Goal: Task Accomplishment & Management: Manage account settings

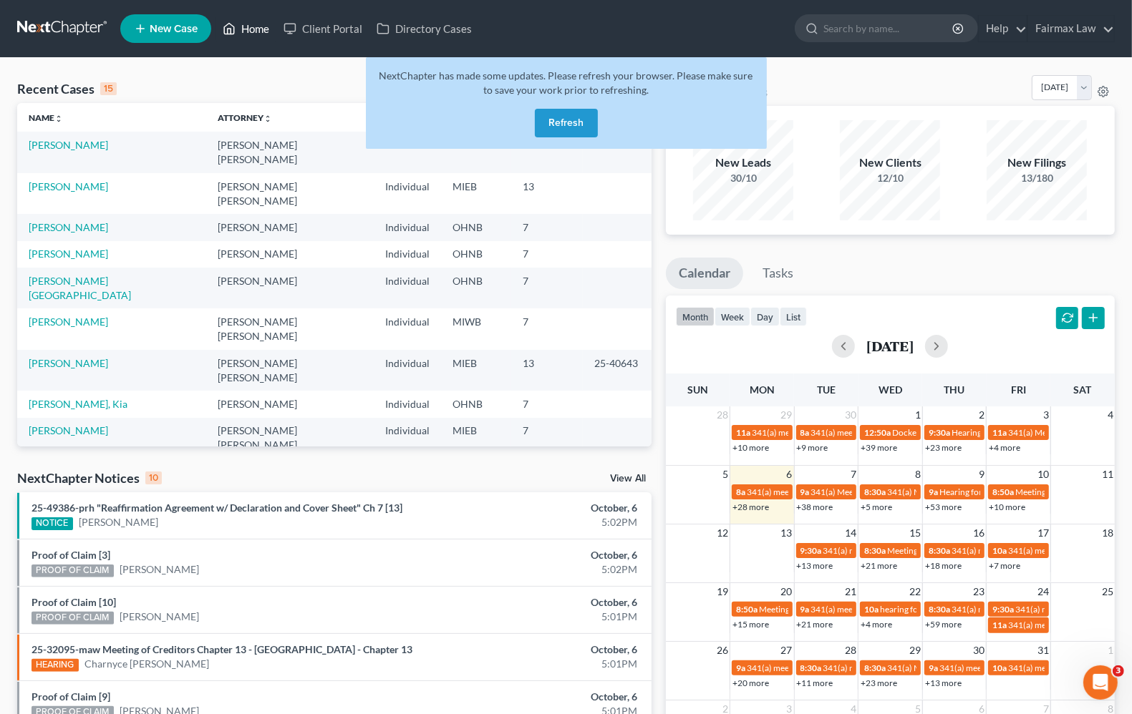
click at [246, 27] on link "Home" at bounding box center [245, 29] width 61 height 26
click at [563, 134] on button "Refresh" at bounding box center [566, 123] width 63 height 29
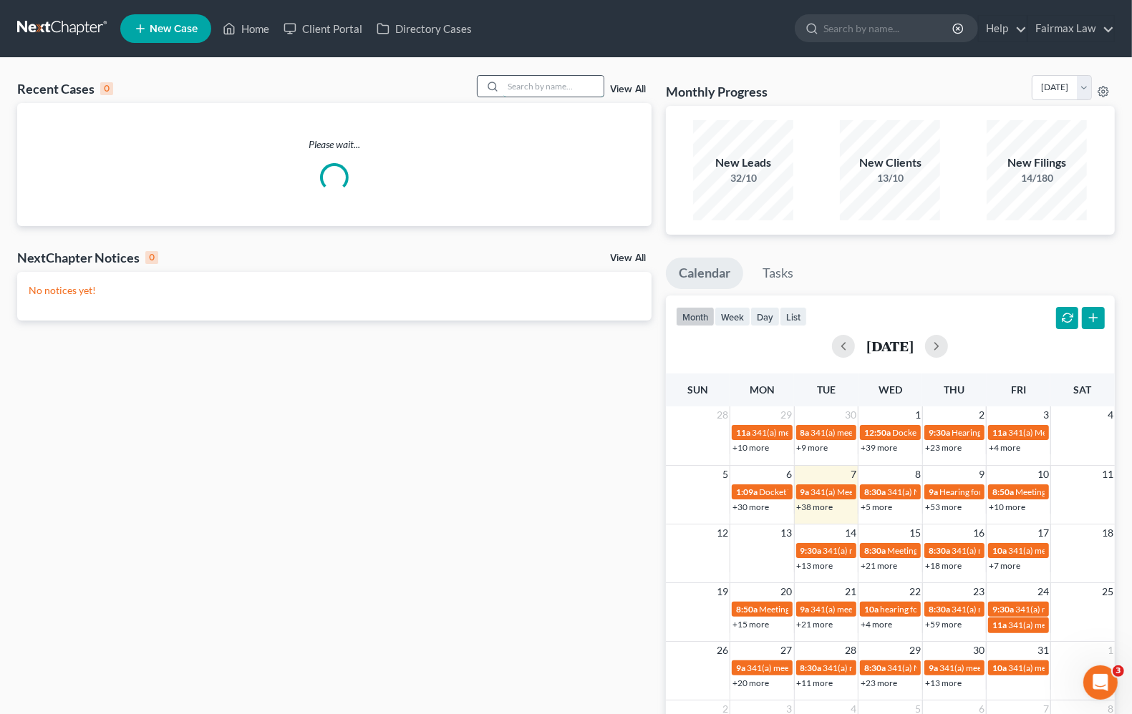
click at [545, 77] on input "search" at bounding box center [553, 86] width 100 height 21
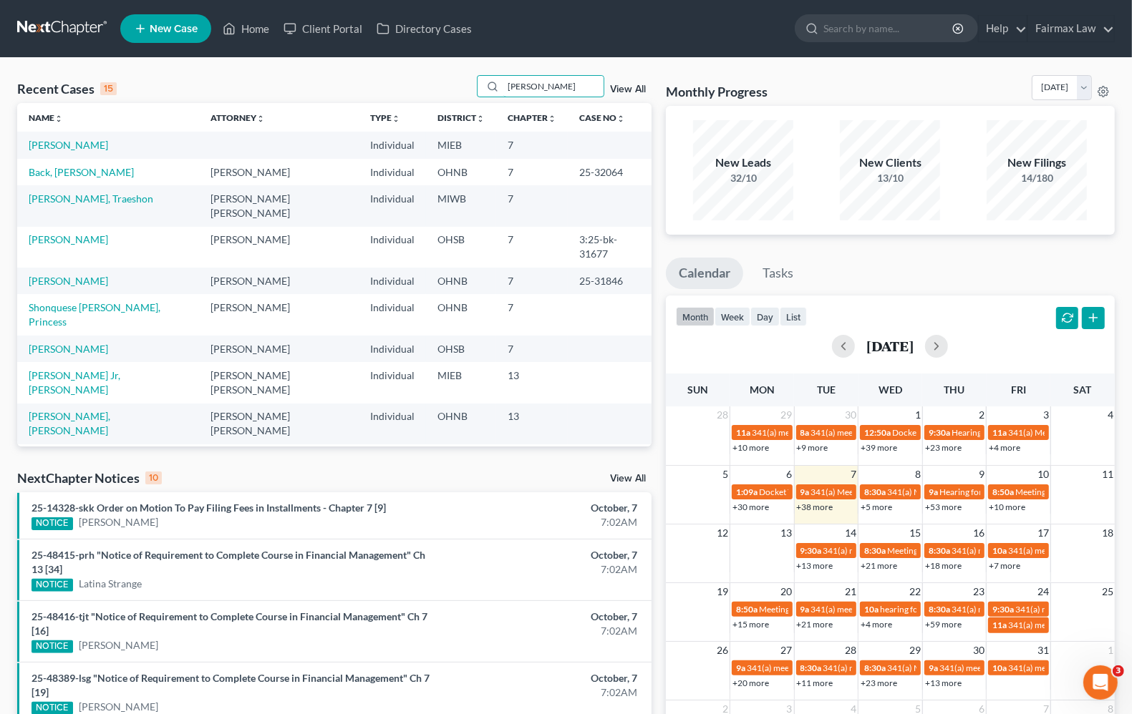
drag, startPoint x: 578, startPoint y: 83, endPoint x: 118, endPoint y: 29, distance: 462.7
click at [118, 29] on div "Home New Case Client Portal Directory Cases Fairmax Law [PERSON_NAME][EMAIL_ADD…" at bounding box center [566, 551] width 1132 height 1102
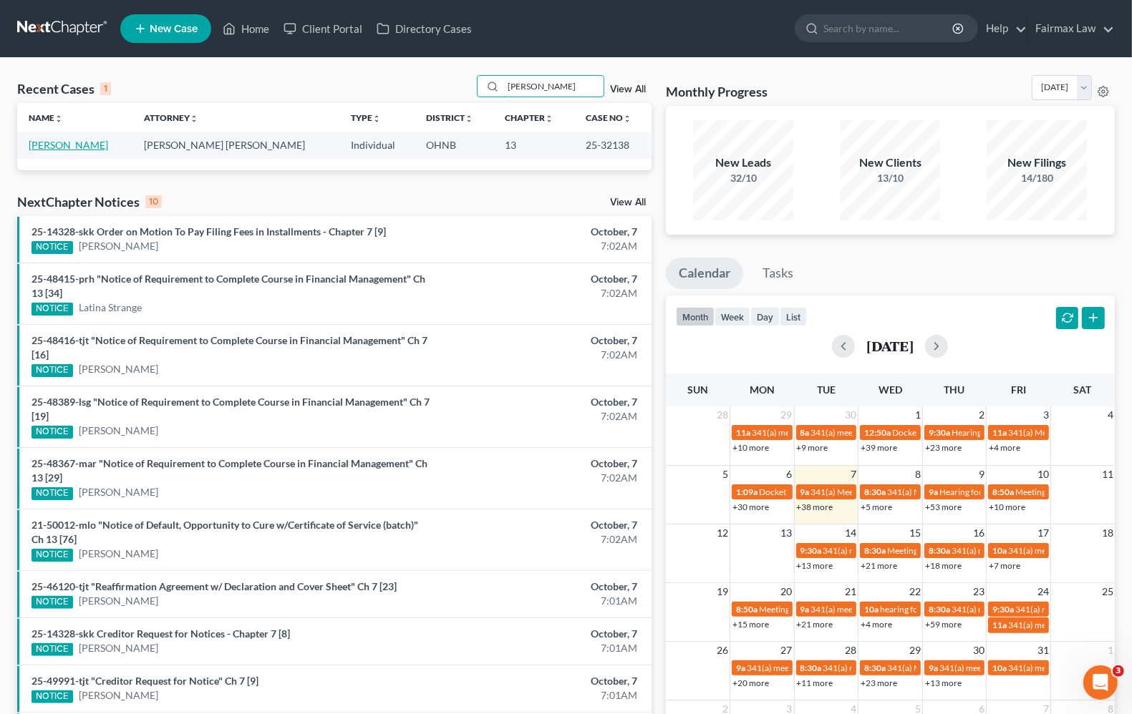
type input "[PERSON_NAME]"
click at [105, 145] on link "[PERSON_NAME]" at bounding box center [68, 145] width 79 height 12
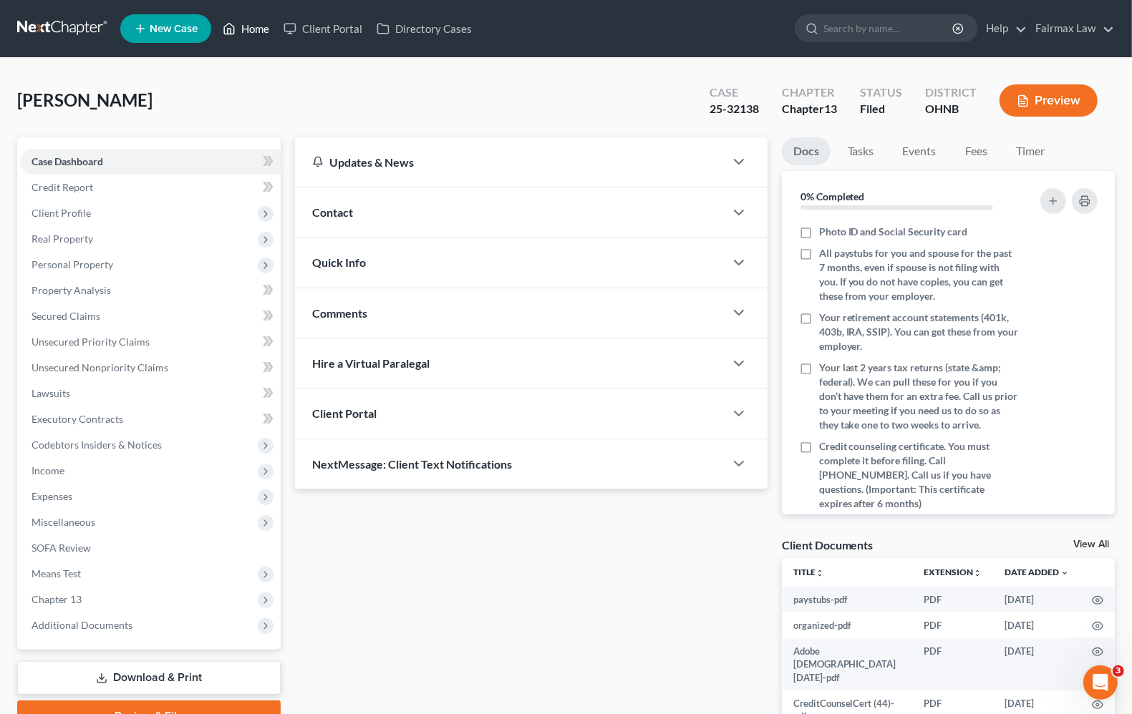
click at [261, 34] on link "Home" at bounding box center [245, 29] width 61 height 26
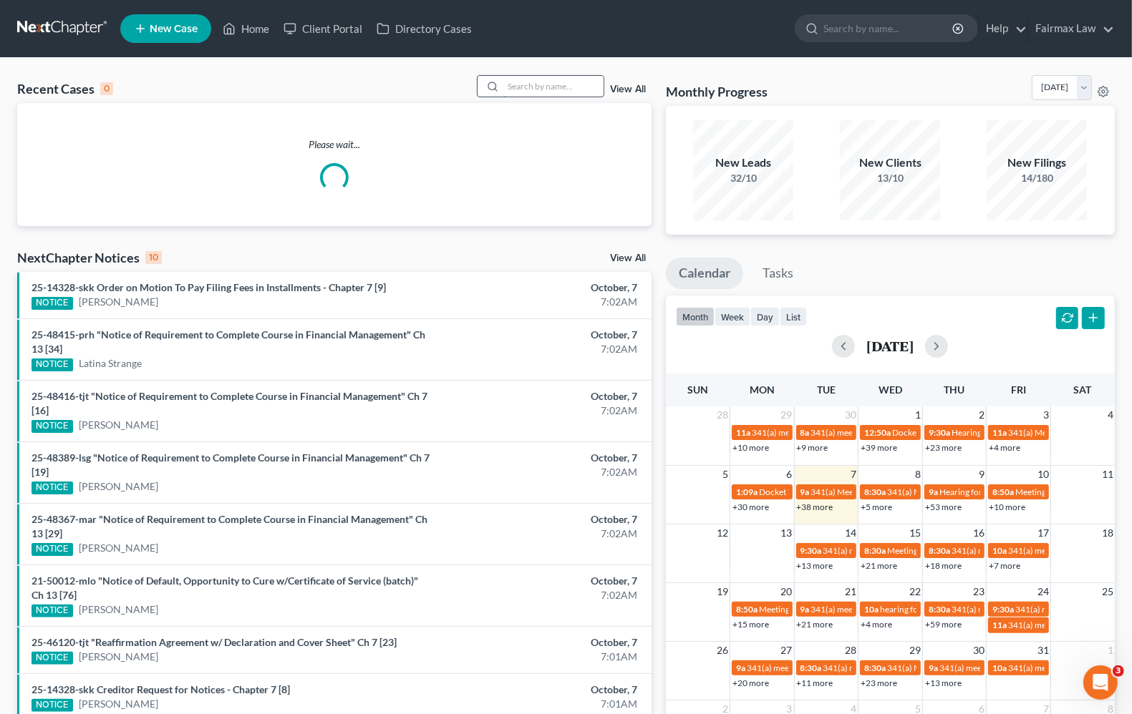
click at [538, 87] on input "search" at bounding box center [553, 86] width 100 height 21
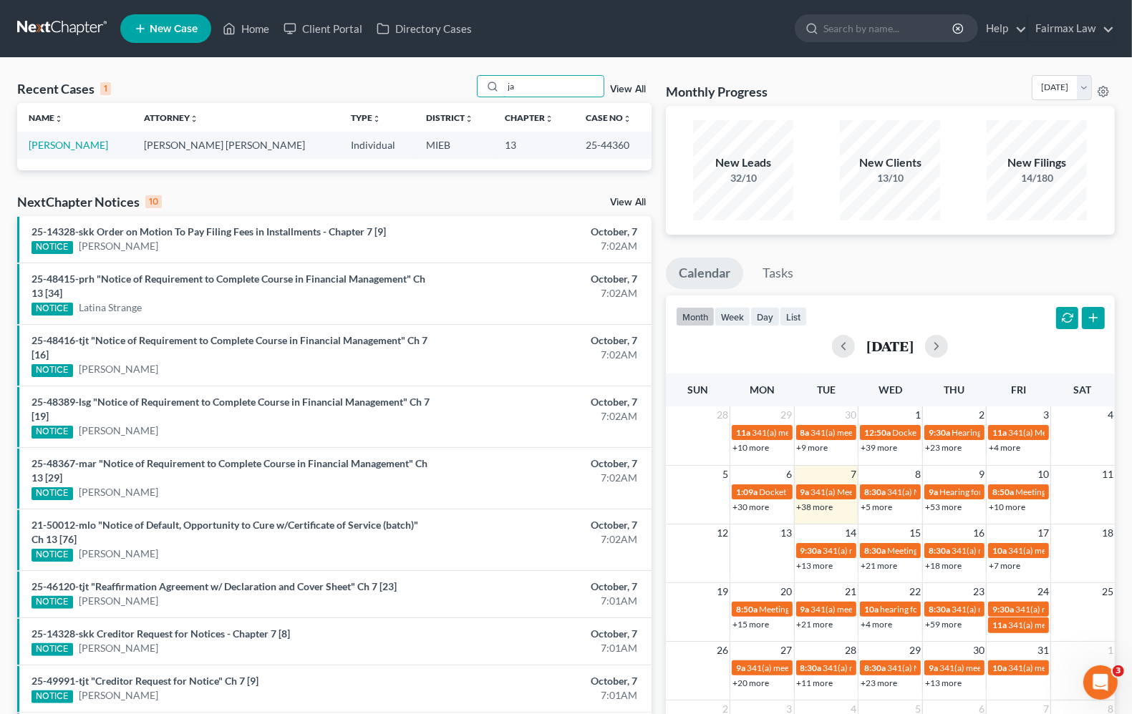
type input "j"
click at [57, 144] on link "[PERSON_NAME]" at bounding box center [68, 145] width 79 height 12
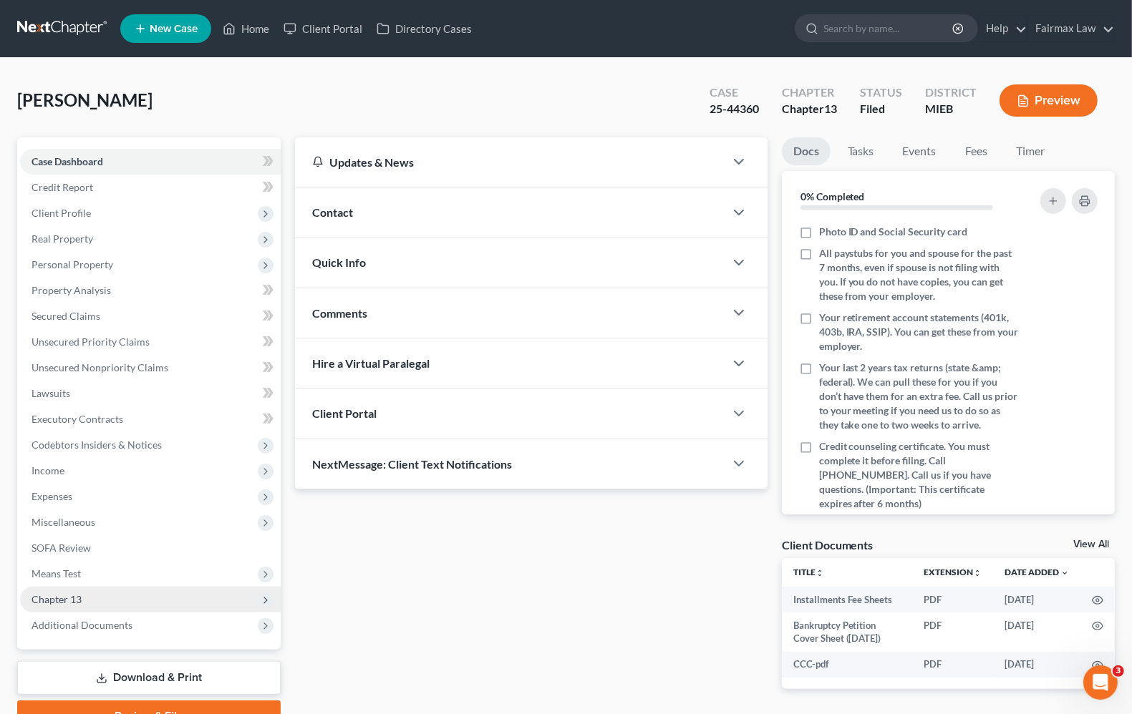
click at [59, 606] on span "Chapter 13" at bounding box center [150, 600] width 261 height 26
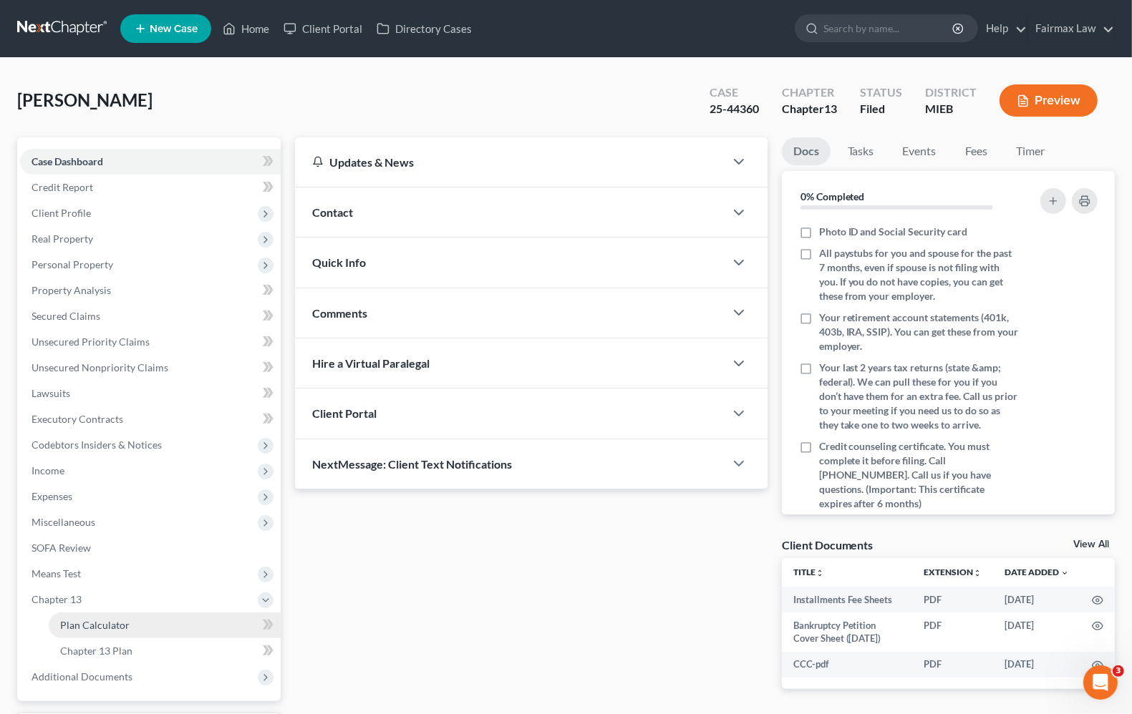
click at [92, 624] on span "Plan Calculator" at bounding box center [94, 625] width 69 height 12
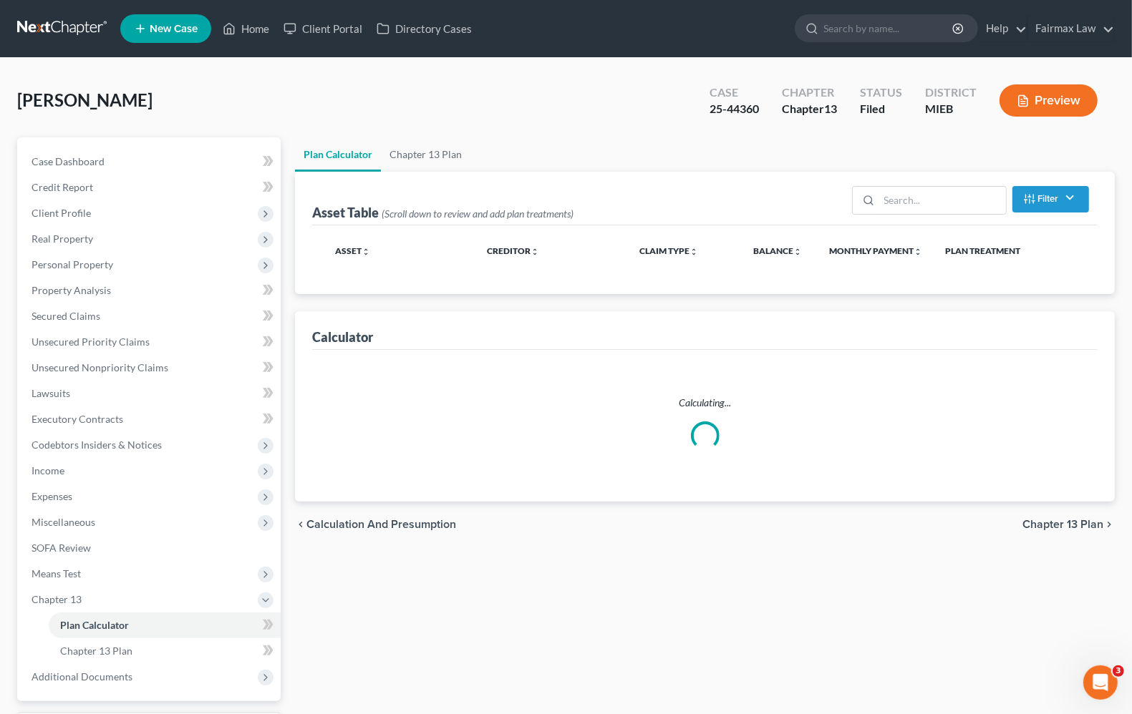
select select "59"
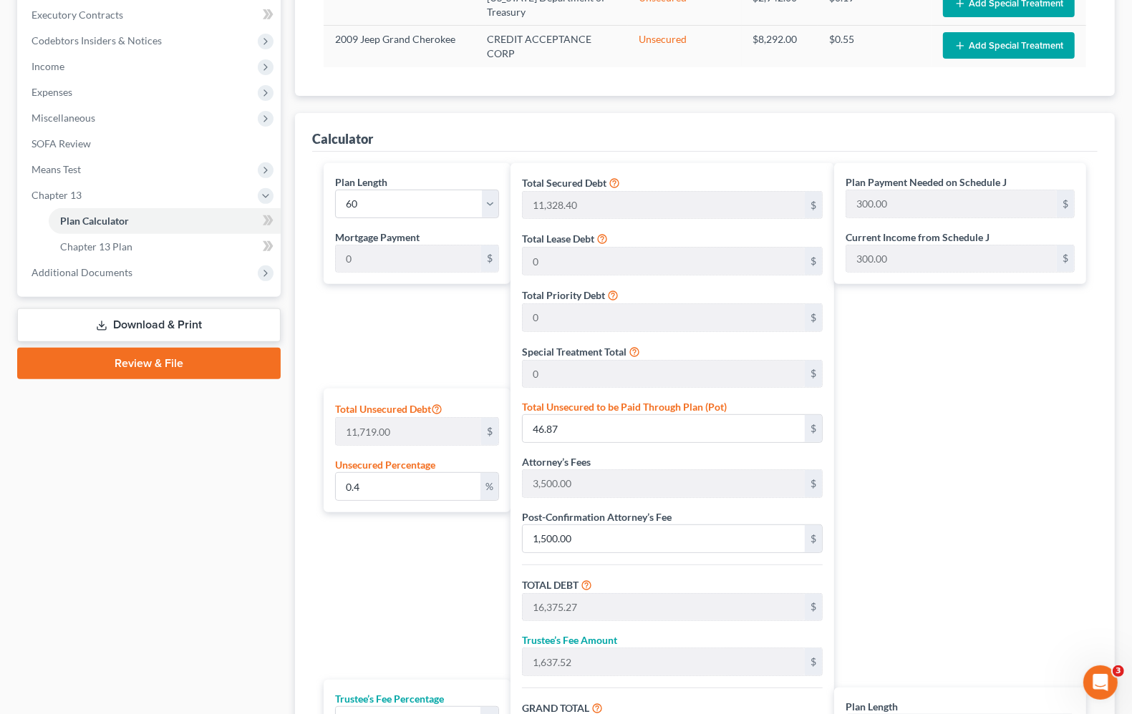
scroll to position [394, 0]
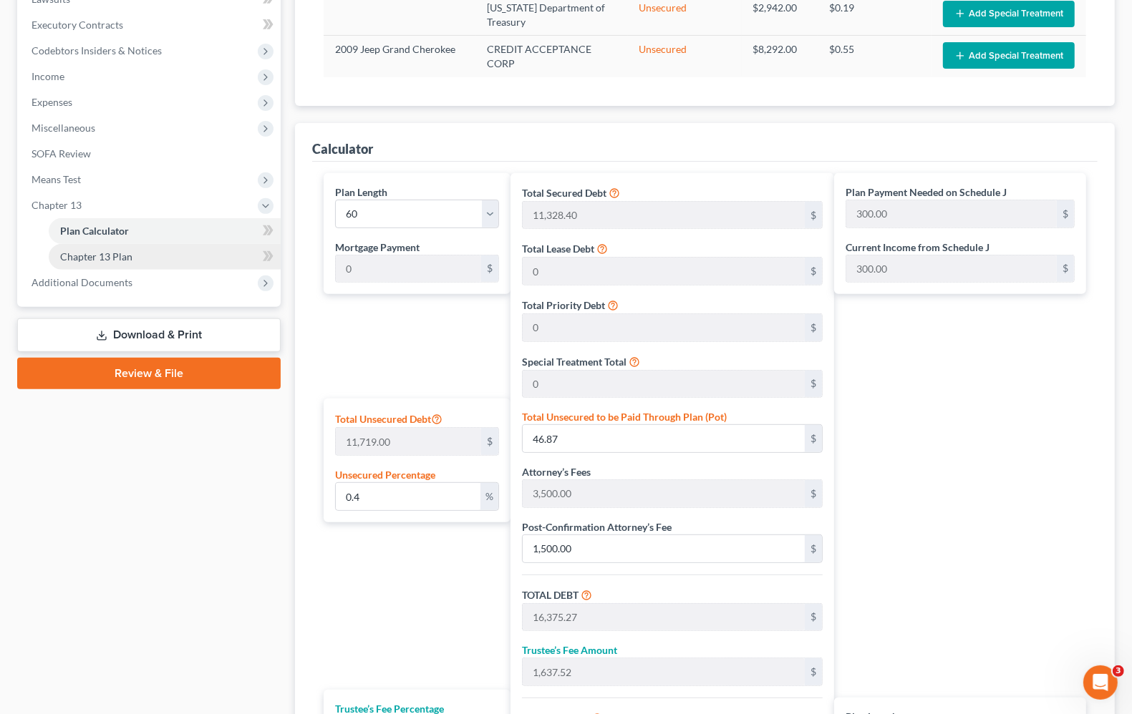
click at [80, 262] on link "Chapter 13 Plan" at bounding box center [165, 257] width 232 height 26
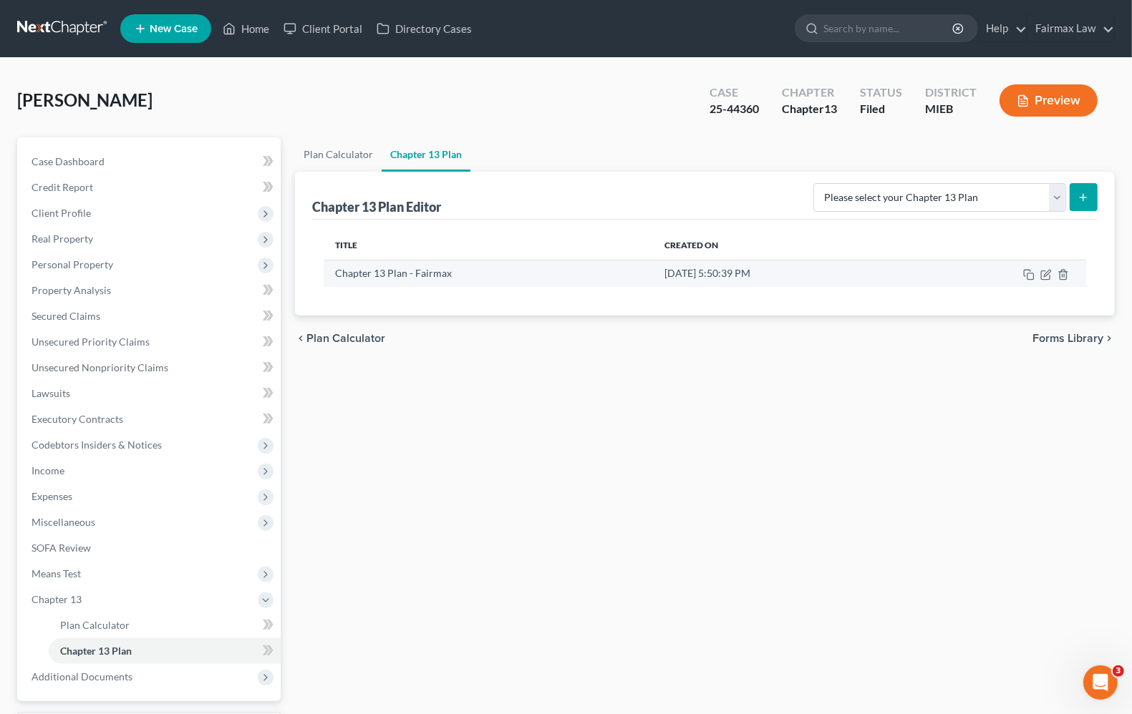
click at [1053, 273] on td at bounding box center [998, 273] width 176 height 27
click at [1051, 272] on icon "button" at bounding box center [1045, 274] width 11 height 11
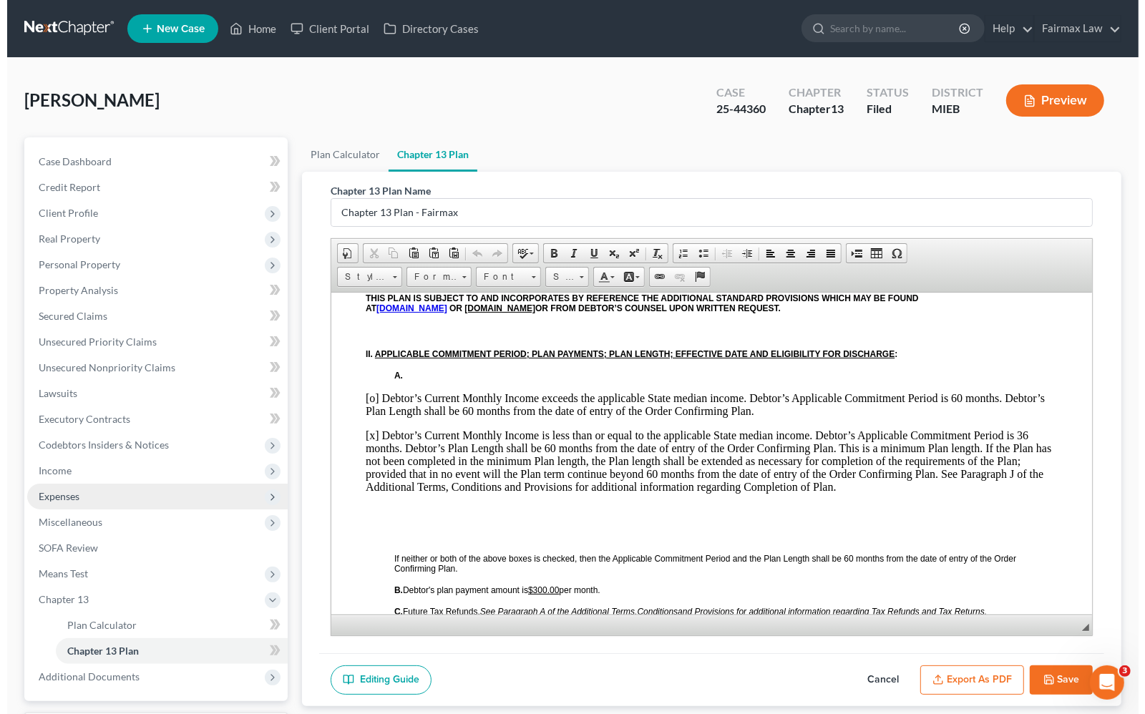
scroll to position [537, 0]
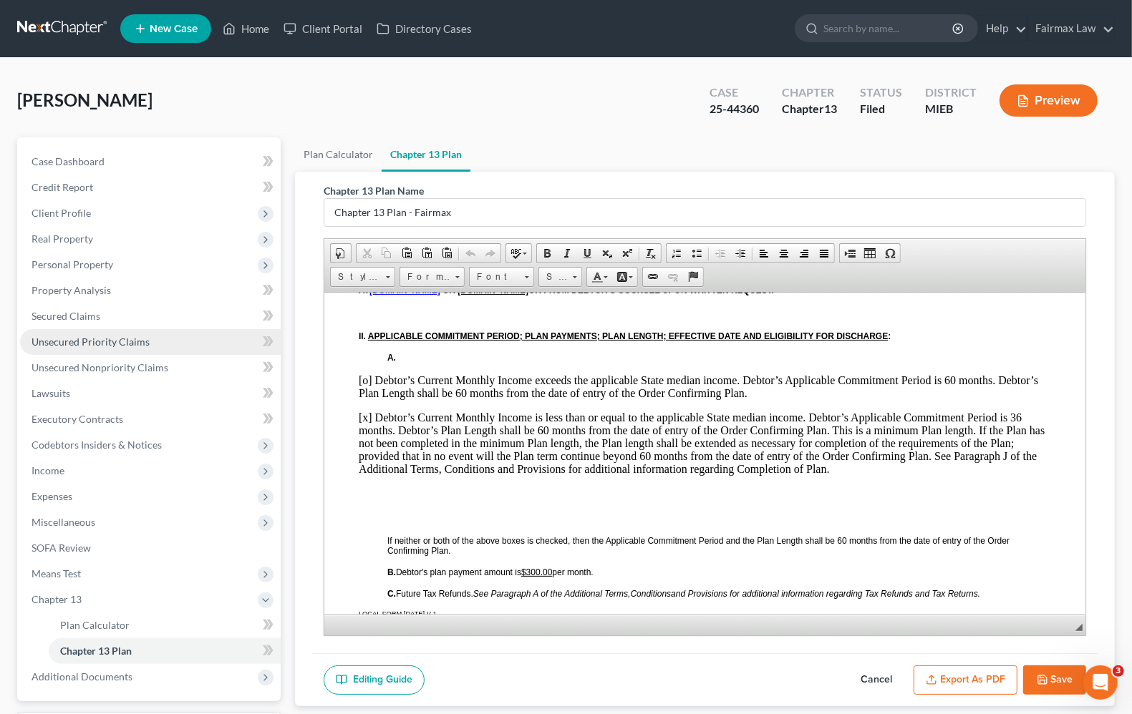
click at [89, 336] on span "Unsecured Priority Claims" at bounding box center [90, 342] width 118 height 12
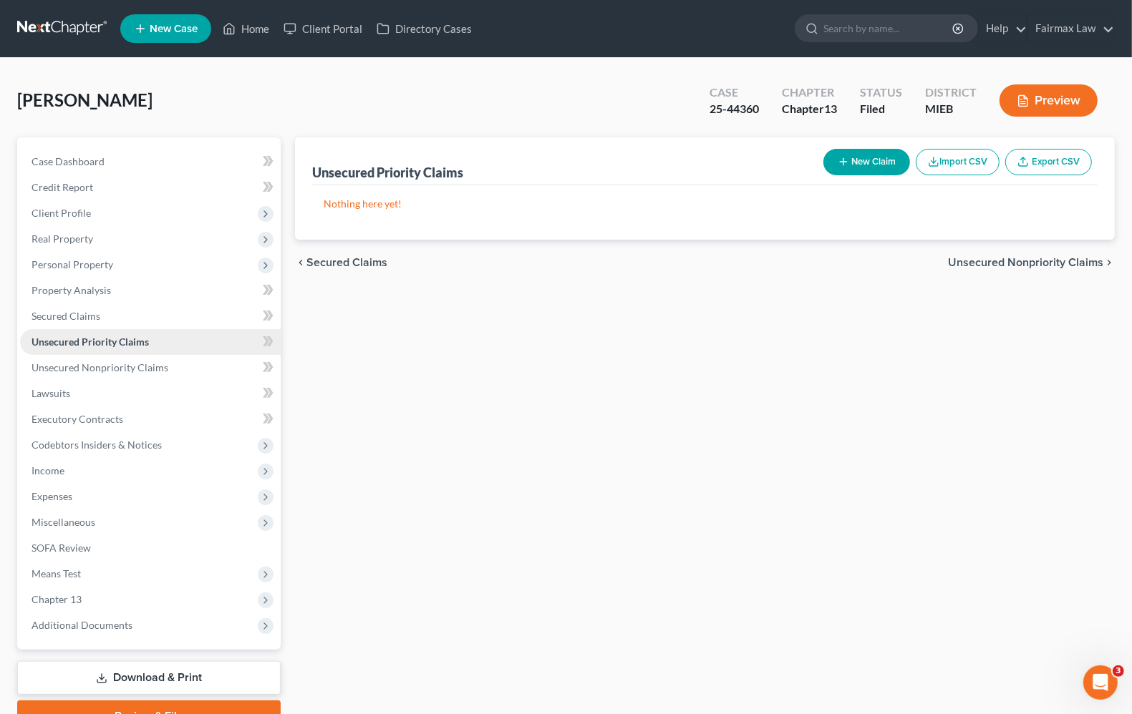
click at [89, 336] on span "Unsecured Priority Claims" at bounding box center [89, 342] width 117 height 12
click at [881, 167] on button "New Claim" at bounding box center [866, 162] width 87 height 26
select select "0"
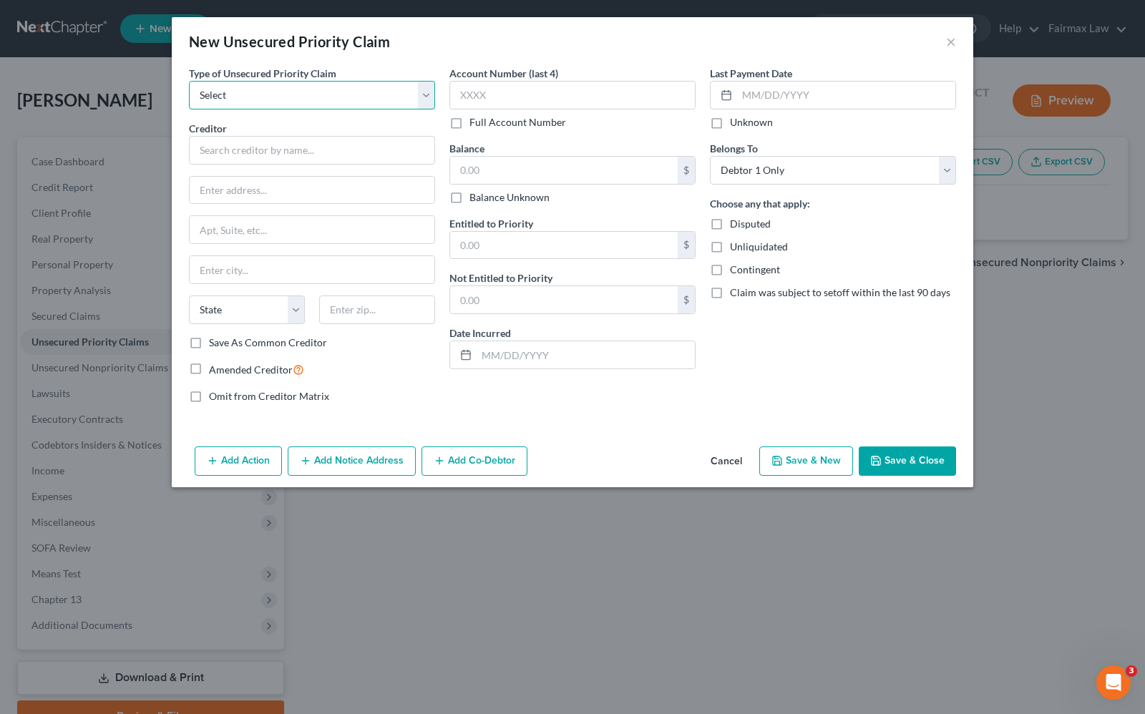
click at [271, 89] on select "Select Taxes & Other Government Units Domestic Support Obligations Extensions o…" at bounding box center [312, 95] width 246 height 29
select select "0"
click at [189, 81] on select "Select Taxes & Other Government Units Domestic Support Obligations Extensions o…" at bounding box center [312, 95] width 246 height 29
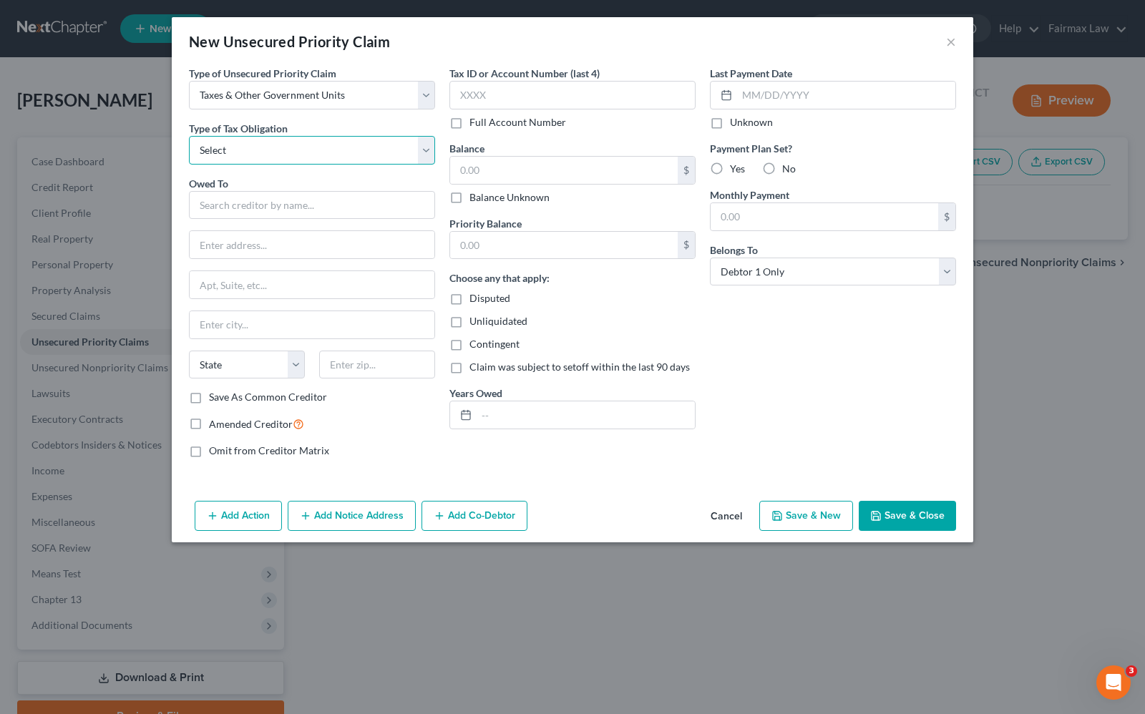
click at [268, 155] on select "Select Federal City State Franchise Tax Board Other" at bounding box center [312, 150] width 246 height 29
select select "2"
click at [189, 136] on select "Select Federal City State Franchise Tax Board Other" at bounding box center [312, 150] width 246 height 29
click at [256, 205] on input "text" at bounding box center [312, 205] width 246 height 29
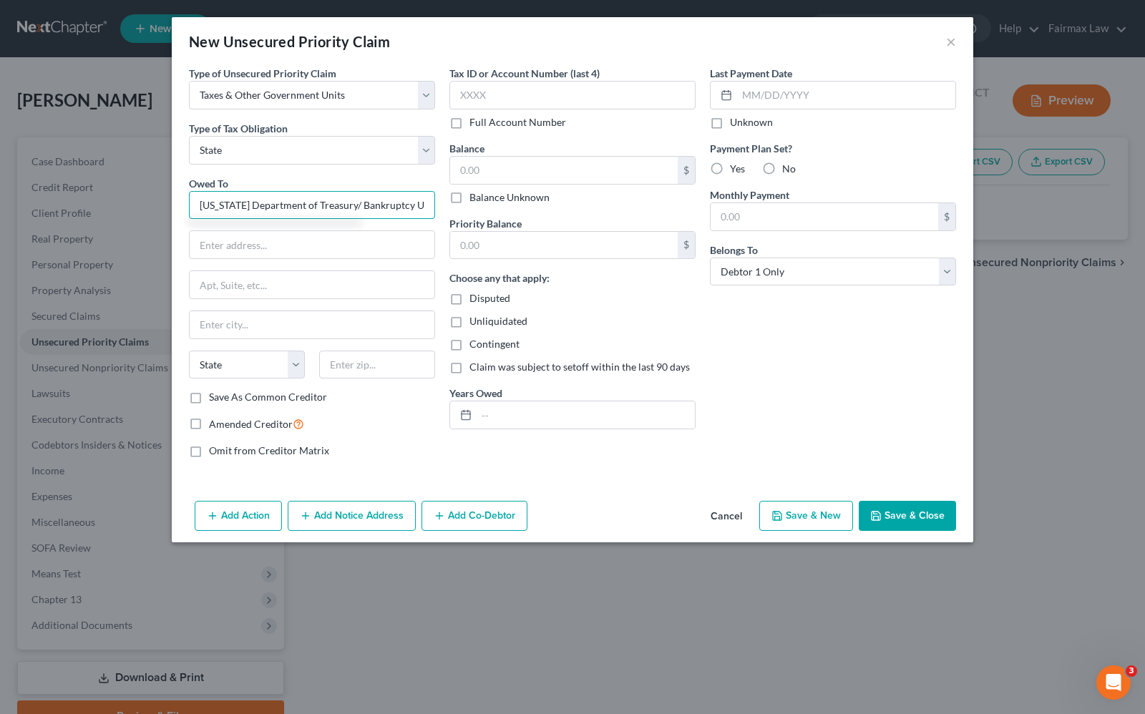
scroll to position [0, 1]
type input "[US_STATE] Department of Treasury/ Bankruptcy Unit"
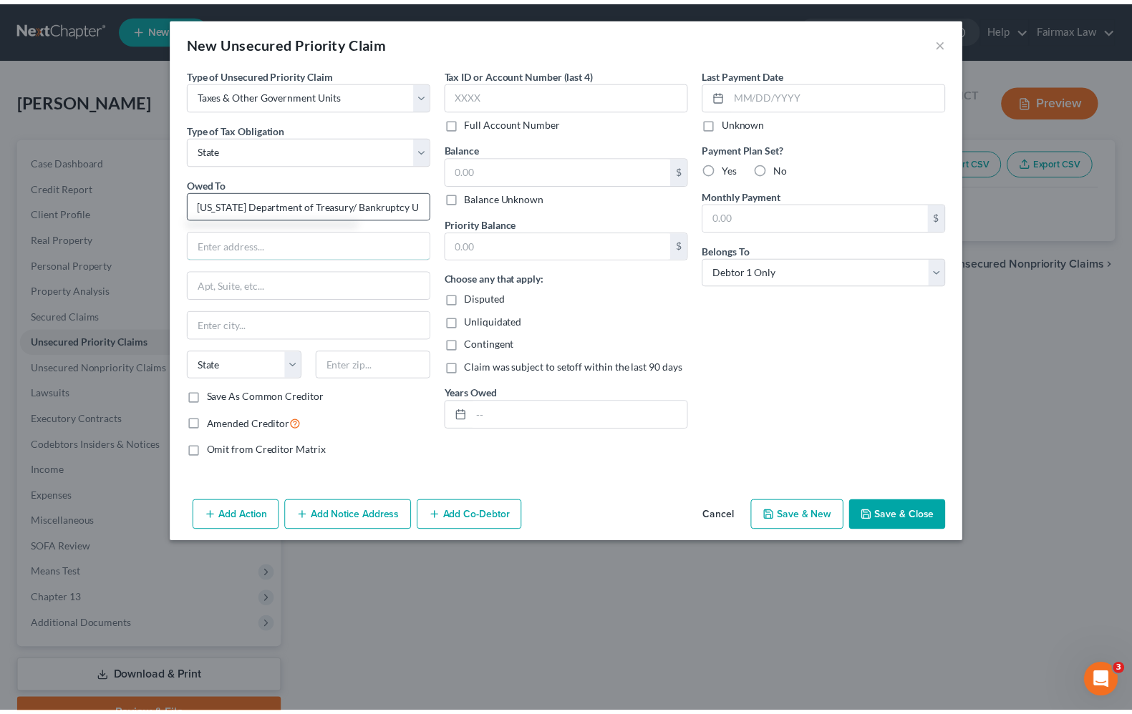
scroll to position [0, 0]
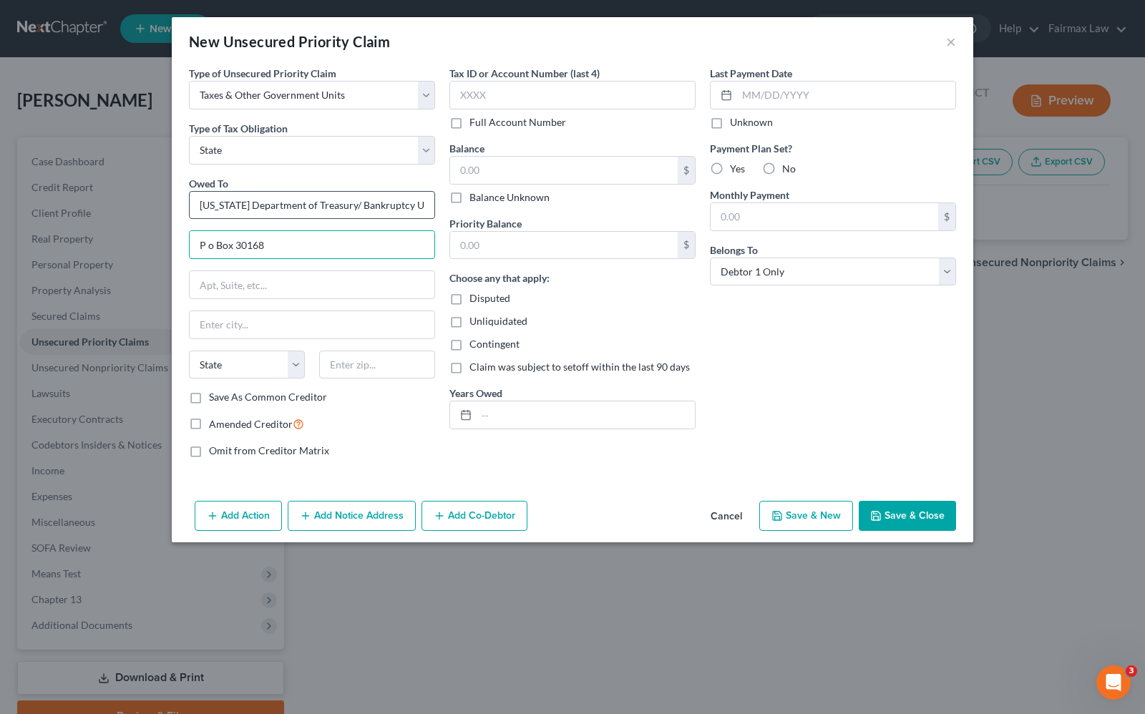
type input "P o Box 30168"
type input "Lansing"
select select "23"
type input "48909"
click at [215, 243] on input "P o Box 30168" at bounding box center [312, 244] width 245 height 27
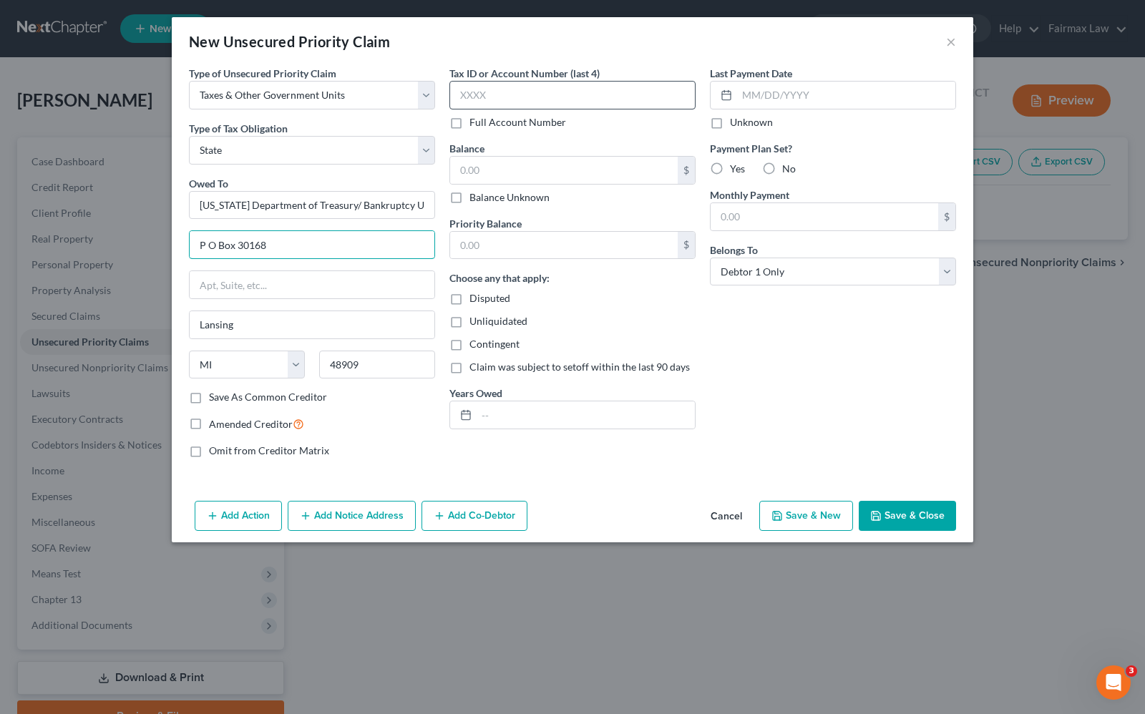
type input "P O Box 30168"
click at [539, 88] on input "text" at bounding box center [573, 95] width 246 height 29
click at [524, 102] on input "text" at bounding box center [573, 95] width 246 height 29
type input "8863"
click at [507, 167] on input "text" at bounding box center [564, 170] width 228 height 27
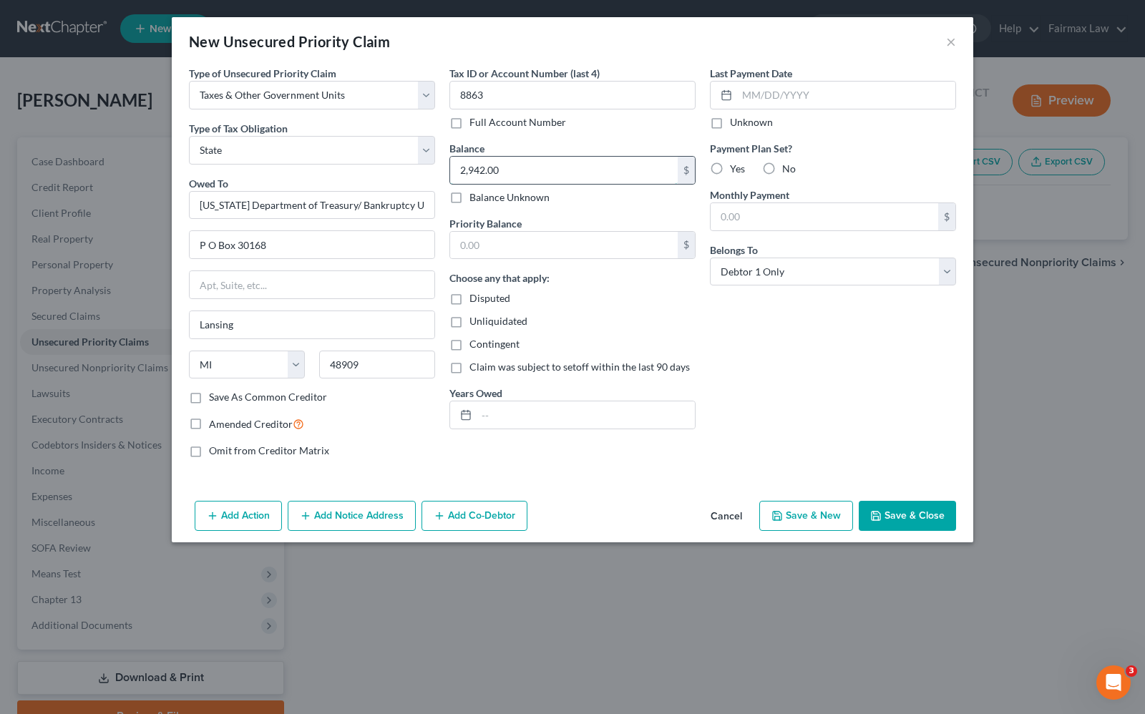
type input "2,942.00"
click at [538, 244] on input "text" at bounding box center [564, 245] width 228 height 27
type input "0.00"
click at [904, 526] on button "Save & Close" at bounding box center [907, 516] width 97 height 30
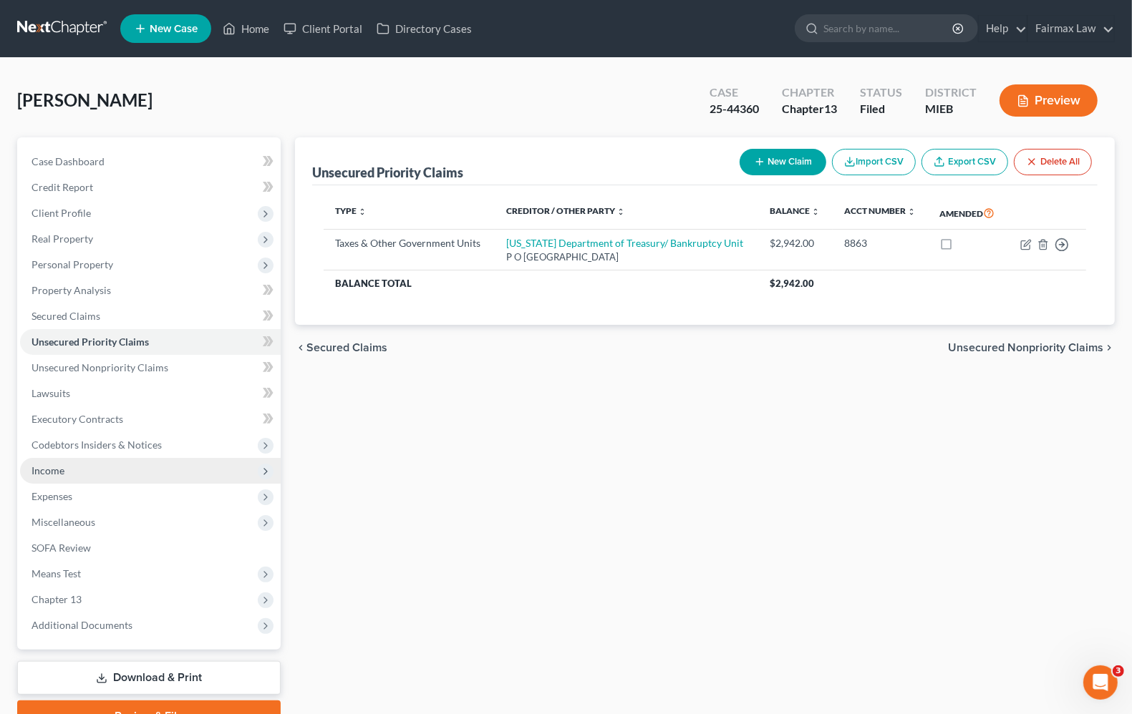
click at [45, 473] on span "Income" at bounding box center [47, 471] width 33 height 12
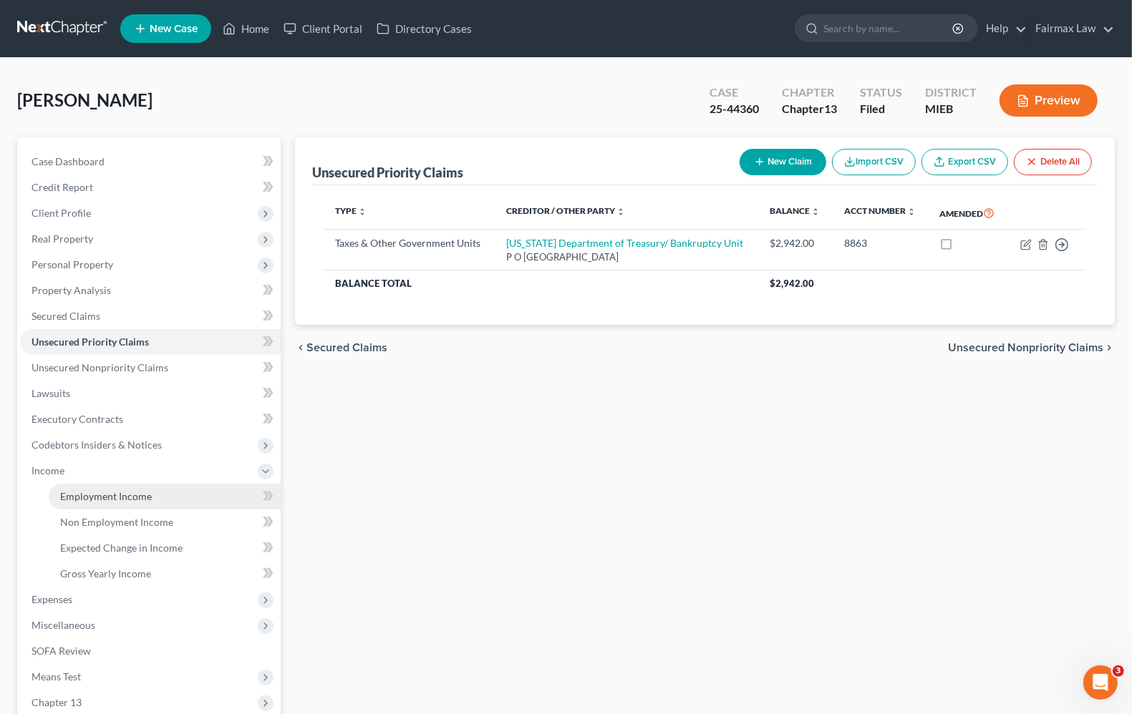
click at [57, 496] on link "Employment Income" at bounding box center [165, 497] width 232 height 26
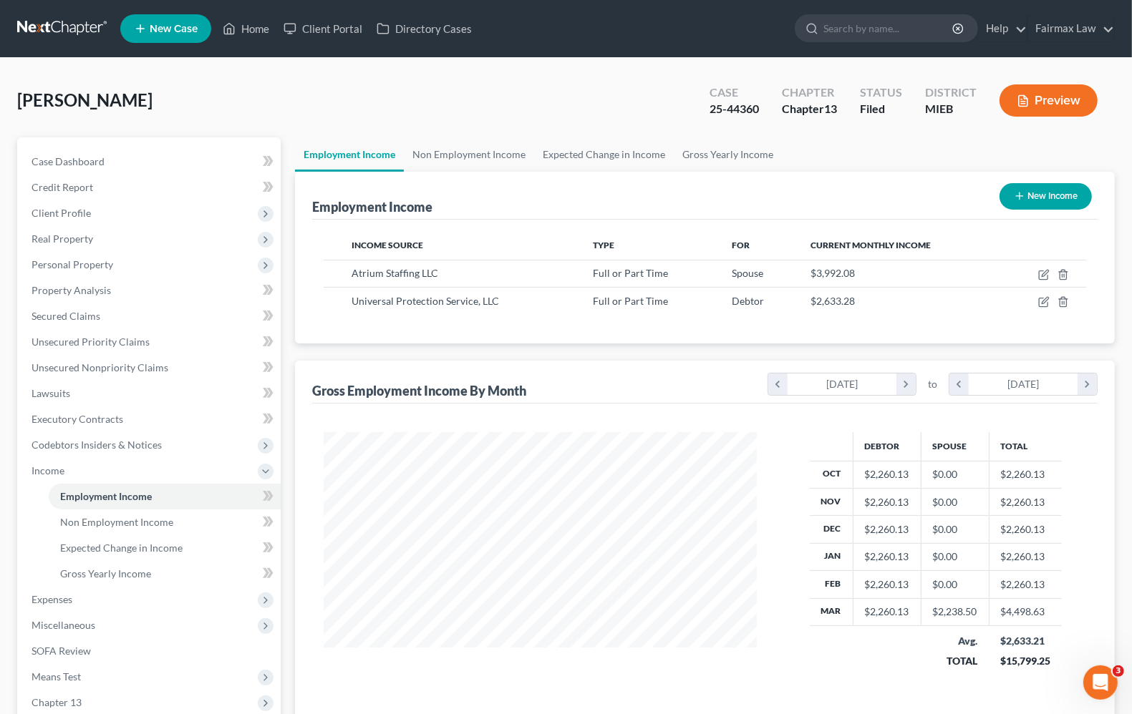
scroll to position [258, 460]
click at [122, 527] on link "Non Employment Income" at bounding box center [165, 523] width 232 height 26
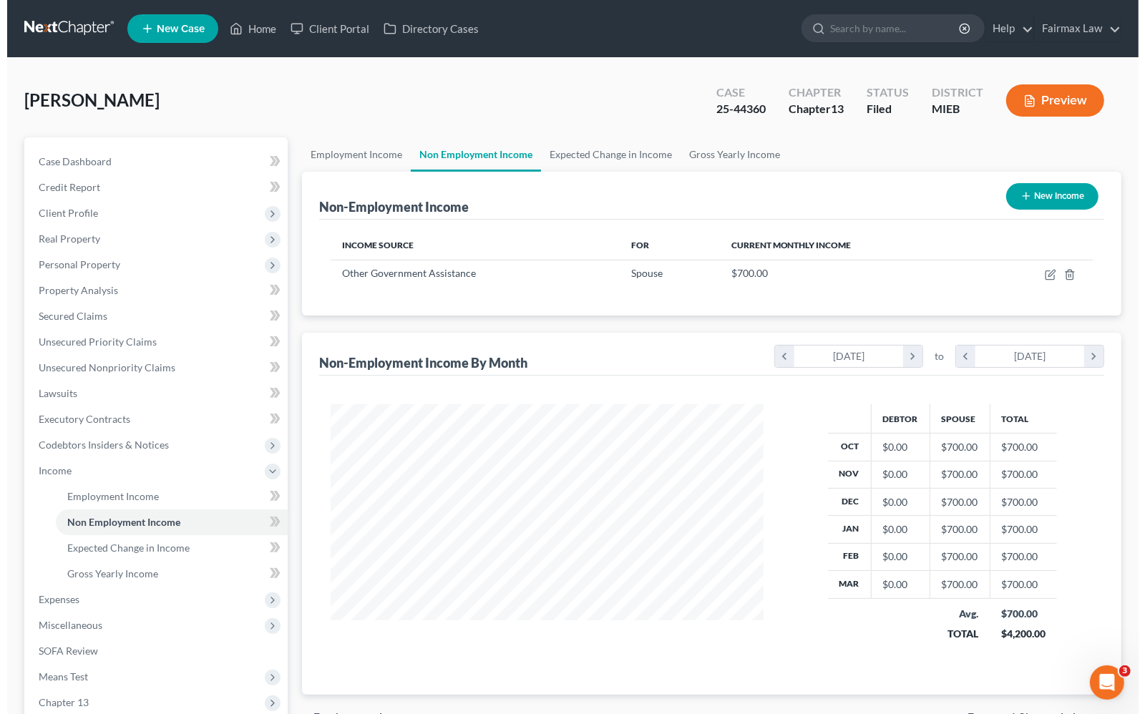
scroll to position [258, 460]
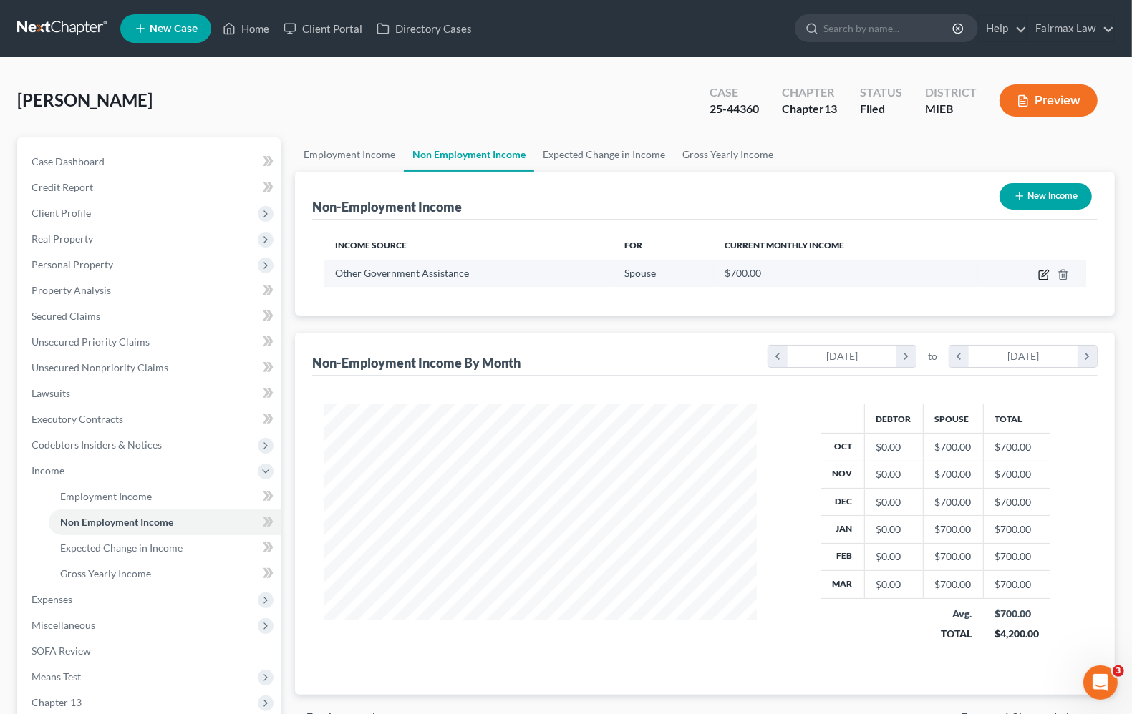
click at [1044, 278] on icon "button" at bounding box center [1043, 274] width 11 height 11
select select "5"
select select "0"
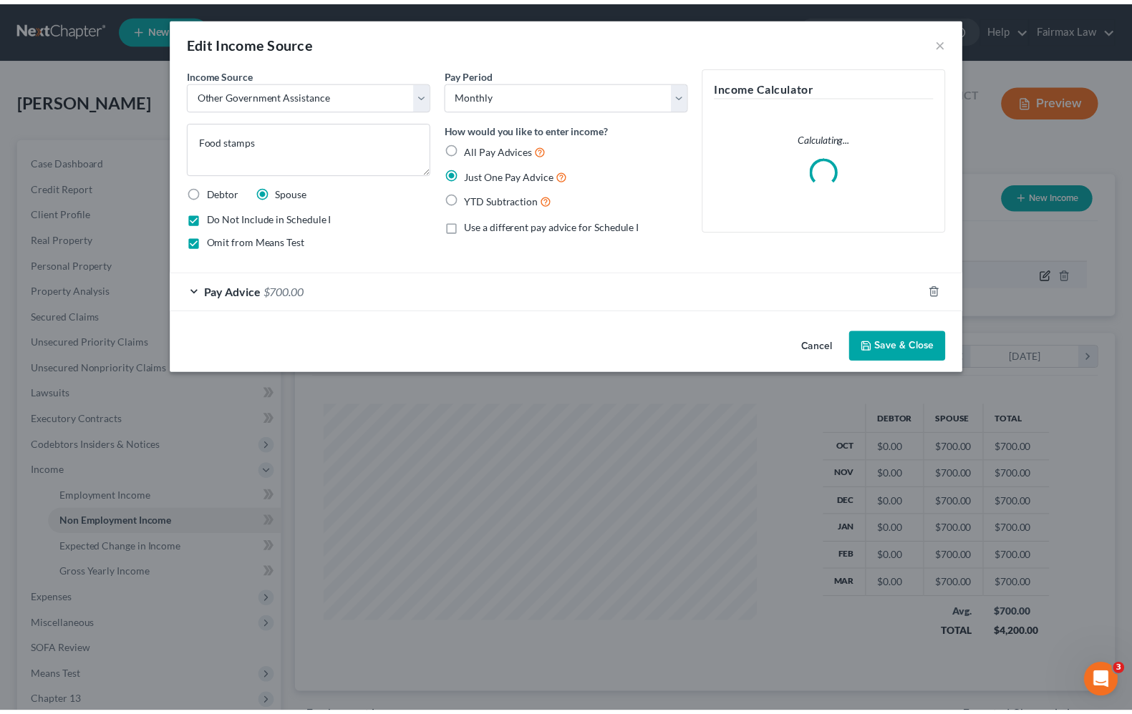
scroll to position [258, 467]
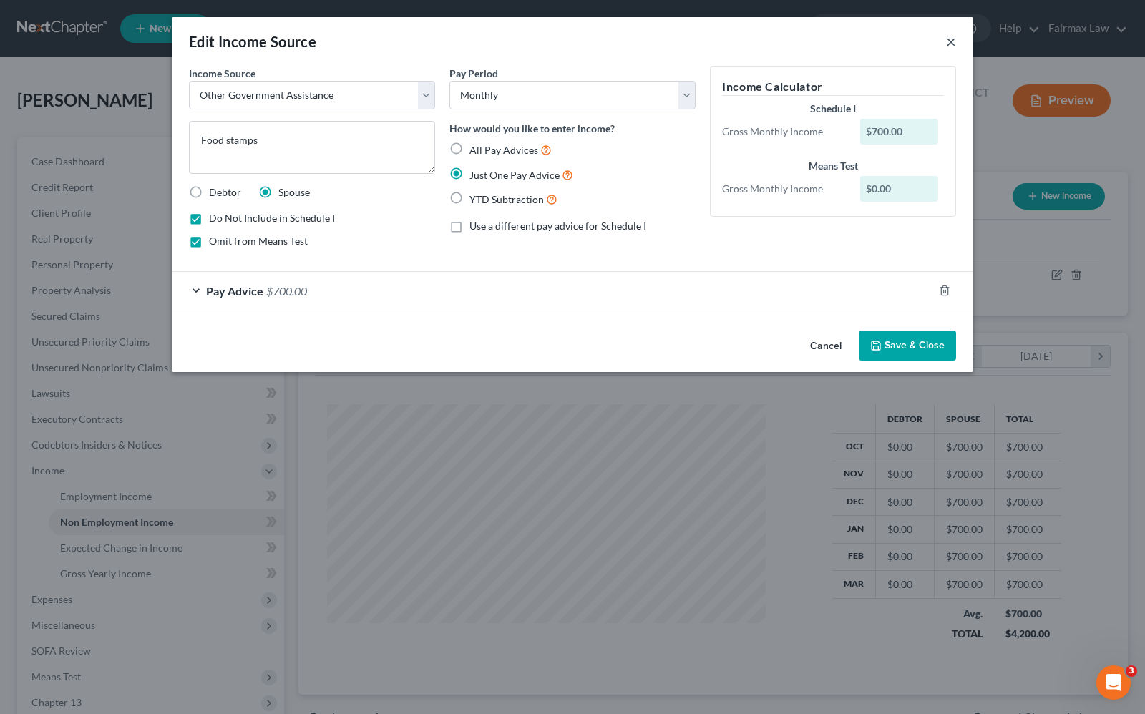
click at [950, 44] on button "×" at bounding box center [951, 41] width 10 height 17
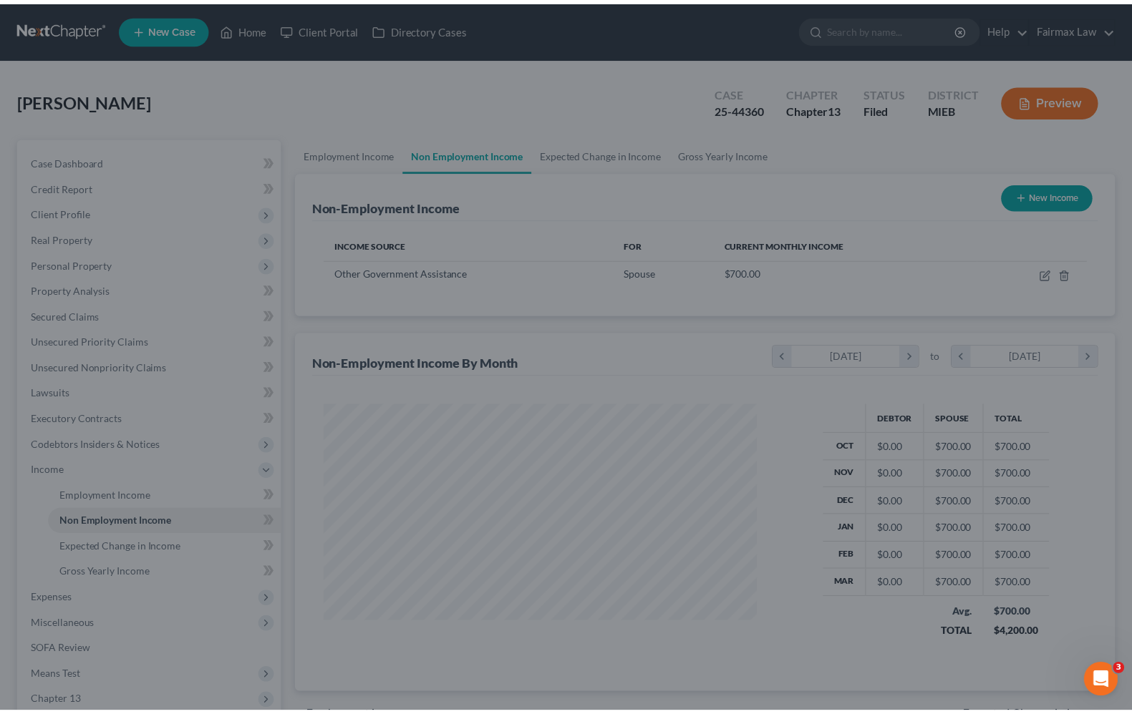
scroll to position [715524, 715320]
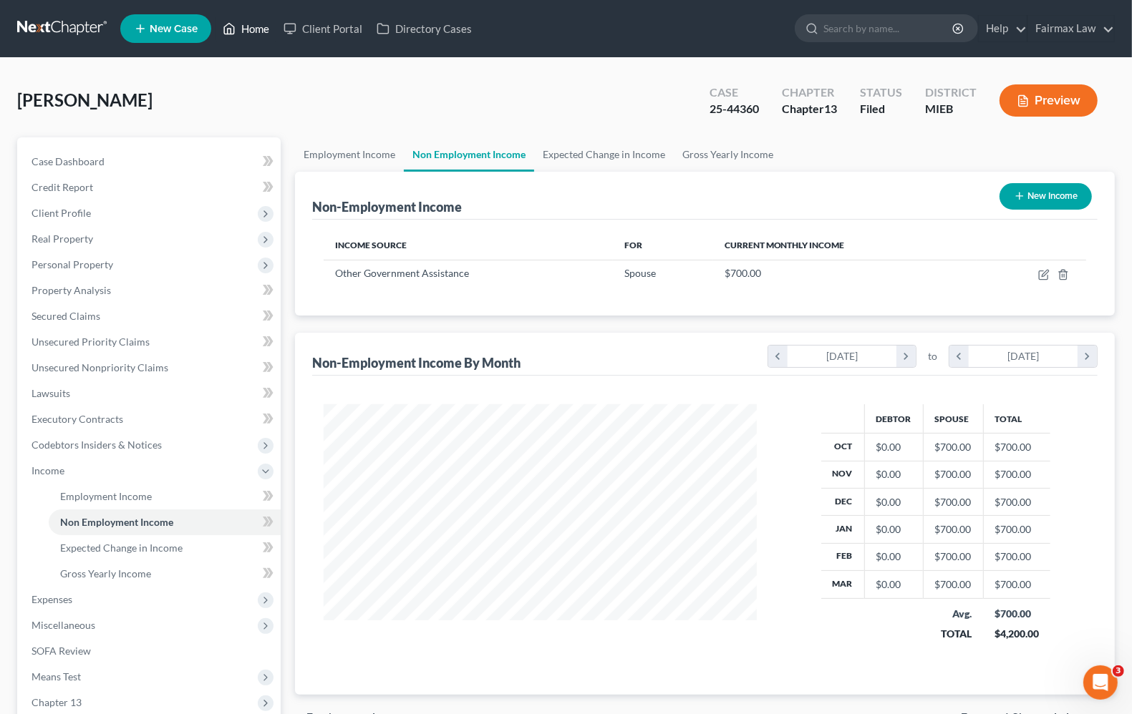
click at [262, 25] on link "Home" at bounding box center [245, 29] width 61 height 26
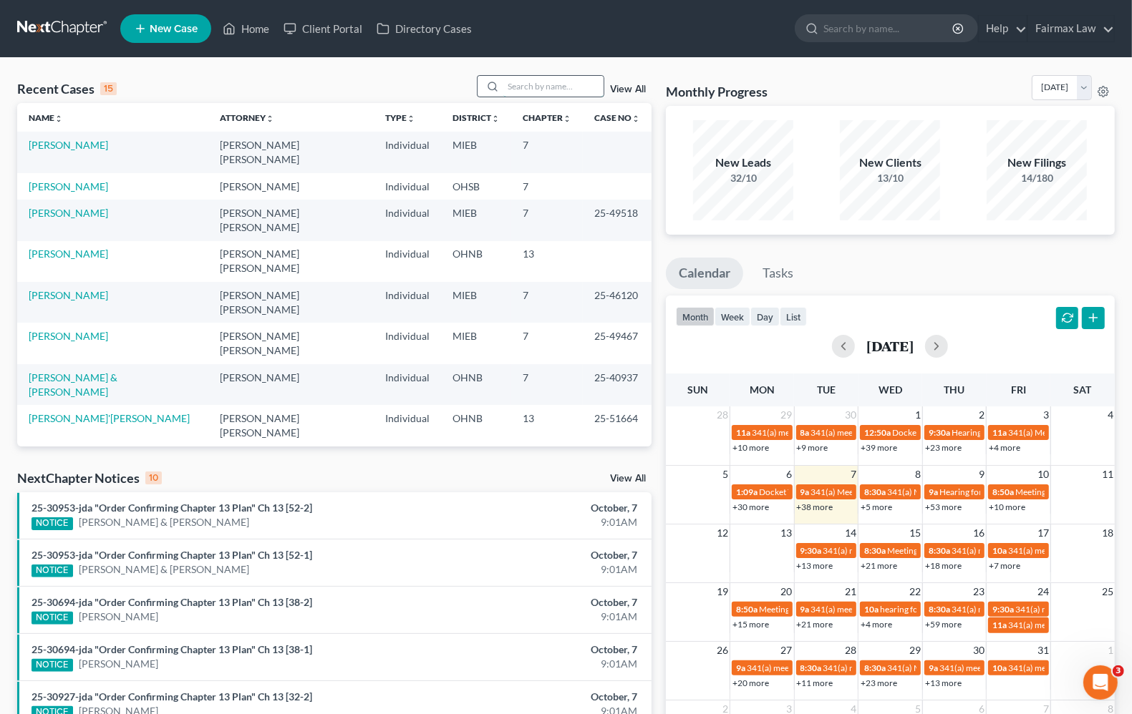
click at [535, 87] on input "search" at bounding box center [553, 86] width 100 height 21
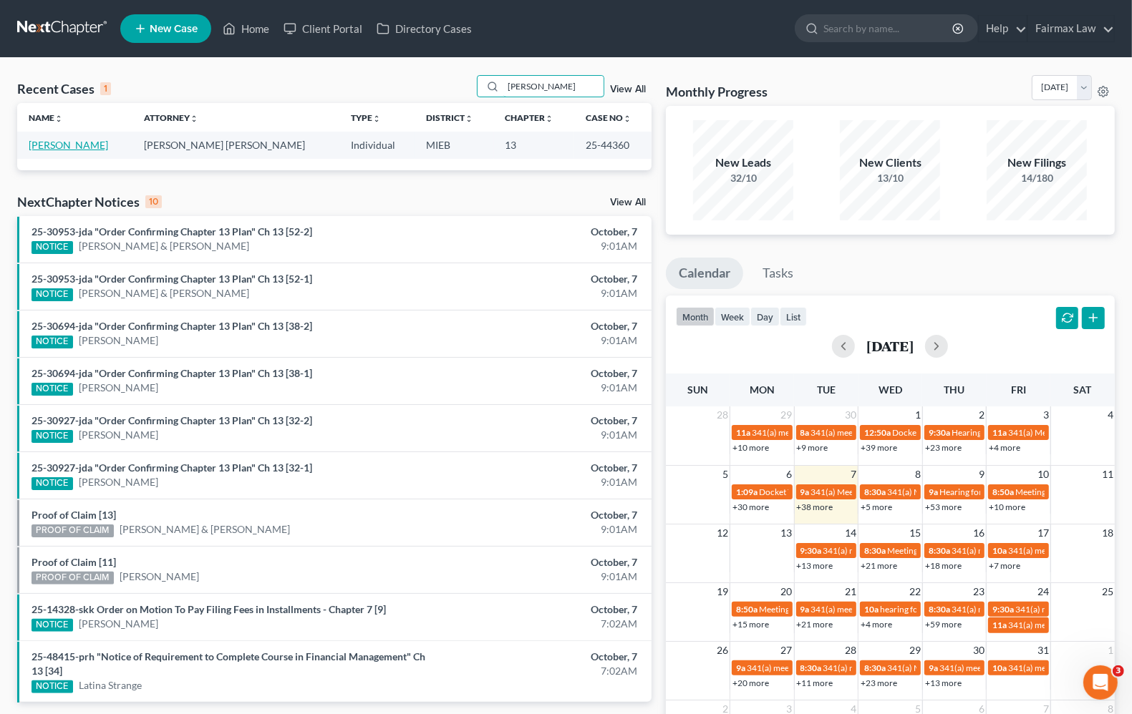
type input "[PERSON_NAME]"
click at [77, 145] on link "[PERSON_NAME]" at bounding box center [68, 145] width 79 height 12
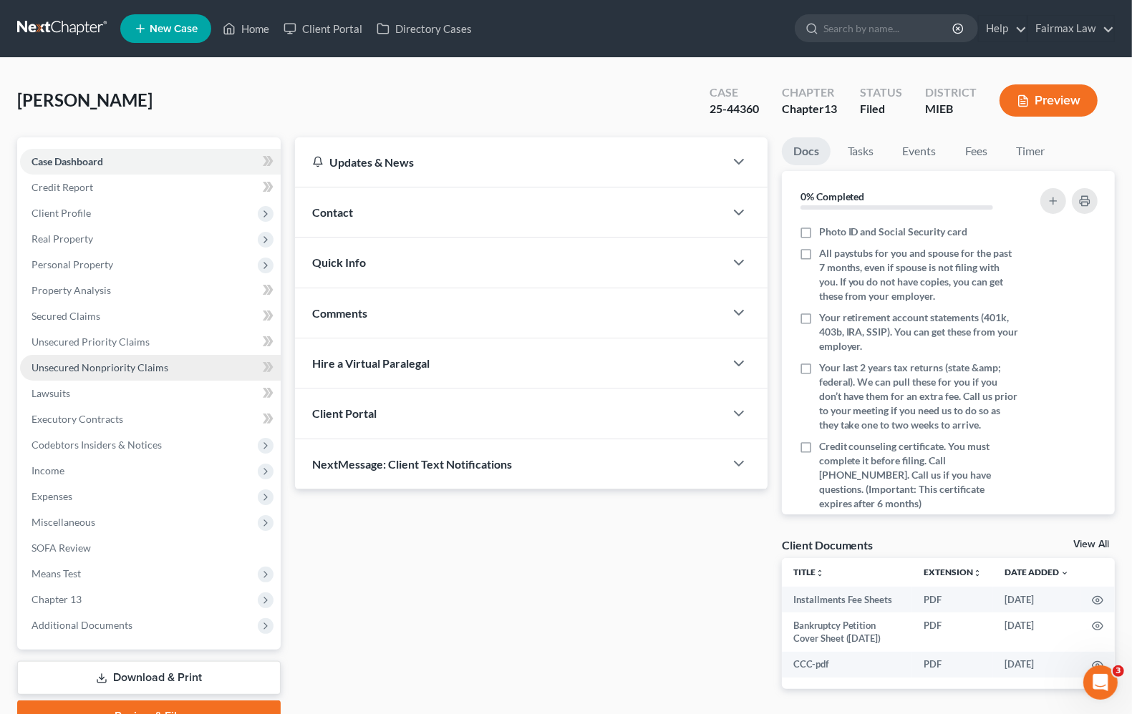
click at [74, 372] on span "Unsecured Nonpriority Claims" at bounding box center [99, 367] width 137 height 12
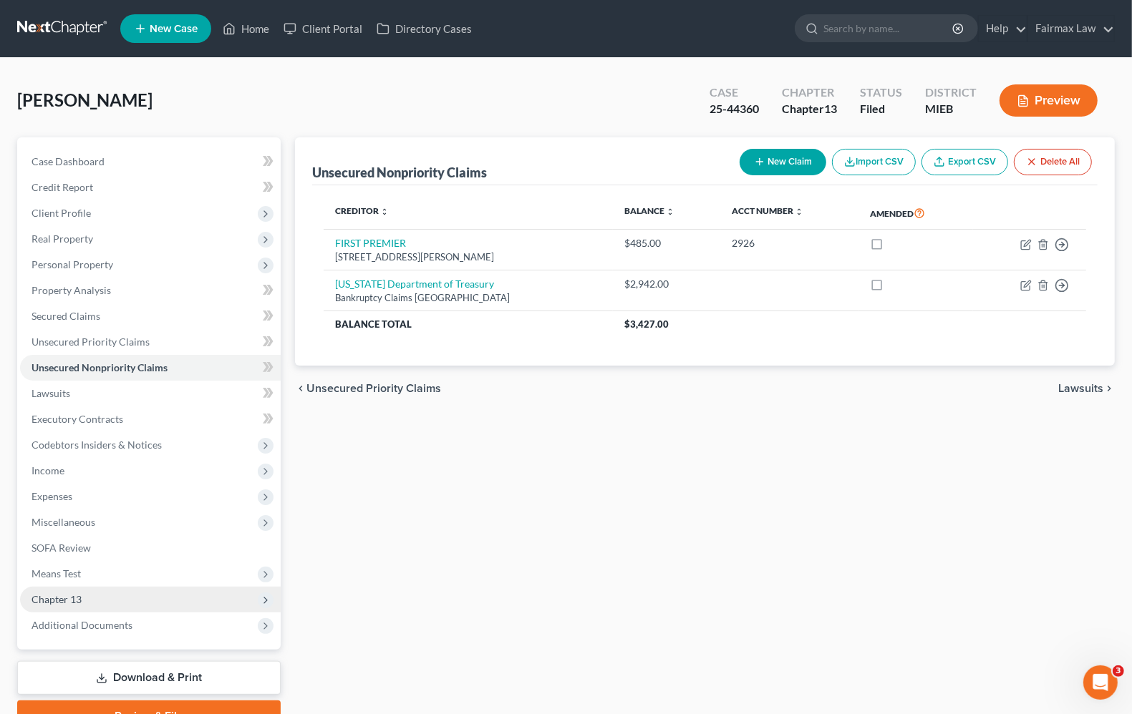
click at [56, 606] on span "Chapter 13" at bounding box center [150, 600] width 261 height 26
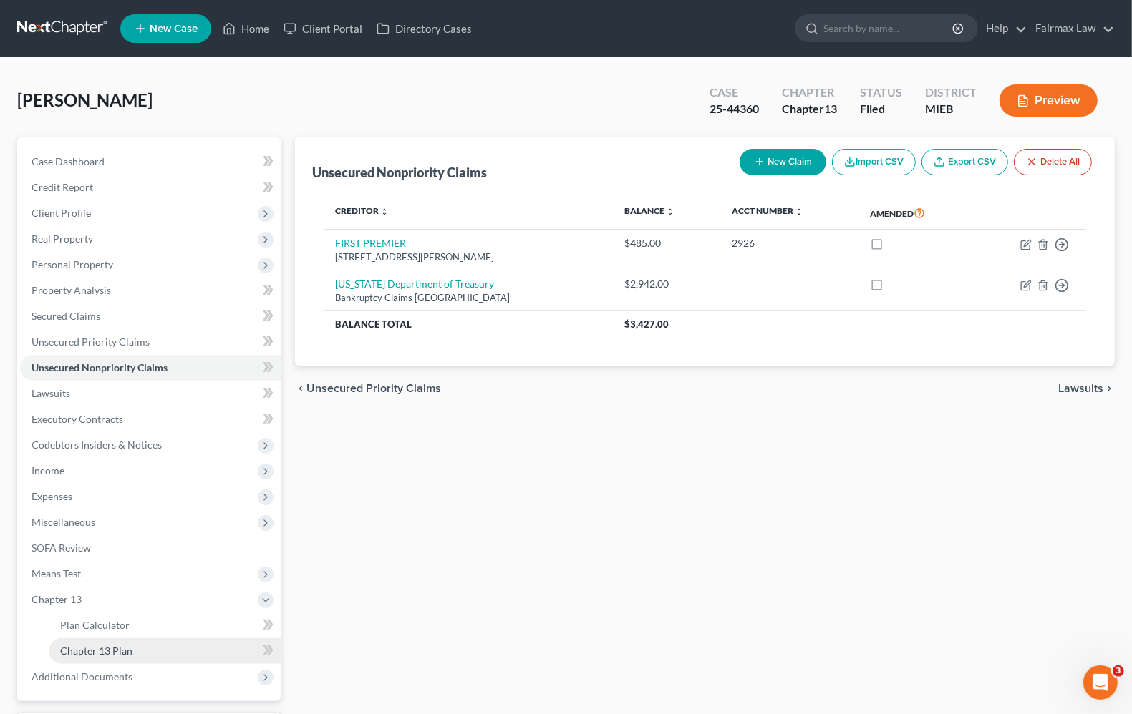
click at [83, 653] on span "Chapter 13 Plan" at bounding box center [96, 651] width 72 height 12
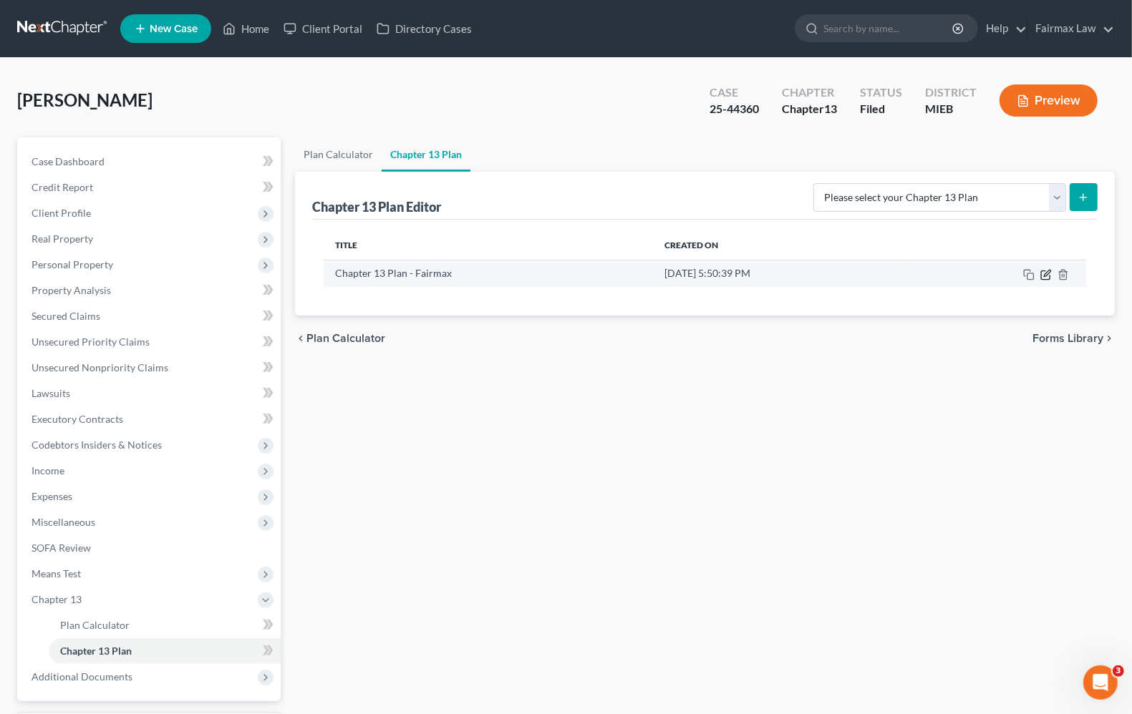
click at [1045, 280] on icon "button" at bounding box center [1045, 274] width 11 height 11
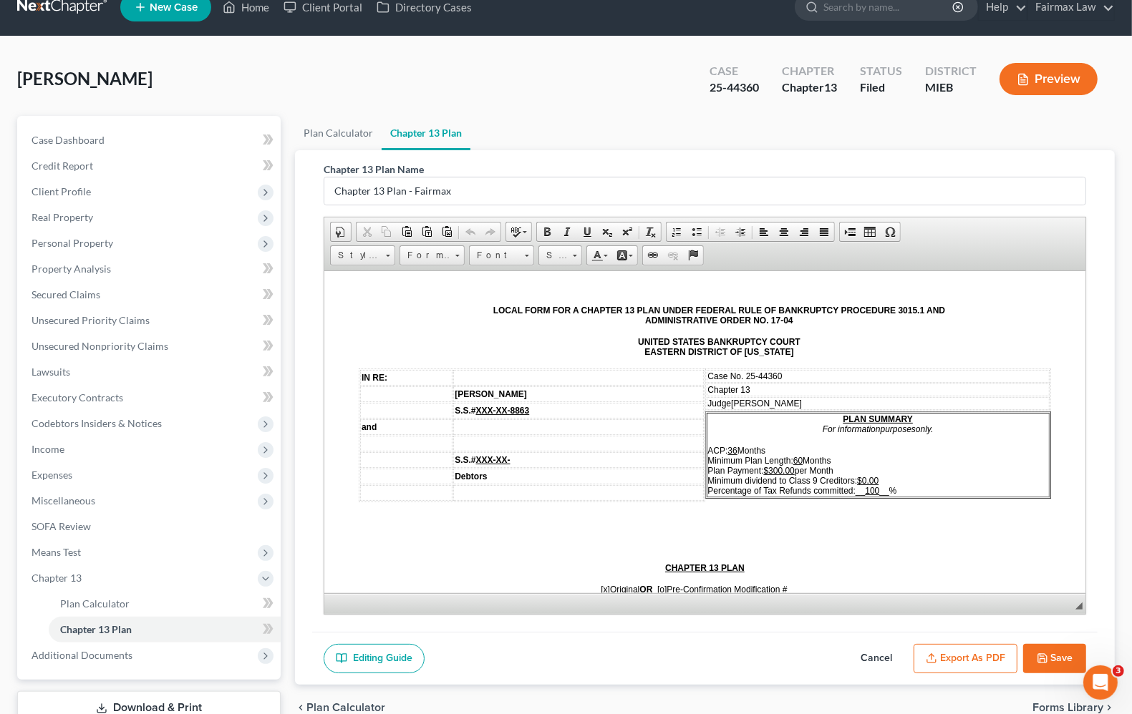
scroll to position [89, 0]
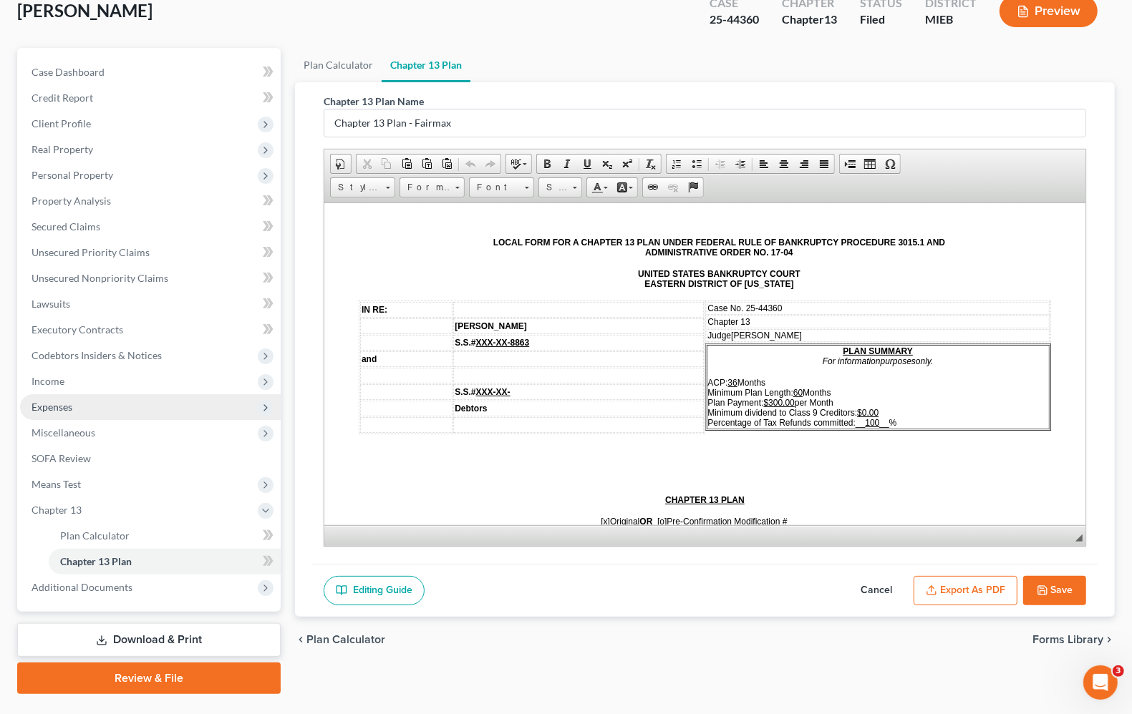
click at [66, 404] on span "Expenses" at bounding box center [51, 407] width 41 height 12
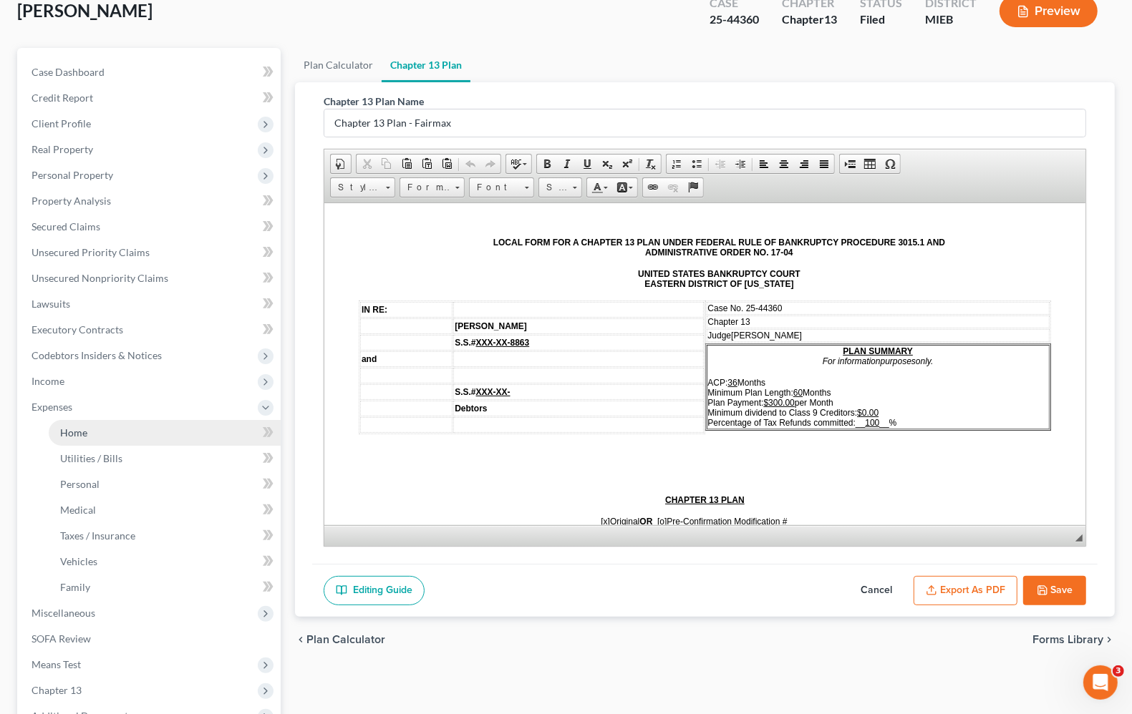
click at [72, 427] on span "Home" at bounding box center [73, 433] width 27 height 12
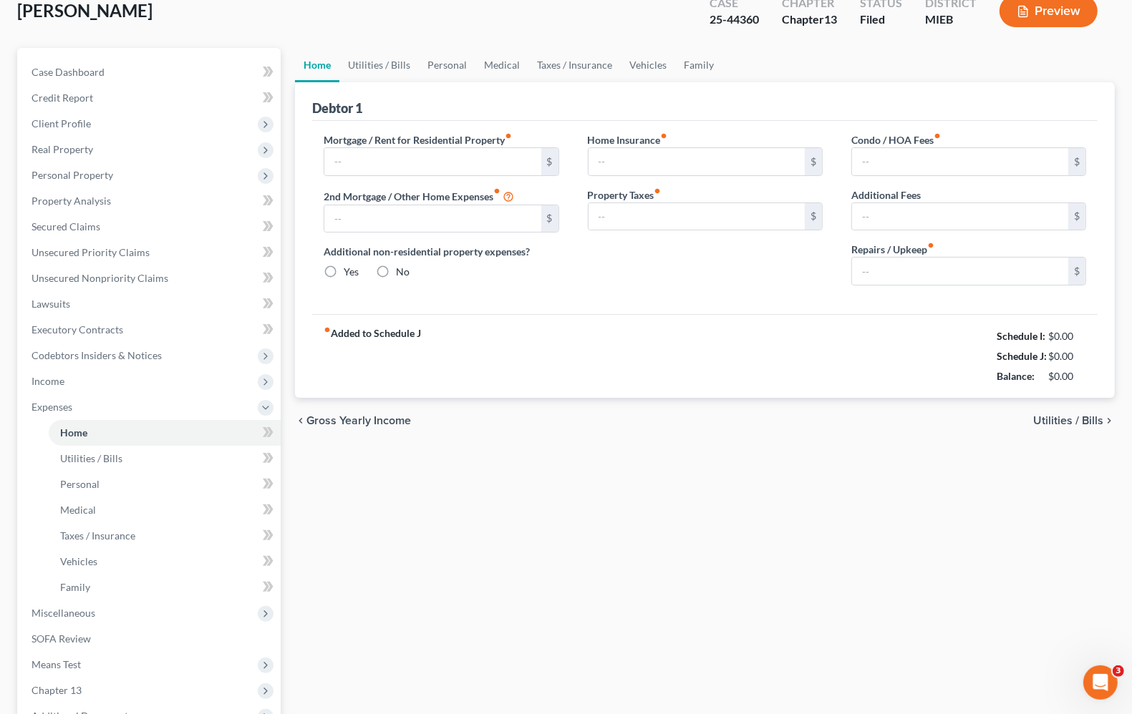
scroll to position [7, 0]
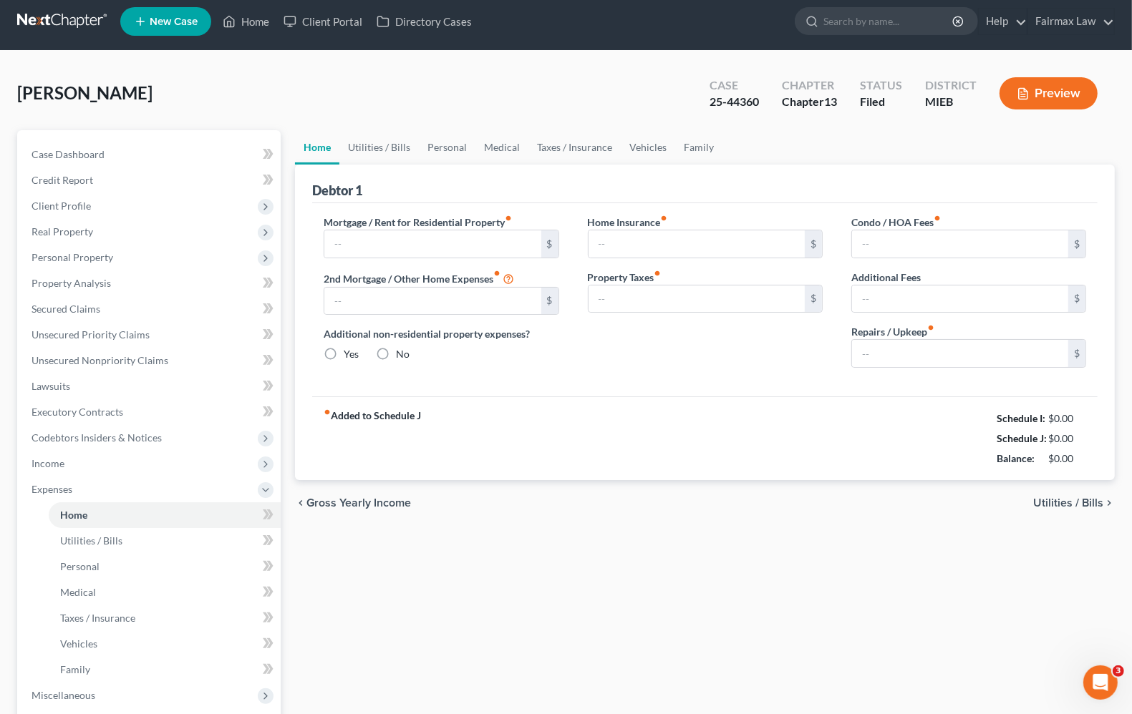
type input "1,300.00"
type input "0.00"
radio input "true"
type input "0.00"
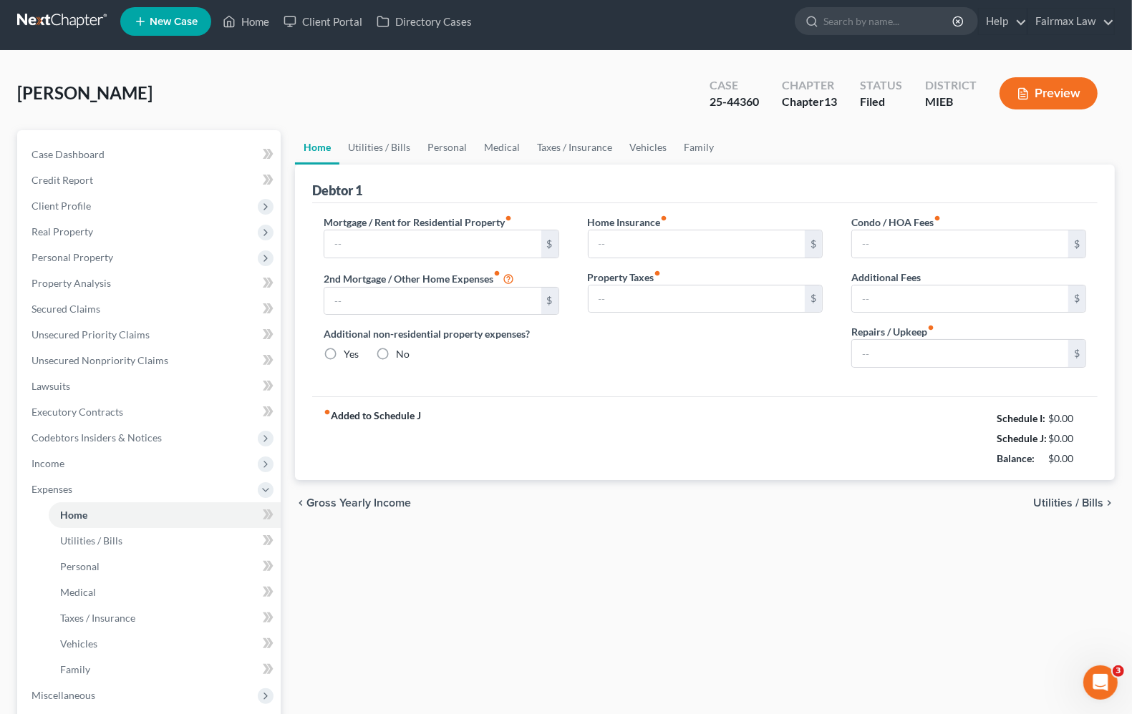
type input "0.00"
type input "100.00"
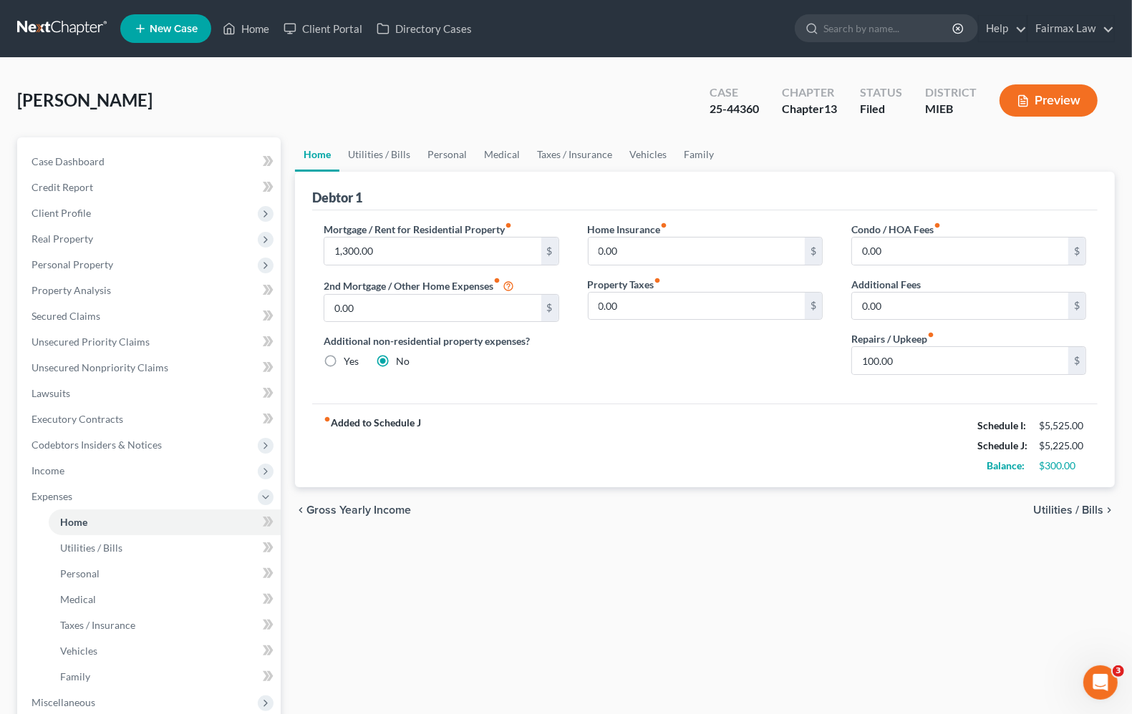
click at [1095, 510] on span "Utilities / Bills" at bounding box center [1068, 510] width 70 height 11
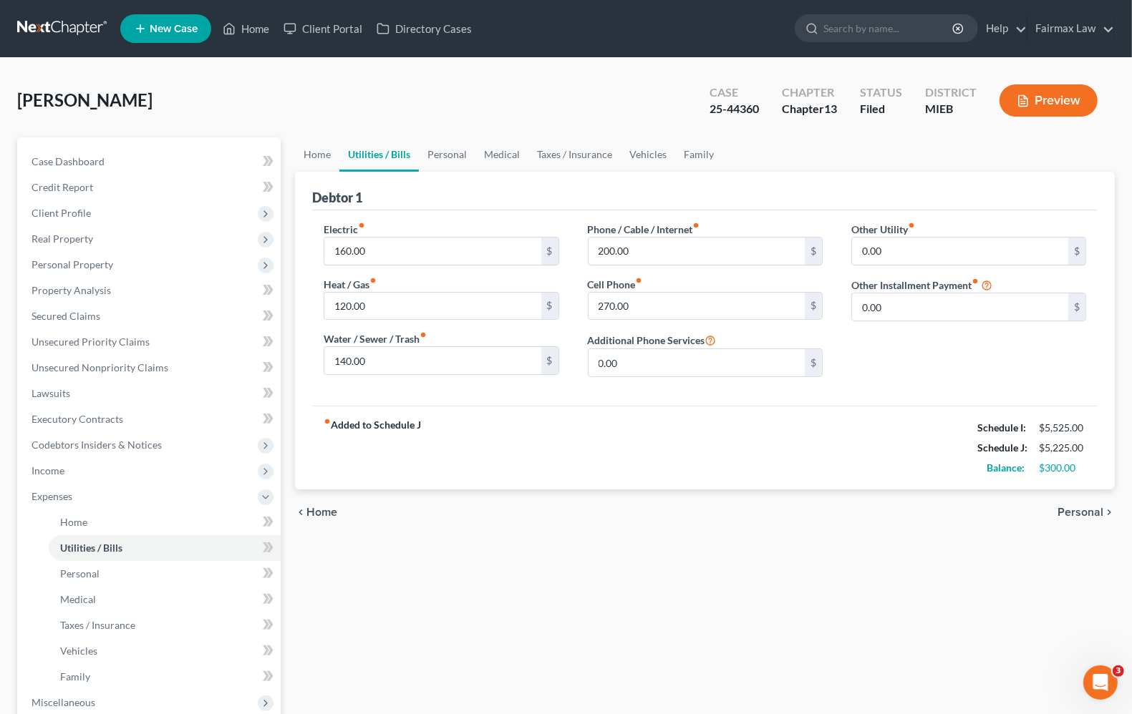
click at [1089, 512] on span "Personal" at bounding box center [1080, 512] width 46 height 11
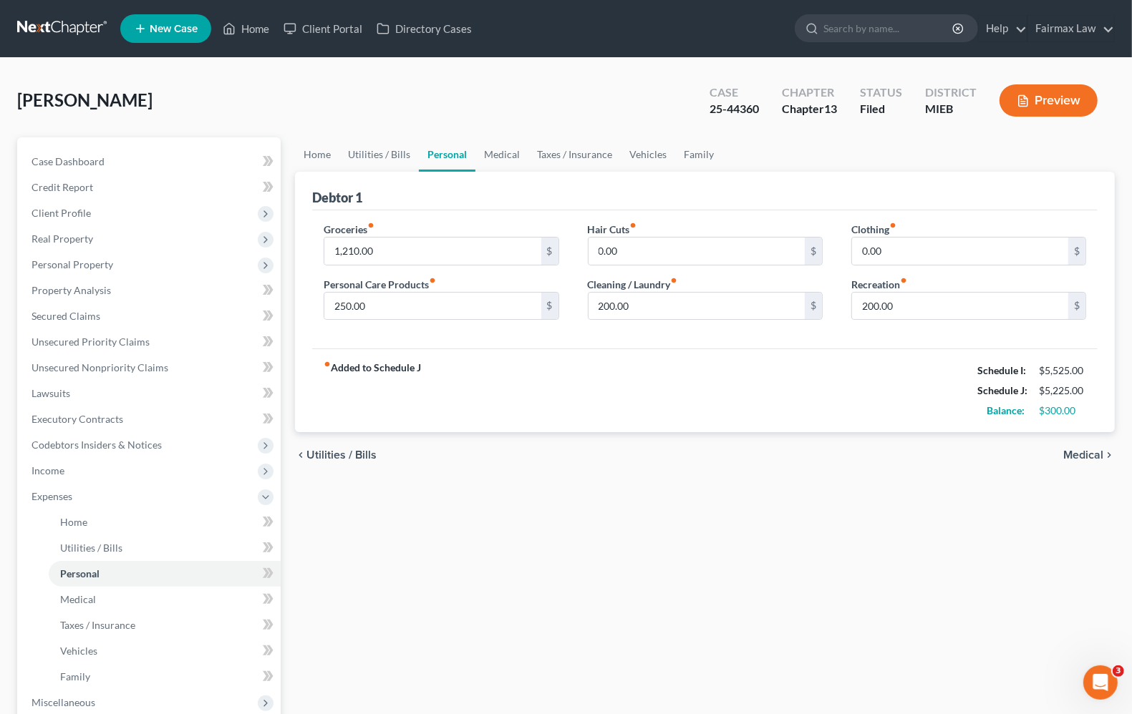
click at [1094, 459] on span "Medical" at bounding box center [1083, 455] width 40 height 11
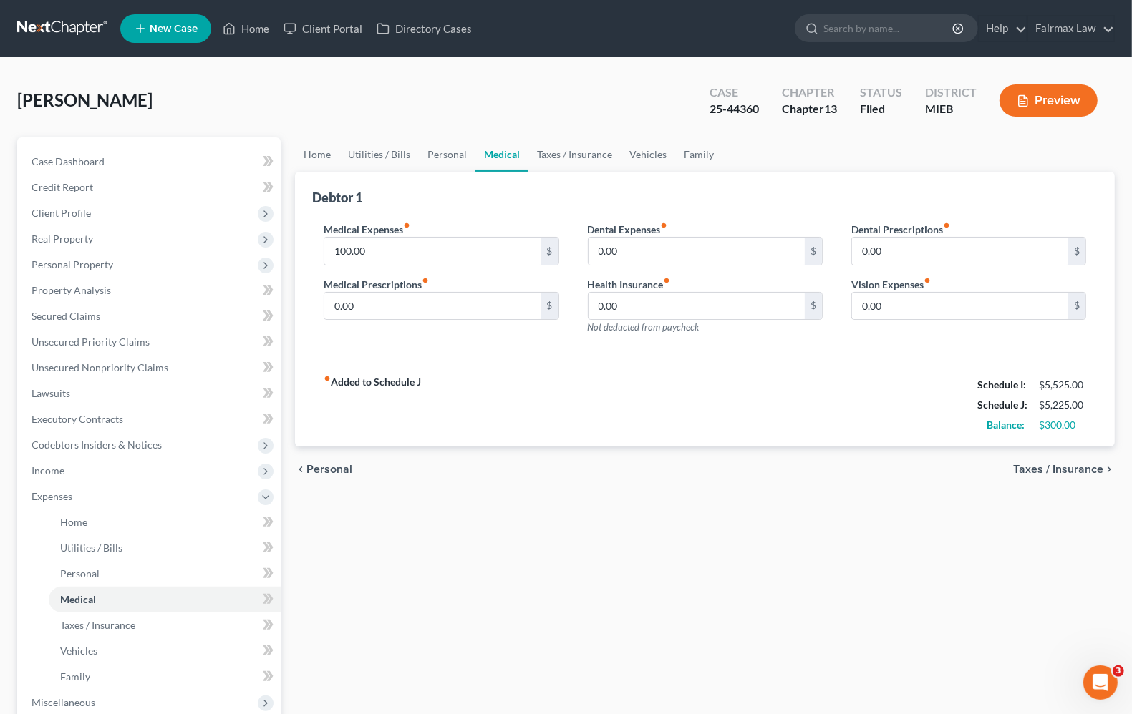
click at [1086, 467] on span "Taxes / Insurance" at bounding box center [1058, 469] width 90 height 11
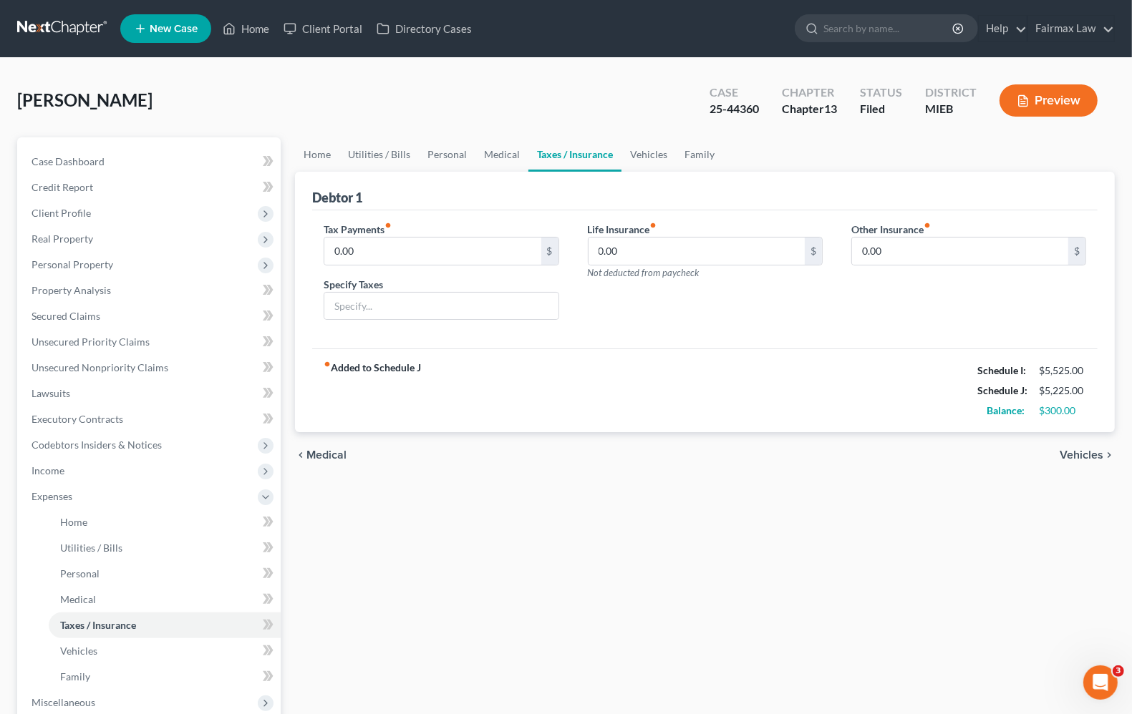
click at [1078, 465] on div "chevron_left Medical Vehicles chevron_right" at bounding box center [705, 455] width 820 height 46
click at [1078, 455] on span "Vehicles" at bounding box center [1081, 455] width 44 height 11
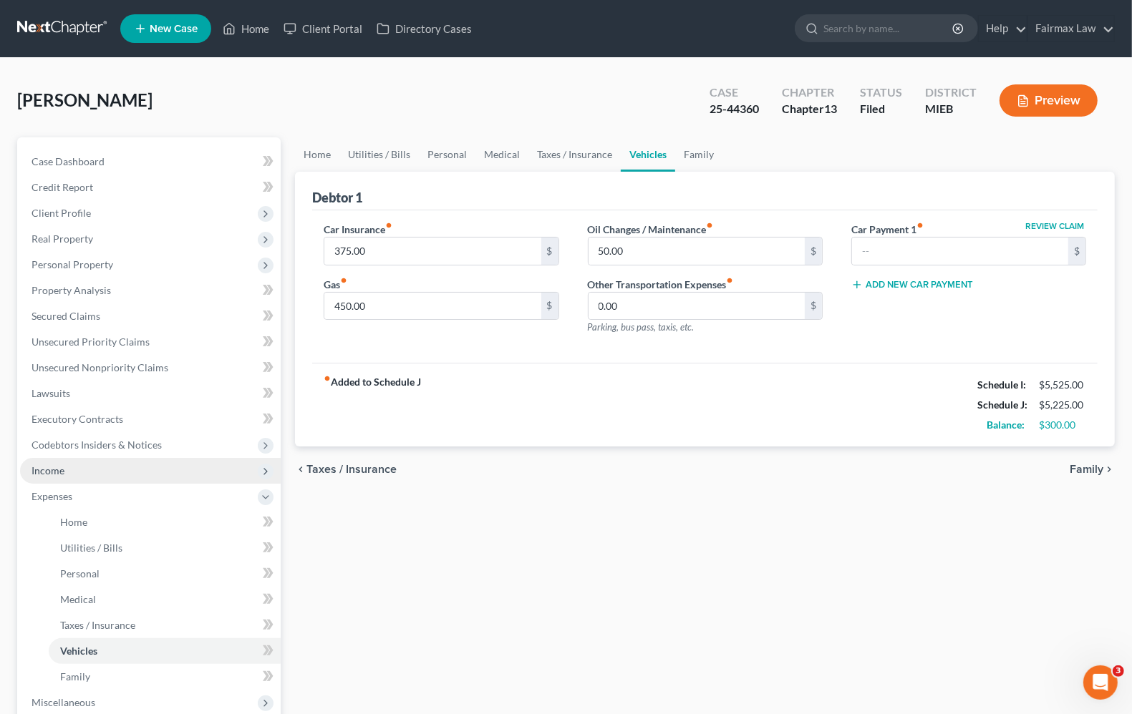
click at [57, 475] on span "Income" at bounding box center [47, 471] width 33 height 12
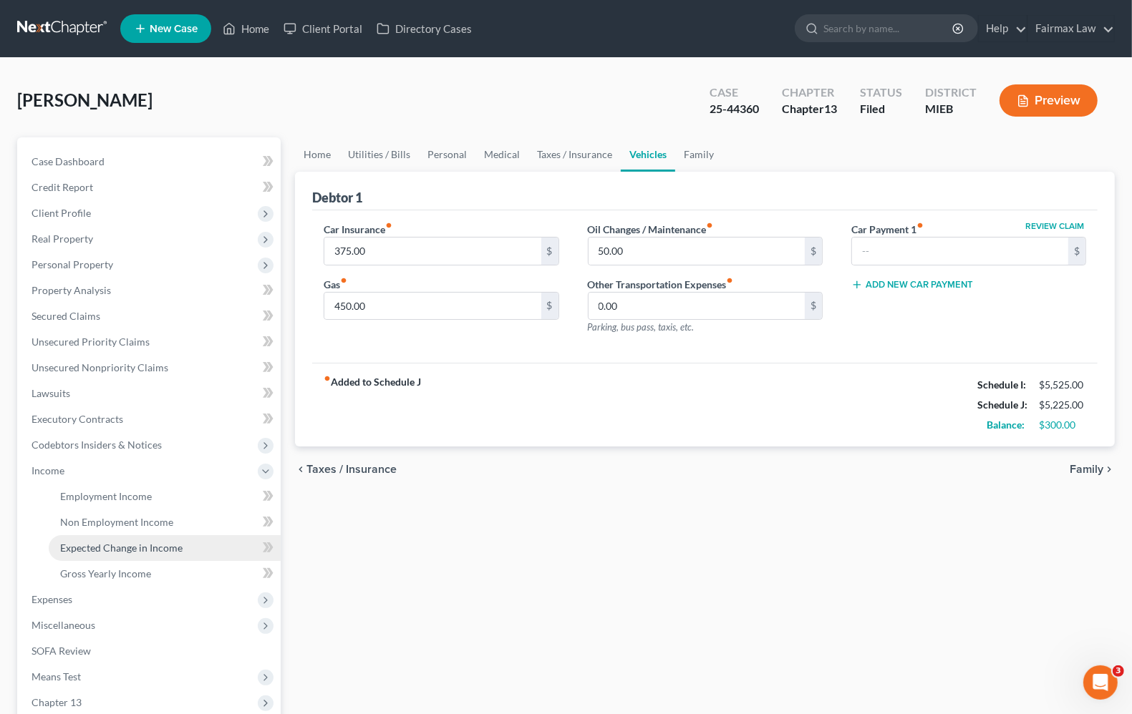
click at [102, 542] on span "Expected Change in Income" at bounding box center [121, 548] width 122 height 12
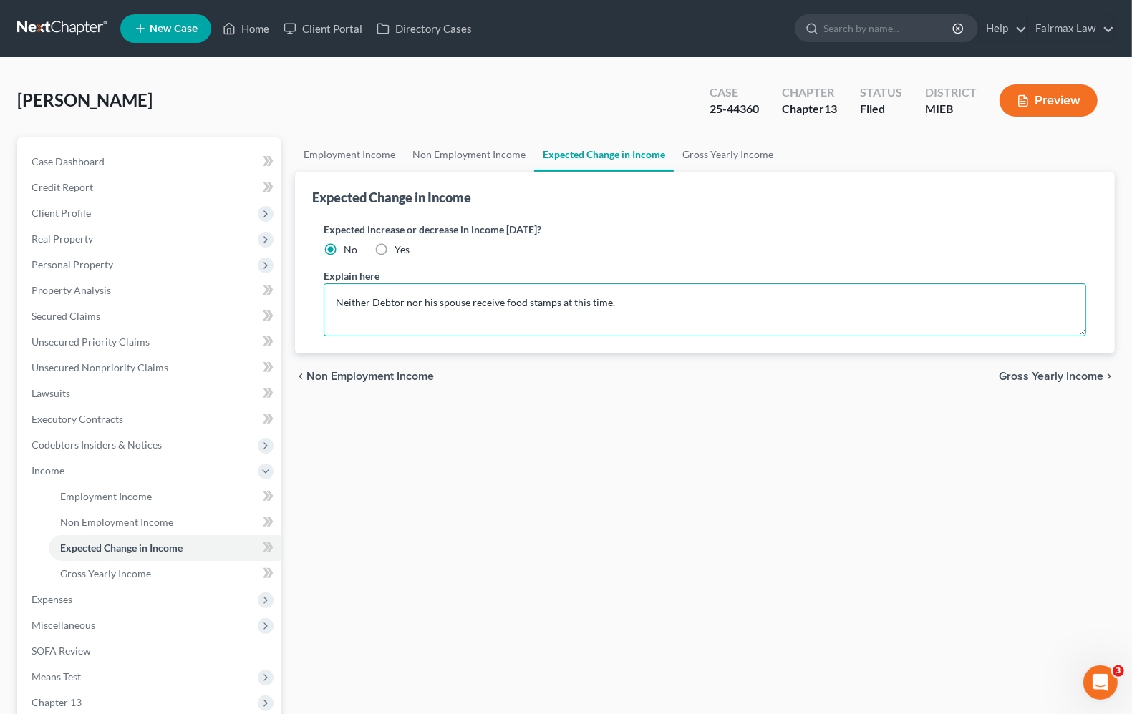
click at [641, 302] on textarea "Neither Debtor nor his spouse receive food stamps at this time." at bounding box center [705, 309] width 762 height 53
type textarea "Neither Debtor nor his spouse receive food stamps at this time."
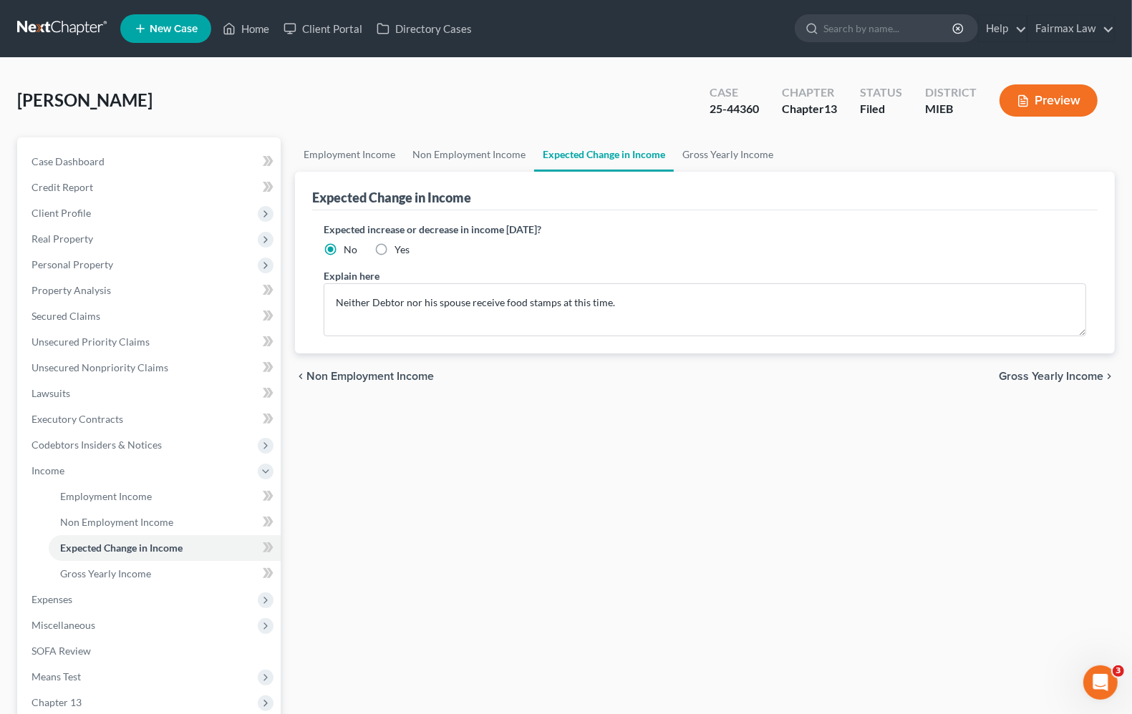
click at [732, 359] on div "chevron_left Non Employment Income Gross Yearly Income chevron_right" at bounding box center [705, 377] width 820 height 46
click at [67, 502] on link "Employment Income" at bounding box center [165, 497] width 232 height 26
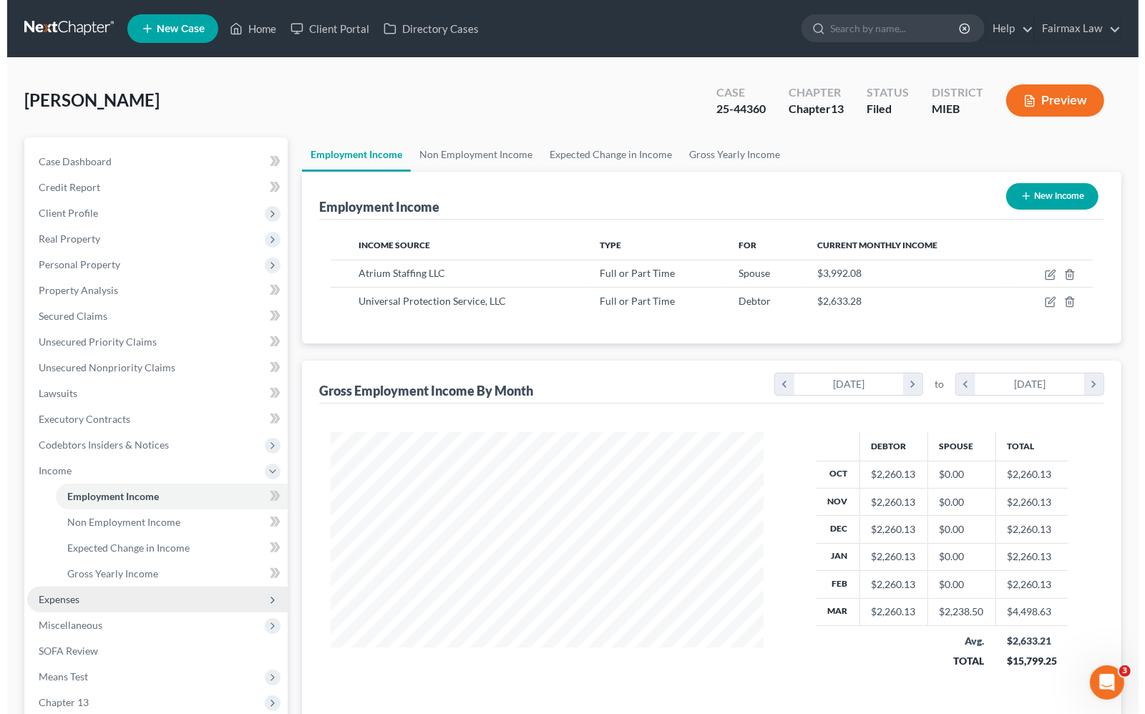
scroll to position [258, 460]
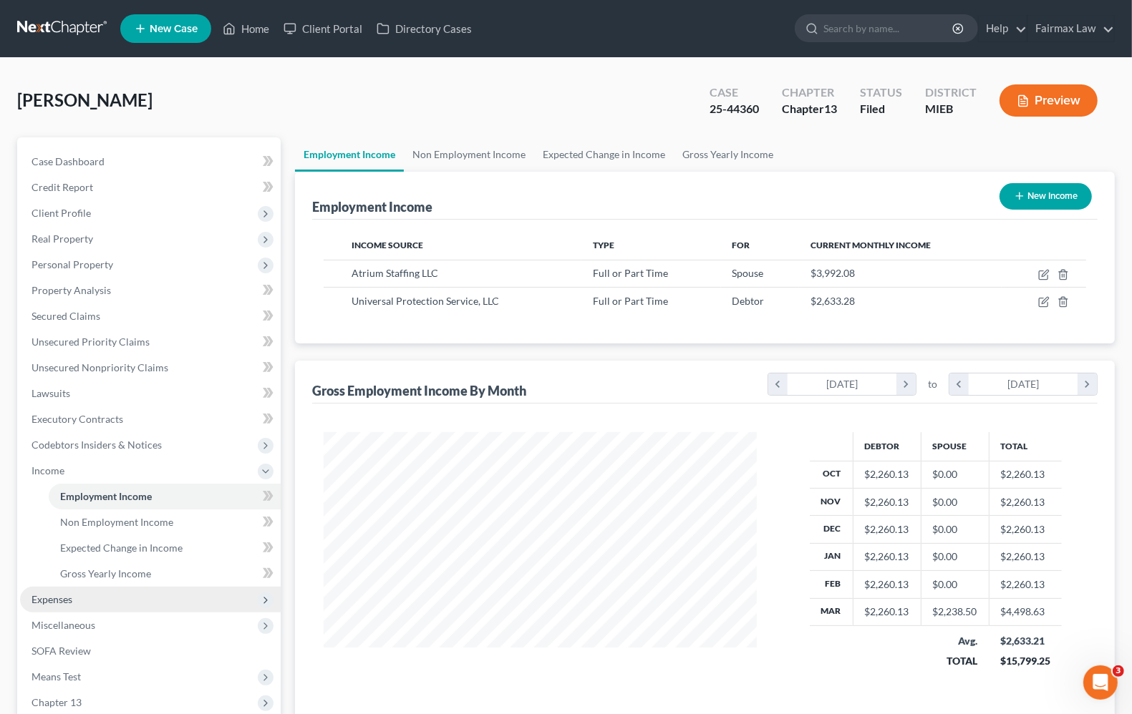
click at [50, 594] on span "Expenses" at bounding box center [51, 599] width 41 height 12
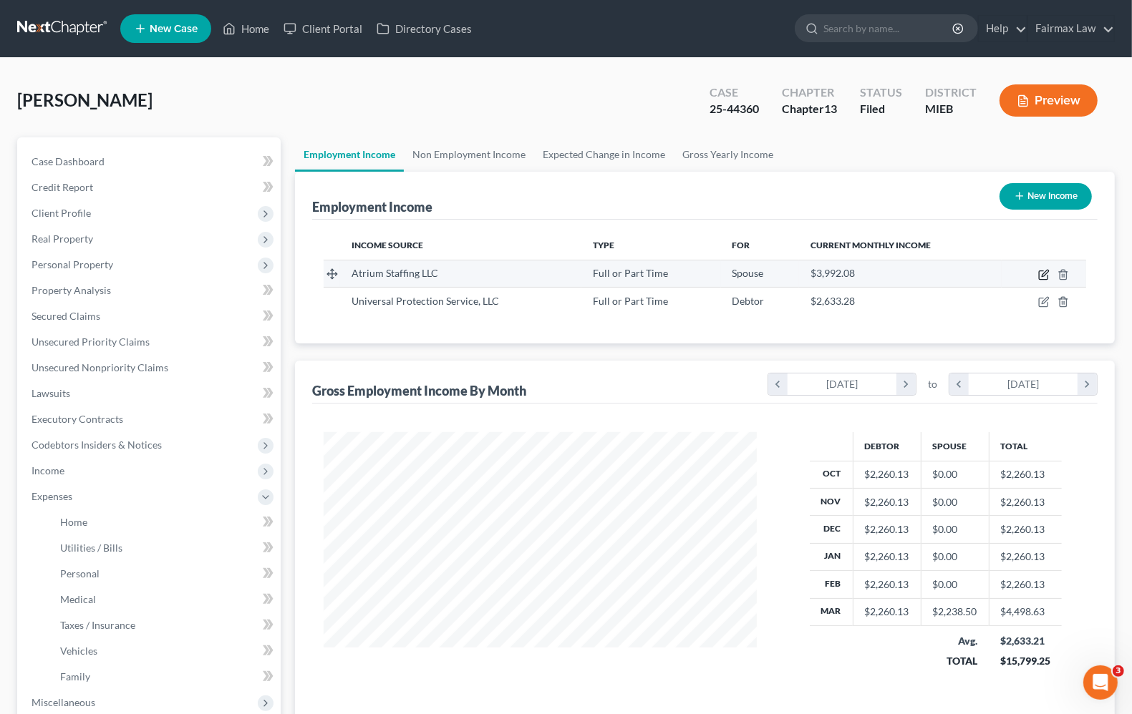
click at [1045, 276] on icon "button" at bounding box center [1043, 274] width 11 height 11
select select "0"
select select "35"
select select "3"
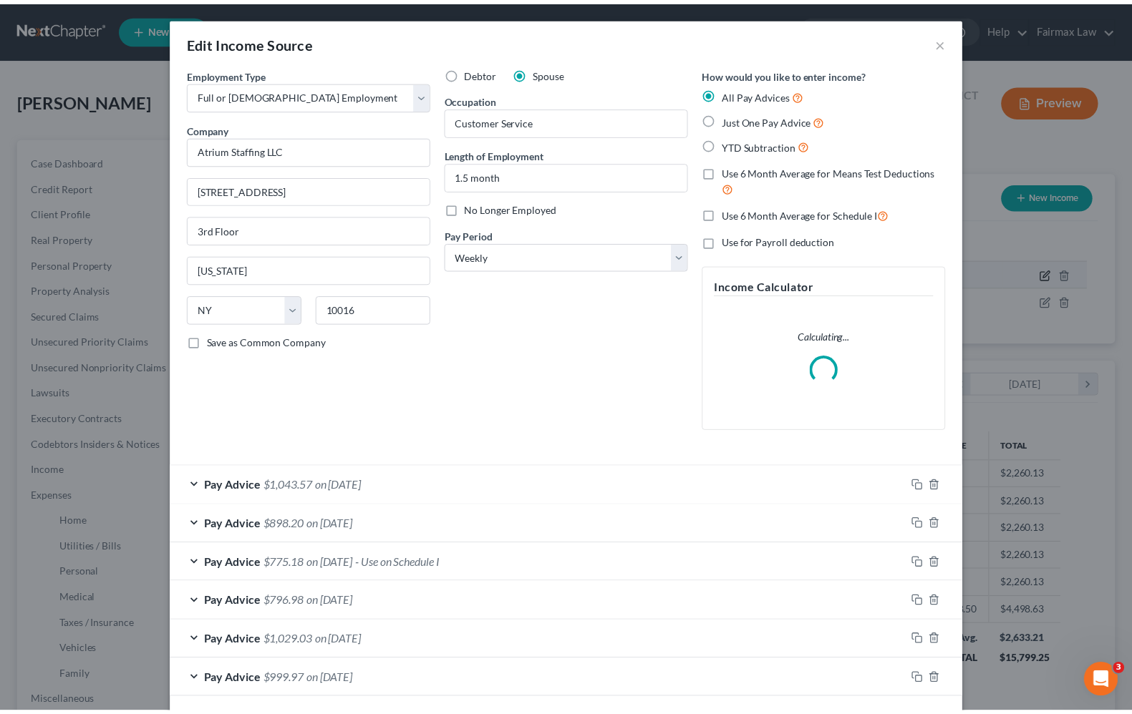
scroll to position [258, 467]
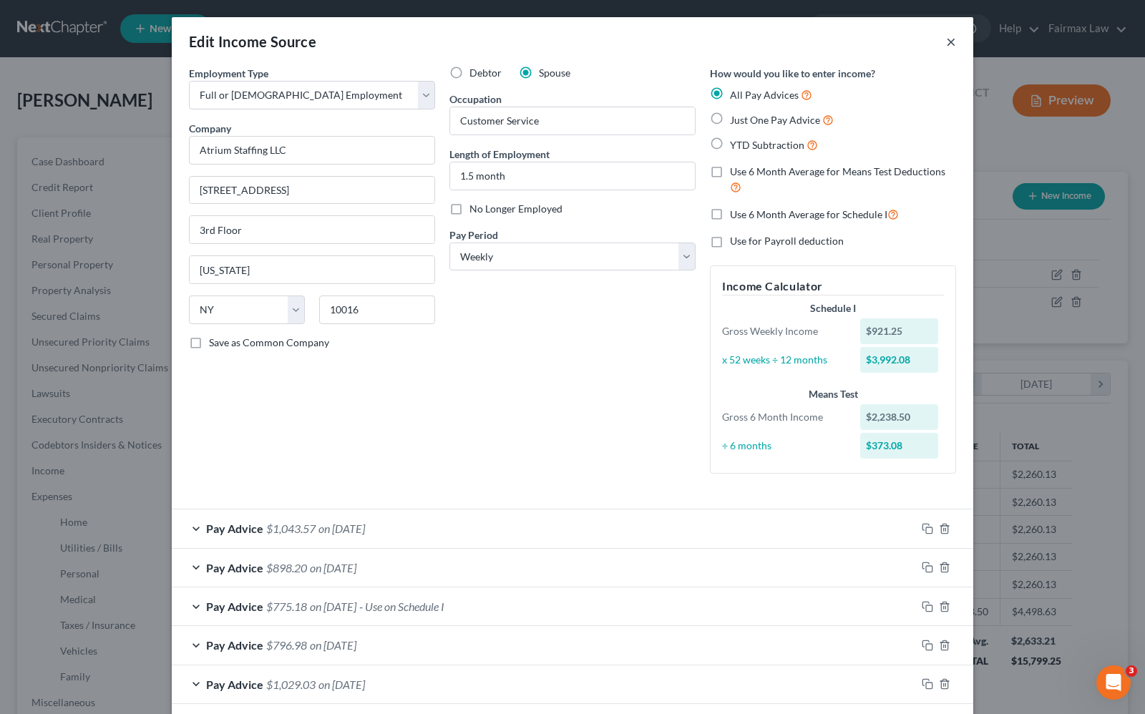
click at [946, 43] on button "×" at bounding box center [951, 41] width 10 height 17
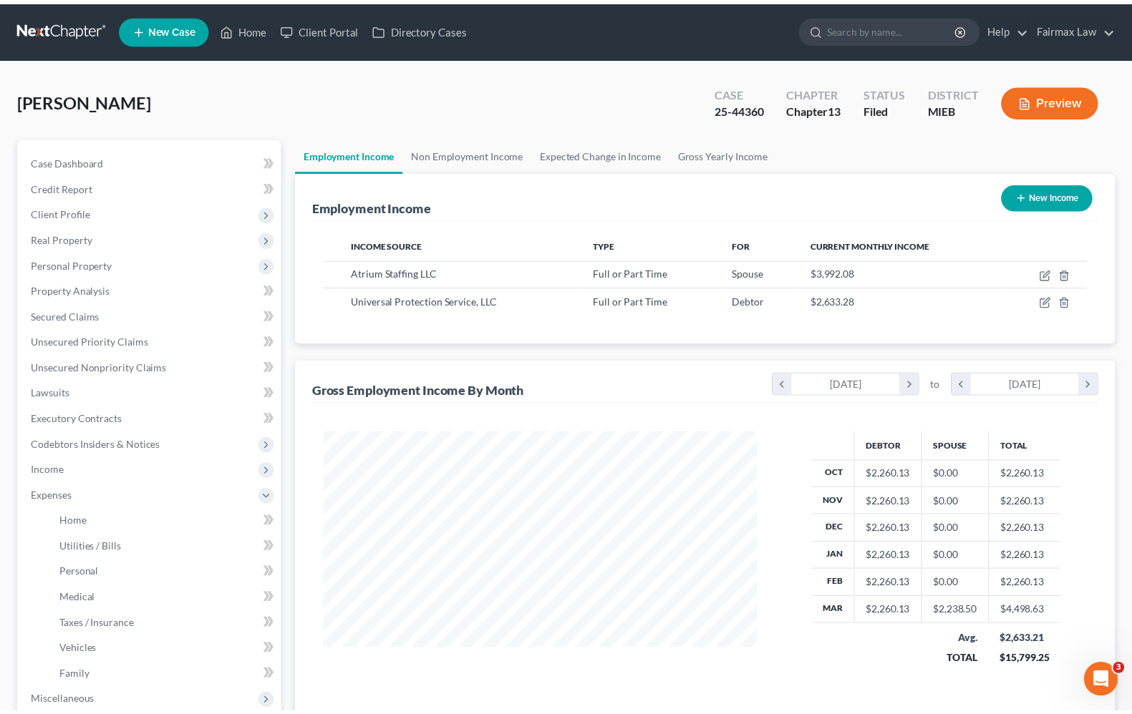
scroll to position [715524, 715320]
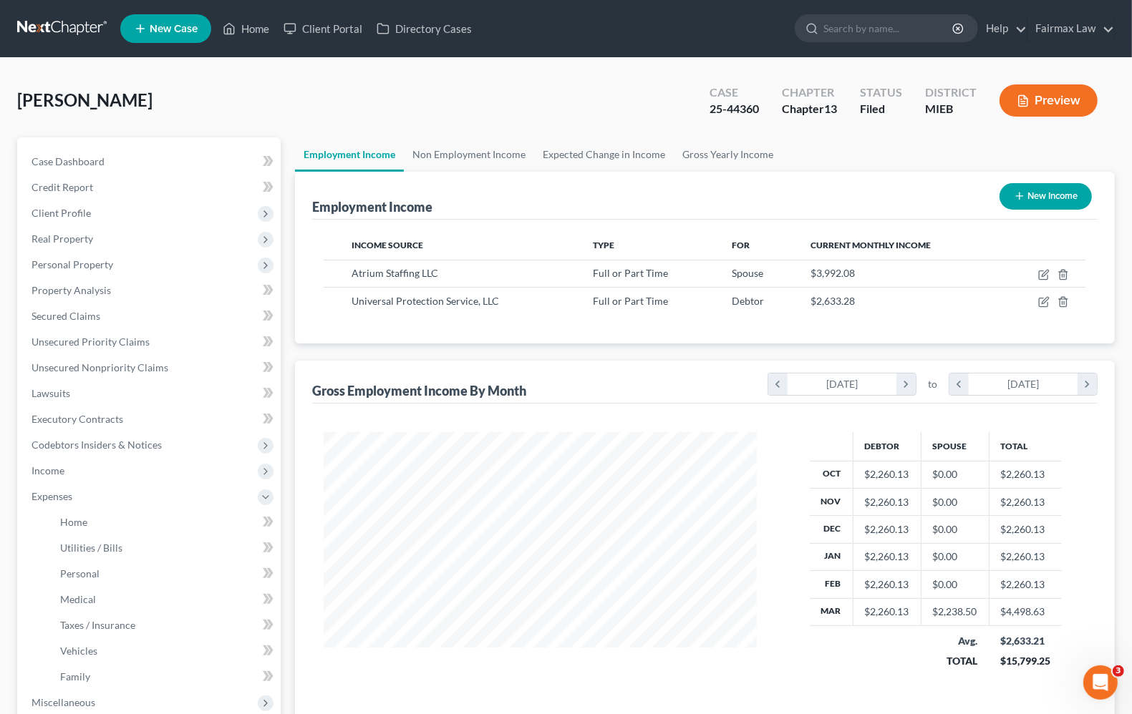
click at [706, 220] on div "Income Source Type For Current Monthly Income Atrium Staffing LLC Full or Part …" at bounding box center [704, 282] width 785 height 124
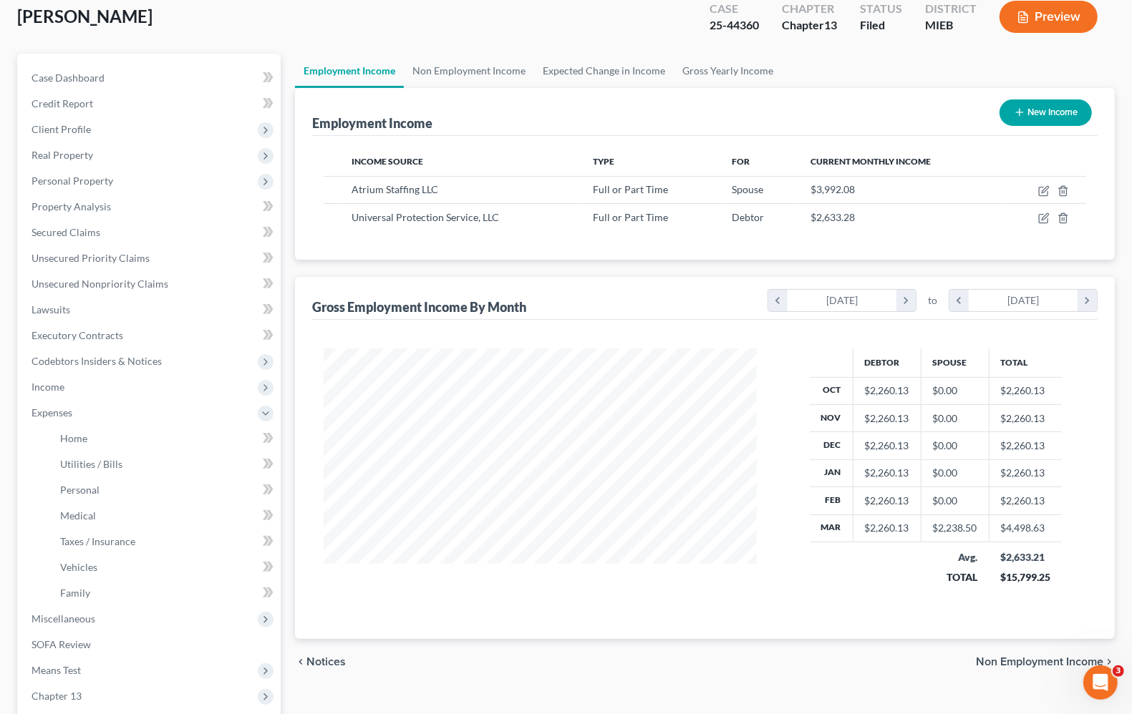
scroll to position [0, 0]
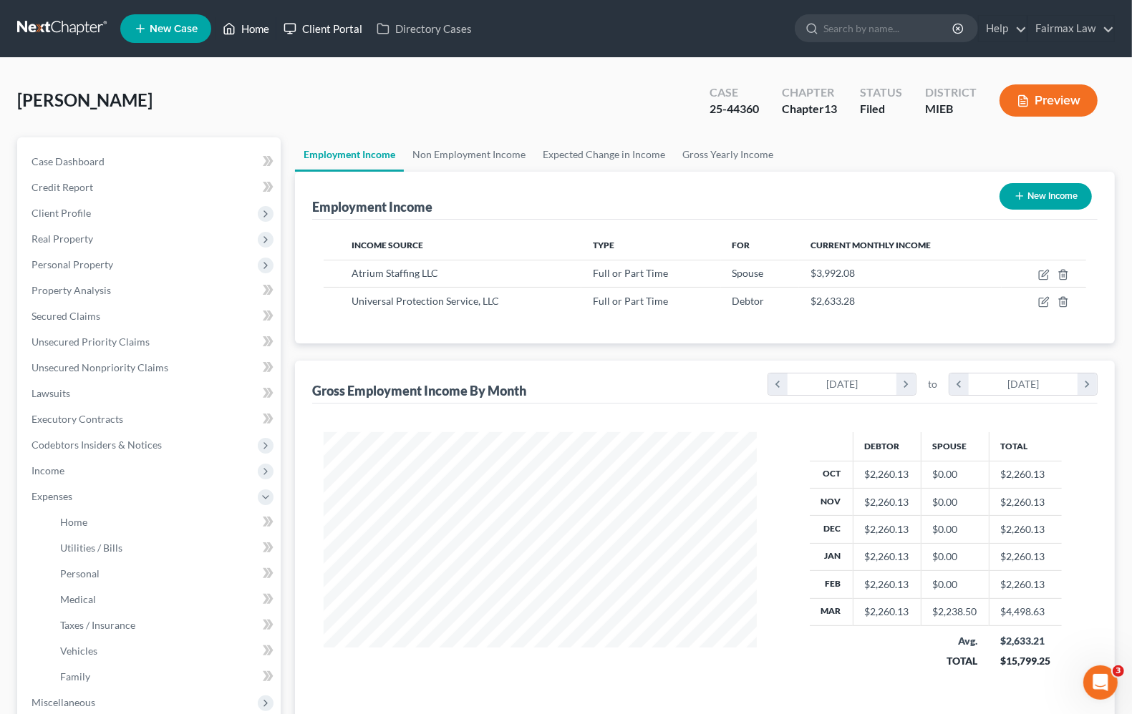
drag, startPoint x: 278, startPoint y: 27, endPoint x: 266, endPoint y: 30, distance: 12.5
click at [276, 27] on ul "New Case Home Client Portal Directory Cases - No Result - See all results Or Pr…" at bounding box center [617, 28] width 994 height 37
click at [251, 34] on link "Home" at bounding box center [245, 29] width 61 height 26
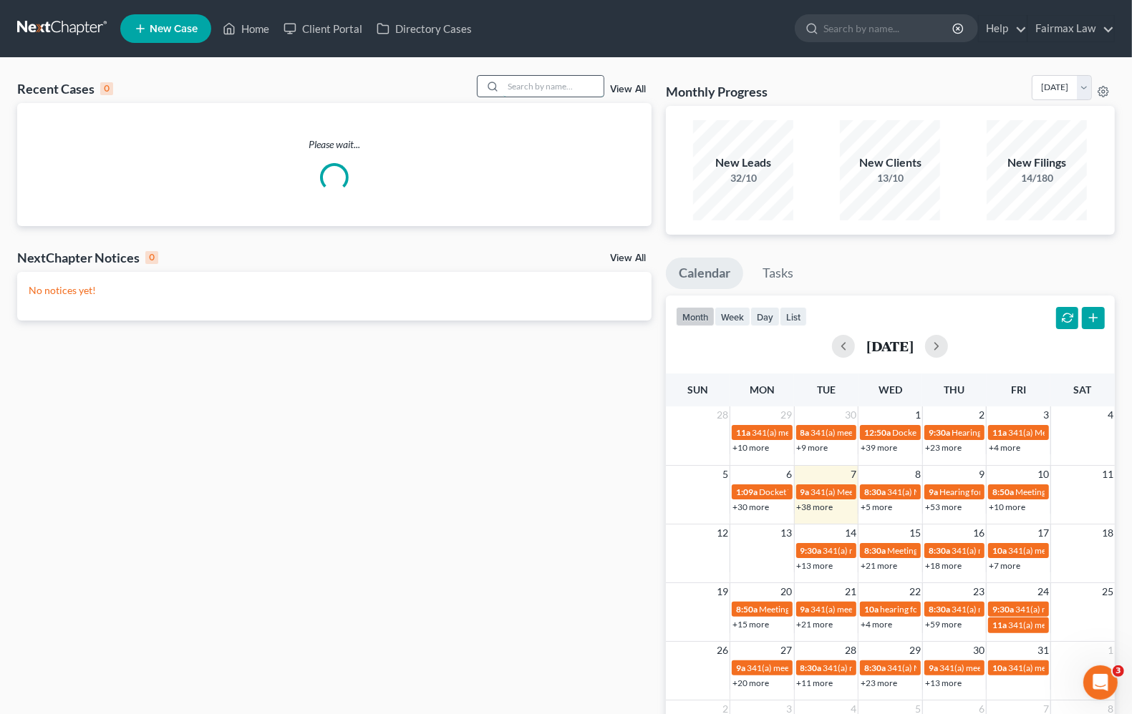
click at [531, 84] on input "search" at bounding box center [553, 86] width 100 height 21
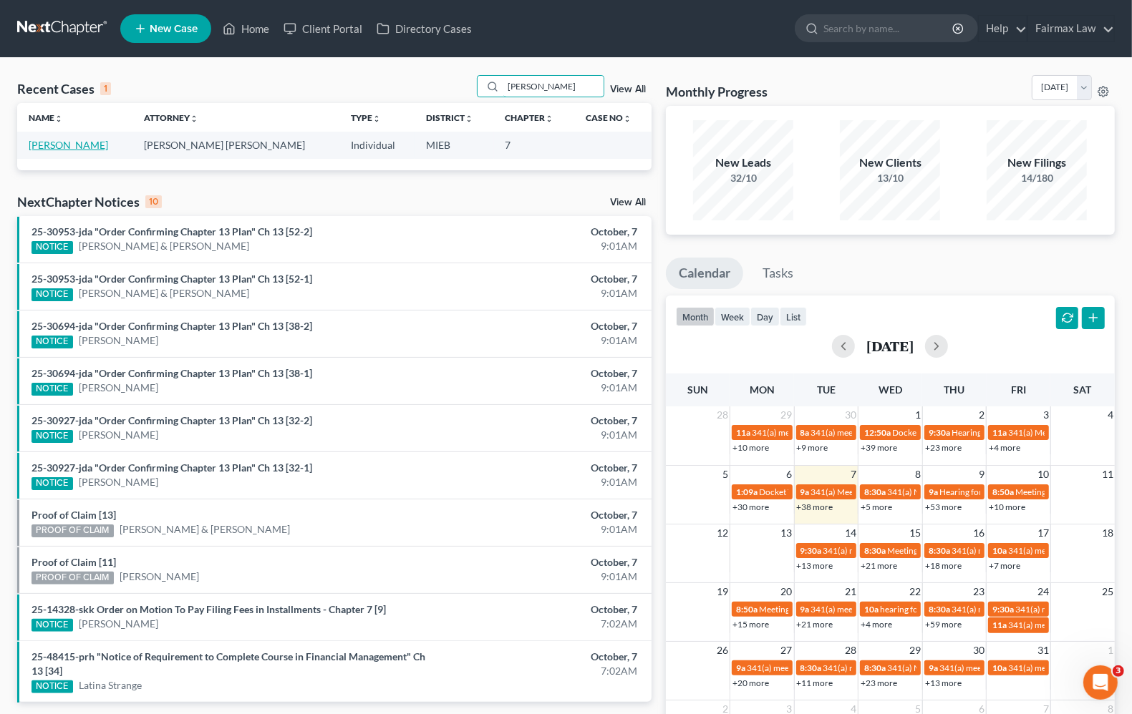
type input "[PERSON_NAME]"
click at [74, 145] on link "[PERSON_NAME]" at bounding box center [68, 145] width 79 height 12
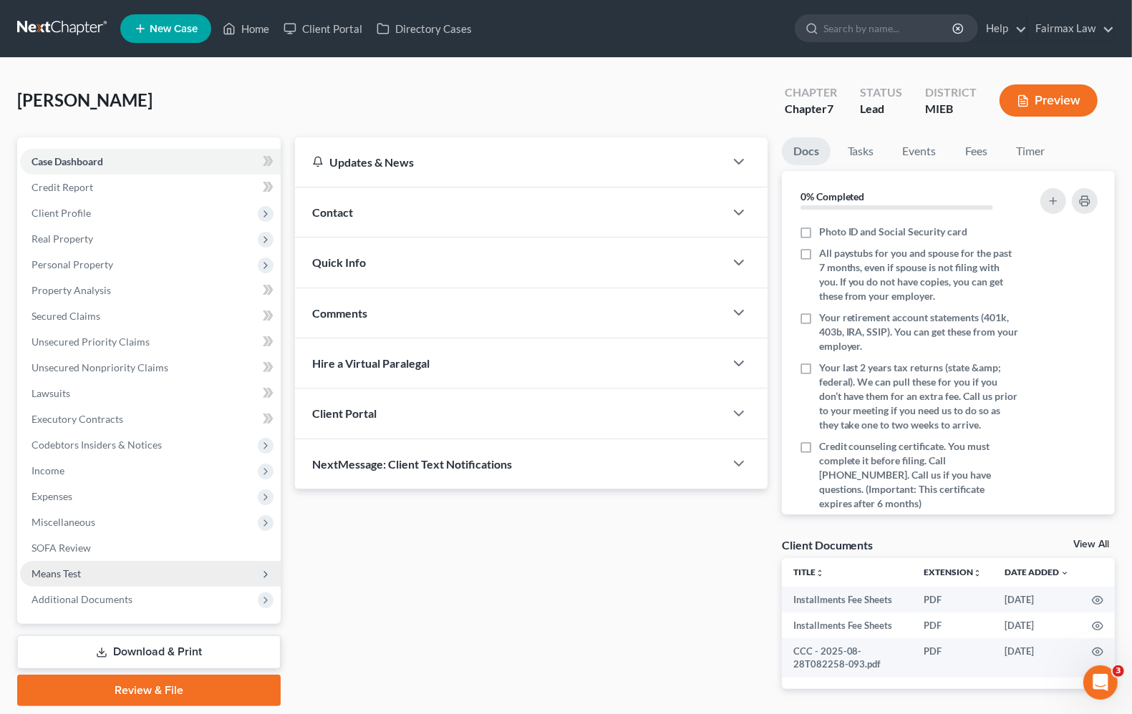
click at [45, 578] on span "Means Test" at bounding box center [55, 574] width 49 height 12
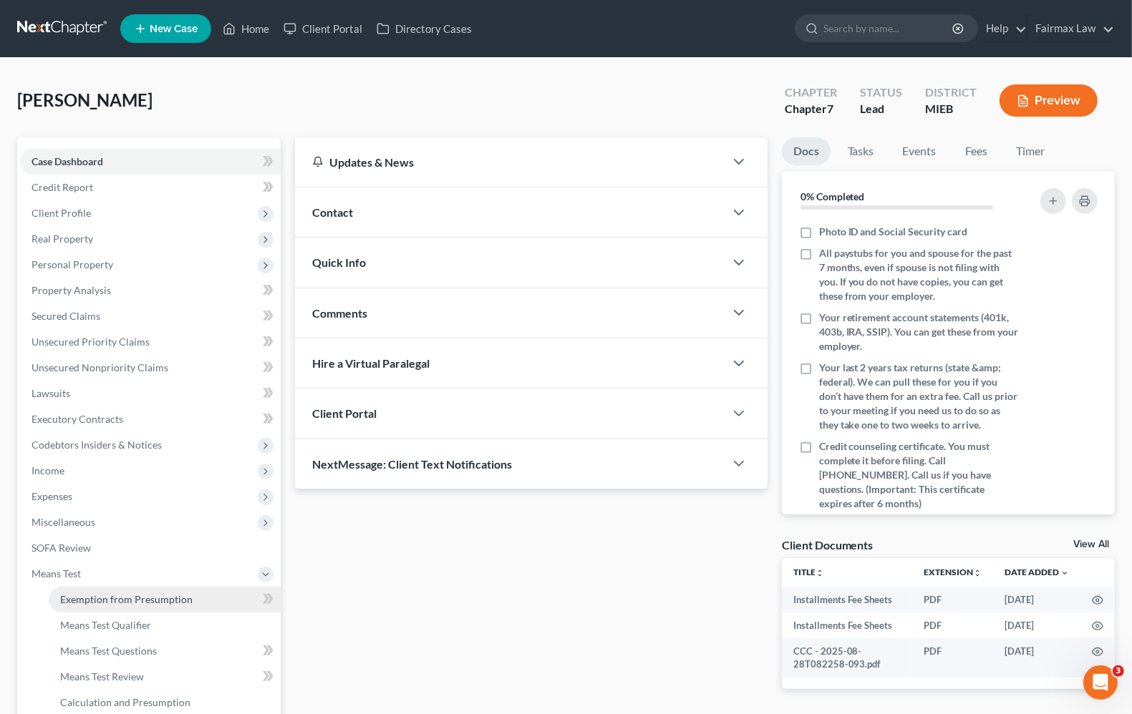
click at [62, 603] on span "Exemption from Presumption" at bounding box center [126, 599] width 132 height 12
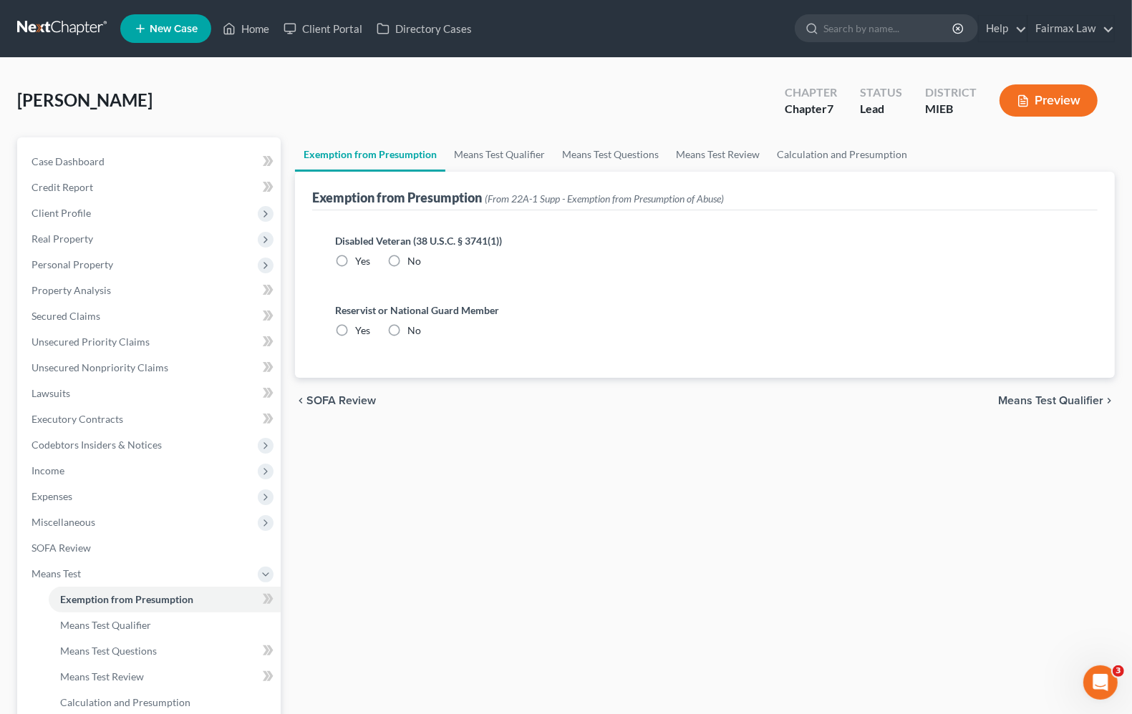
radio input "true"
click at [1046, 407] on div "chevron_left SOFA Review Means Test Qualifier chevron_right" at bounding box center [705, 401] width 820 height 46
click at [1045, 402] on span "Means Test Qualifier" at bounding box center [1050, 400] width 105 height 11
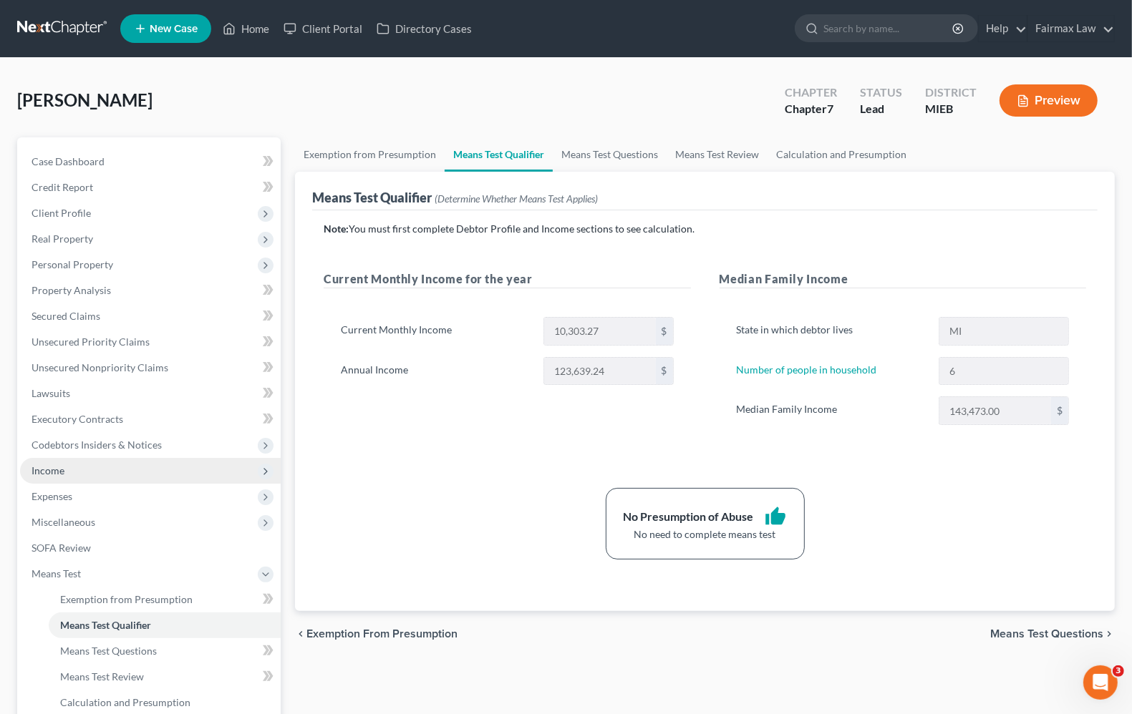
click at [62, 469] on span "Income" at bounding box center [47, 471] width 33 height 12
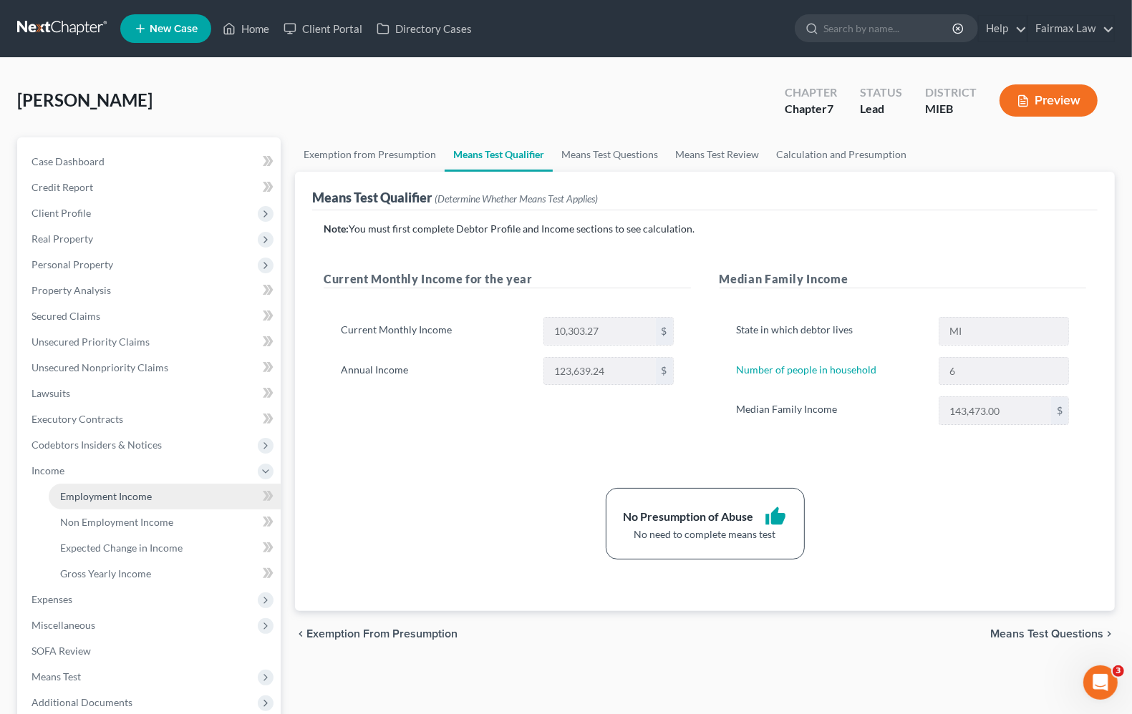
click at [77, 495] on span "Employment Income" at bounding box center [106, 496] width 92 height 12
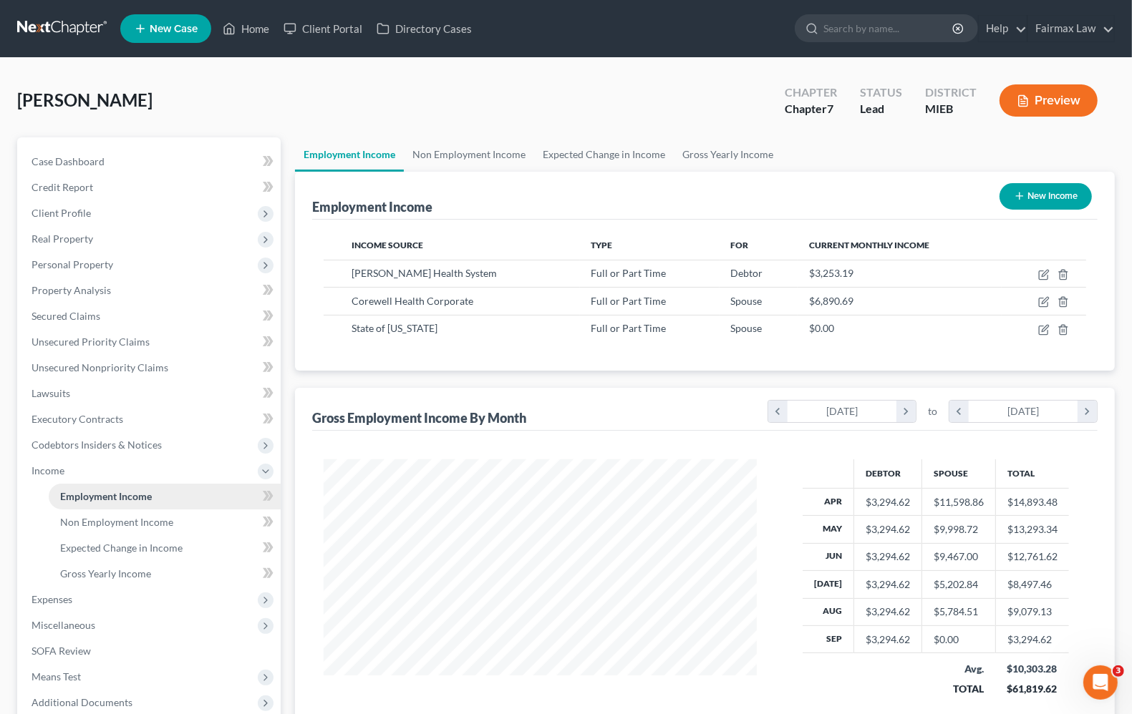
scroll to position [258, 460]
click at [81, 288] on span "Property Analysis" at bounding box center [70, 290] width 79 height 12
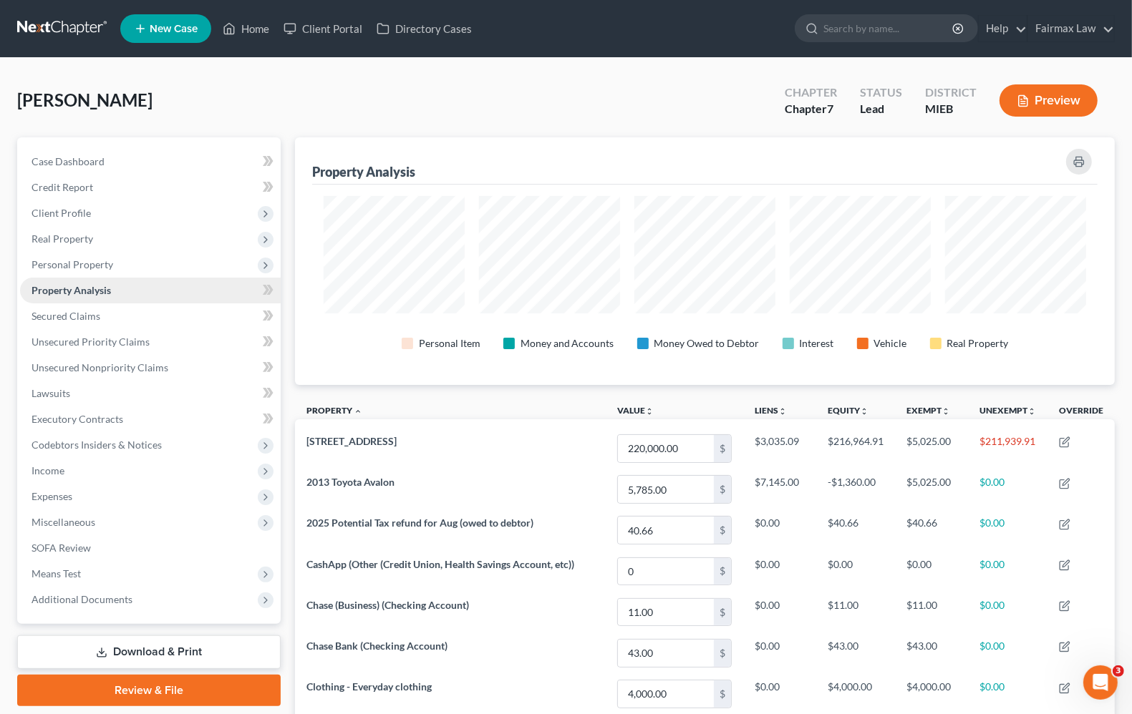
scroll to position [248, 820]
click at [237, 32] on link "Home" at bounding box center [245, 29] width 61 height 26
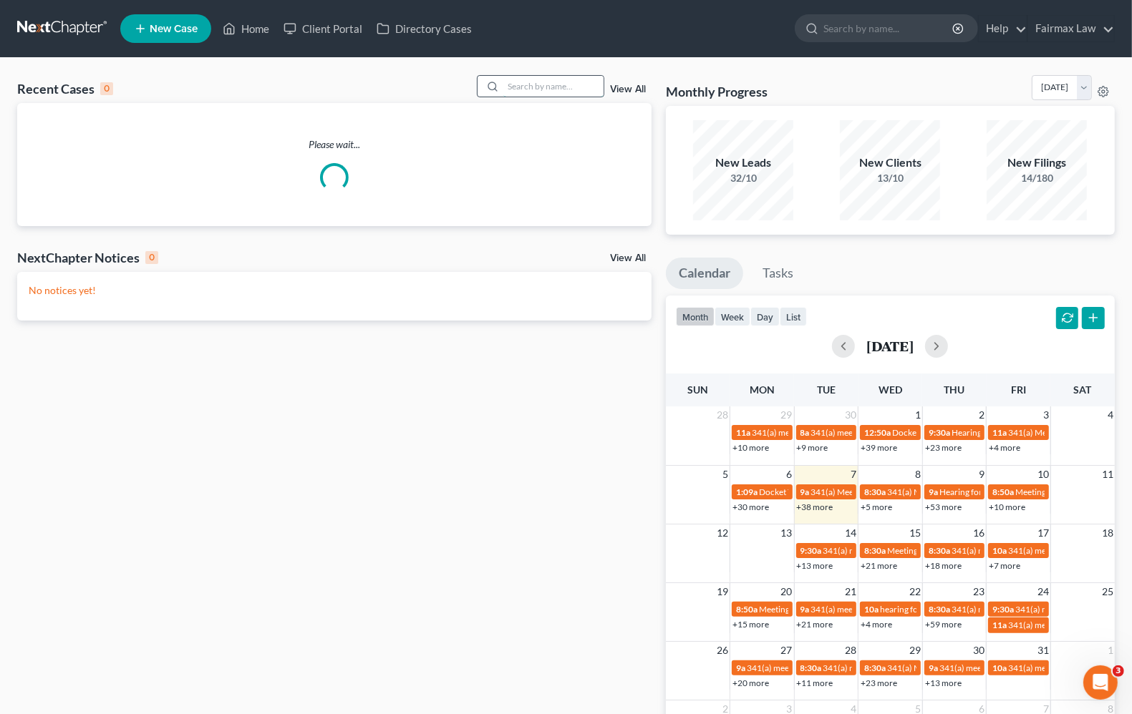
click at [517, 87] on input "search" at bounding box center [553, 86] width 100 height 21
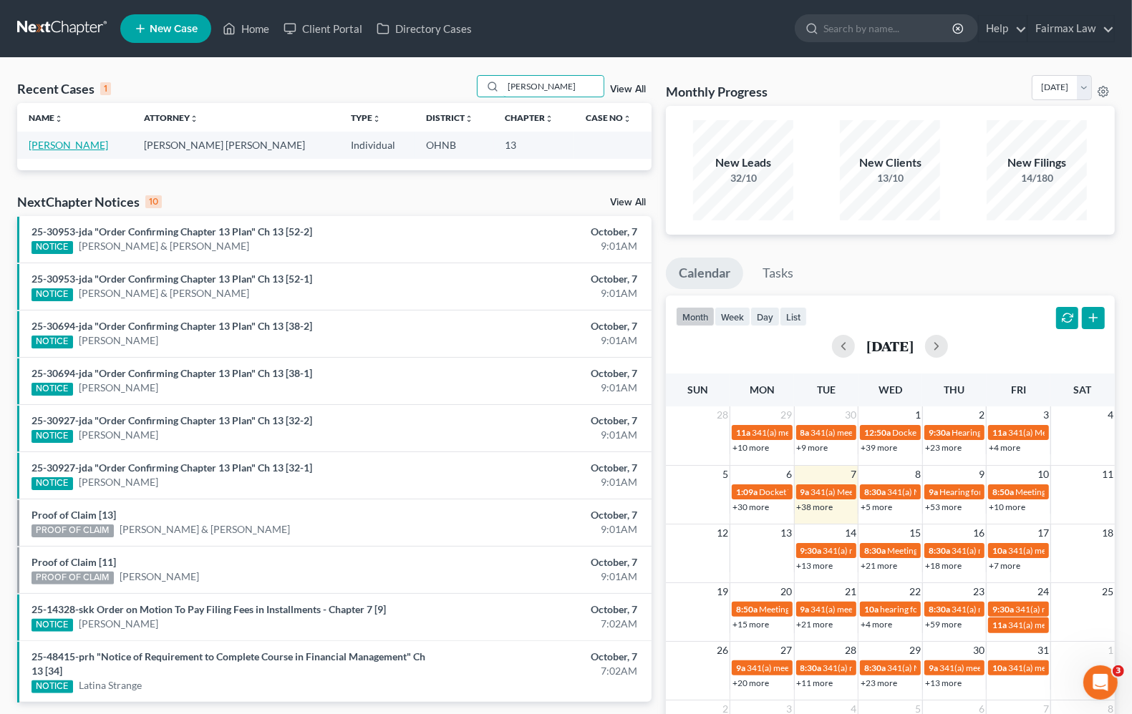
type input "[PERSON_NAME]"
click at [73, 143] on link "[PERSON_NAME]" at bounding box center [68, 145] width 79 height 12
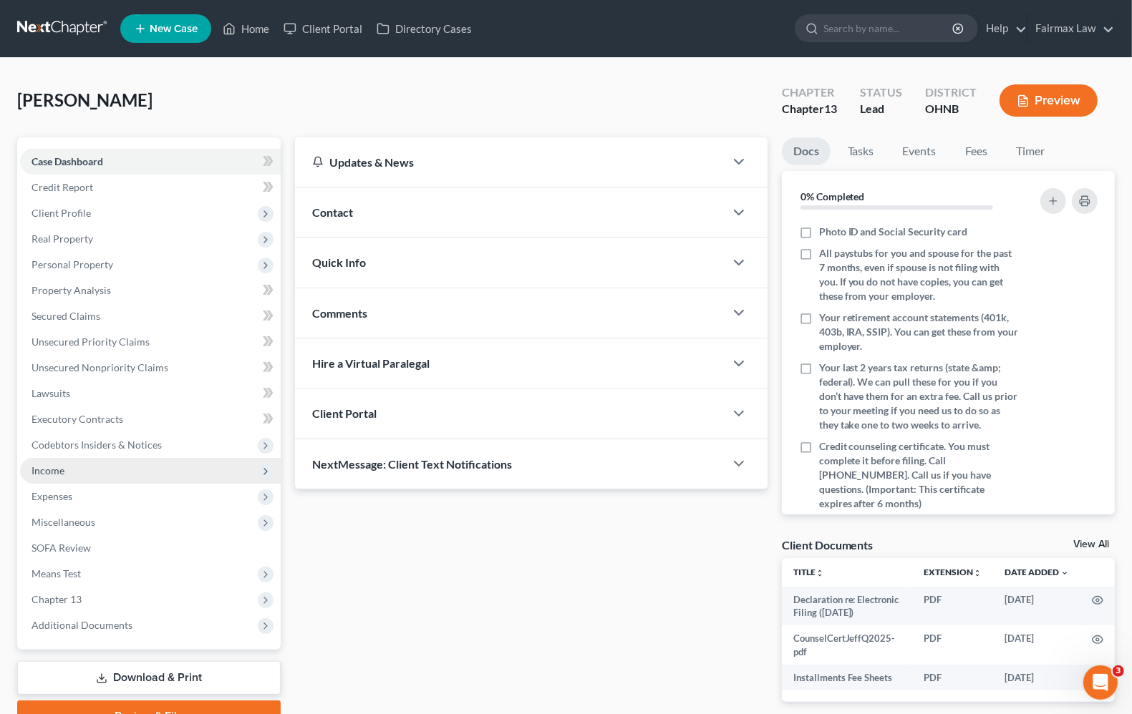
click at [73, 480] on span "Income" at bounding box center [150, 471] width 261 height 26
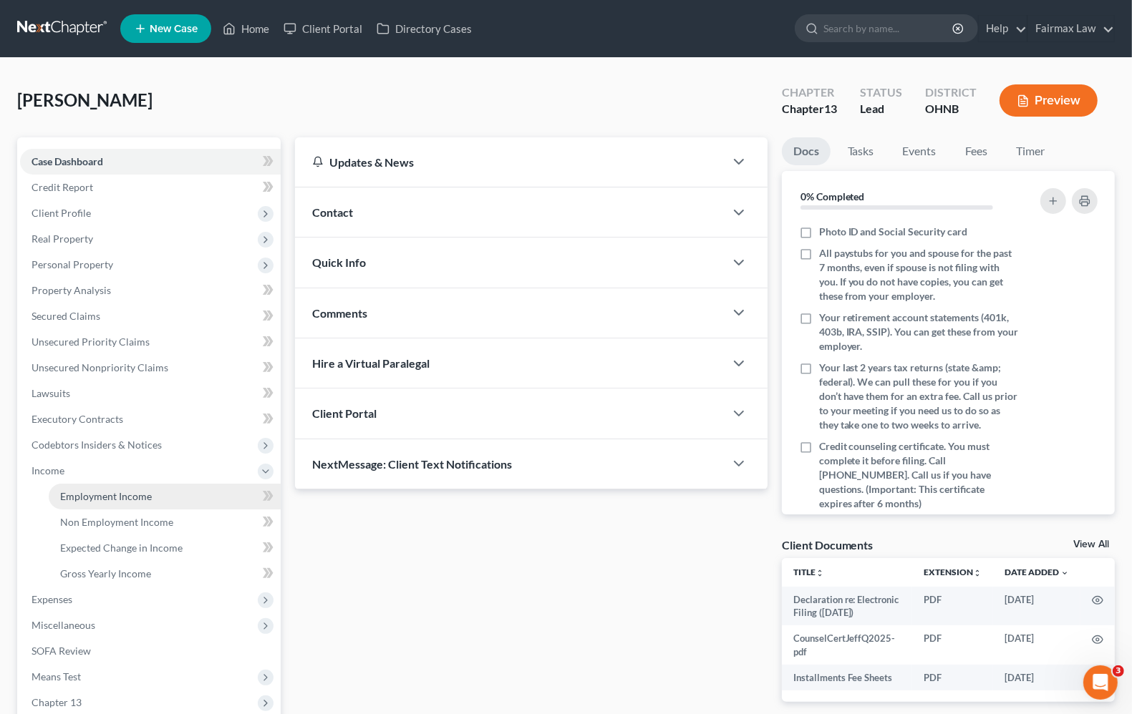
click at [88, 496] on span "Employment Income" at bounding box center [106, 496] width 92 height 12
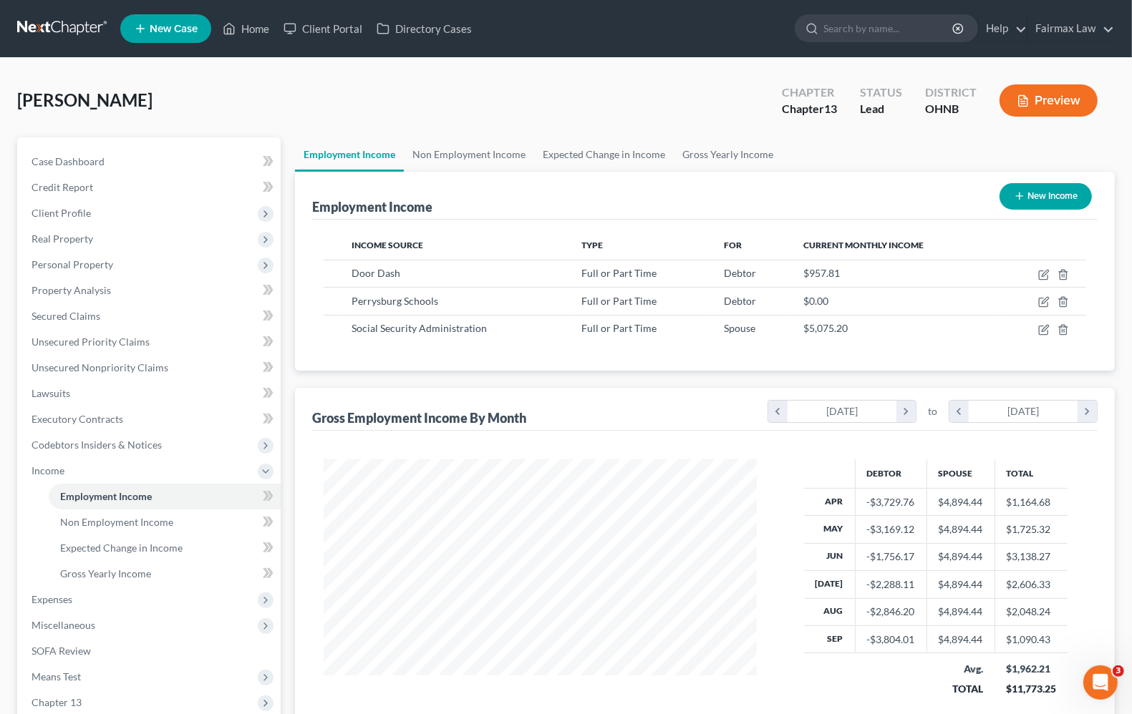
scroll to position [258, 460]
click at [258, 29] on link "Home" at bounding box center [245, 29] width 61 height 26
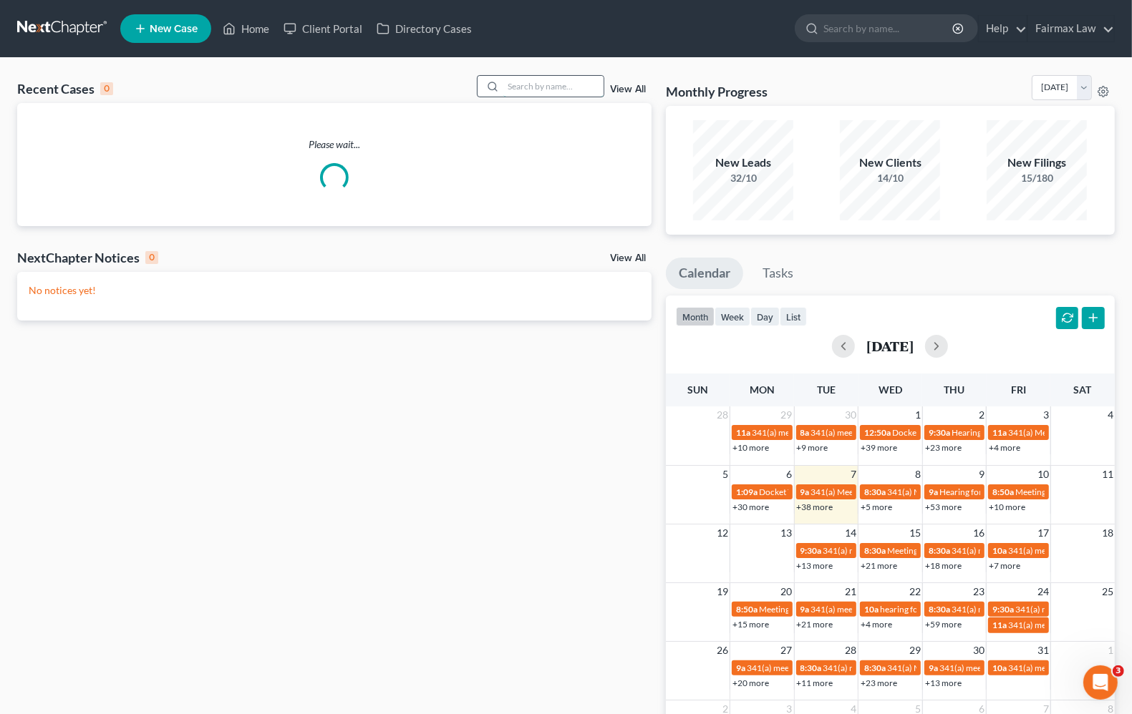
click at [537, 84] on input "search" at bounding box center [553, 86] width 100 height 21
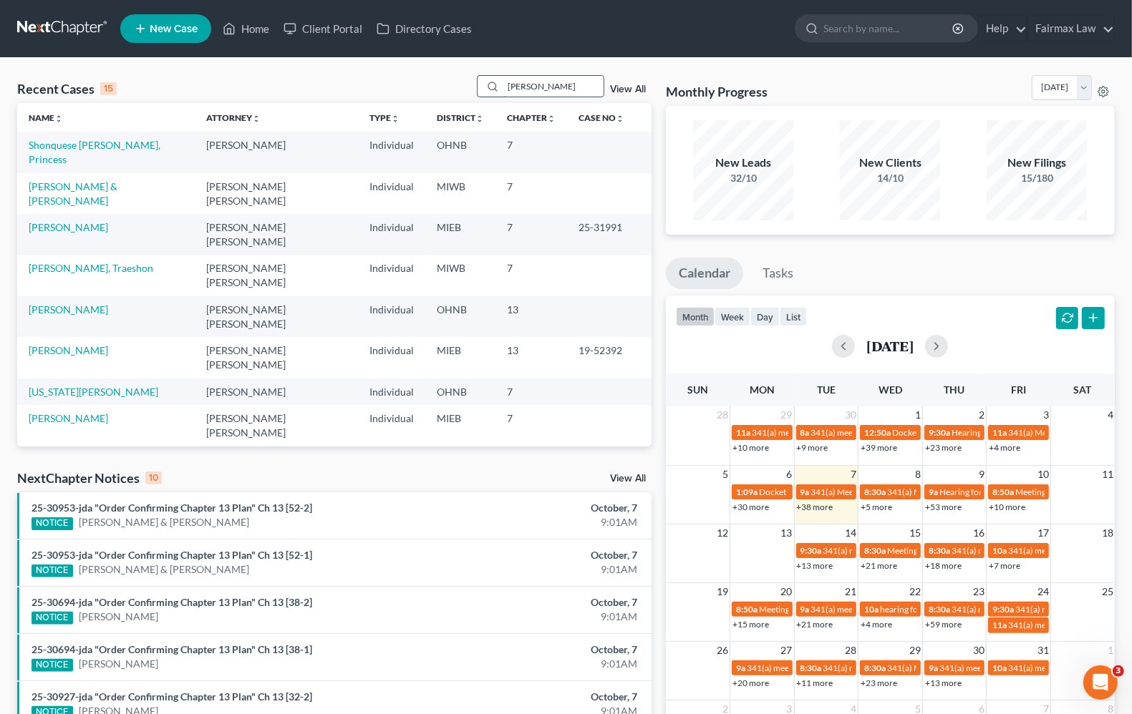
drag, startPoint x: 573, startPoint y: 89, endPoint x: 496, endPoint y: 84, distance: 77.5
click at [496, 84] on div "[PERSON_NAME]" at bounding box center [540, 86] width 127 height 22
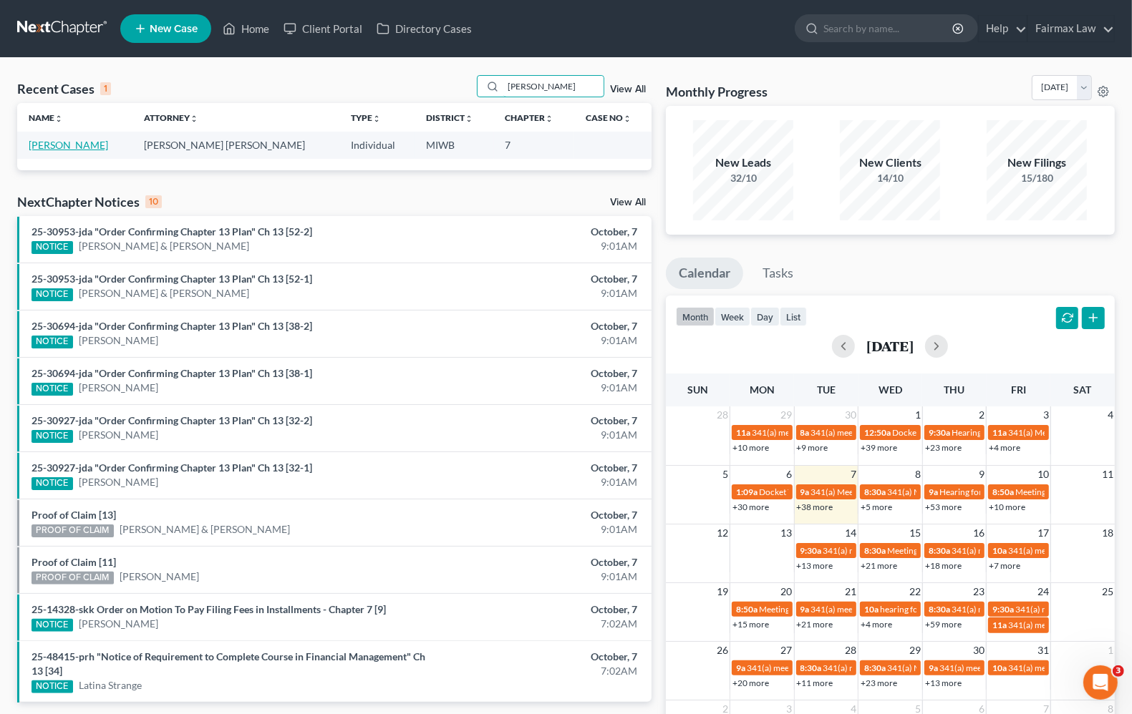
type input "[PERSON_NAME]"
click at [49, 149] on link "[PERSON_NAME]" at bounding box center [68, 145] width 79 height 12
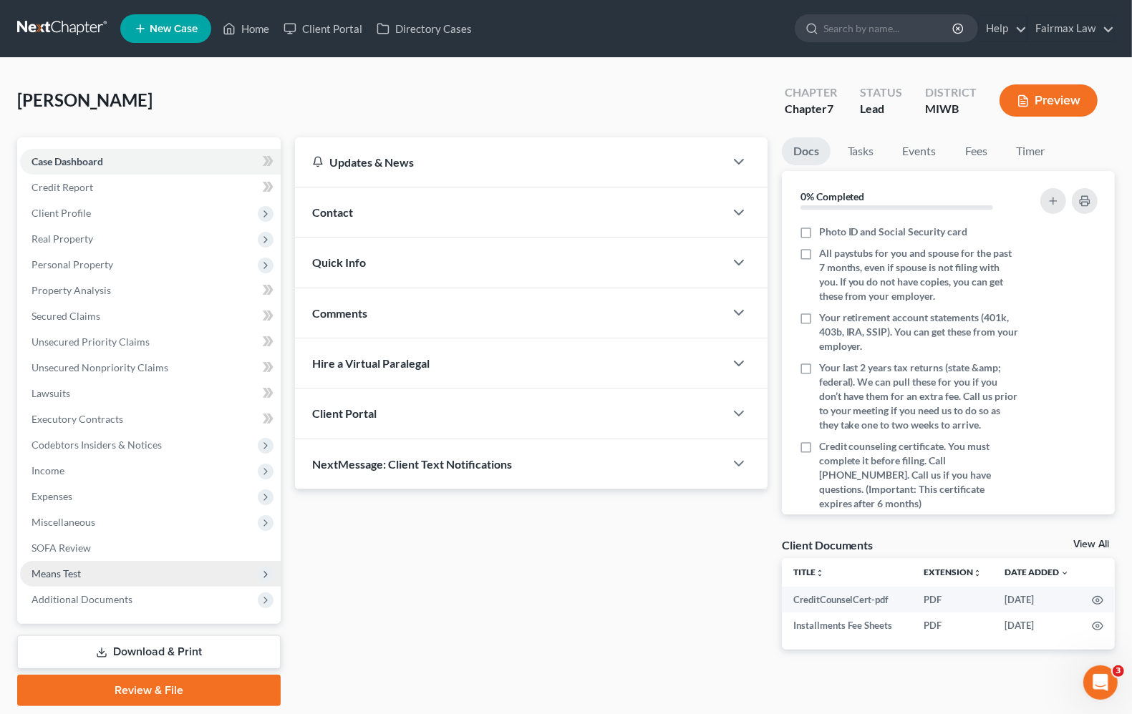
click at [50, 575] on span "Means Test" at bounding box center [55, 574] width 49 height 12
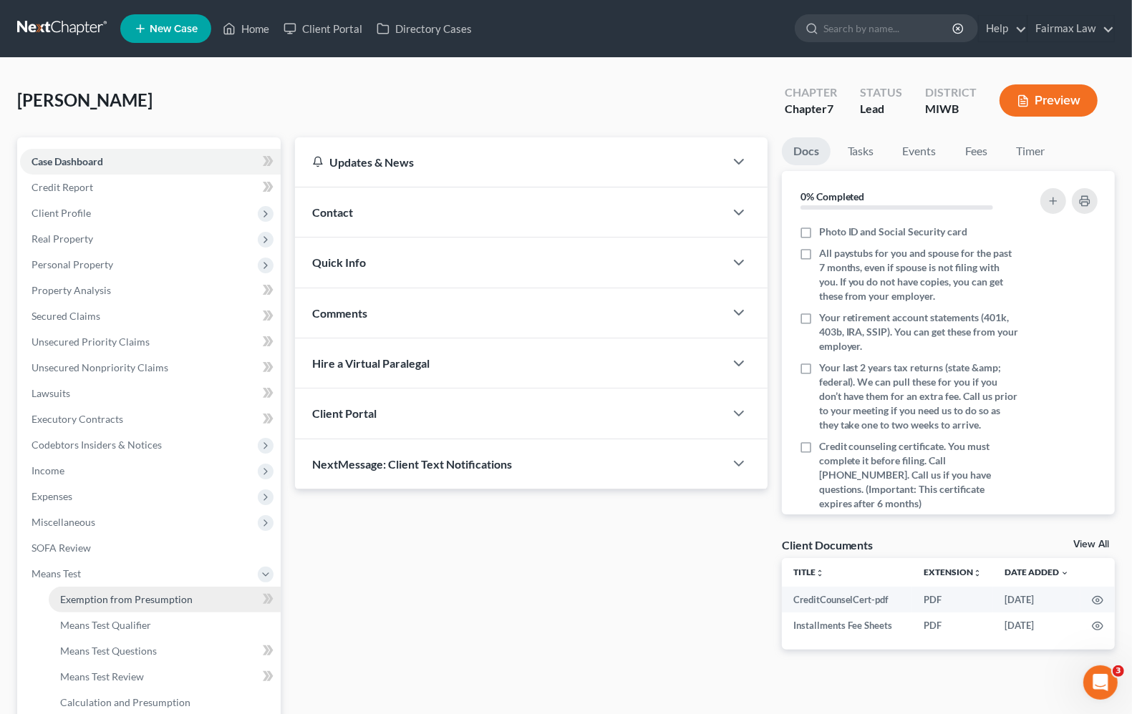
click at [162, 598] on span "Exemption from Presumption" at bounding box center [126, 599] width 132 height 12
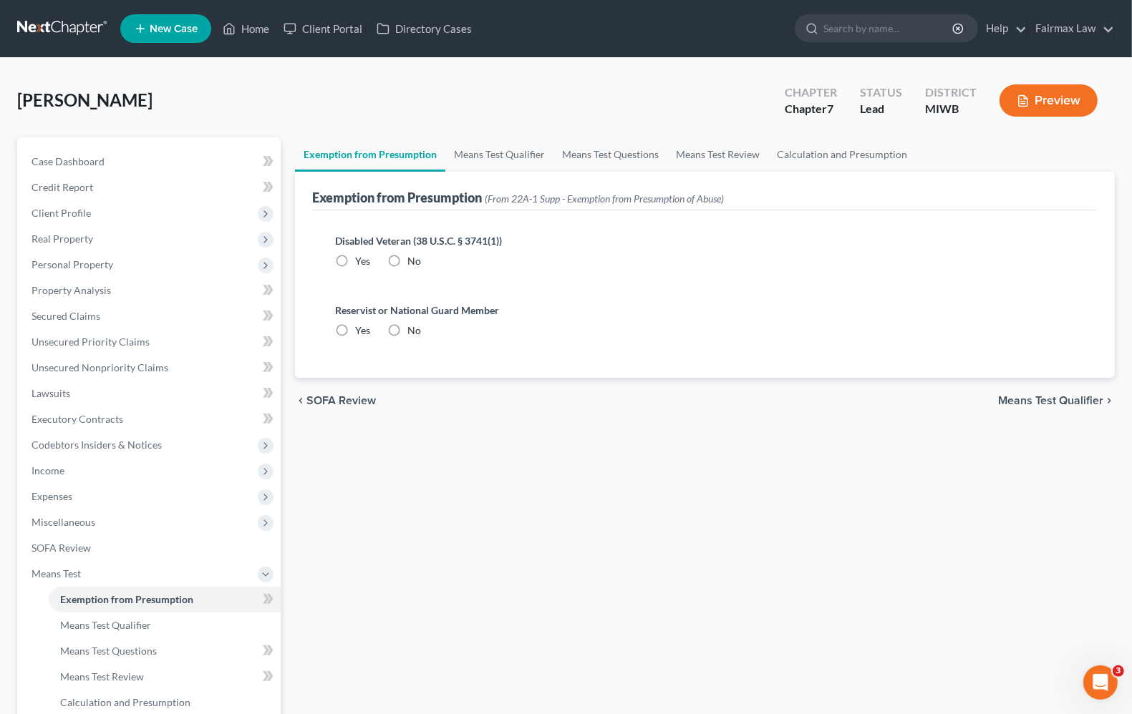
click at [1067, 398] on span "Means Test Qualifier" at bounding box center [1050, 400] width 105 height 11
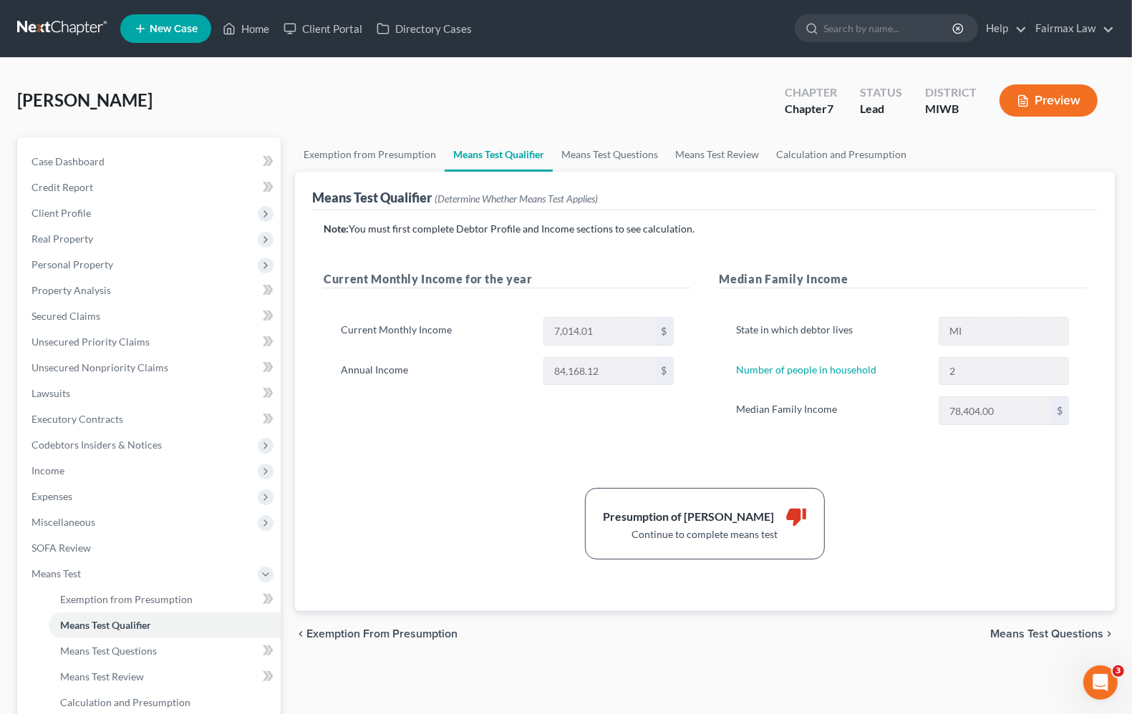
click at [1031, 633] on span "Means Test Questions" at bounding box center [1046, 633] width 113 height 11
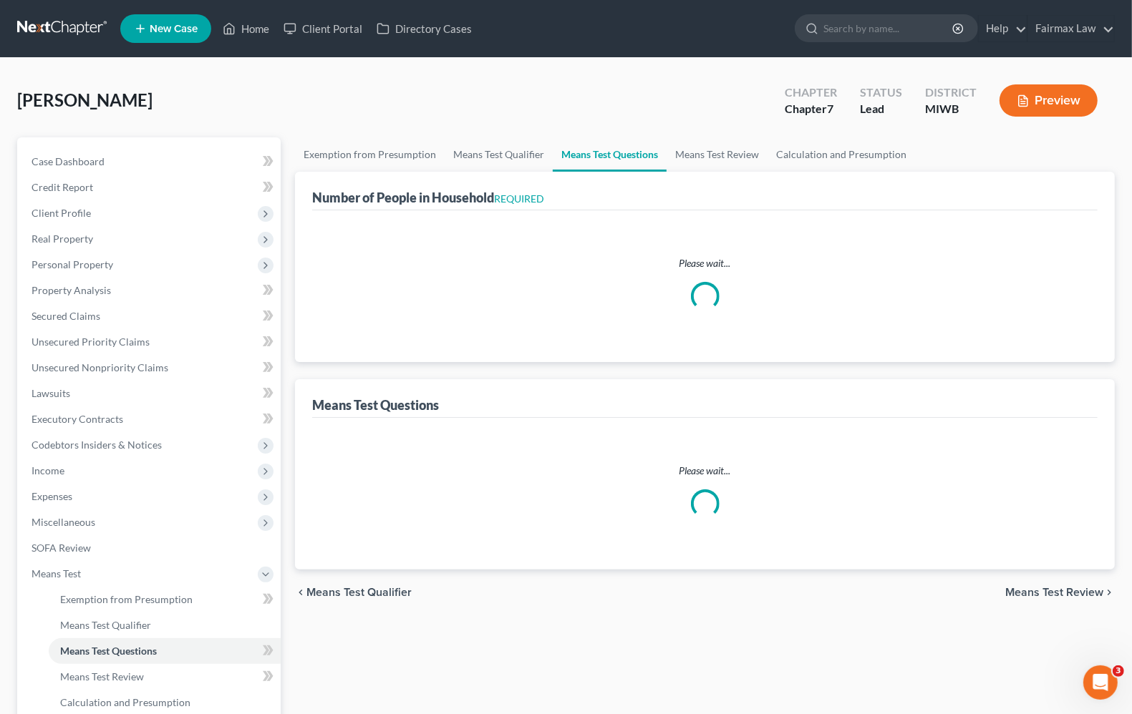
select select "1"
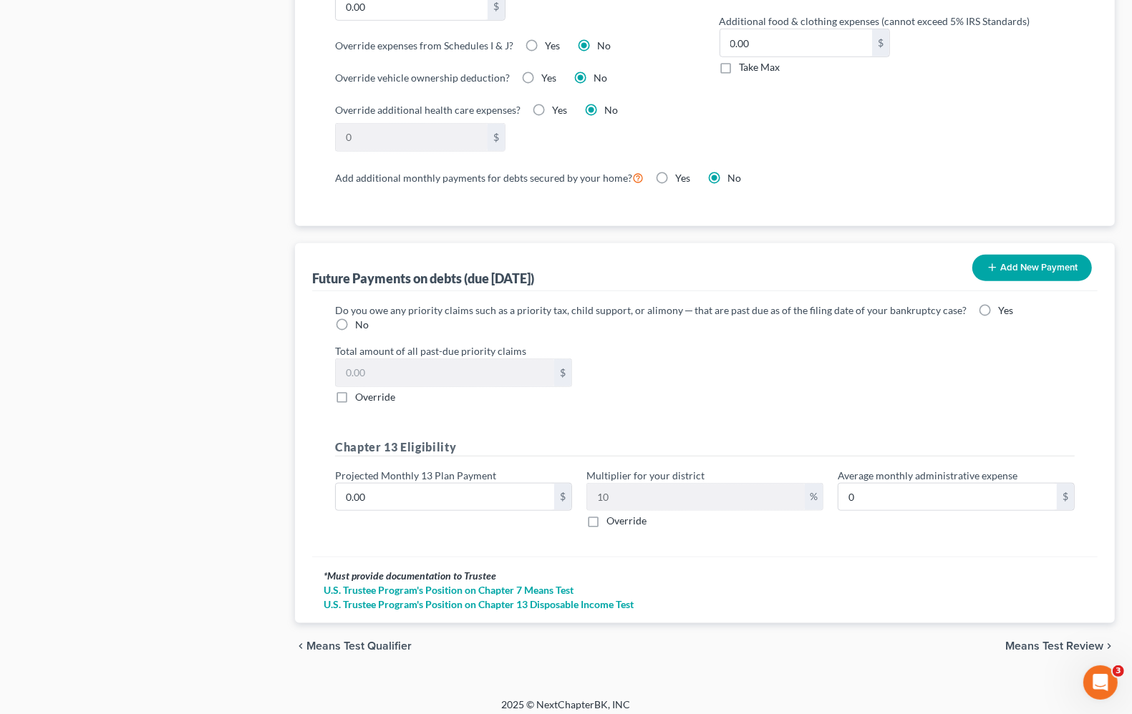
drag, startPoint x: 1029, startPoint y: 633, endPoint x: 1007, endPoint y: 632, distance: 22.2
click at [1031, 641] on span "Means Test Review" at bounding box center [1054, 646] width 98 height 11
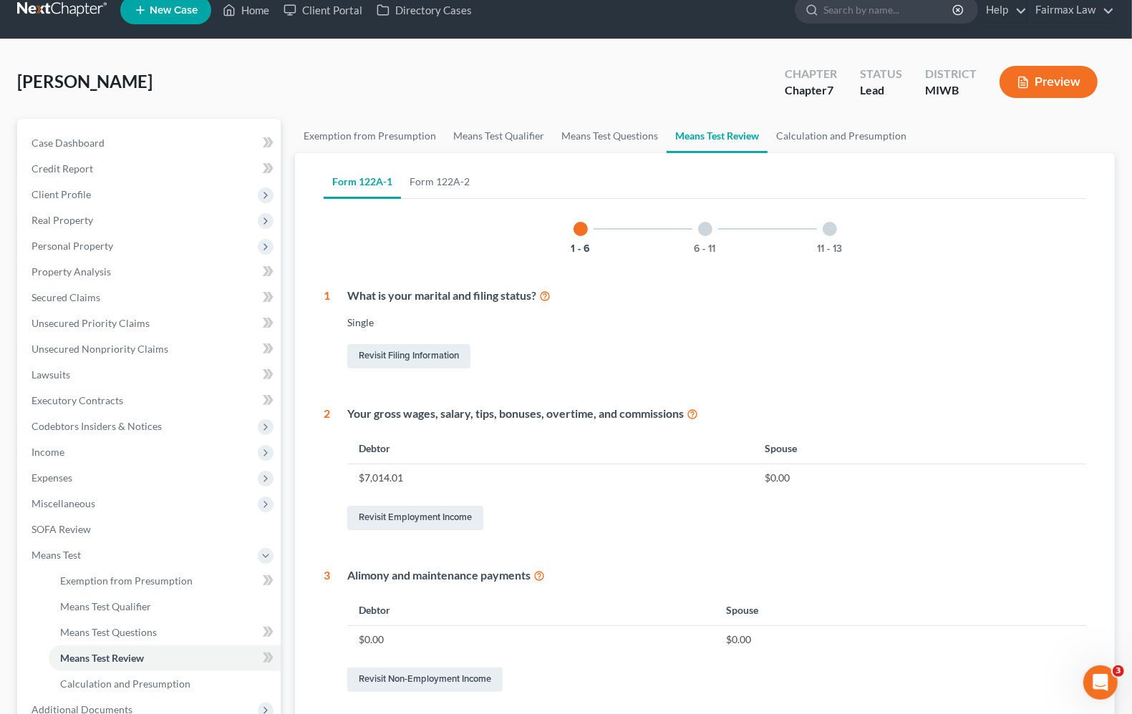
scroll to position [501, 0]
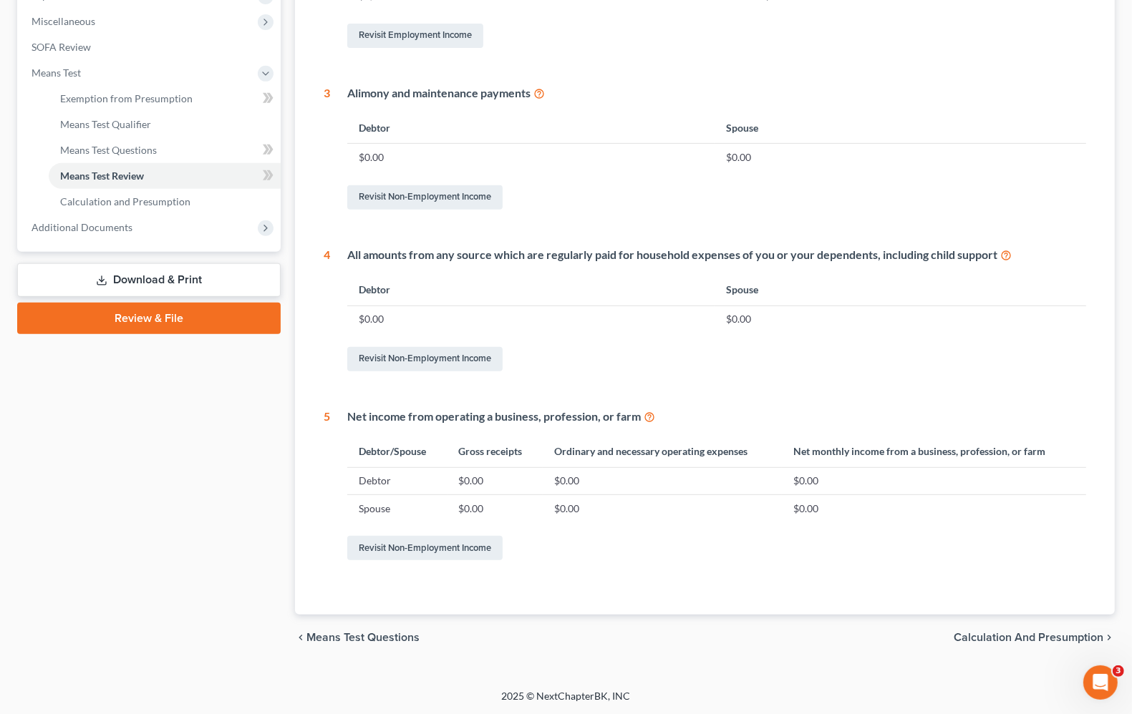
click at [1026, 632] on span "Calculation and Presumption" at bounding box center [1028, 637] width 150 height 11
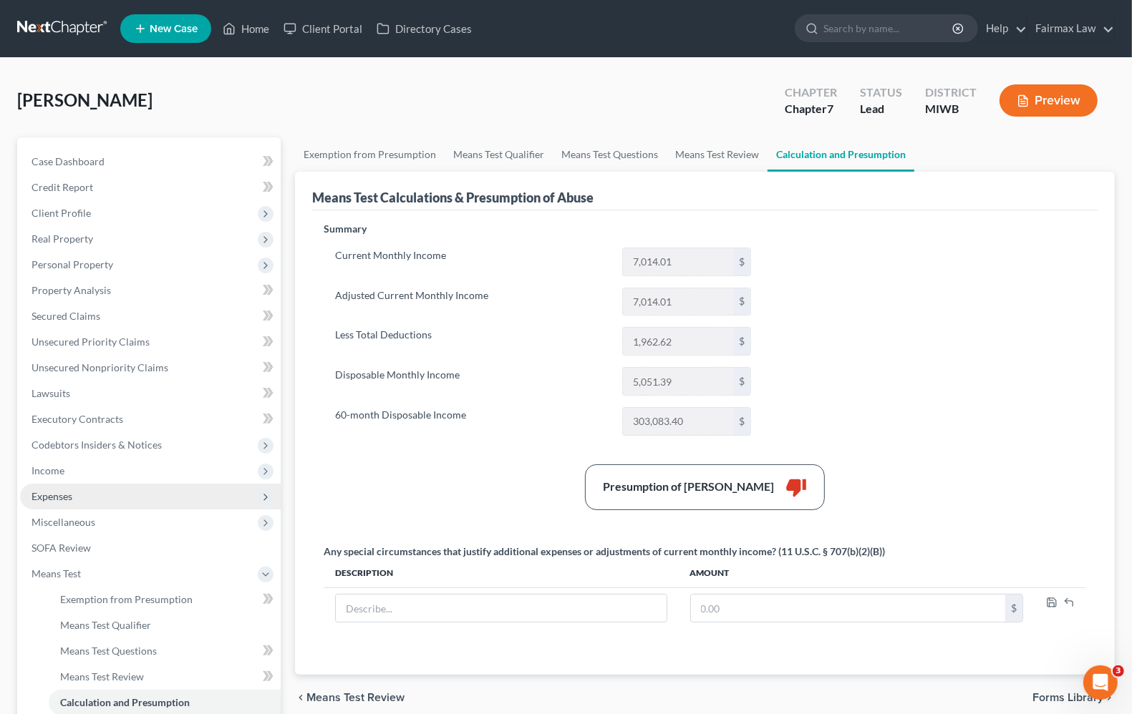
click at [63, 492] on span "Expenses" at bounding box center [51, 496] width 41 height 12
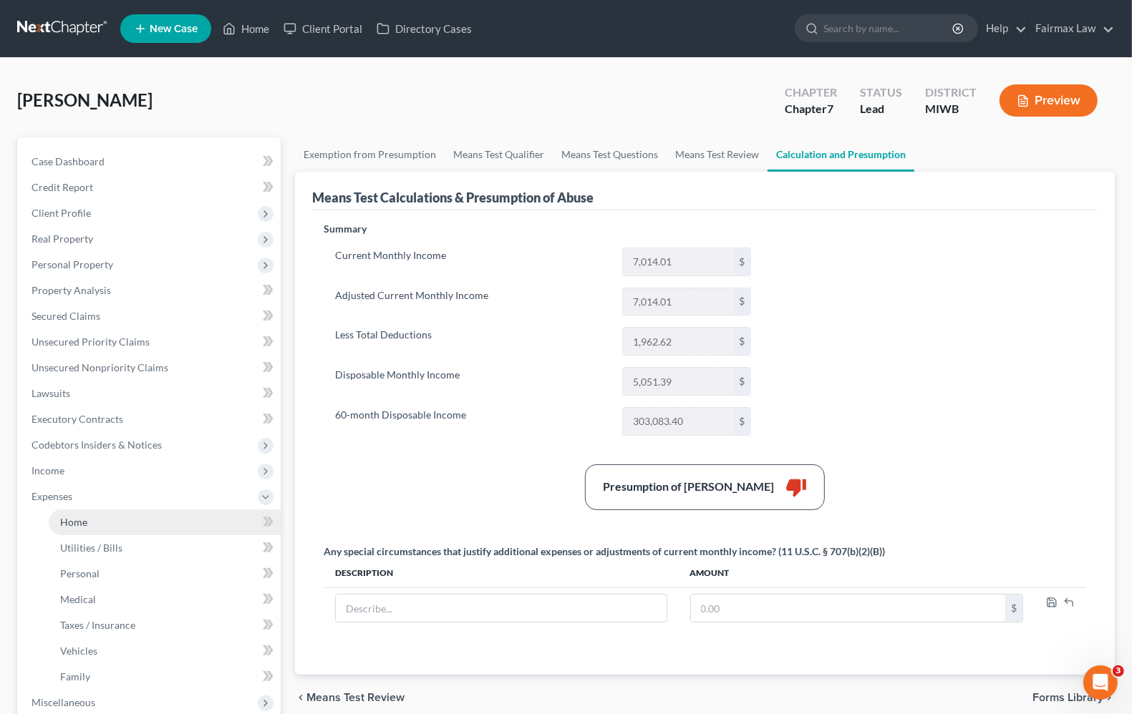
click at [76, 520] on span "Home" at bounding box center [73, 522] width 27 height 12
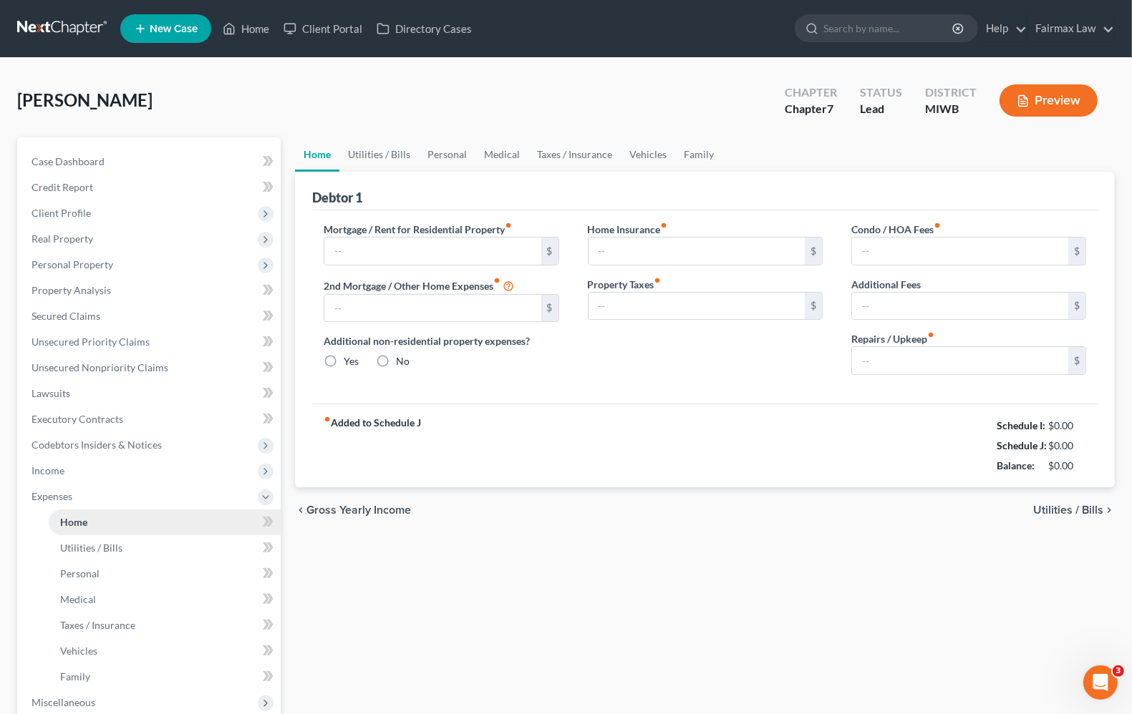
type input "1,500.00"
type input "0.00"
radio input "true"
type input "0.00"
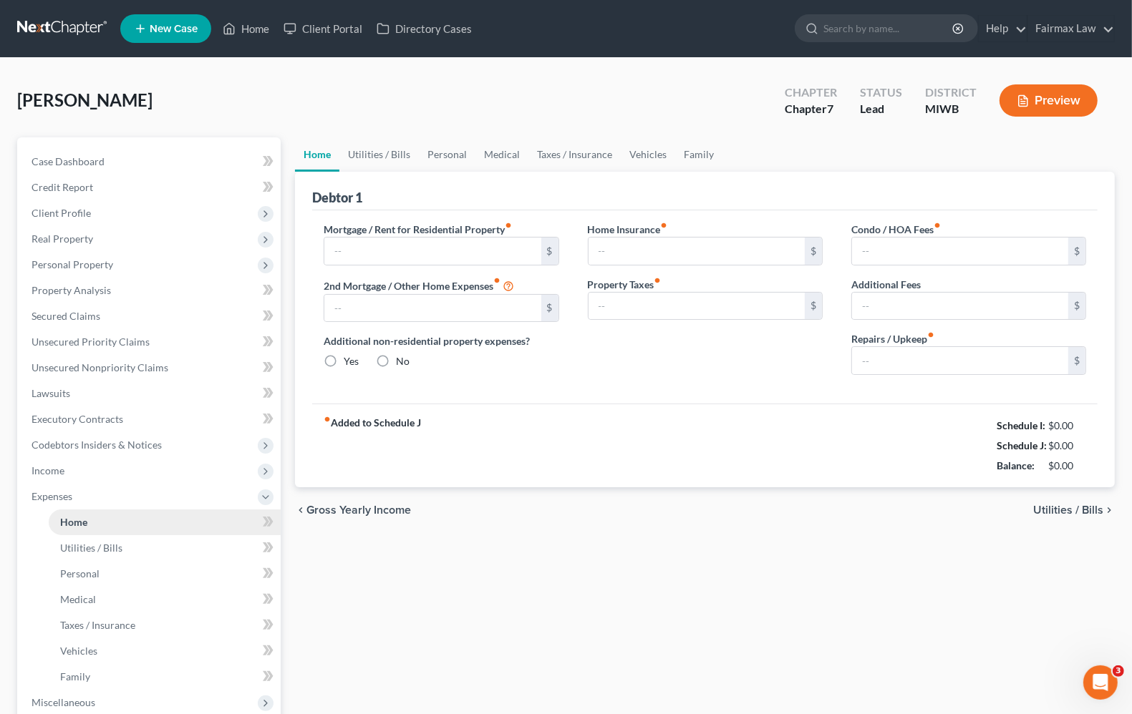
type input "0.00"
click at [1049, 506] on span "Utilities / Bills" at bounding box center [1068, 510] width 70 height 11
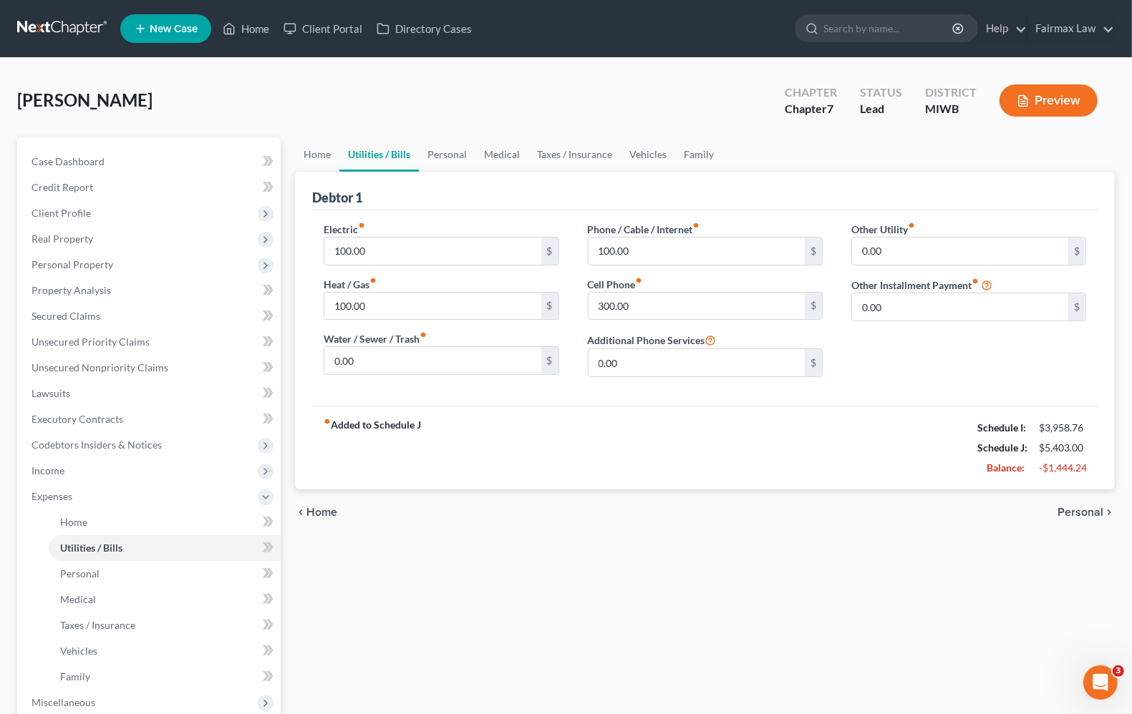
click at [1074, 516] on span "Personal" at bounding box center [1080, 512] width 46 height 11
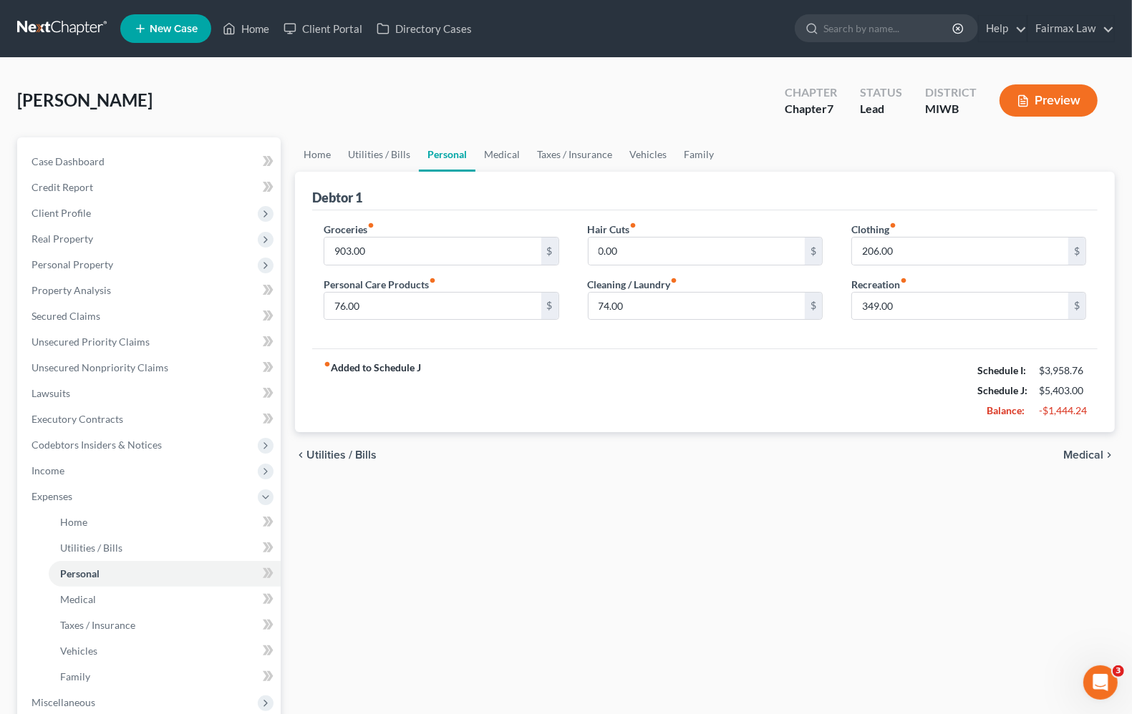
click at [1099, 457] on span "Medical" at bounding box center [1083, 455] width 40 height 11
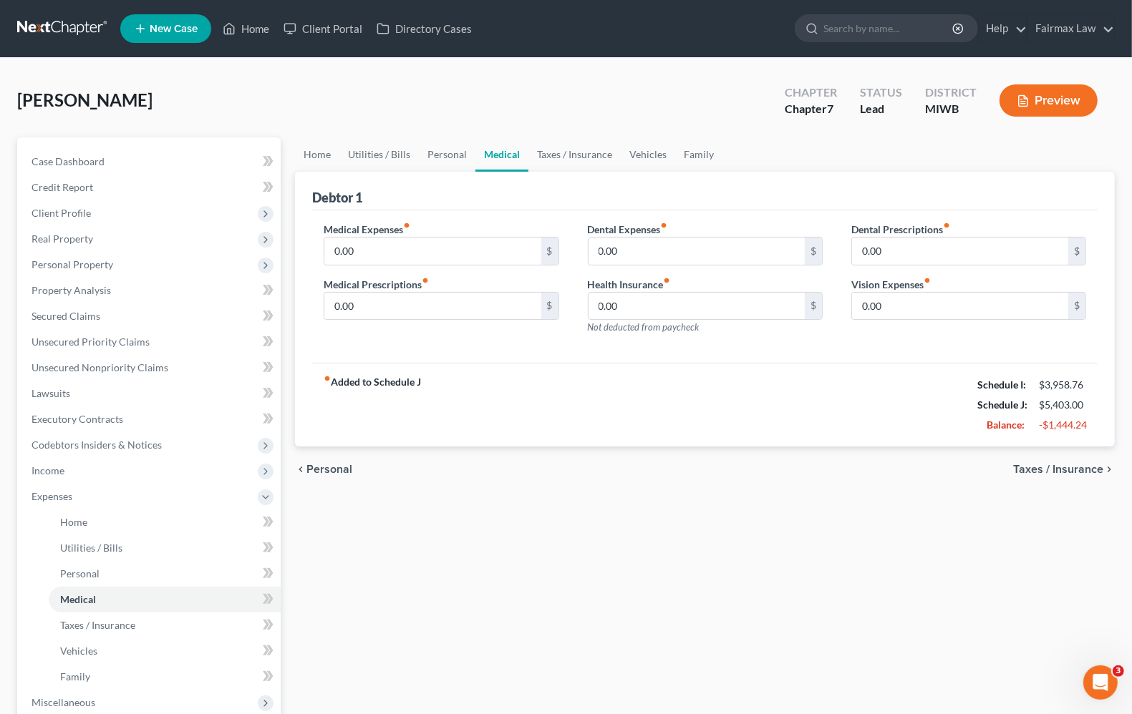
click at [1093, 475] on span "Taxes / Insurance" at bounding box center [1058, 469] width 90 height 11
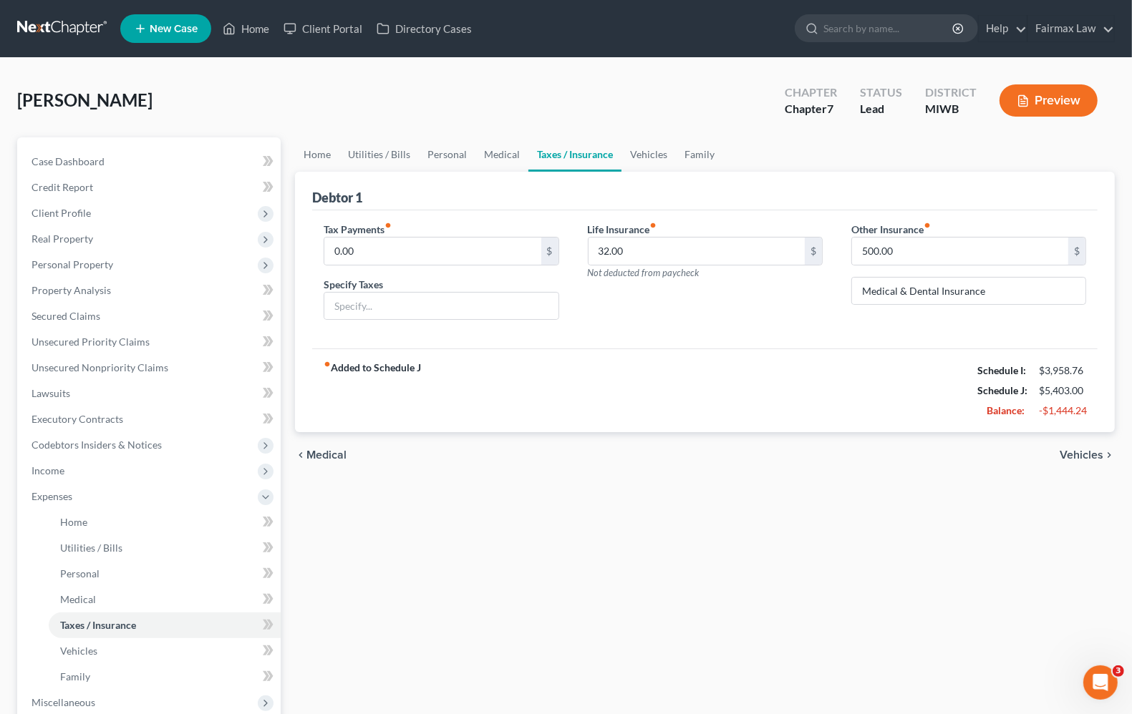
click at [1069, 453] on span "Vehicles" at bounding box center [1081, 455] width 44 height 11
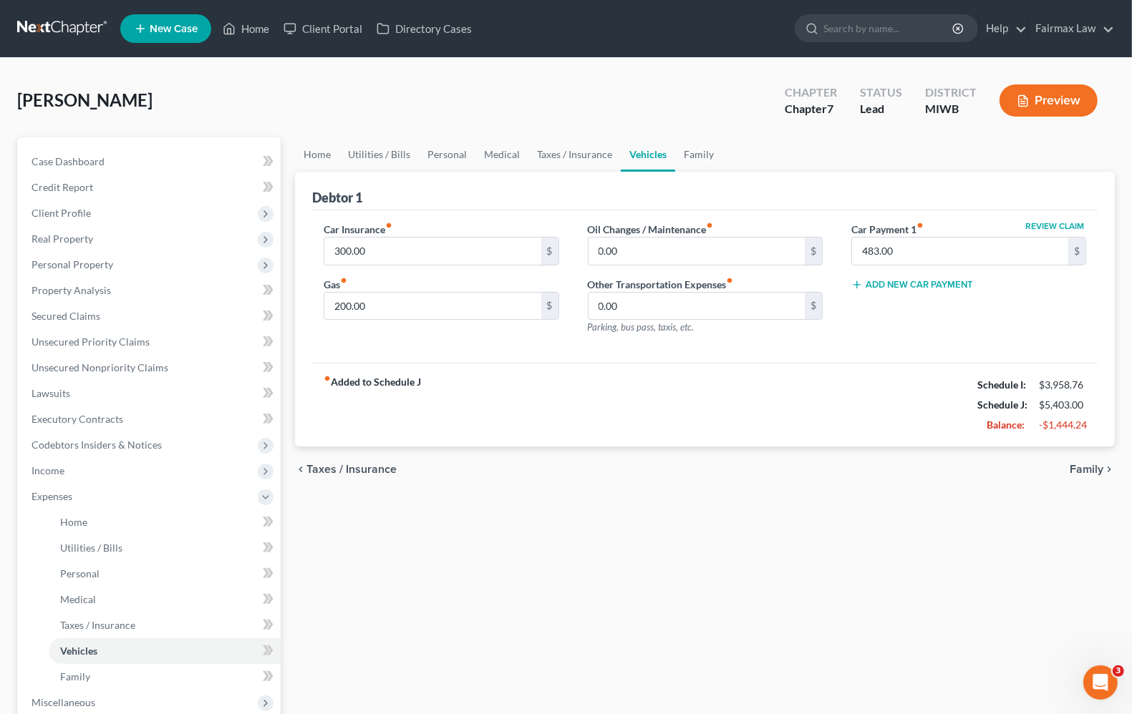
click at [1077, 467] on span "Family" at bounding box center [1086, 469] width 34 height 11
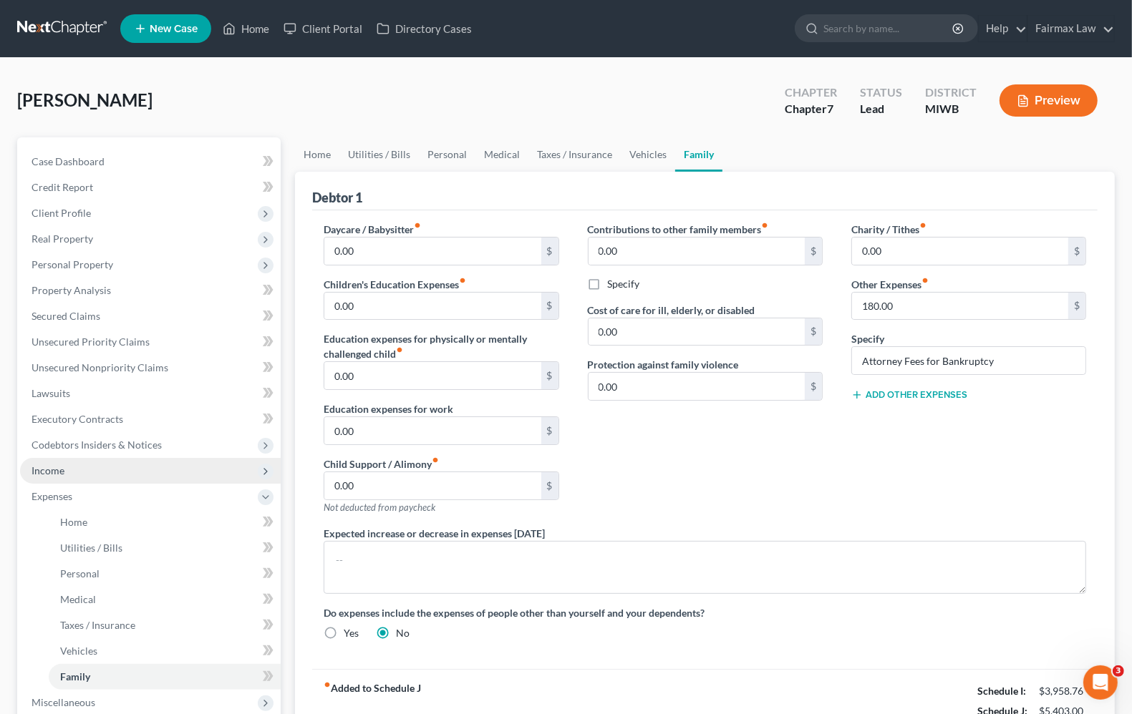
click at [42, 472] on span "Income" at bounding box center [47, 471] width 33 height 12
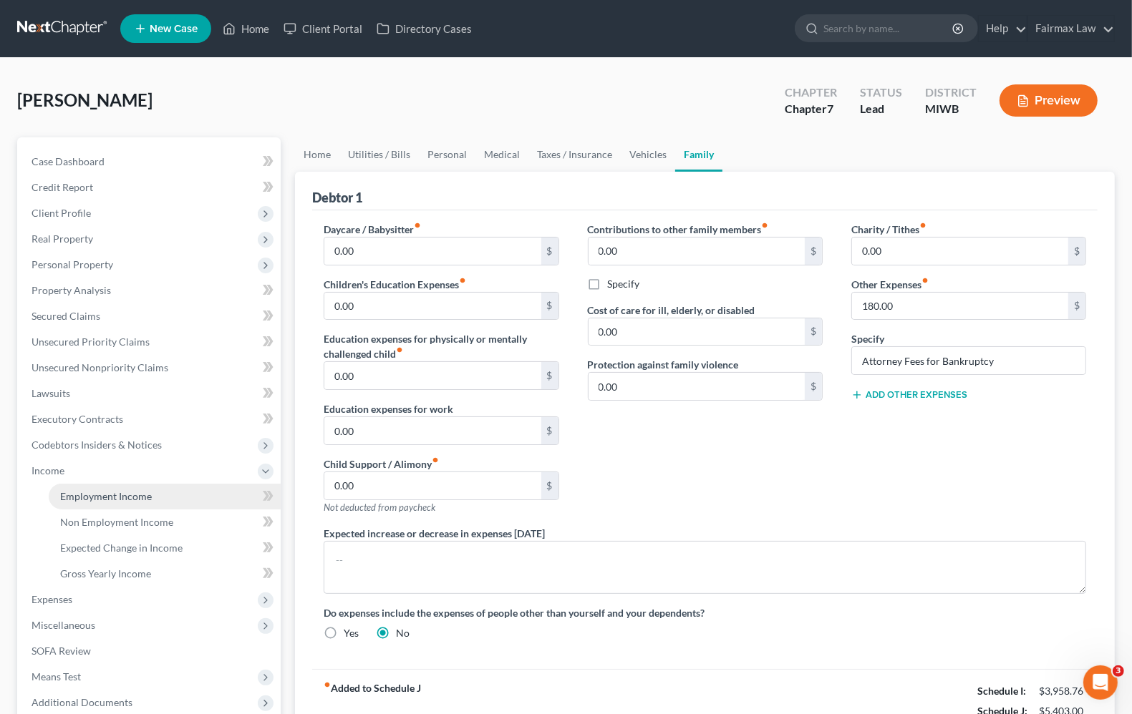
click at [69, 495] on span "Employment Income" at bounding box center [106, 496] width 92 height 12
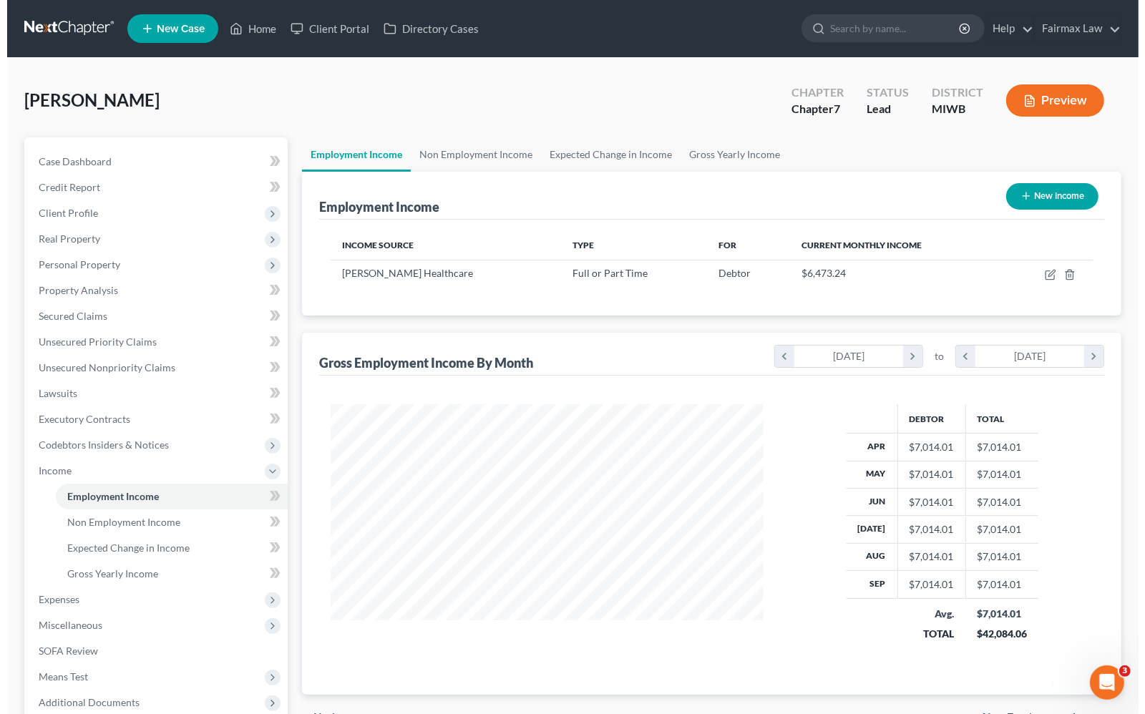
scroll to position [258, 460]
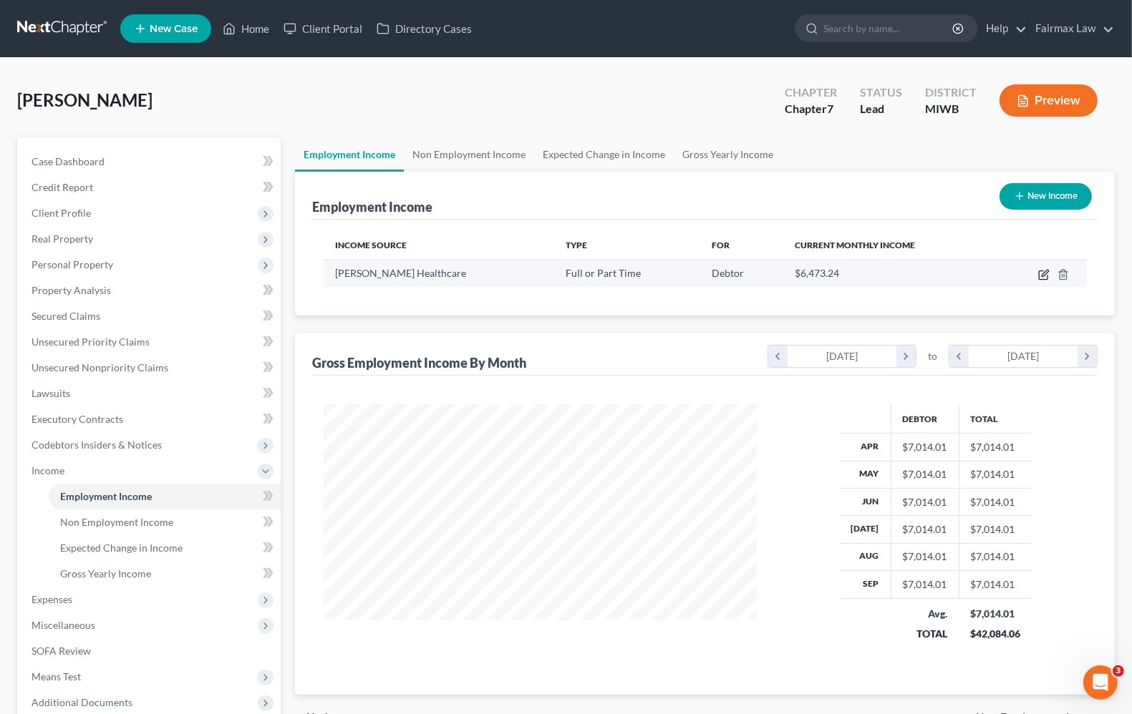
click at [1045, 276] on icon "button" at bounding box center [1043, 274] width 11 height 11
select select "0"
select select "23"
select select "1"
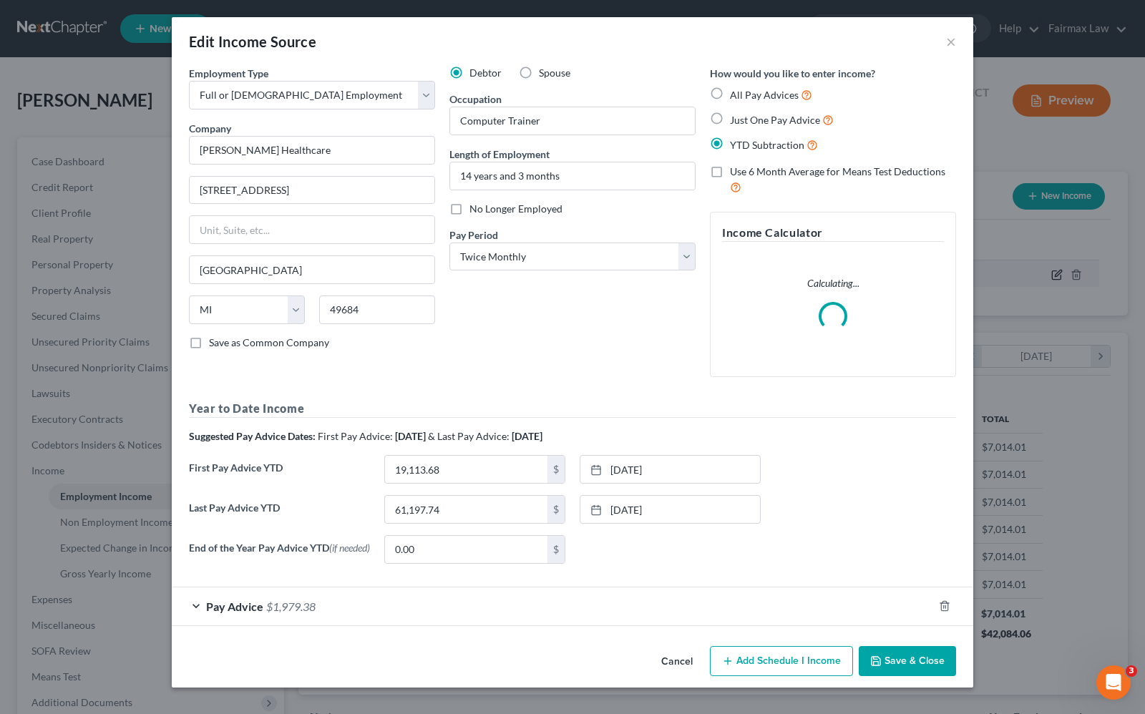
scroll to position [258, 467]
click at [251, 605] on span "Pay Advice" at bounding box center [234, 607] width 57 height 14
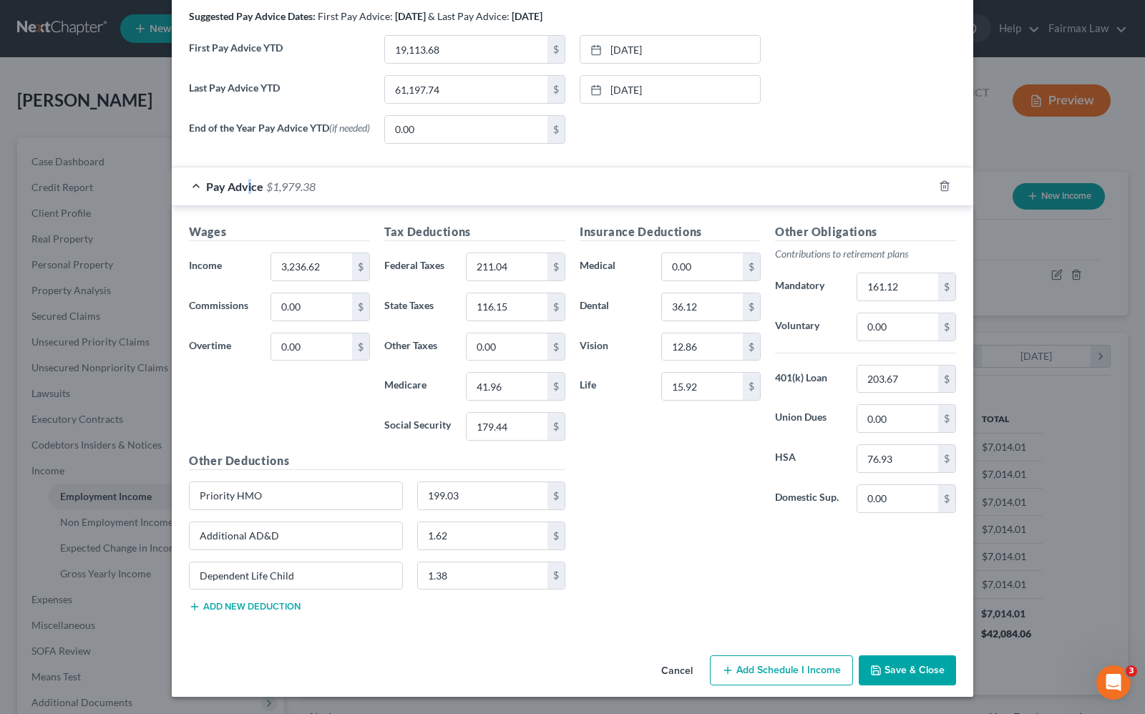
scroll to position [505, 0]
type input "14.22"
type input "216.02"
type input "117.92"
type input "42.56"
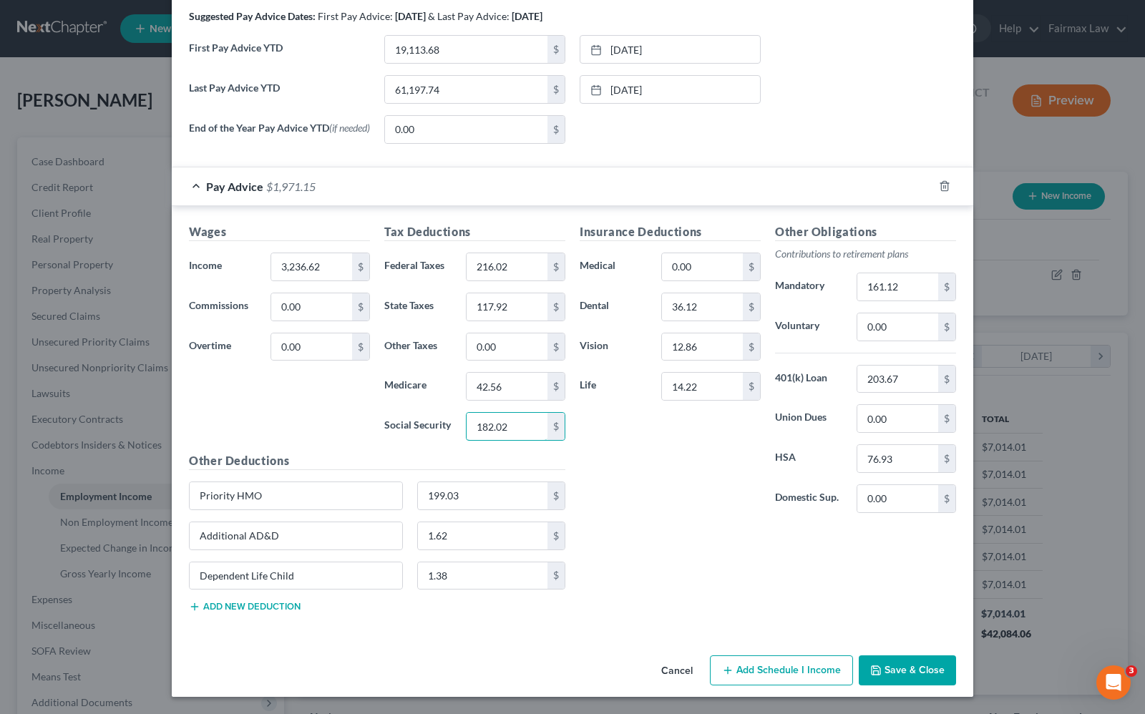
type input "182.02"
type input "34.65"
type input "Additional AD&D17.54"
type input "46.16"
type input "189.74"
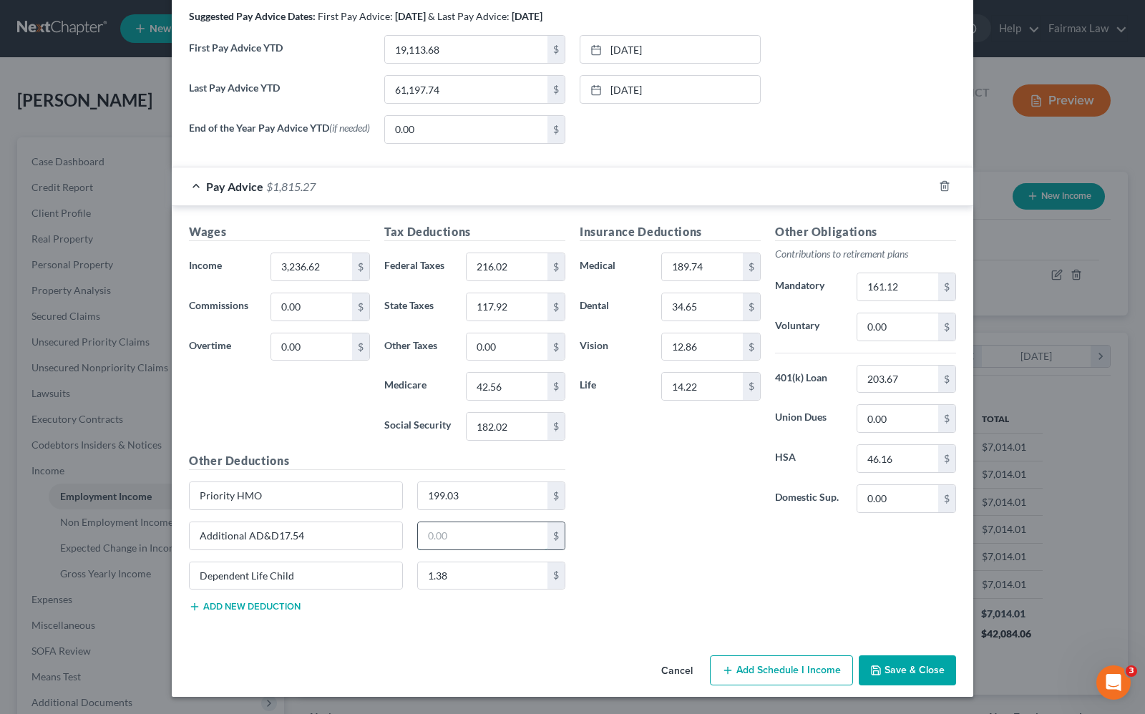
click at [488, 526] on input "text" at bounding box center [483, 536] width 130 height 27
click at [484, 535] on input "text" at bounding box center [483, 536] width 130 height 27
click at [688, 566] on div "Insurance Deductions Medical 189.74 $ Dental 34.65 $ Vision 12.86 $ Life 14.22 …" at bounding box center [768, 423] width 391 height 401
drag, startPoint x: 324, startPoint y: 501, endPoint x: -345, endPoint y: 427, distance: 673.3
click at [0, 427] on html "Home New Case Client Portal Directory Cases Fairmax Law [PERSON_NAME][EMAIL_ADD…" at bounding box center [572, 432] width 1145 height 864
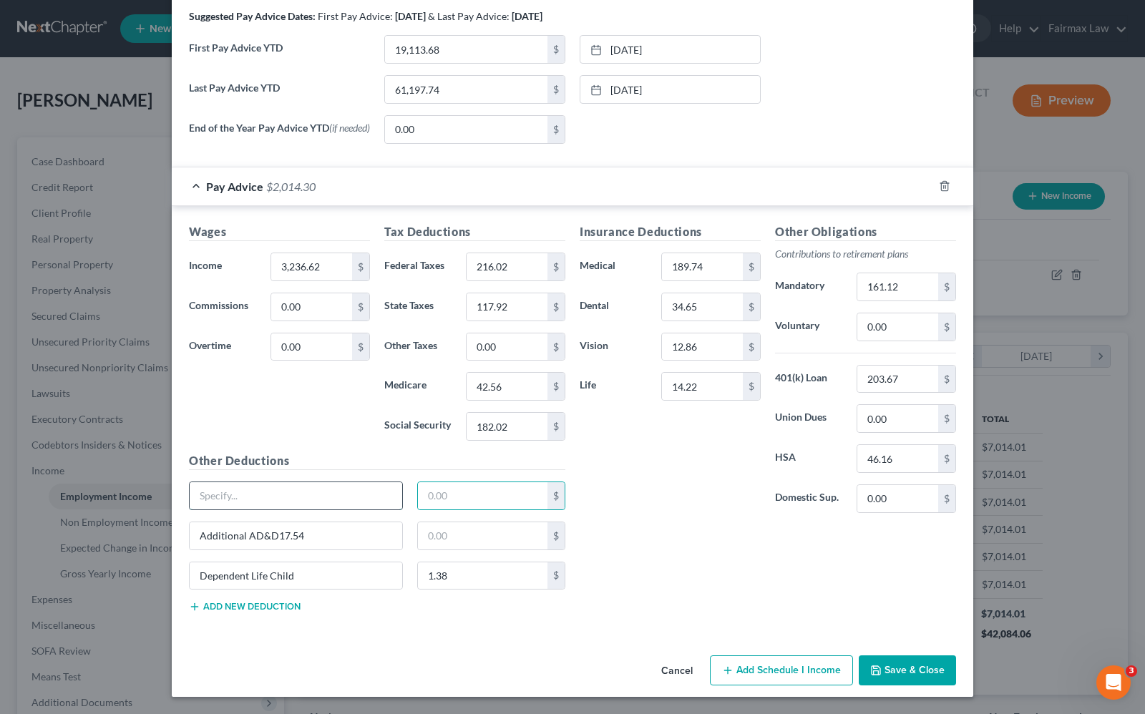
click at [233, 496] on input "text" at bounding box center [296, 495] width 213 height 27
type input "O"
type input "Empl Opt Life AD&D, Dept Life Child"
type input "17.30"
click at [371, 548] on input "Additional AD&D17.54" at bounding box center [296, 536] width 213 height 27
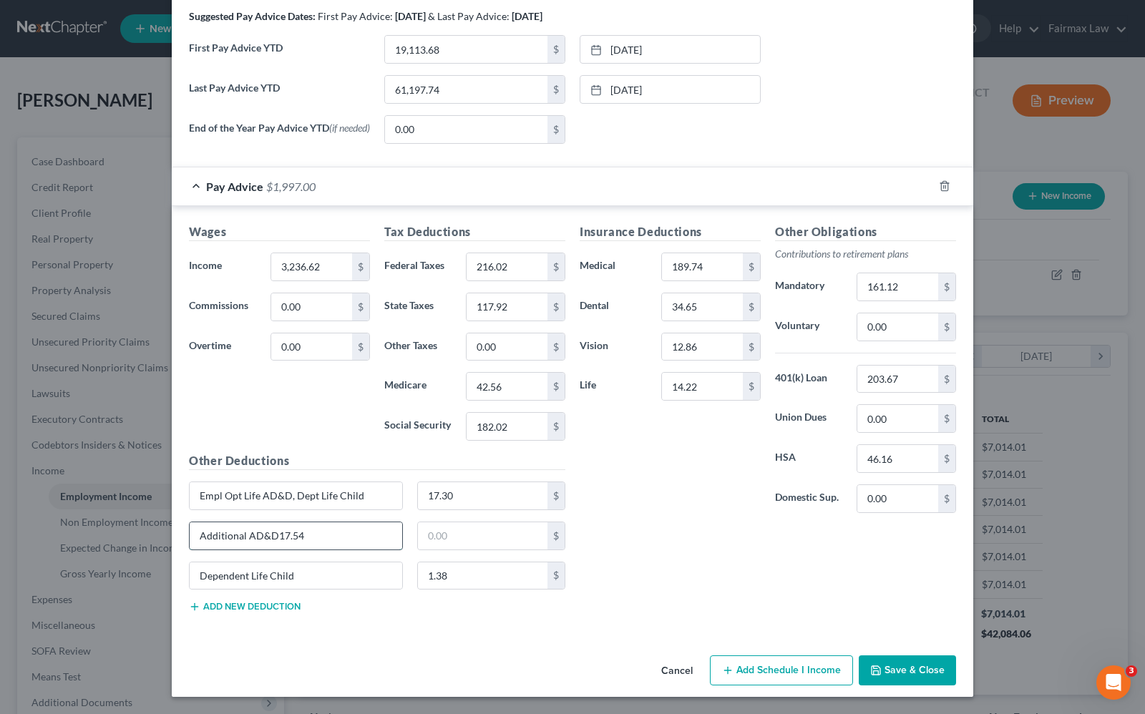
click at [359, 531] on input "Additional AD&D17.54" at bounding box center [296, 536] width 213 height 27
type input "Additional AD&D17.5"
drag, startPoint x: 358, startPoint y: 531, endPoint x: -92, endPoint y: 512, distance: 450.6
click at [0, 512] on html "Home New Case Client Portal Directory Cases Fairmax Law [PERSON_NAME][EMAIL_ADD…" at bounding box center [572, 432] width 1145 height 864
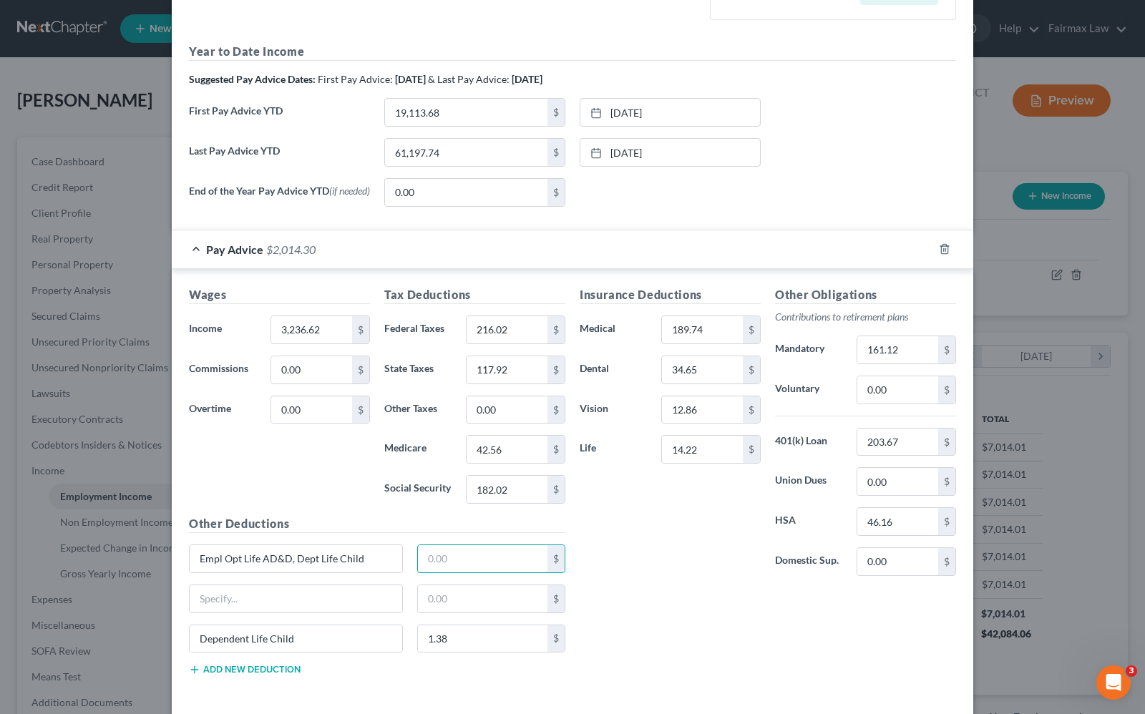
scroll to position [326, 0]
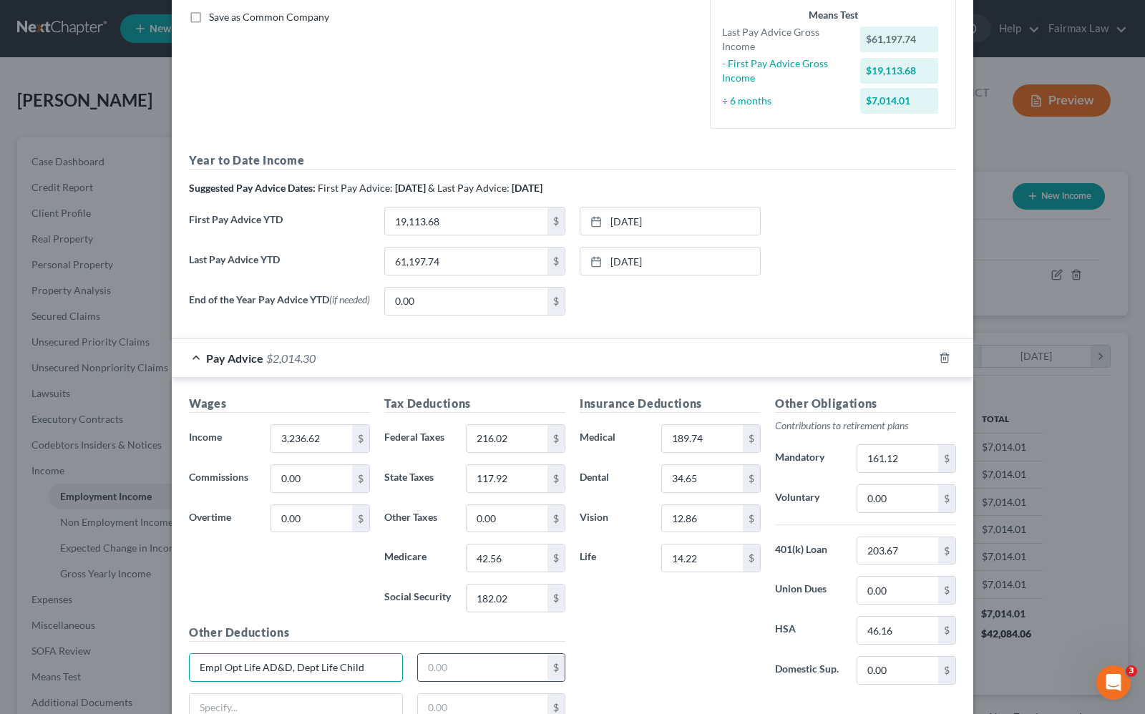
drag, startPoint x: 297, startPoint y: 670, endPoint x: 434, endPoint y: 673, distance: 136.7
click at [434, 673] on div "Empl Opt Life AD&D, Dept Life Child $" at bounding box center [377, 674] width 391 height 40
type input "E"
type input "A"
type input "Opt Life & AD&D"
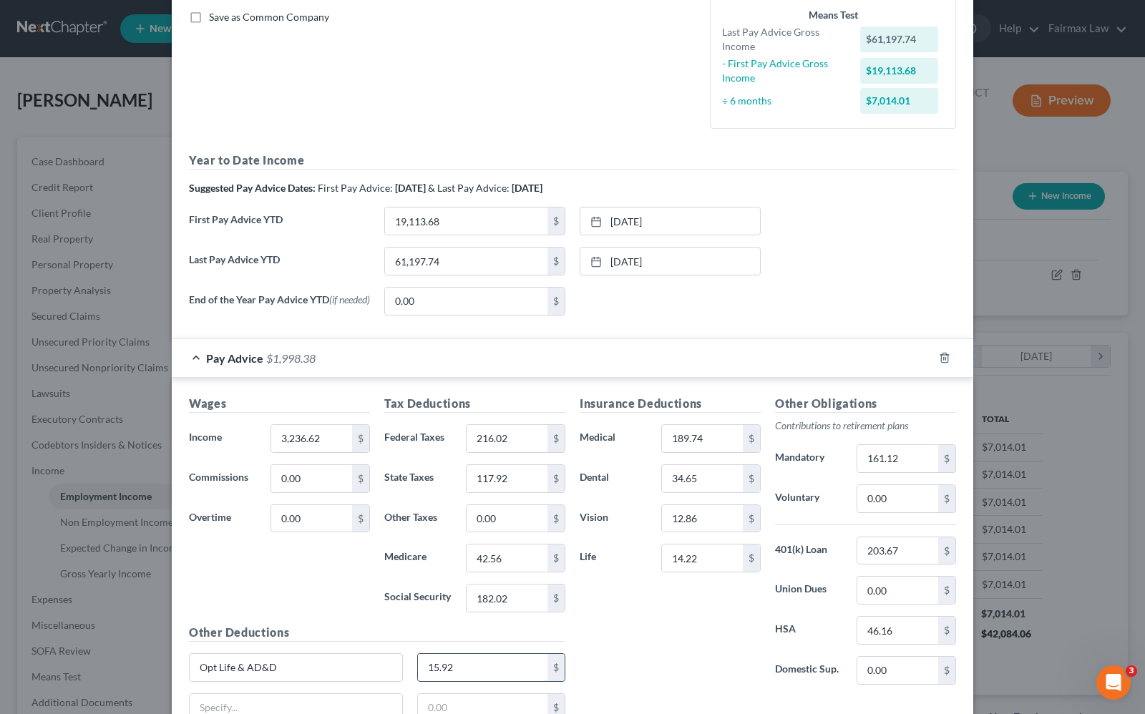
type input "15.92"
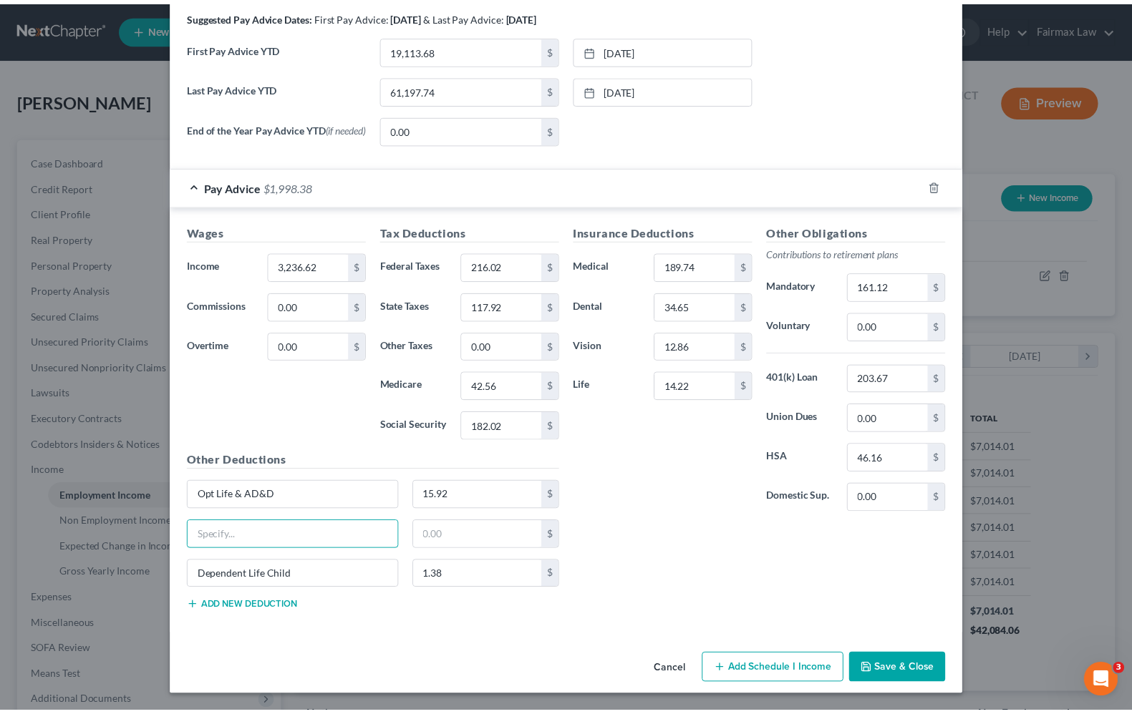
scroll to position [505, 0]
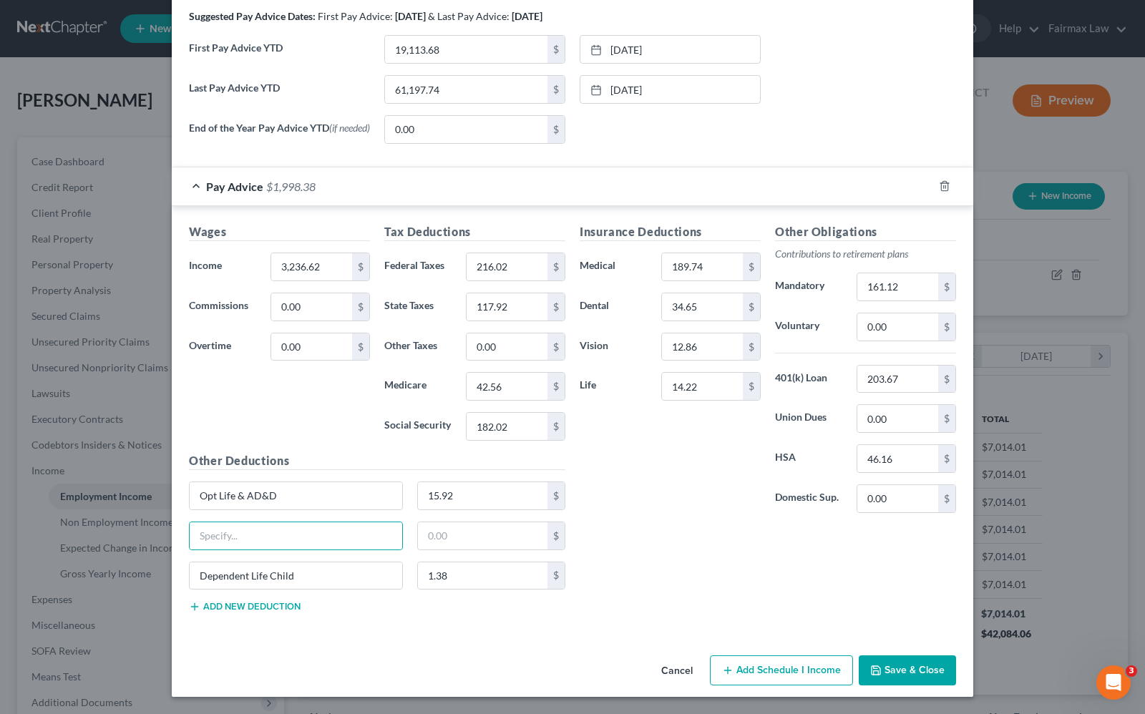
click at [883, 673] on button "Save & Close" at bounding box center [907, 671] width 97 height 30
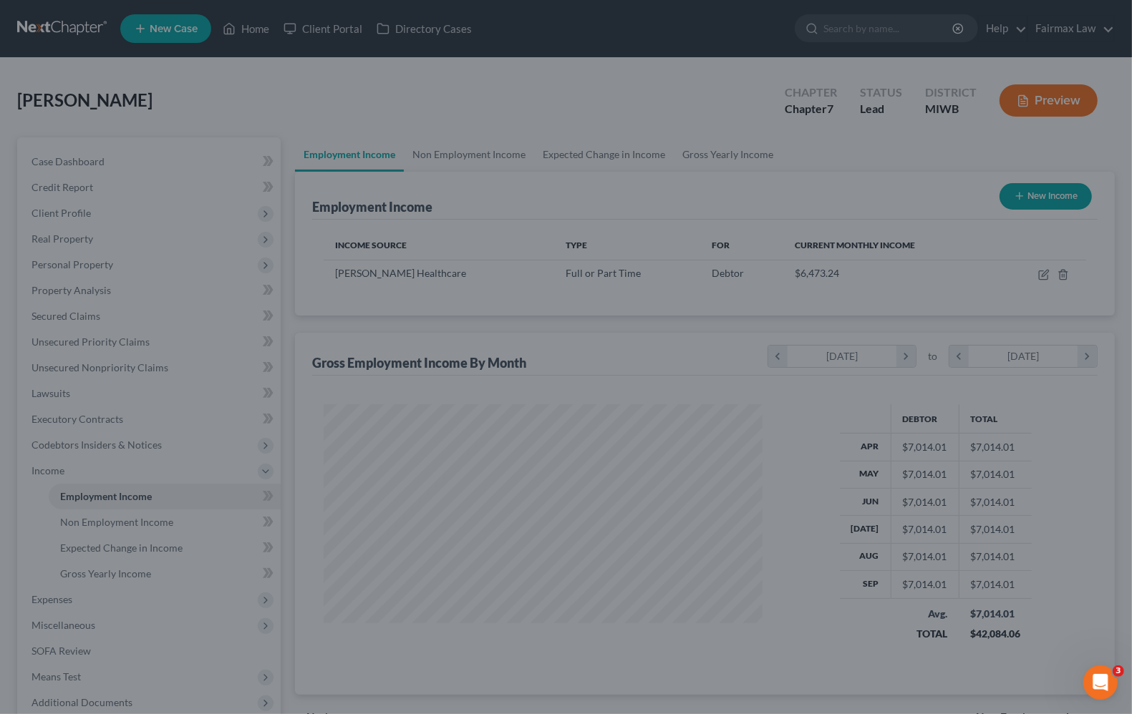
scroll to position [715524, 715320]
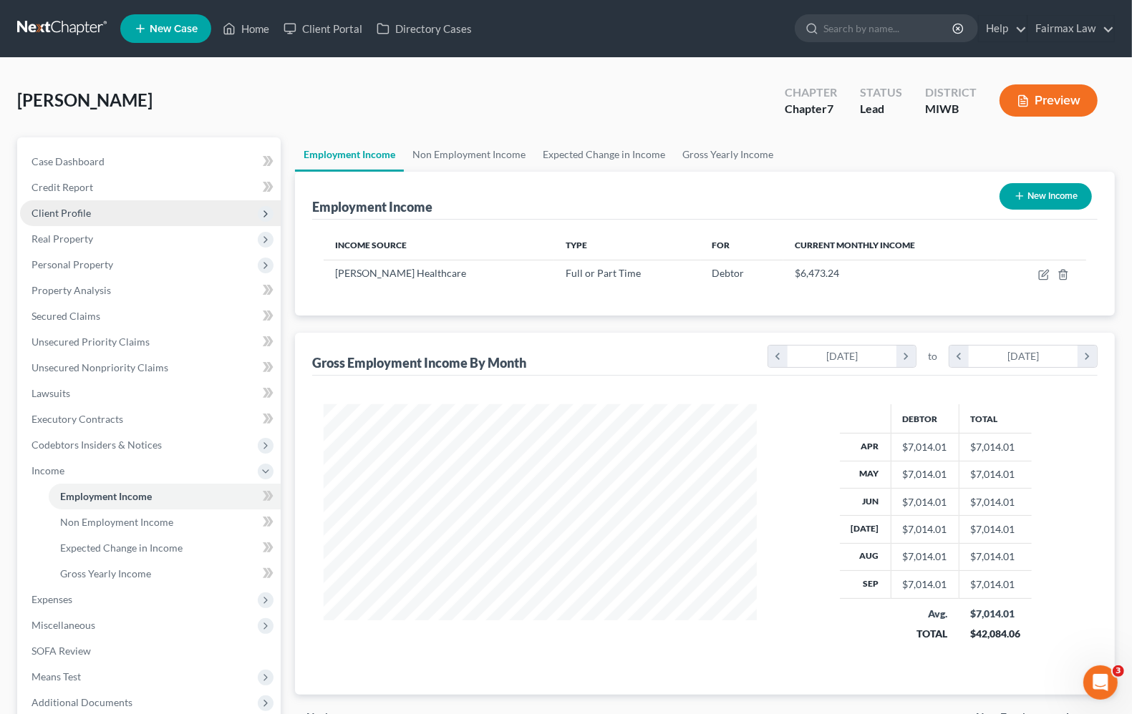
click at [84, 211] on span "Client Profile" at bounding box center [60, 213] width 59 height 12
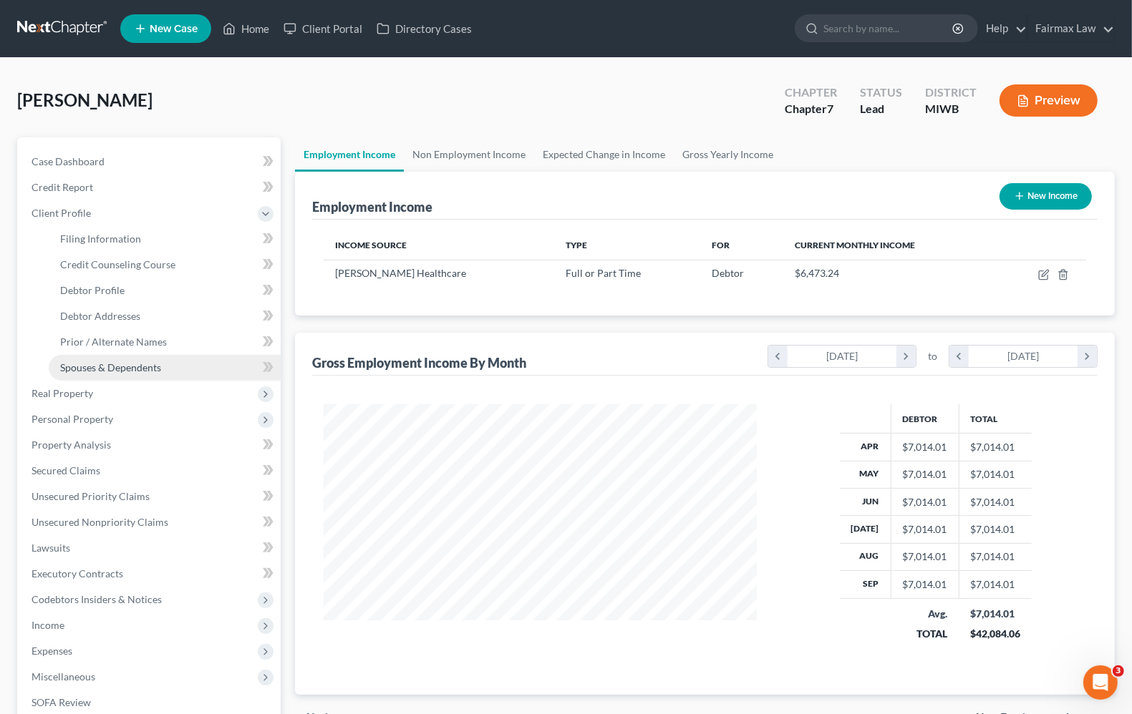
click at [124, 361] on span "Spouses & Dependents" at bounding box center [110, 367] width 101 height 12
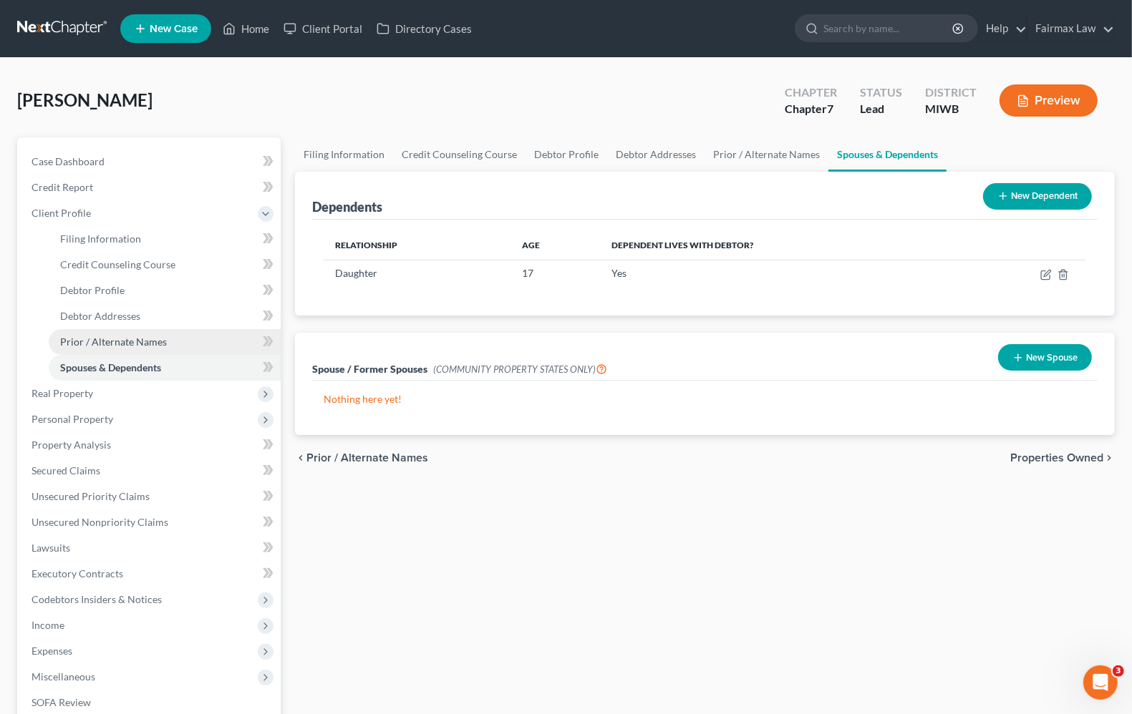
click at [124, 345] on span "Prior / Alternate Names" at bounding box center [113, 342] width 107 height 12
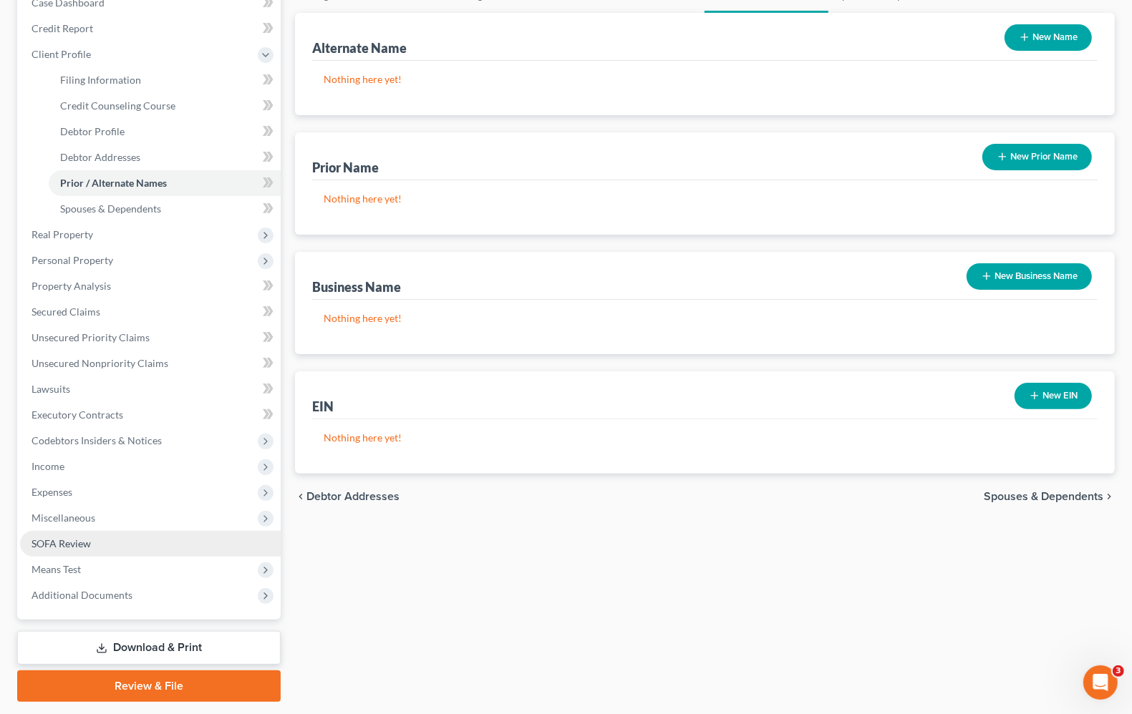
scroll to position [199, 0]
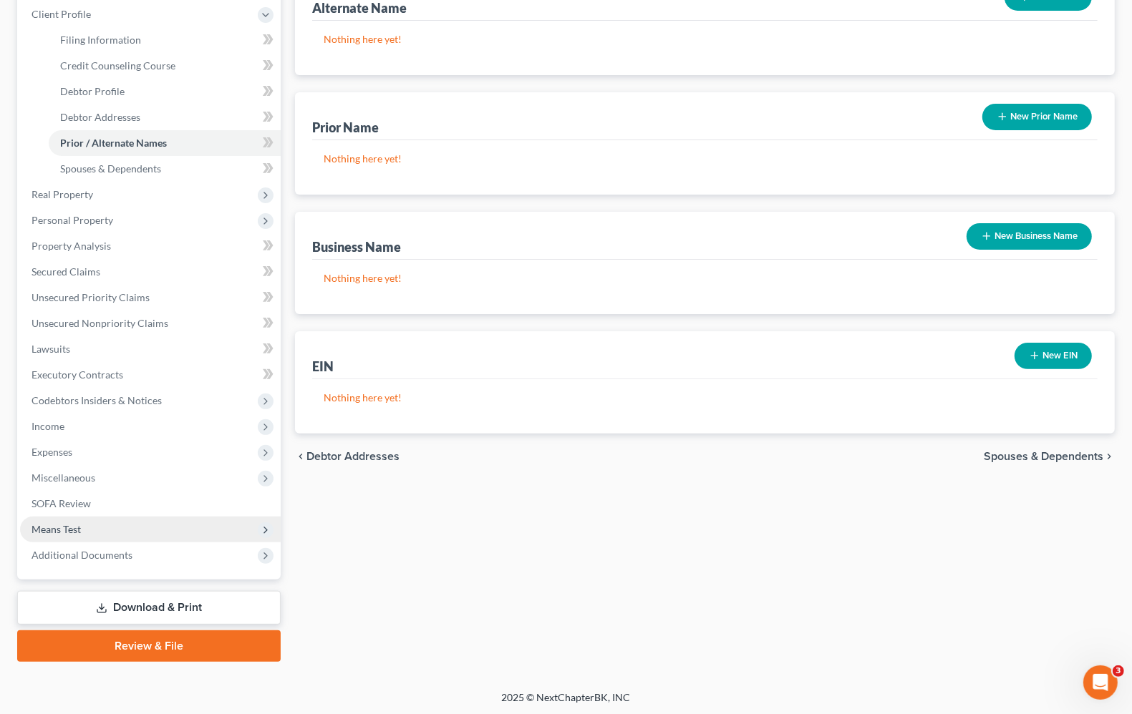
click at [75, 533] on span "Means Test" at bounding box center [150, 530] width 261 height 26
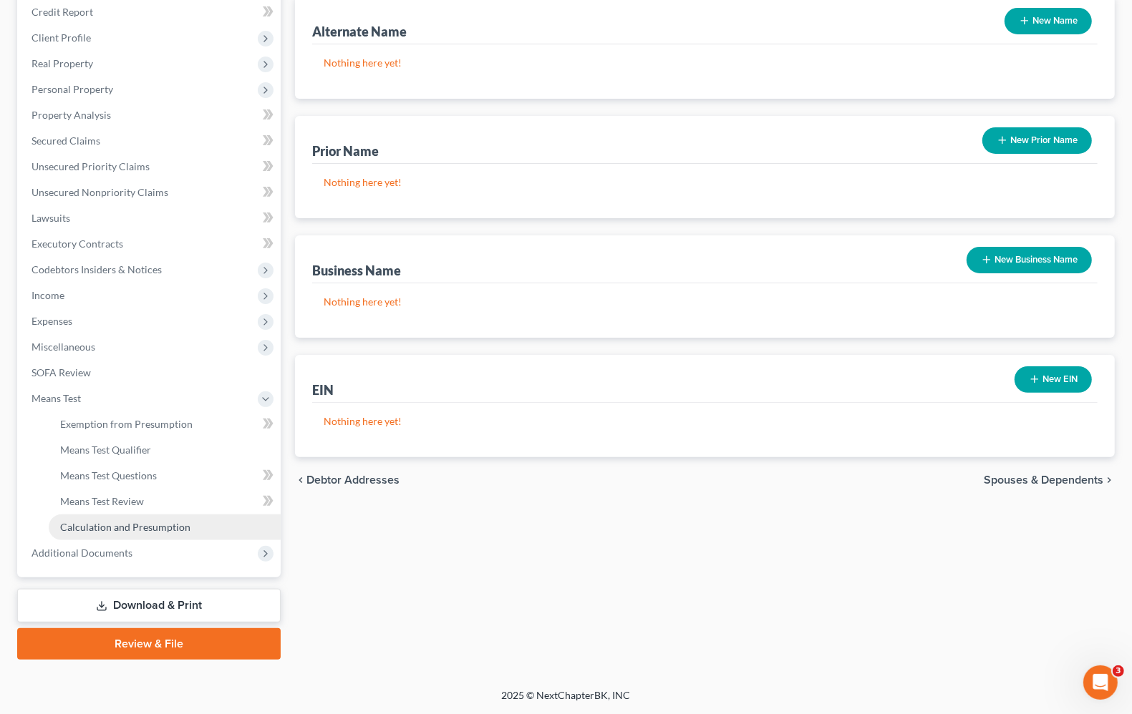
scroll to position [173, 0]
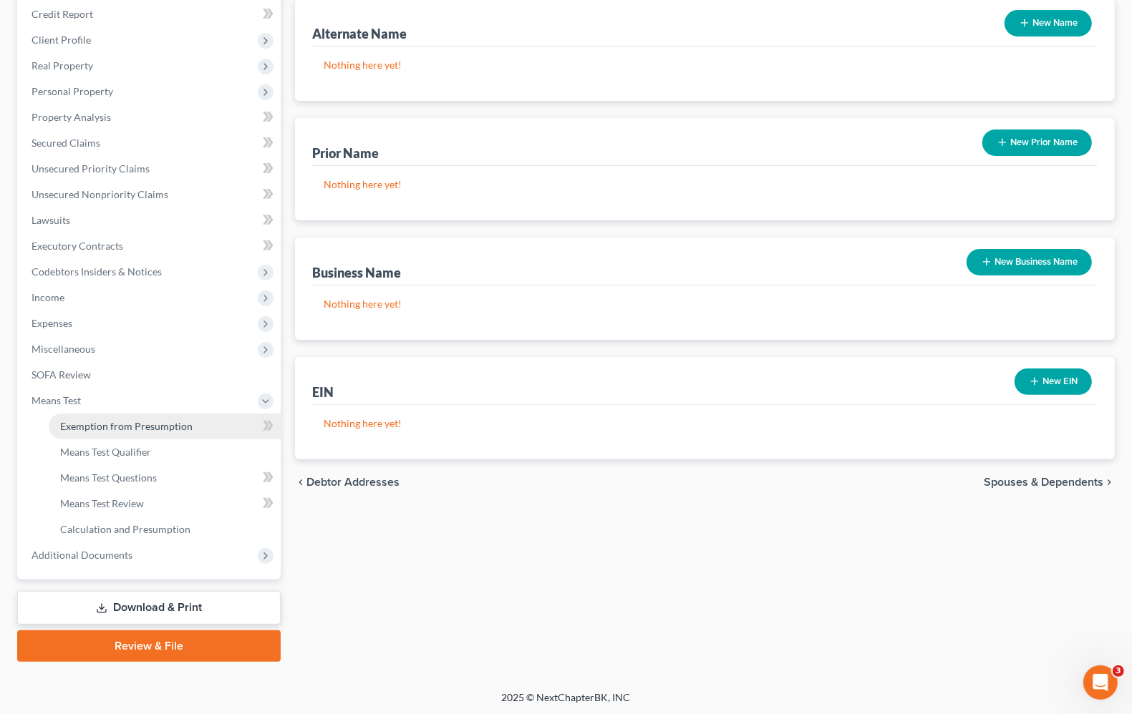
click at [95, 430] on span "Exemption from Presumption" at bounding box center [126, 426] width 132 height 12
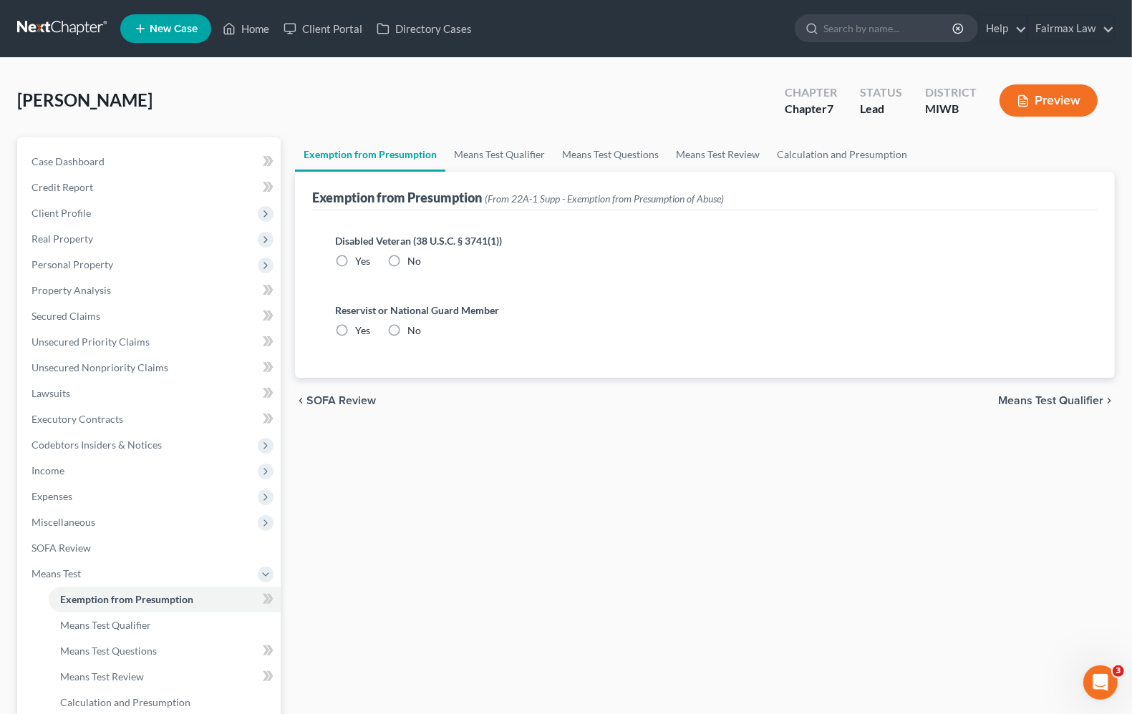
click at [1096, 395] on span "Means Test Qualifier" at bounding box center [1050, 400] width 105 height 11
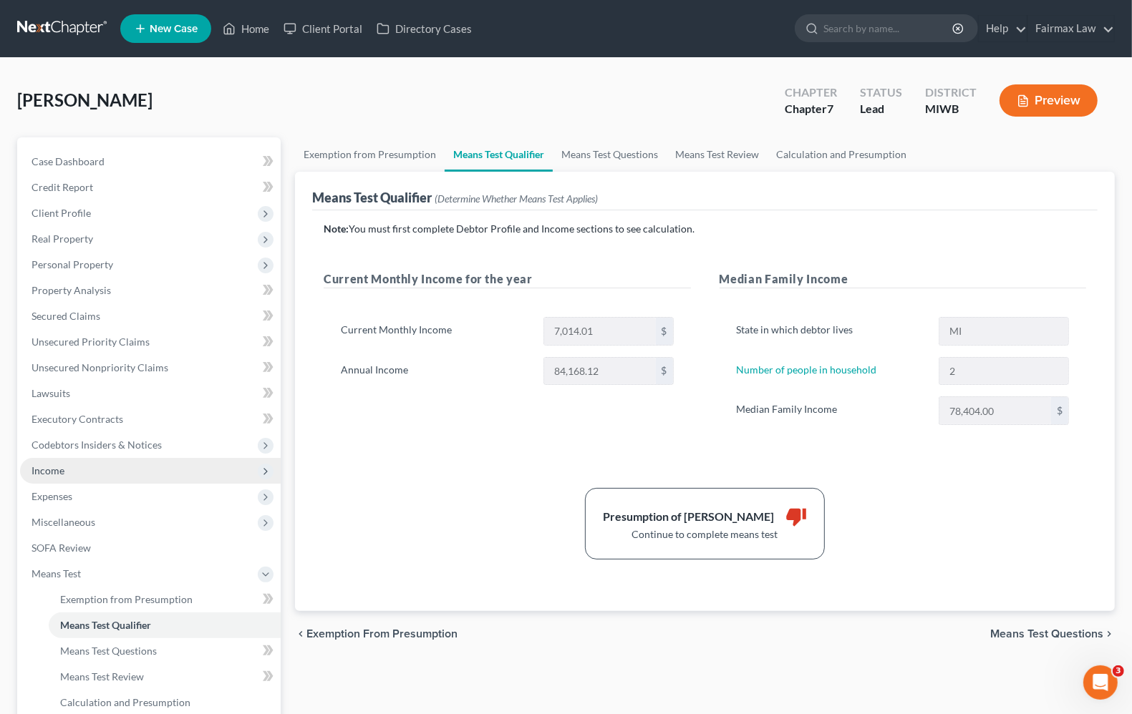
click at [61, 477] on span "Income" at bounding box center [150, 471] width 261 height 26
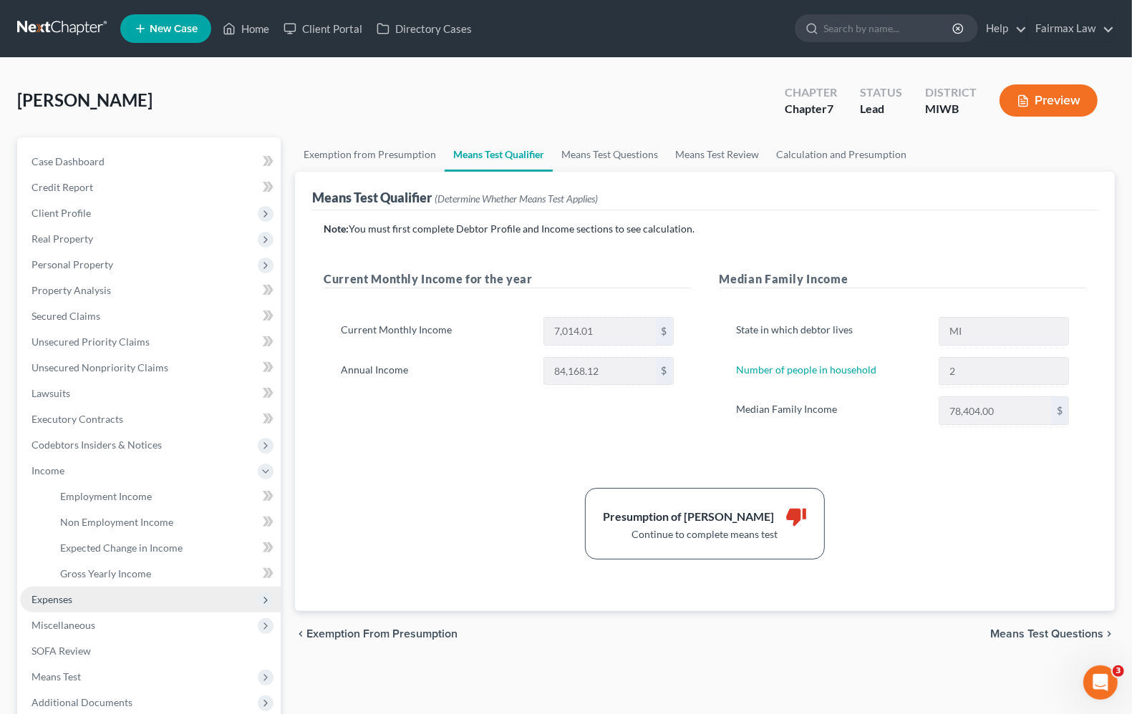
click at [62, 598] on span "Expenses" at bounding box center [51, 599] width 41 height 12
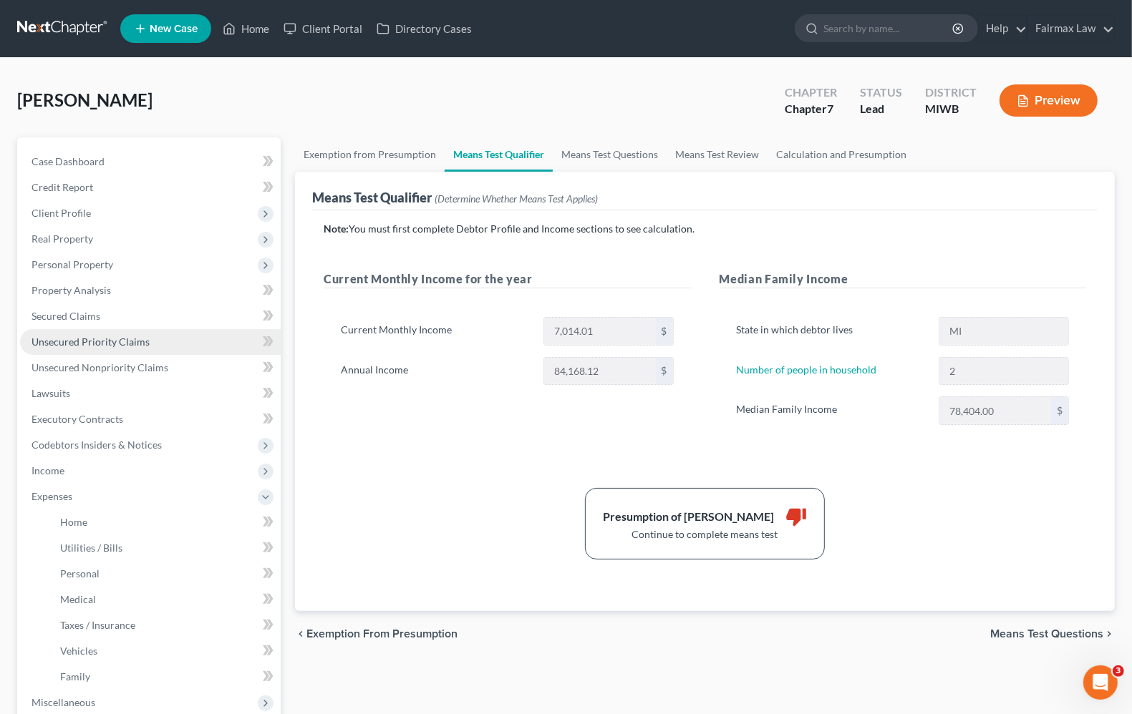
click at [68, 337] on span "Unsecured Priority Claims" at bounding box center [90, 342] width 118 height 12
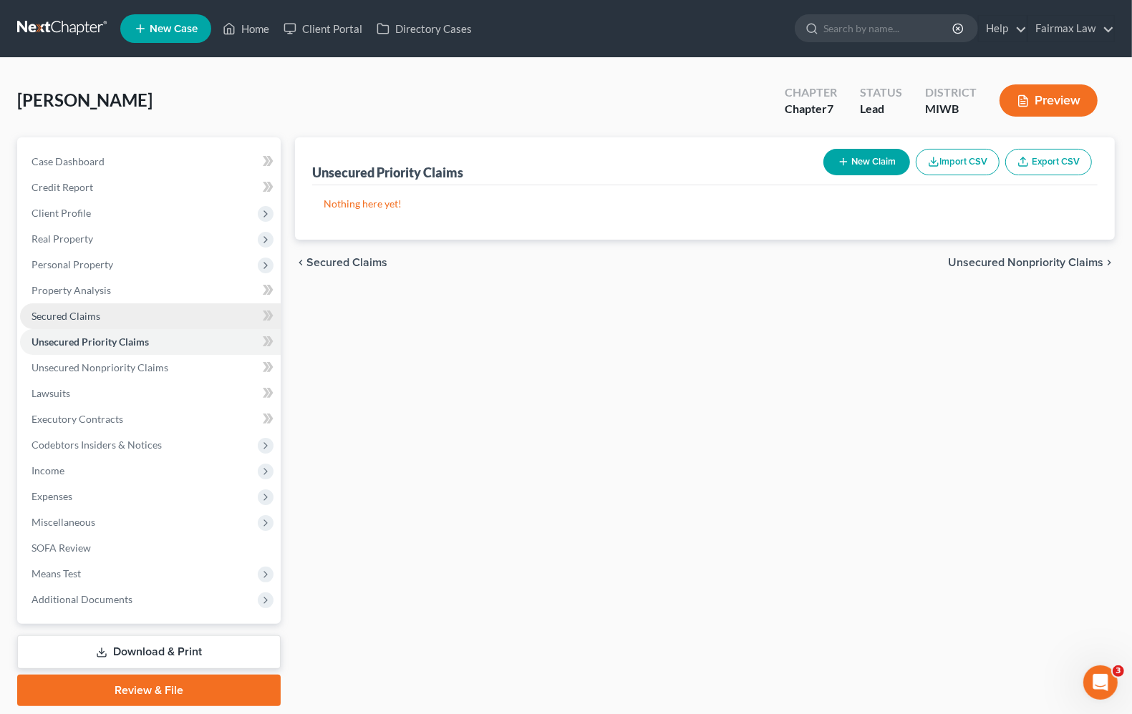
click at [69, 314] on span "Secured Claims" at bounding box center [65, 316] width 69 height 12
click at [92, 344] on span "Unsecured Priority Claims" at bounding box center [90, 342] width 118 height 12
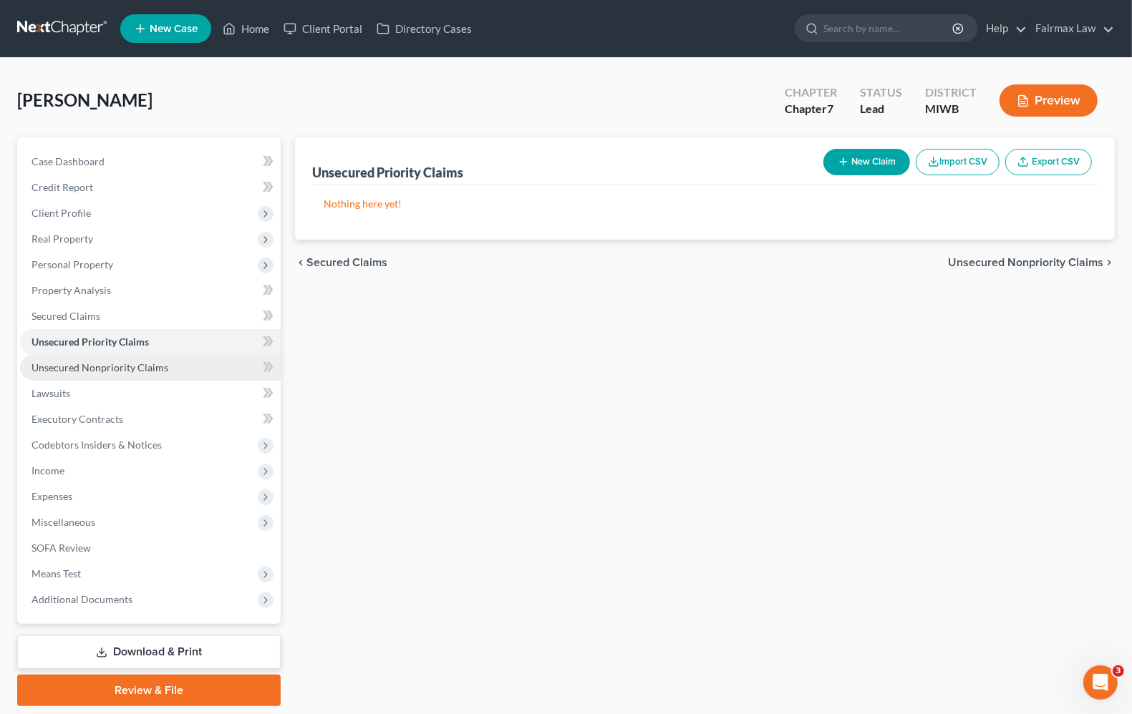
click at [111, 366] on span "Unsecured Nonpriority Claims" at bounding box center [99, 367] width 137 height 12
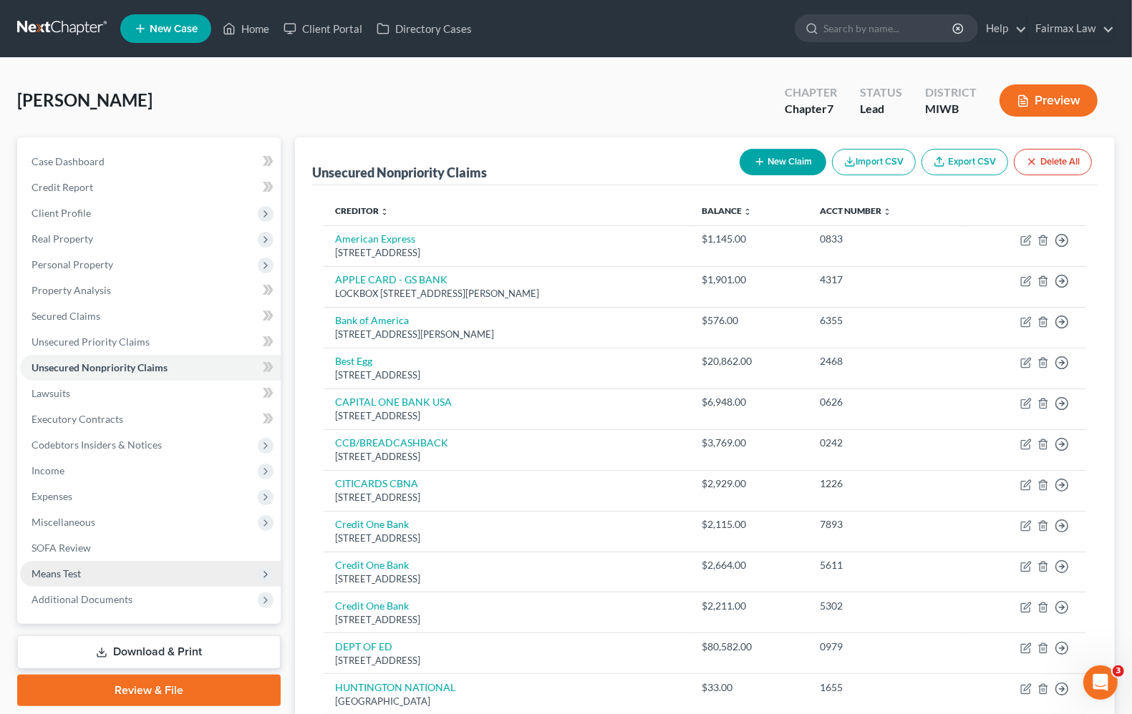
click at [124, 578] on span "Means Test" at bounding box center [150, 574] width 261 height 26
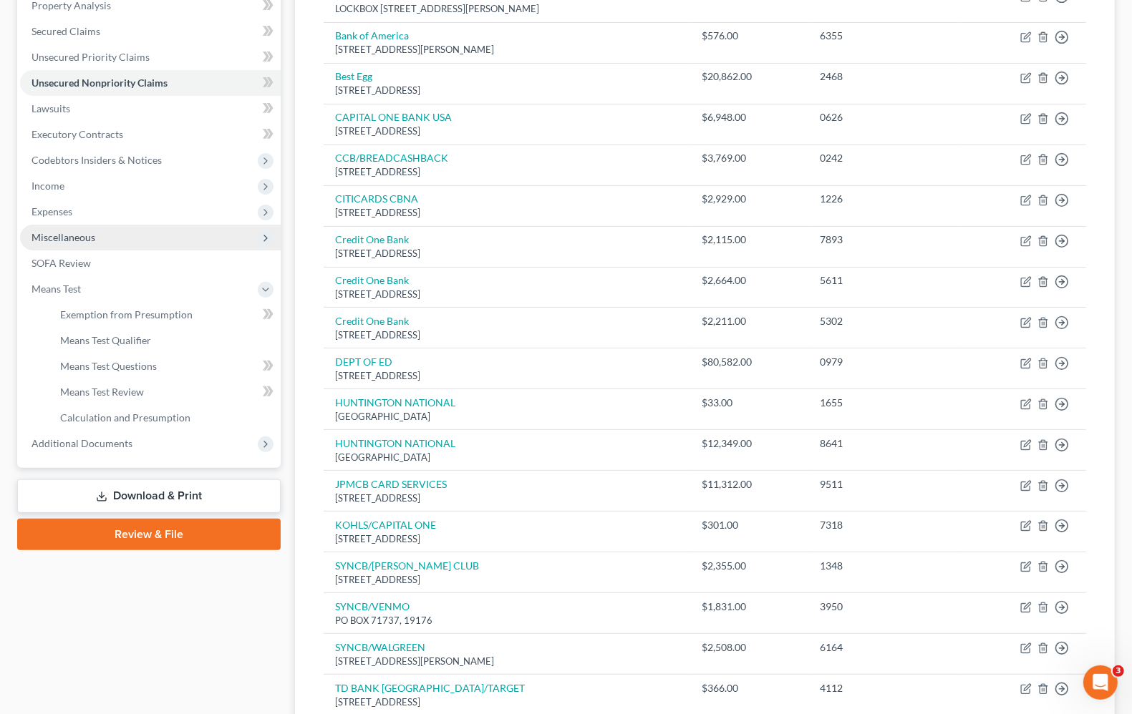
scroll to position [358, 0]
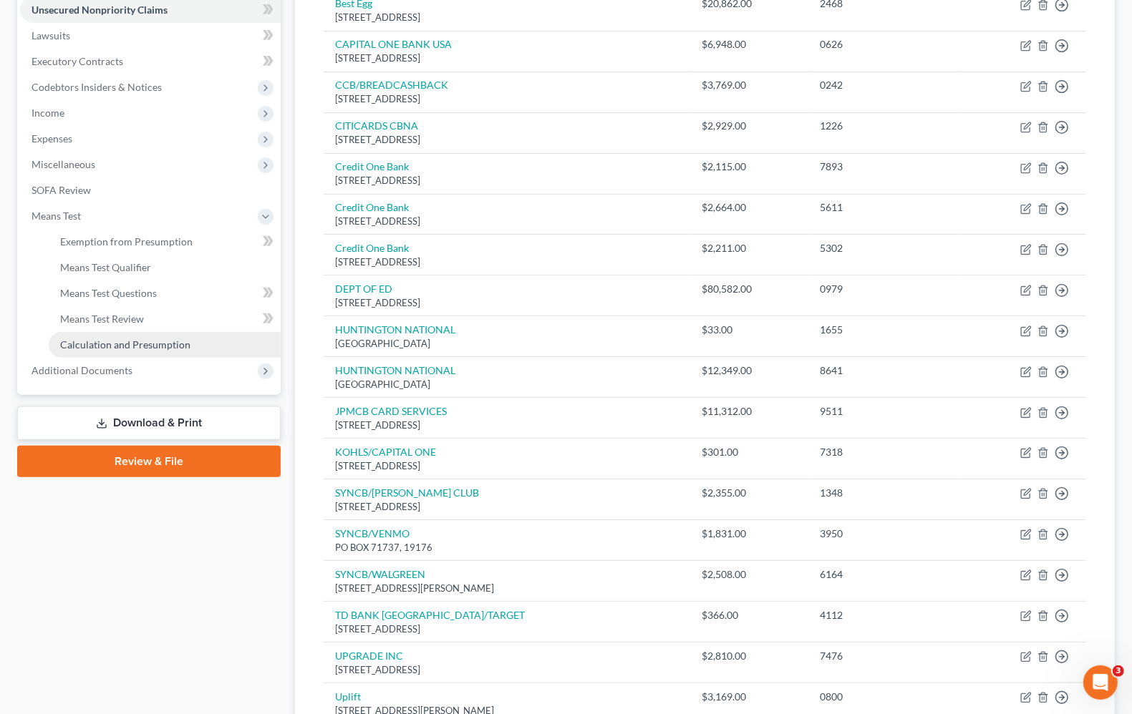
click at [138, 345] on span "Calculation and Presumption" at bounding box center [125, 345] width 130 height 12
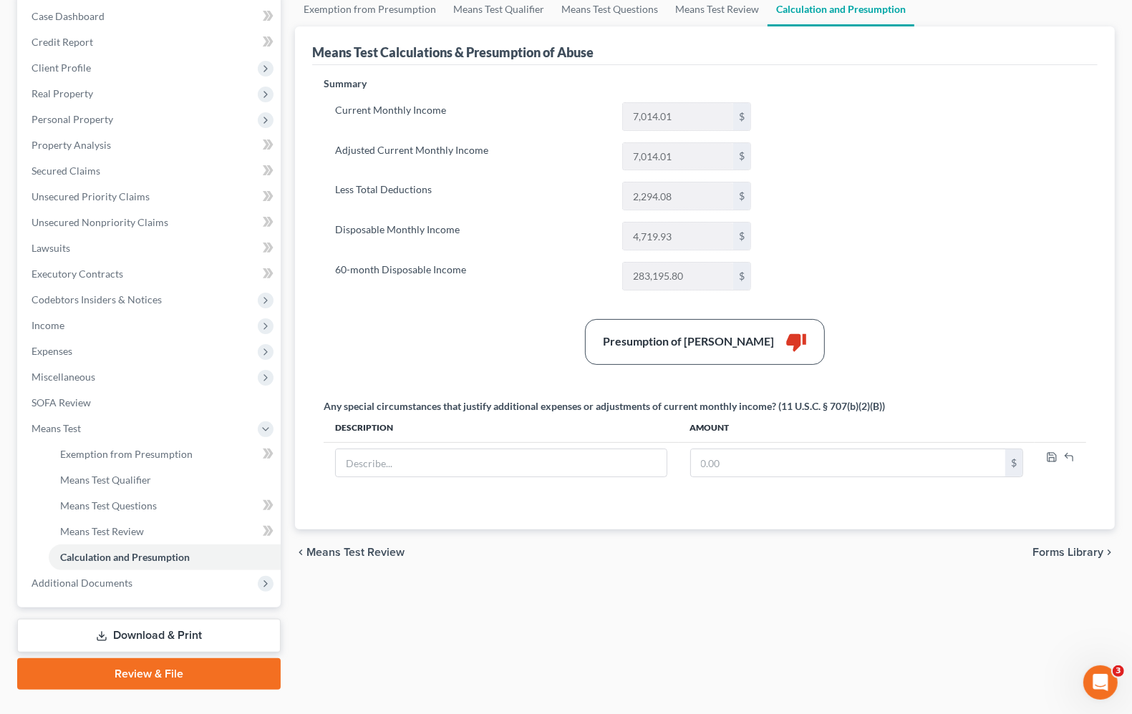
scroll to position [173, 0]
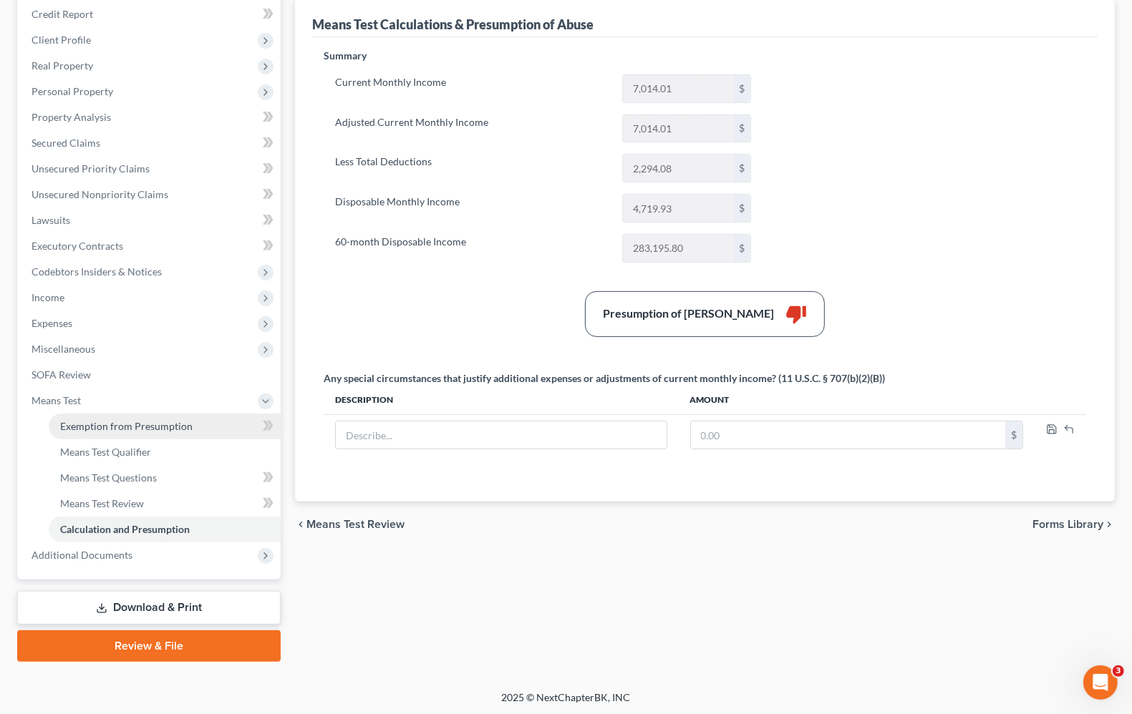
click at [124, 423] on span "Exemption from Presumption" at bounding box center [126, 426] width 132 height 12
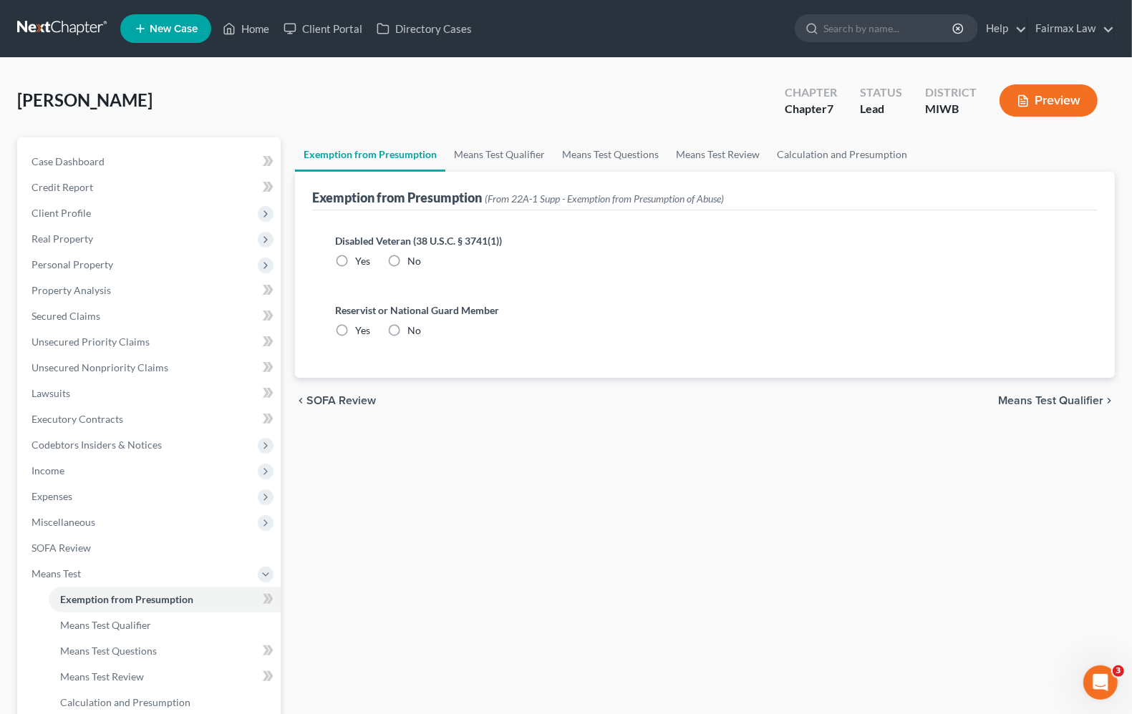
click at [1035, 401] on span "Means Test Qualifier" at bounding box center [1050, 400] width 105 height 11
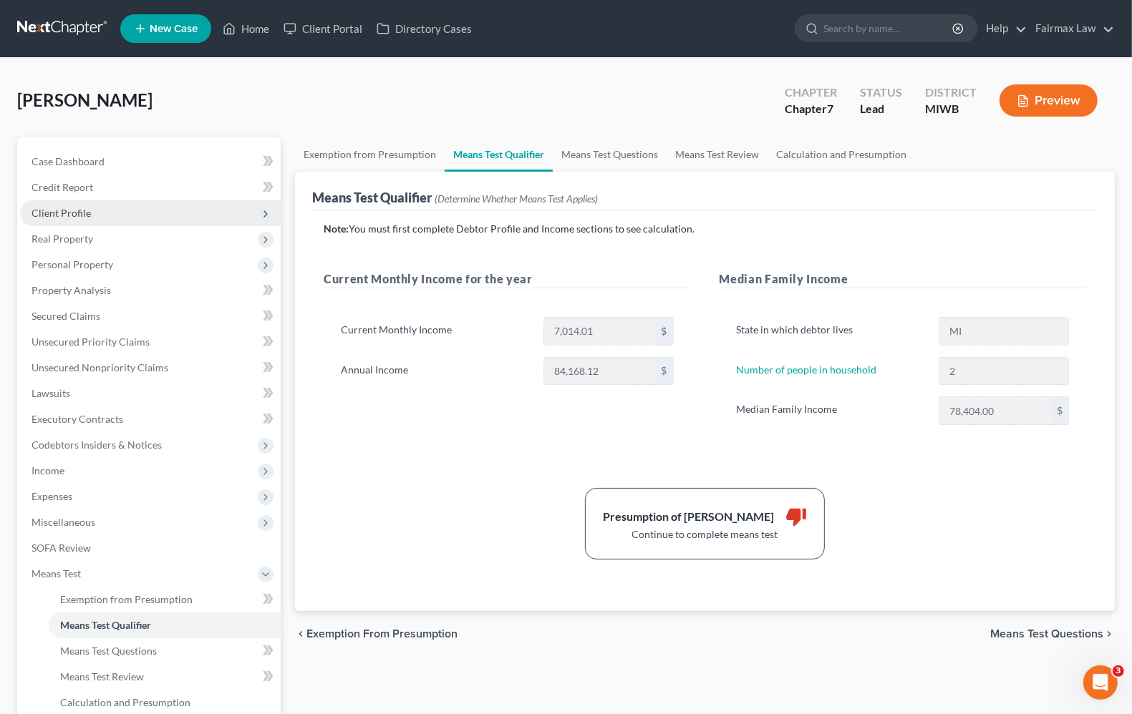
click at [66, 207] on span "Client Profile" at bounding box center [60, 213] width 59 height 12
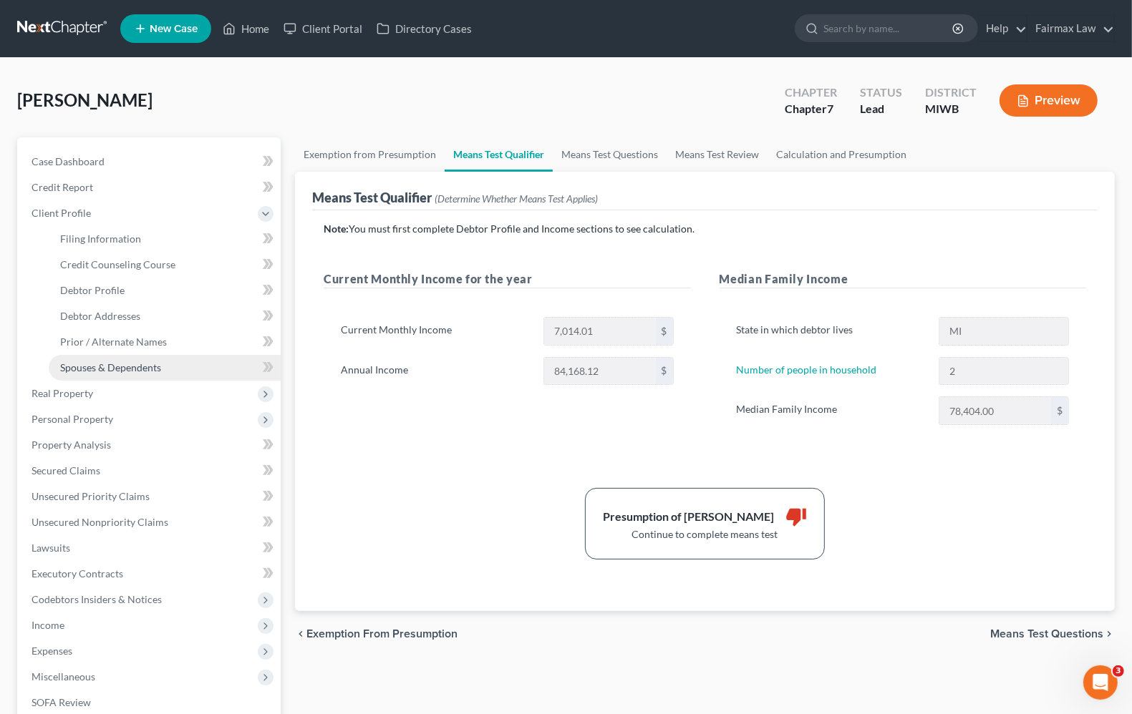
click at [145, 372] on span "Spouses & Dependents" at bounding box center [110, 367] width 101 height 12
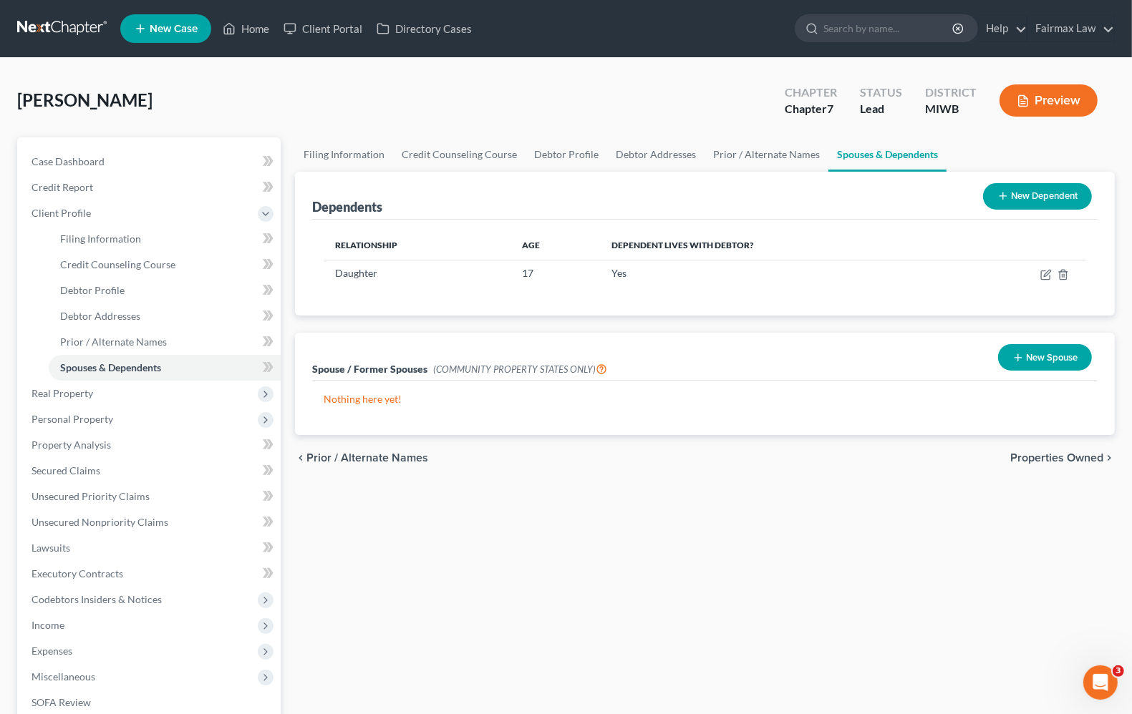
click at [1021, 204] on button "New Dependent" at bounding box center [1037, 196] width 109 height 26
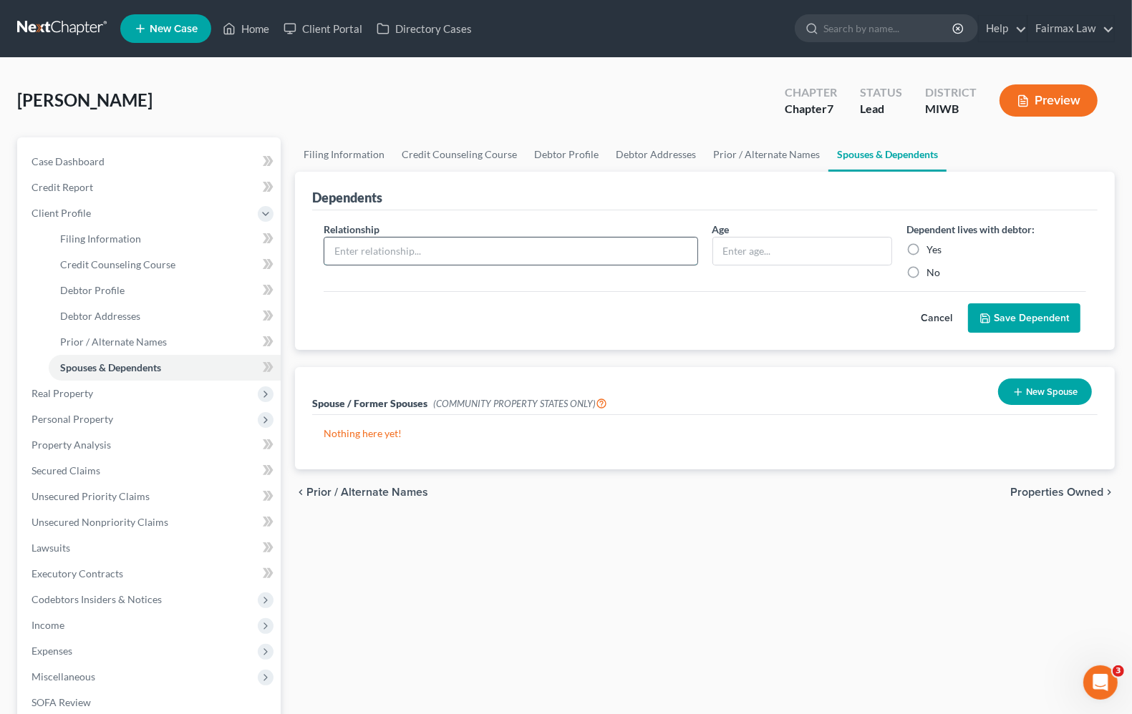
click at [456, 258] on input "text" at bounding box center [510, 251] width 372 height 27
type input "Child"
click at [749, 251] on input "text" at bounding box center [802, 251] width 178 height 27
type input "19"
click at [926, 247] on label "Yes" at bounding box center [933, 250] width 15 height 14
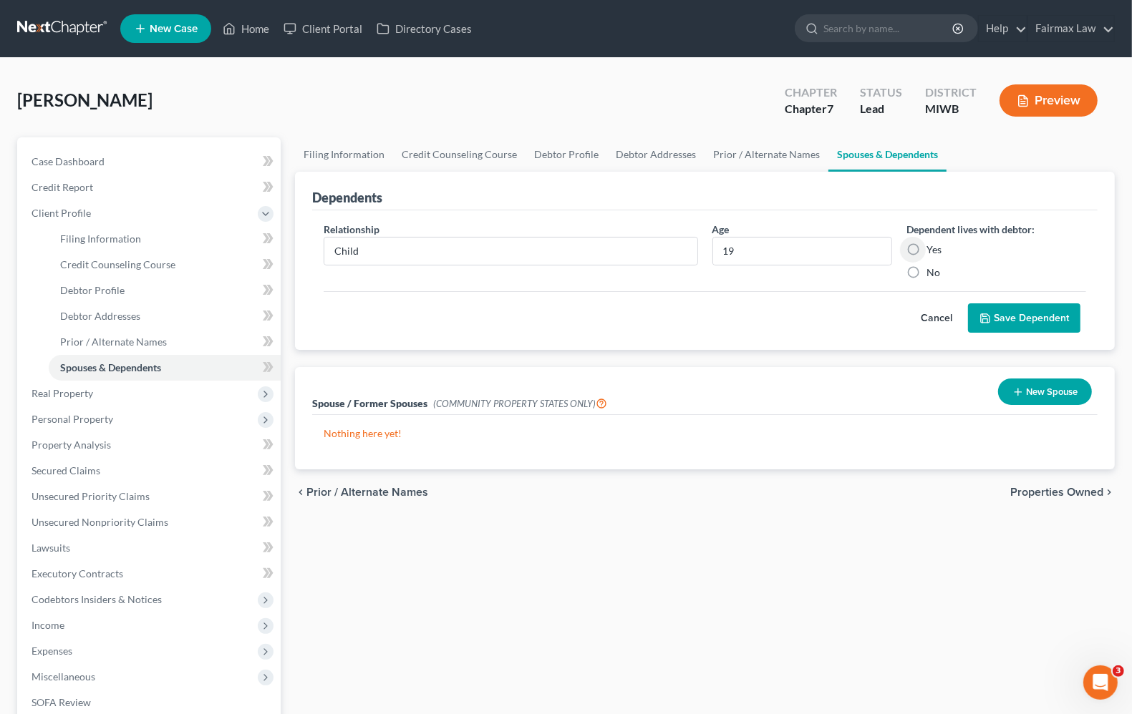
click at [932, 247] on input "Yes" at bounding box center [936, 247] width 9 height 9
radio input "true"
click at [999, 319] on button "Save Dependent" at bounding box center [1024, 318] width 112 height 30
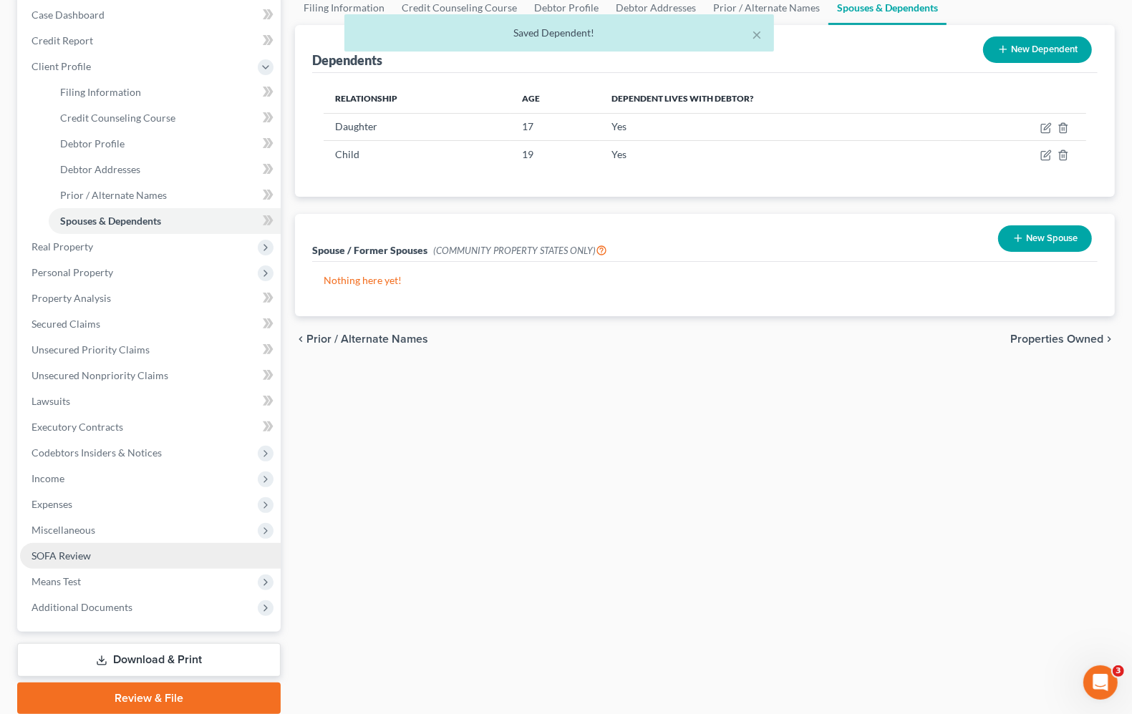
scroll to position [199, 0]
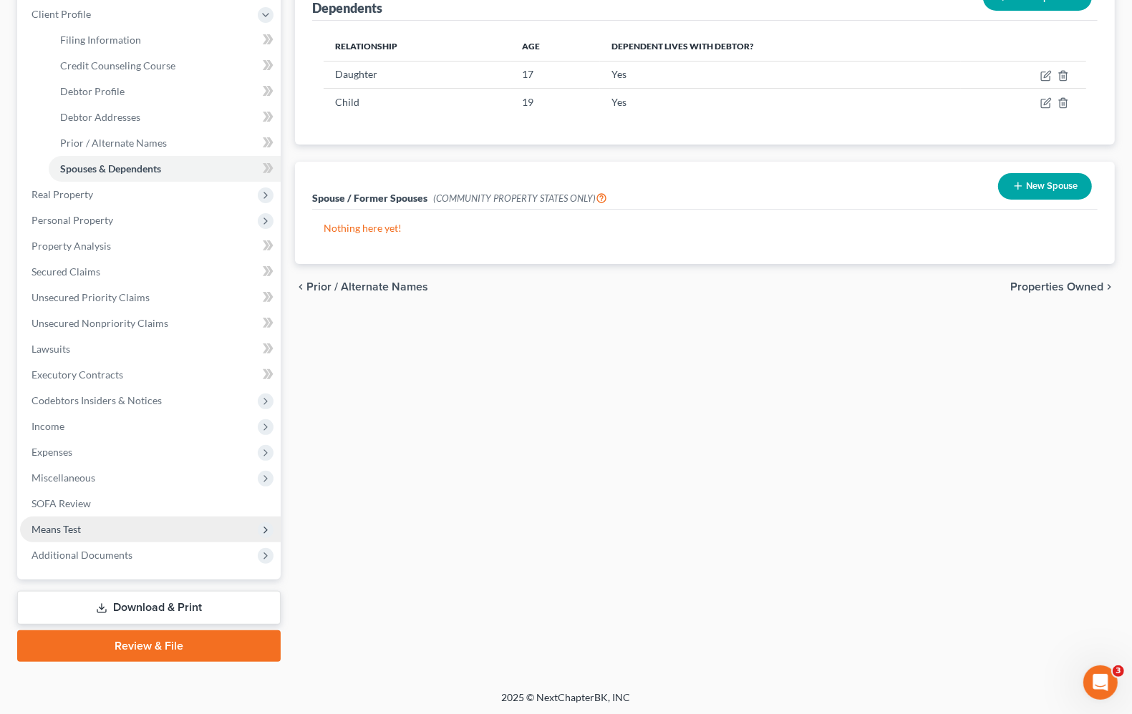
click at [79, 533] on span "Means Test" at bounding box center [150, 530] width 261 height 26
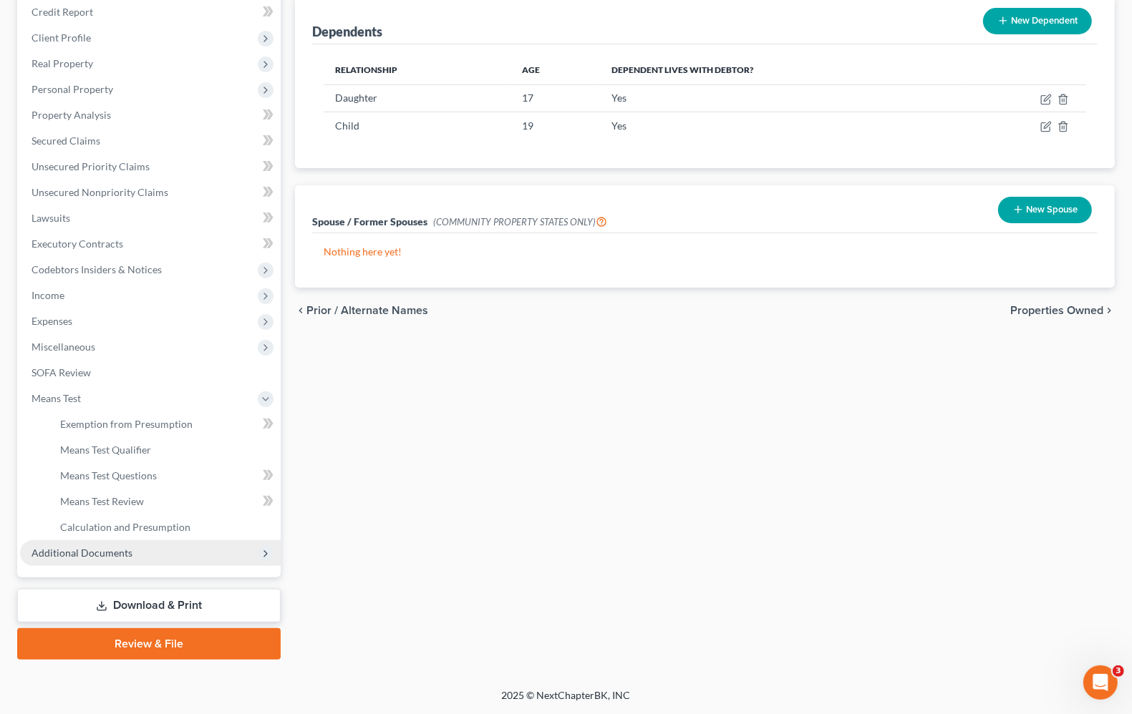
scroll to position [173, 0]
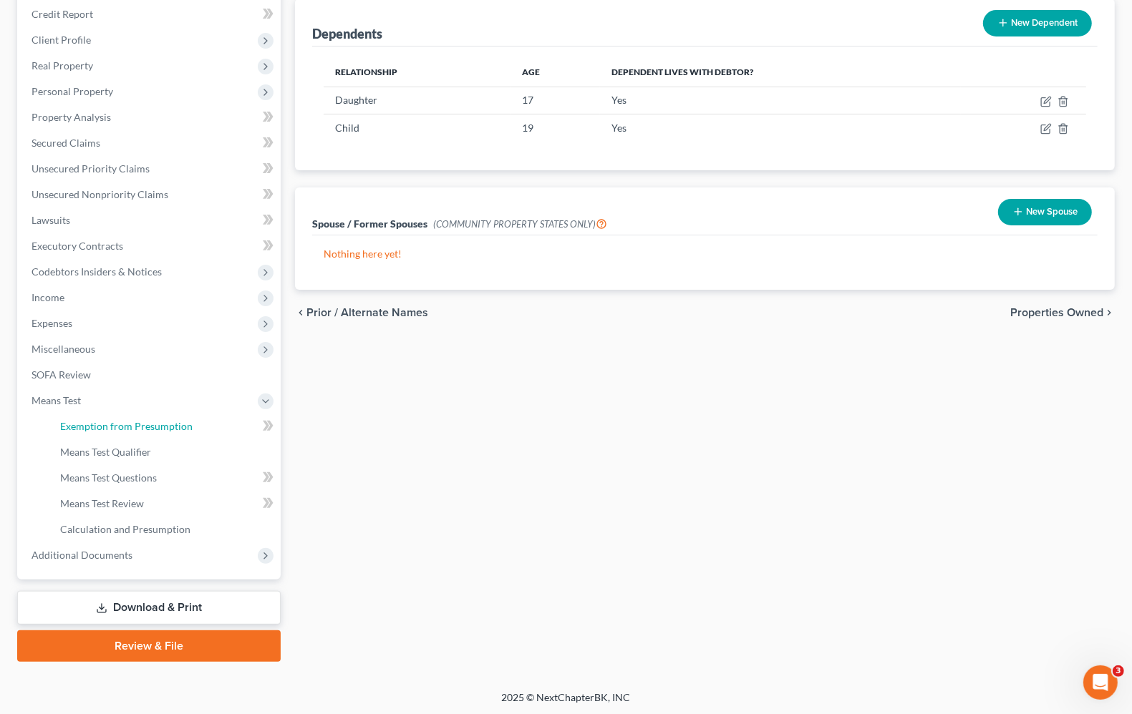
click at [135, 424] on span "Exemption from Presumption" at bounding box center [126, 426] width 132 height 12
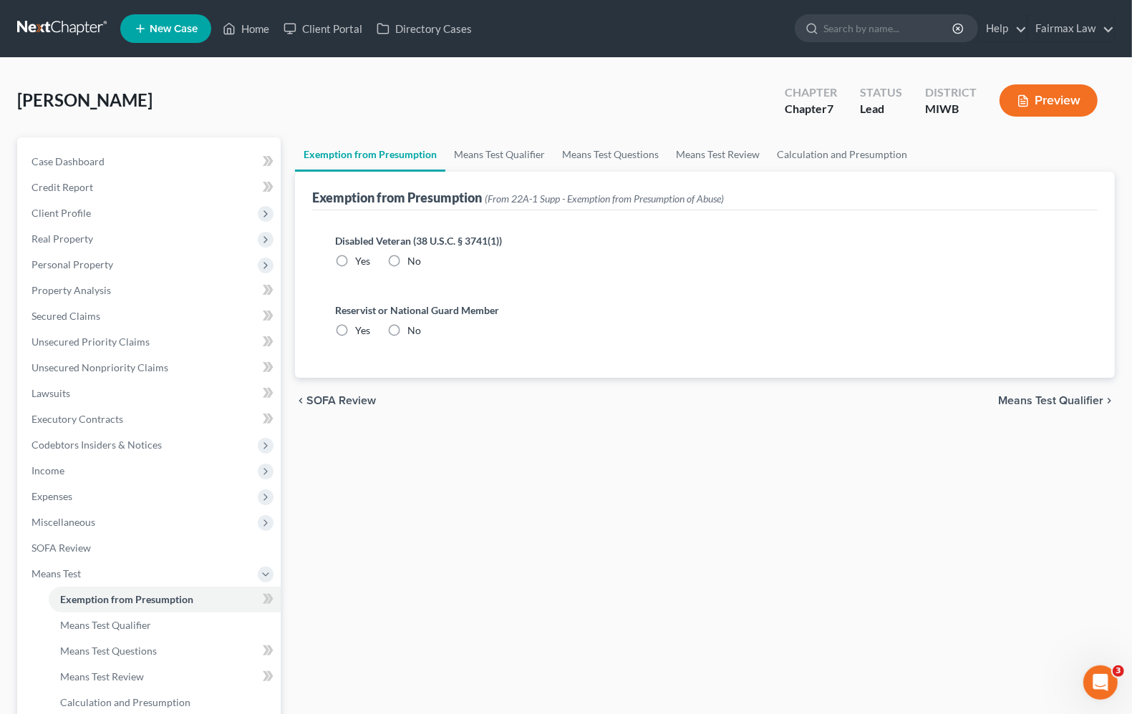
click at [1057, 401] on span "Means Test Qualifier" at bounding box center [1050, 400] width 105 height 11
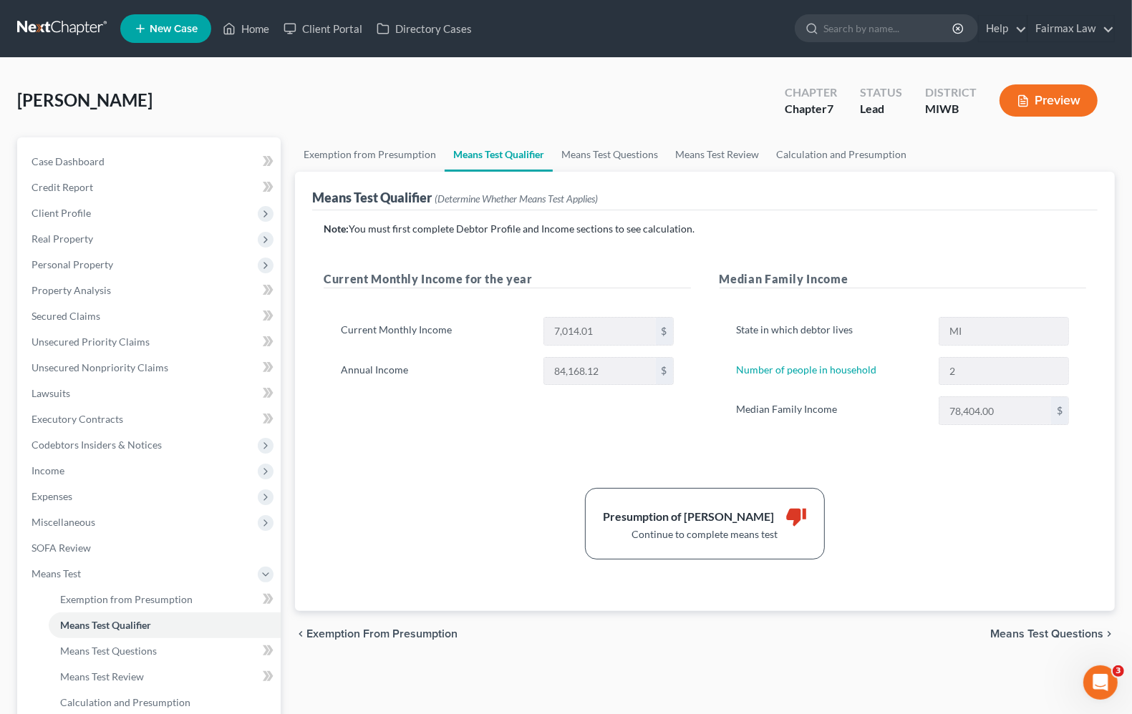
click at [1043, 633] on span "Means Test Questions" at bounding box center [1046, 633] width 113 height 11
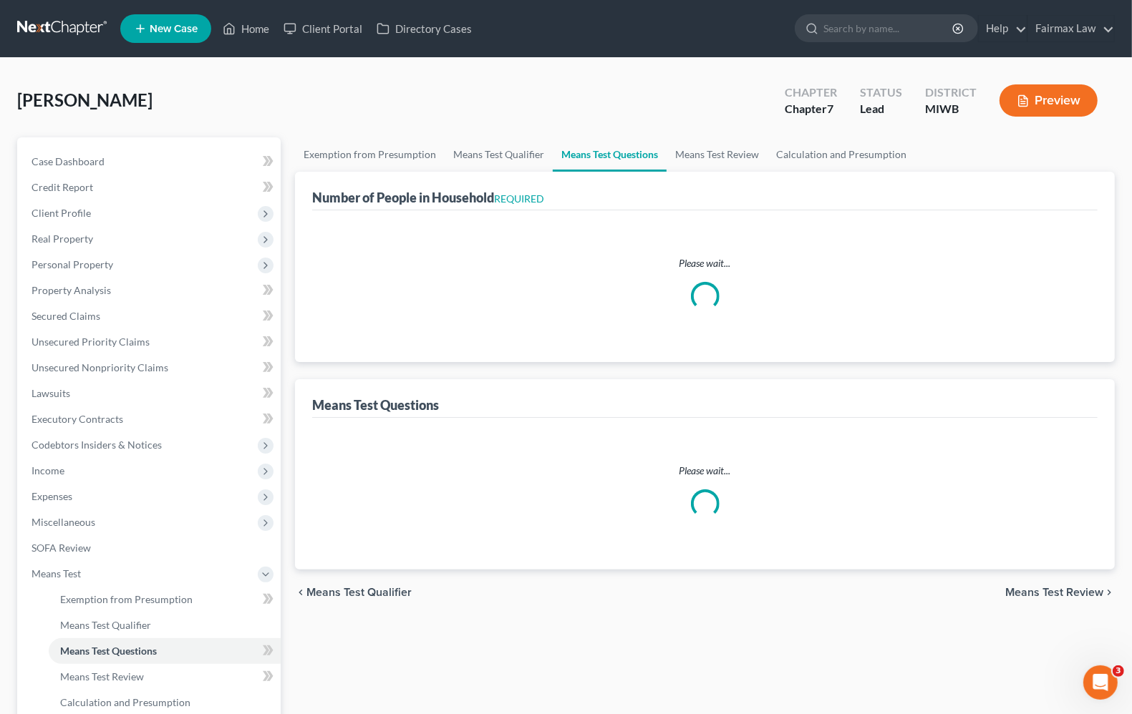
select select "1"
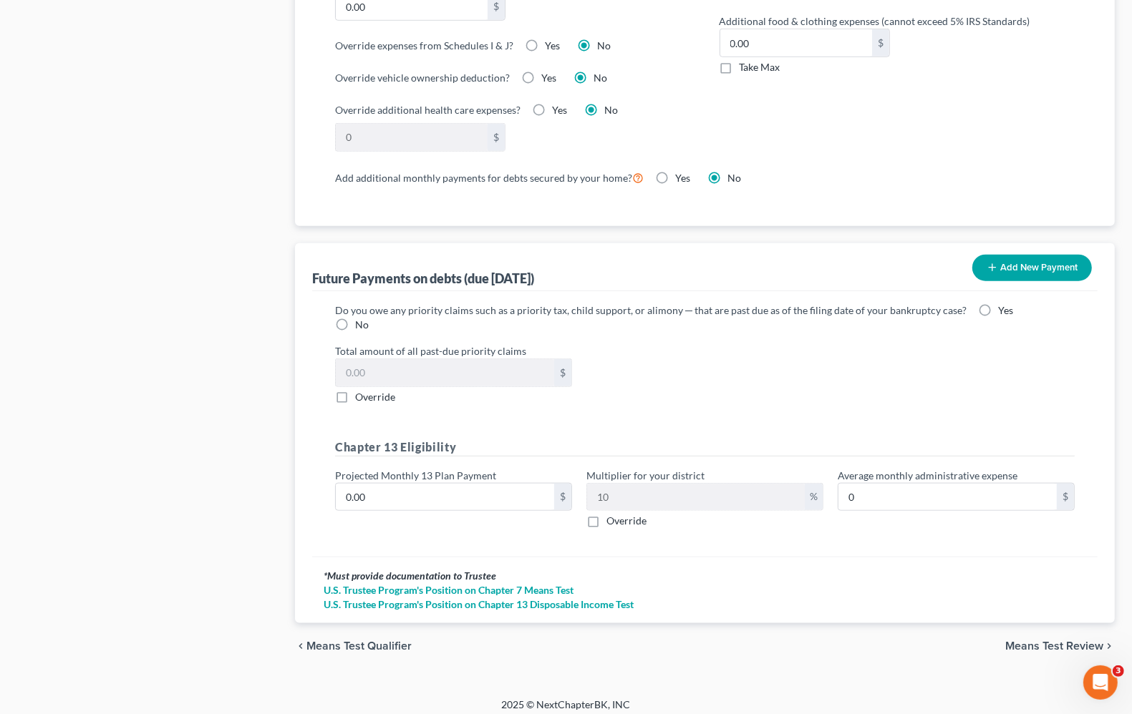
click at [1043, 641] on span "Means Test Review" at bounding box center [1054, 646] width 98 height 11
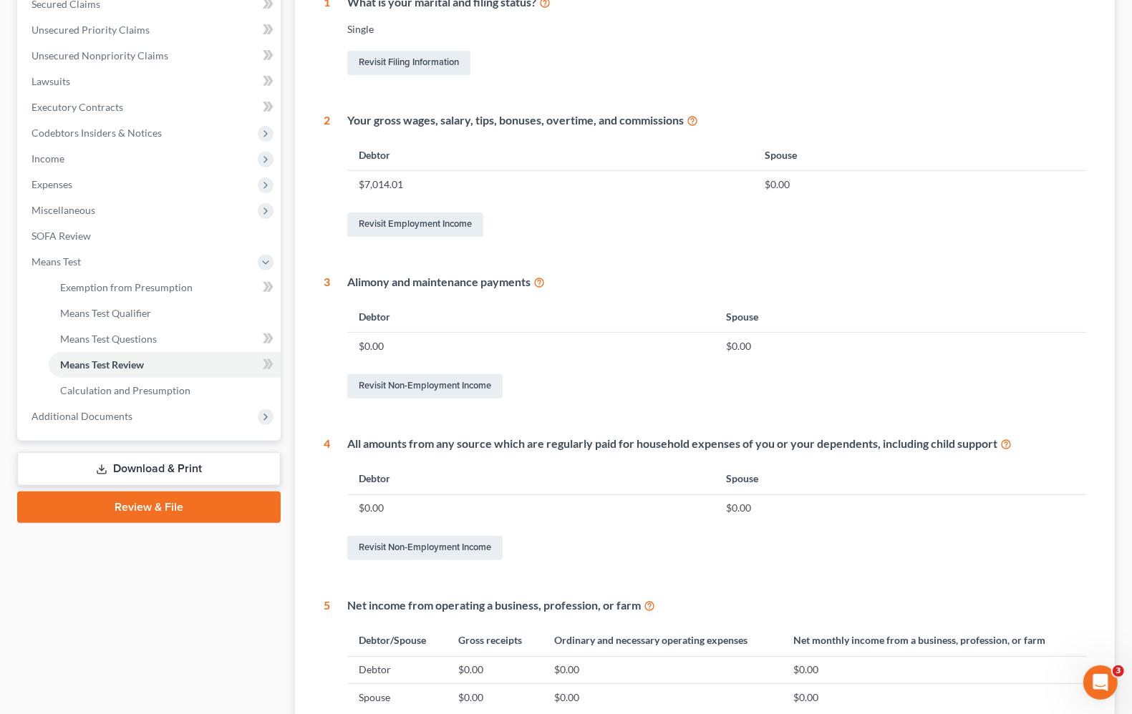
scroll to position [501, 0]
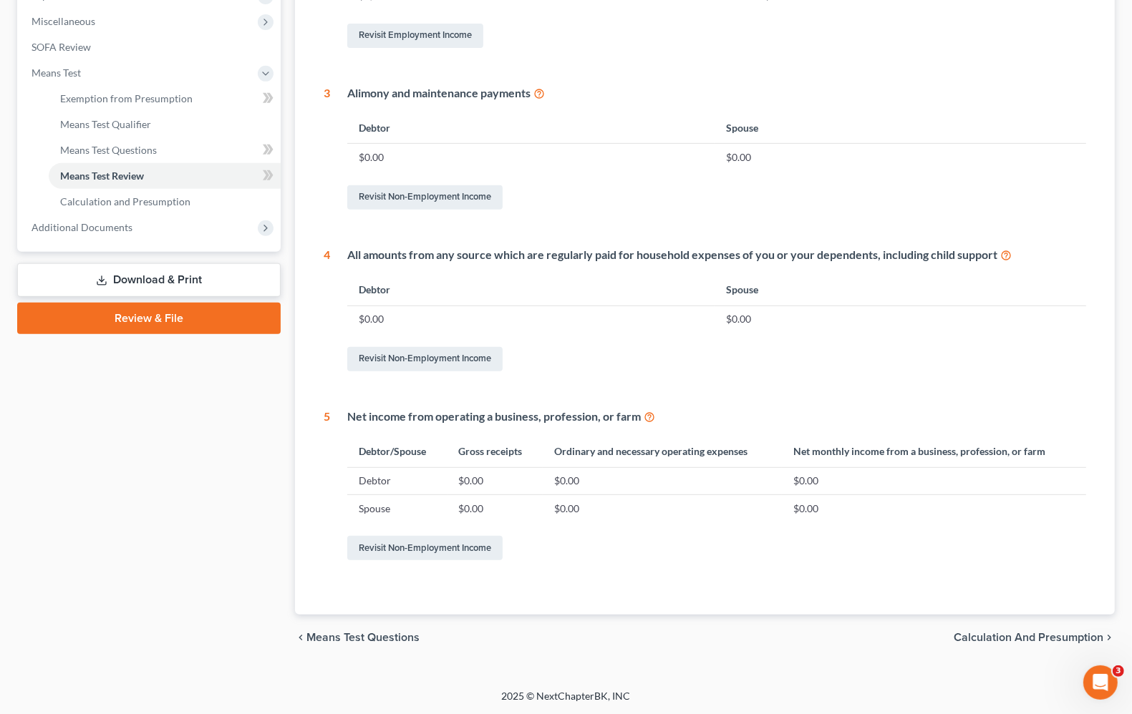
click at [1017, 641] on span "Calculation and Presumption" at bounding box center [1028, 637] width 150 height 11
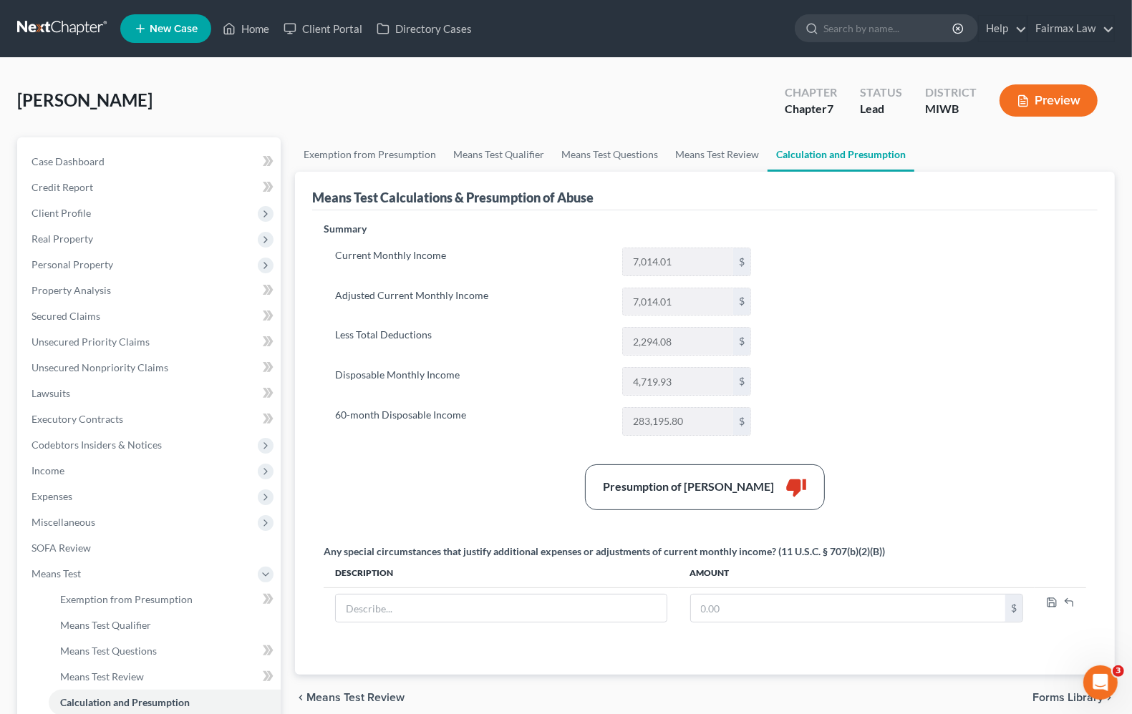
click at [903, 358] on div "Summary Current Monthly Income 7,014.01 $ Adjusted Current Monthly Income 7,014…" at bounding box center [704, 440] width 777 height 436
click at [87, 605] on link "Exemption from Presumption" at bounding box center [165, 600] width 232 height 26
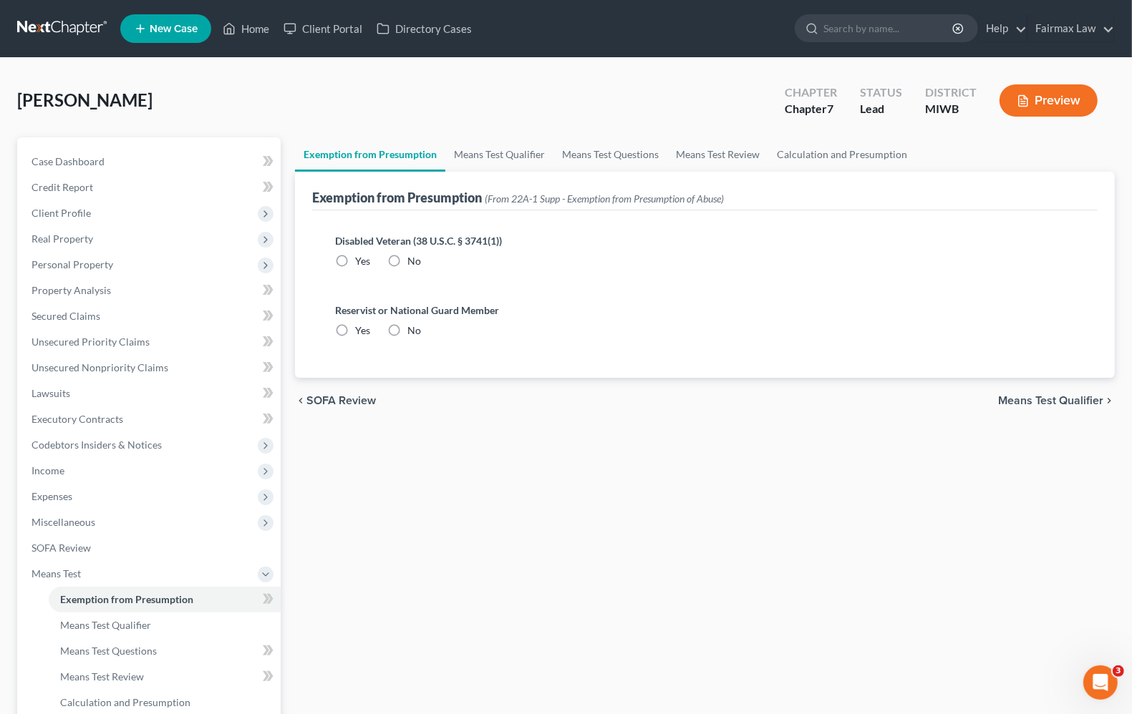
click at [1047, 401] on span "Means Test Qualifier" at bounding box center [1050, 400] width 105 height 11
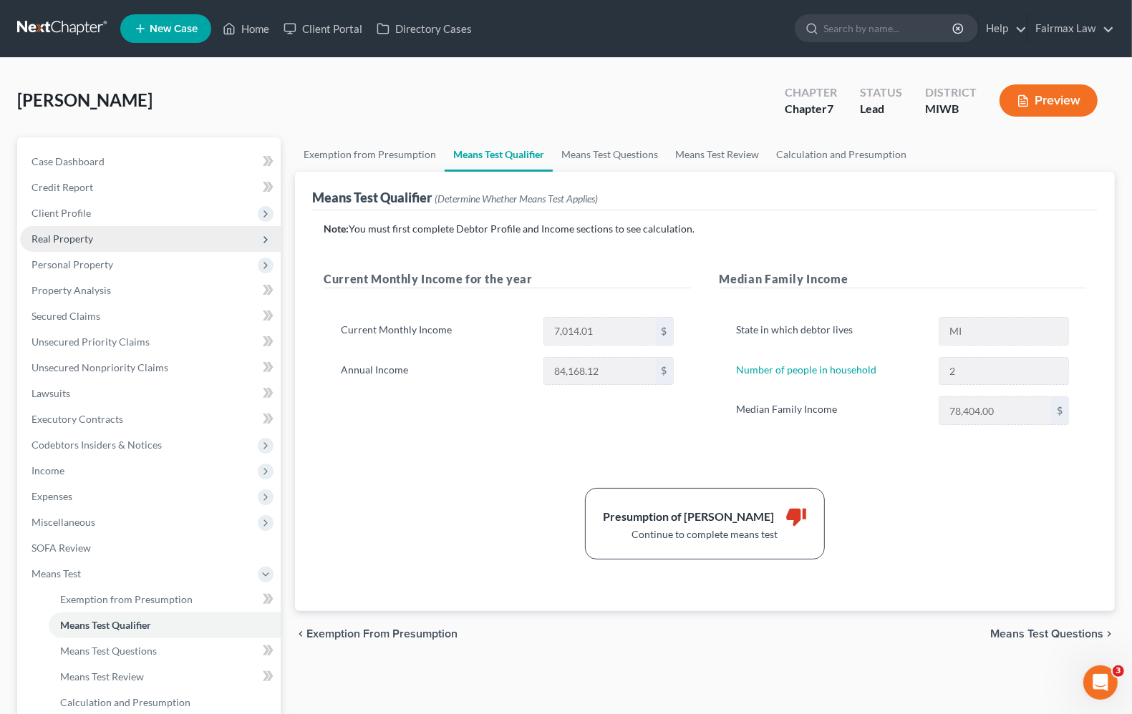
click at [54, 235] on span "Real Property" at bounding box center [62, 239] width 62 height 12
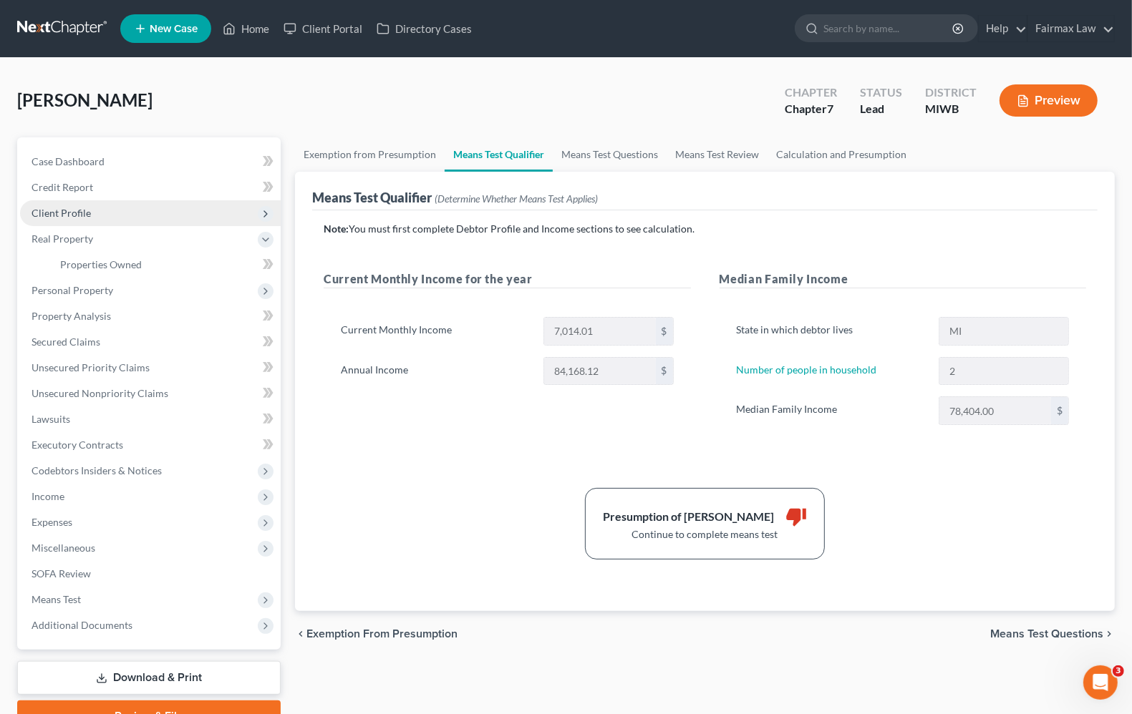
click at [66, 208] on span "Client Profile" at bounding box center [60, 213] width 59 height 12
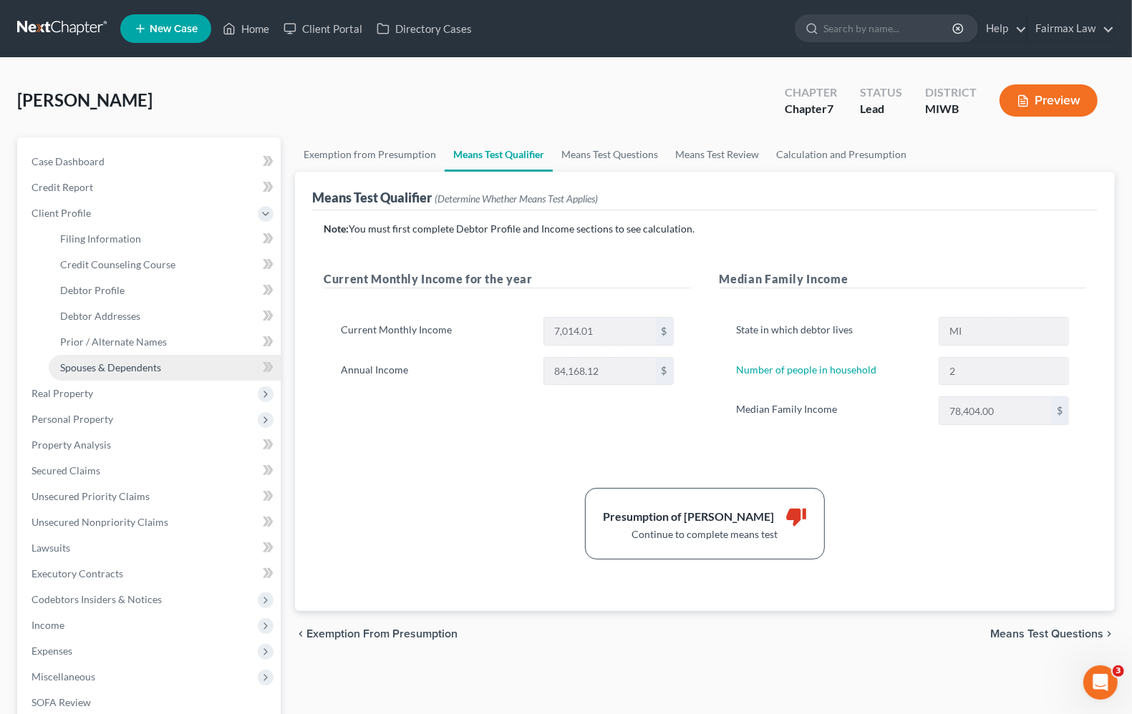
click at [115, 372] on span "Spouses & Dependents" at bounding box center [110, 367] width 101 height 12
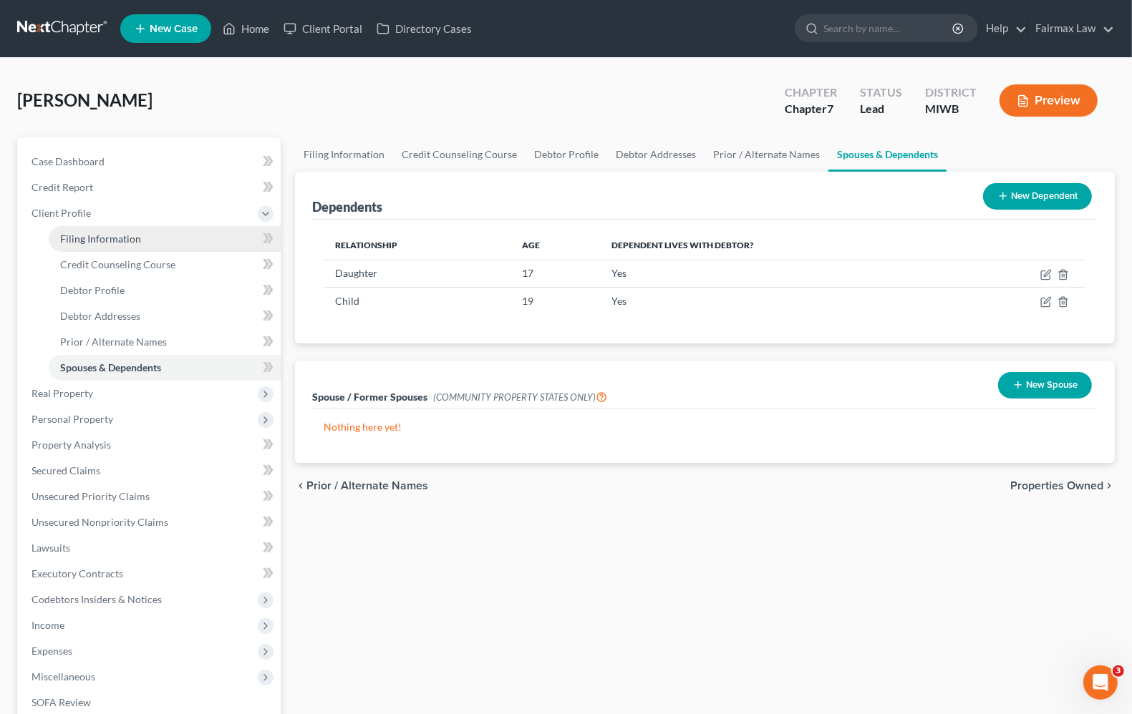
click at [79, 233] on span "Filing Information" at bounding box center [100, 239] width 81 height 12
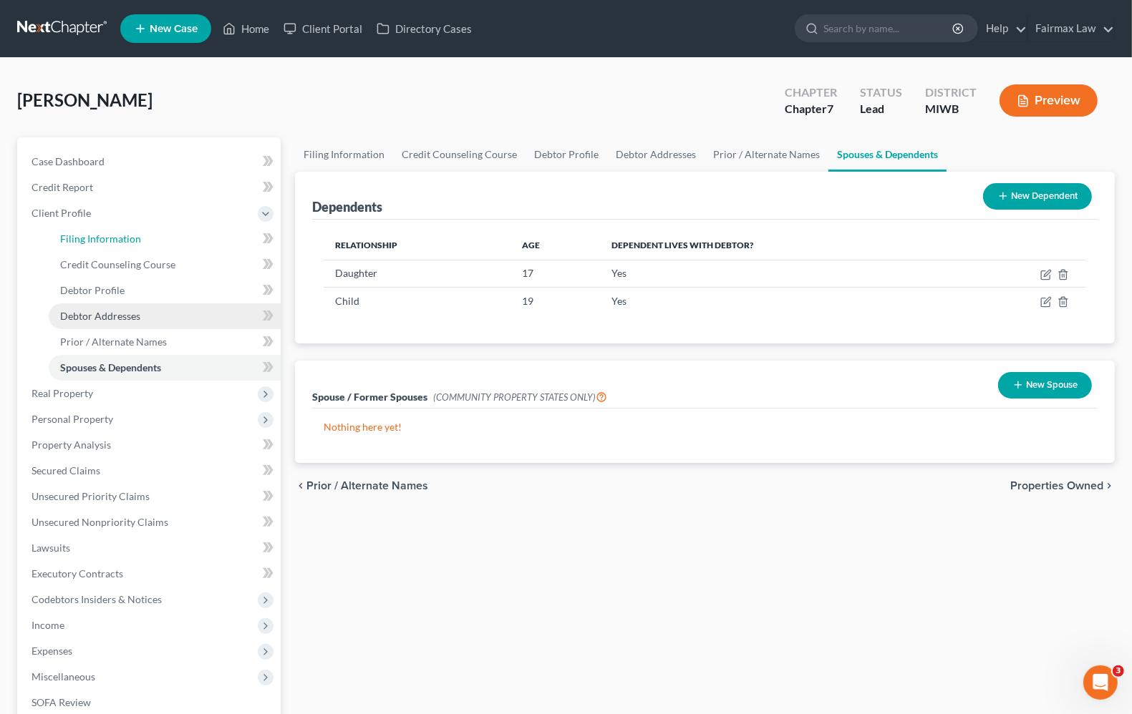
select select "1"
select select "0"
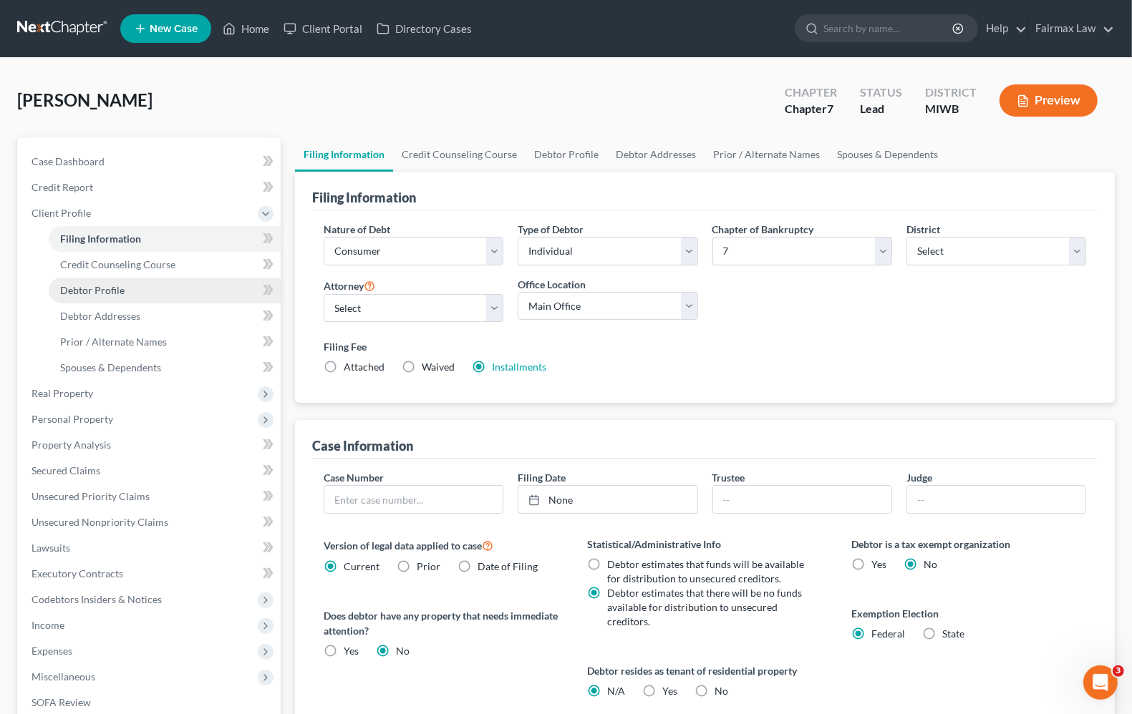
click at [93, 292] on span "Debtor Profile" at bounding box center [92, 290] width 64 height 12
select select "0"
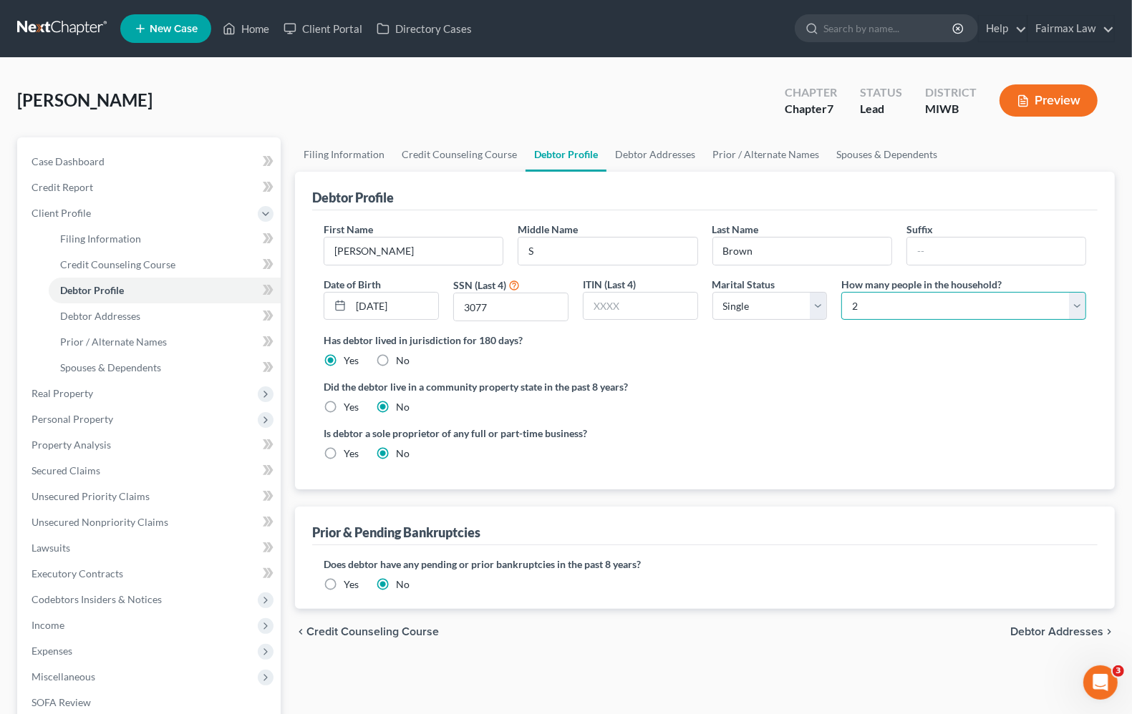
click at [885, 313] on select "Select 1 2 3 4 5 6 7 8 9 10 11 12 13 14 15 16 17 18 19 20" at bounding box center [963, 306] width 245 height 29
select select "2"
click at [841, 292] on select "Select 1 2 3 4 5 6 7 8 9 10 11 12 13 14 15 16 17 18 19 20" at bounding box center [963, 306] width 245 height 29
click at [782, 384] on label "Did the debtor live in a community property state in the past 8 years?" at bounding box center [705, 386] width 762 height 15
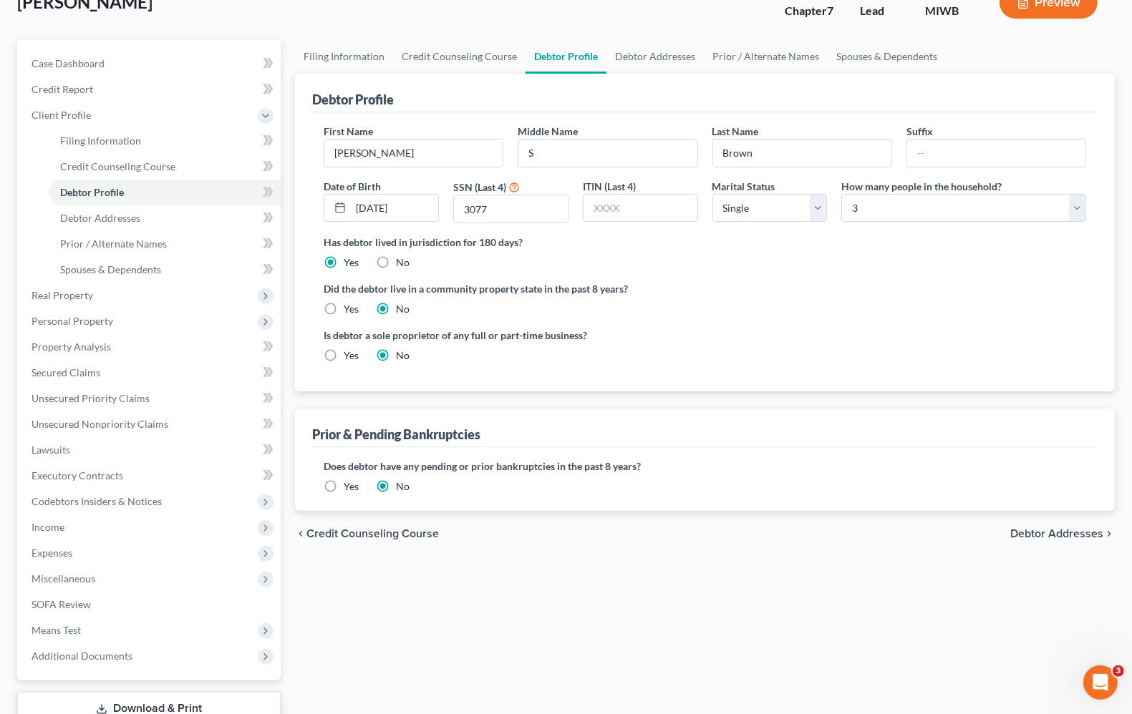
scroll to position [199, 0]
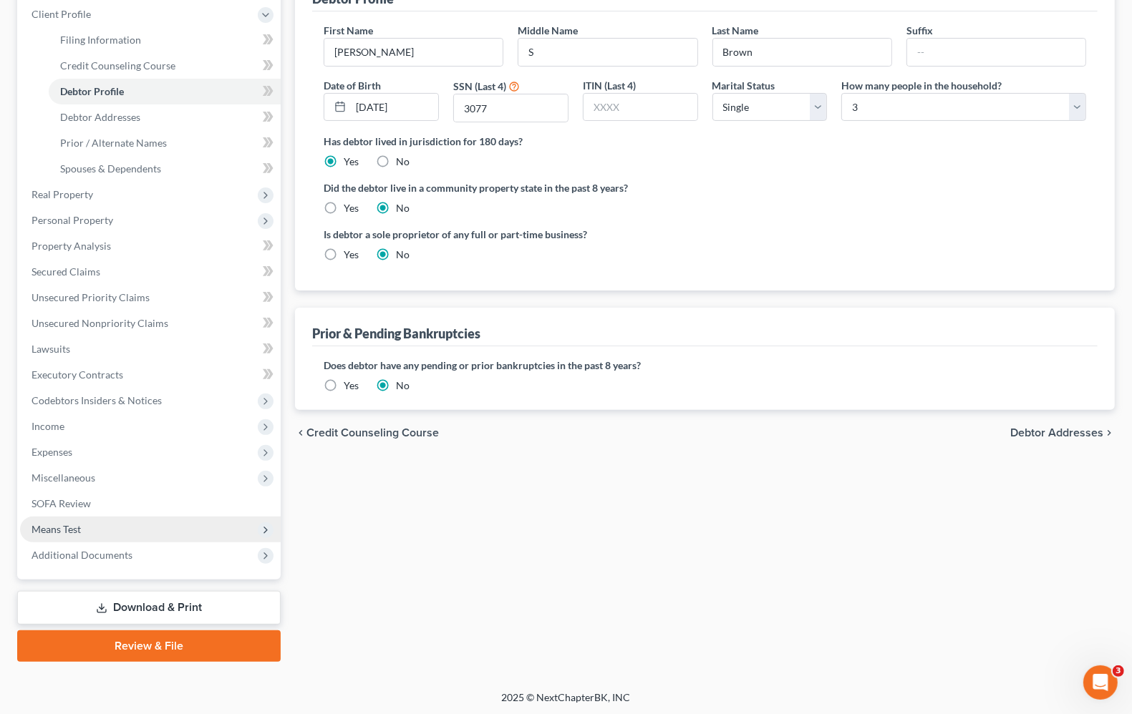
click at [76, 530] on span "Means Test" at bounding box center [55, 529] width 49 height 12
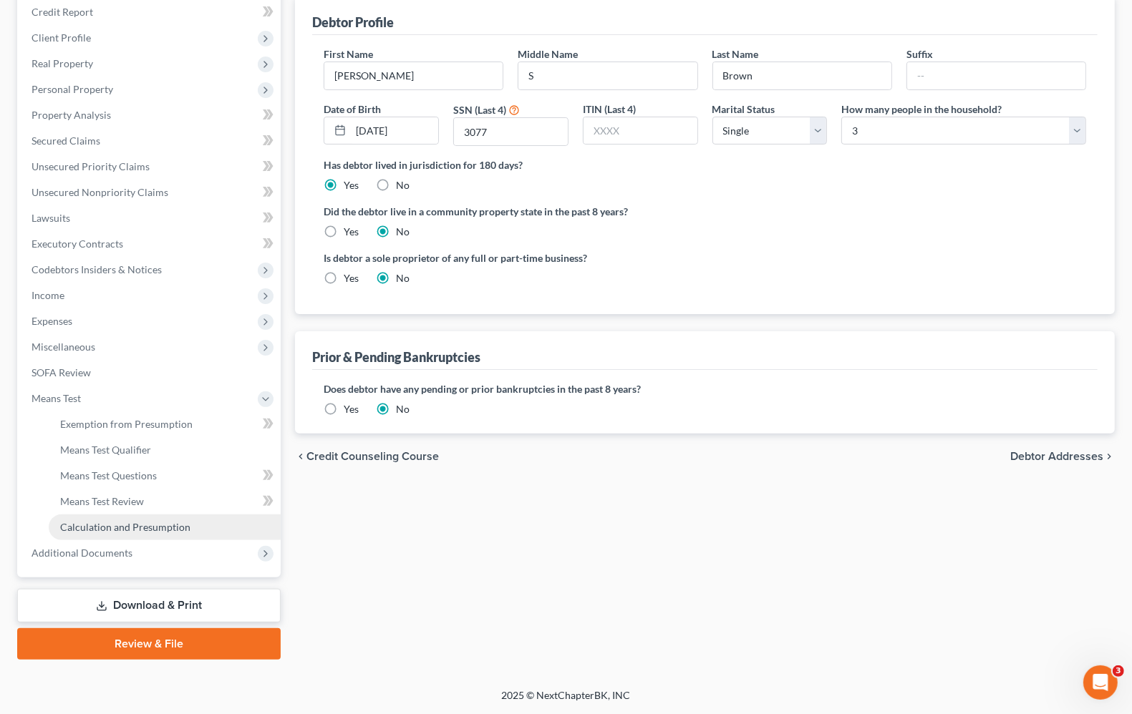
scroll to position [173, 0]
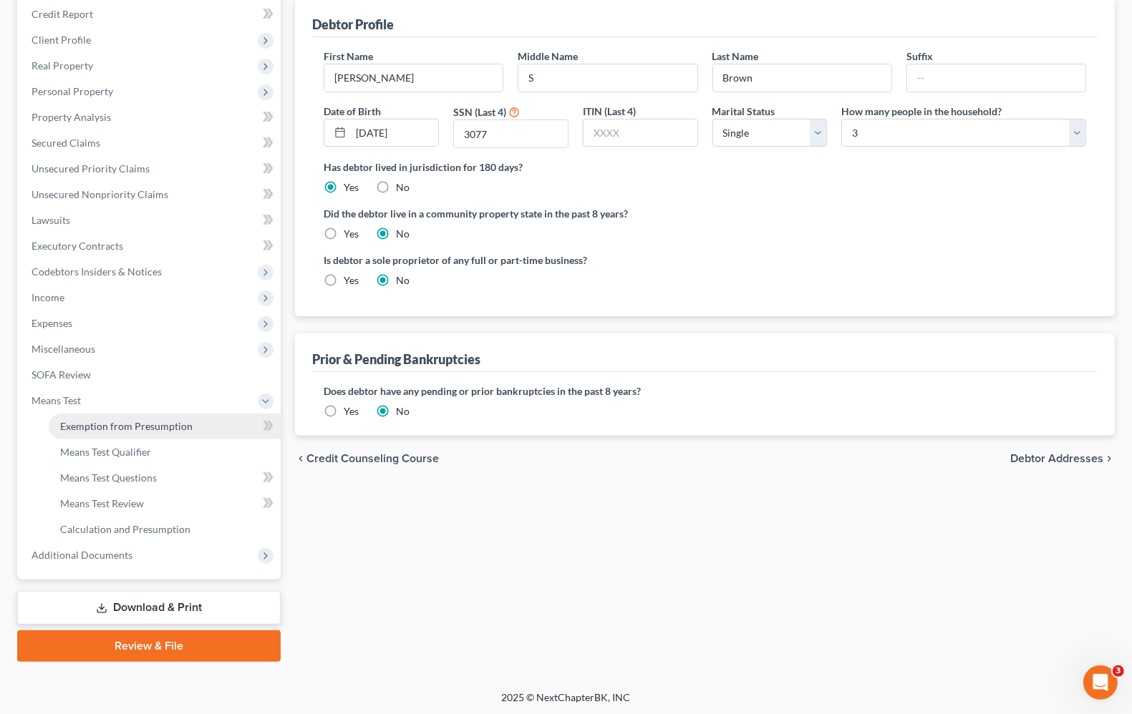
click at [82, 422] on span "Exemption from Presumption" at bounding box center [126, 426] width 132 height 12
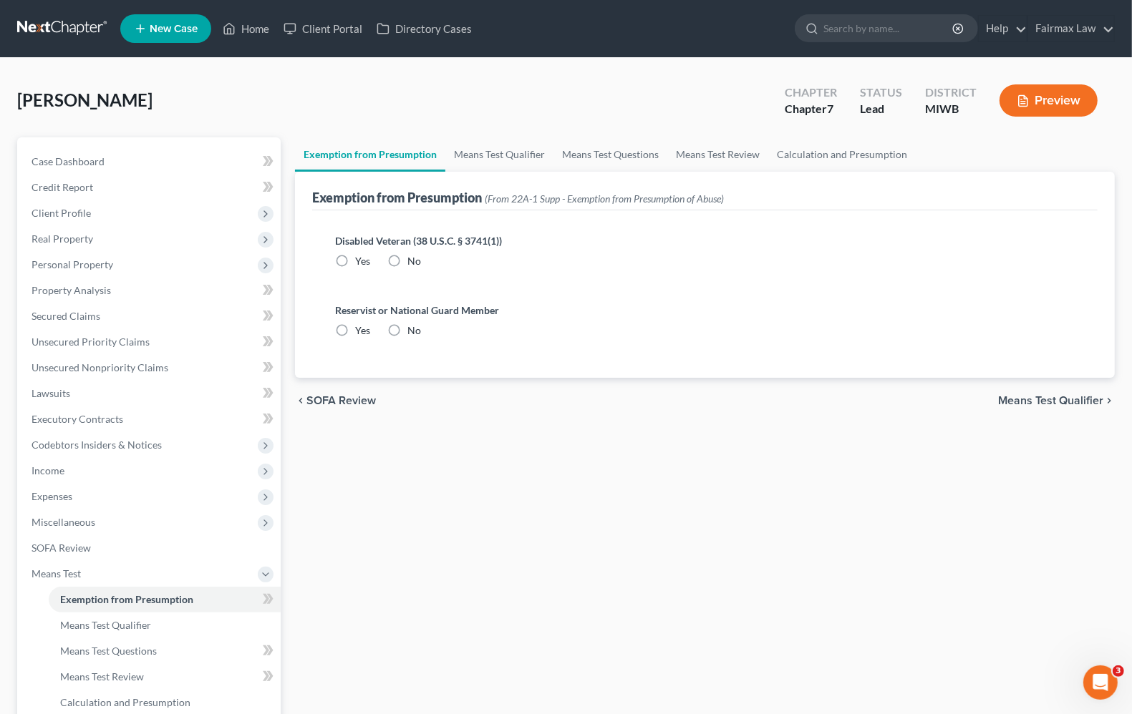
click at [1097, 402] on span "Means Test Qualifier" at bounding box center [1050, 400] width 105 height 11
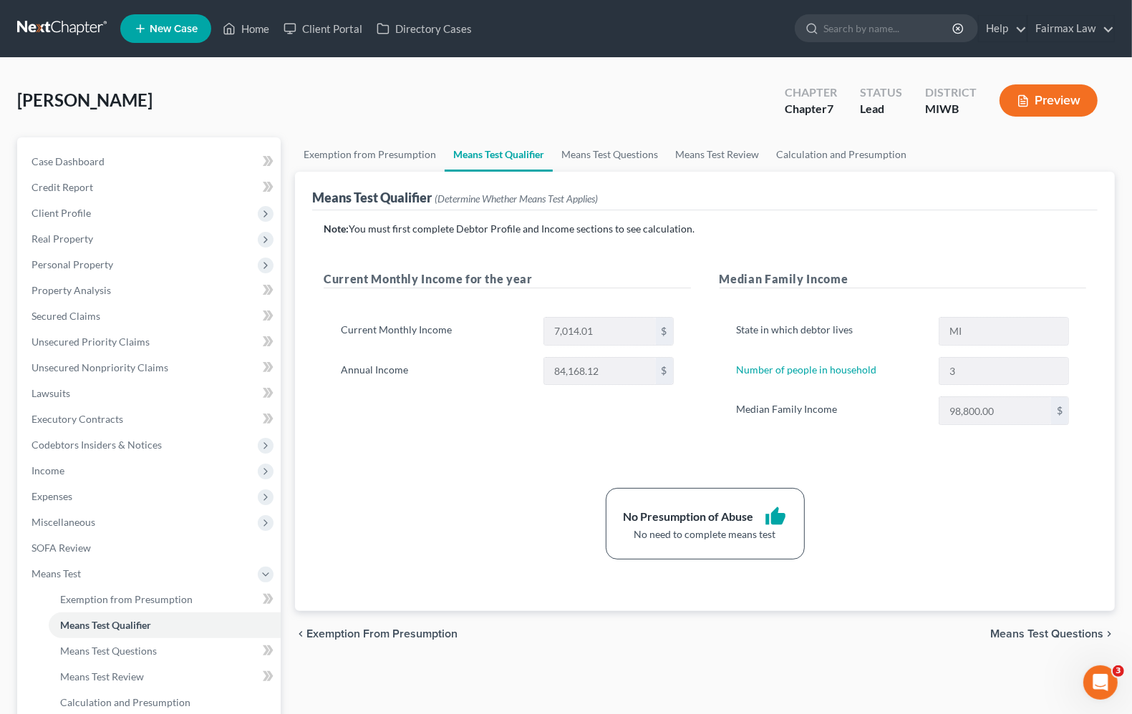
click at [976, 501] on div "No Presumption of Abuse thumb_up No need to complete means test" at bounding box center [704, 524] width 777 height 72
click at [42, 494] on span "Expenses" at bounding box center [51, 496] width 41 height 12
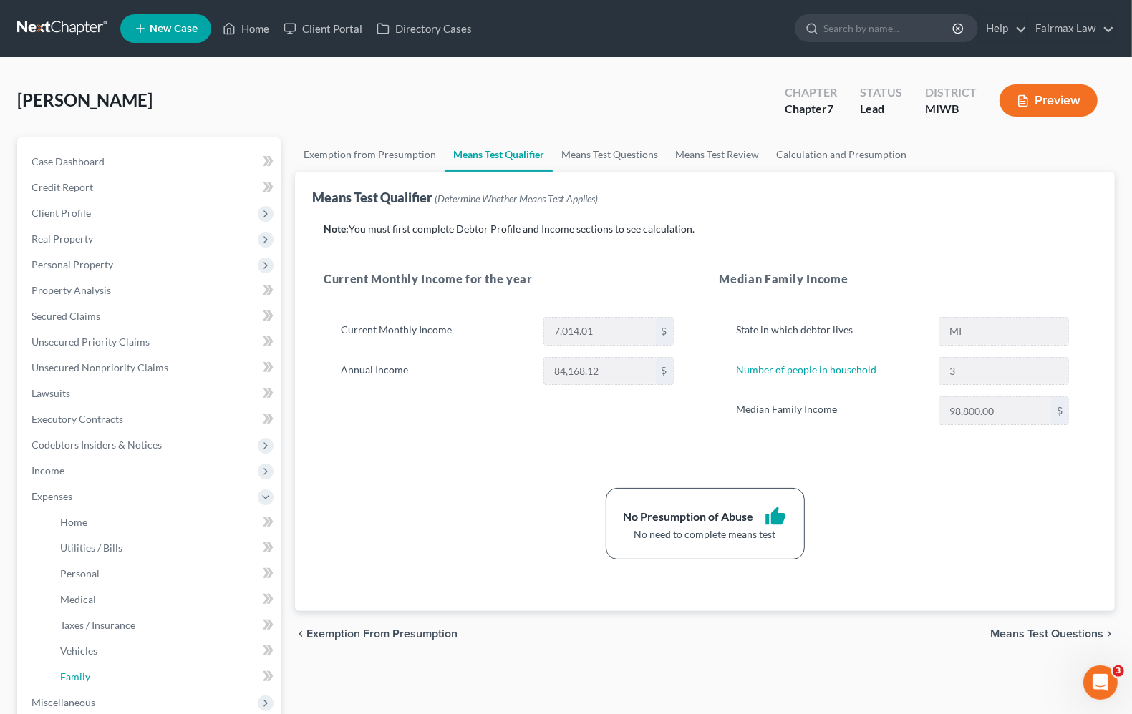
drag, startPoint x: 87, startPoint y: 676, endPoint x: 595, endPoint y: 628, distance: 509.8
click at [88, 676] on span "Family" at bounding box center [75, 677] width 30 height 12
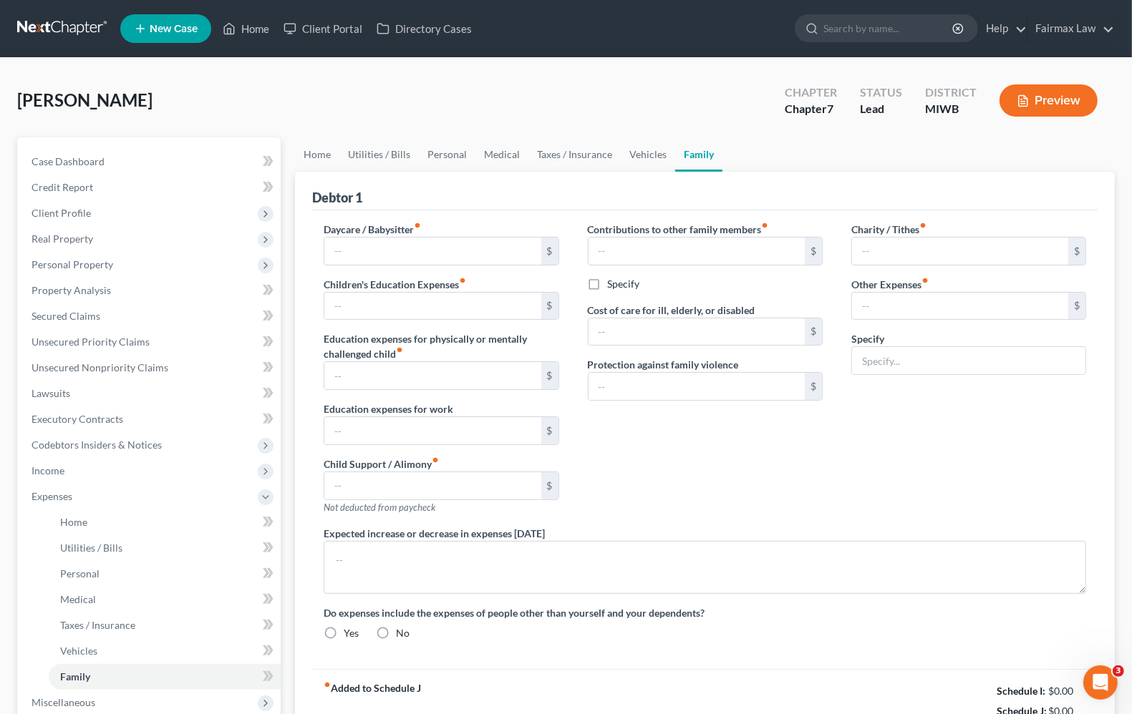
type input "0.00"
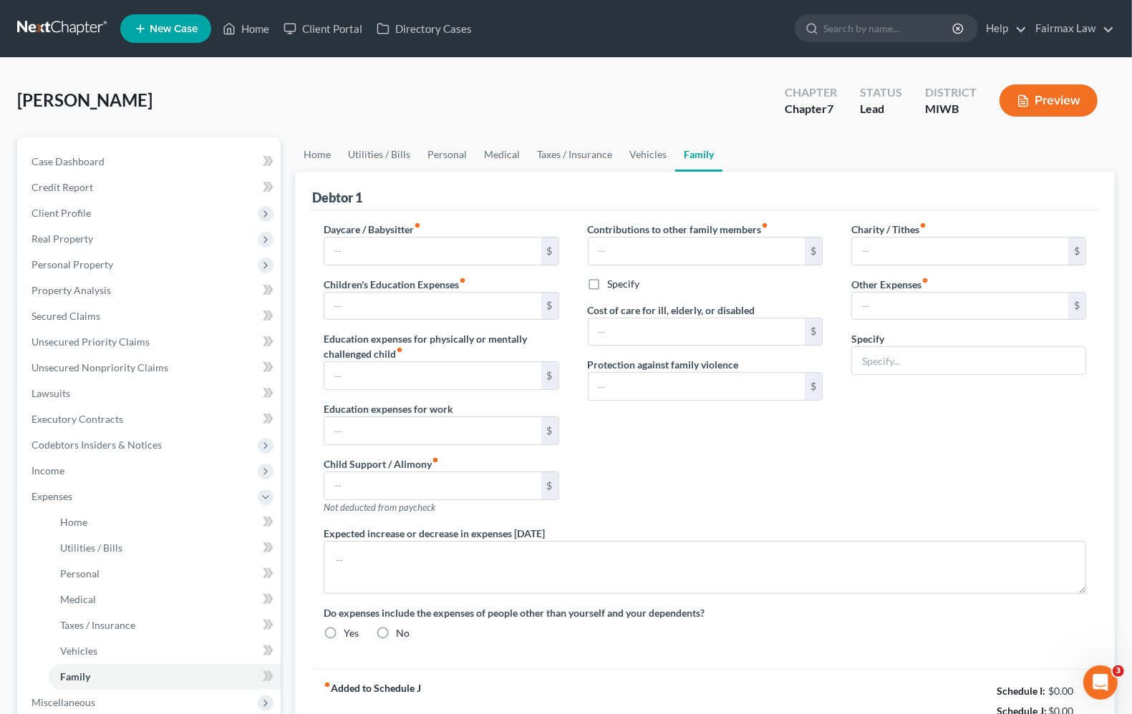
type input "0.00"
type input "180.00"
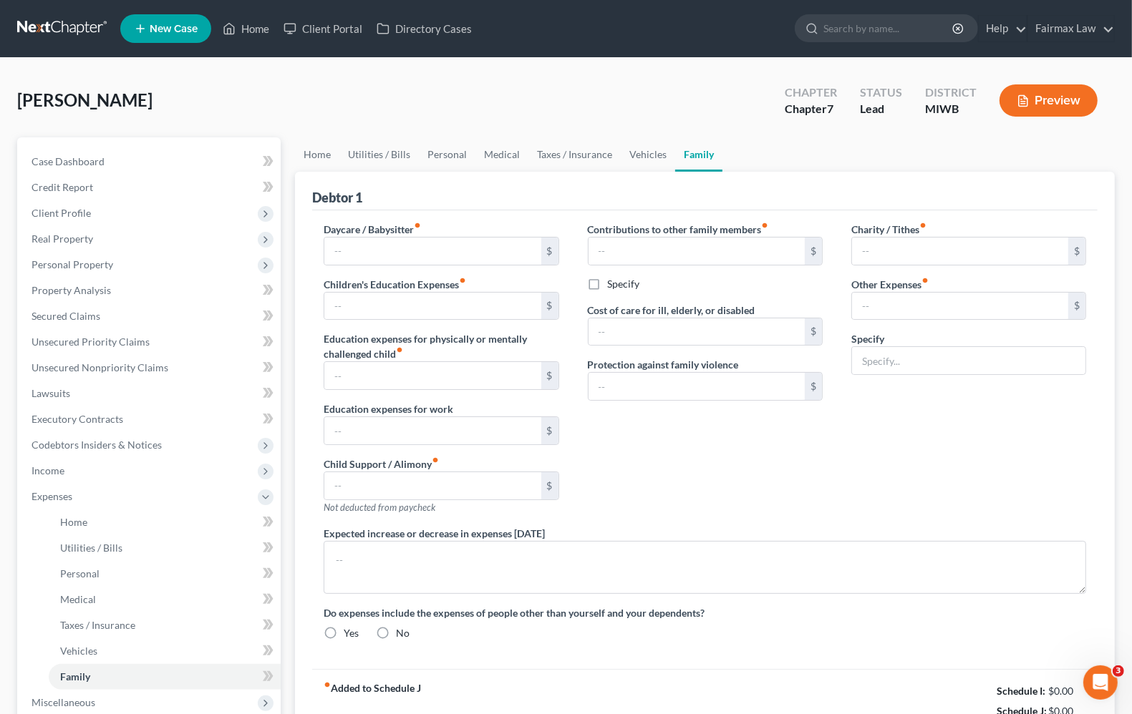
type input "Attorney Fees for Bankruptcy"
radio input "true"
drag, startPoint x: 367, startPoint y: 695, endPoint x: 372, endPoint y: 686, distance: 10.6
click at [369, 694] on strong "fiber_manual_record Added to Schedule J" at bounding box center [372, 711] width 97 height 60
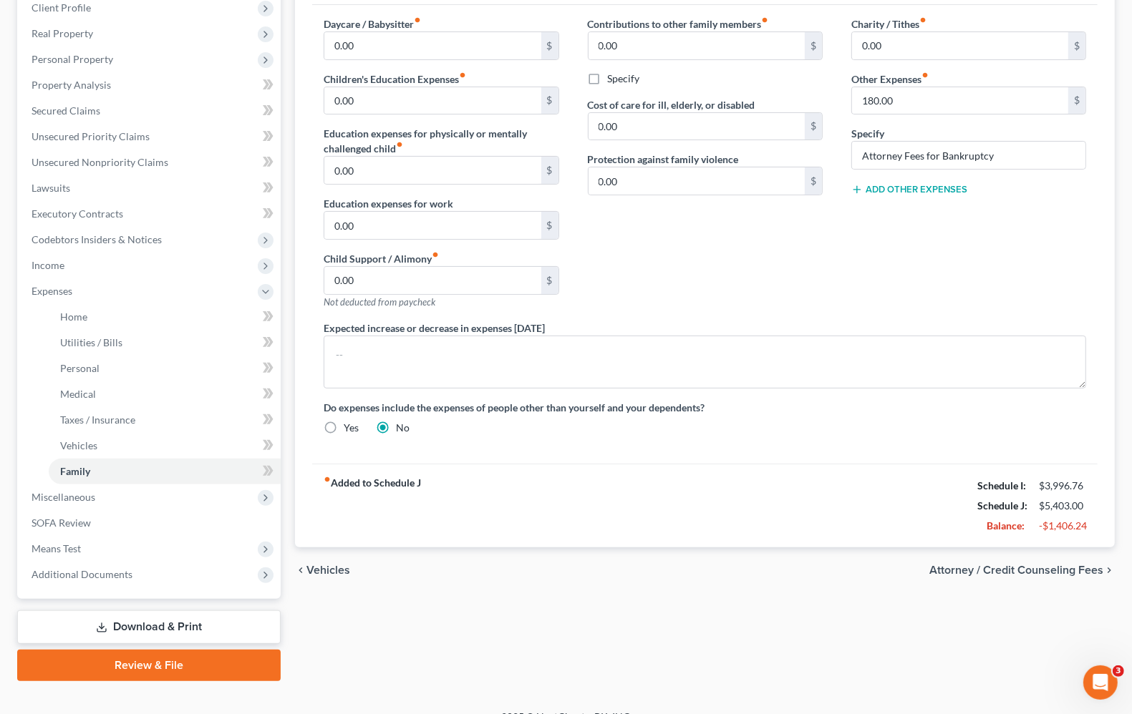
scroll to position [225, 0]
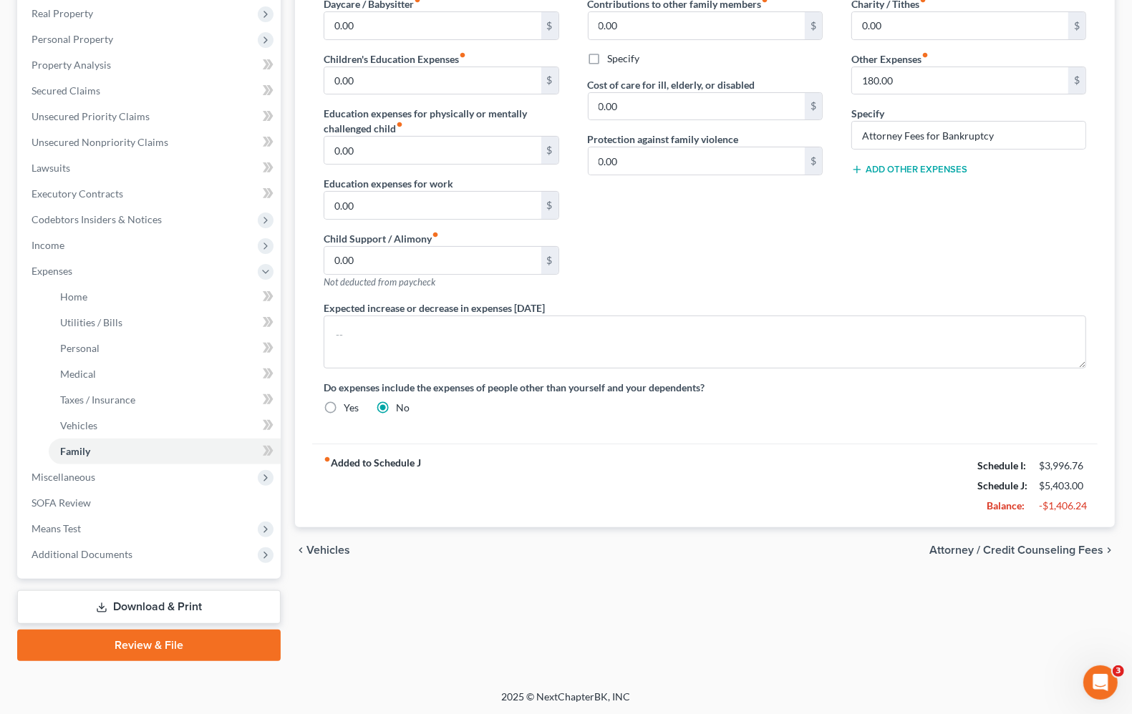
click at [322, 548] on span "Vehicles" at bounding box center [328, 550] width 44 height 11
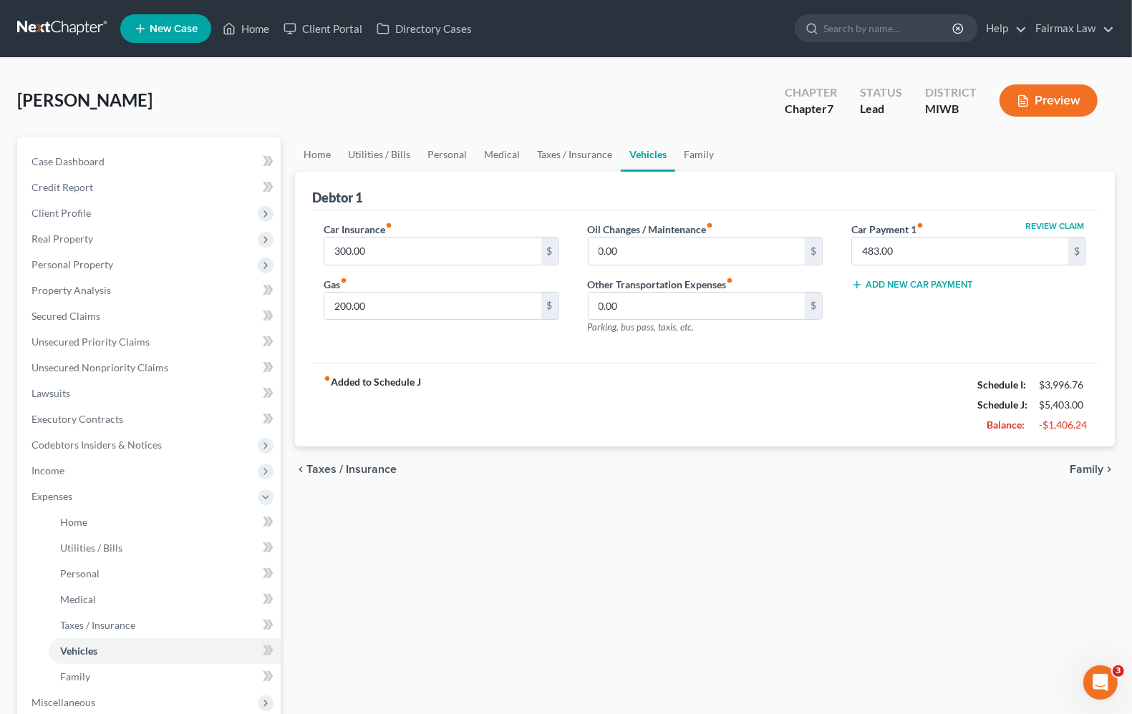
click at [366, 465] on span "Taxes / Insurance" at bounding box center [351, 469] width 90 height 11
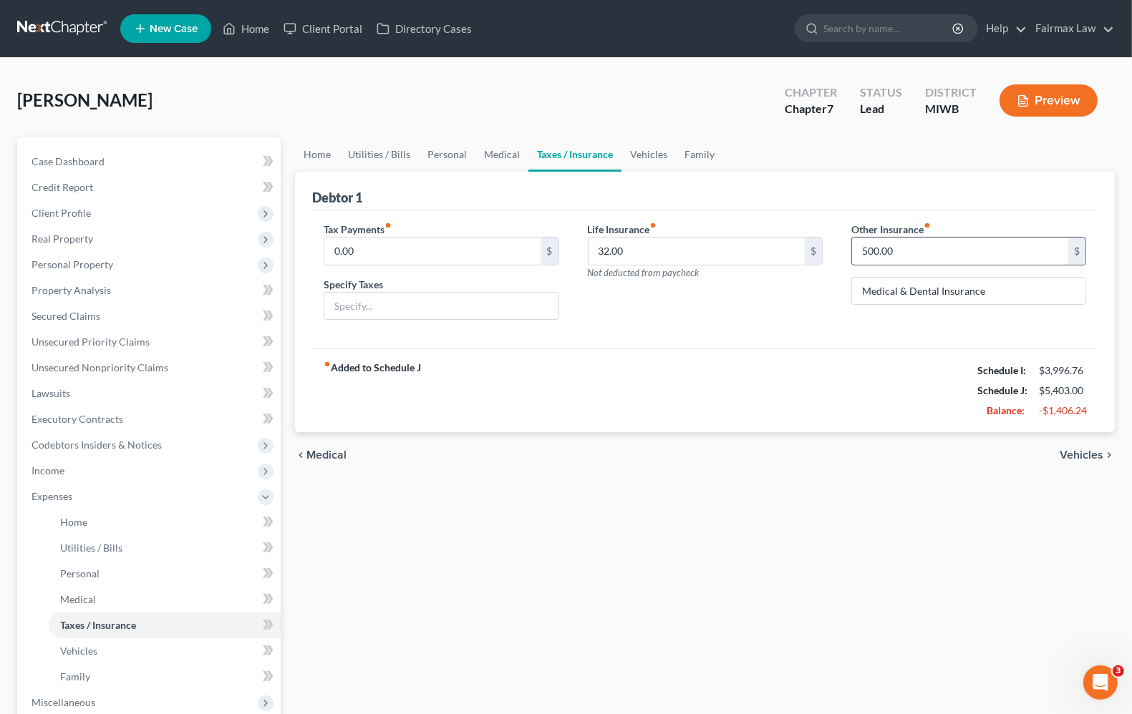
click at [1006, 246] on input "500.00" at bounding box center [960, 251] width 216 height 27
click at [830, 326] on div "Life Insurance fiber_manual_record 32.00 $ Not deducted from paycheck" at bounding box center [704, 277] width 263 height 110
drag, startPoint x: 73, startPoint y: 596, endPoint x: 81, endPoint y: 588, distance: 11.7
click at [73, 598] on span "Medical" at bounding box center [78, 599] width 36 height 12
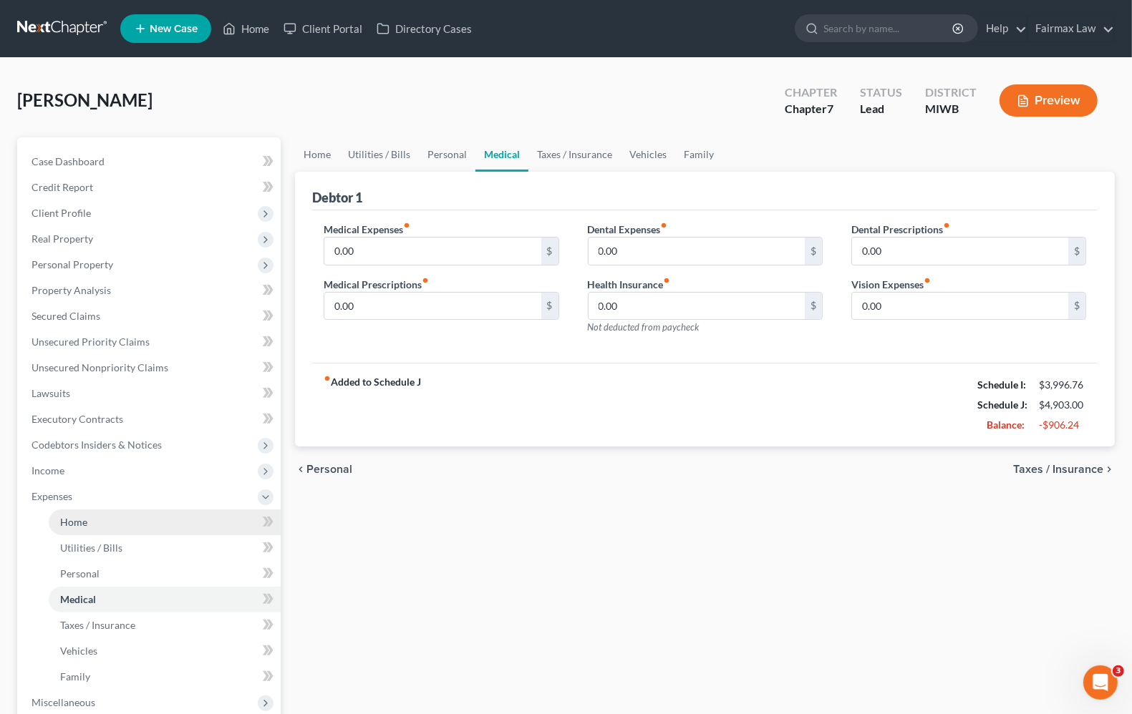
click at [69, 524] on span "Home" at bounding box center [73, 522] width 27 height 12
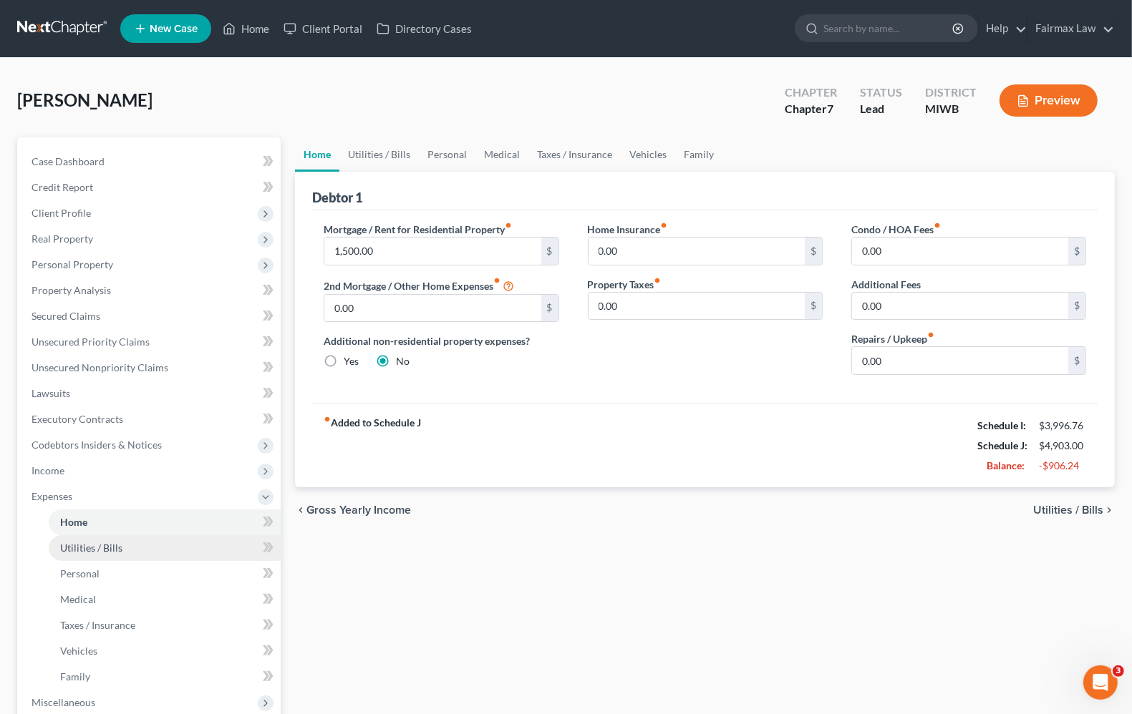
click at [75, 546] on span "Utilities / Bills" at bounding box center [91, 548] width 62 height 12
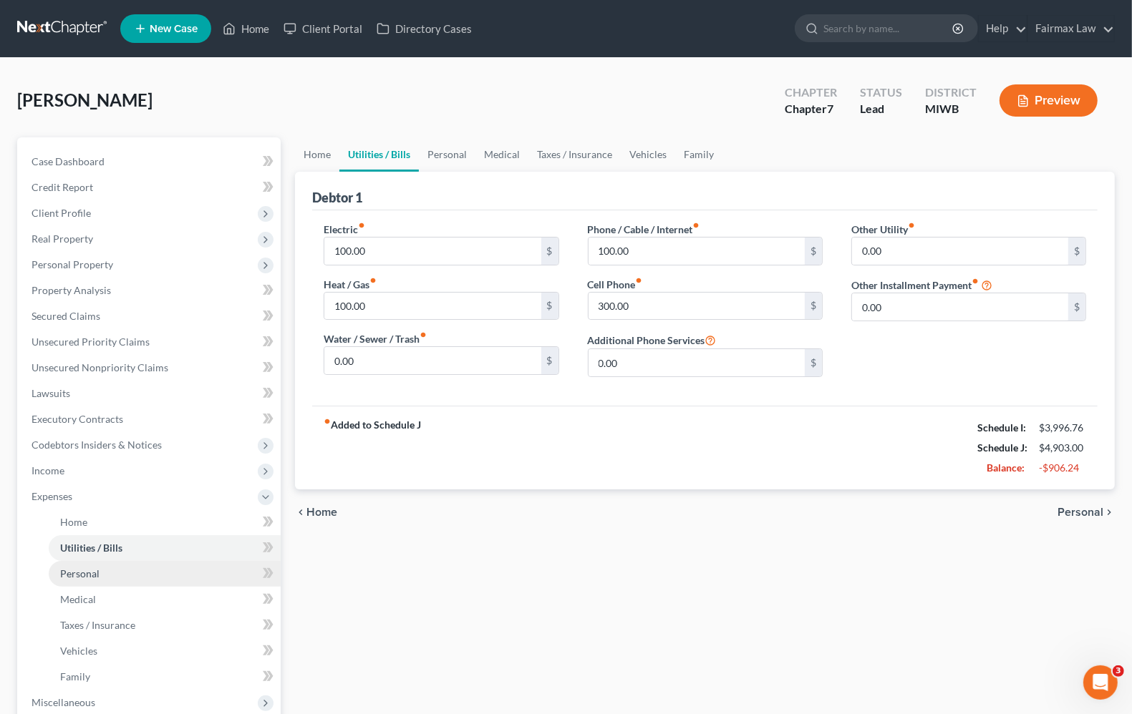
click at [83, 569] on span "Personal" at bounding box center [79, 574] width 39 height 12
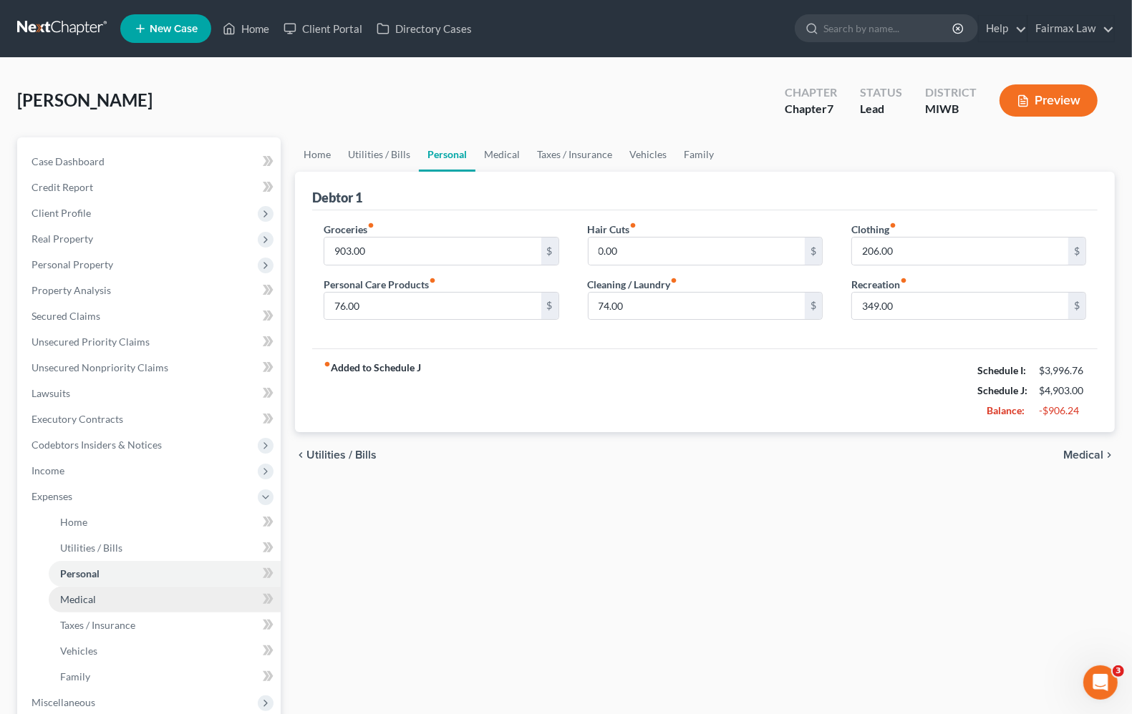
click at [86, 603] on span "Medical" at bounding box center [78, 599] width 36 height 12
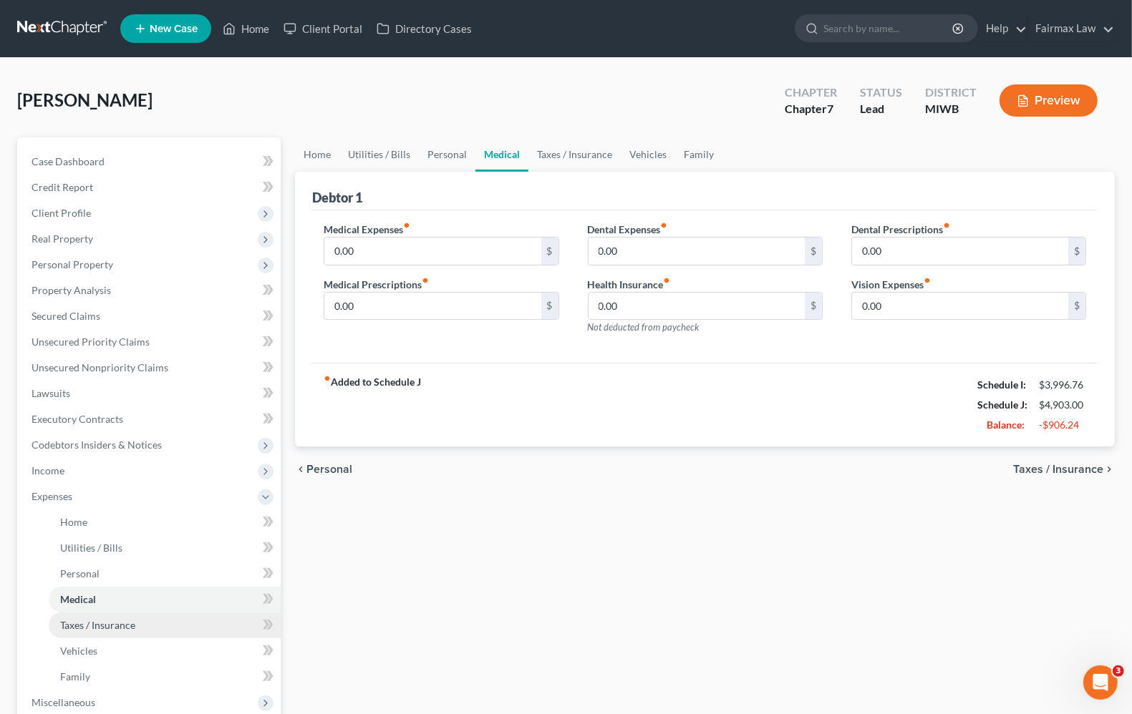
click at [113, 627] on span "Taxes / Insurance" at bounding box center [97, 625] width 75 height 12
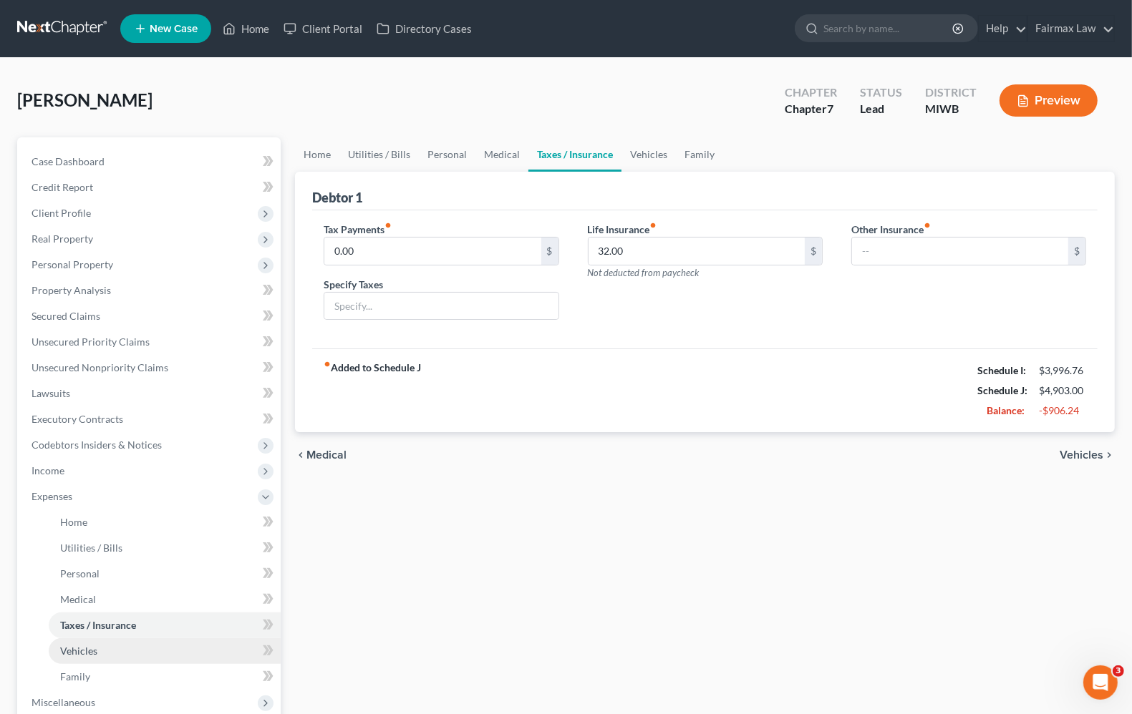
click at [91, 656] on link "Vehicles" at bounding box center [165, 651] width 232 height 26
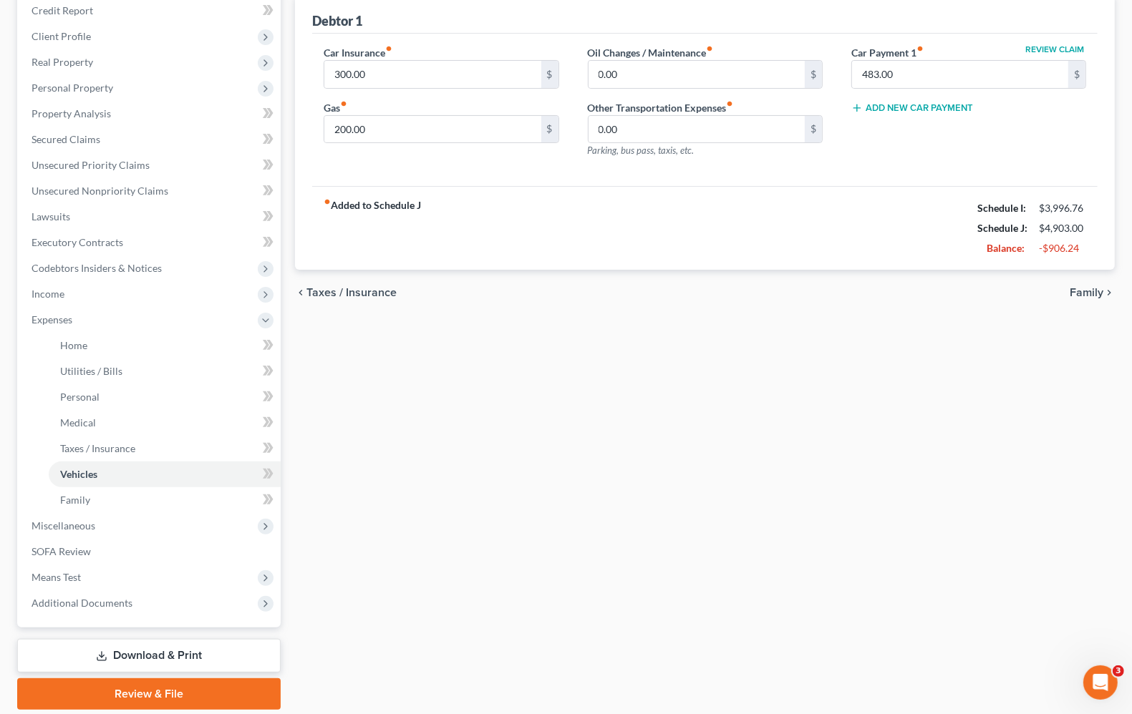
scroll to position [136, 0]
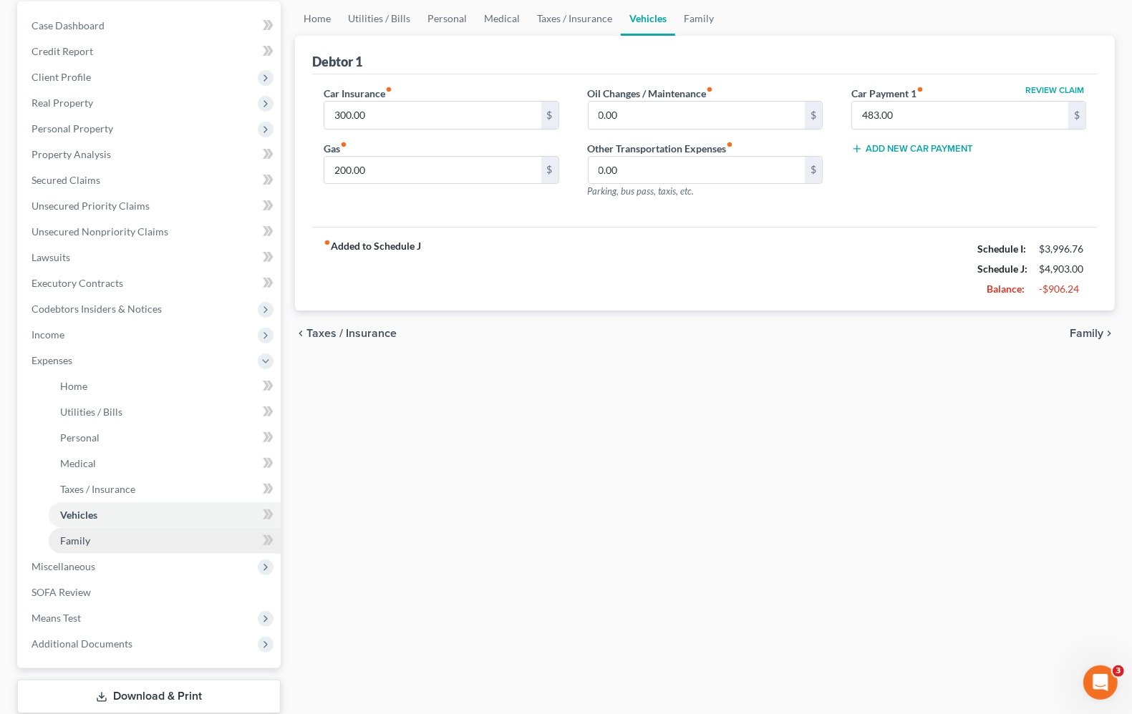
click at [80, 542] on span "Family" at bounding box center [75, 541] width 30 height 12
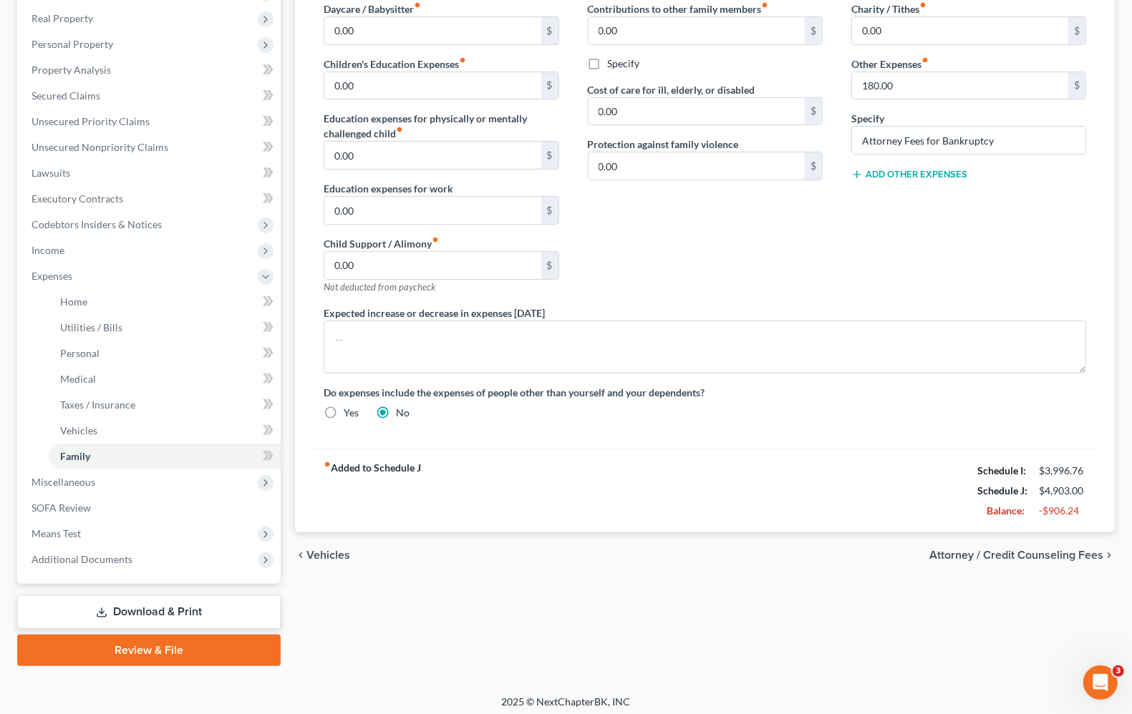
scroll to position [225, 0]
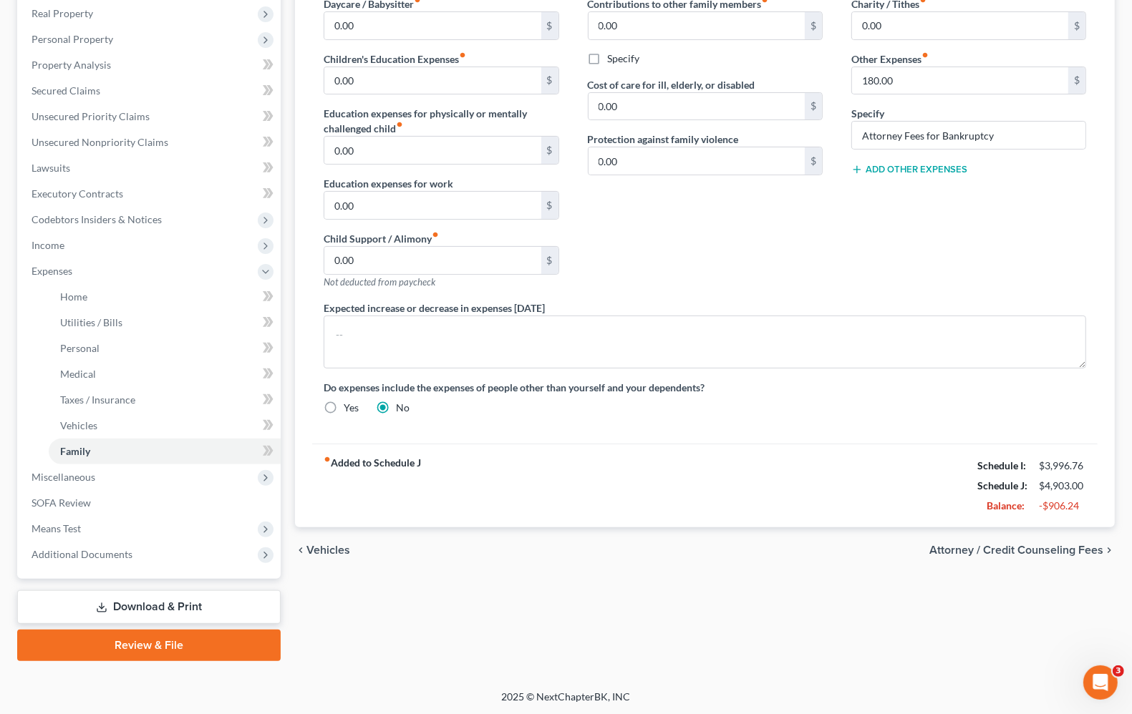
click at [336, 545] on span "Vehicles" at bounding box center [328, 550] width 44 height 11
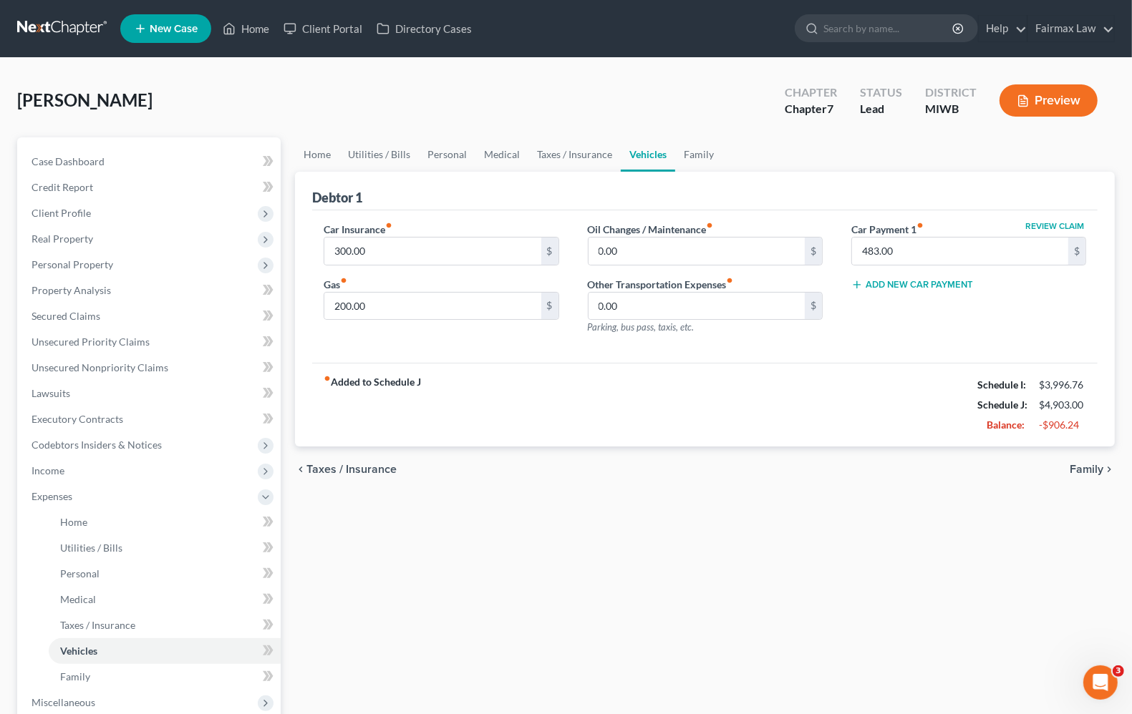
click at [358, 470] on span "Taxes / Insurance" at bounding box center [351, 469] width 90 height 11
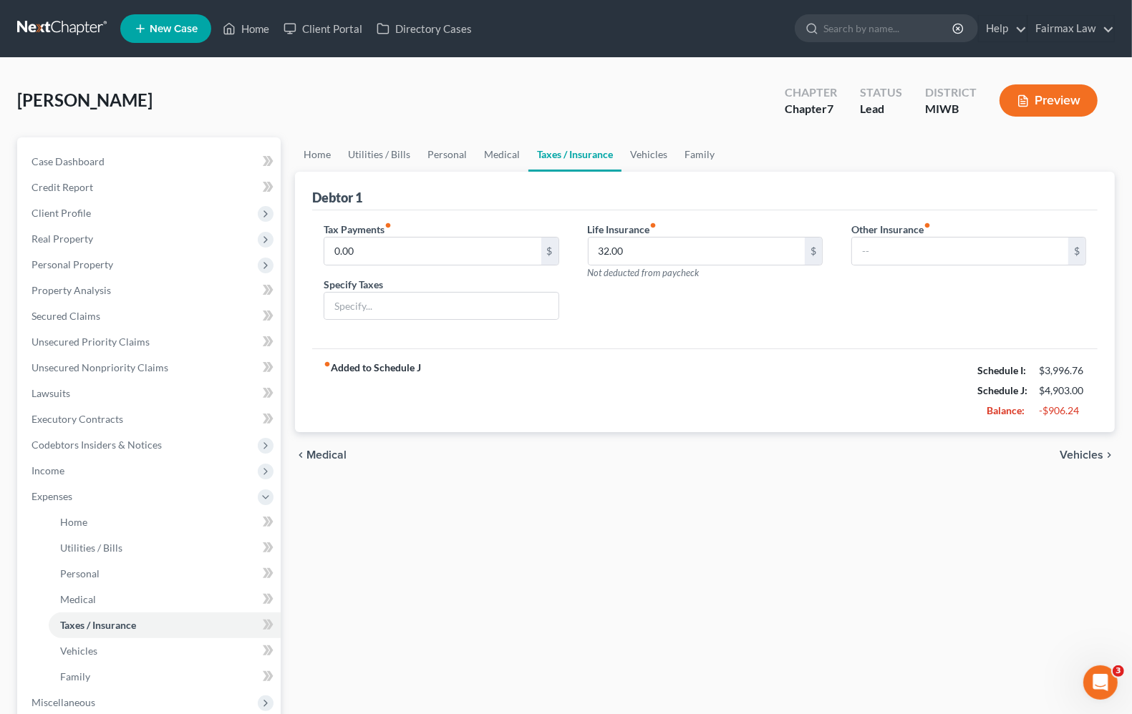
click at [329, 455] on span "Medical" at bounding box center [326, 455] width 40 height 11
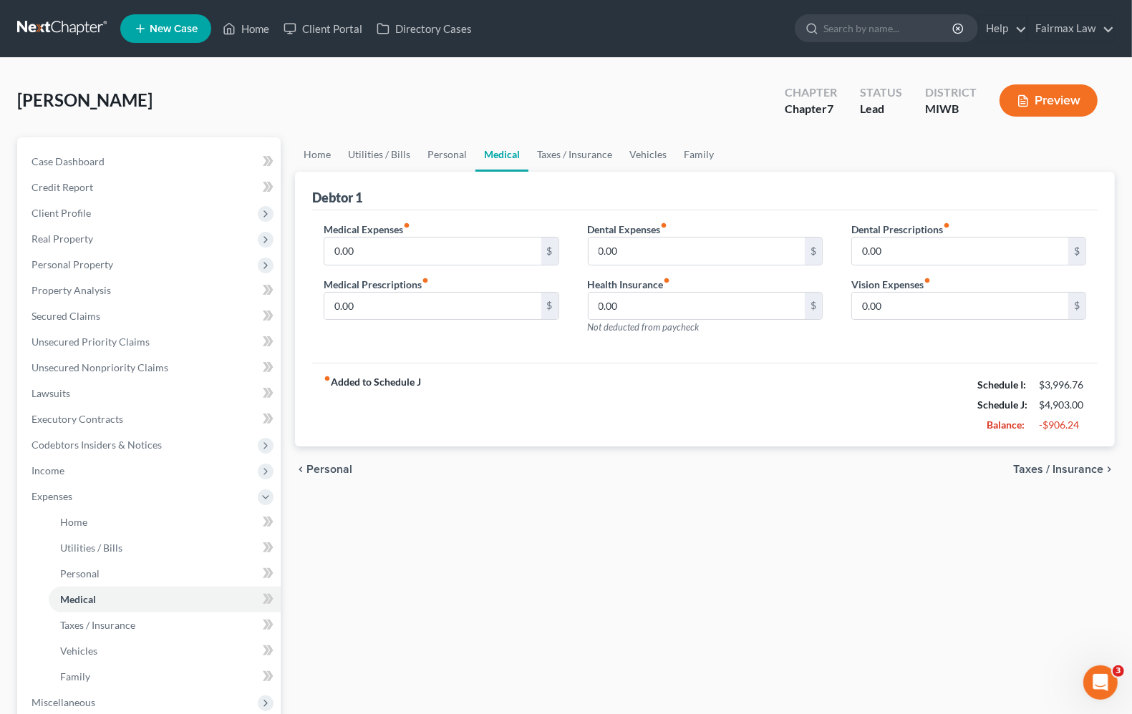
click at [329, 469] on span "Personal" at bounding box center [329, 469] width 46 height 11
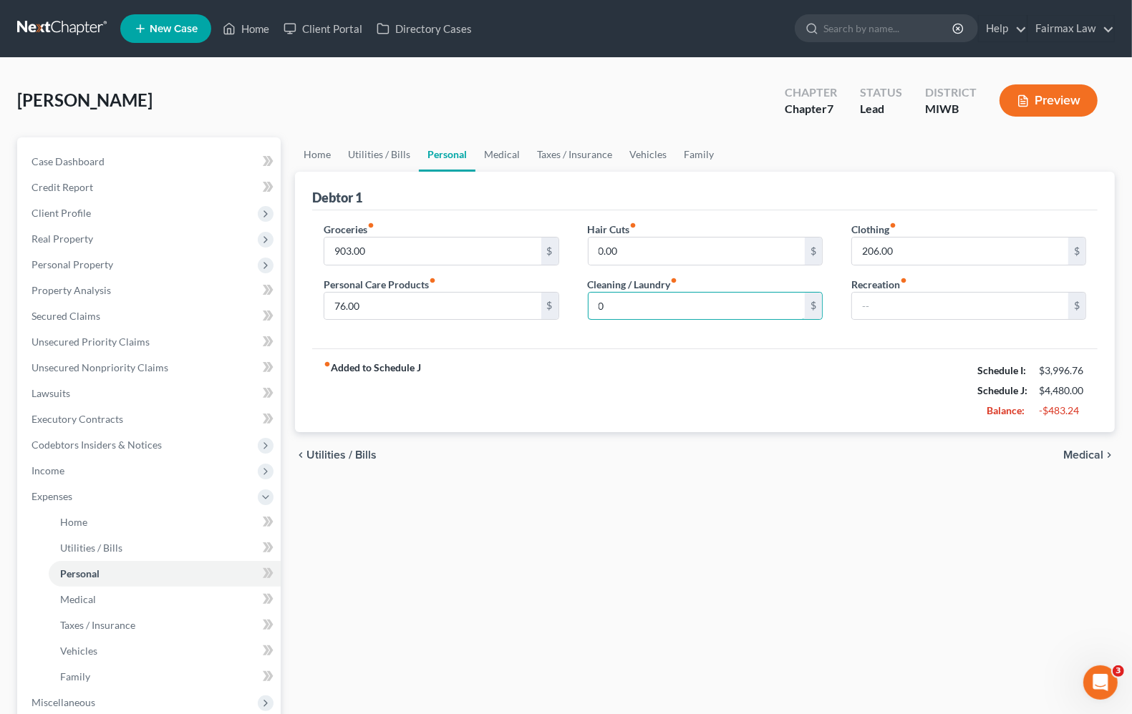
type input "0"
click at [904, 370] on div "fiber_manual_record Added to Schedule J Schedule I: $3,996.76 Schedule J: $4,48…" at bounding box center [704, 391] width 785 height 84
click at [774, 311] on input "0" at bounding box center [696, 306] width 216 height 27
click at [897, 410] on div "fiber_manual_record Added to Schedule J Schedule I: $3,996.76 Schedule J: $4,48…" at bounding box center [704, 391] width 785 height 84
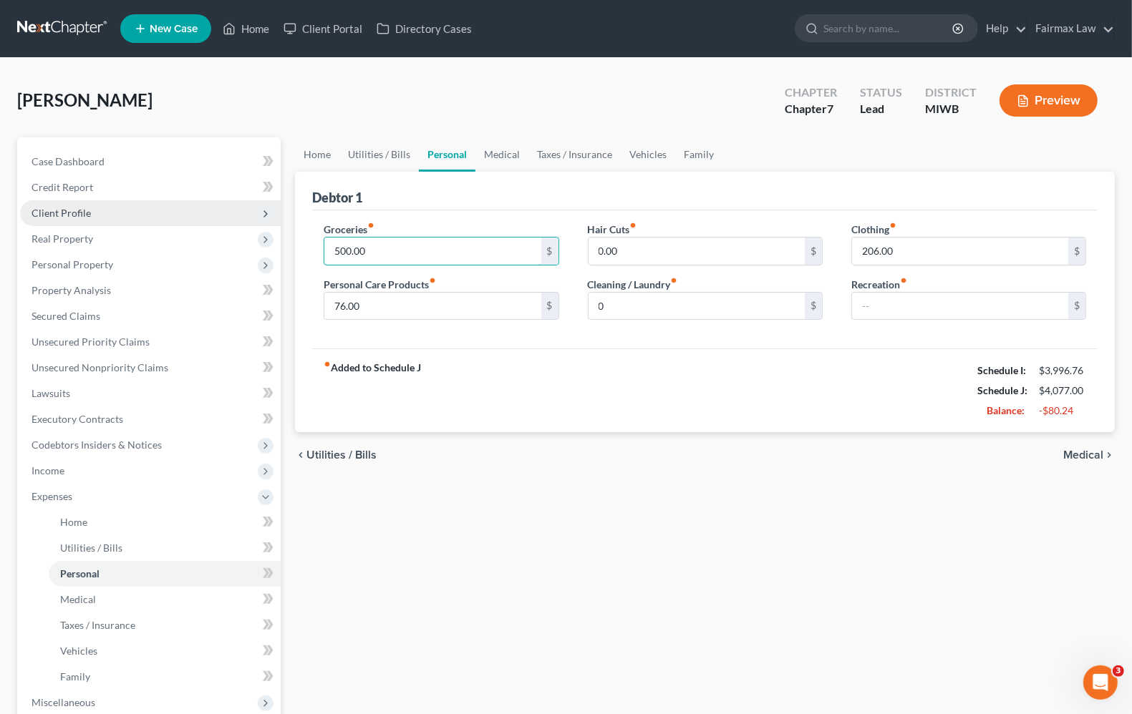
type input "500.00"
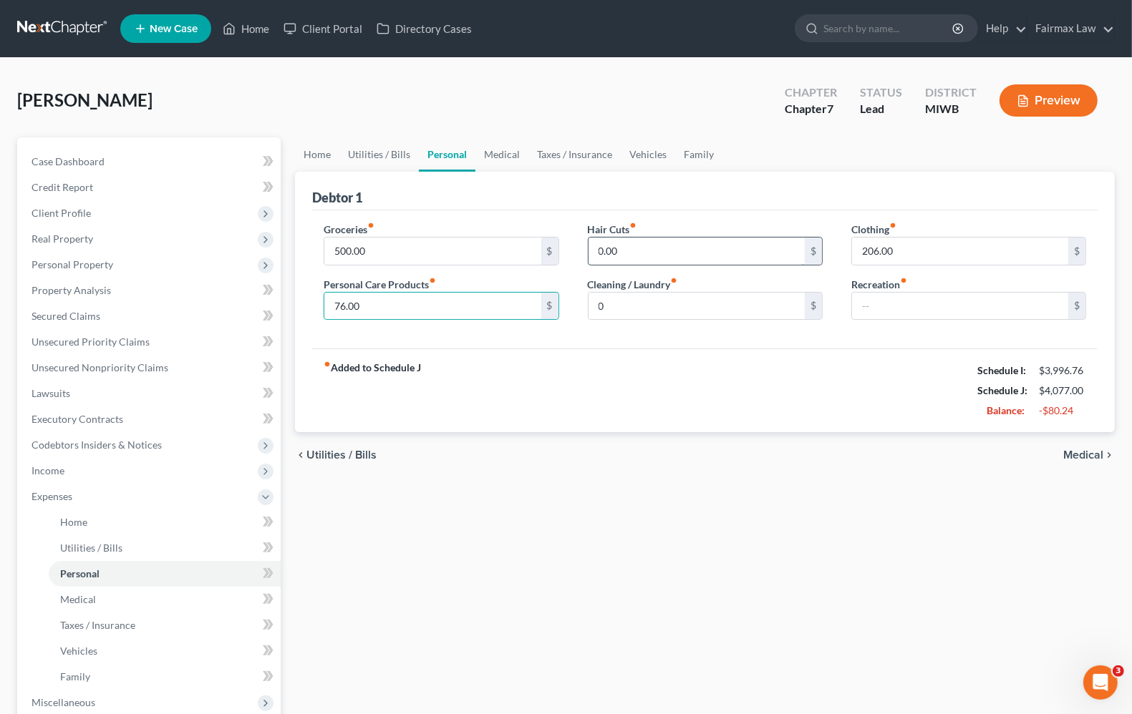
click at [596, 255] on input "0.00" at bounding box center [696, 251] width 216 height 27
type input "20.00"
type input "100.00"
drag, startPoint x: 781, startPoint y: 456, endPoint x: 893, endPoint y: 496, distance: 118.6
click at [782, 456] on div "chevron_left Utilities / Bills Medical chevron_right" at bounding box center [705, 455] width 820 height 46
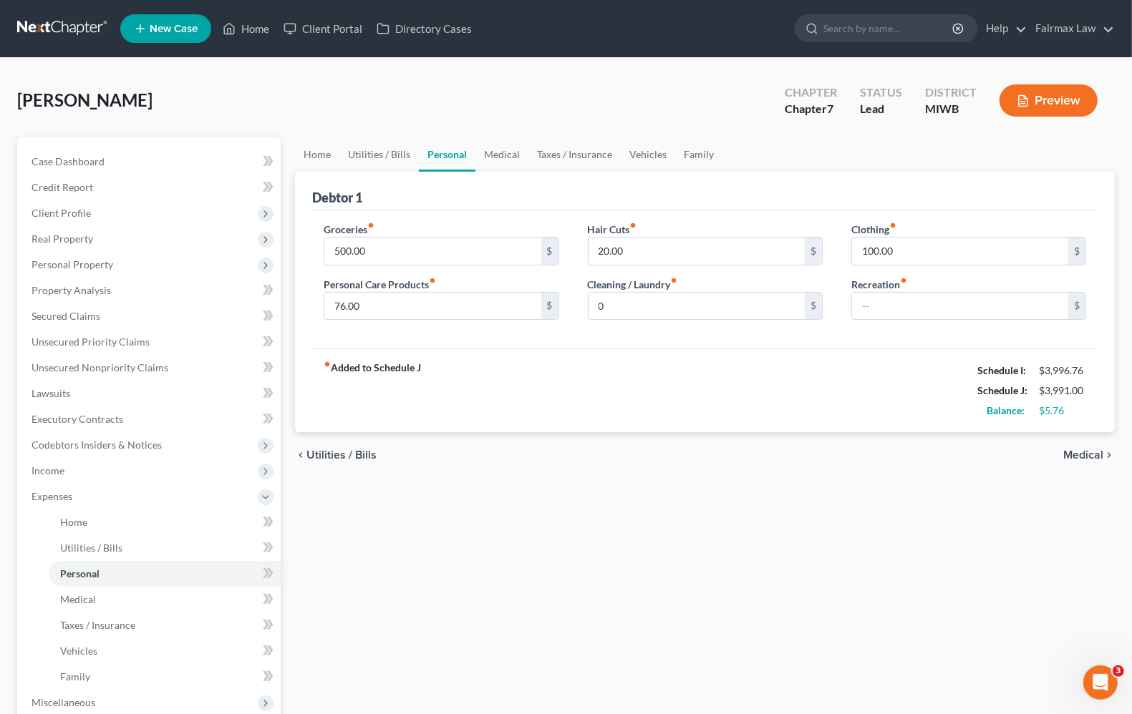
click at [1104, 452] on icon "chevron_right" at bounding box center [1108, 455] width 11 height 11
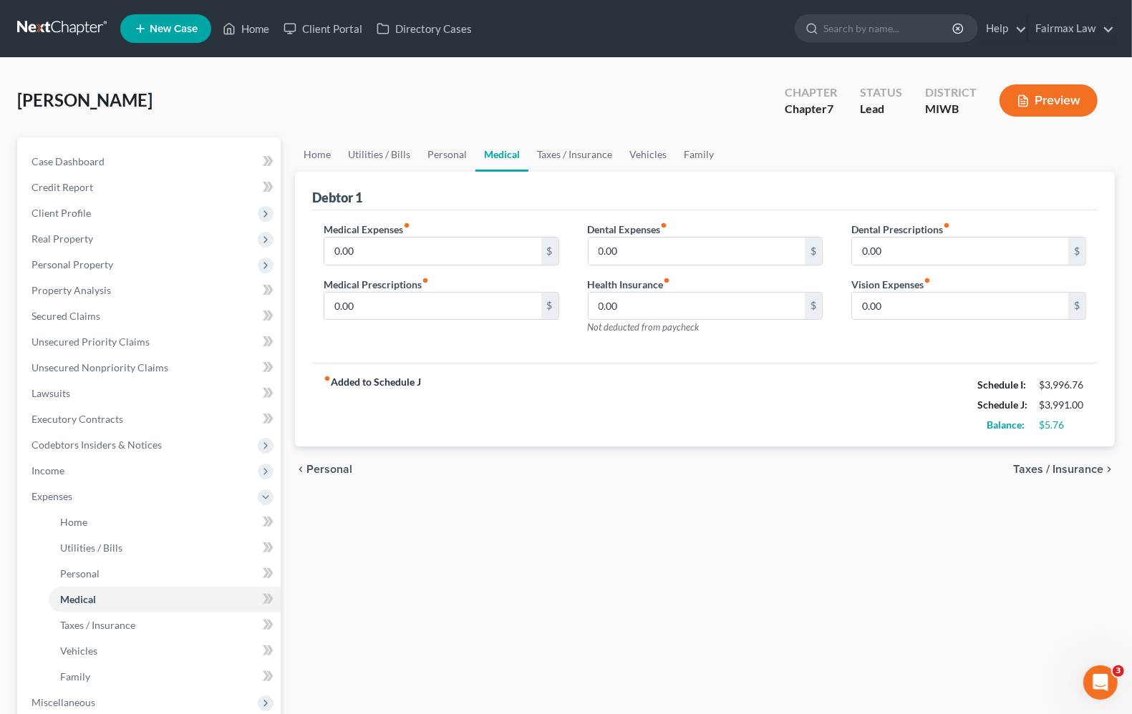
drag, startPoint x: 1085, startPoint y: 470, endPoint x: 293, endPoint y: 510, distance: 792.7
click at [211, 653] on div "Petition Navigation Case Dashboard Payments Invoices Payments Payments Credit R…" at bounding box center [566, 511] width 1112 height 749
click at [314, 467] on span "Personal" at bounding box center [329, 469] width 46 height 11
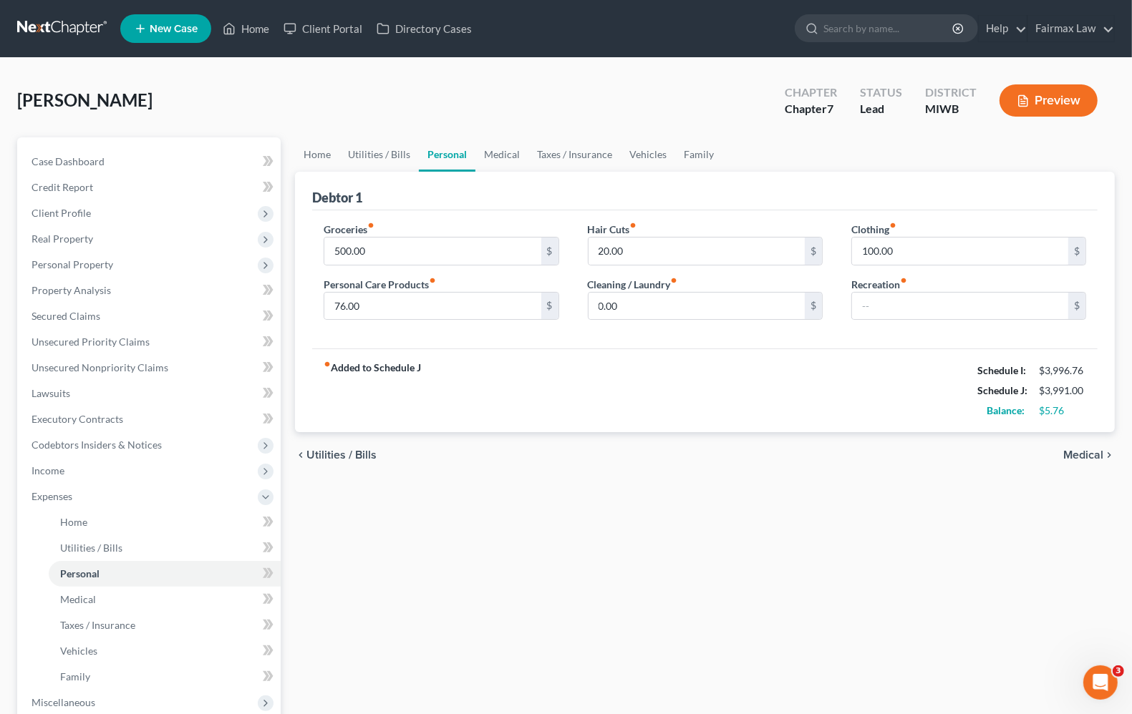
click at [349, 456] on span "Utilities / Bills" at bounding box center [341, 455] width 70 height 11
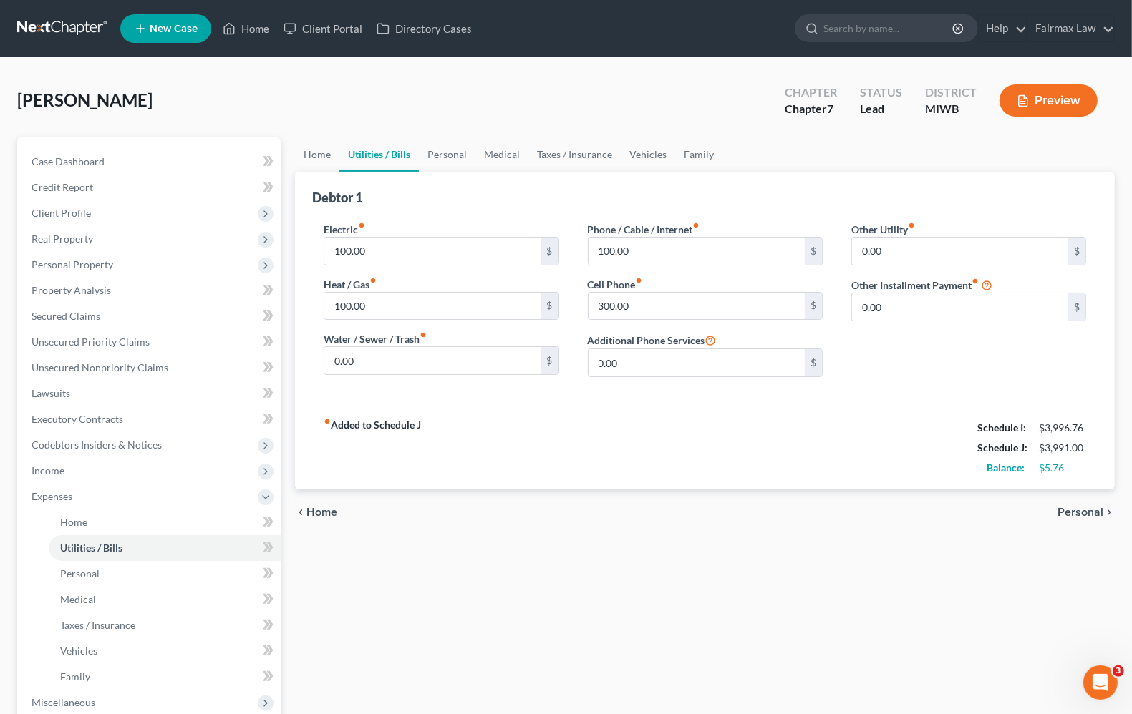
click at [1084, 514] on span "Personal" at bounding box center [1080, 512] width 46 height 11
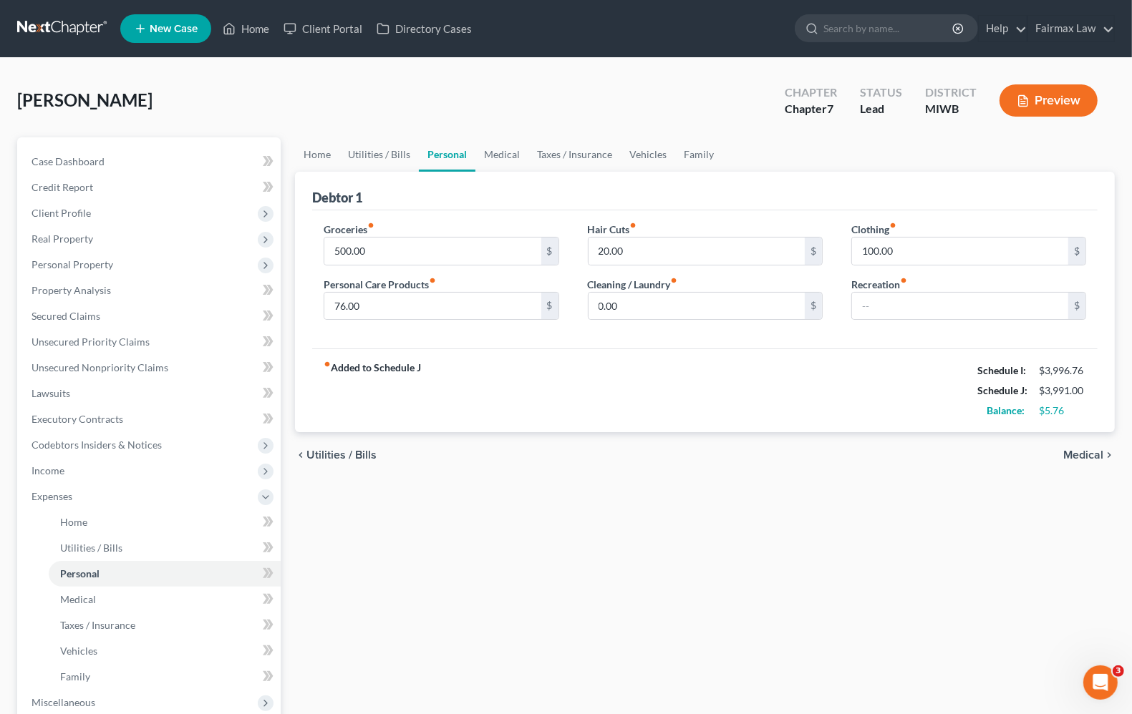
click at [1094, 456] on span "Medical" at bounding box center [1083, 455] width 40 height 11
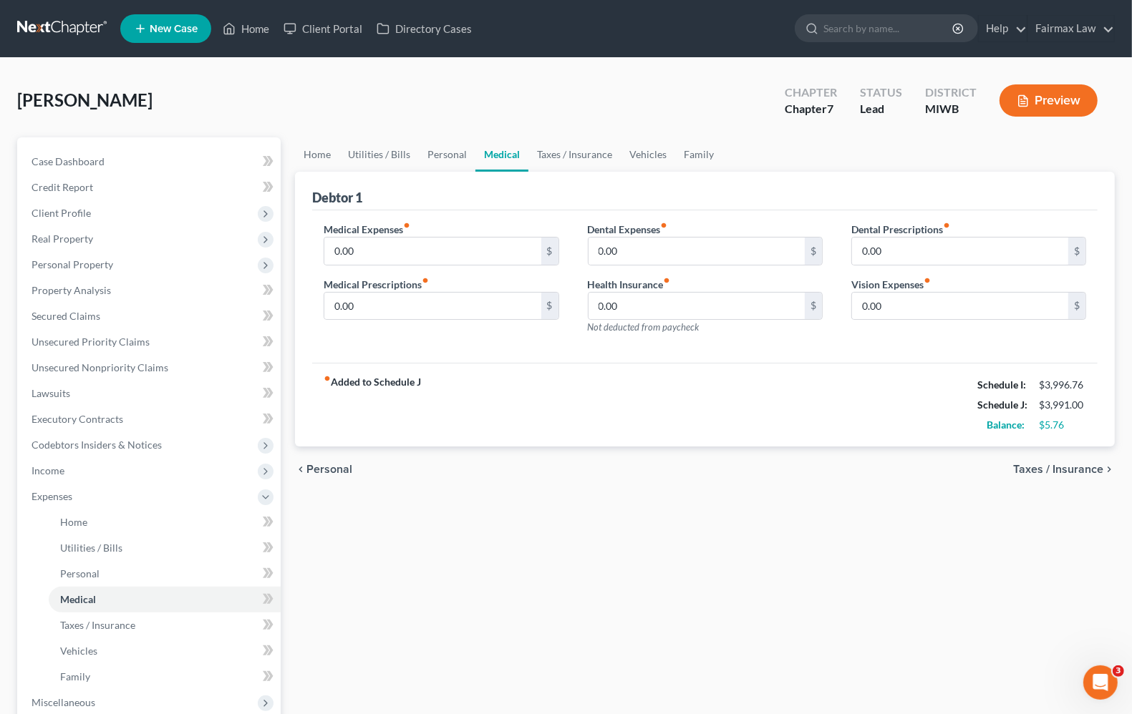
click at [1083, 470] on span "Taxes / Insurance" at bounding box center [1058, 469] width 90 height 11
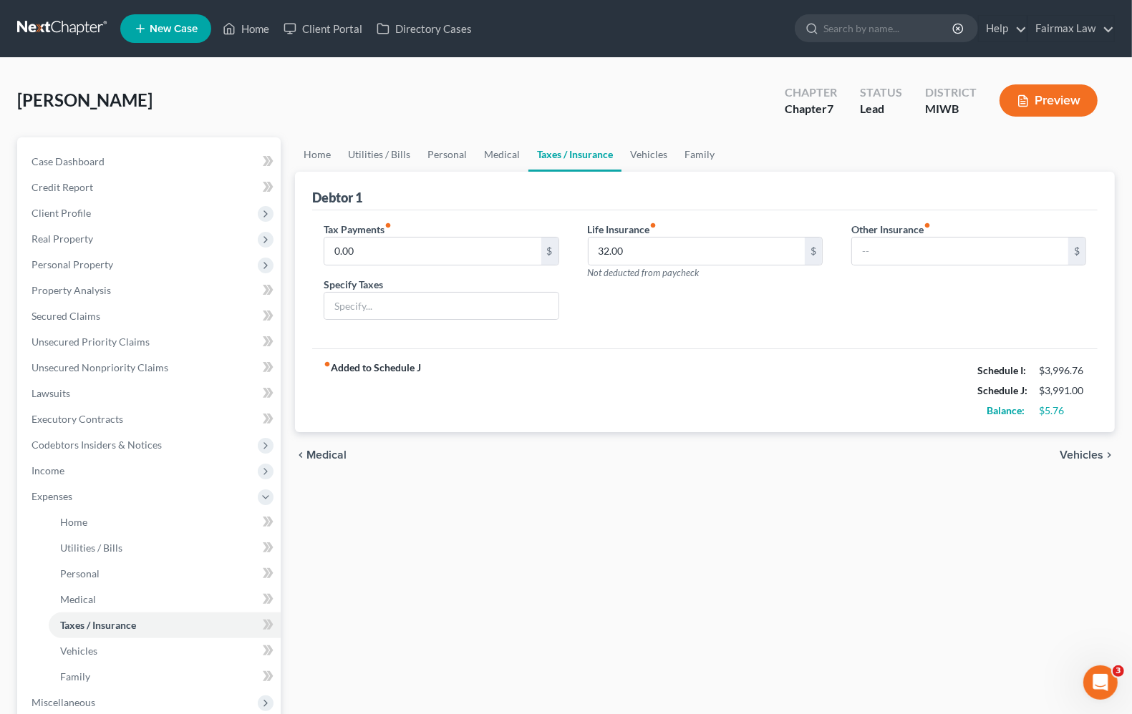
click at [1088, 460] on span "Vehicles" at bounding box center [1081, 455] width 44 height 11
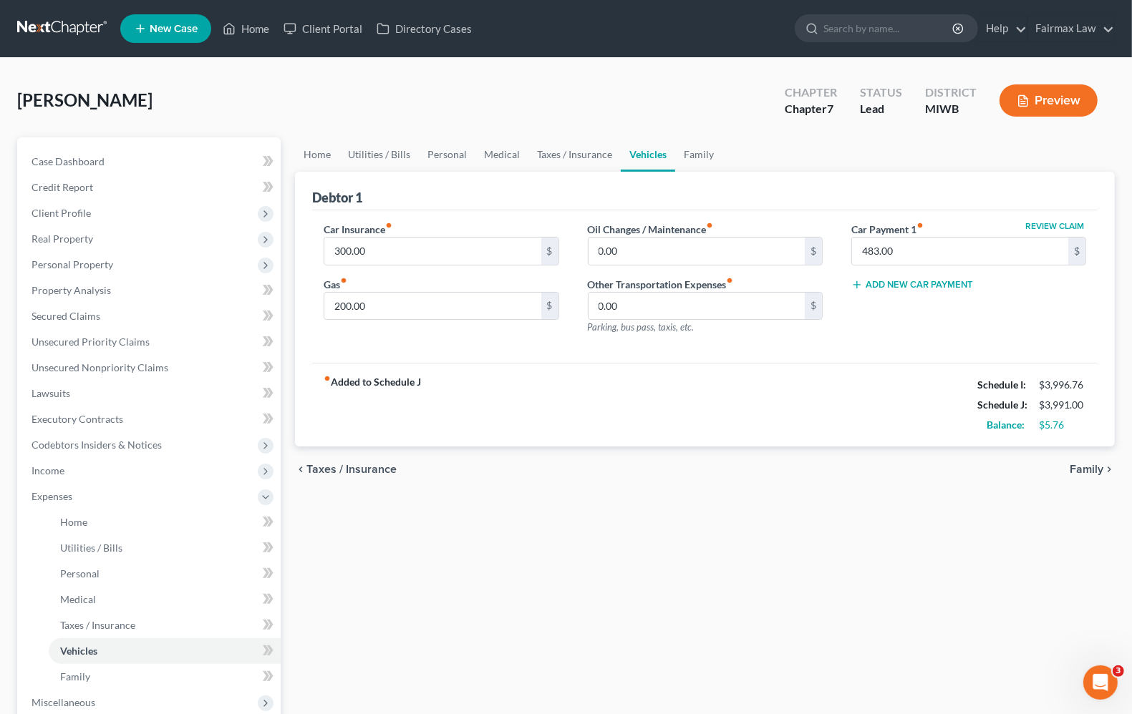
click at [1088, 465] on span "Family" at bounding box center [1086, 469] width 34 height 11
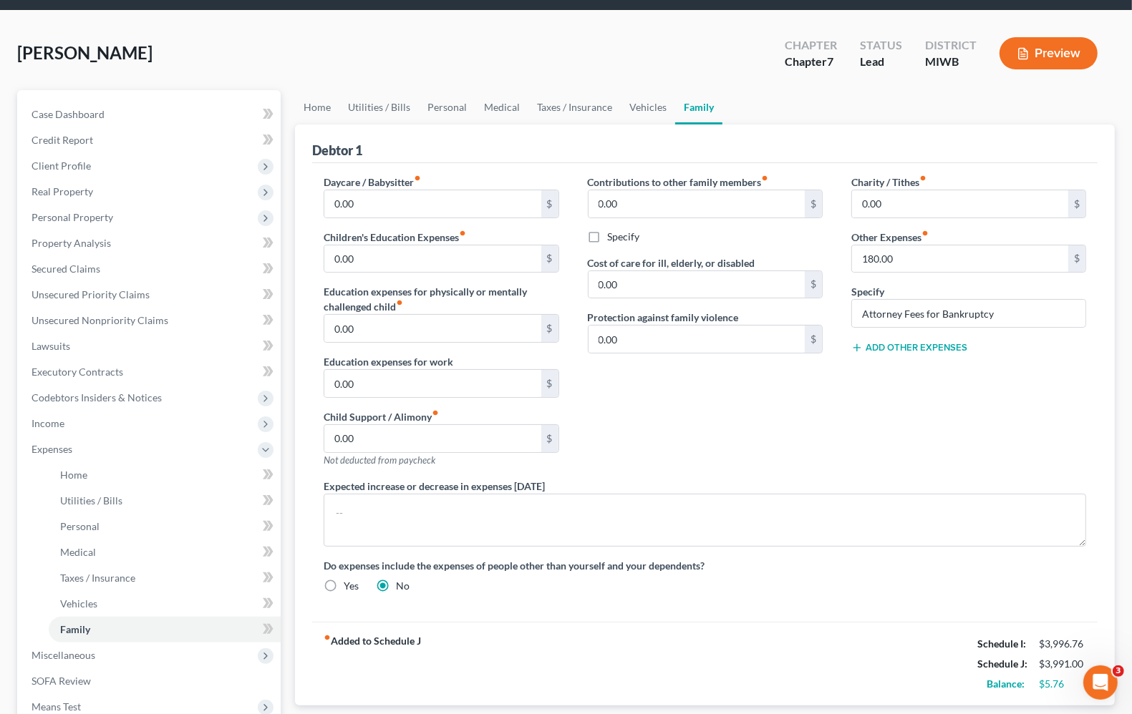
scroll to position [89, 0]
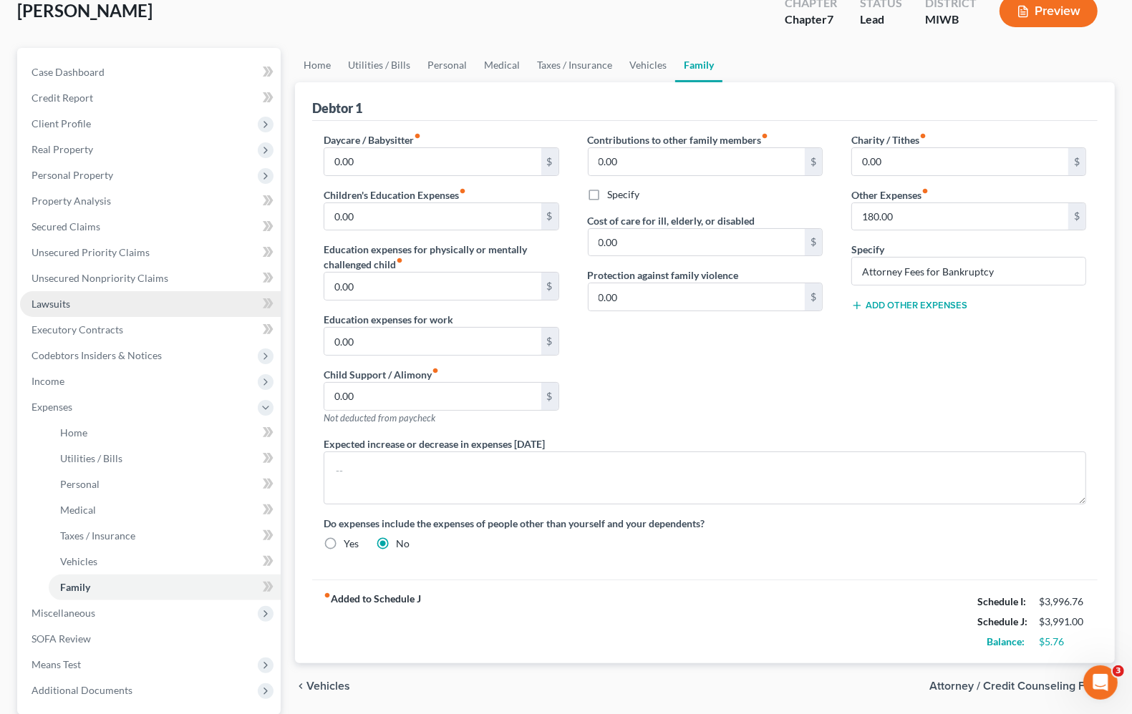
click at [52, 299] on span "Lawsuits" at bounding box center [50, 304] width 39 height 12
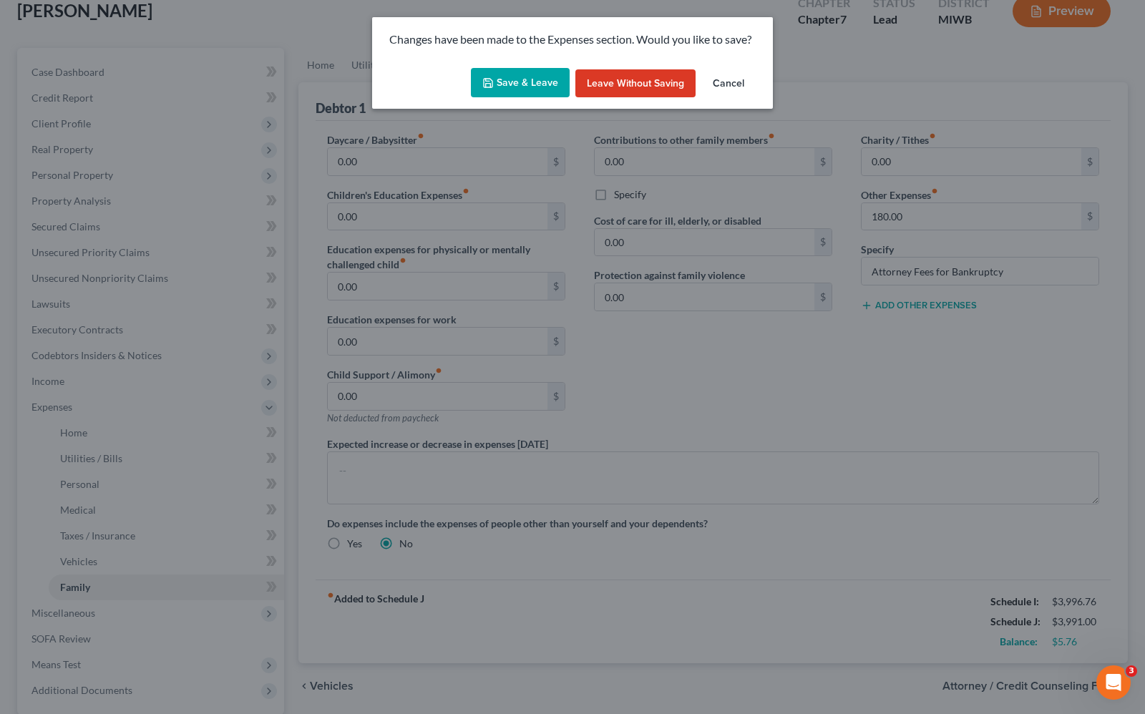
click at [527, 87] on button "Save & Leave" at bounding box center [520, 83] width 99 height 30
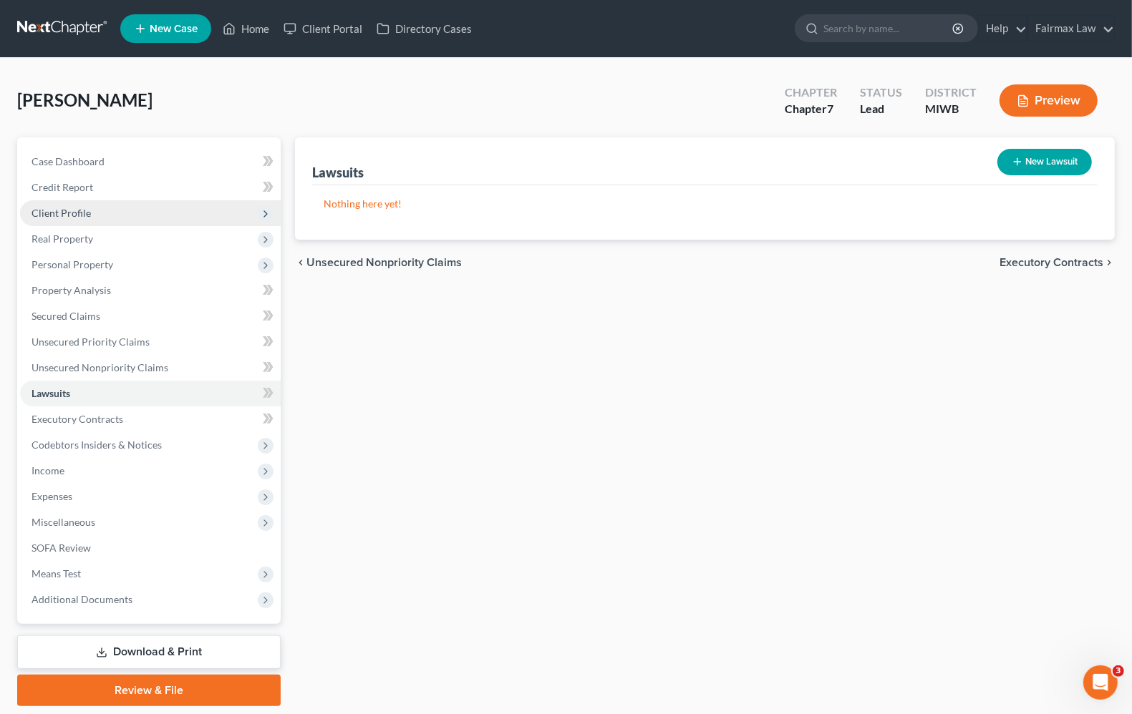
drag, startPoint x: 84, startPoint y: 230, endPoint x: 82, endPoint y: 223, distance: 7.5
click at [84, 230] on span "Real Property" at bounding box center [150, 239] width 261 height 26
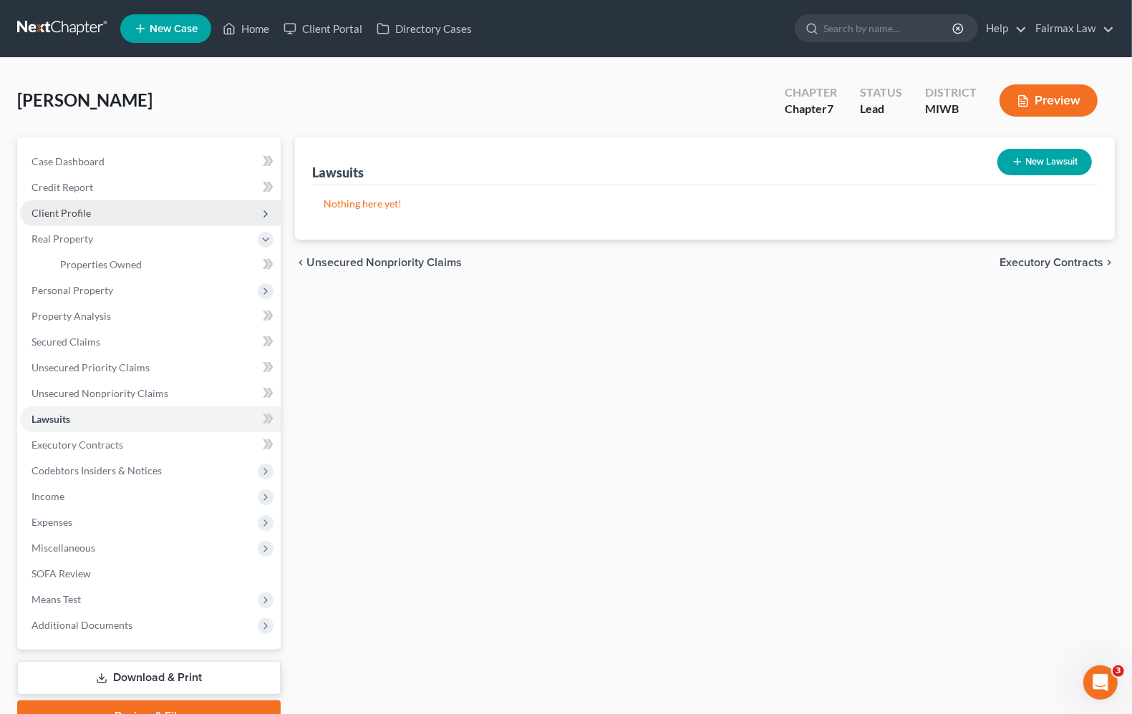
click at [79, 217] on span "Client Profile" at bounding box center [60, 213] width 59 height 12
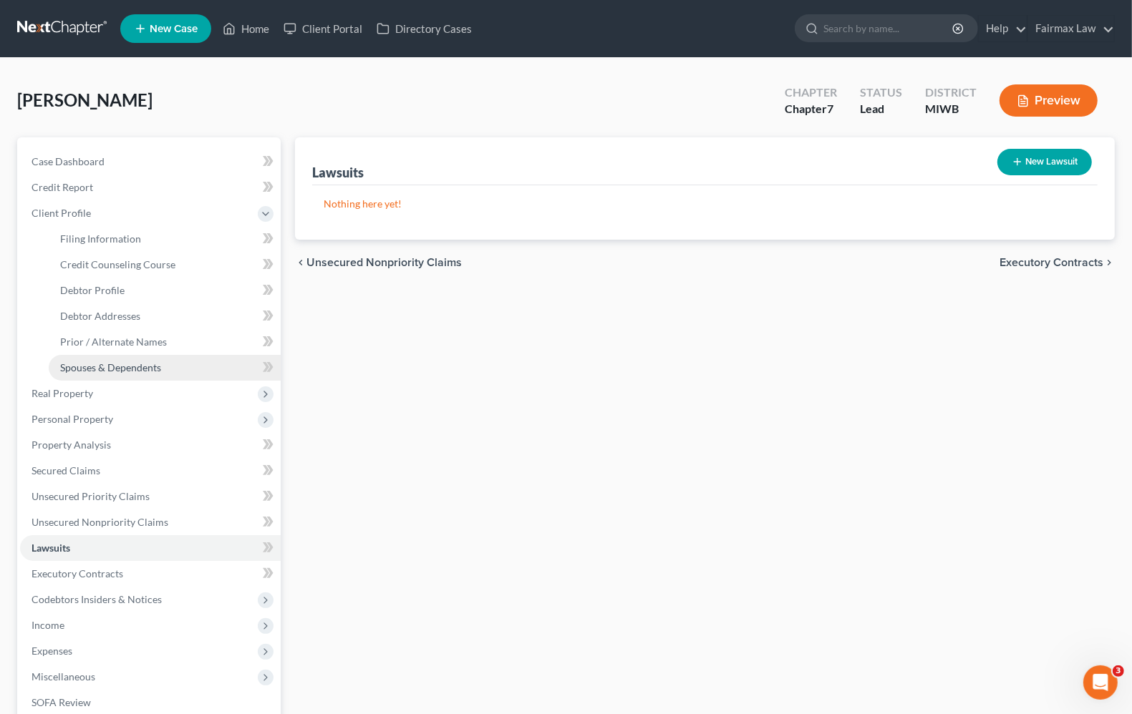
click at [115, 364] on span "Spouses & Dependents" at bounding box center [110, 367] width 101 height 12
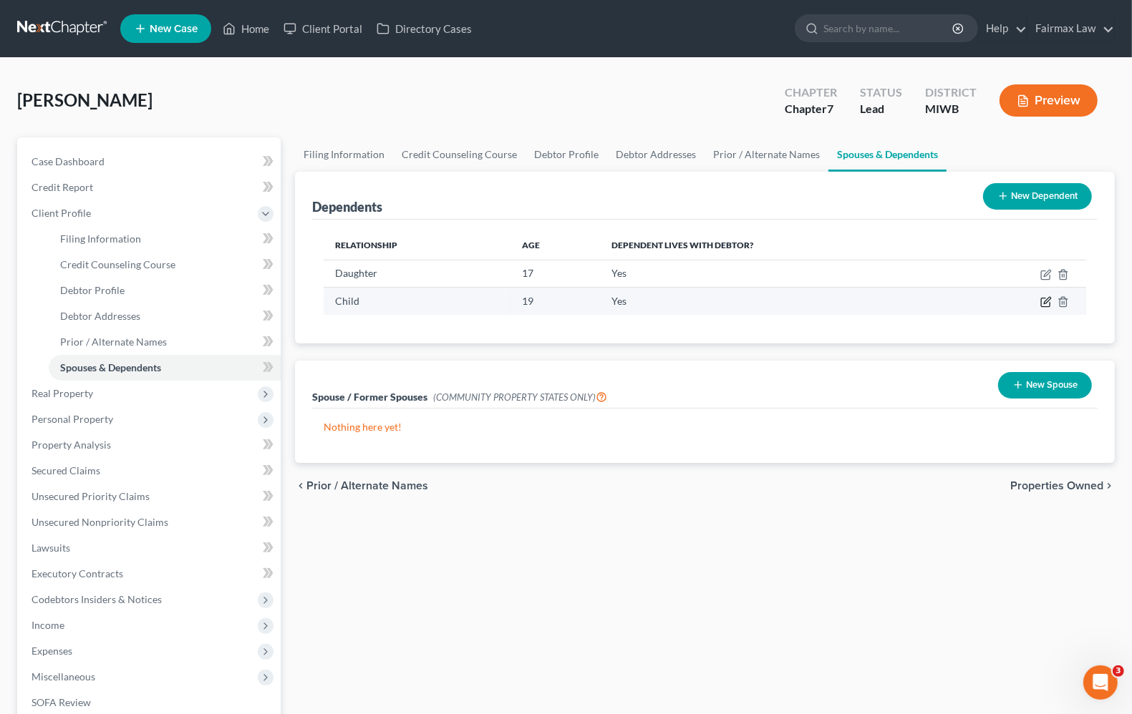
click at [1047, 301] on icon "button" at bounding box center [1047, 301] width 6 height 6
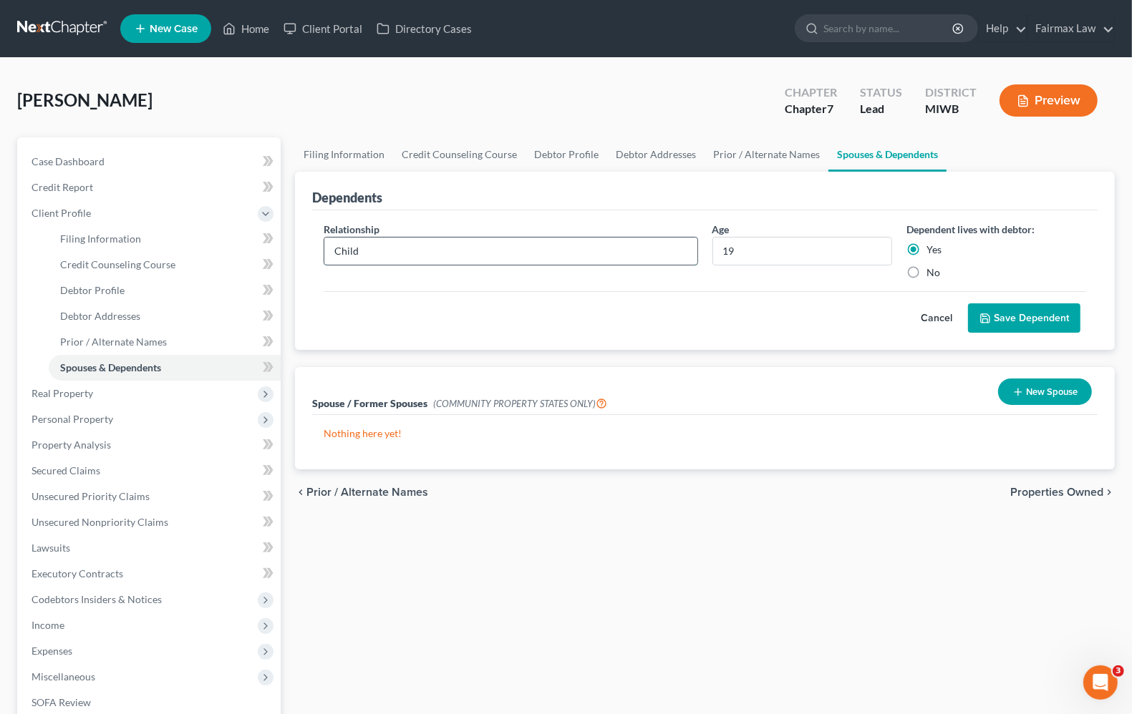
click at [426, 241] on input "Child" at bounding box center [510, 251] width 372 height 27
drag, startPoint x: 426, startPoint y: 252, endPoint x: -84, endPoint y: 180, distance: 515.3
click at [0, 180] on html "Home New Case Client Portal Directory Cases Fairmax Law [PERSON_NAME][EMAIL_ADD…" at bounding box center [566, 457] width 1132 height 915
type input "Son"
click at [1046, 322] on button "Save Dependent" at bounding box center [1024, 318] width 112 height 30
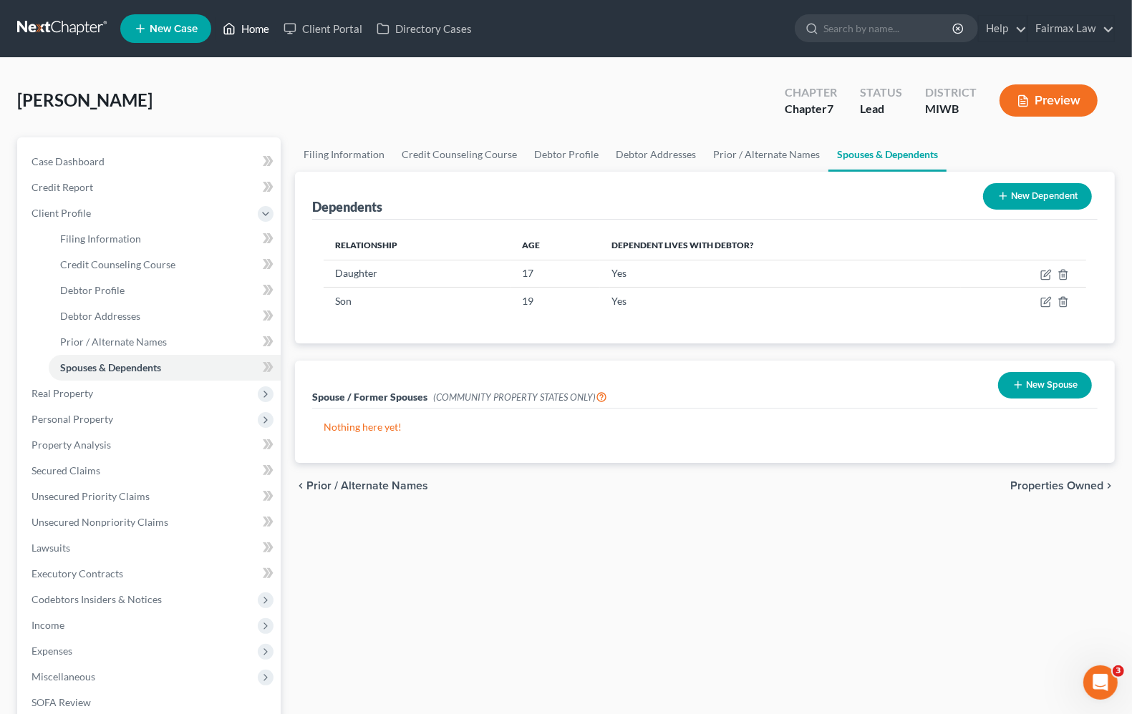
click at [254, 34] on link "Home" at bounding box center [245, 29] width 61 height 26
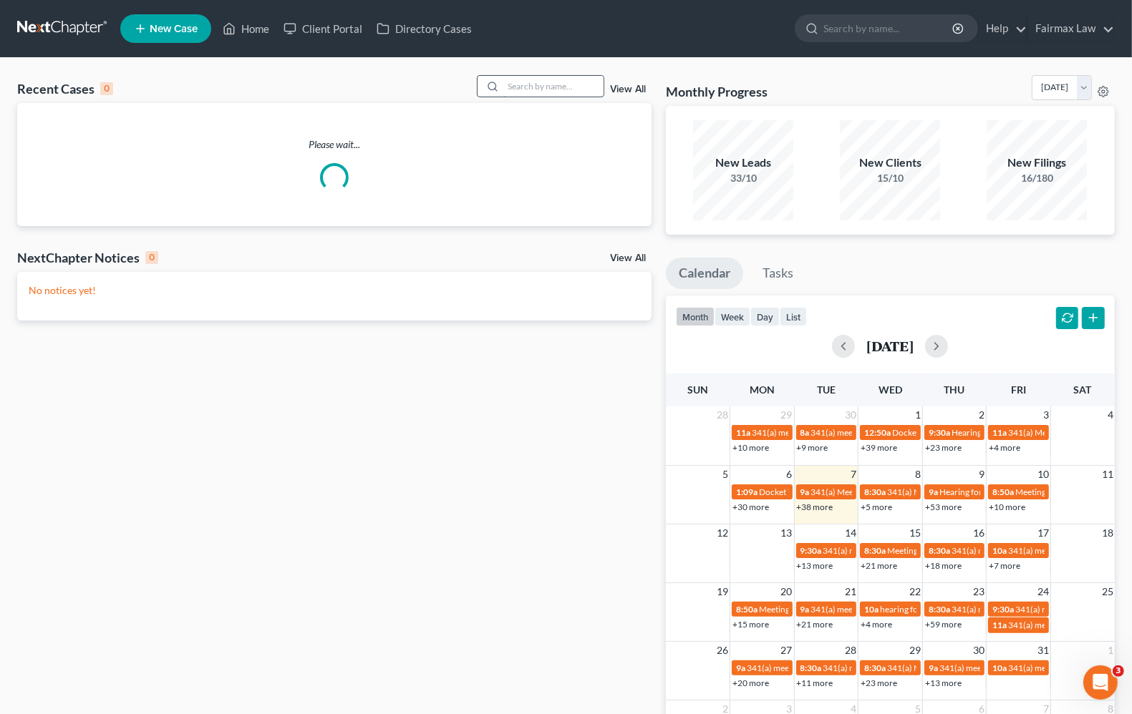
click at [519, 77] on input "search" at bounding box center [553, 86] width 100 height 21
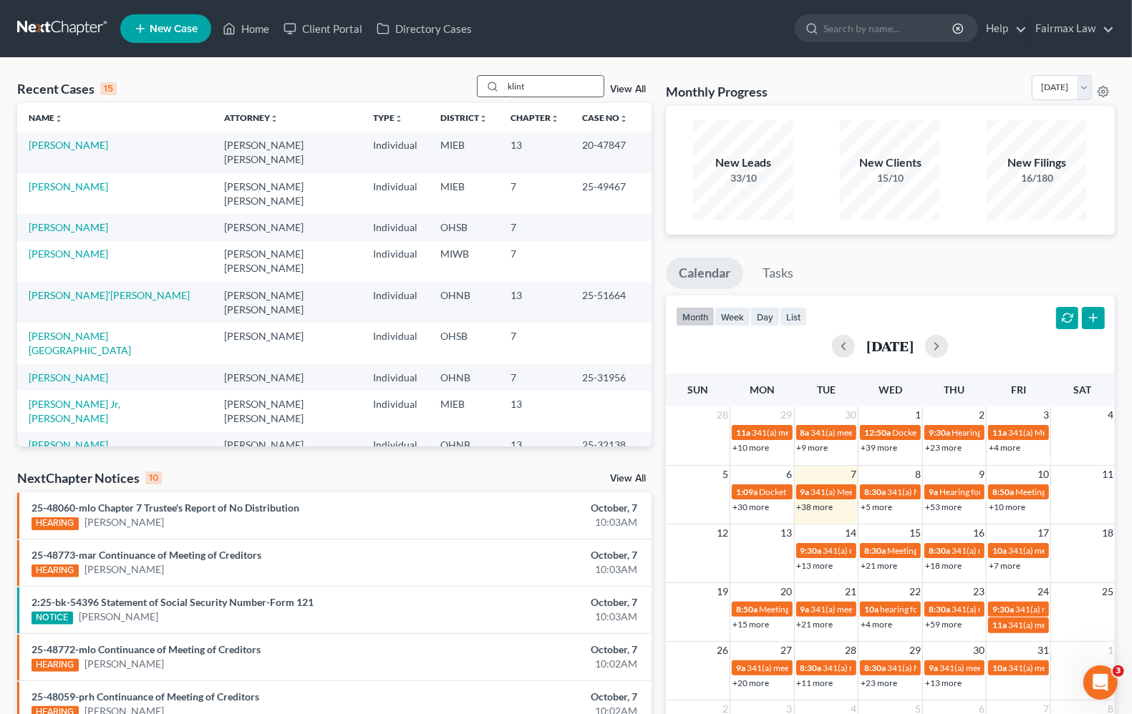
click at [588, 88] on input "klint" at bounding box center [553, 86] width 100 height 21
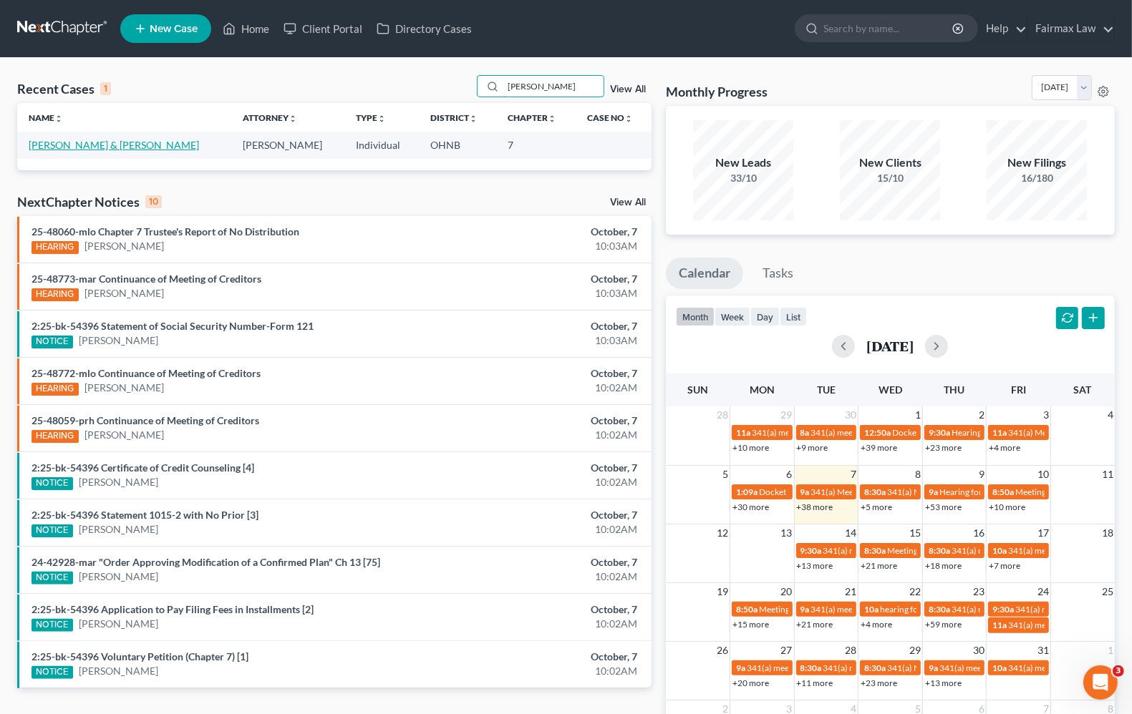
type input "[PERSON_NAME]"
click at [112, 147] on link "[PERSON_NAME] & [PERSON_NAME]" at bounding box center [114, 145] width 170 height 12
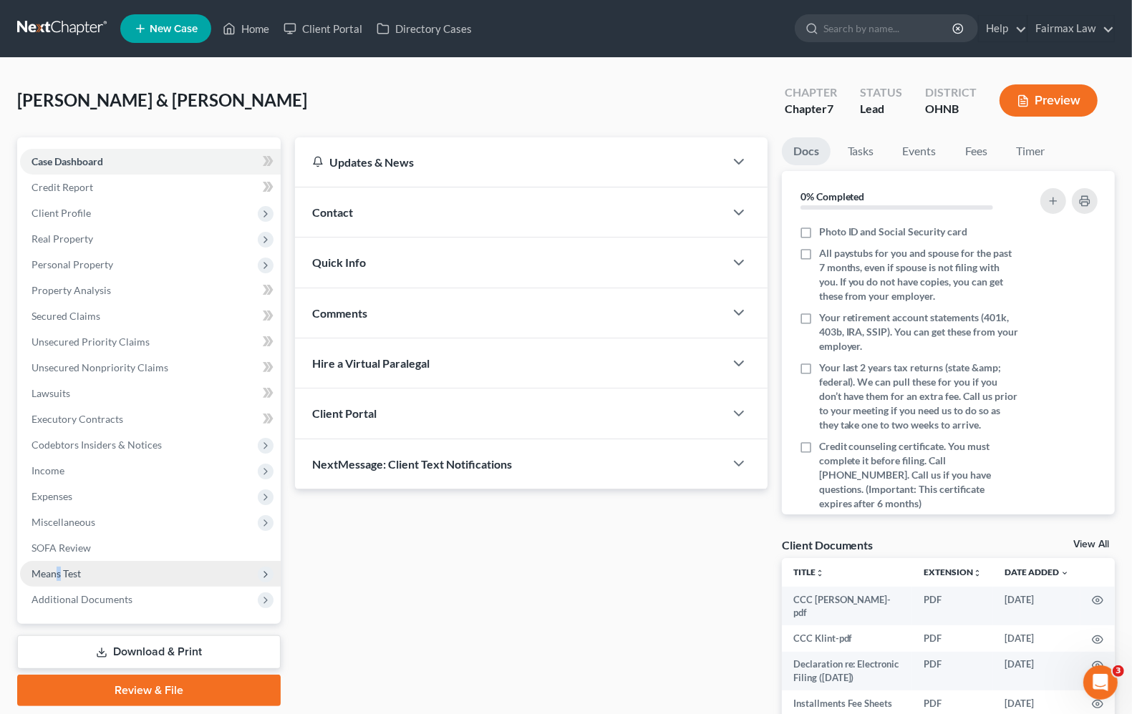
click at [59, 568] on span "Means Test" at bounding box center [55, 574] width 49 height 12
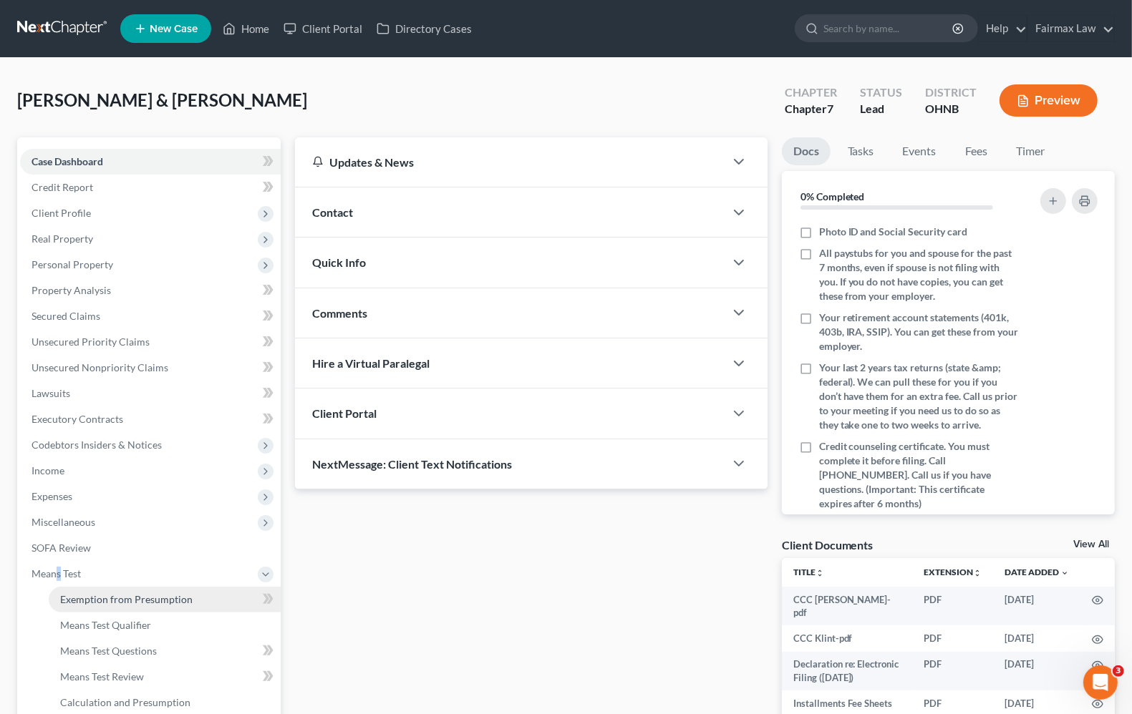
click at [76, 596] on span "Exemption from Presumption" at bounding box center [126, 599] width 132 height 12
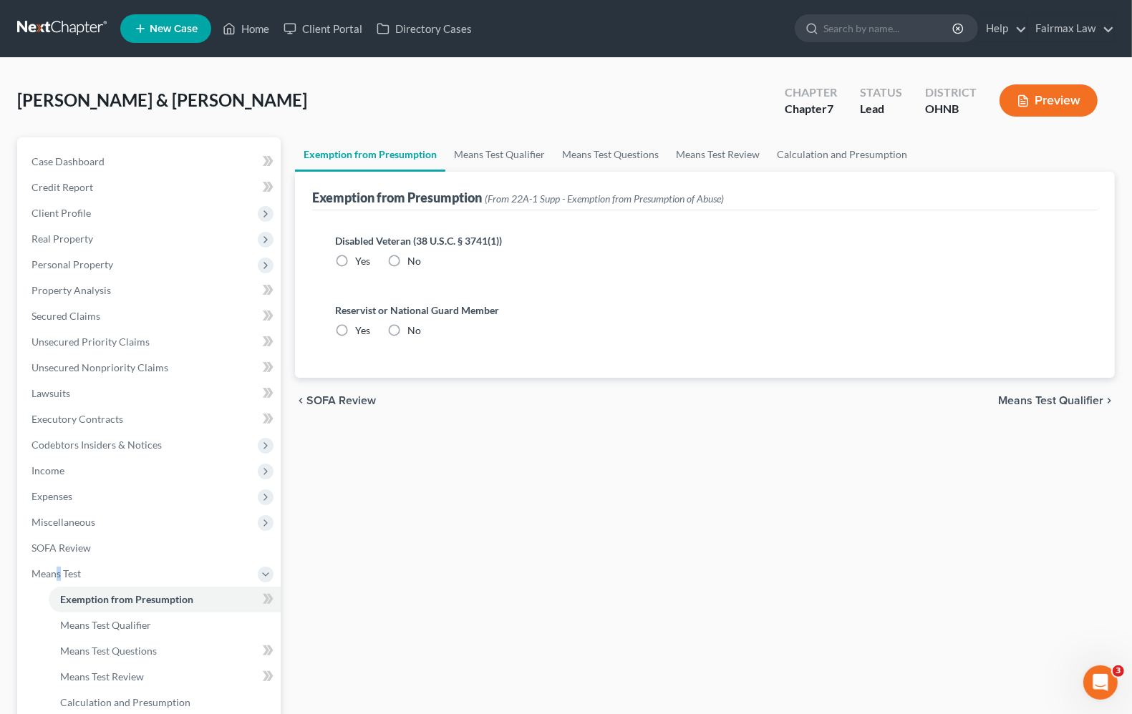
click at [1056, 398] on span "Means Test Qualifier" at bounding box center [1050, 400] width 105 height 11
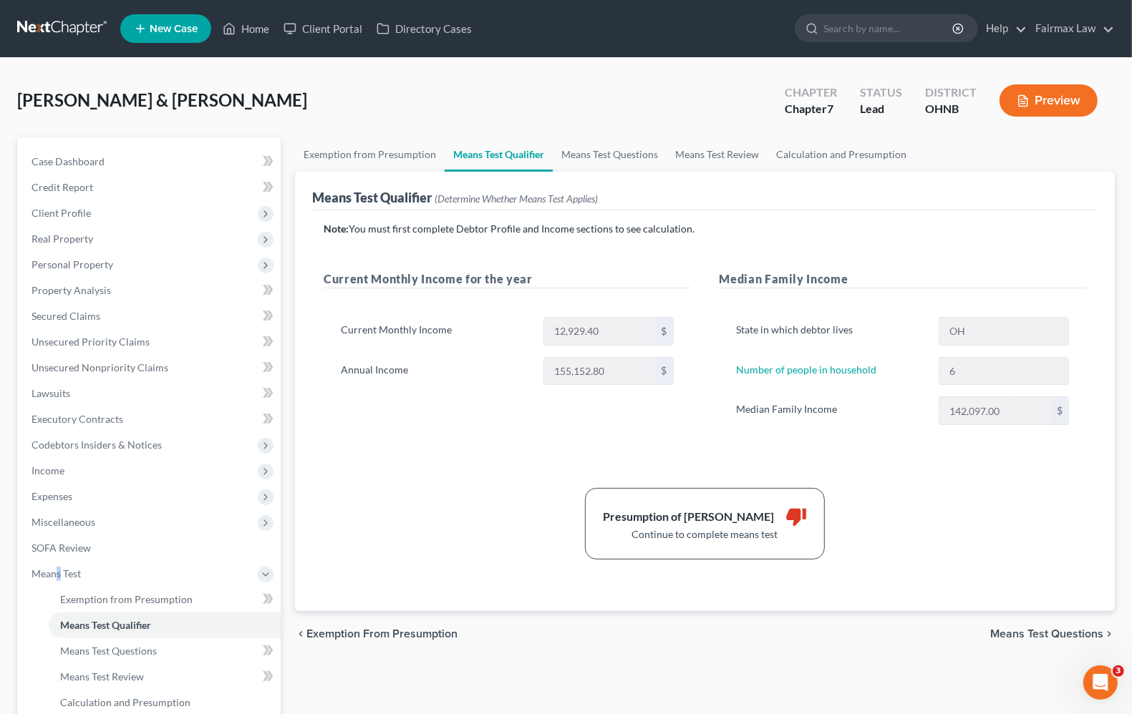
click at [1019, 632] on span "Means Test Questions" at bounding box center [1046, 633] width 113 height 11
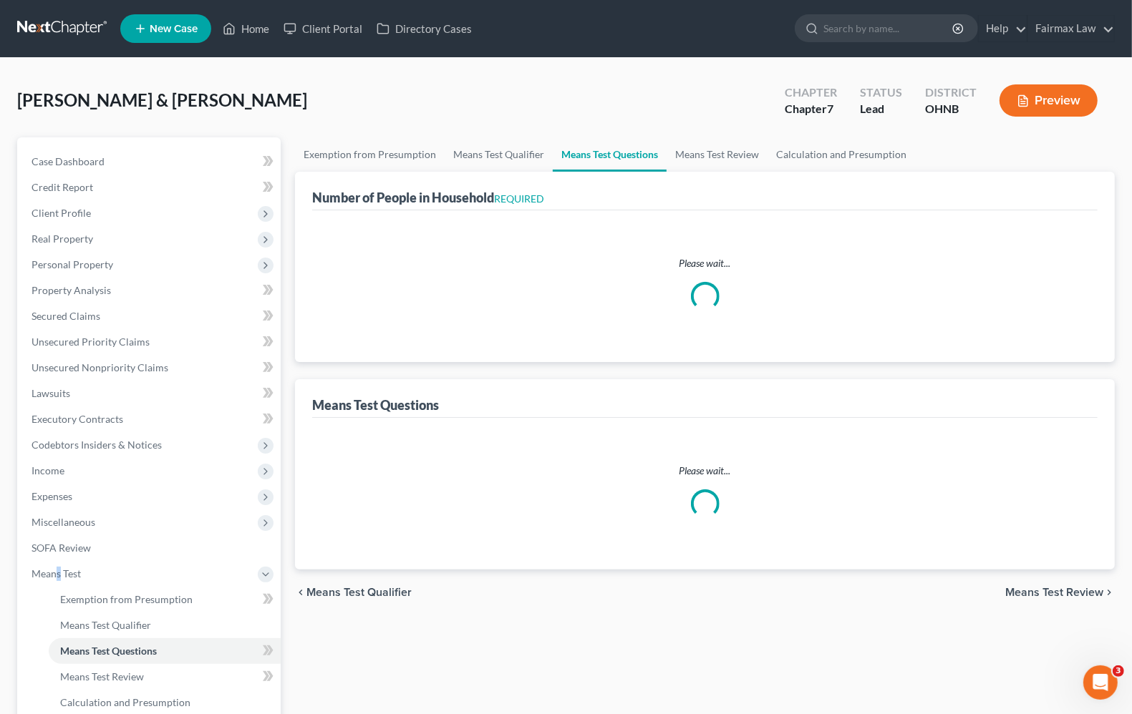
select select "0"
select select "60"
select select "1"
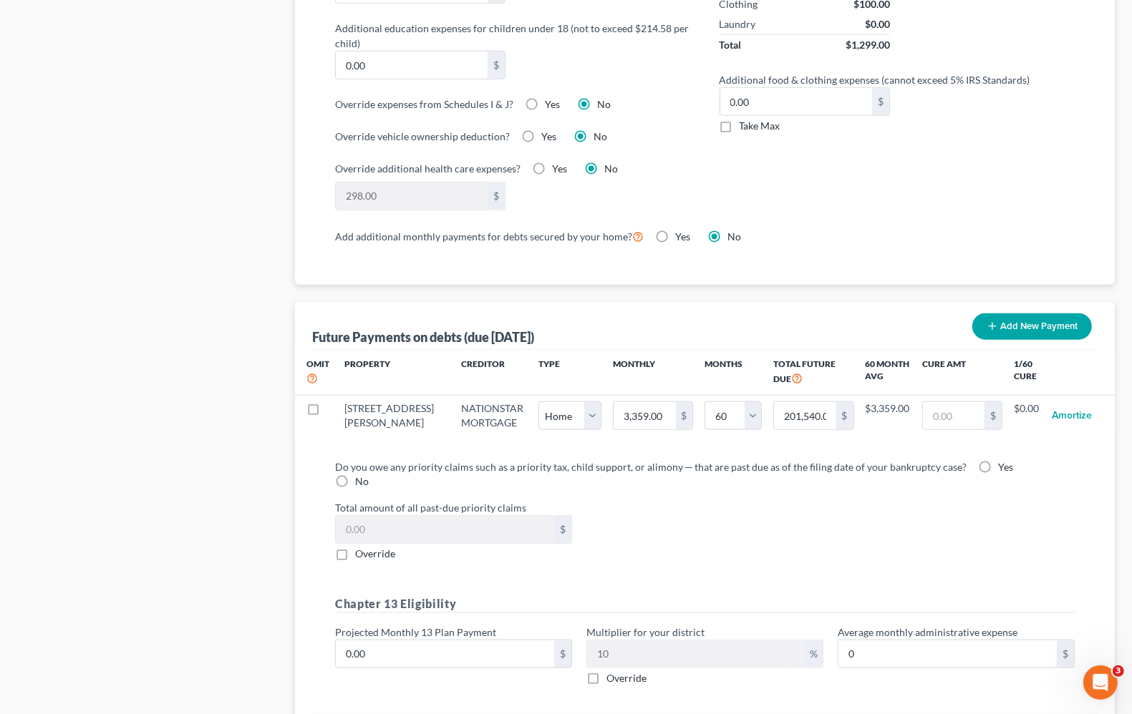
scroll to position [1310, 0]
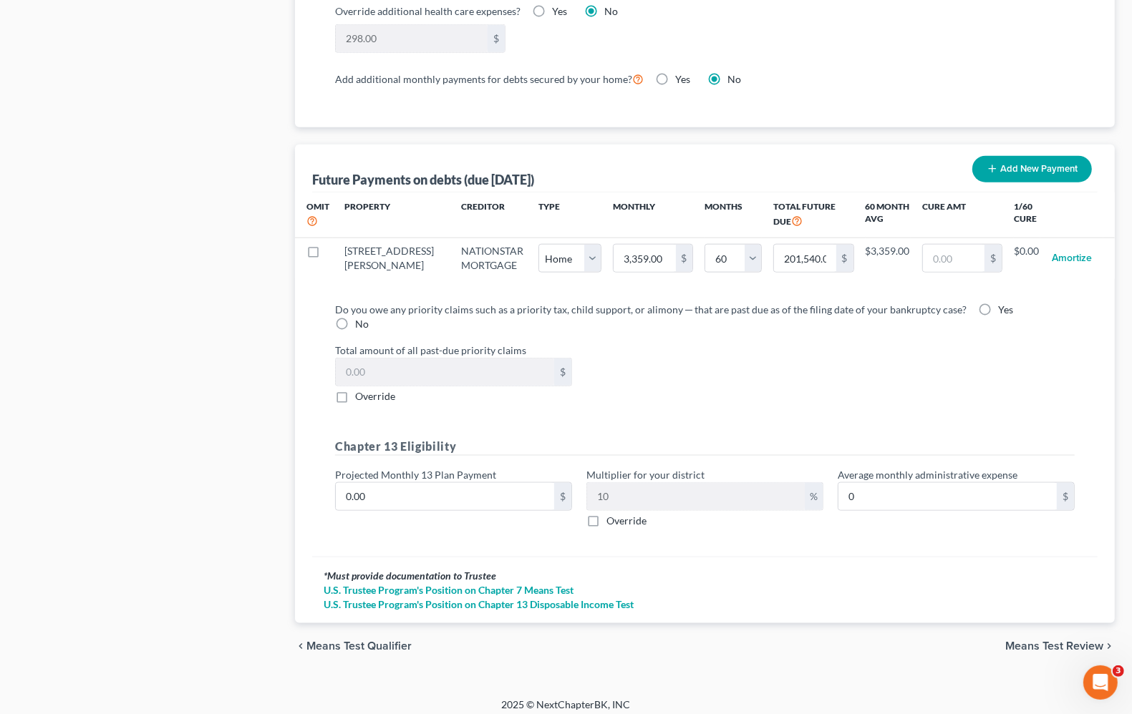
click at [1061, 641] on span "Means Test Review" at bounding box center [1054, 646] width 98 height 11
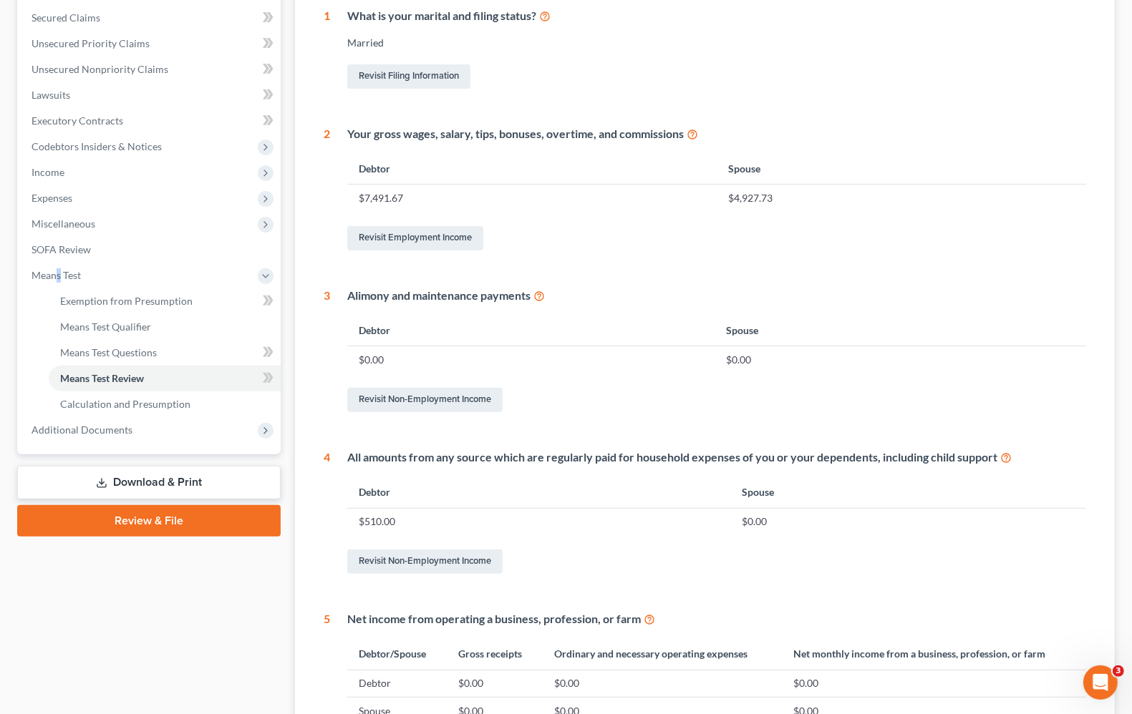
scroll to position [501, 0]
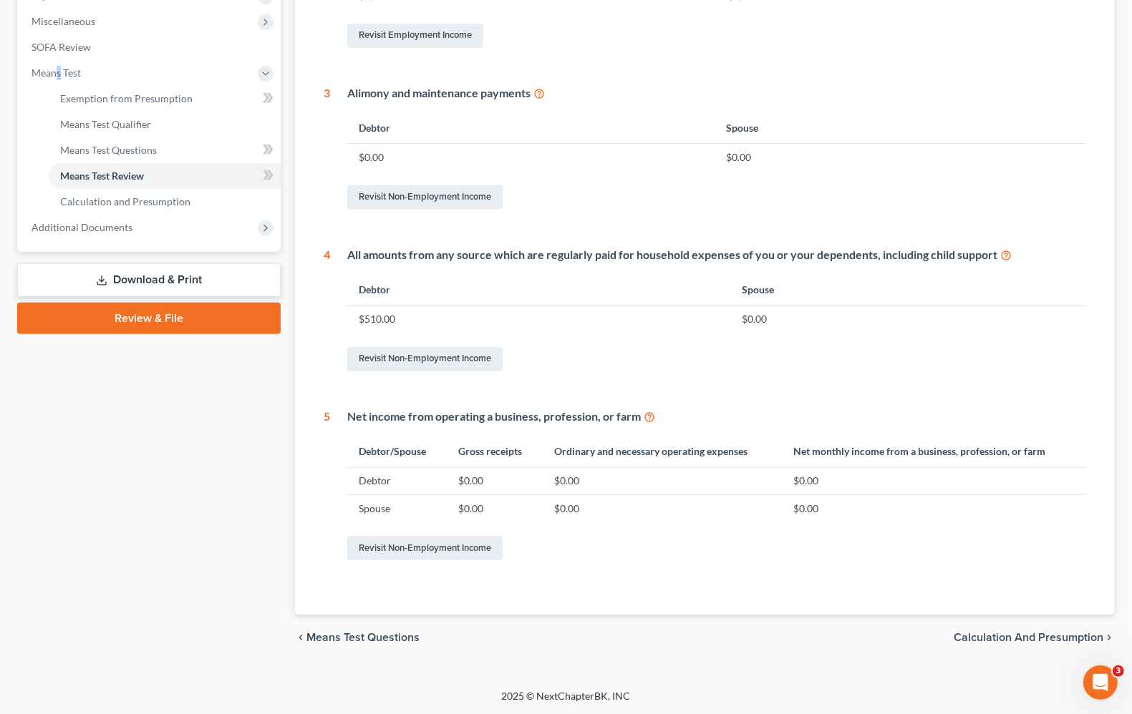
click at [1062, 634] on span "Calculation and Presumption" at bounding box center [1028, 637] width 150 height 11
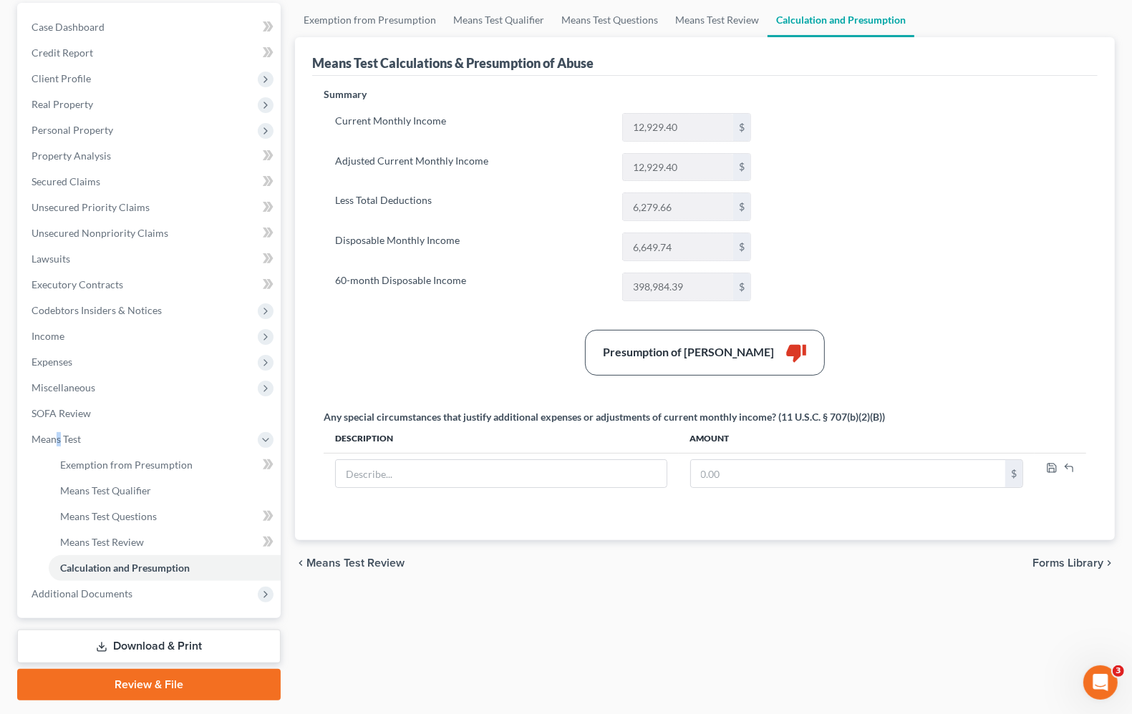
scroll to position [173, 0]
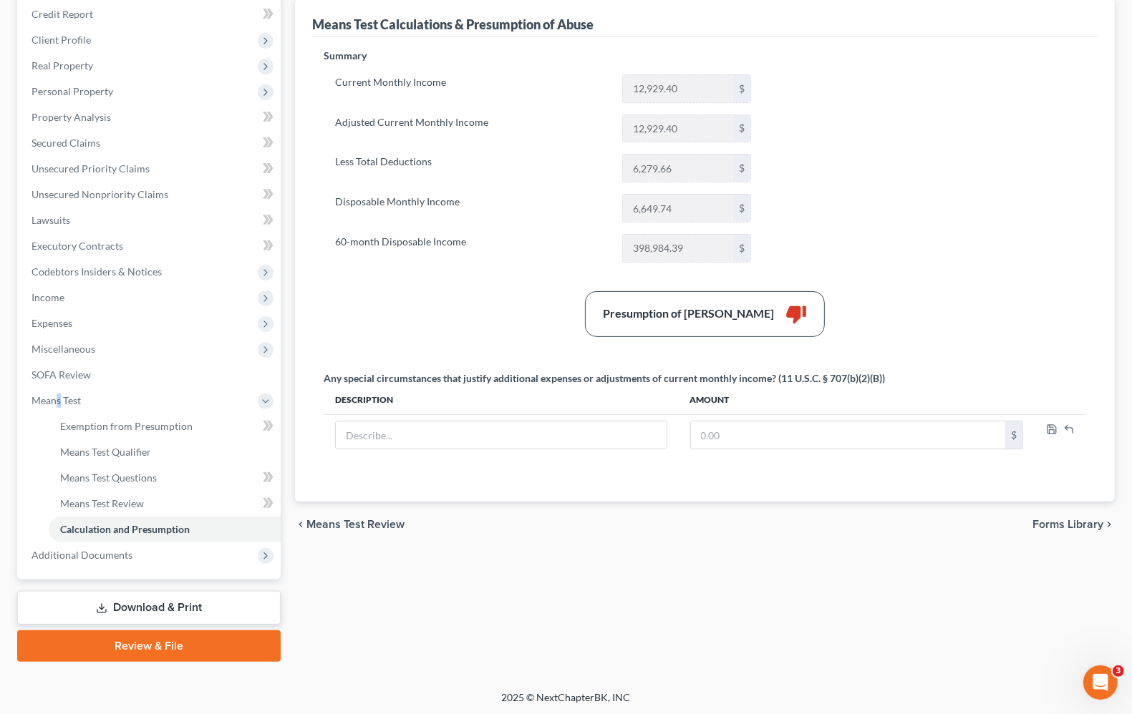
click at [365, 523] on span "Means Test Review" at bounding box center [355, 524] width 98 height 11
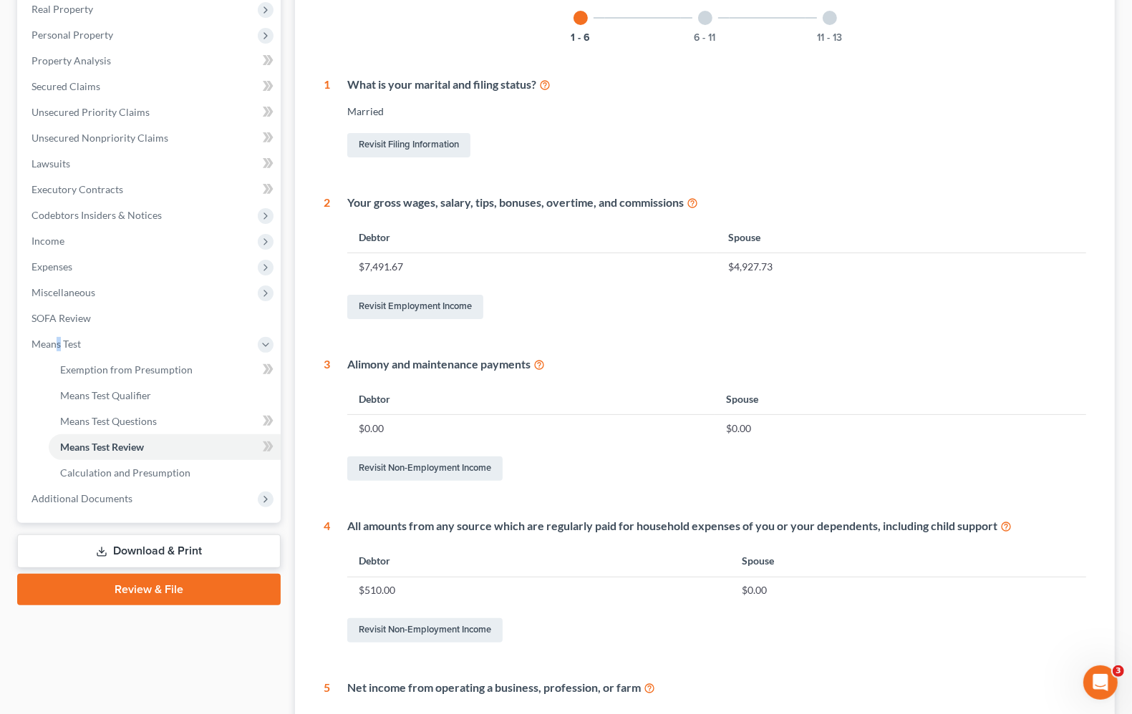
scroll to position [501, 0]
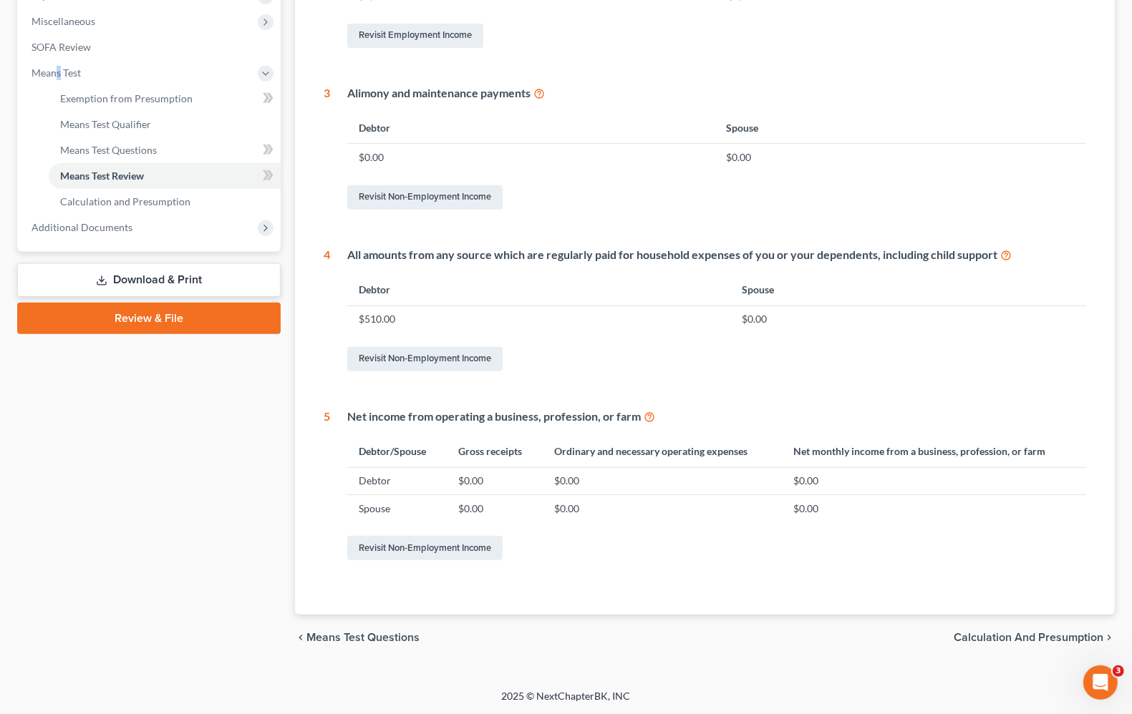
drag, startPoint x: 380, startPoint y: 641, endPoint x: 395, endPoint y: 635, distance: 16.1
click at [381, 641] on span "Means Test Questions" at bounding box center [362, 637] width 113 height 11
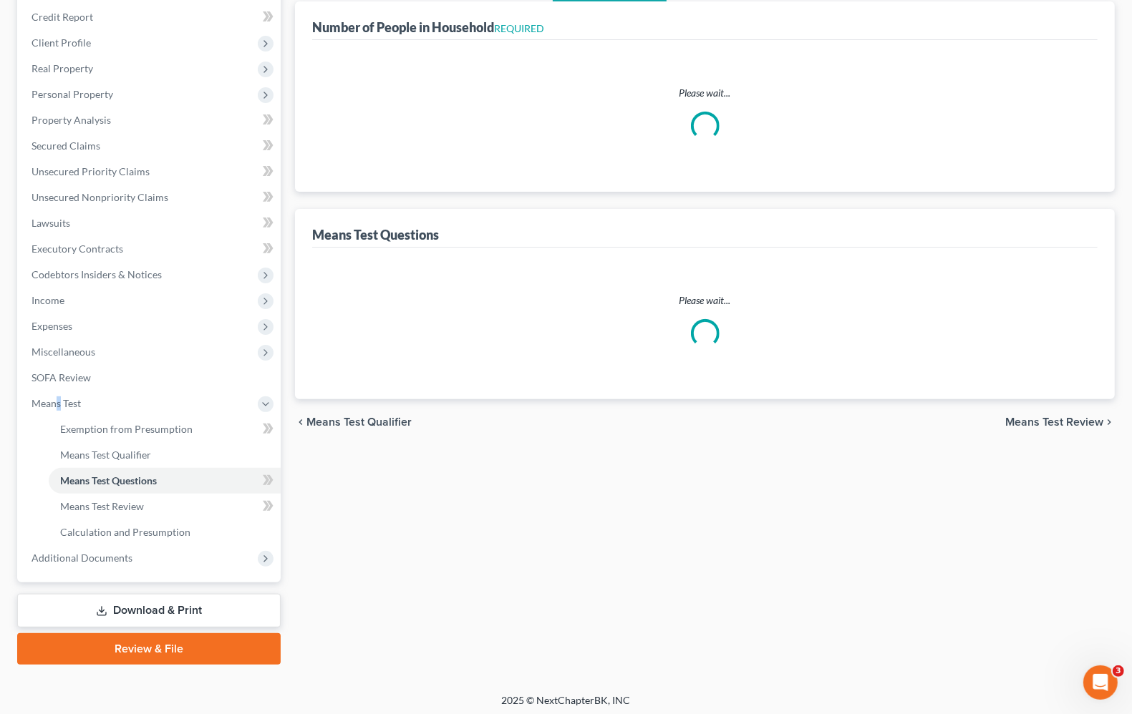
scroll to position [2, 0]
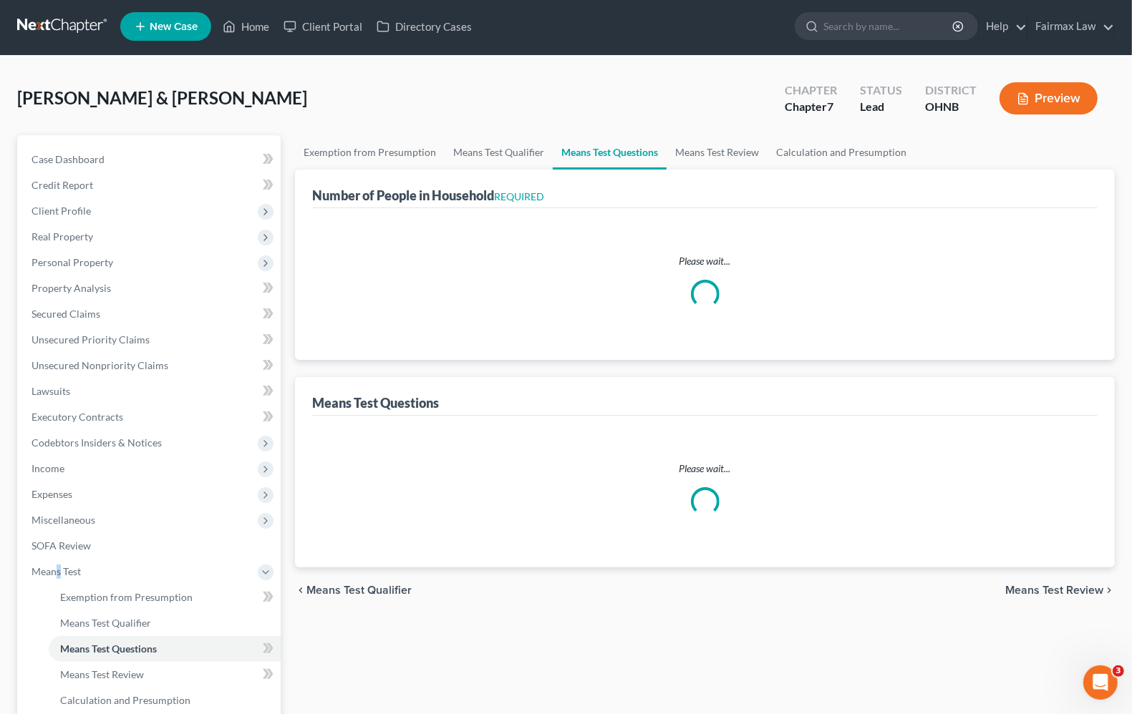
select select "0"
select select "60"
select select "1"
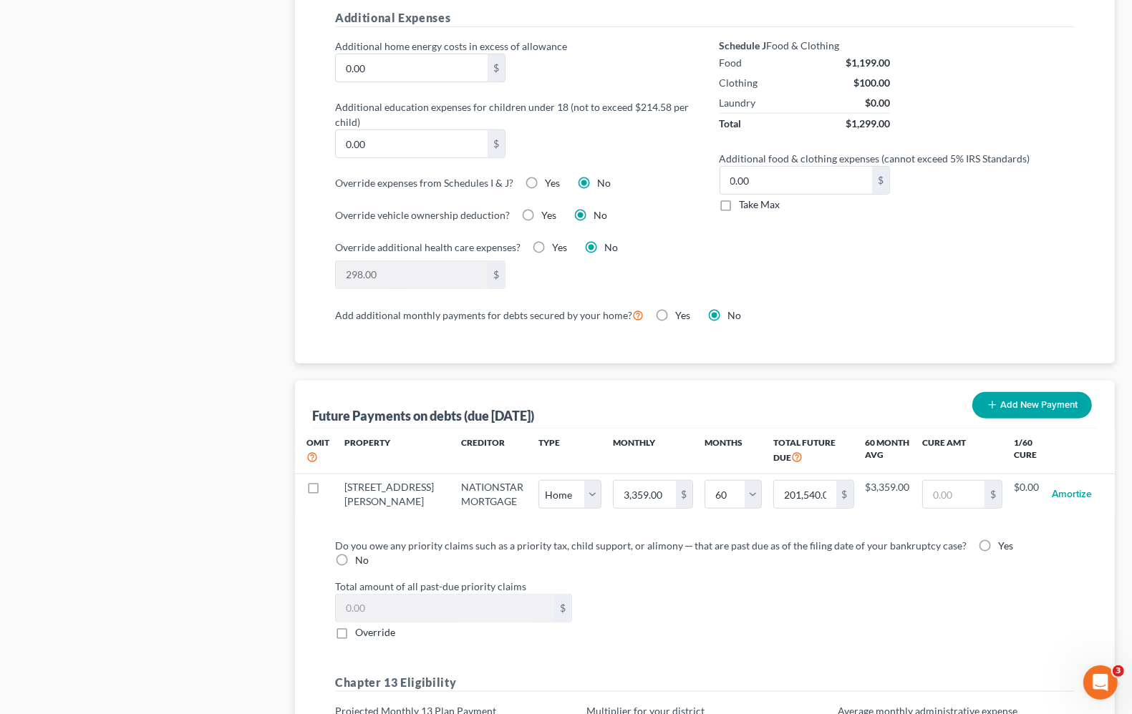
scroll to position [1310, 0]
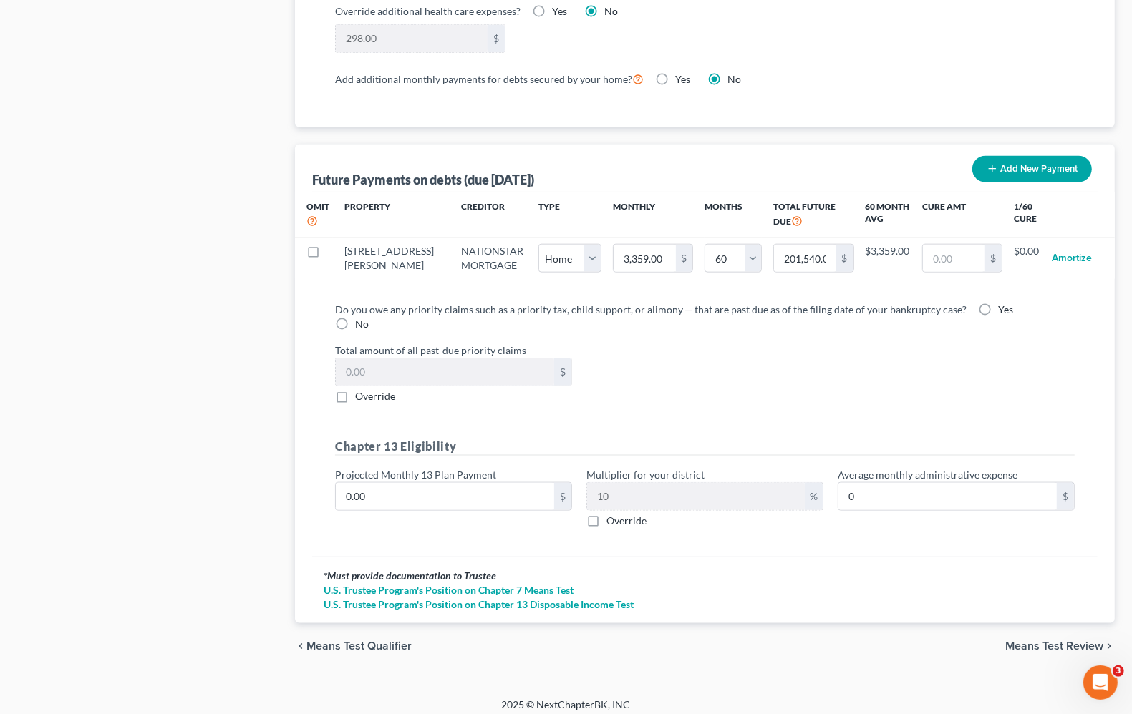
click at [387, 641] on span "Means Test Qualifier" at bounding box center [358, 646] width 105 height 11
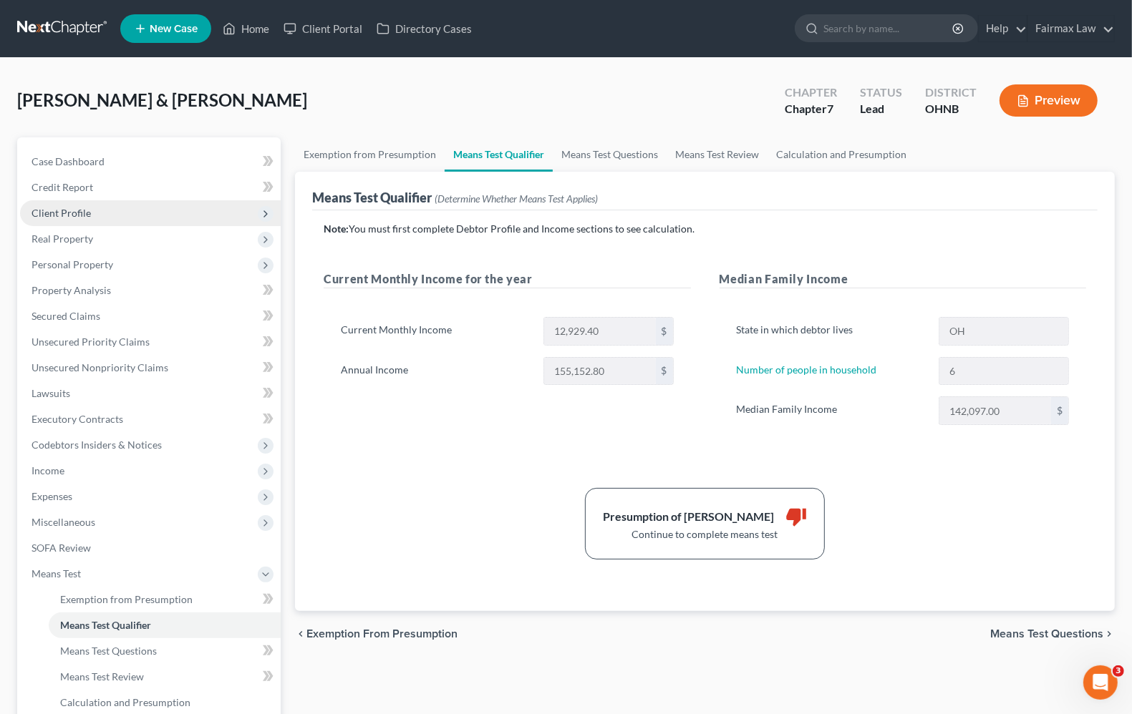
click at [59, 211] on span "Client Profile" at bounding box center [60, 213] width 59 height 12
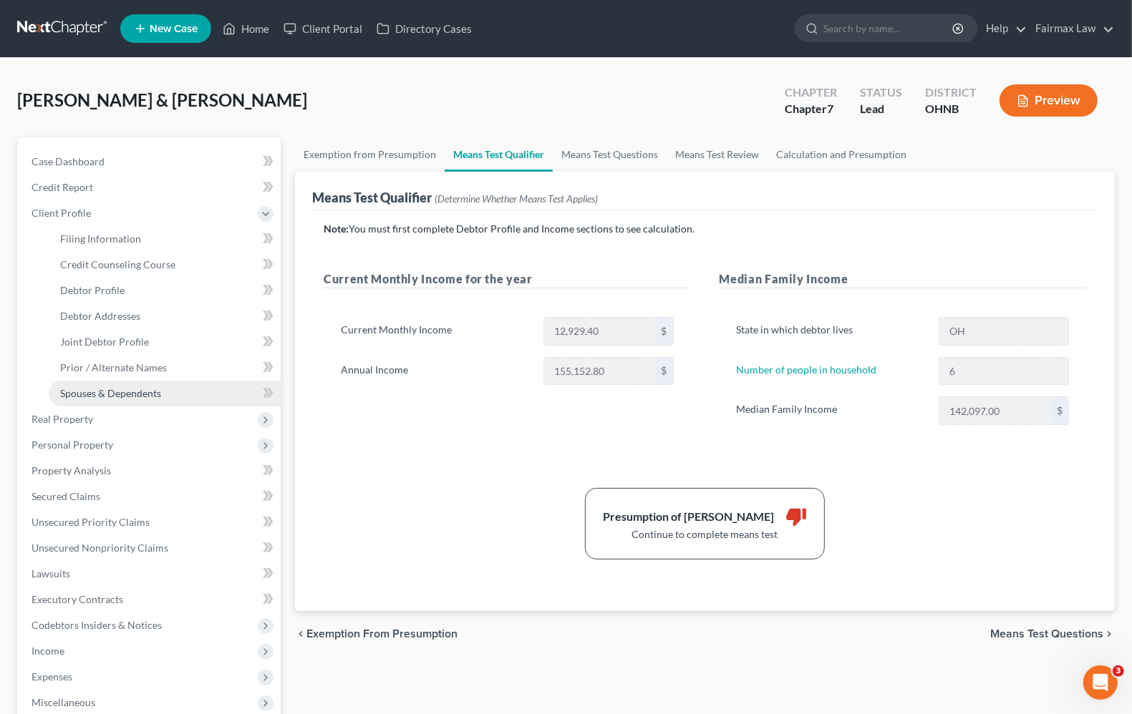
click at [100, 398] on link "Spouses & Dependents" at bounding box center [165, 394] width 232 height 26
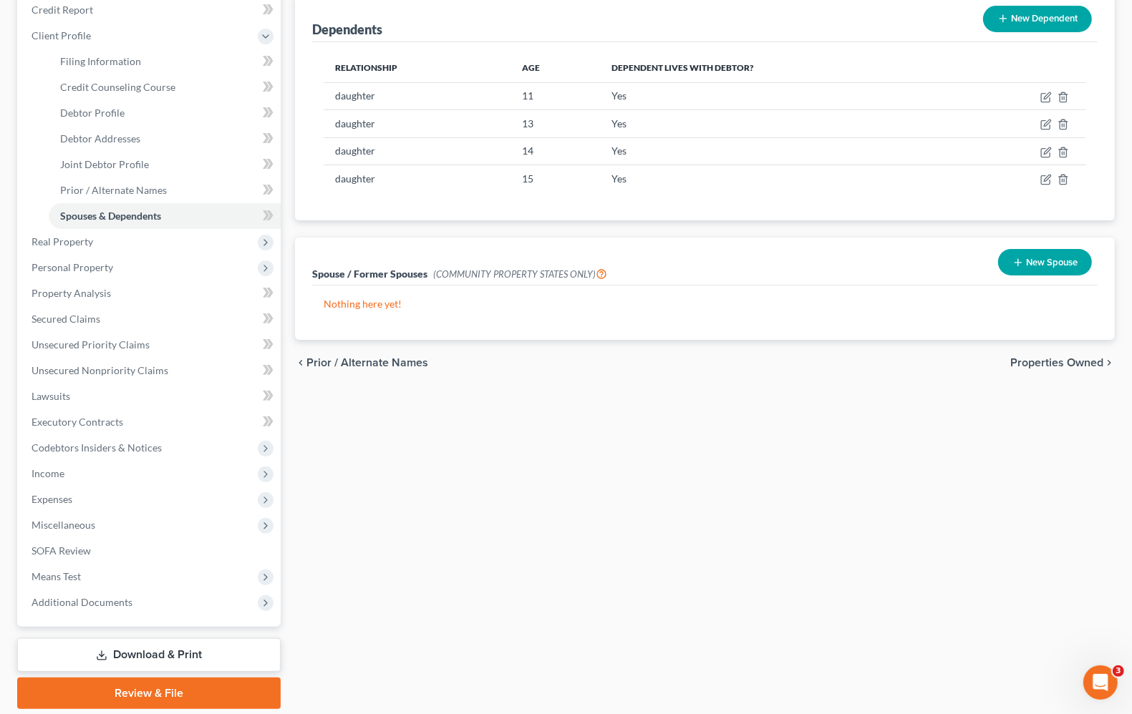
scroll to position [179, 0]
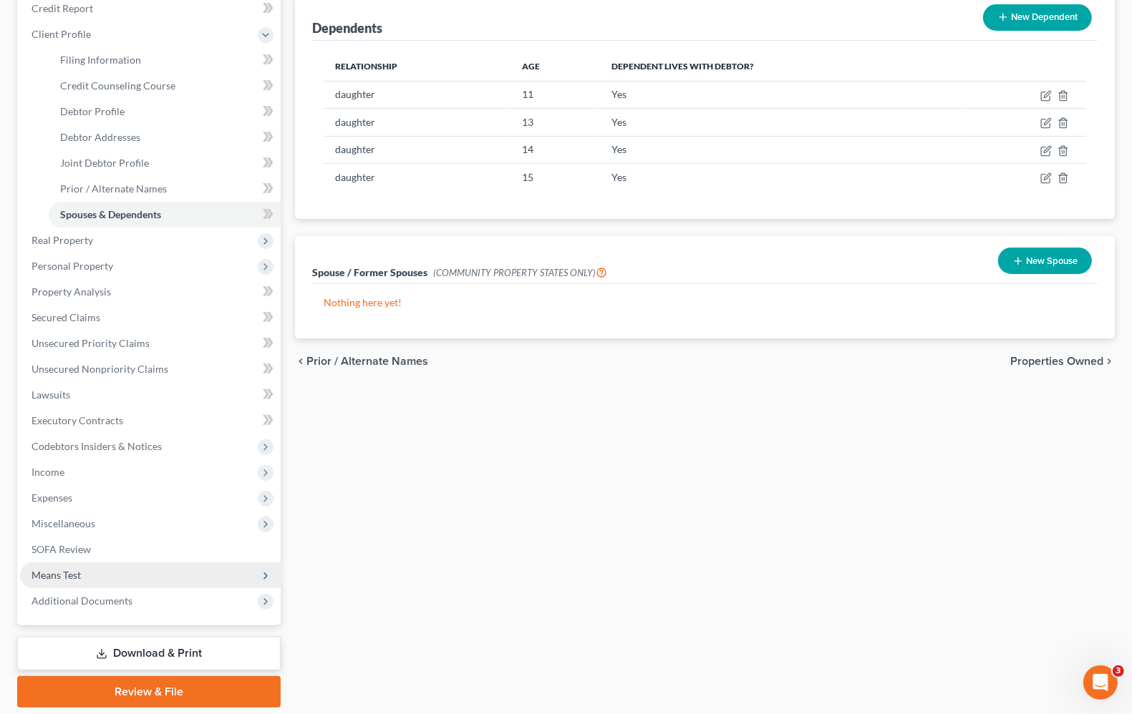
click at [45, 578] on span "Means Test" at bounding box center [55, 575] width 49 height 12
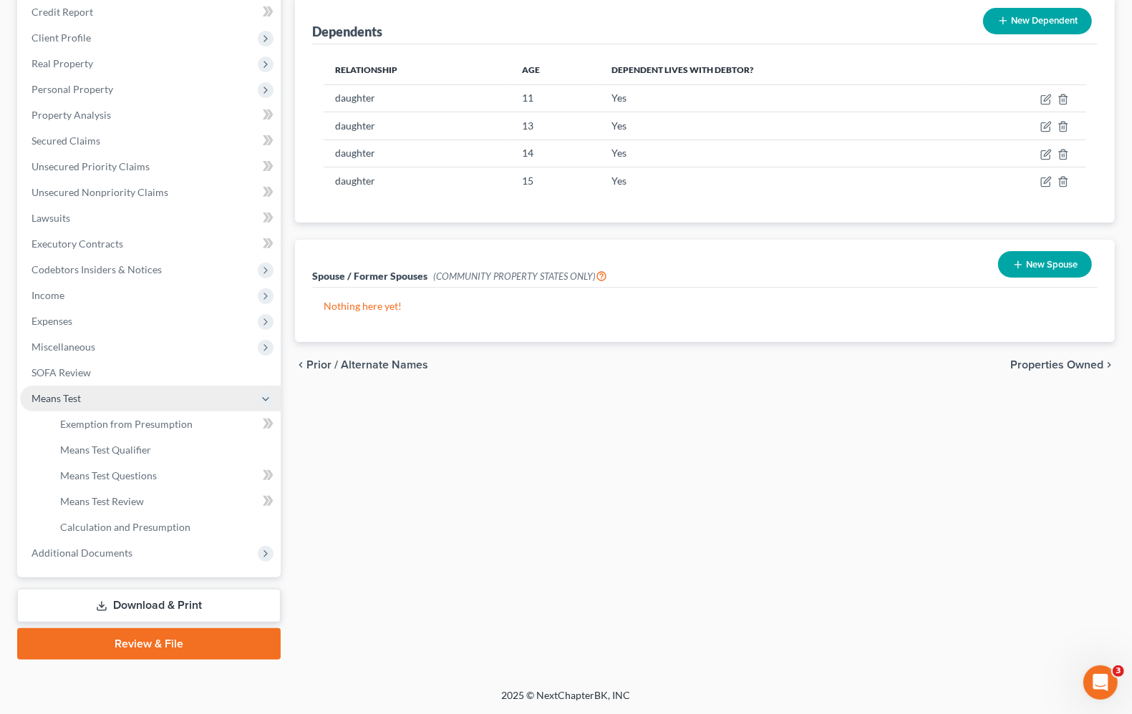
scroll to position [173, 0]
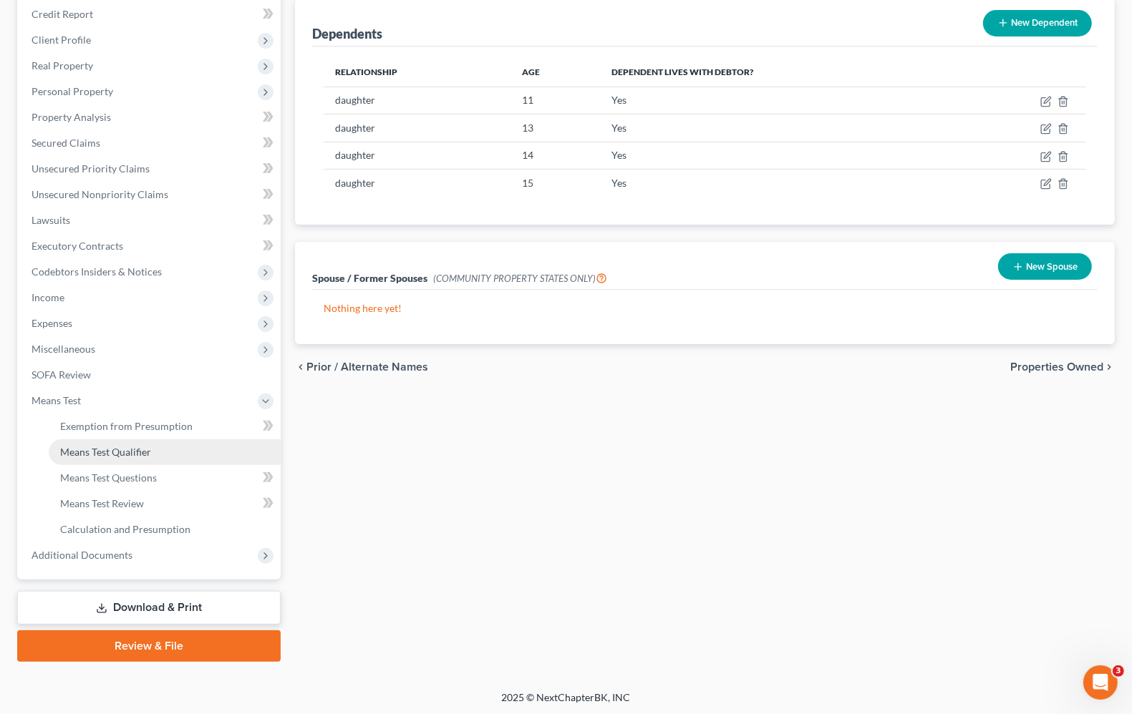
click at [162, 439] on link "Means Test Qualifier" at bounding box center [165, 452] width 232 height 26
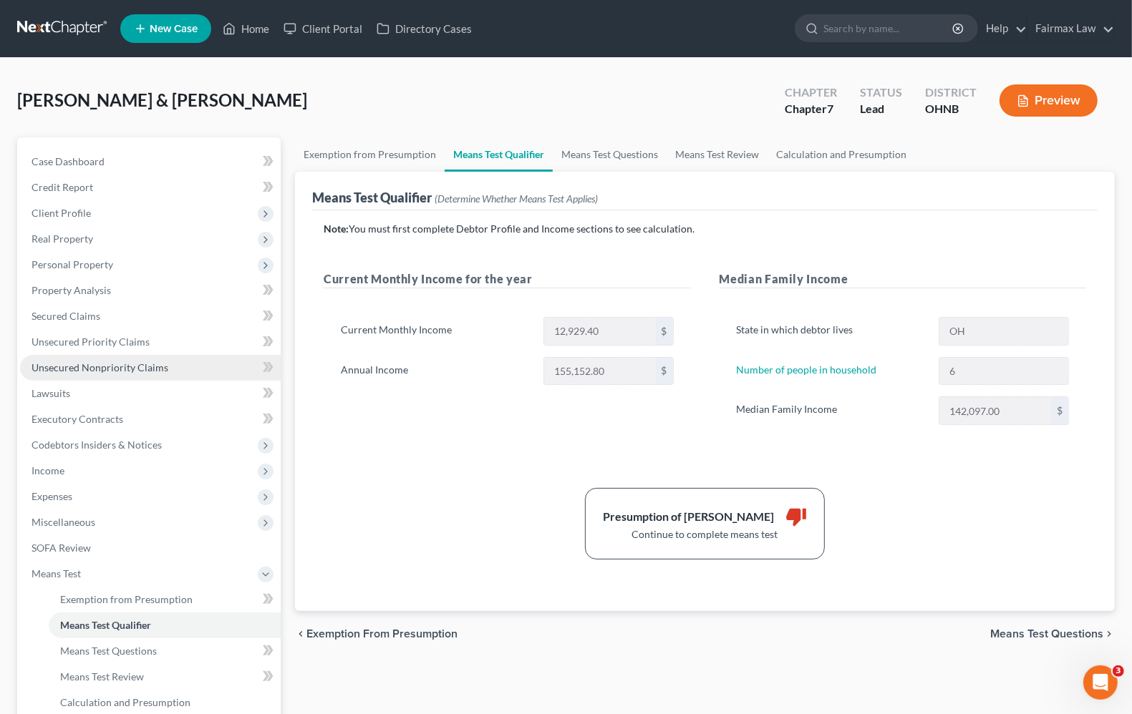
click at [89, 370] on span "Unsecured Nonpriority Claims" at bounding box center [99, 367] width 137 height 12
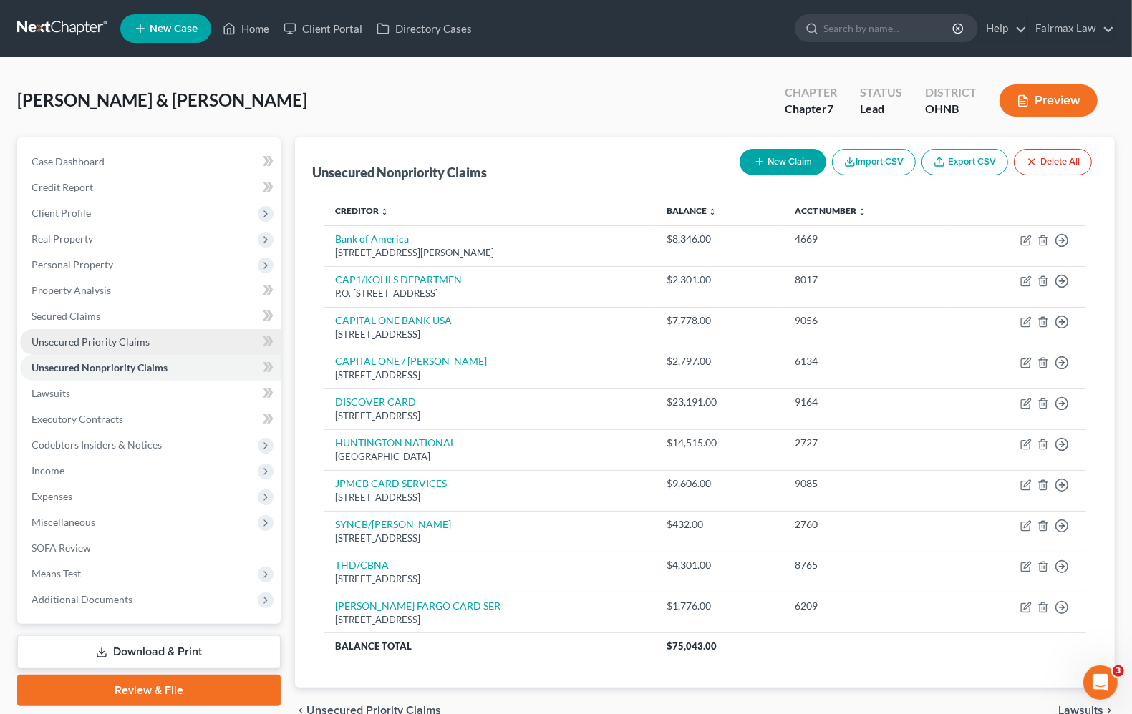
click at [91, 341] on span "Unsecured Priority Claims" at bounding box center [90, 342] width 118 height 12
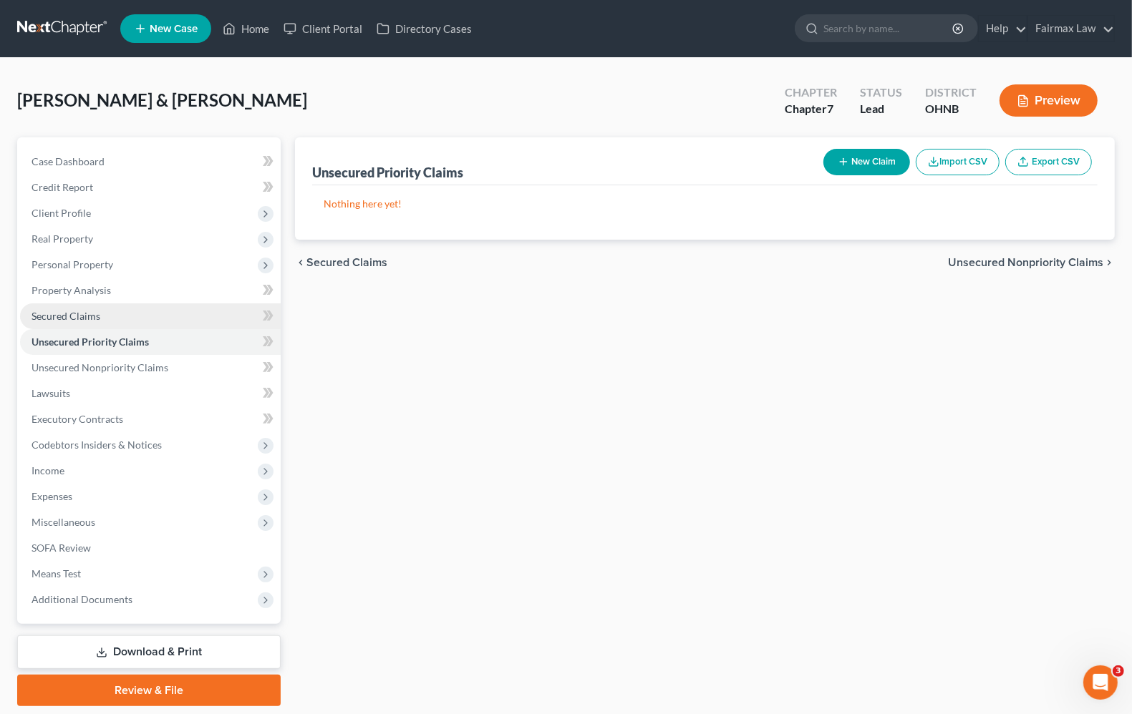
click at [69, 319] on span "Secured Claims" at bounding box center [65, 316] width 69 height 12
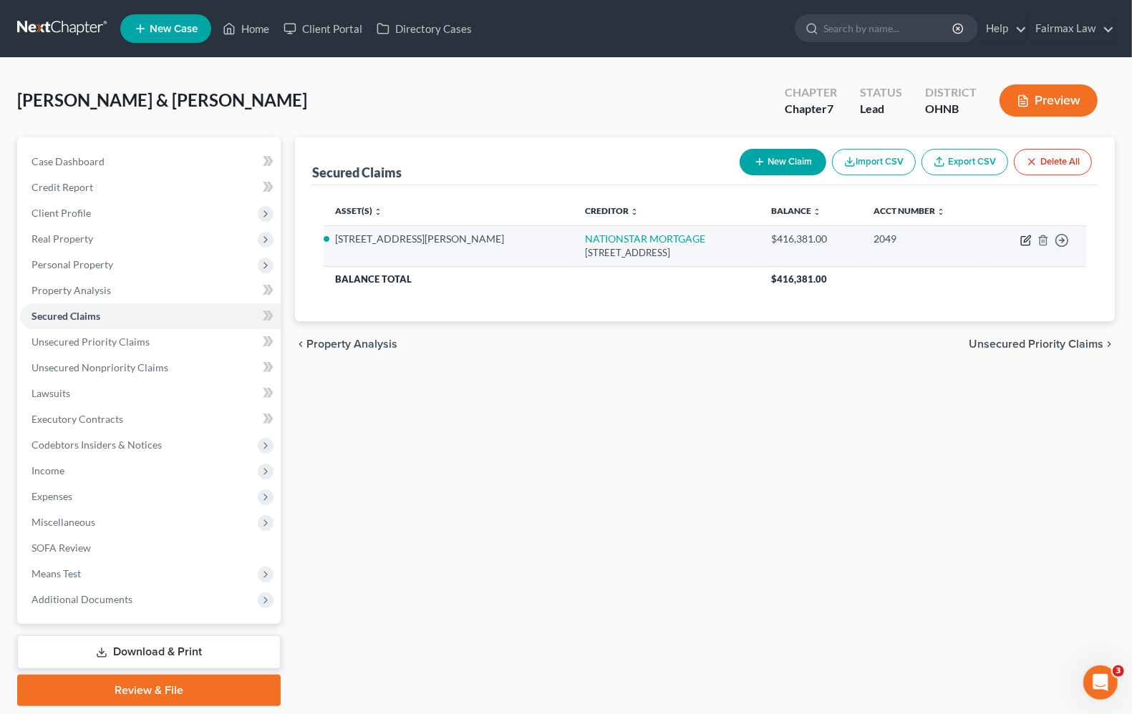
click at [1029, 240] on icon "button" at bounding box center [1025, 240] width 11 height 11
select select "45"
select select "2"
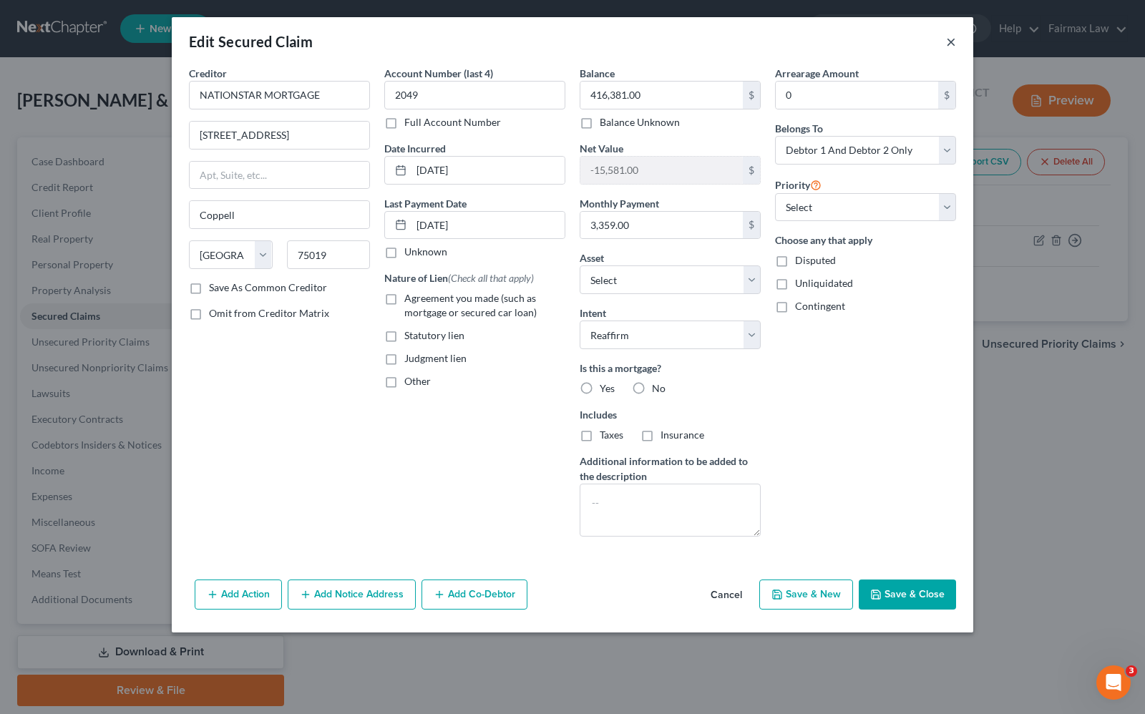
click at [951, 43] on button "×" at bounding box center [951, 41] width 10 height 17
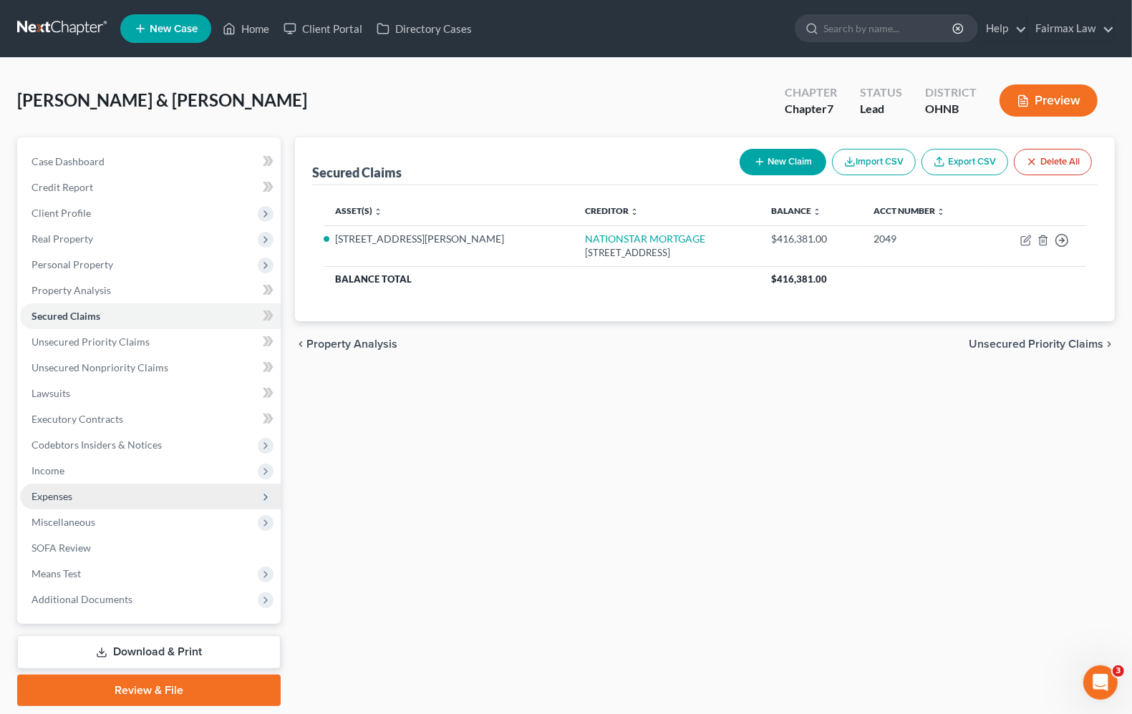
click at [54, 499] on span "Expenses" at bounding box center [51, 496] width 41 height 12
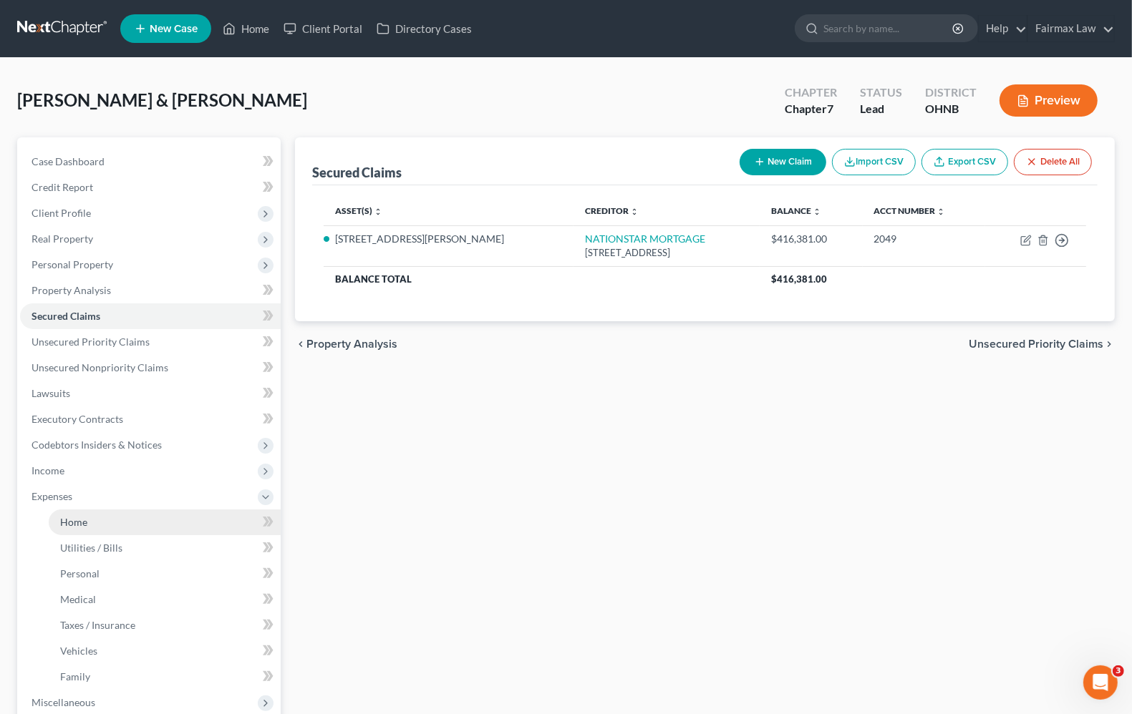
click at [66, 524] on span "Home" at bounding box center [73, 522] width 27 height 12
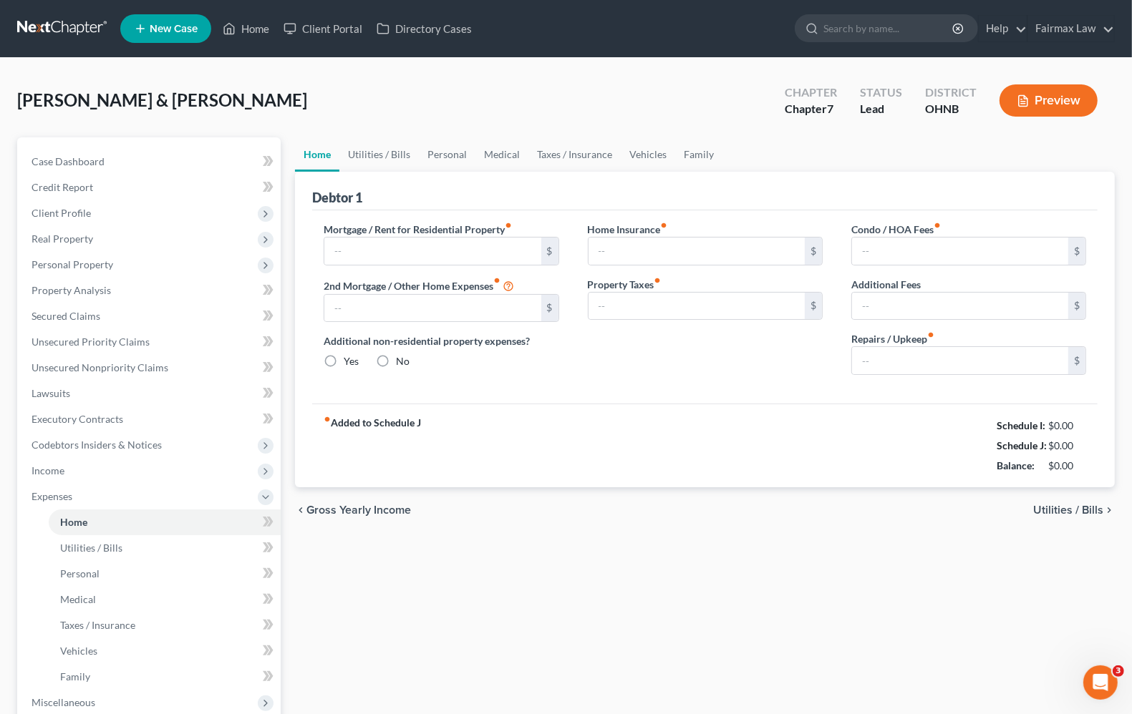
type input "3,500.00"
type input "0.00"
radio input "true"
type input "0.00"
type input "501.00"
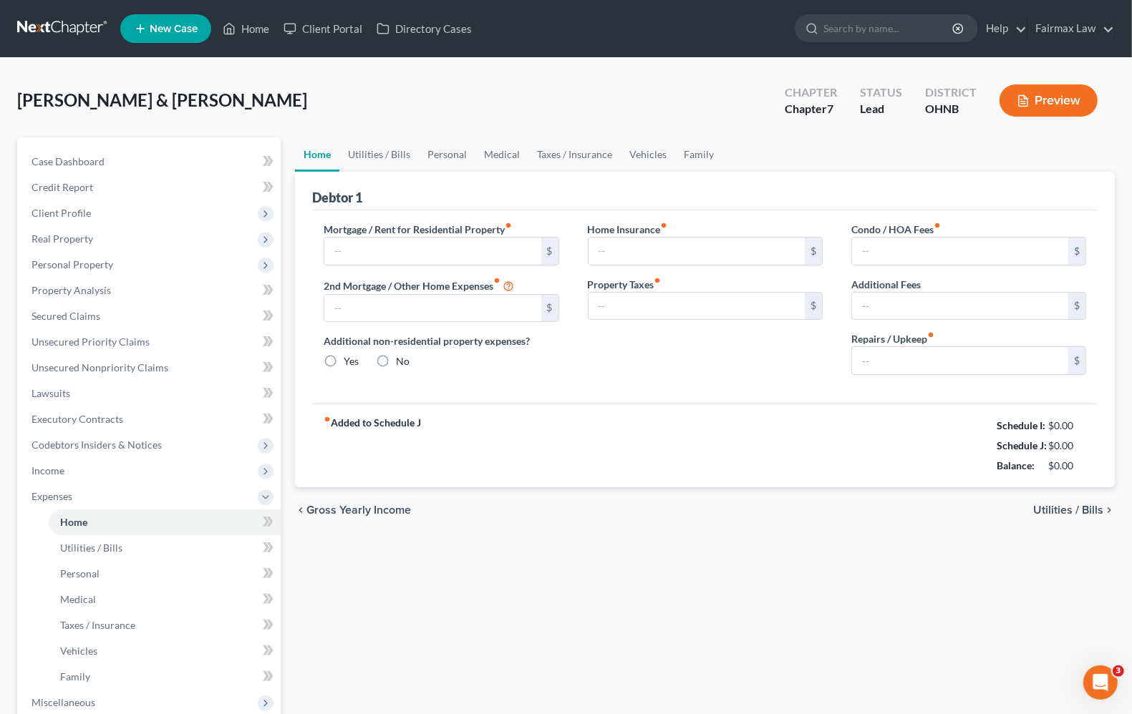
type input "0.00"
click at [1092, 505] on span "Utilities / Bills" at bounding box center [1068, 510] width 70 height 11
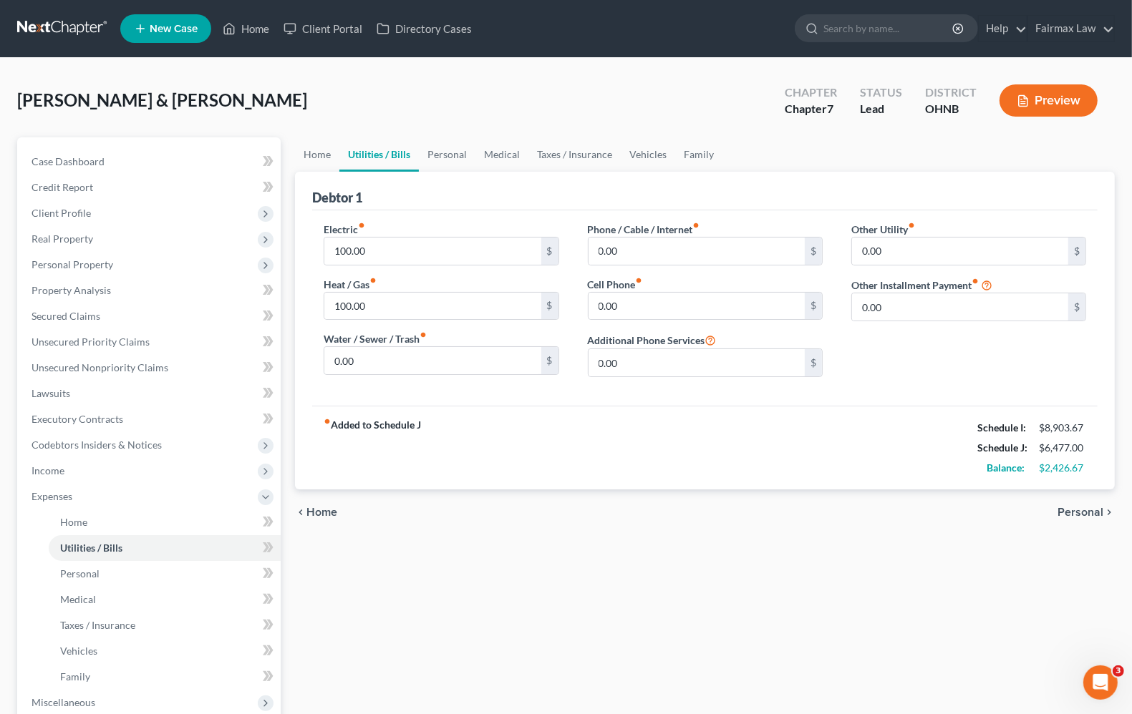
click at [1092, 507] on span "Personal" at bounding box center [1080, 512] width 46 height 11
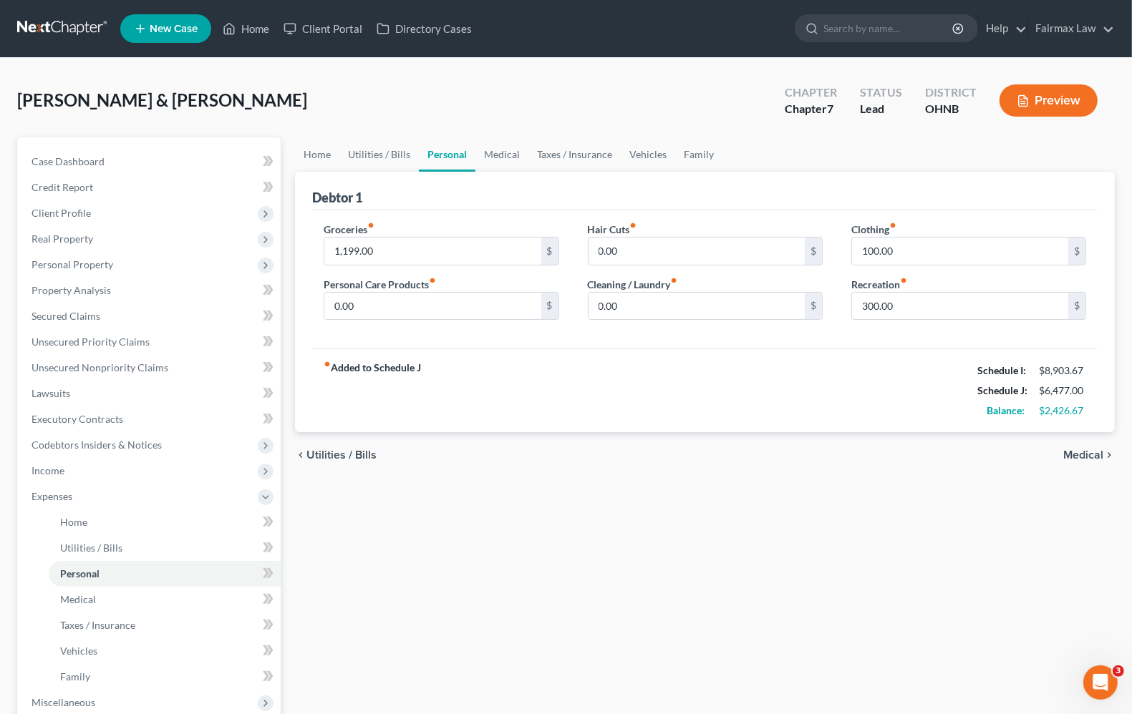
click at [1079, 456] on span "Medical" at bounding box center [1083, 455] width 40 height 11
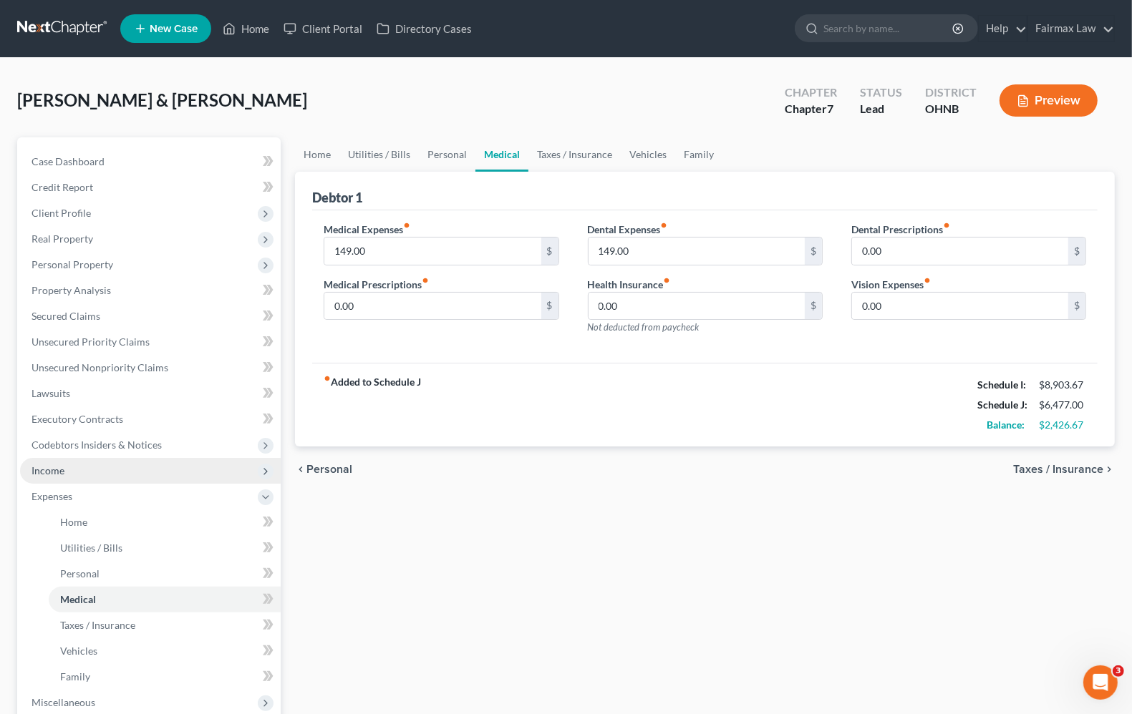
click at [62, 467] on span "Income" at bounding box center [47, 471] width 33 height 12
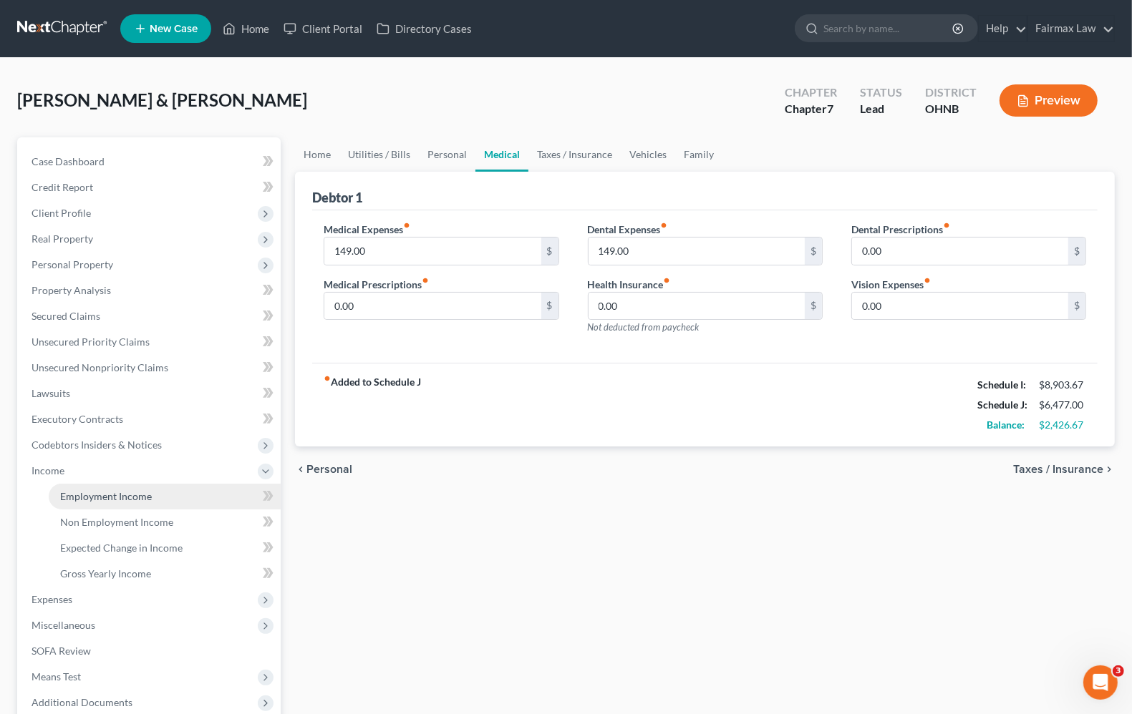
click at [111, 495] on span "Employment Income" at bounding box center [106, 496] width 92 height 12
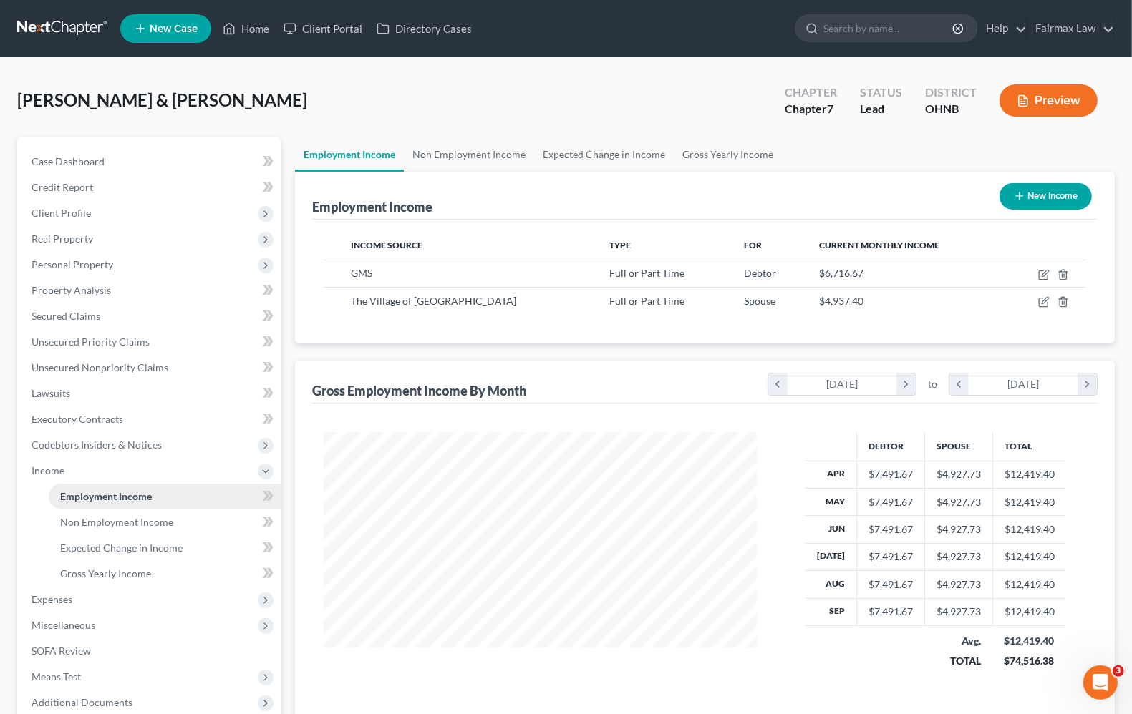
scroll to position [258, 460]
click at [62, 598] on span "Expenses" at bounding box center [51, 599] width 41 height 12
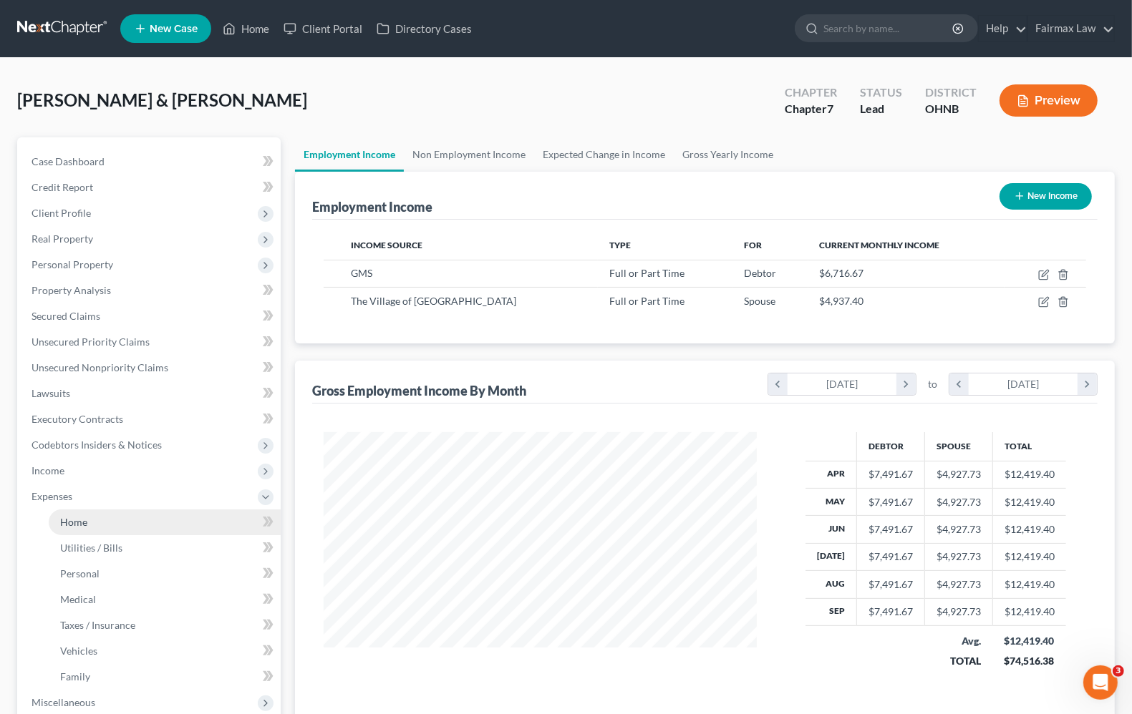
click at [81, 525] on span "Home" at bounding box center [73, 522] width 27 height 12
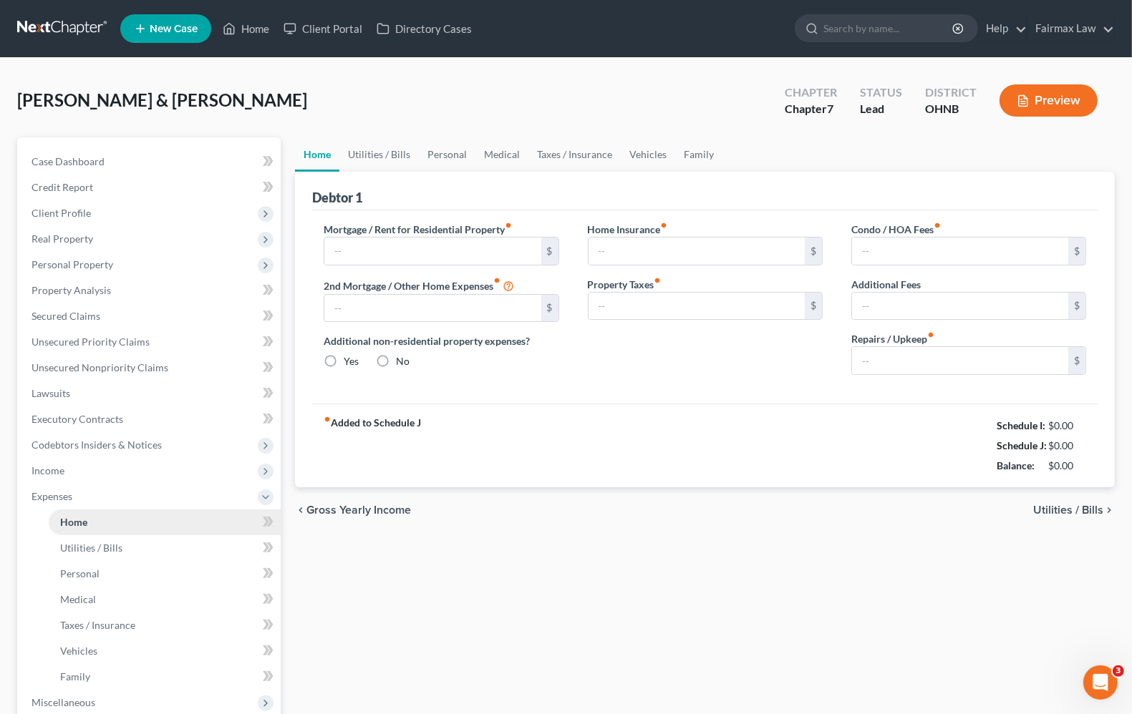
type input "3,500.00"
type input "0.00"
radio input "true"
type input "0.00"
type input "501.00"
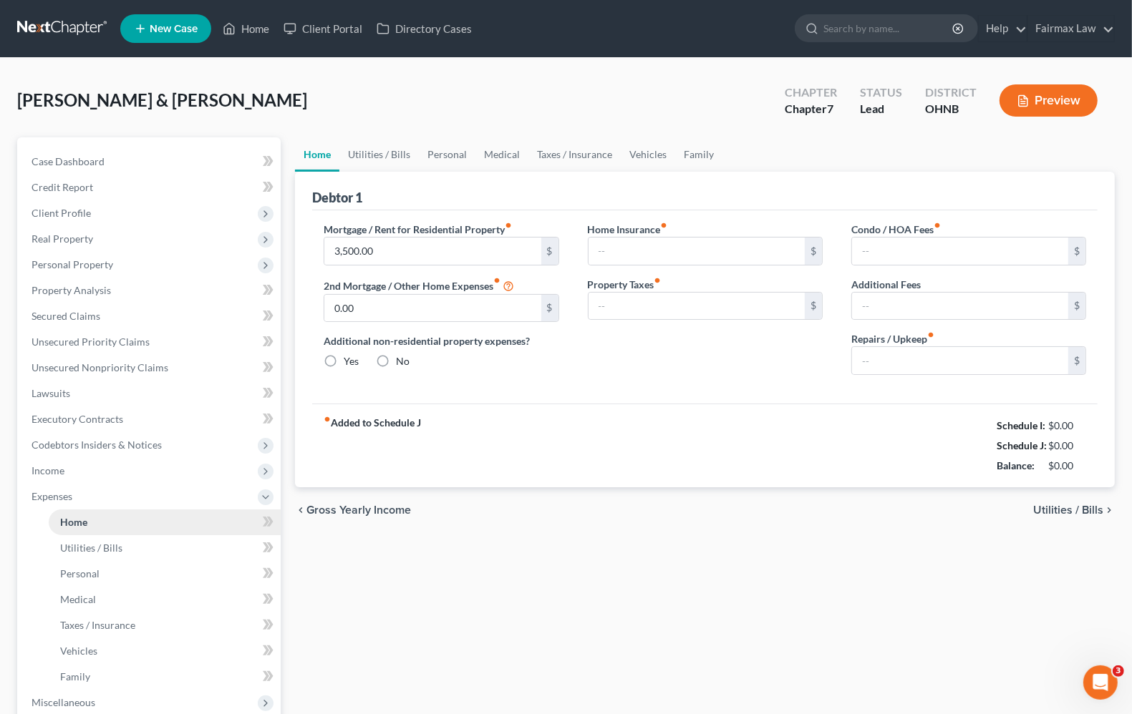
type input "0.00"
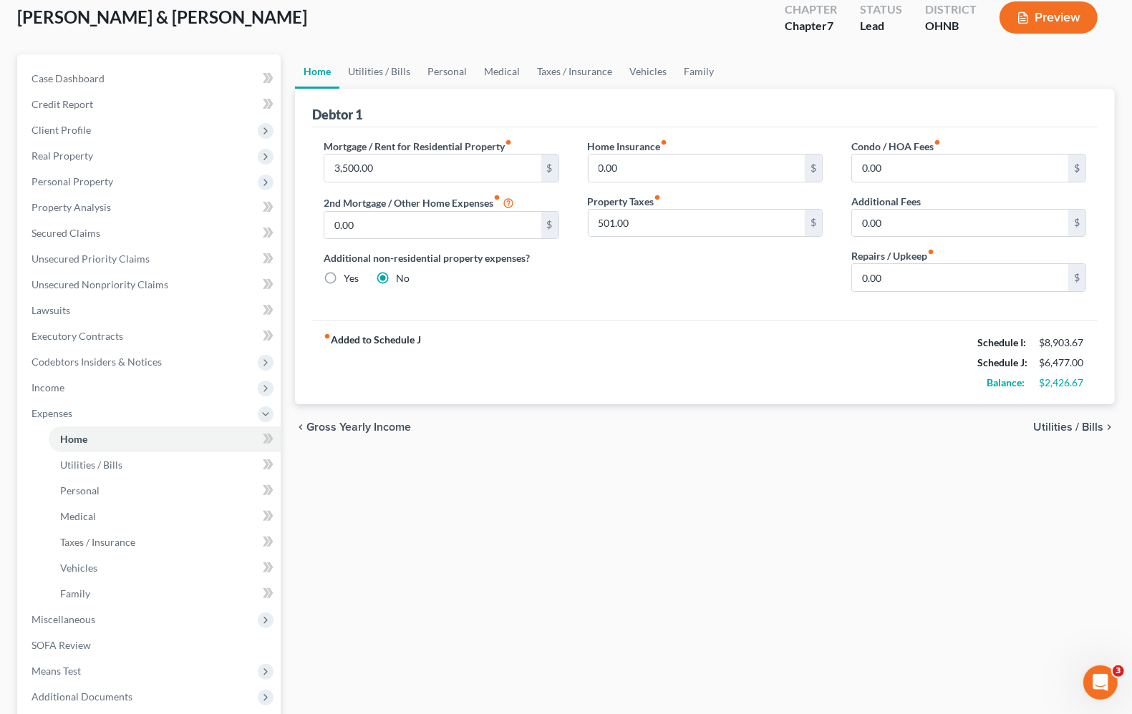
scroll to position [225, 0]
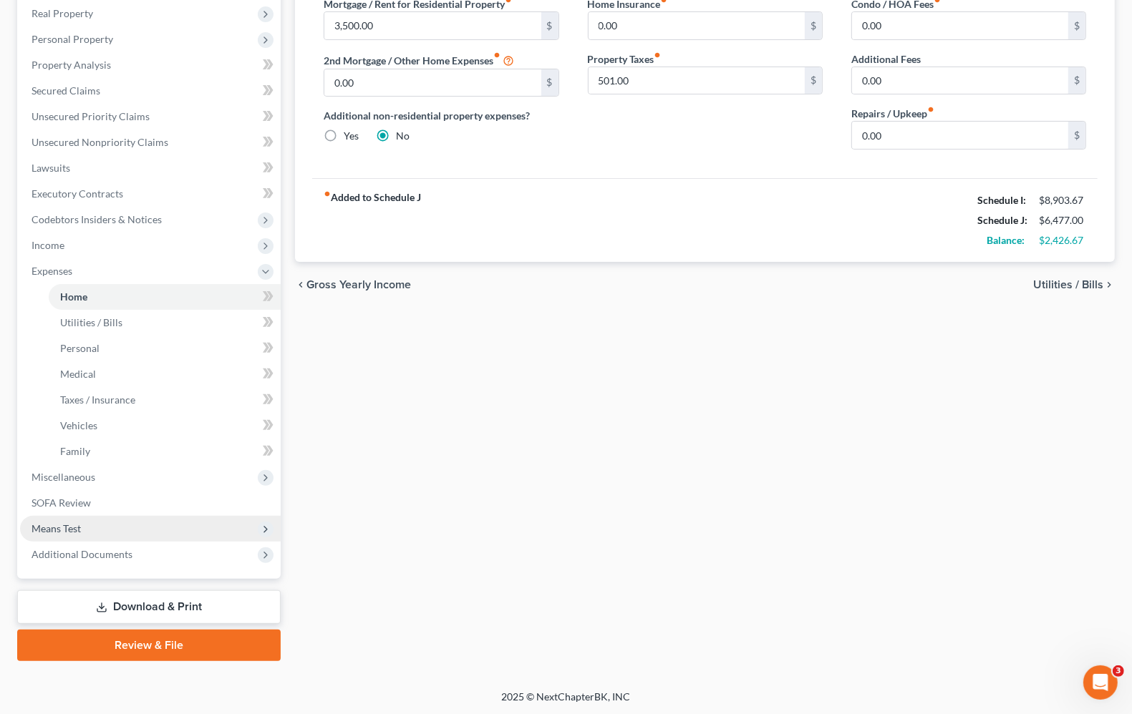
click at [76, 537] on span "Means Test" at bounding box center [150, 529] width 261 height 26
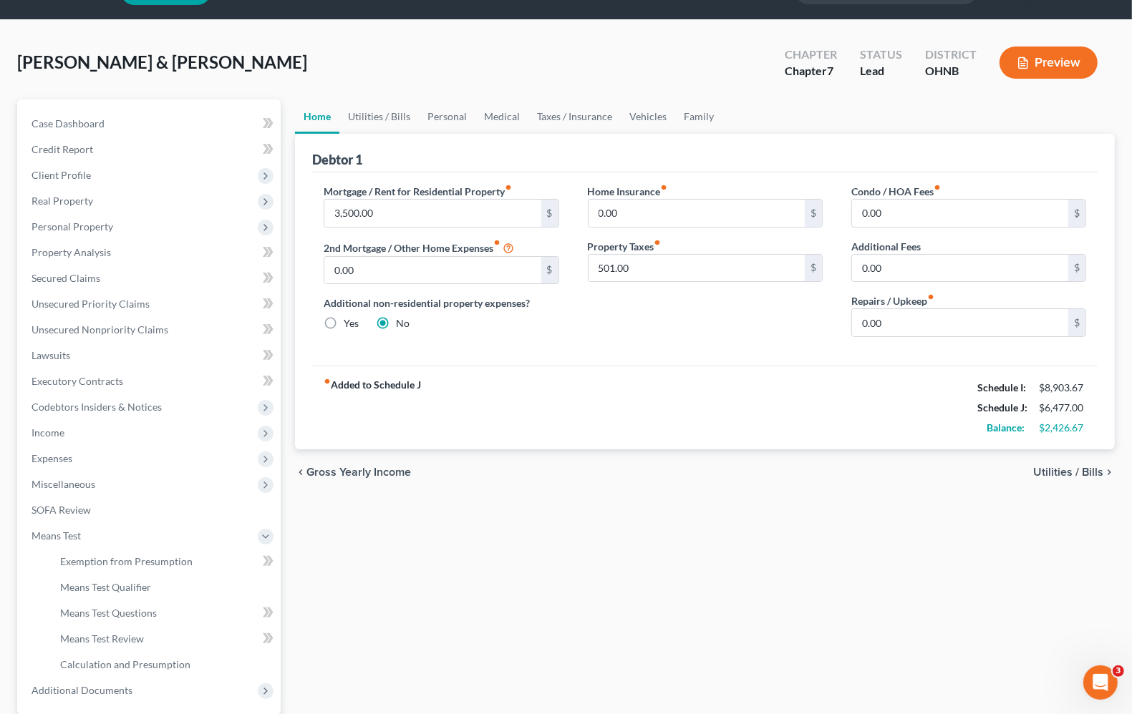
scroll to position [0, 0]
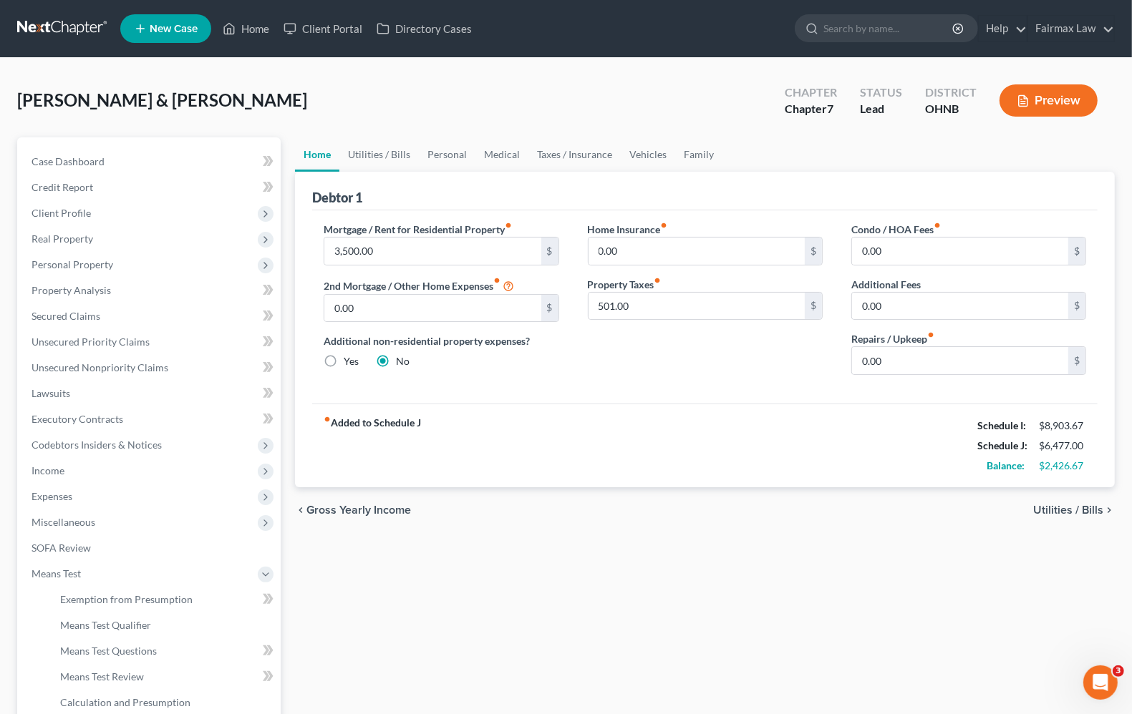
click at [1075, 512] on span "Utilities / Bills" at bounding box center [1068, 510] width 70 height 11
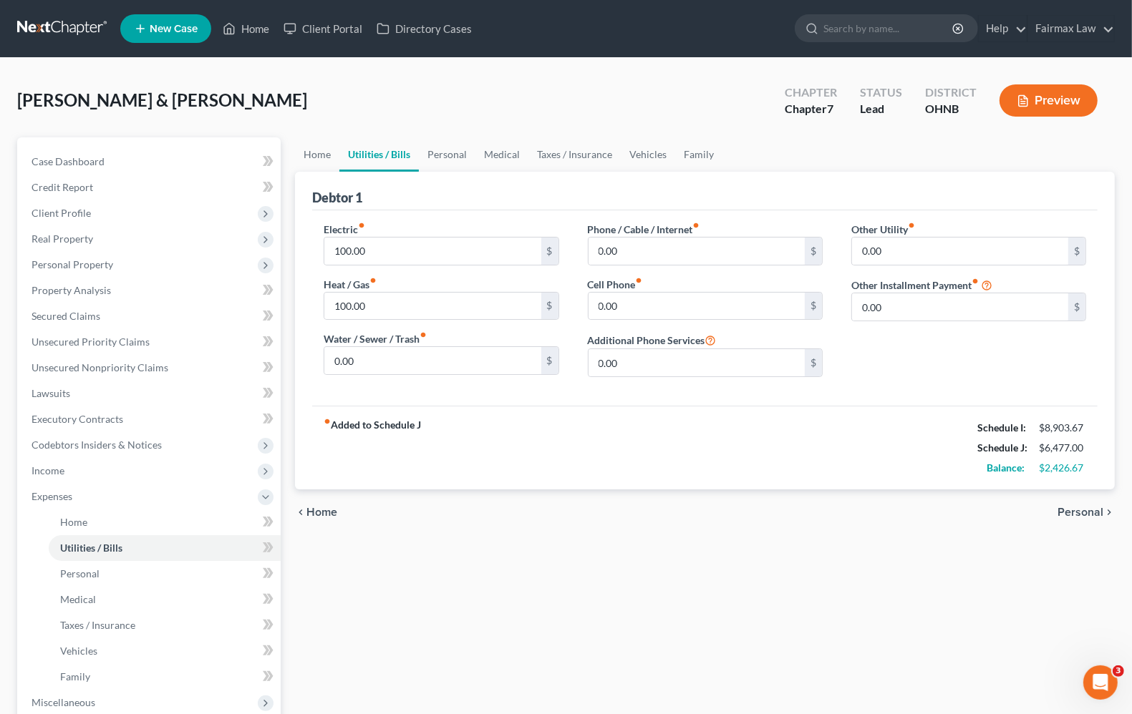
click at [1075, 512] on span "Personal" at bounding box center [1080, 512] width 46 height 11
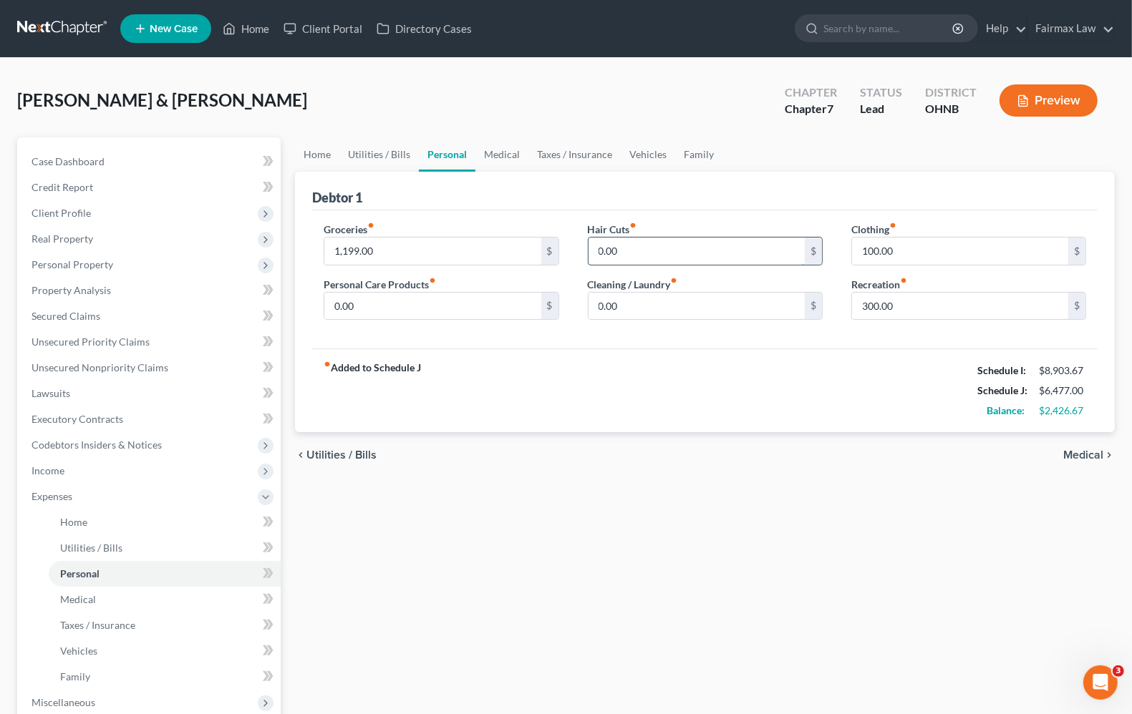
click at [637, 244] on input "0.00" at bounding box center [696, 251] width 216 height 27
type input "200.00"
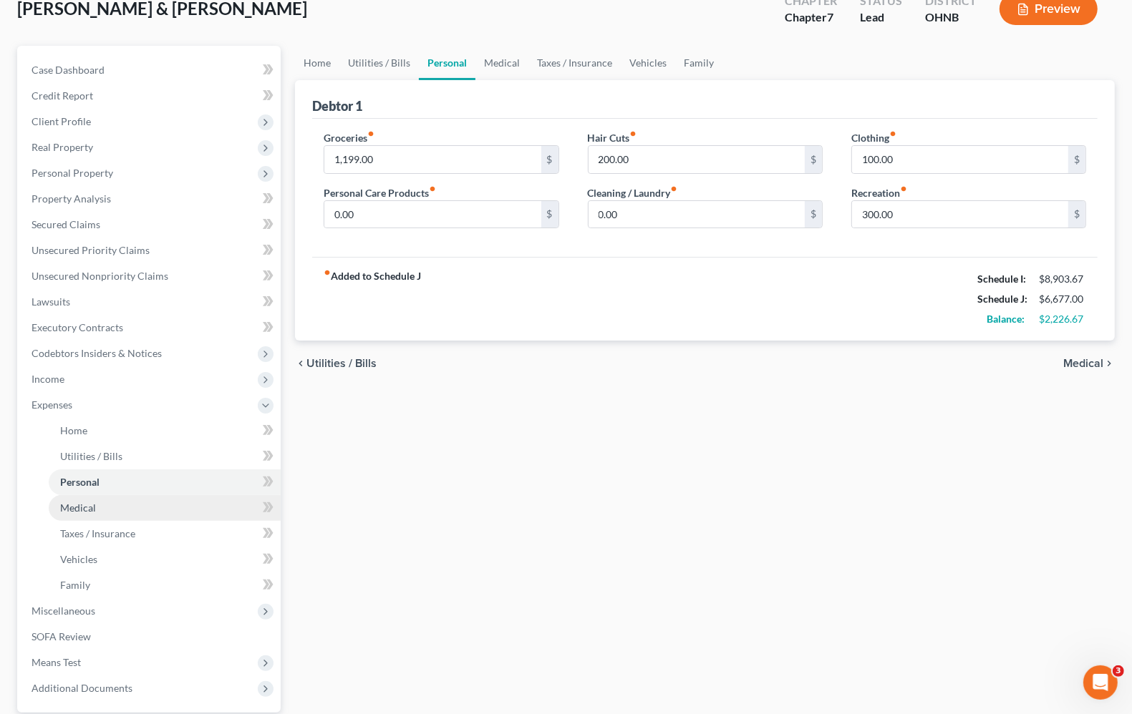
scroll to position [225, 0]
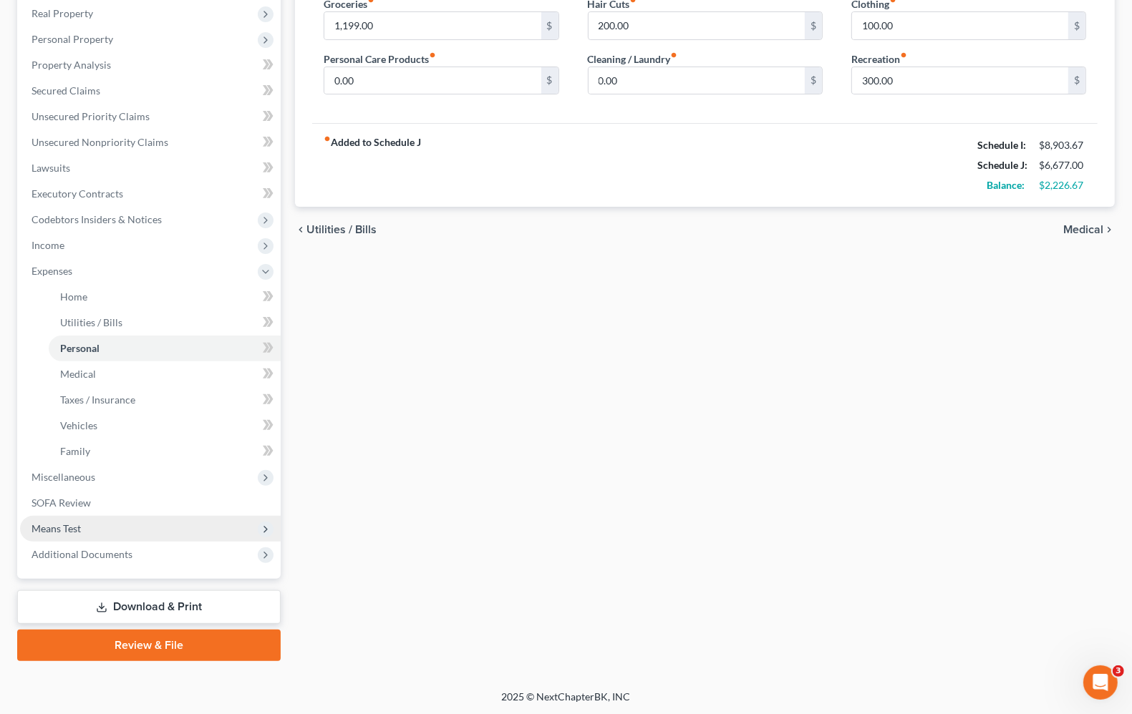
click at [74, 519] on span "Means Test" at bounding box center [150, 529] width 261 height 26
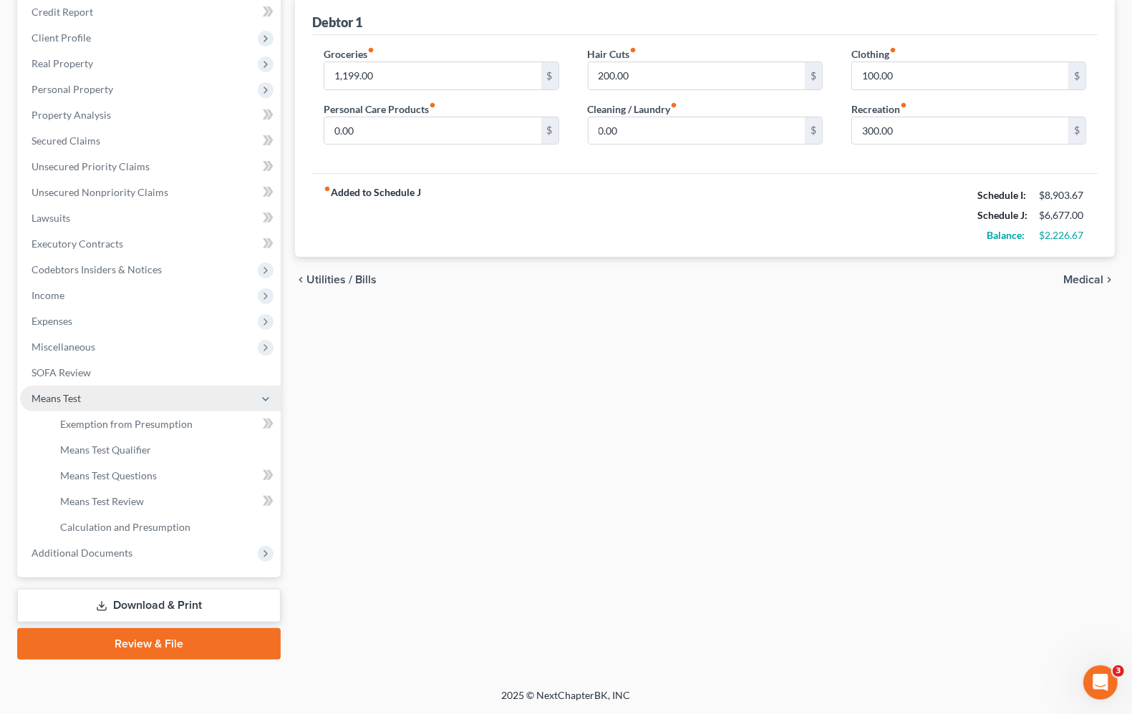
scroll to position [173, 0]
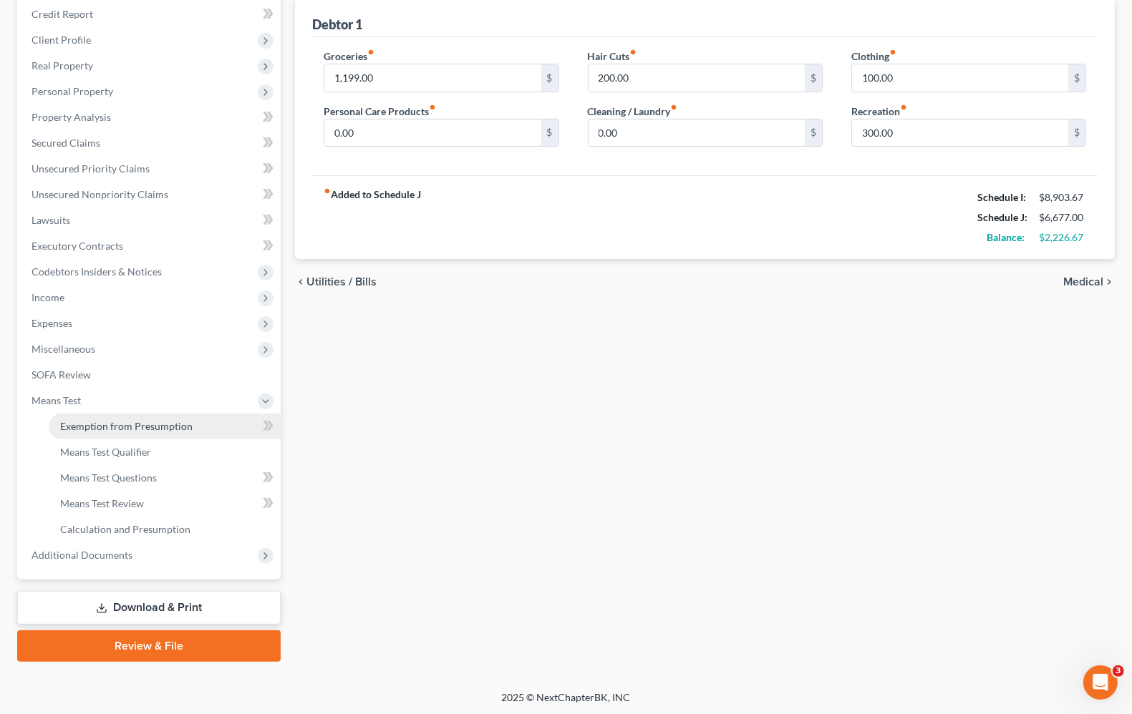
click at [122, 431] on link "Exemption from Presumption" at bounding box center [165, 427] width 232 height 26
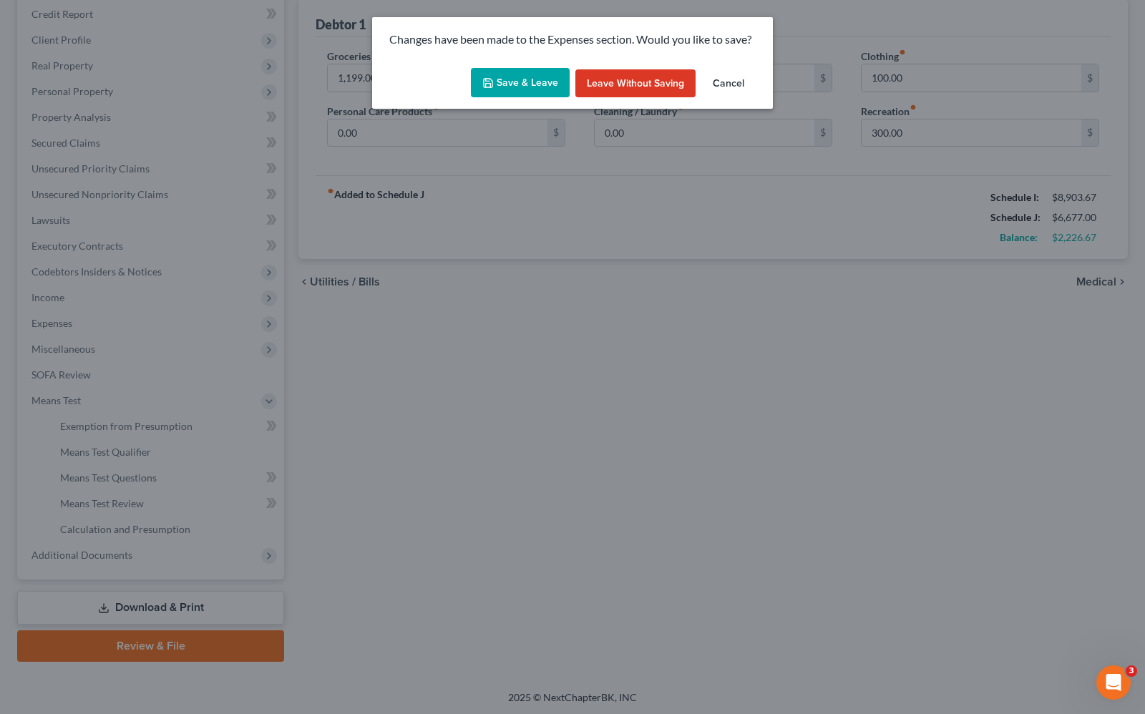
click at [741, 83] on button "Cancel" at bounding box center [728, 83] width 54 height 29
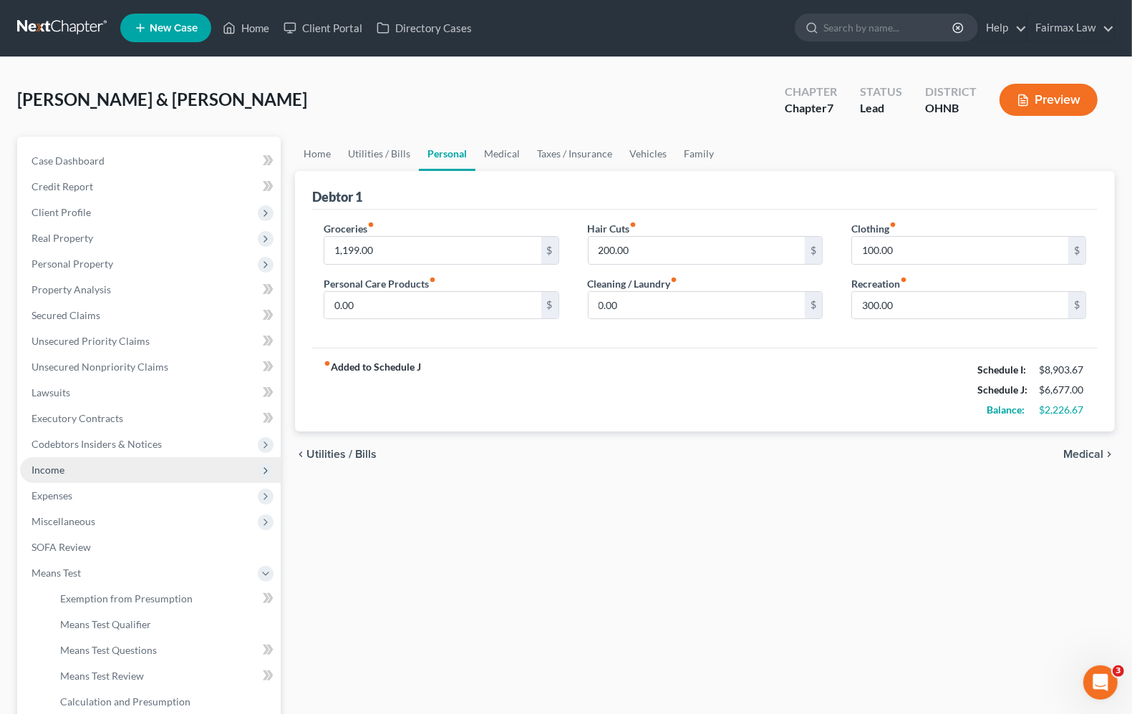
scroll to position [0, 0]
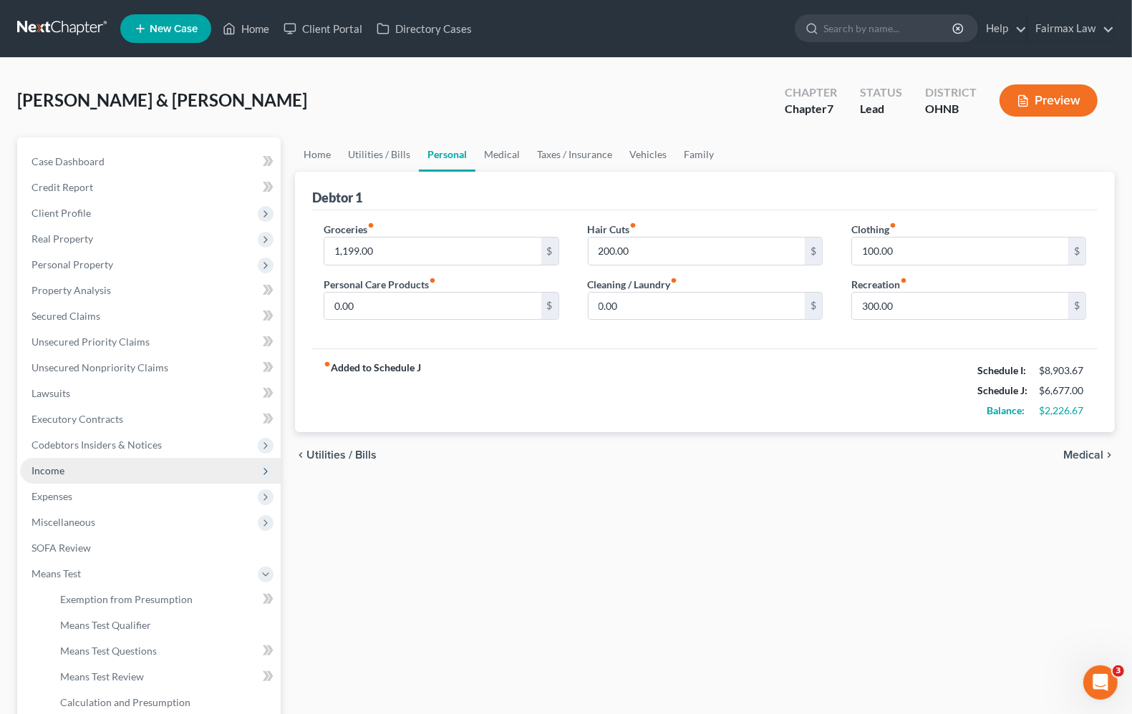
click at [62, 473] on span "Income" at bounding box center [47, 471] width 33 height 12
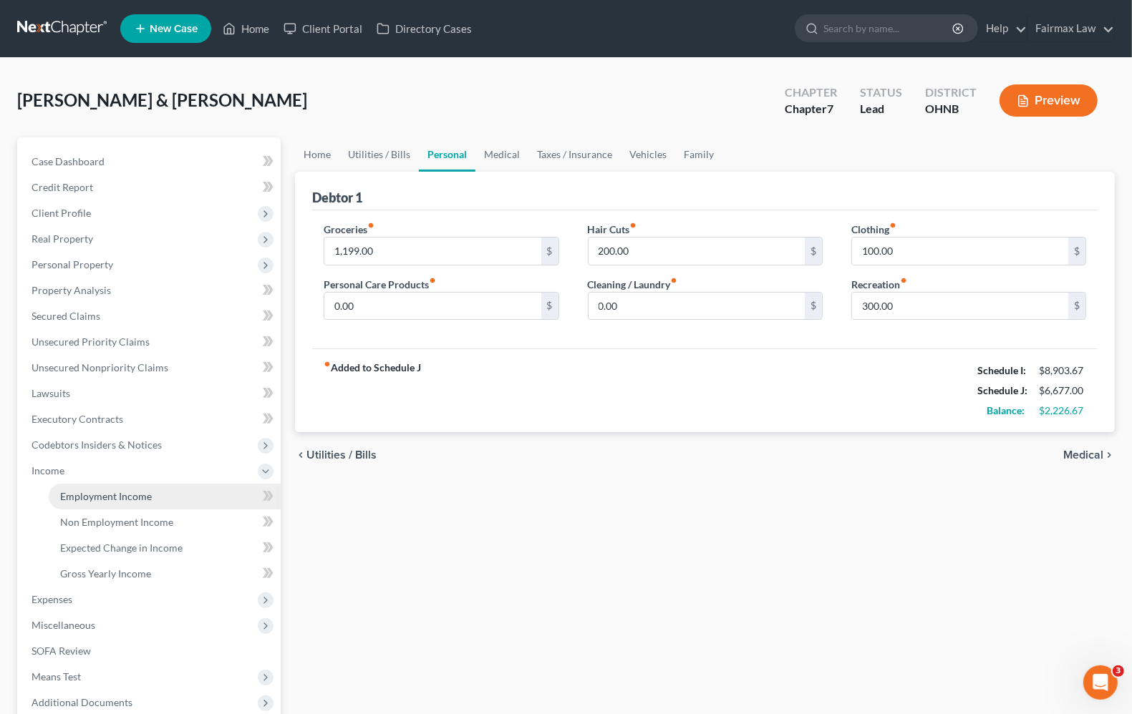
click at [92, 498] on span "Employment Income" at bounding box center [106, 496] width 92 height 12
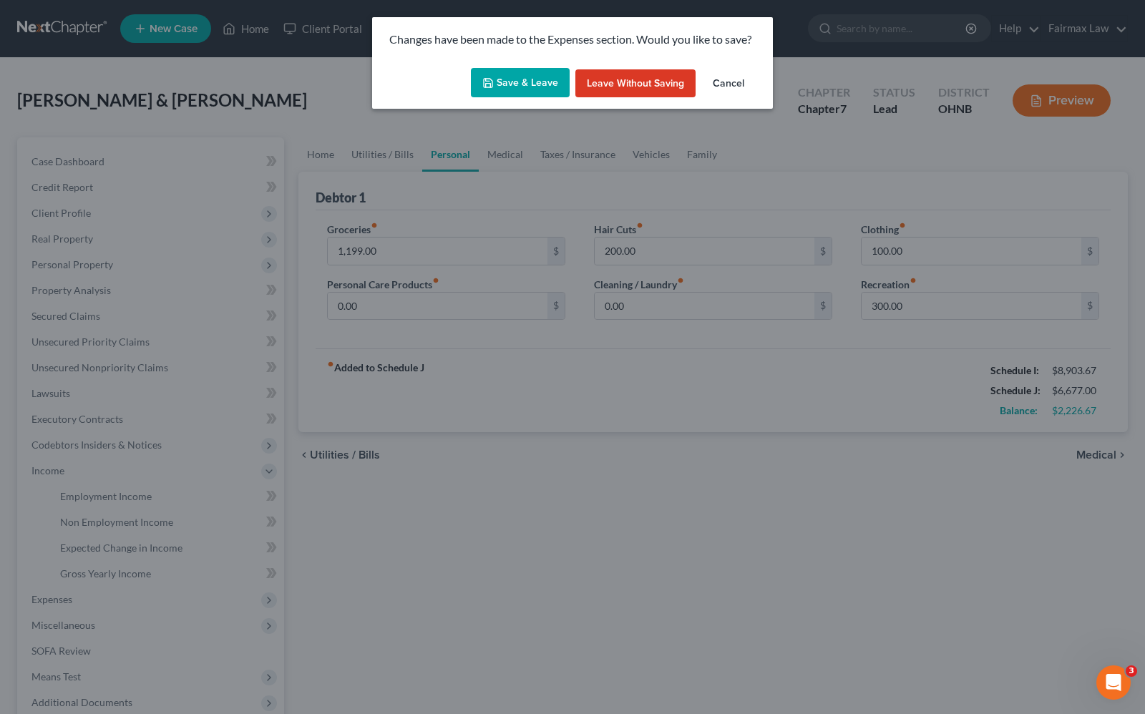
click at [507, 77] on button "Save & Leave" at bounding box center [520, 83] width 99 height 30
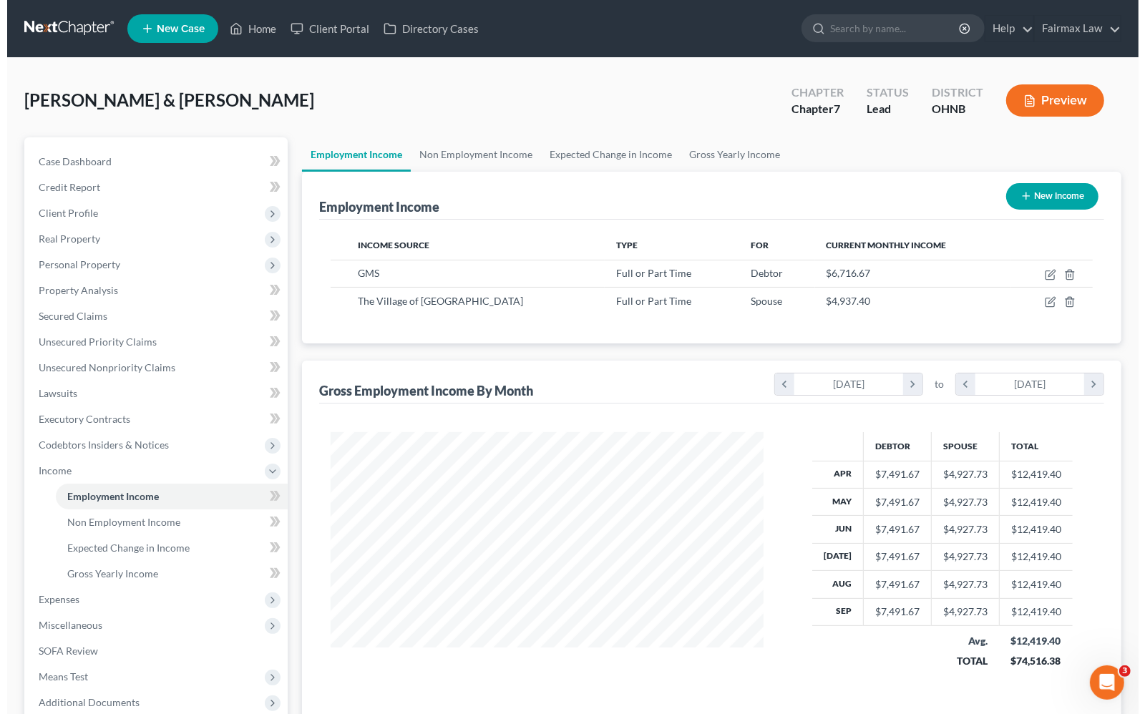
scroll to position [258, 460]
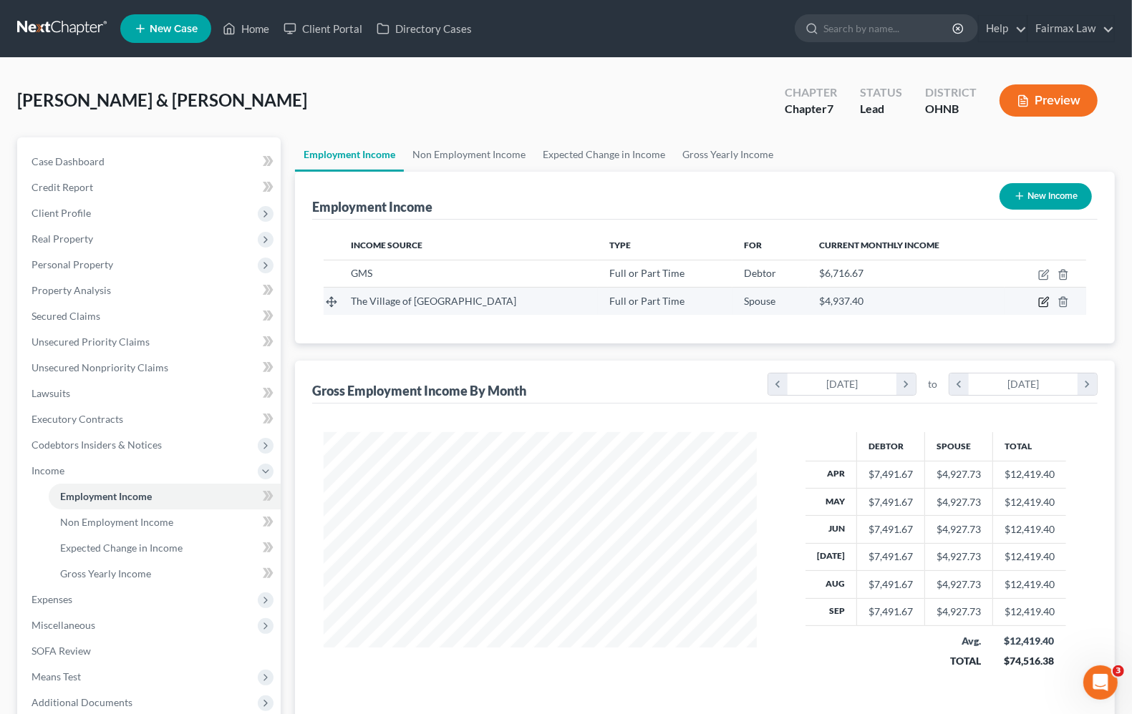
click at [1044, 306] on icon "button" at bounding box center [1043, 301] width 11 height 11
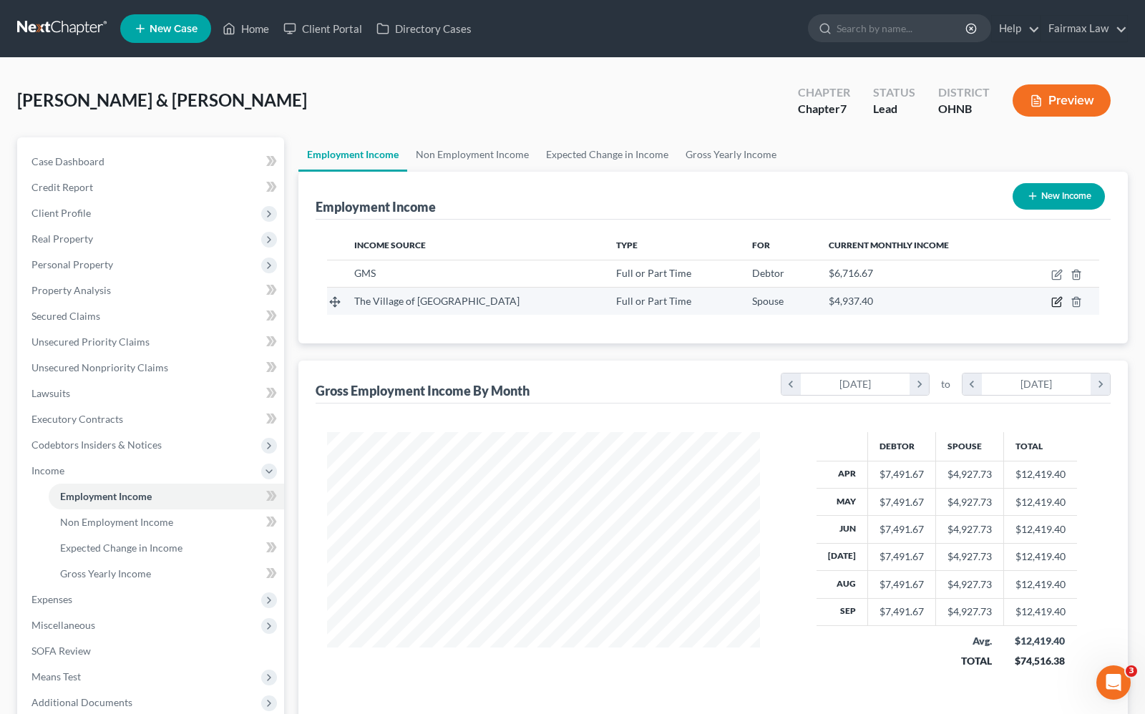
select select "0"
select select "36"
select select "2"
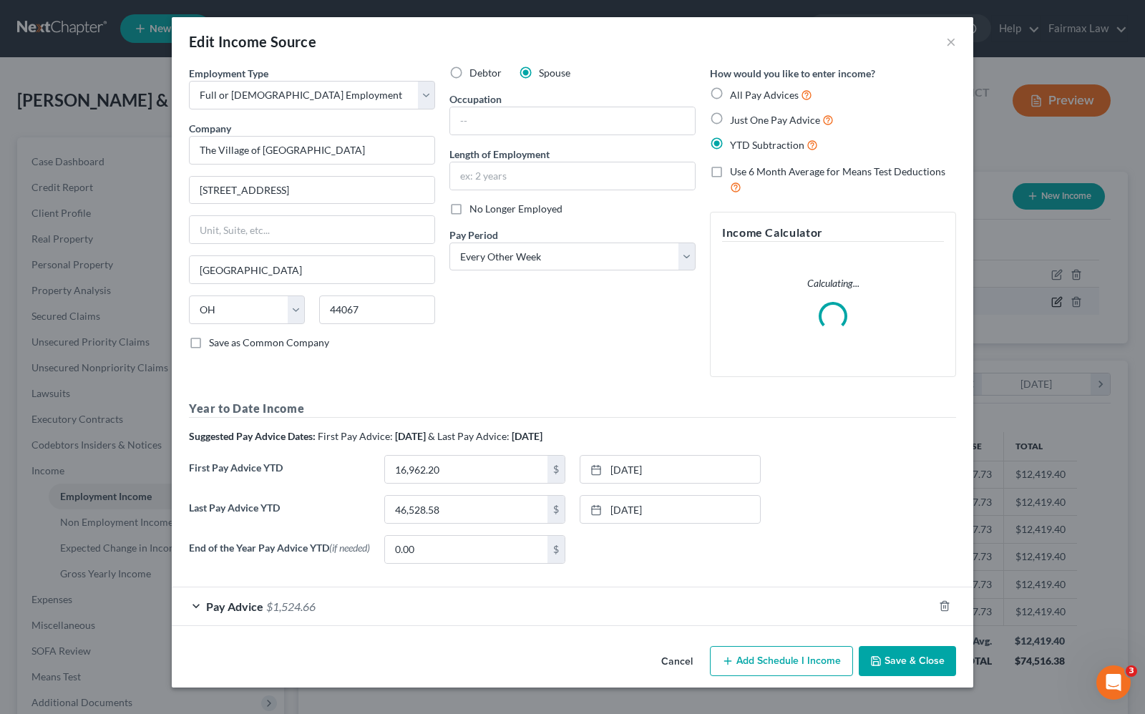
scroll to position [258, 467]
click at [470, 351] on div "Debtor Spouse Occupation Length of Employment No Longer Employed Pay Period * S…" at bounding box center [572, 227] width 261 height 323
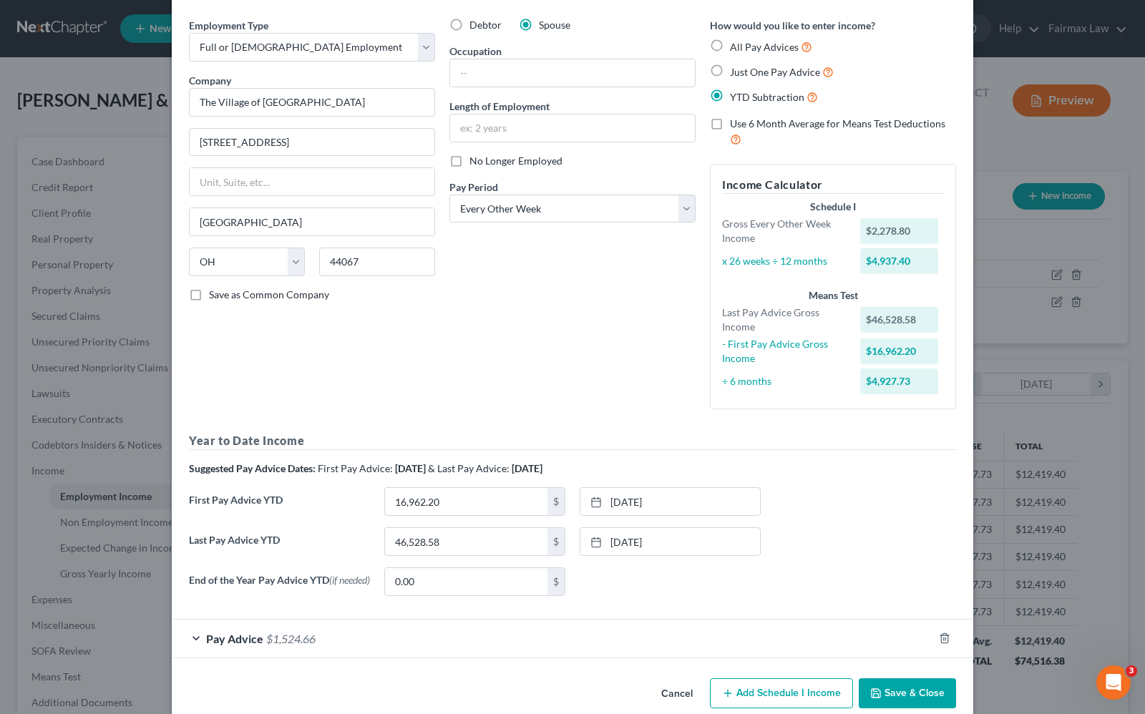
scroll to position [75, 0]
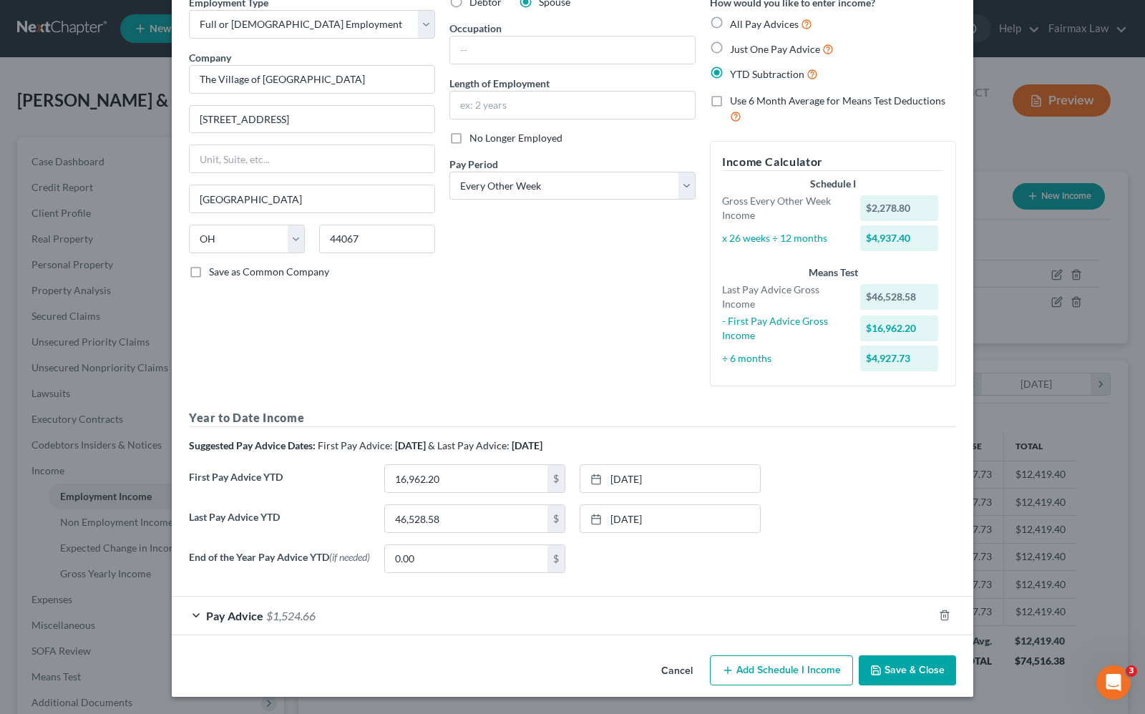
click at [266, 621] on span "$1,524.66" at bounding box center [290, 616] width 49 height 14
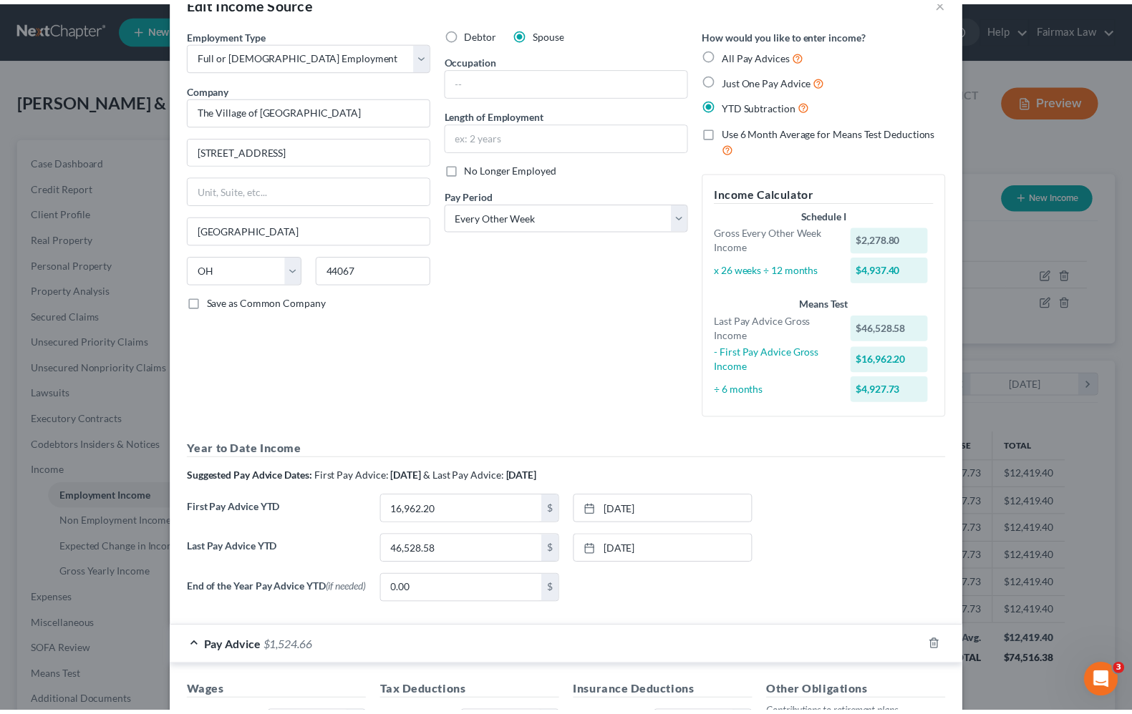
scroll to position [0, 0]
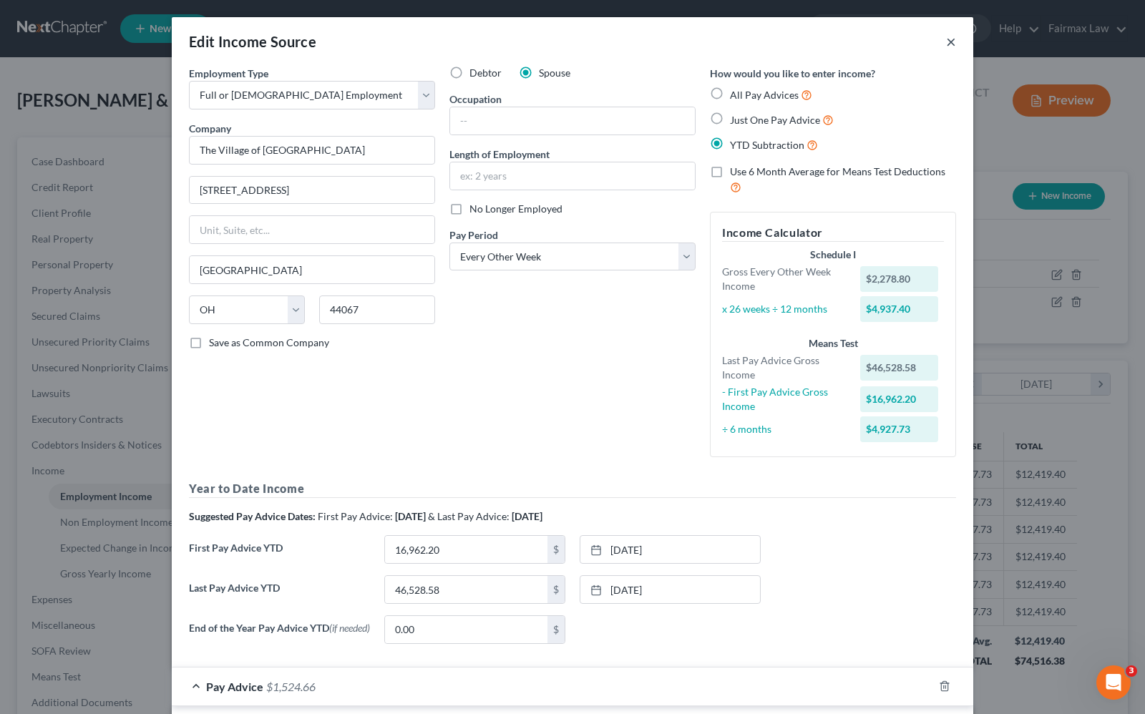
click at [946, 43] on button "×" at bounding box center [951, 41] width 10 height 17
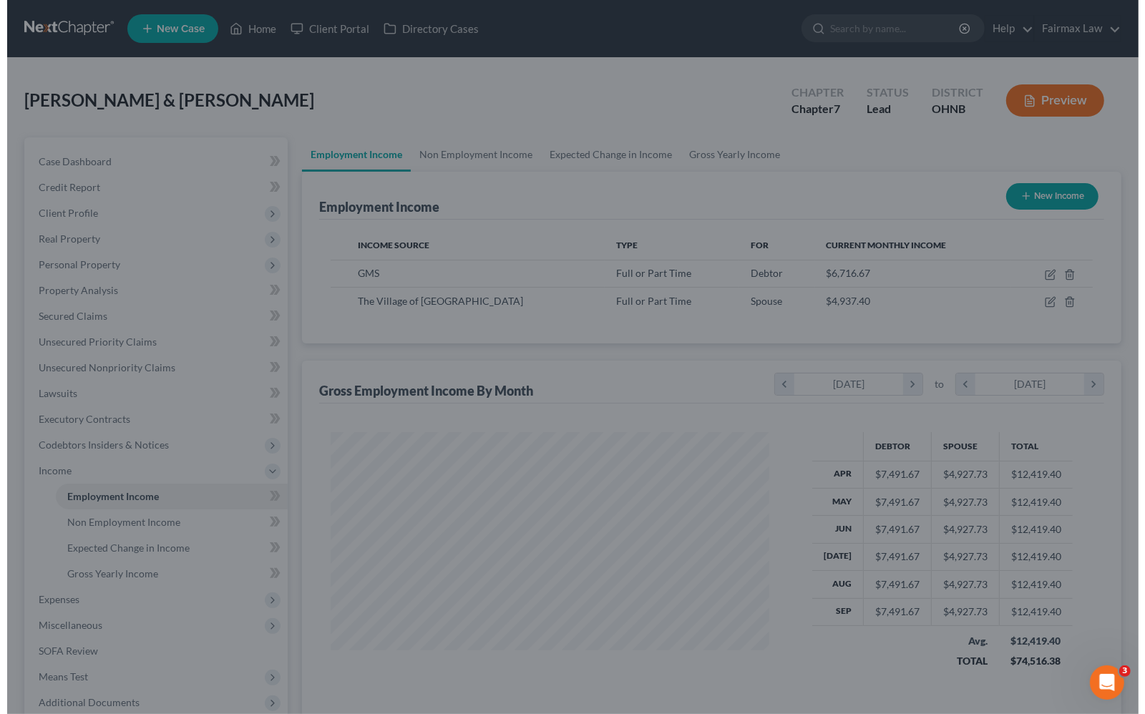
scroll to position [715524, 715320]
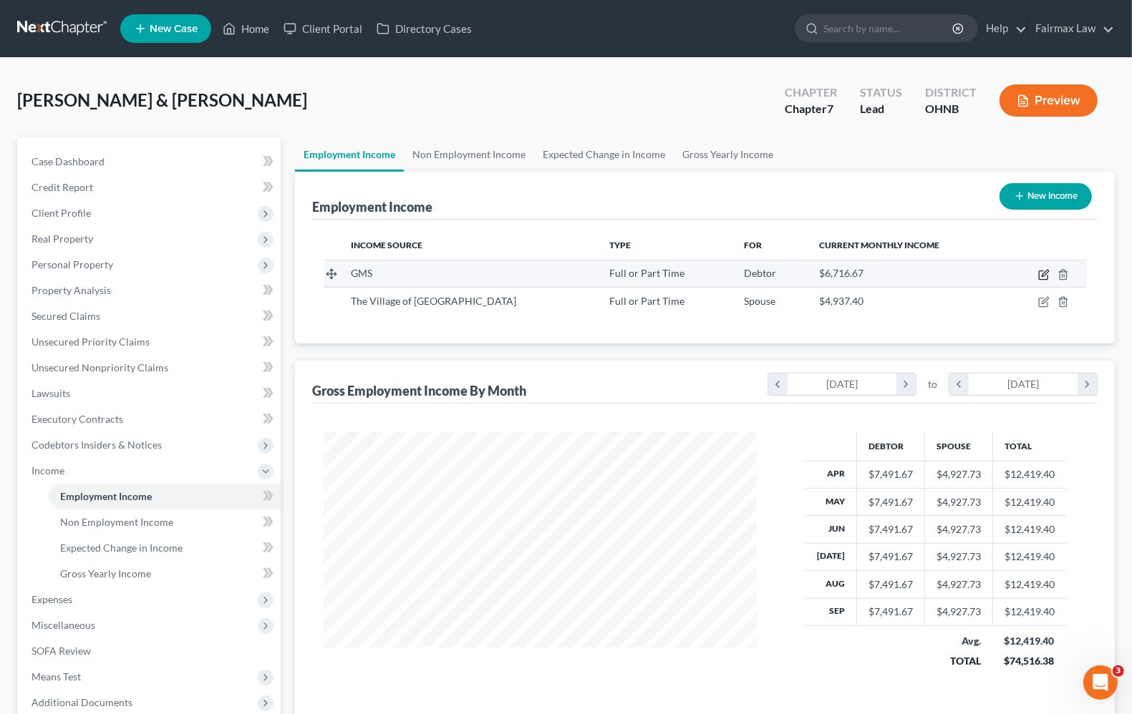
click at [1042, 273] on icon "button" at bounding box center [1043, 274] width 11 height 11
select select "0"
select select "36"
select select "3"
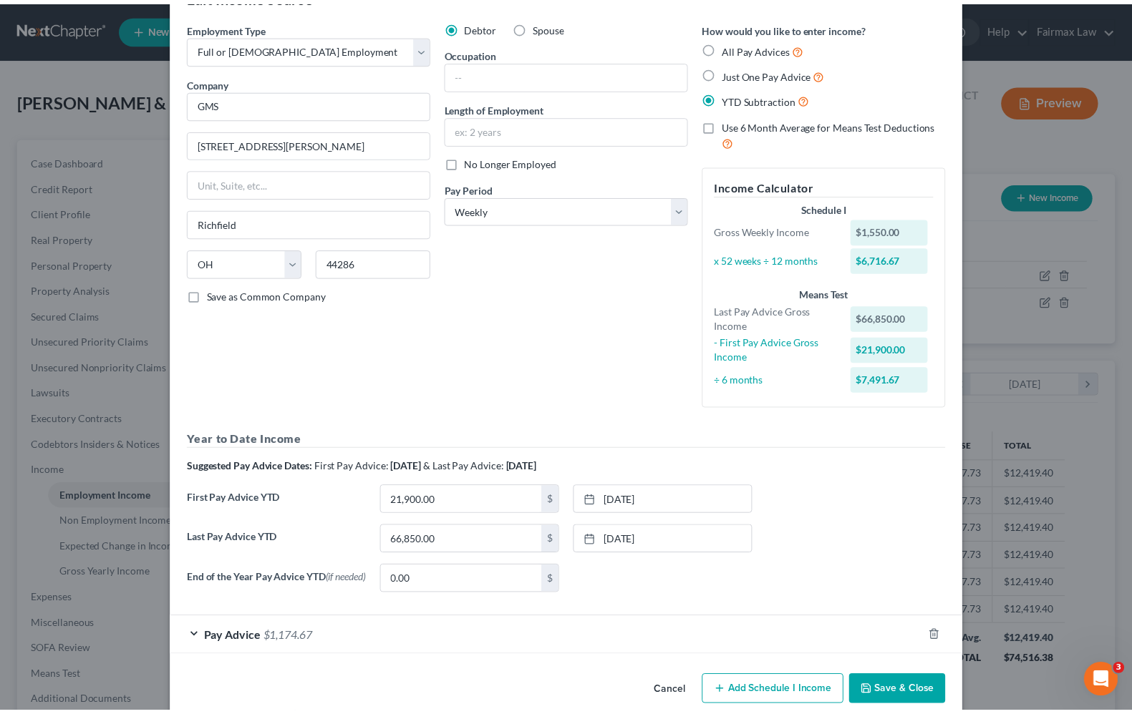
scroll to position [72, 0]
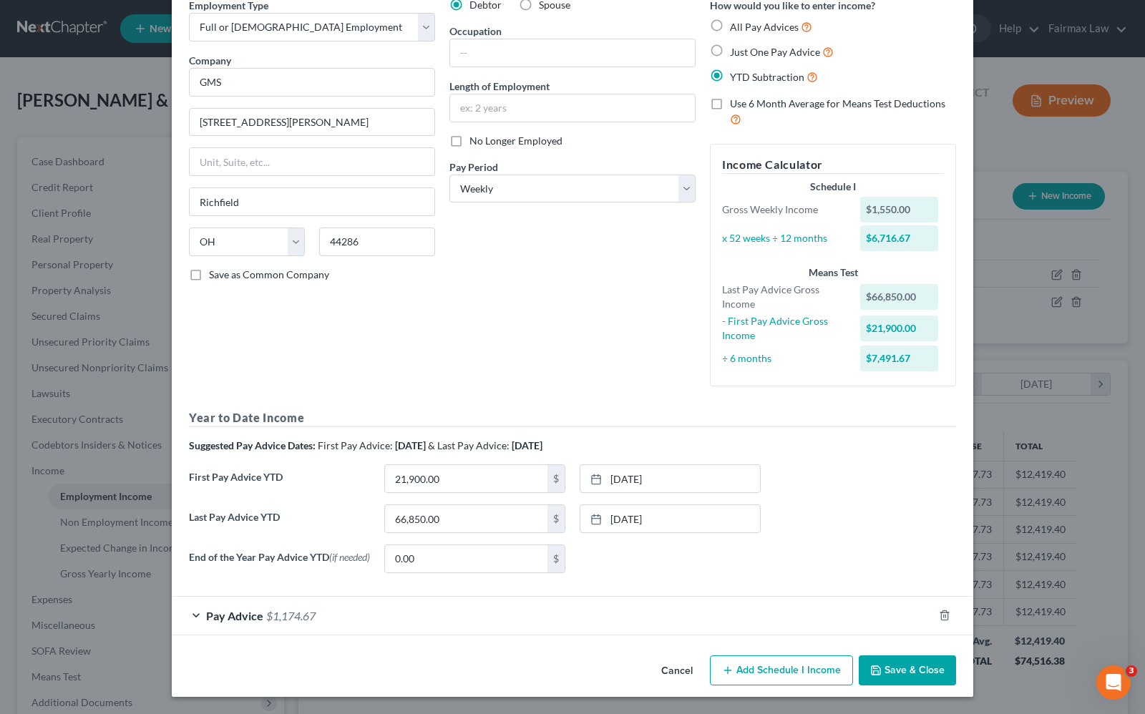
click at [922, 671] on button "Save & Close" at bounding box center [907, 671] width 97 height 30
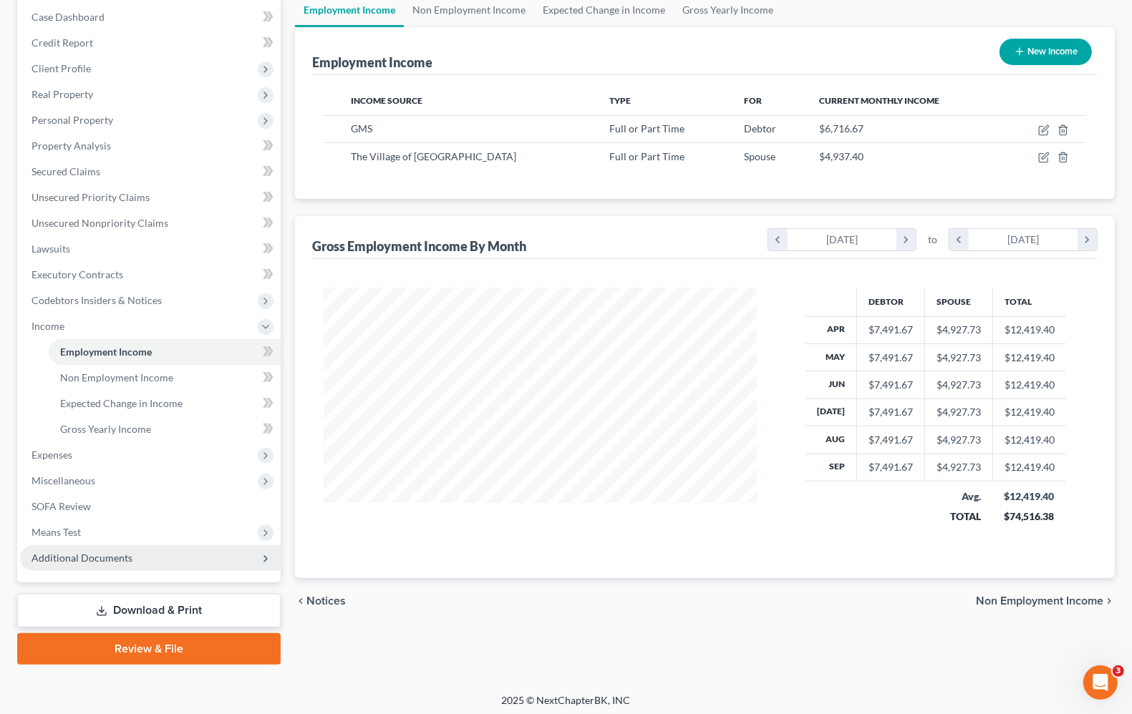
scroll to position [147, 0]
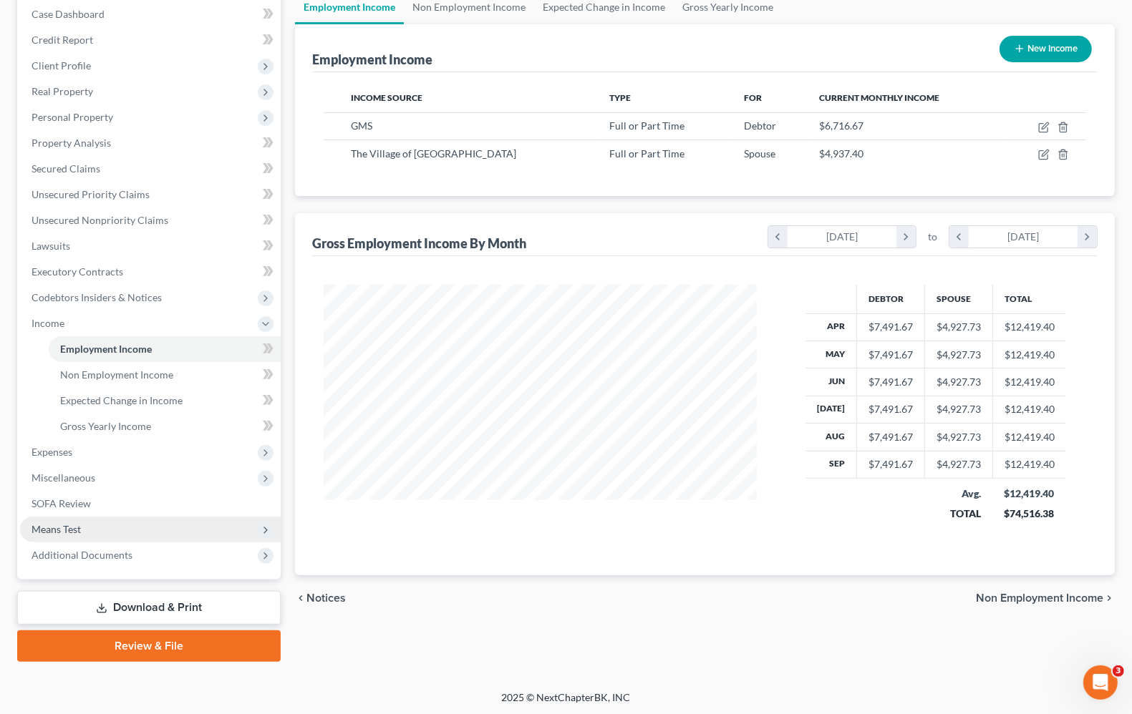
click at [54, 528] on span "Means Test" at bounding box center [55, 529] width 49 height 12
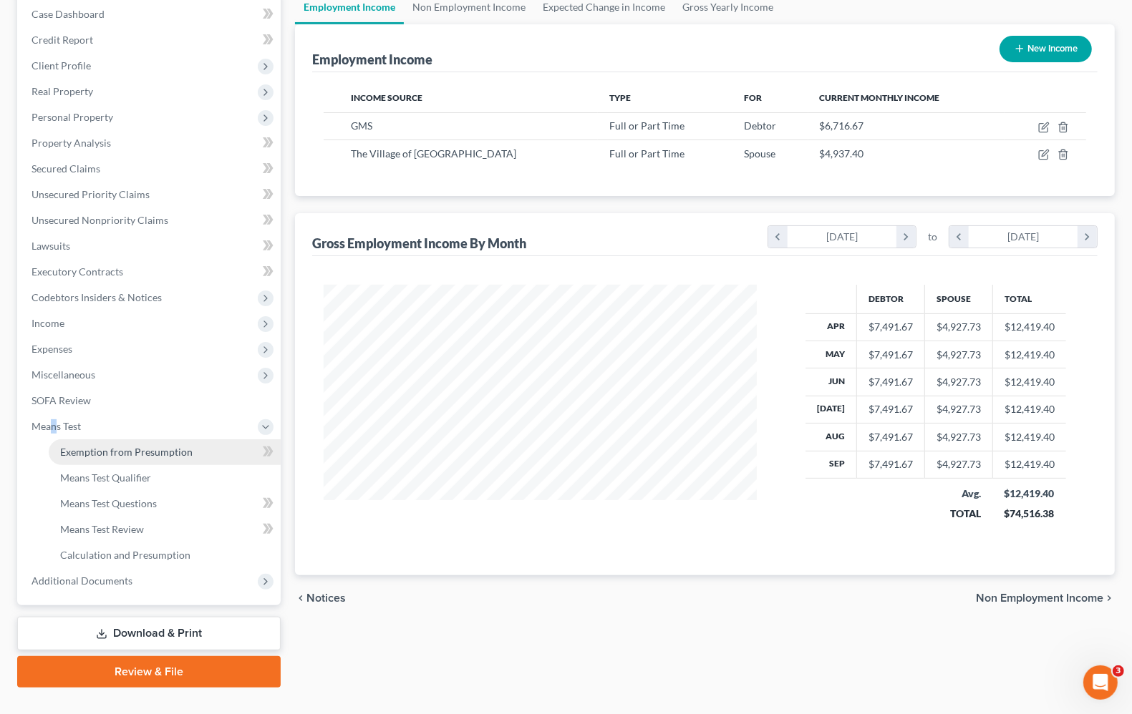
click at [119, 447] on span "Exemption from Presumption" at bounding box center [126, 452] width 132 height 12
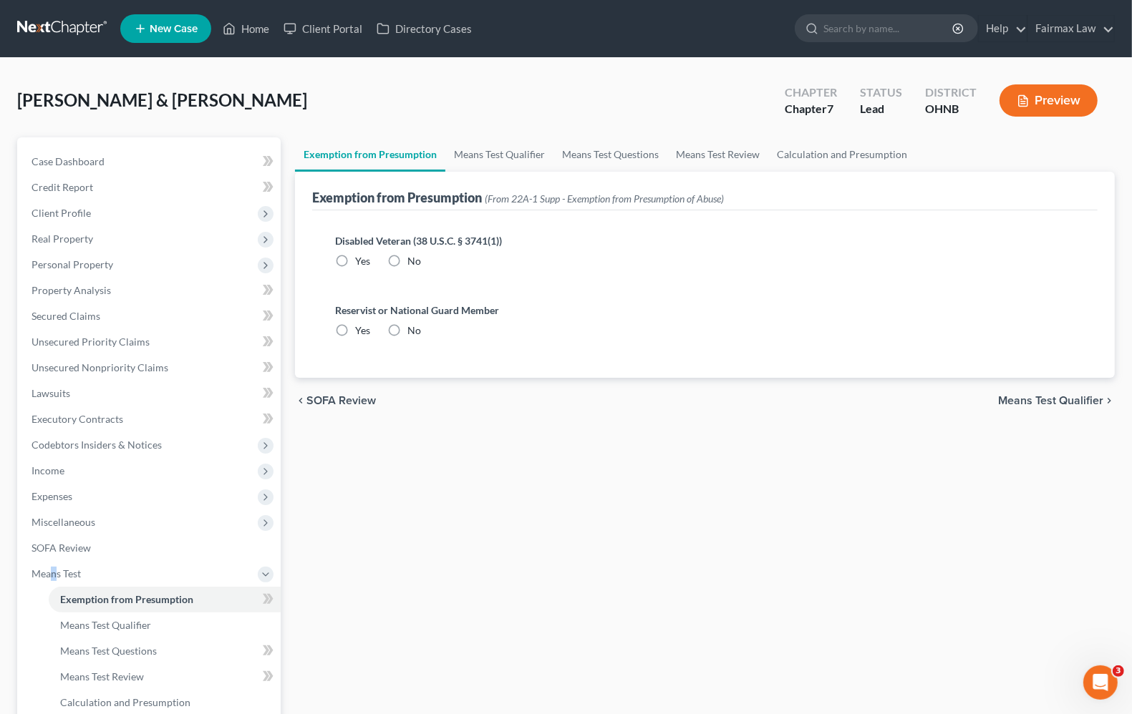
click at [1041, 398] on span "Means Test Qualifier" at bounding box center [1050, 400] width 105 height 11
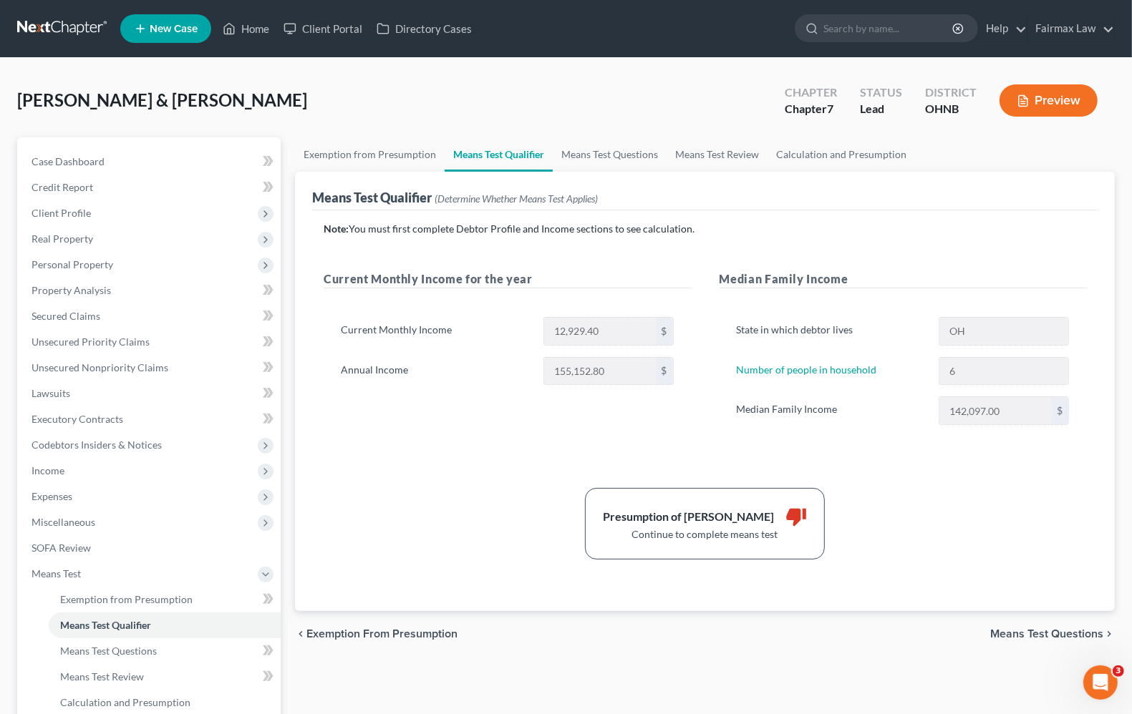
click at [447, 469] on div "Note: You must first complete Debtor Profile and Income sections to see calcula…" at bounding box center [705, 391] width 762 height 338
click at [1053, 633] on span "Means Test Questions" at bounding box center [1046, 633] width 113 height 11
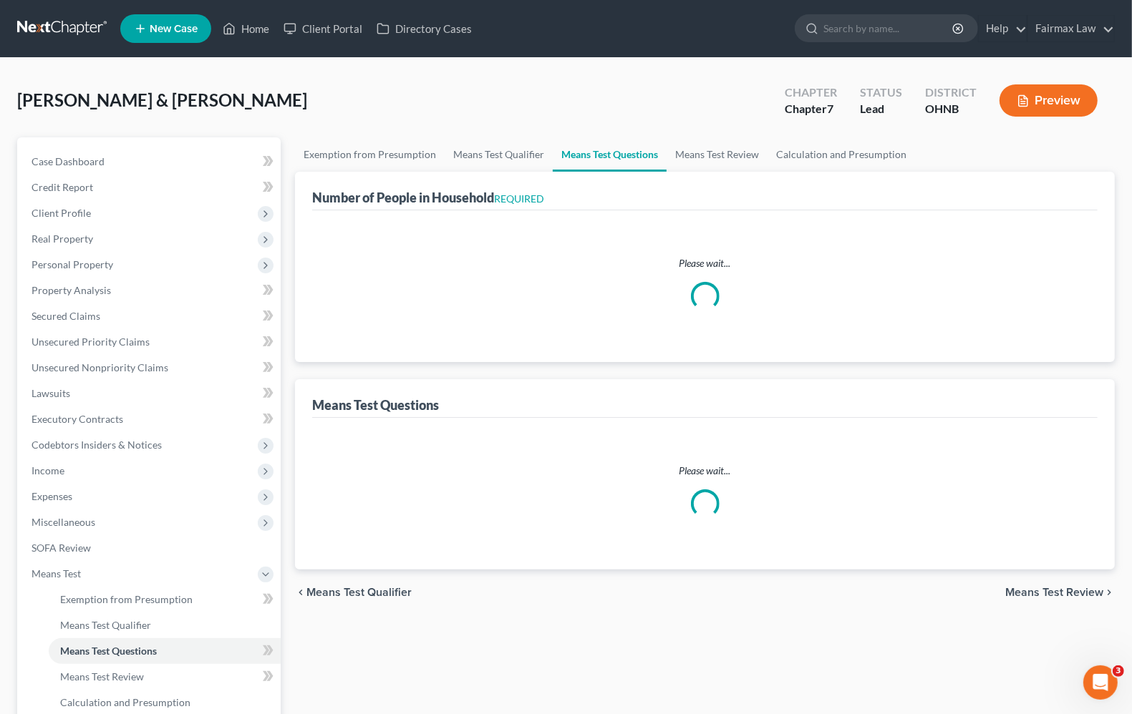
select select "0"
select select "60"
select select "1"
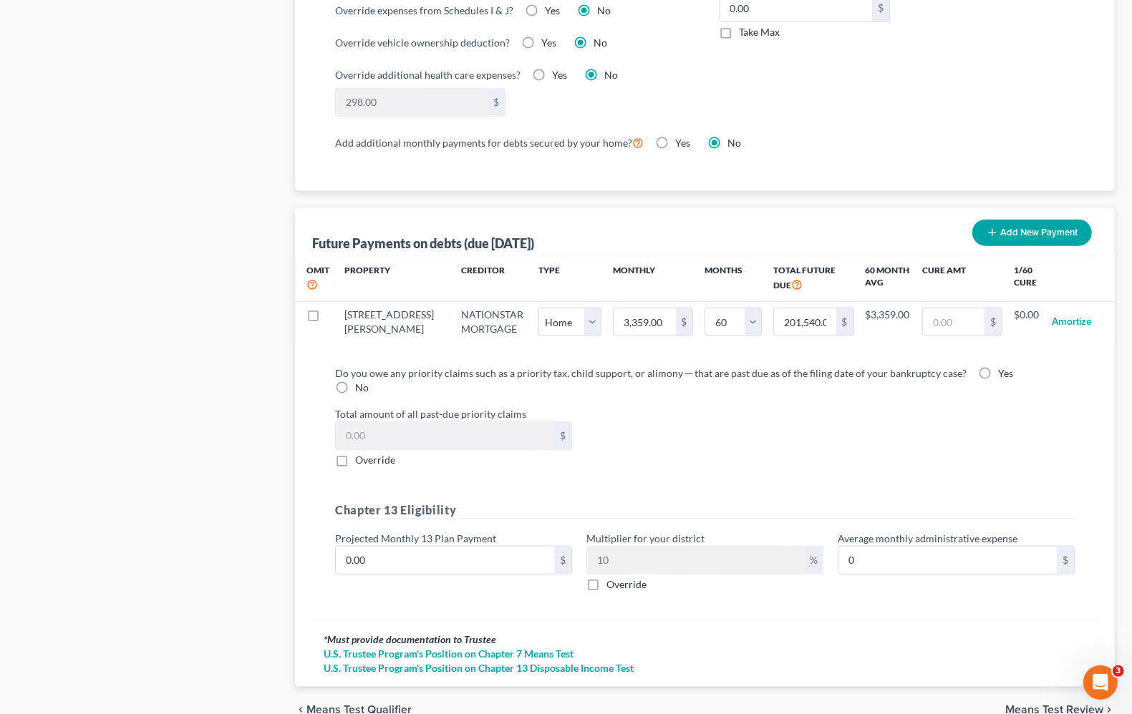
scroll to position [1310, 0]
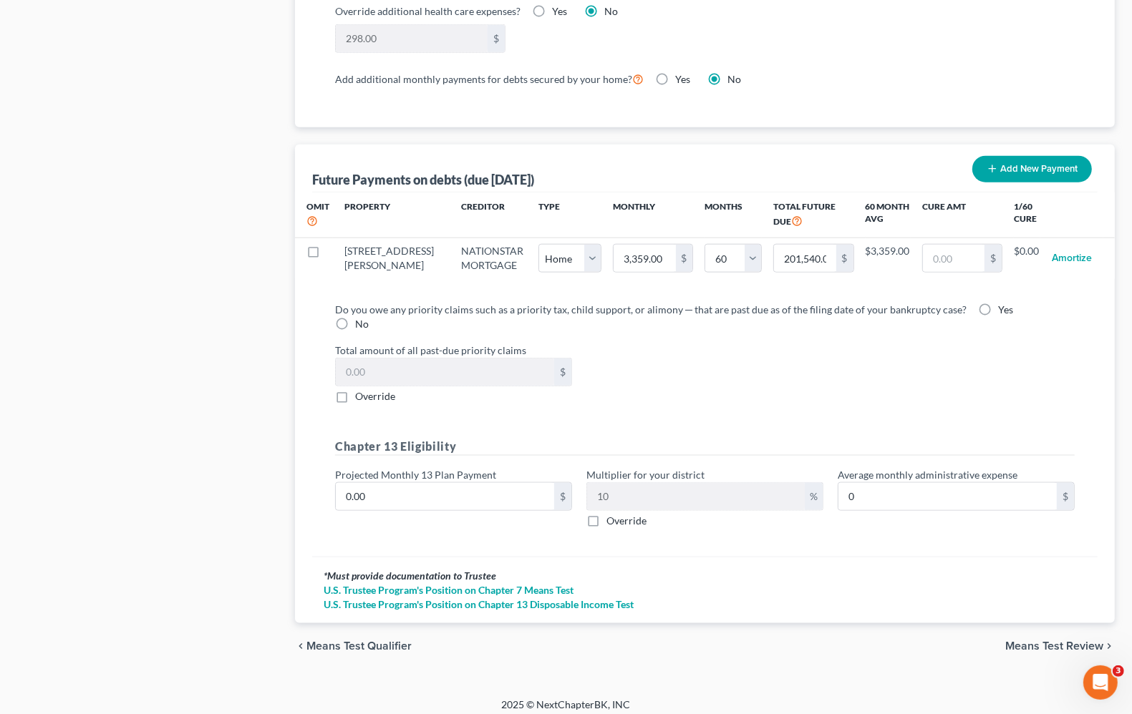
click at [1017, 641] on span "Means Test Review" at bounding box center [1054, 646] width 98 height 11
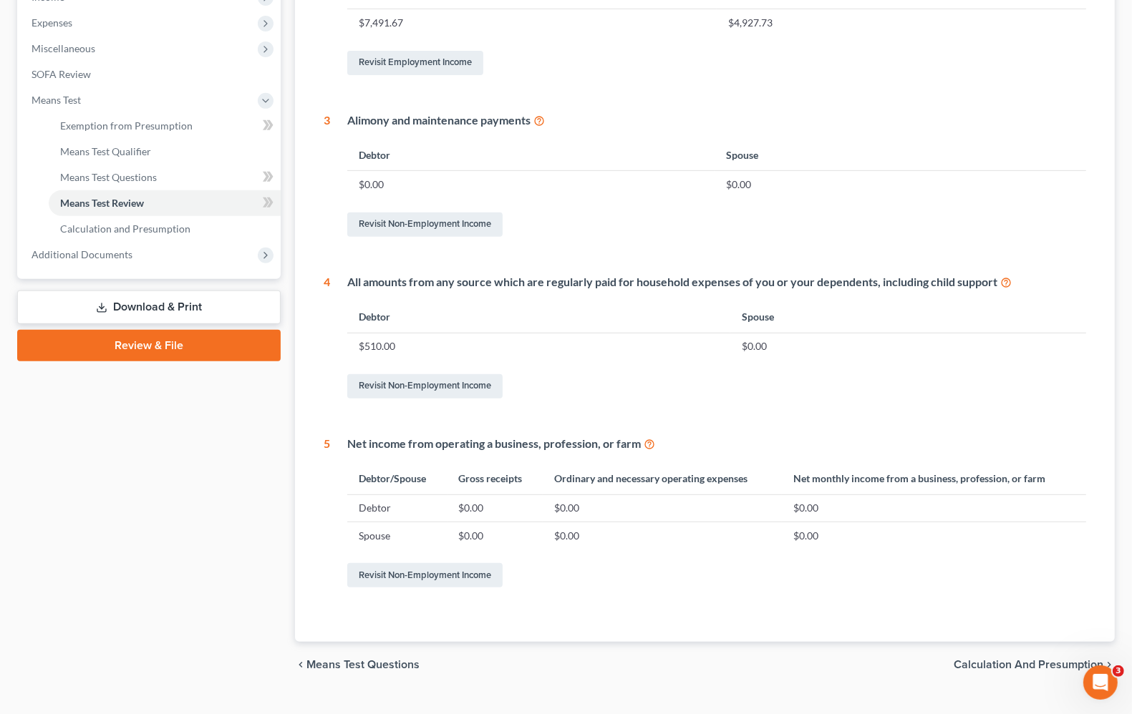
scroll to position [501, 0]
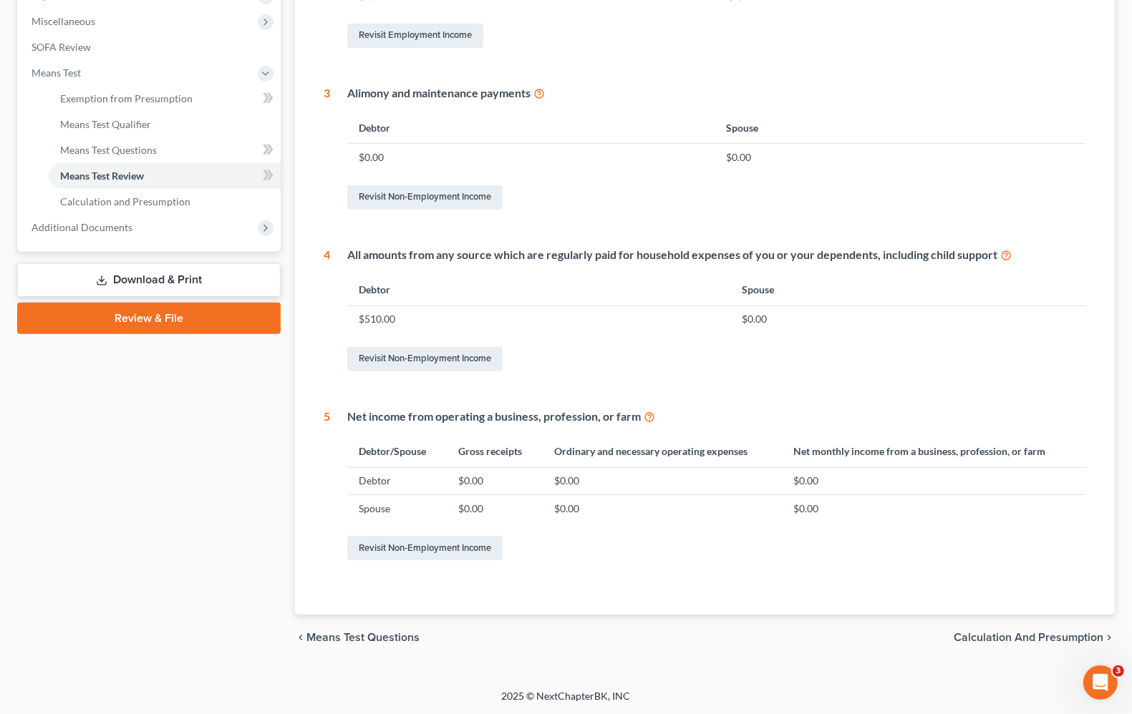
click at [991, 643] on span "Calculation and Presumption" at bounding box center [1028, 637] width 150 height 11
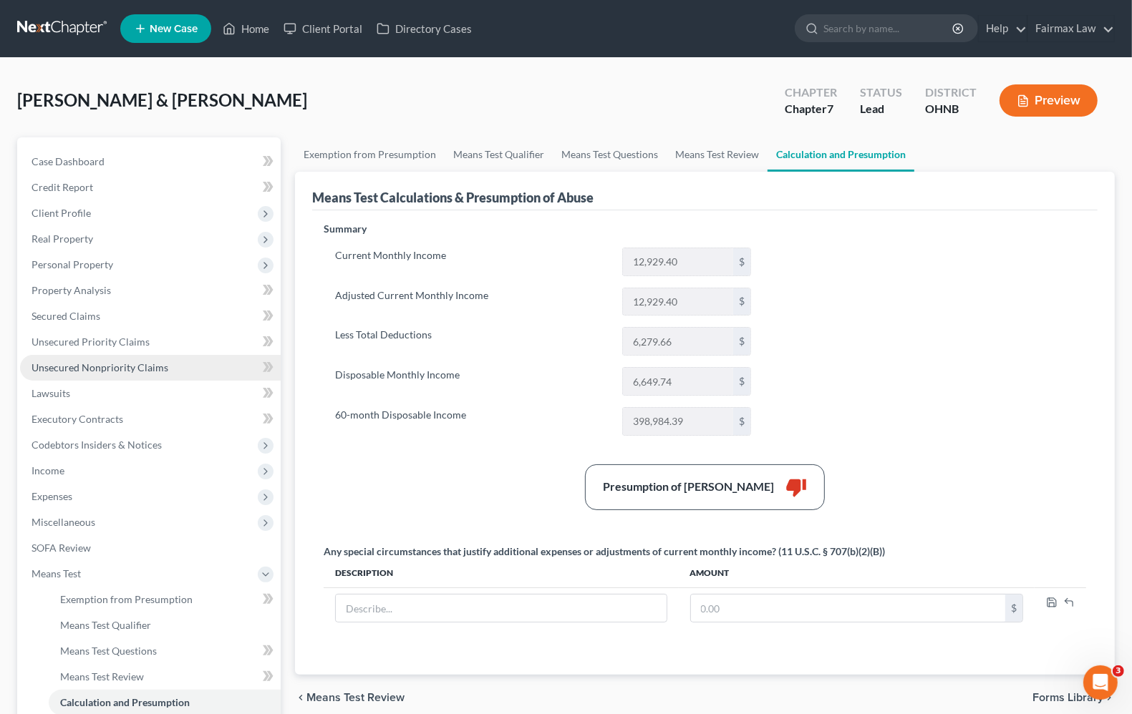
click at [106, 363] on span "Unsecured Nonpriority Claims" at bounding box center [99, 367] width 137 height 12
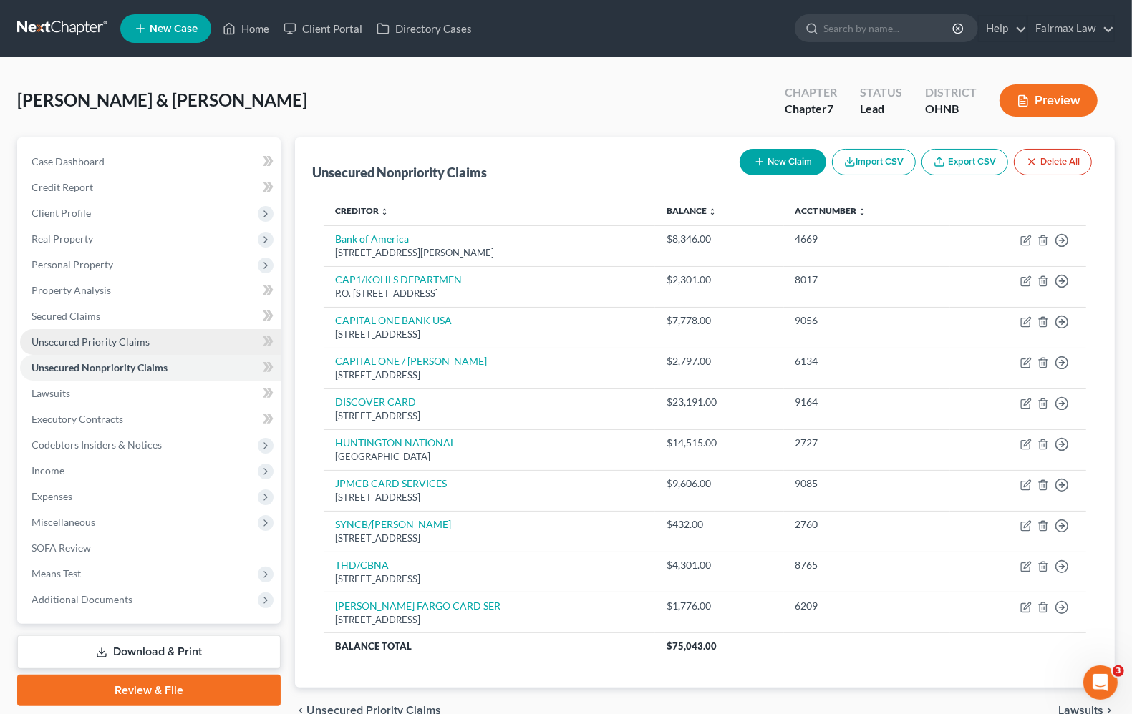
click at [97, 344] on span "Unsecured Priority Claims" at bounding box center [90, 342] width 118 height 12
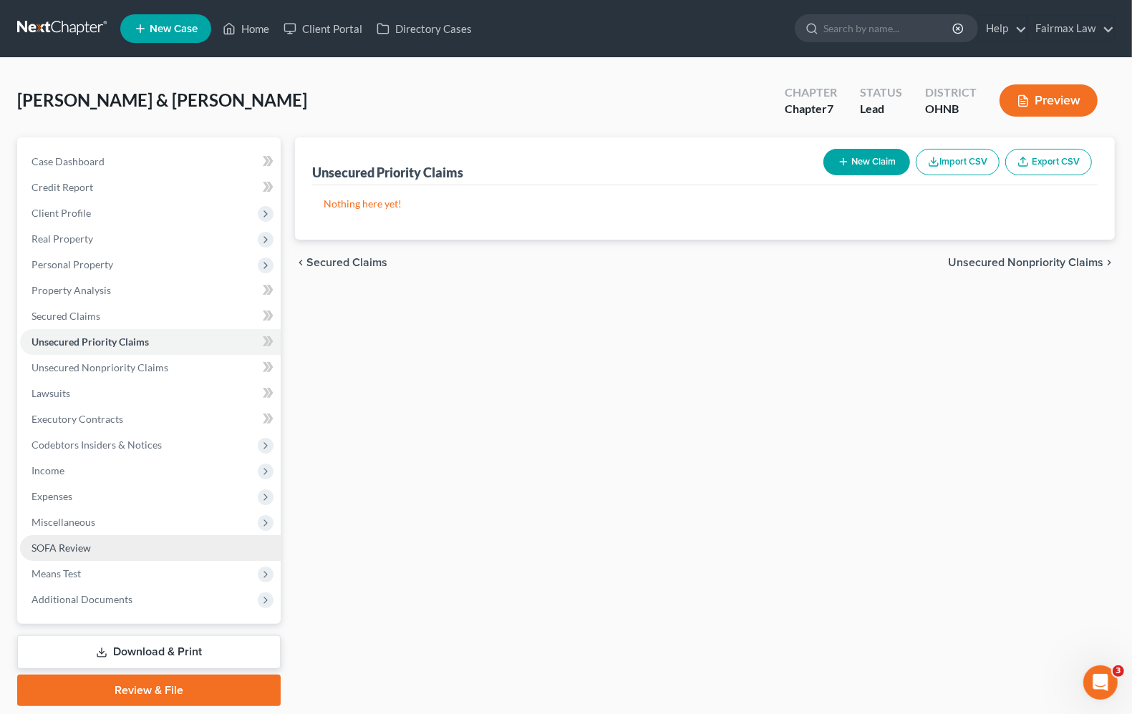
click at [65, 542] on span "SOFA Review" at bounding box center [60, 548] width 59 height 12
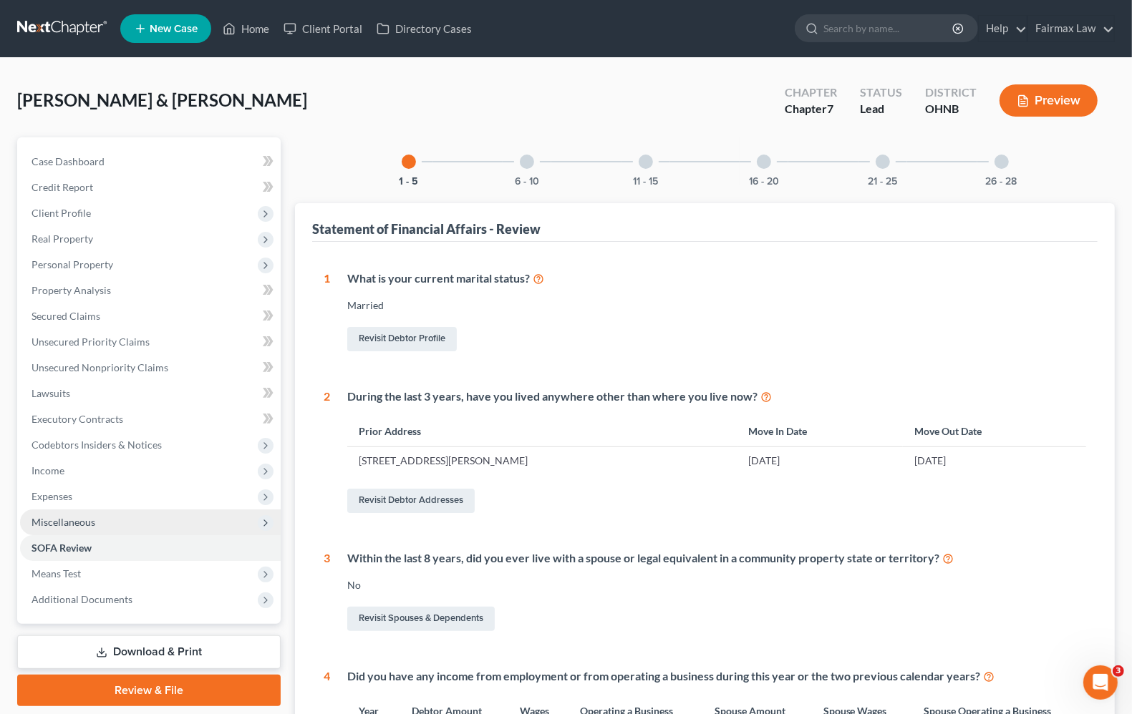
click at [39, 523] on span "Miscellaneous" at bounding box center [63, 522] width 64 height 12
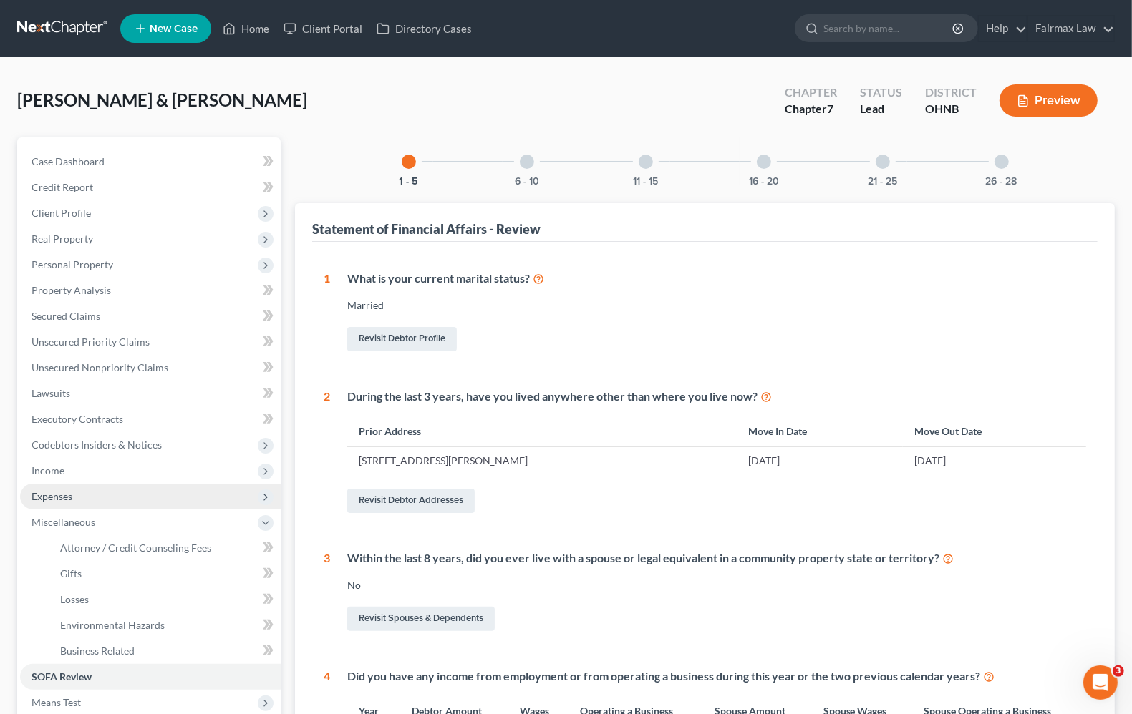
click at [37, 492] on span "Expenses" at bounding box center [51, 496] width 41 height 12
drag, startPoint x: 43, startPoint y: 460, endPoint x: 73, endPoint y: 502, distance: 51.8
click at [43, 460] on span "Income" at bounding box center [150, 471] width 261 height 26
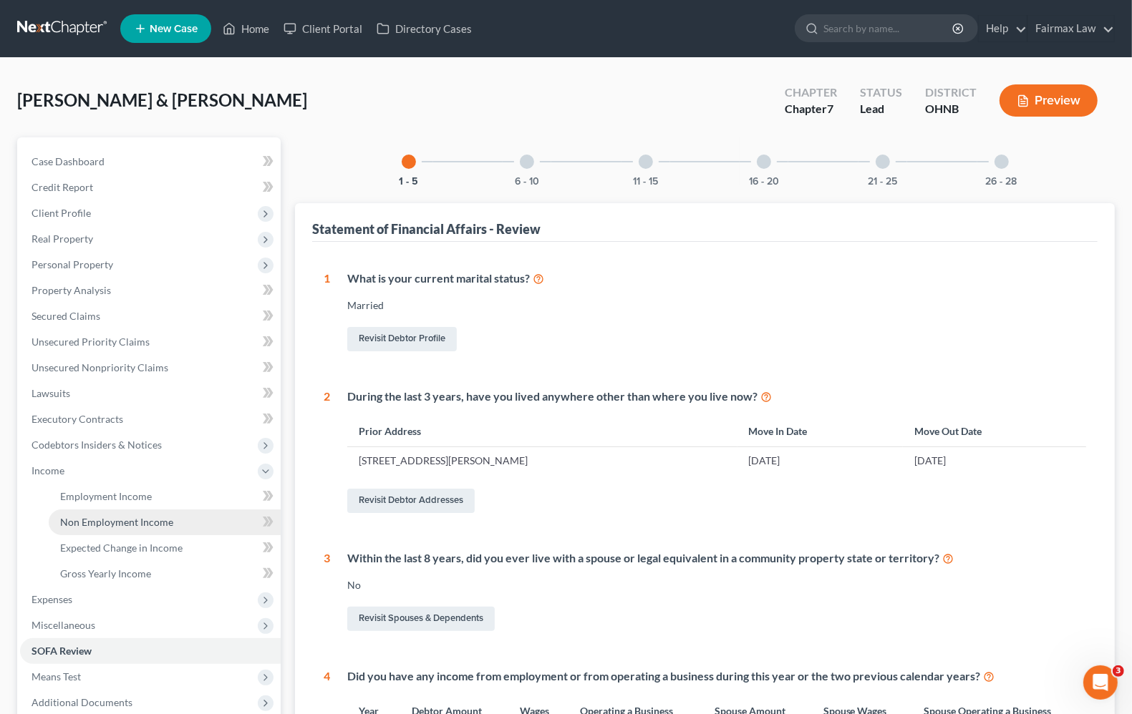
click at [107, 516] on span "Non Employment Income" at bounding box center [116, 522] width 113 height 12
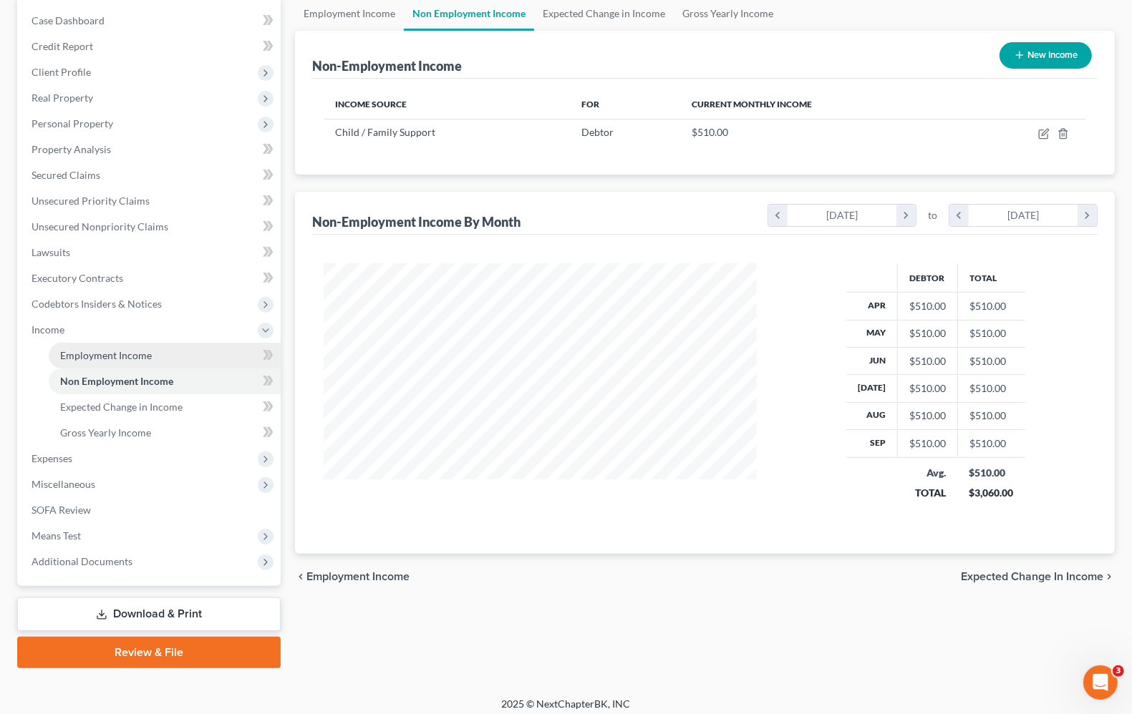
scroll to position [147, 0]
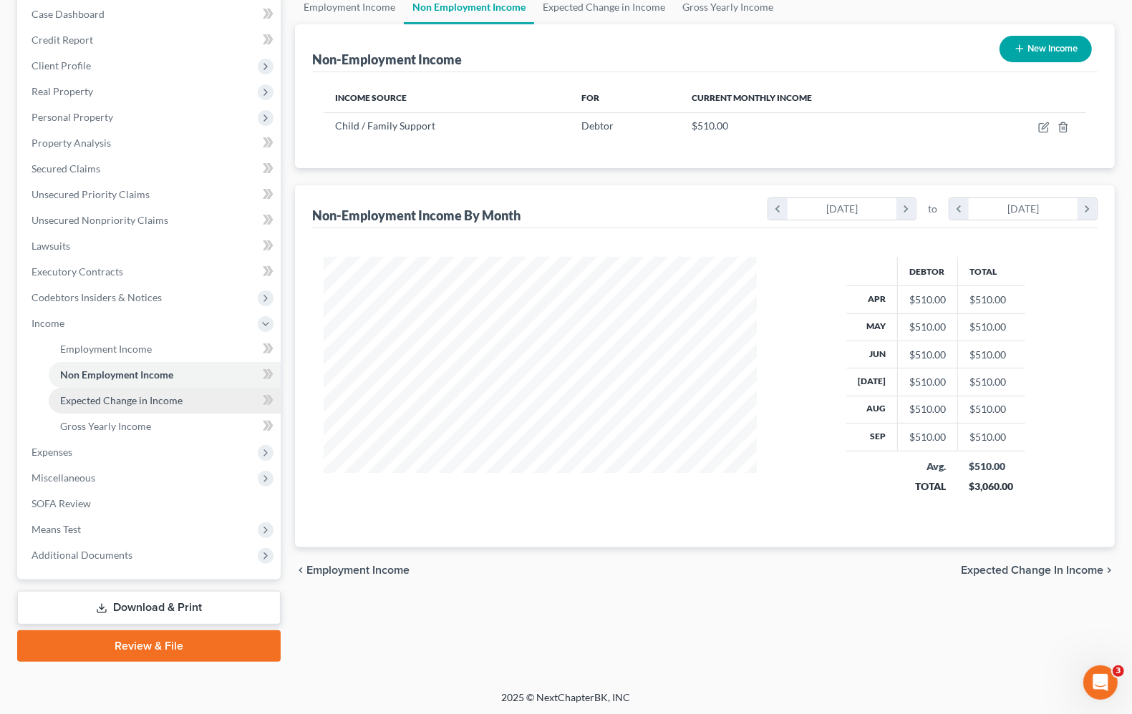
click at [152, 399] on span "Expected Change in Income" at bounding box center [121, 400] width 122 height 12
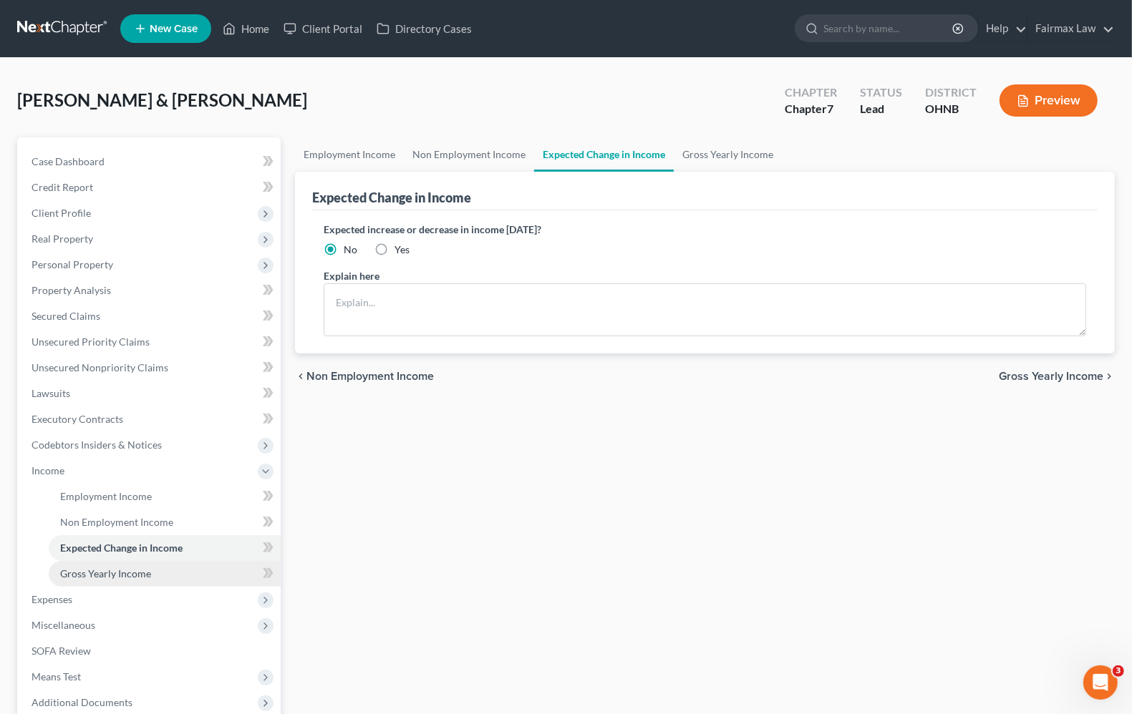
click at [120, 569] on span "Gross Yearly Income" at bounding box center [105, 574] width 91 height 12
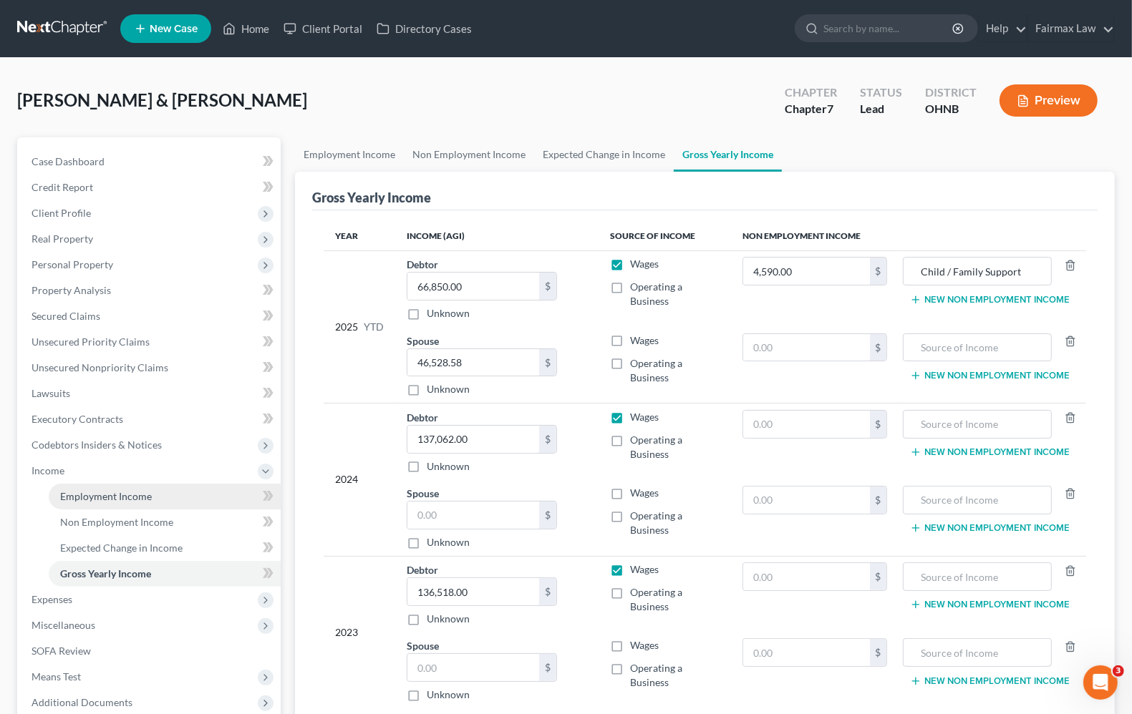
click at [120, 487] on link "Employment Income" at bounding box center [165, 497] width 232 height 26
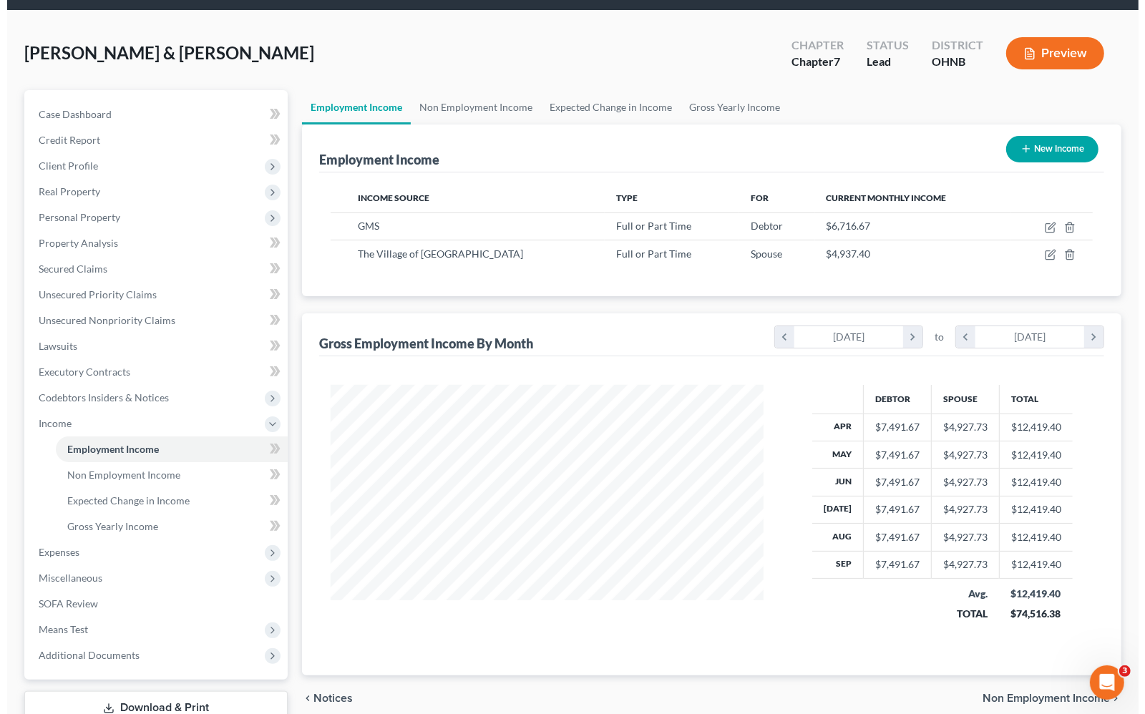
scroll to position [89, 0]
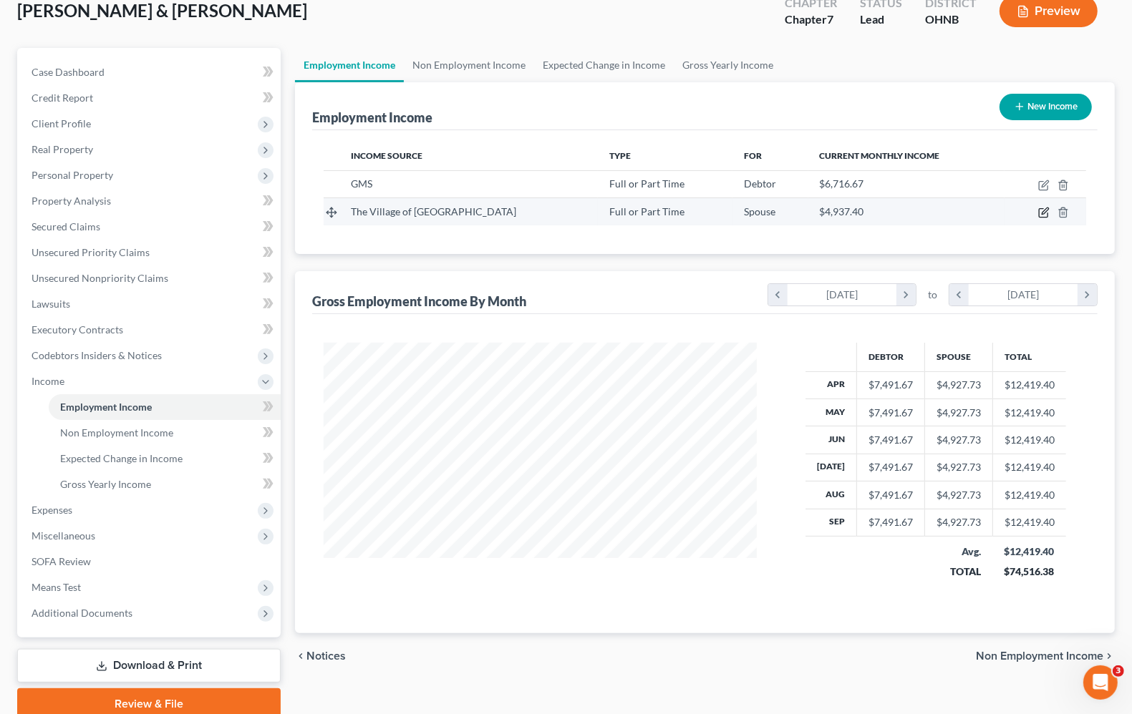
click at [1039, 212] on icon "button" at bounding box center [1043, 213] width 9 height 9
select select "0"
select select "36"
select select "2"
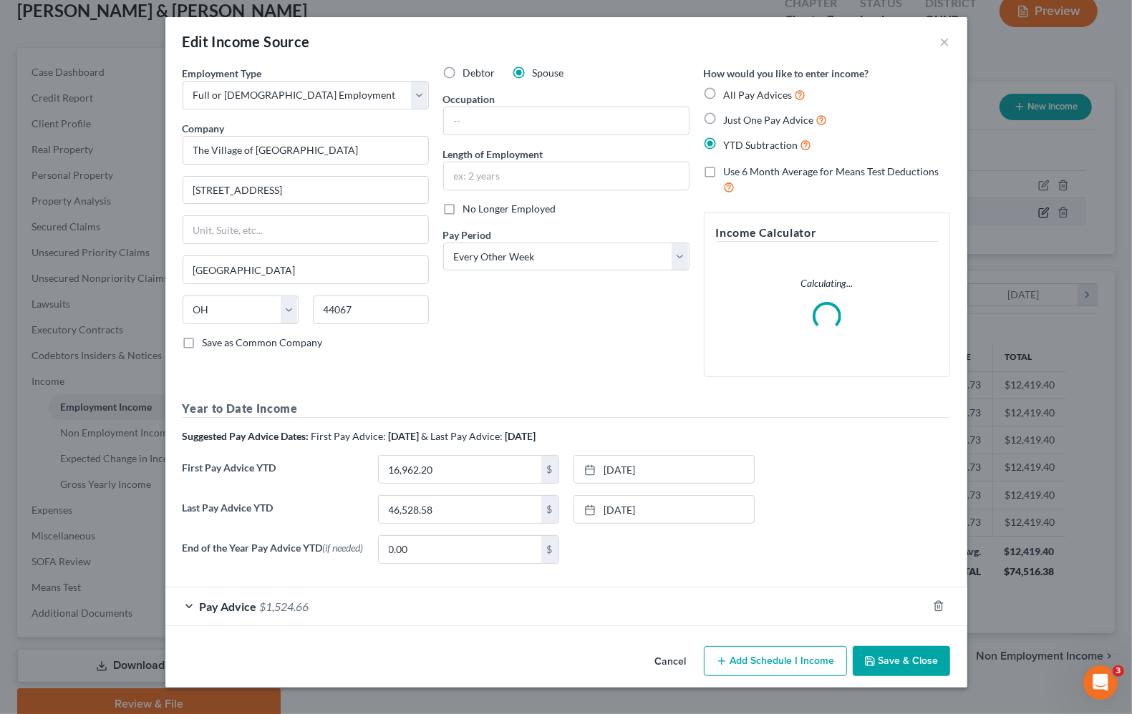
scroll to position [258, 467]
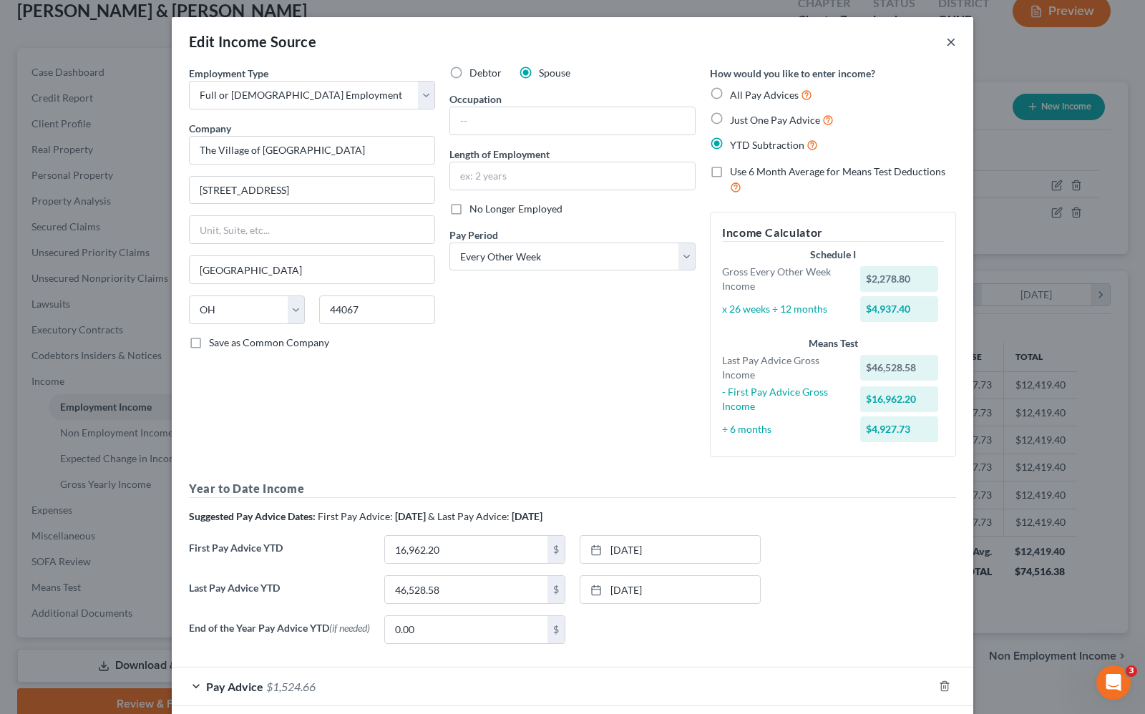
click at [949, 37] on button "×" at bounding box center [951, 41] width 10 height 17
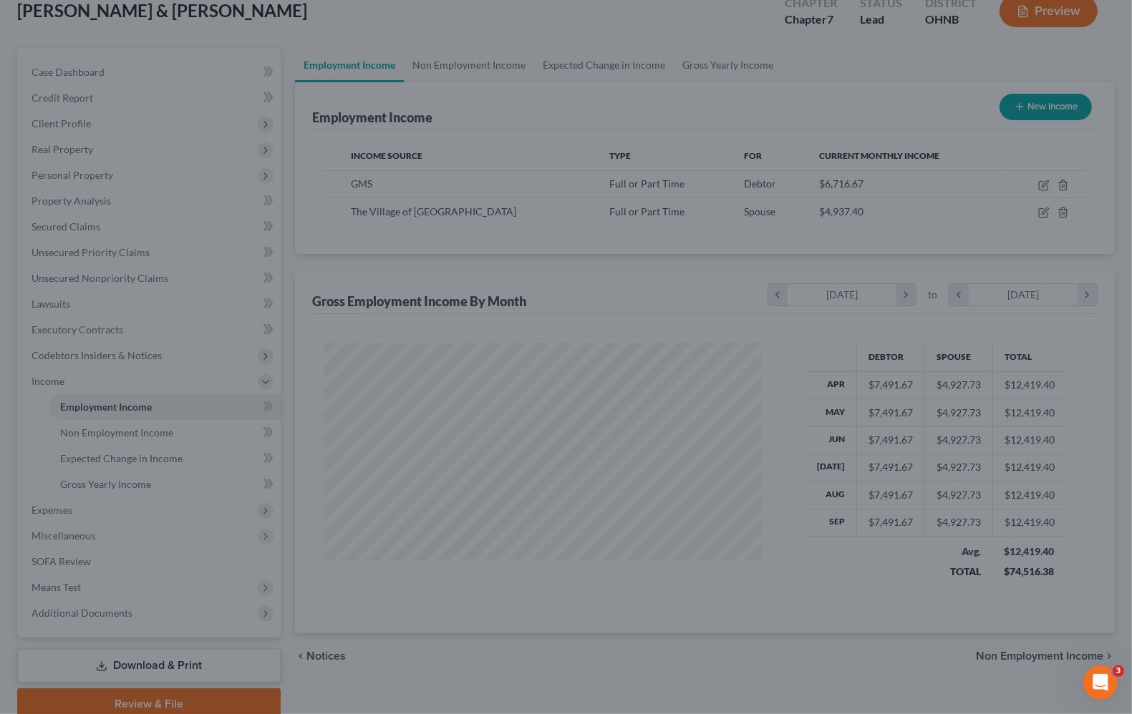
scroll to position [715524, 715320]
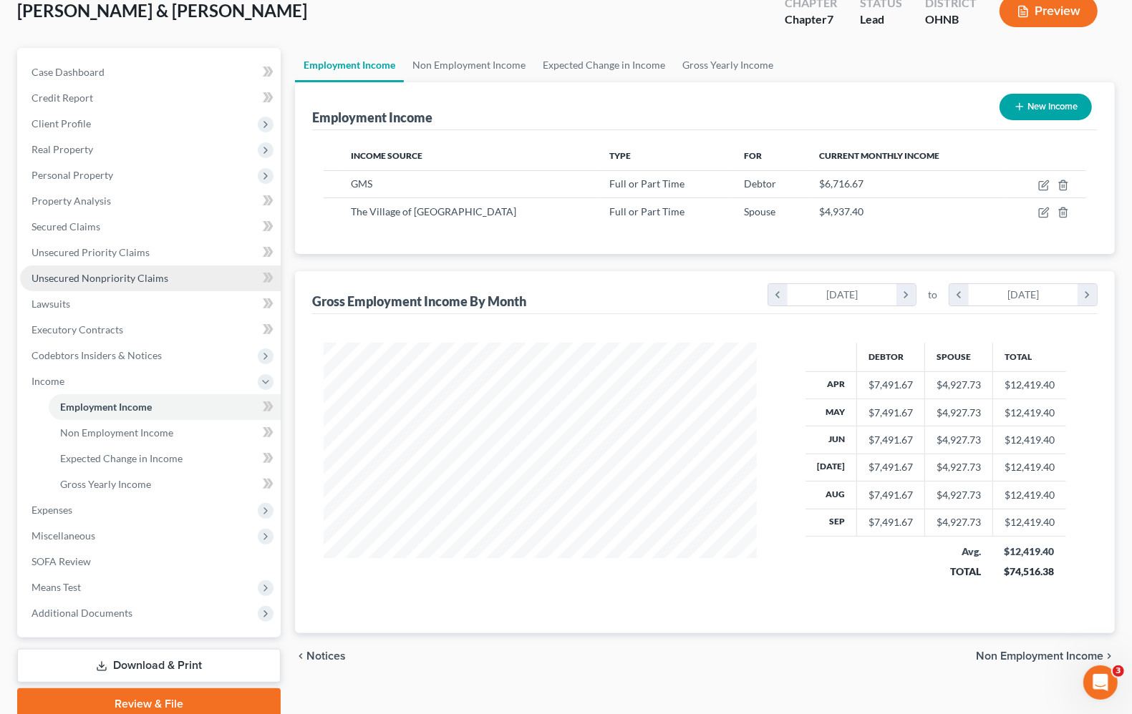
click at [55, 272] on span "Unsecured Nonpriority Claims" at bounding box center [99, 278] width 137 height 12
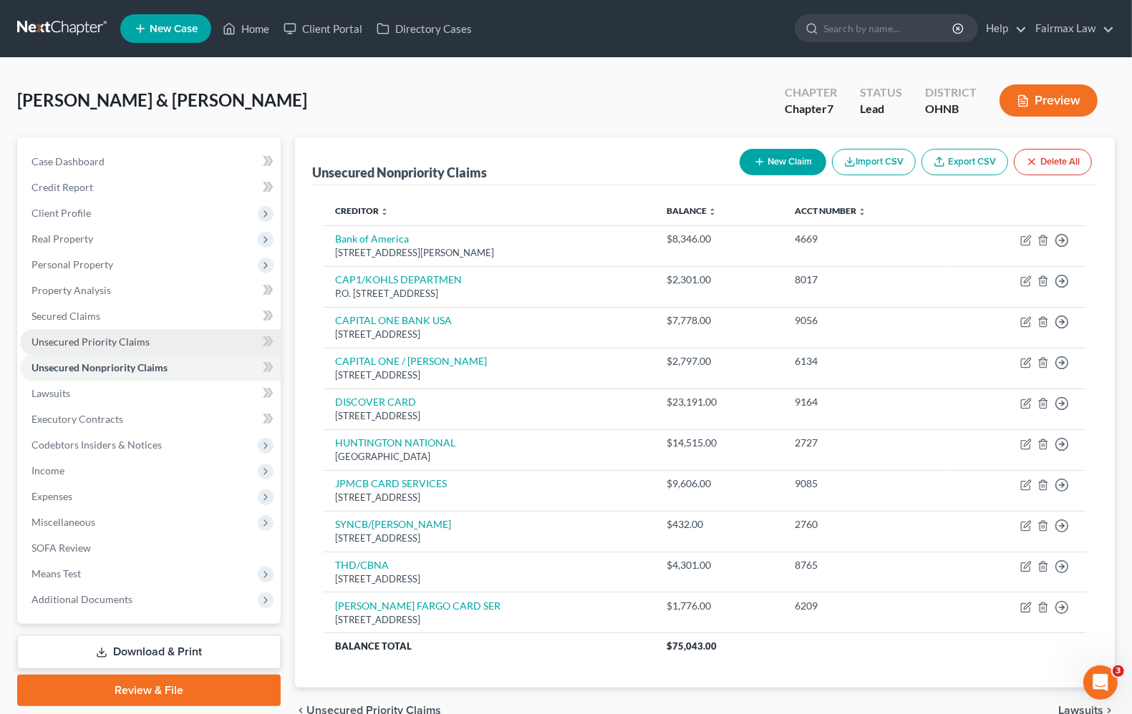
click at [86, 336] on span "Unsecured Priority Claims" at bounding box center [90, 342] width 118 height 12
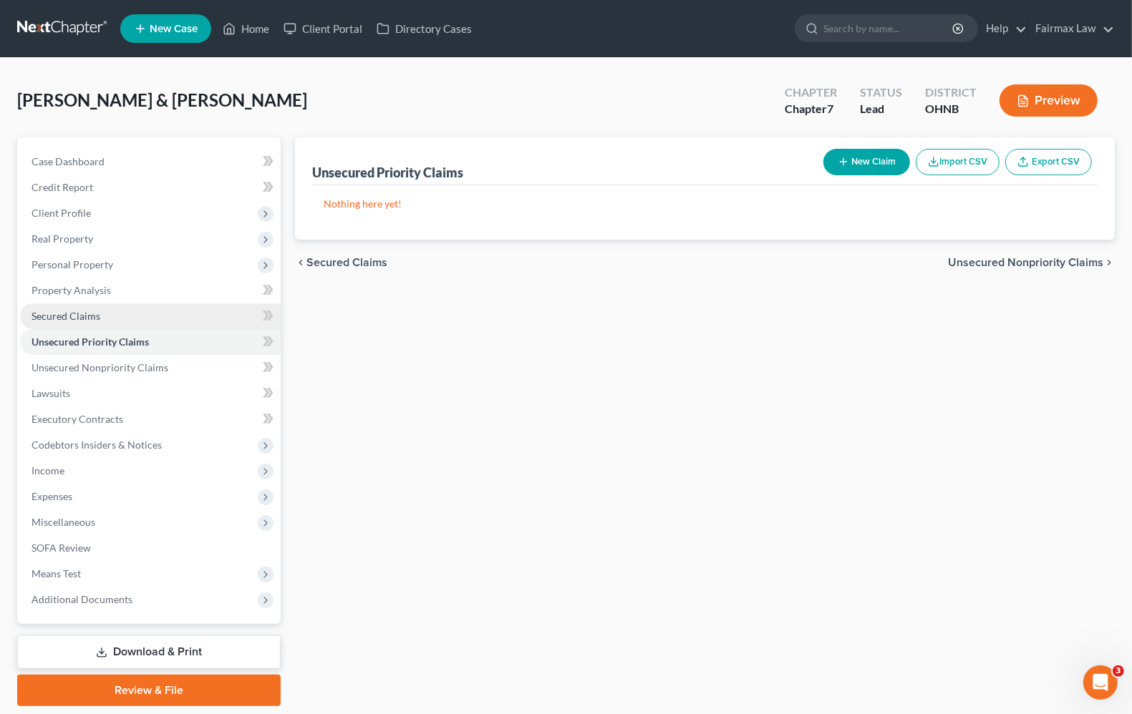
click at [80, 319] on span "Secured Claims" at bounding box center [65, 316] width 69 height 12
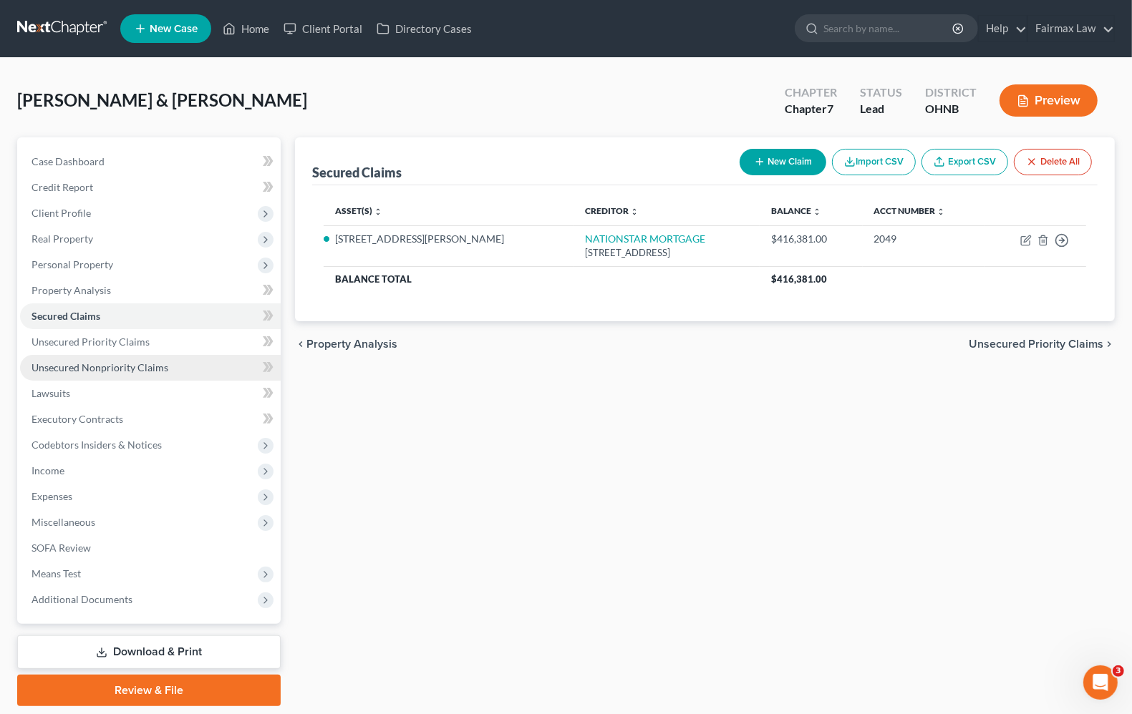
click at [109, 369] on span "Unsecured Nonpriority Claims" at bounding box center [99, 367] width 137 height 12
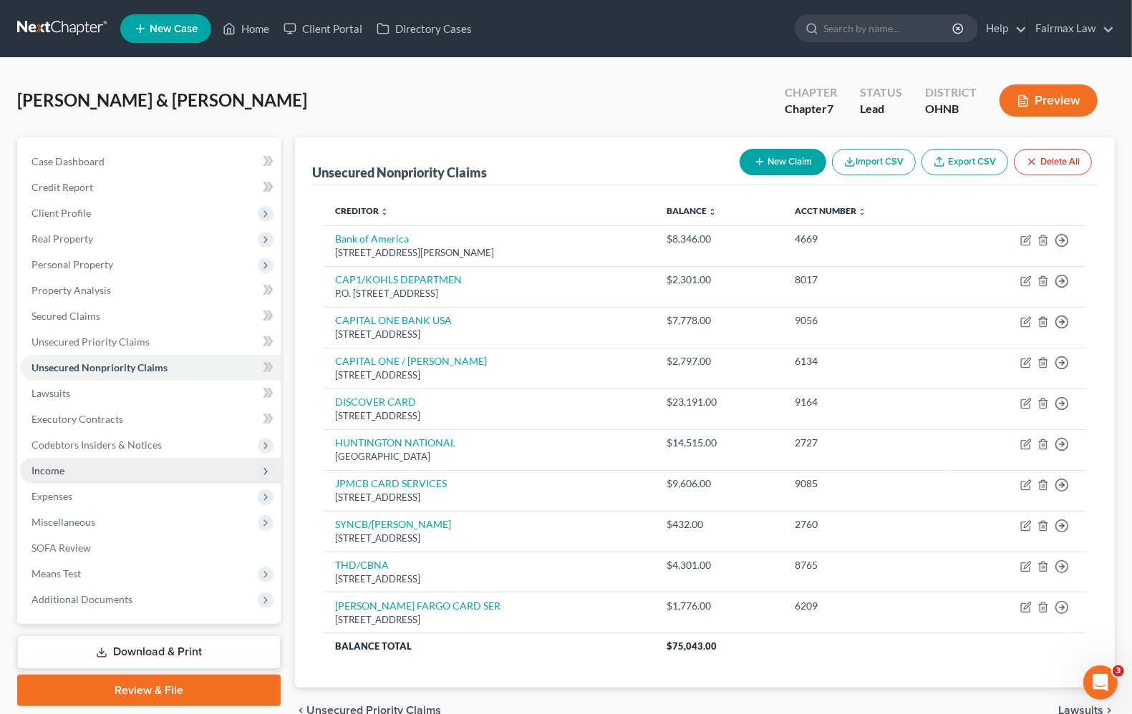
drag, startPoint x: 77, startPoint y: 369, endPoint x: 54, endPoint y: 477, distance: 111.2
click at [77, 369] on span "Unsecured Nonpriority Claims" at bounding box center [99, 367] width 136 height 12
click at [52, 494] on span "Expenses" at bounding box center [51, 496] width 41 height 12
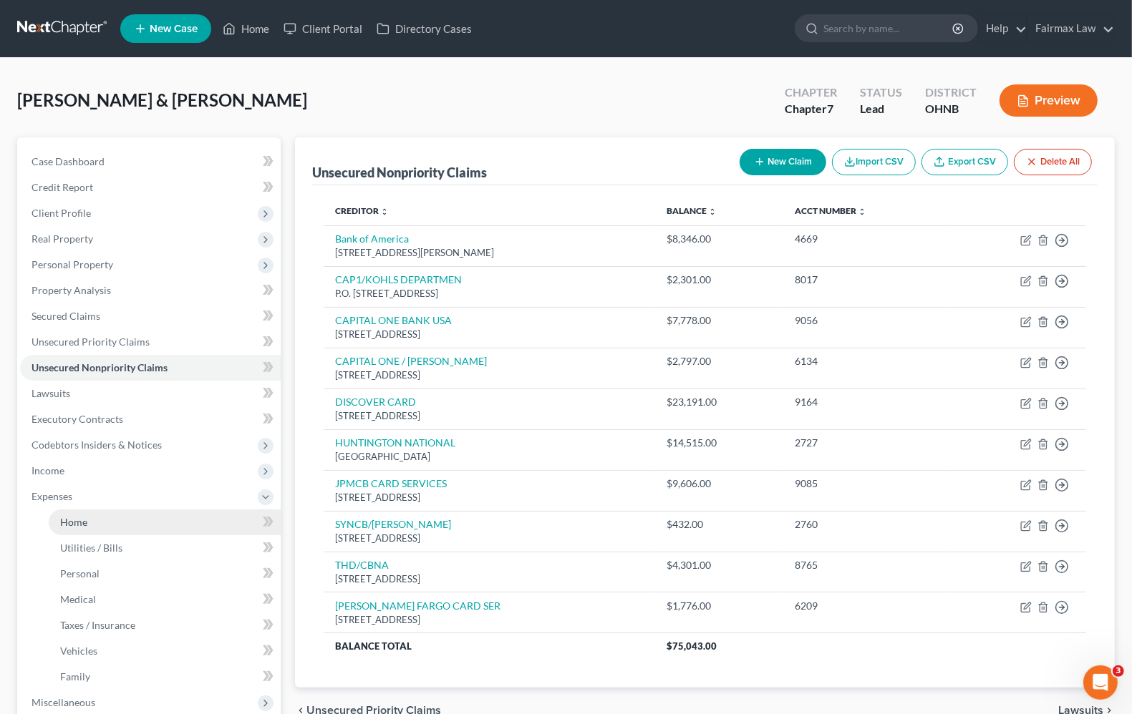
click at [62, 527] on link "Home" at bounding box center [165, 523] width 232 height 26
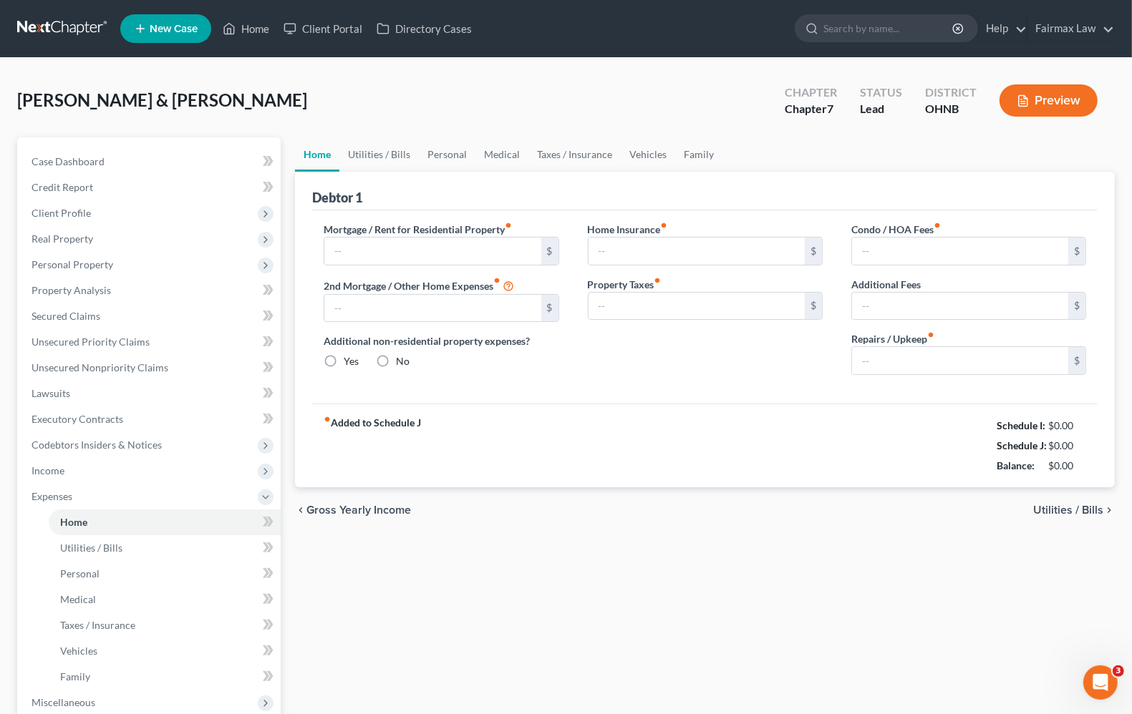
type input "3,500.00"
type input "0.00"
radio input "true"
type input "0.00"
type input "501.00"
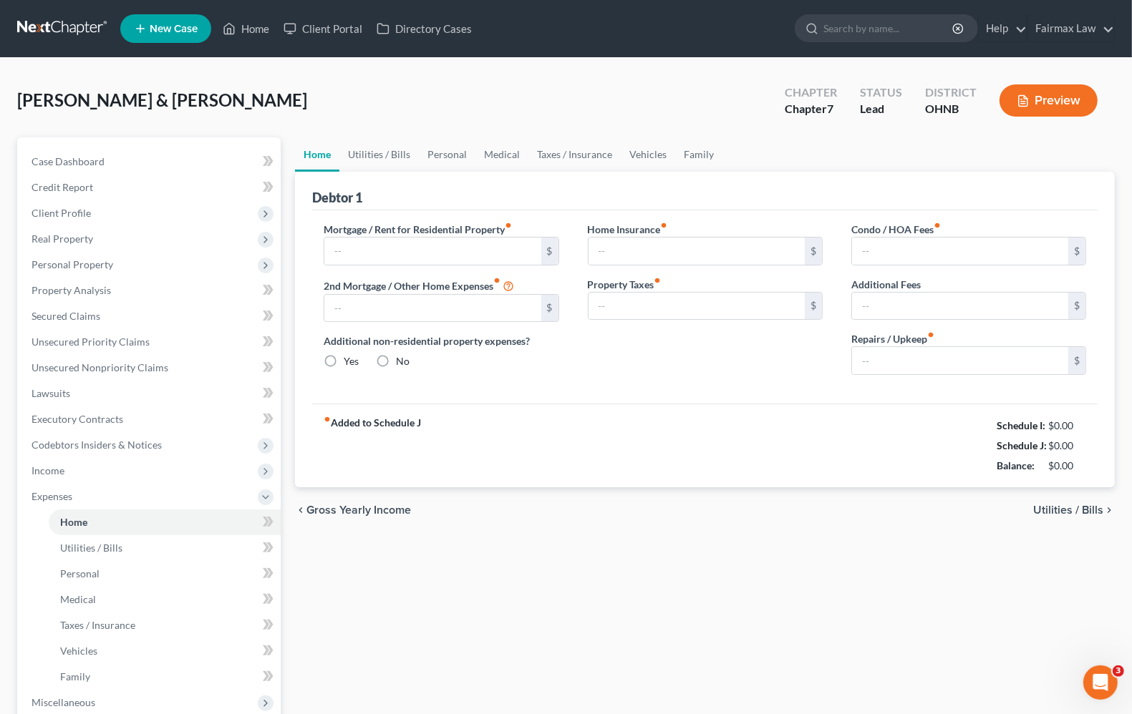
type input "0.00"
click at [254, 30] on link "Home" at bounding box center [245, 29] width 61 height 26
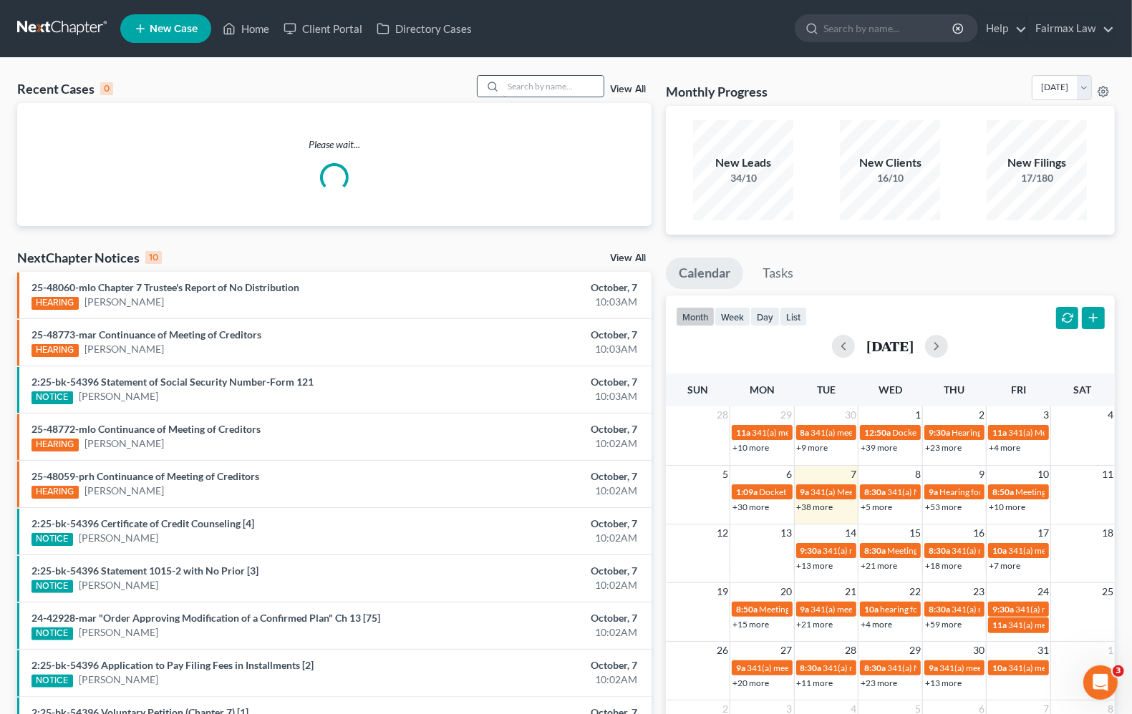
click at [568, 88] on input "search" at bounding box center [553, 86] width 100 height 21
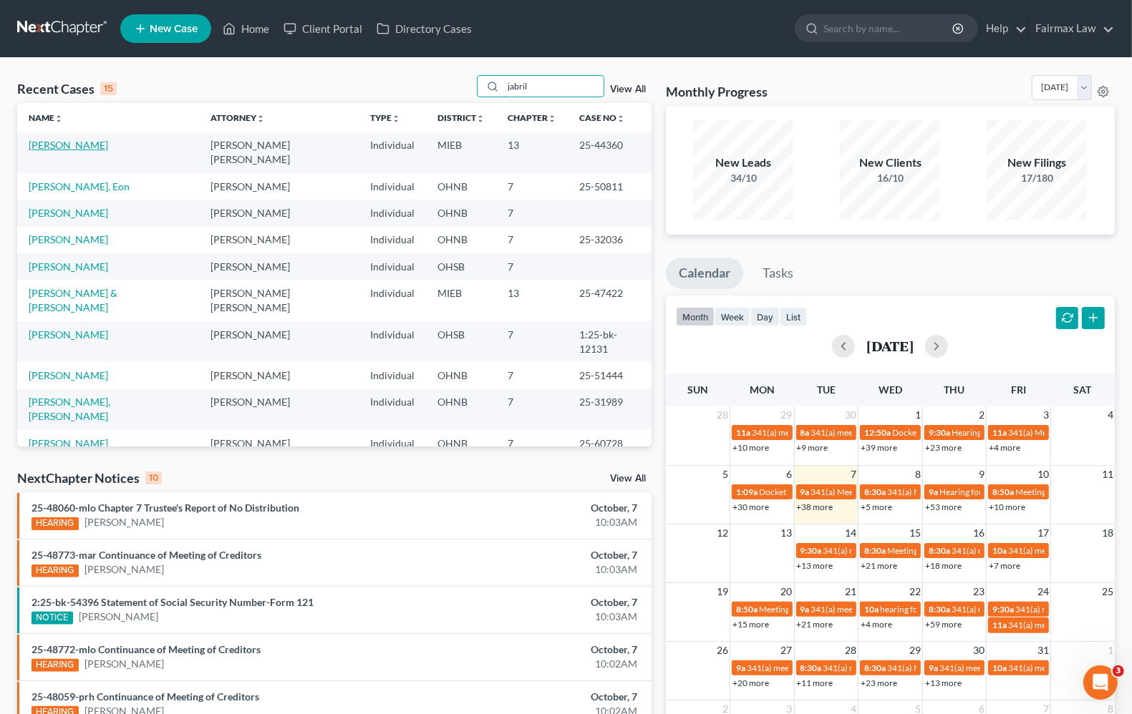
type input "jabril"
click at [58, 145] on link "[PERSON_NAME]" at bounding box center [68, 145] width 79 height 12
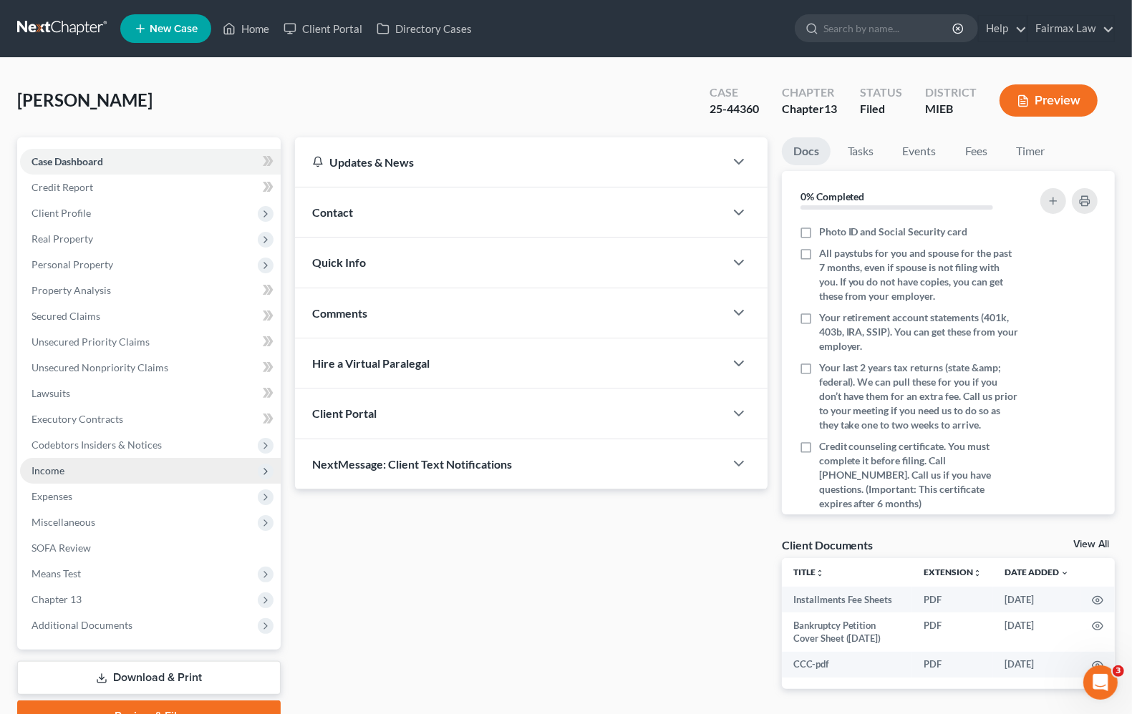
click at [89, 470] on span "Income" at bounding box center [150, 471] width 261 height 26
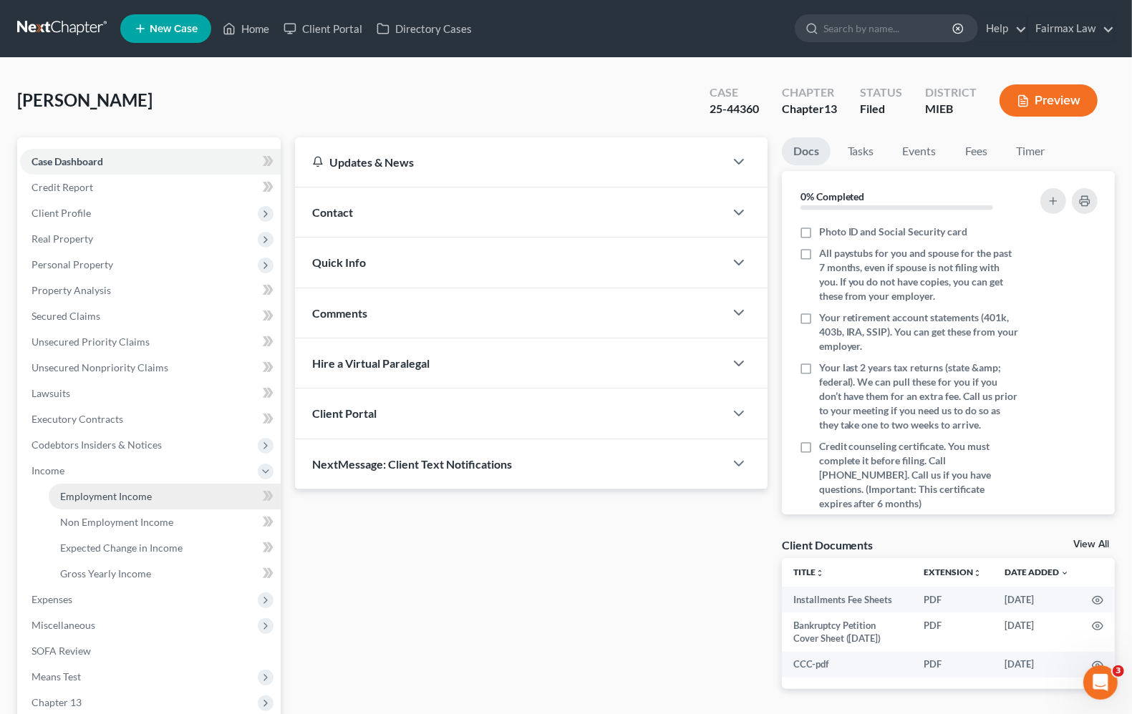
click at [101, 500] on span "Employment Income" at bounding box center [106, 496] width 92 height 12
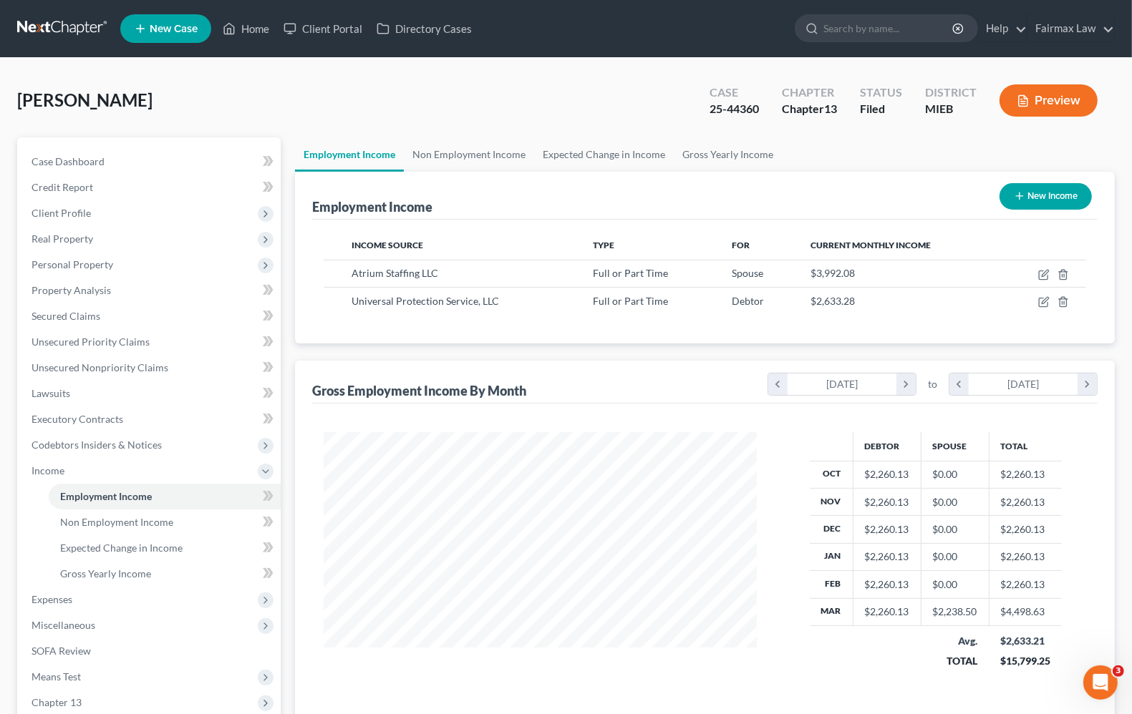
scroll to position [258, 460]
click at [41, 602] on span "Expenses" at bounding box center [51, 599] width 41 height 12
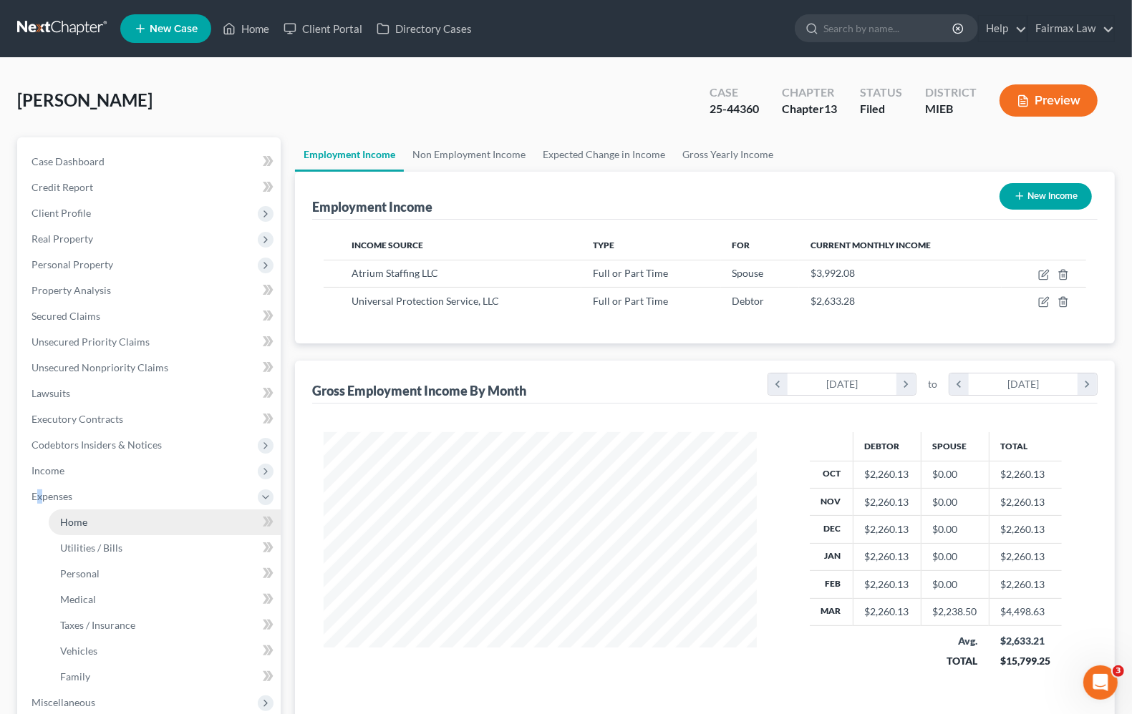
click at [69, 518] on span "Home" at bounding box center [73, 522] width 27 height 12
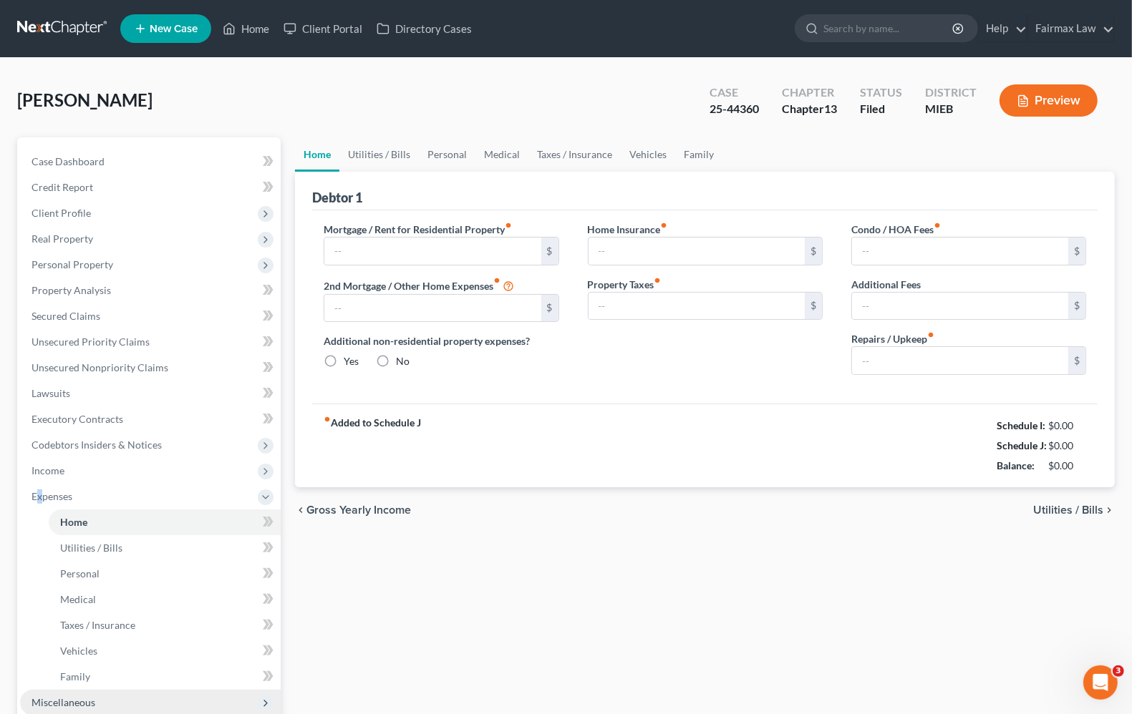
type input "1,300.00"
type input "0.00"
radio input "true"
type input "0.00"
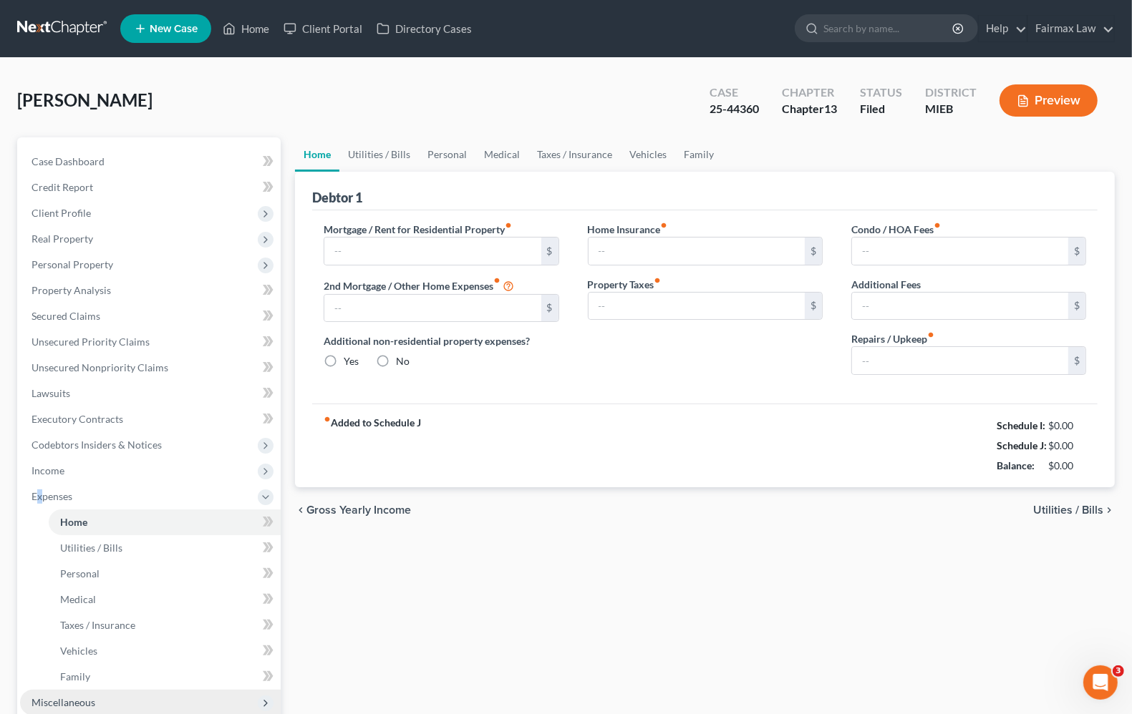
type input "0.00"
type input "100.00"
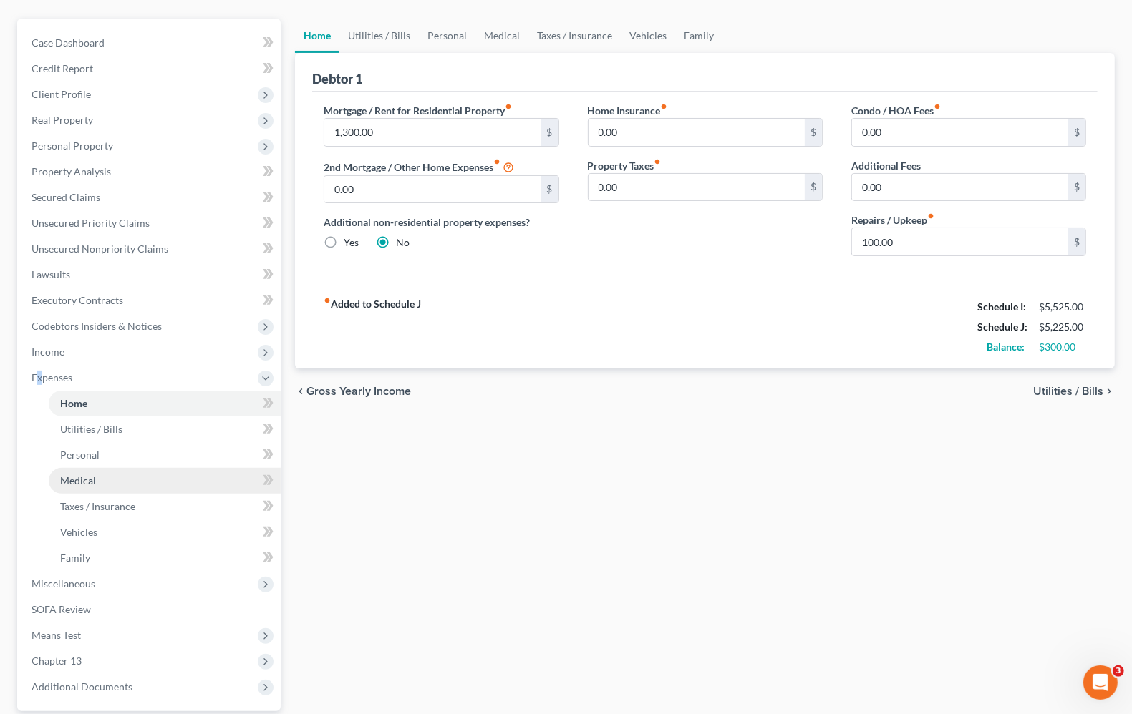
scroll to position [251, 0]
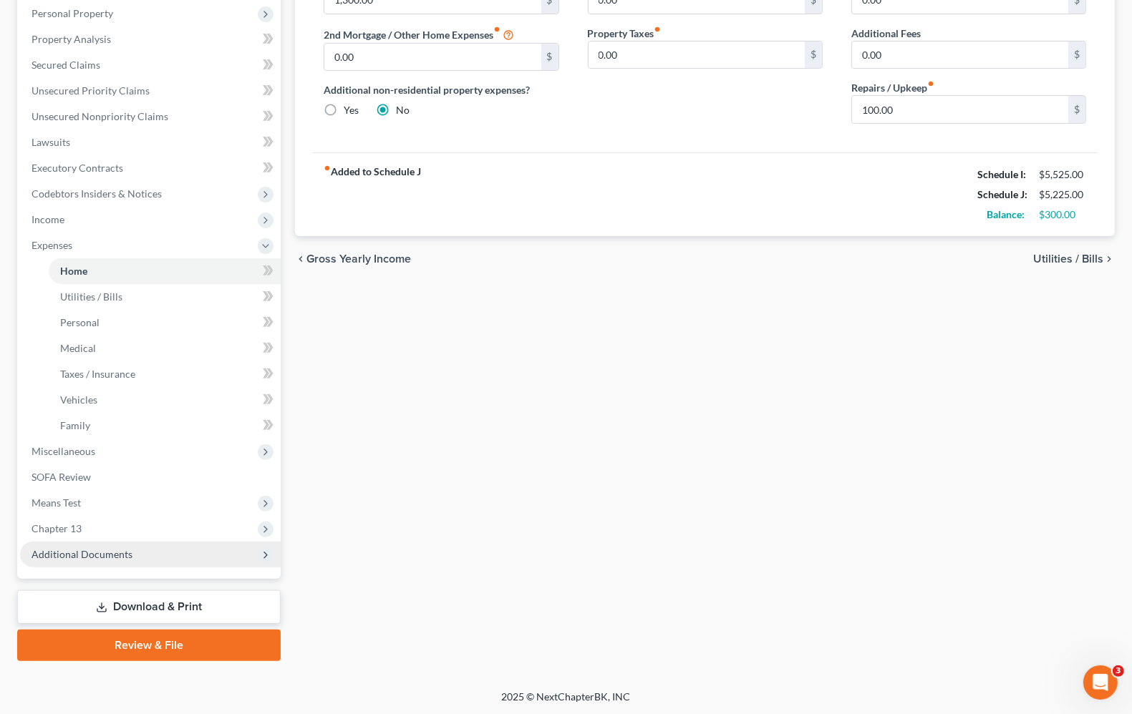
drag, startPoint x: 95, startPoint y: 555, endPoint x: 105, endPoint y: 553, distance: 10.2
click at [97, 555] on span "Additional Documents" at bounding box center [81, 554] width 101 height 12
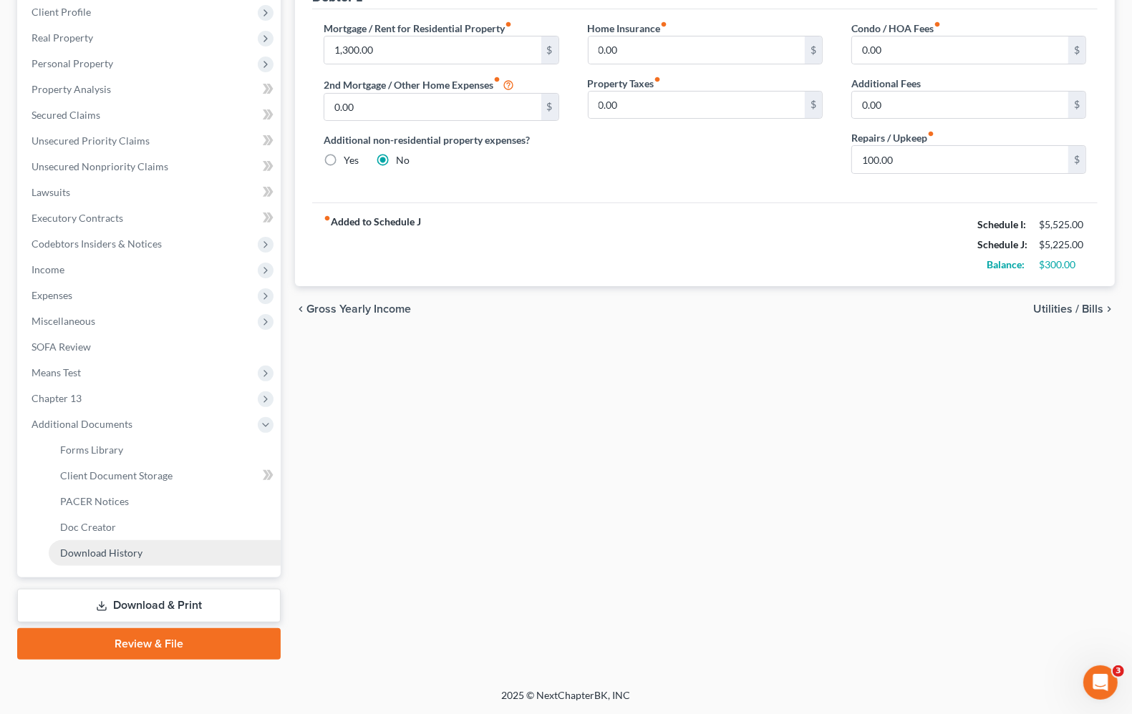
scroll to position [199, 0]
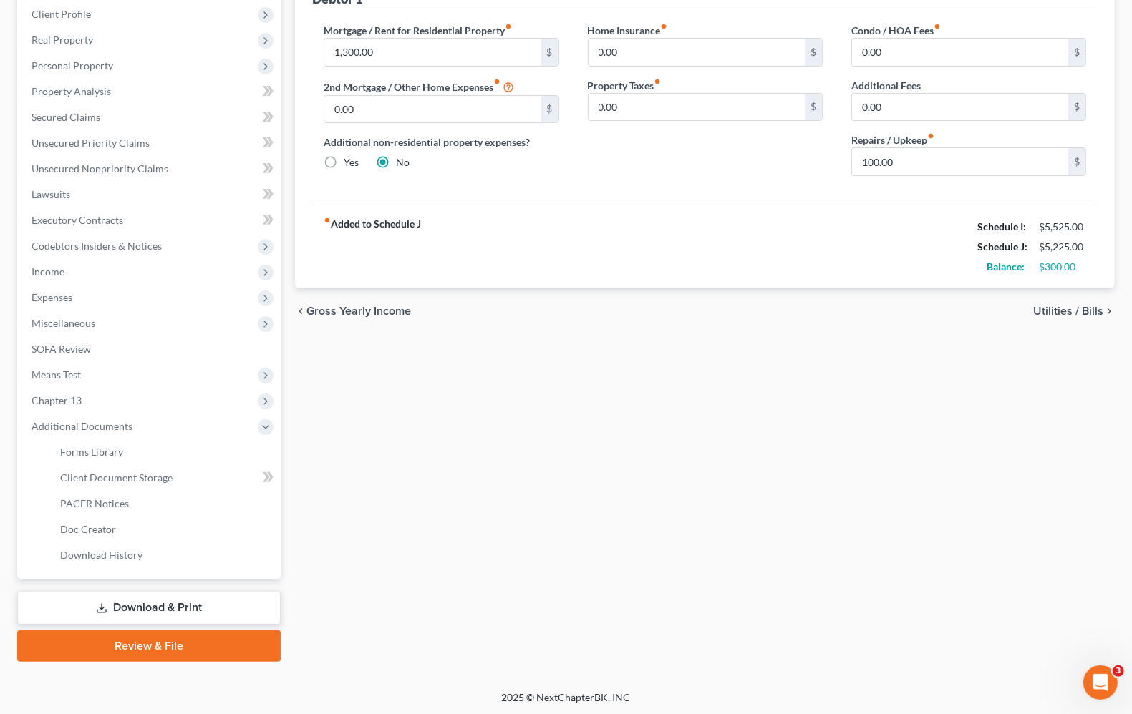
click at [133, 605] on link "Download & Print" at bounding box center [148, 608] width 263 height 34
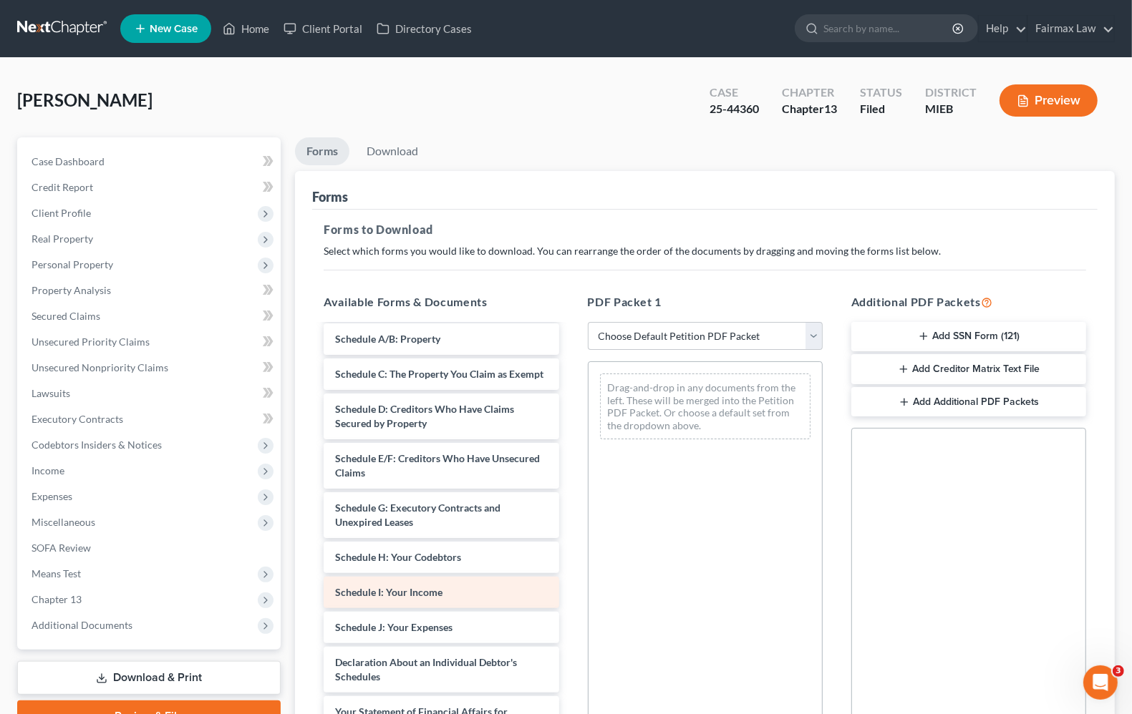
scroll to position [268, 0]
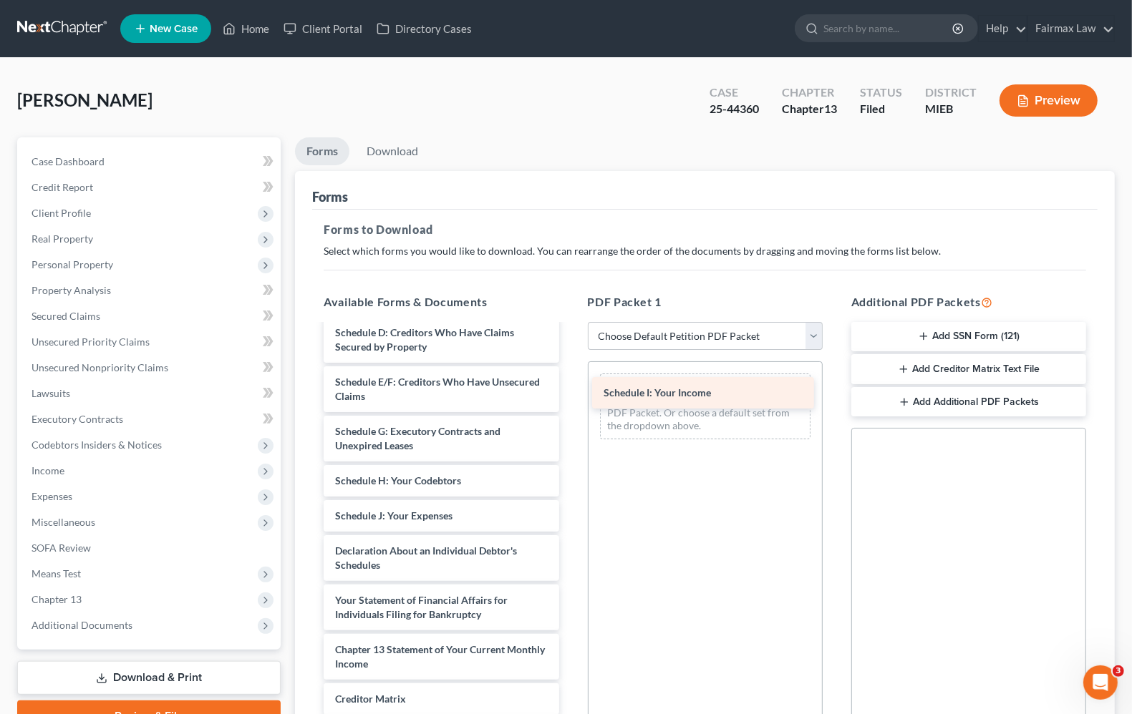
drag, startPoint x: 456, startPoint y: 541, endPoint x: 724, endPoint y: 390, distance: 308.0
click at [570, 390] on div "Schedule I: Your Income Installments Fee Sheets Bankruptcy Petition Cover Sheet…" at bounding box center [441, 445] width 258 height 777
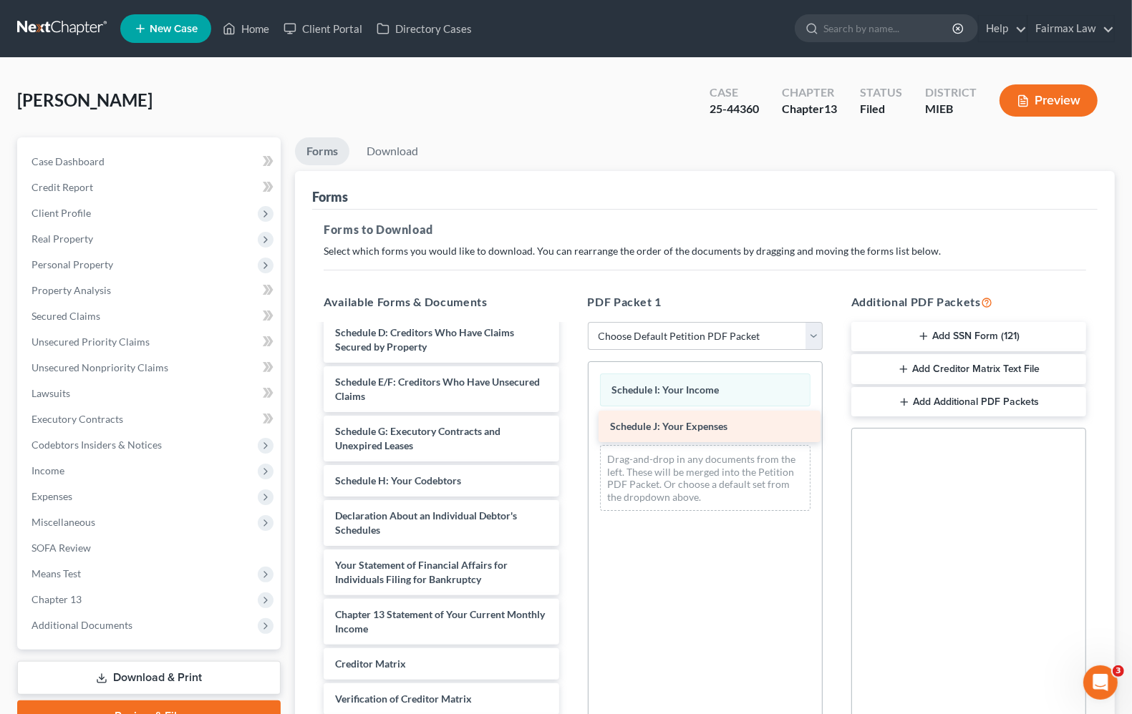
drag, startPoint x: 384, startPoint y: 549, endPoint x: 659, endPoint y: 432, distance: 298.2
click at [570, 432] on div "Schedule J: Your Expenses Installments Fee Sheets Bankruptcy Petition Cover She…" at bounding box center [441, 428] width 258 height 742
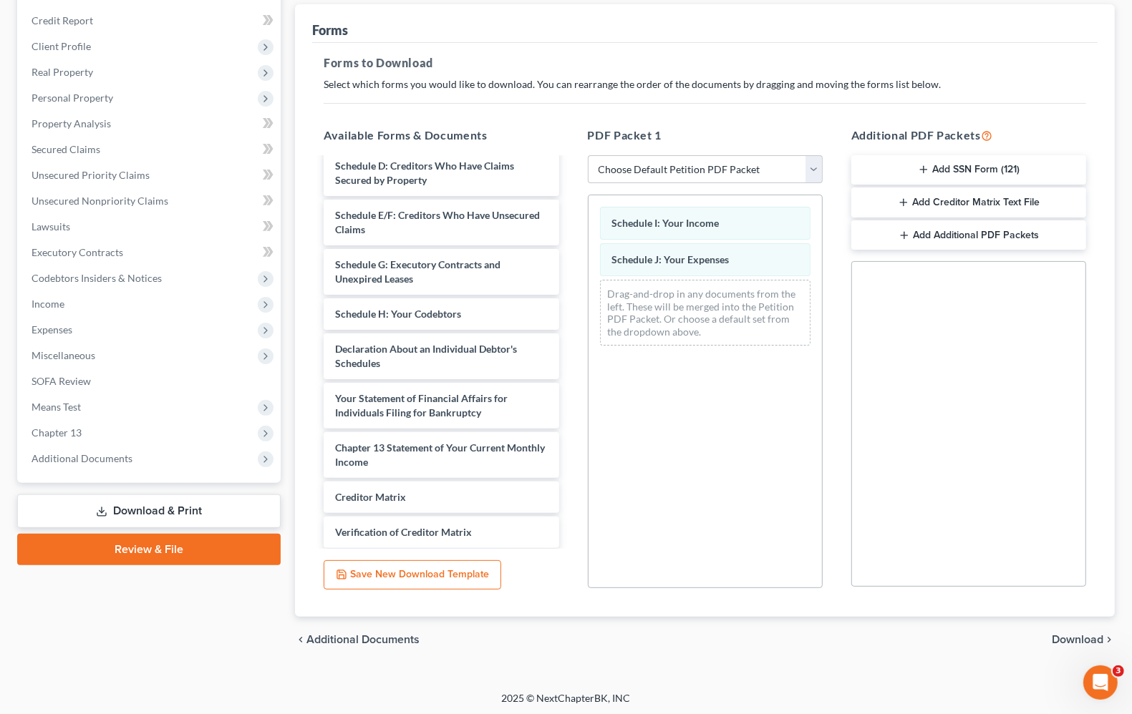
scroll to position [169, 0]
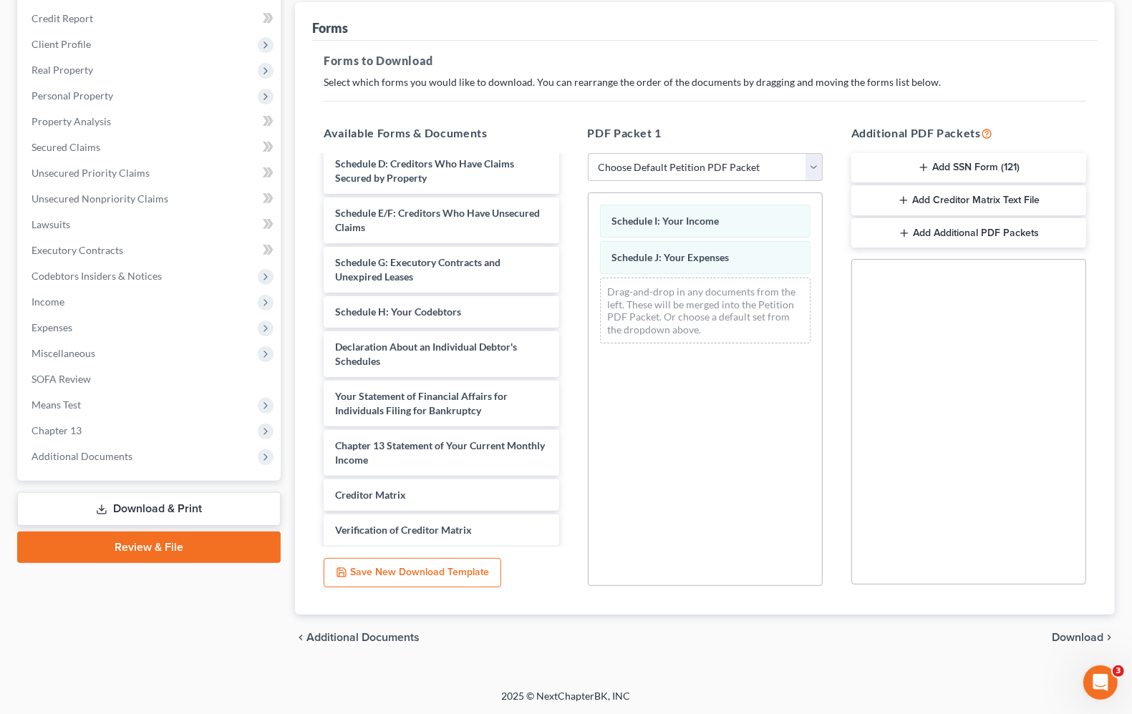
click at [1064, 635] on span "Download" at bounding box center [1077, 637] width 52 height 11
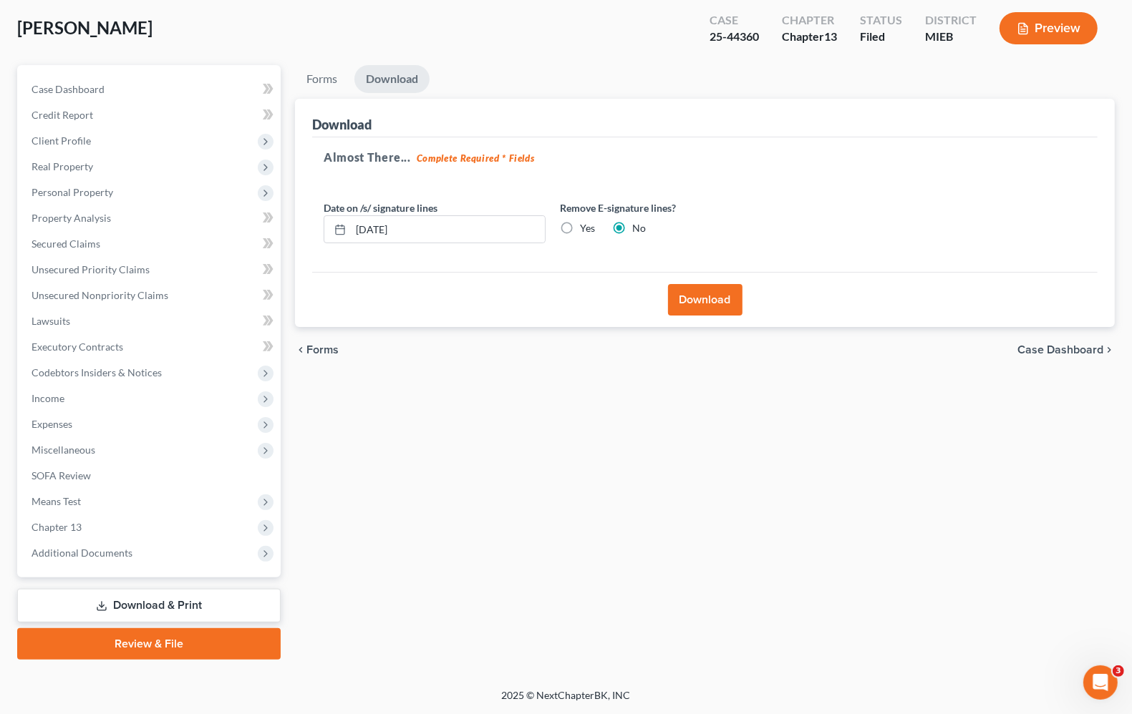
scroll to position [70, 0]
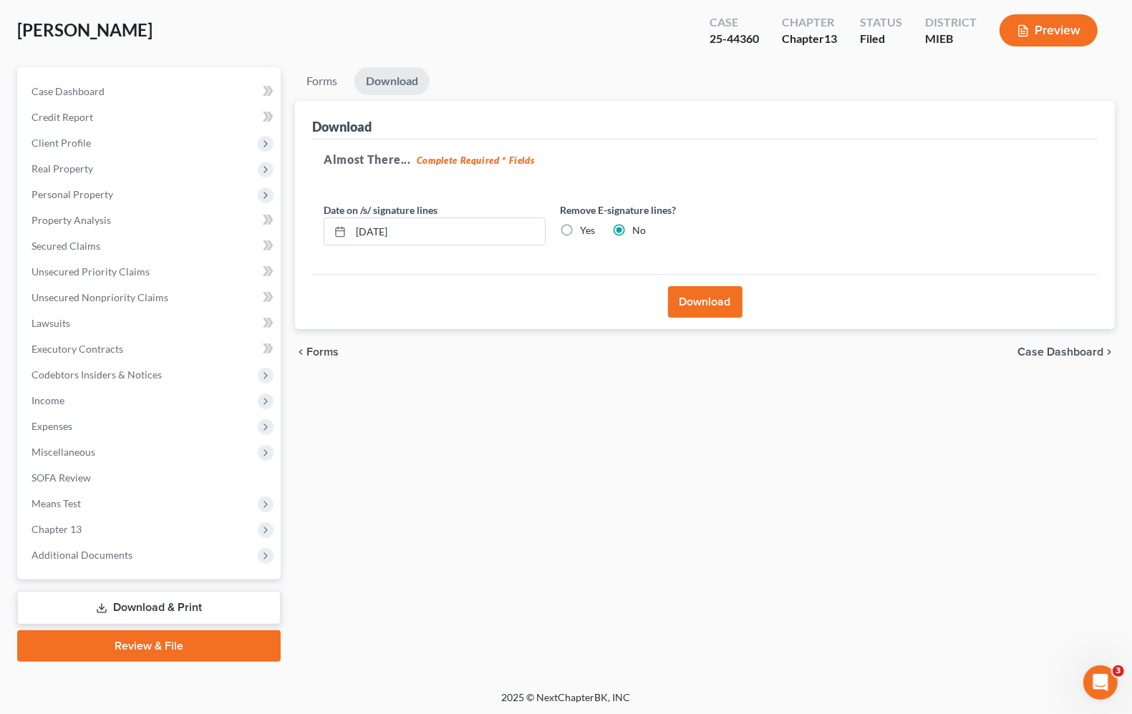
click at [310, 346] on span "Forms" at bounding box center [322, 351] width 32 height 11
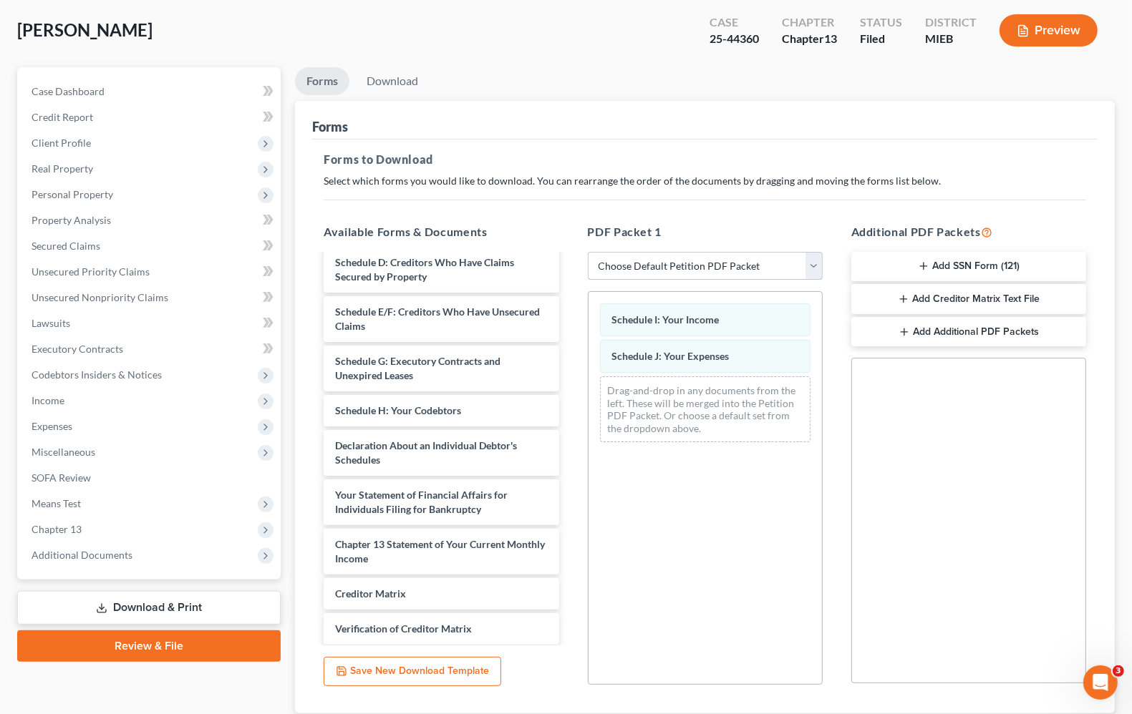
click at [723, 265] on select "Choose Default Petition PDF Packet Complete Bankruptcy Petition (all forms and …" at bounding box center [705, 266] width 235 height 29
select select "2"
click at [588, 252] on select "Choose Default Petition PDF Packet Complete Bankruptcy Petition (all forms and …" at bounding box center [705, 266] width 235 height 29
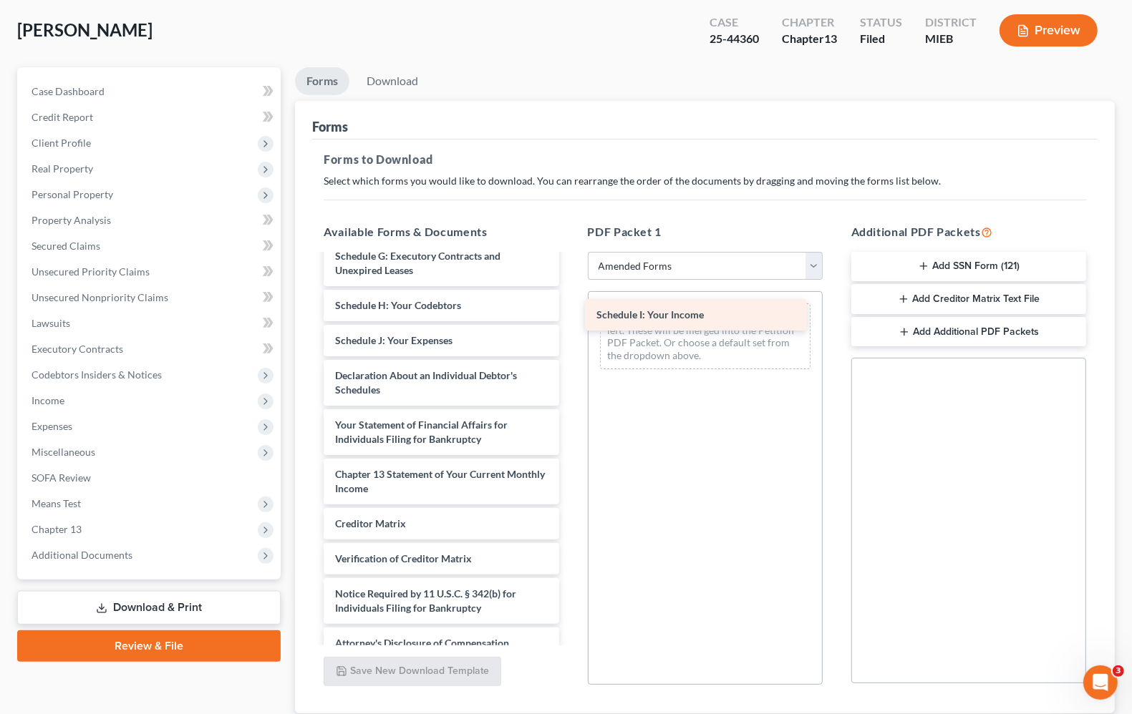
drag, startPoint x: 473, startPoint y: 356, endPoint x: 734, endPoint y: 317, distance: 264.1
click at [570, 317] on div "Schedule I: Your Income Voluntary Petition for Individuals Filing for Bankruptc…" at bounding box center [441, 323] width 258 height 672
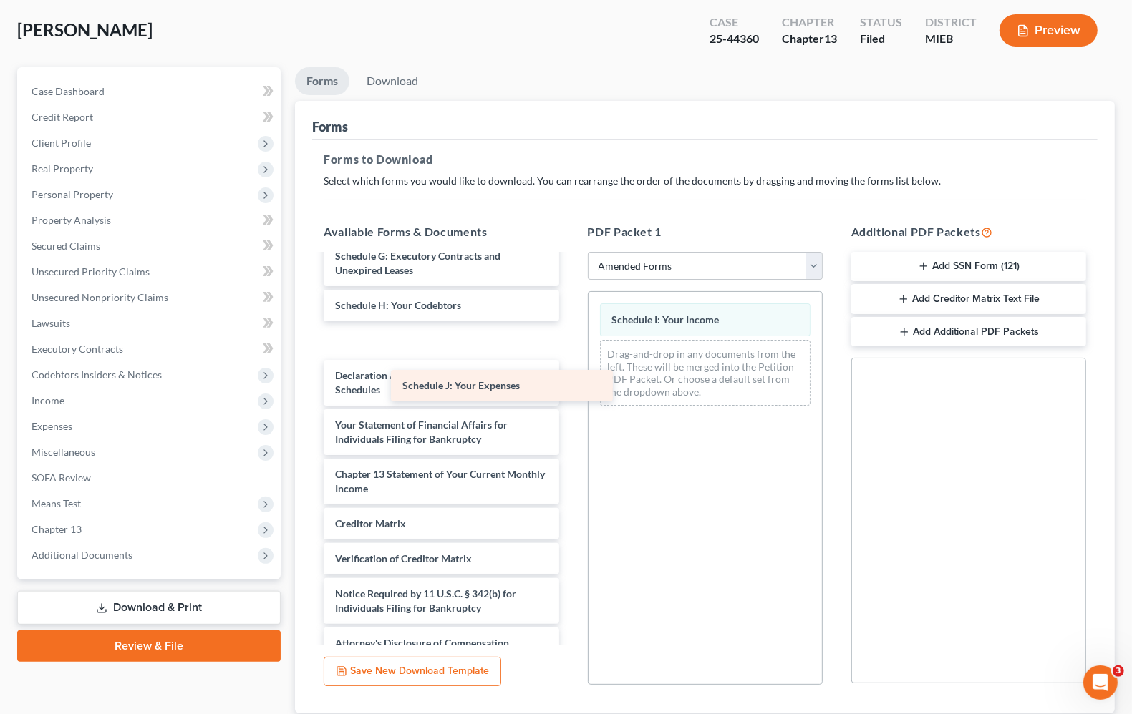
scroll to position [265, 0]
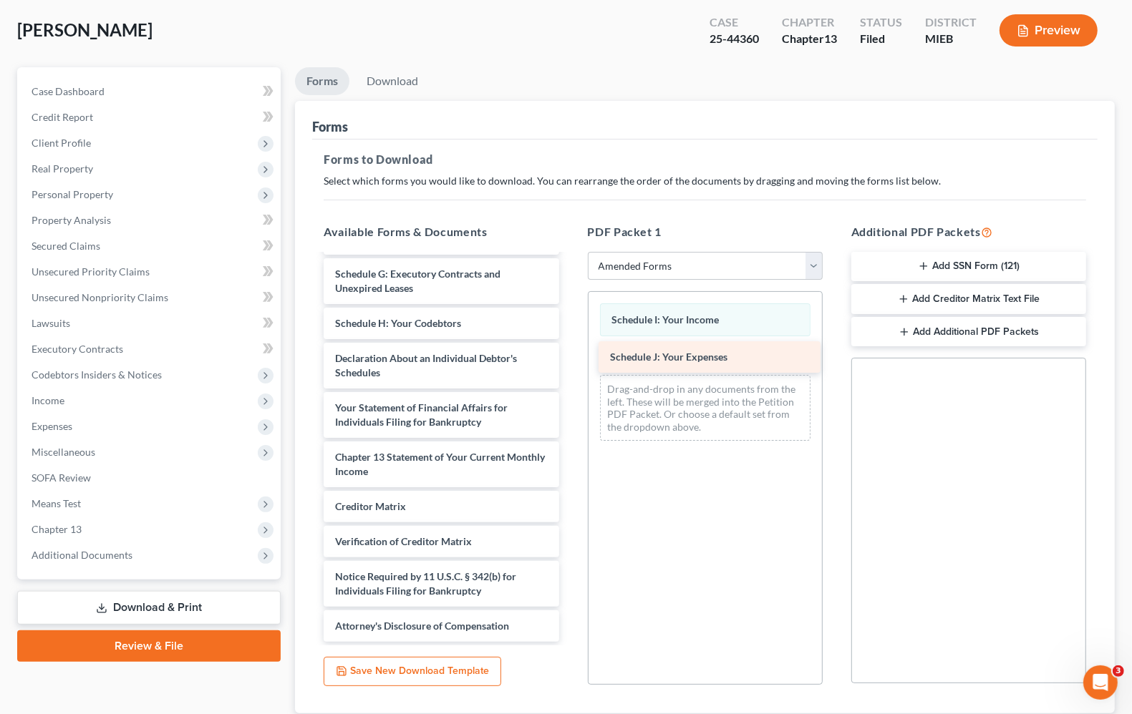
drag, startPoint x: 392, startPoint y: 356, endPoint x: 667, endPoint y: 359, distance: 274.9
click at [570, 359] on div "Schedule J: Your Expenses Voluntary Petition for Individuals Filing for Bankrup…" at bounding box center [441, 323] width 258 height 637
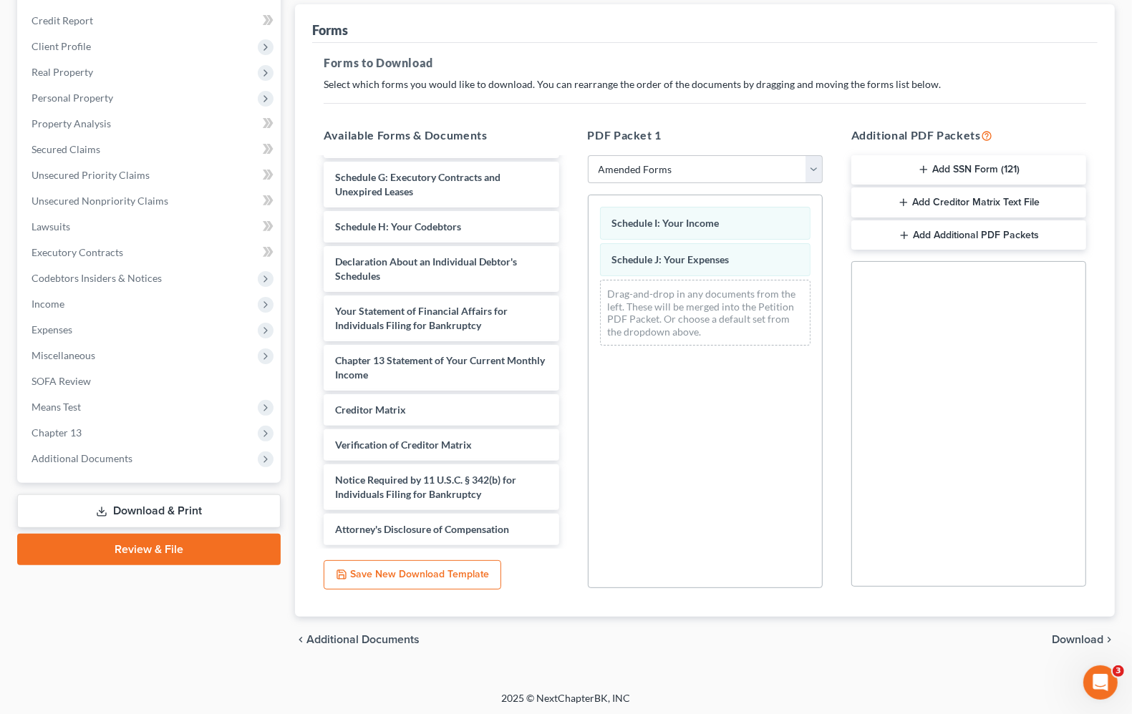
scroll to position [169, 0]
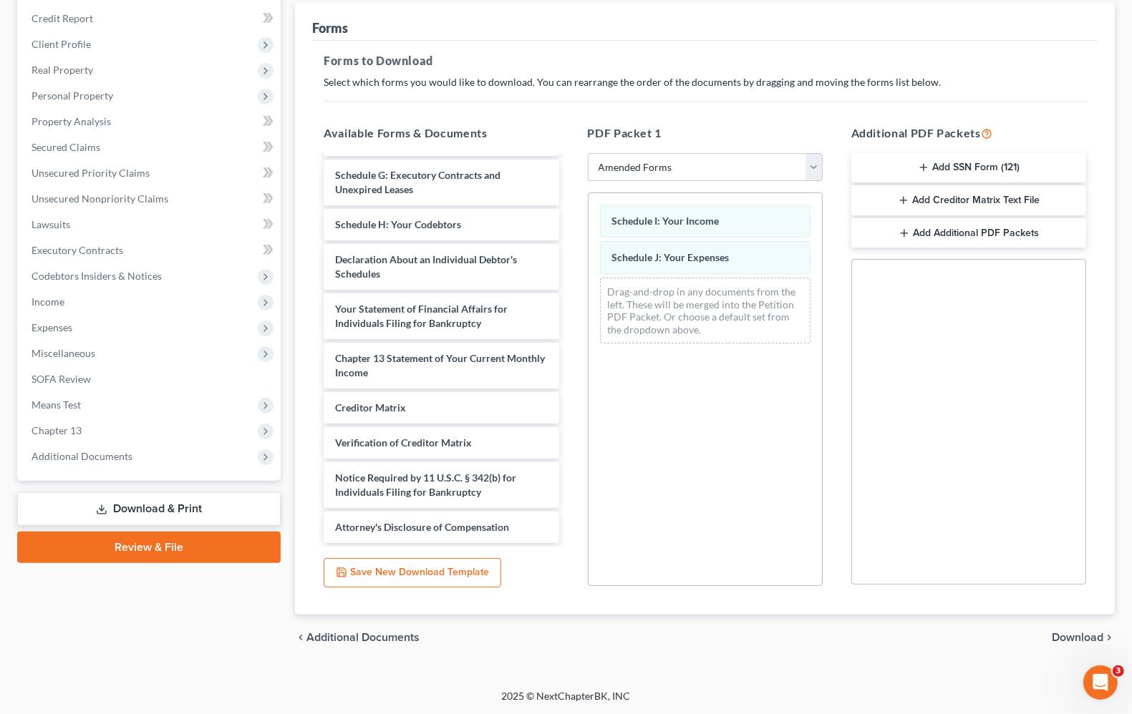
click at [1063, 641] on span "Download" at bounding box center [1077, 637] width 52 height 11
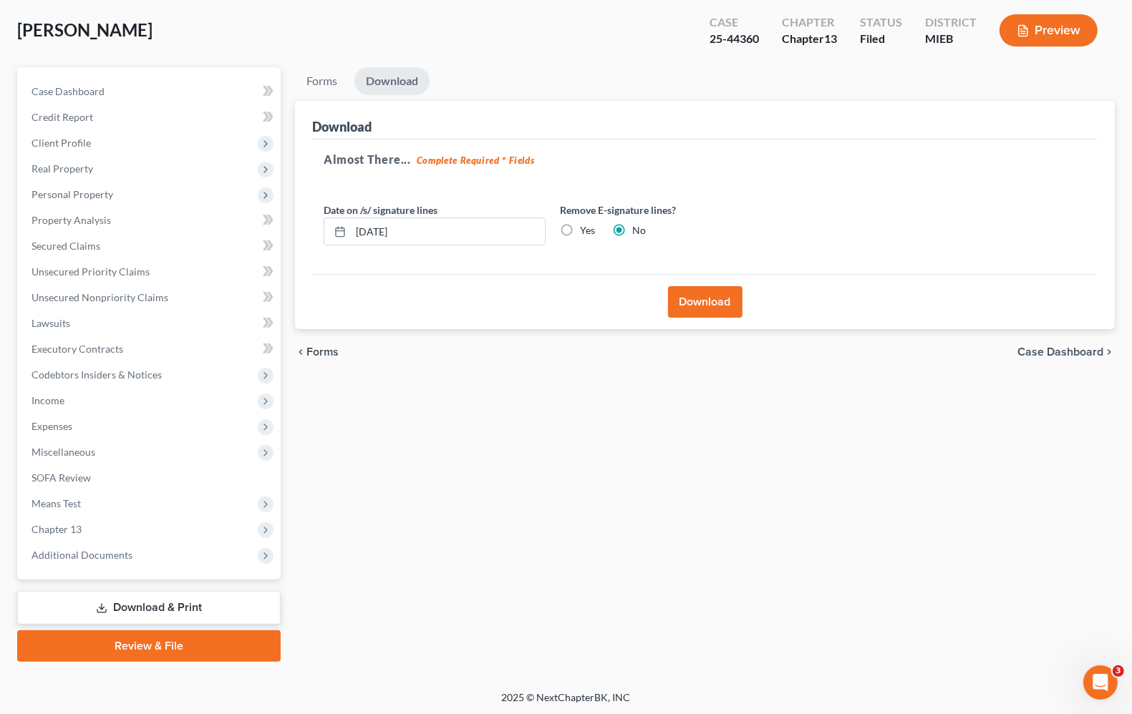
click at [703, 304] on button "Download" at bounding box center [705, 301] width 74 height 31
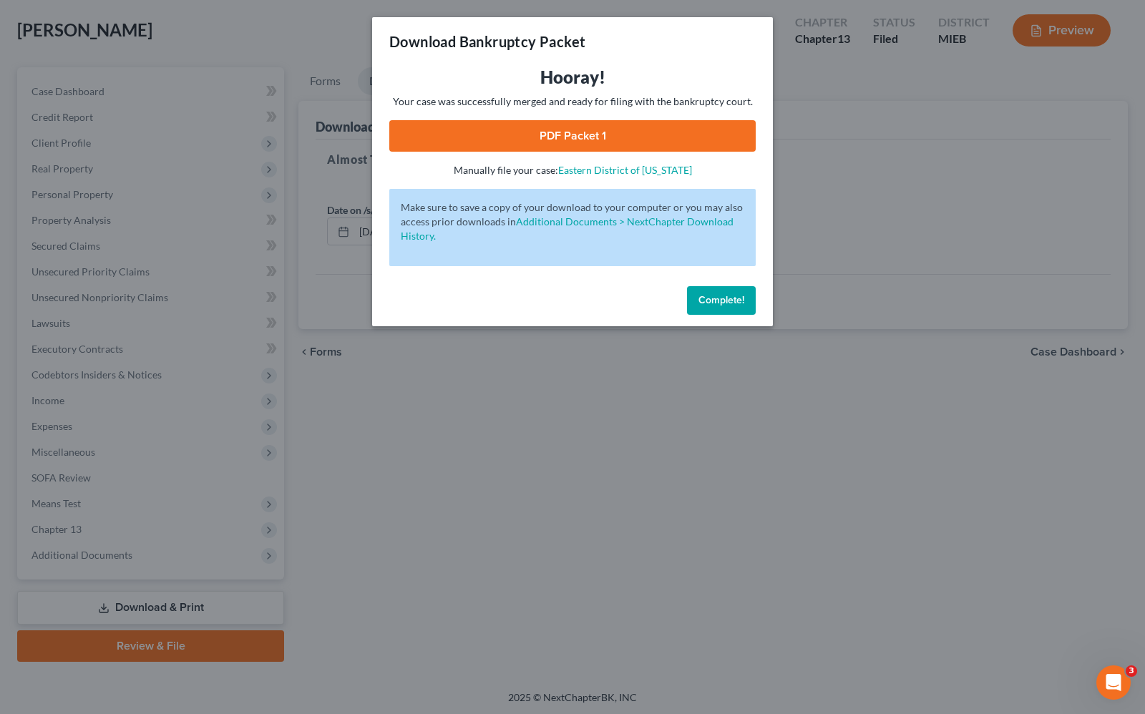
click at [573, 136] on link "PDF Packet 1" at bounding box center [572, 135] width 366 height 31
click at [748, 308] on button "Complete!" at bounding box center [721, 300] width 69 height 29
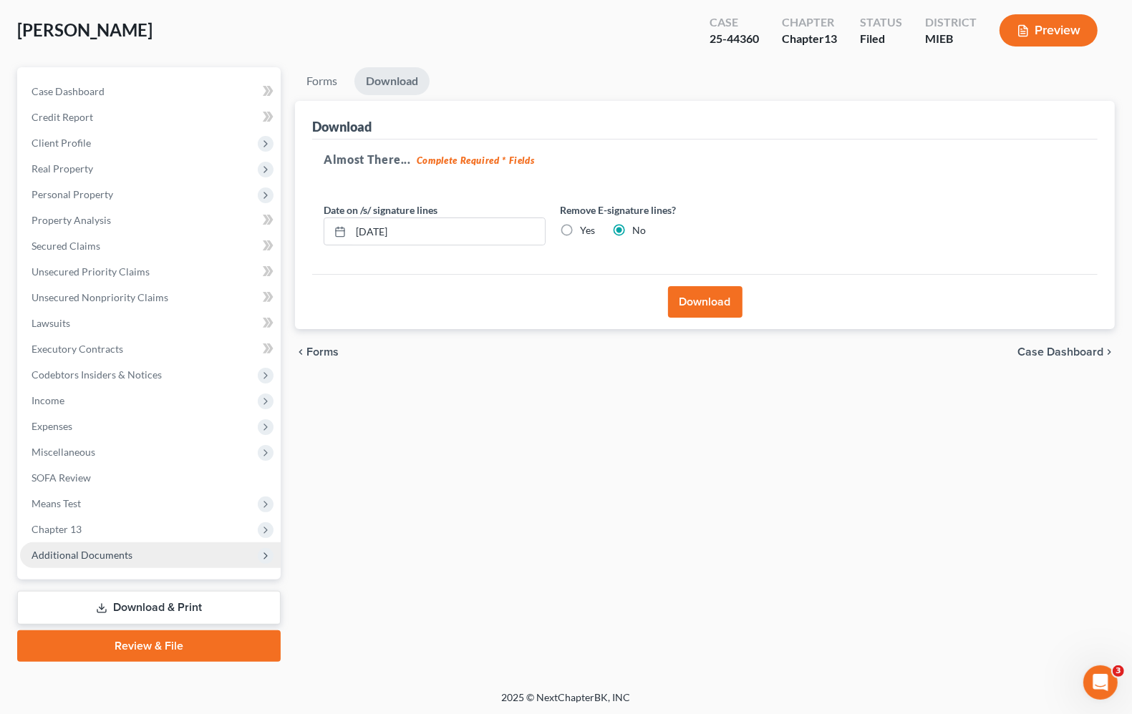
click at [100, 560] on span "Additional Documents" at bounding box center [150, 556] width 261 height 26
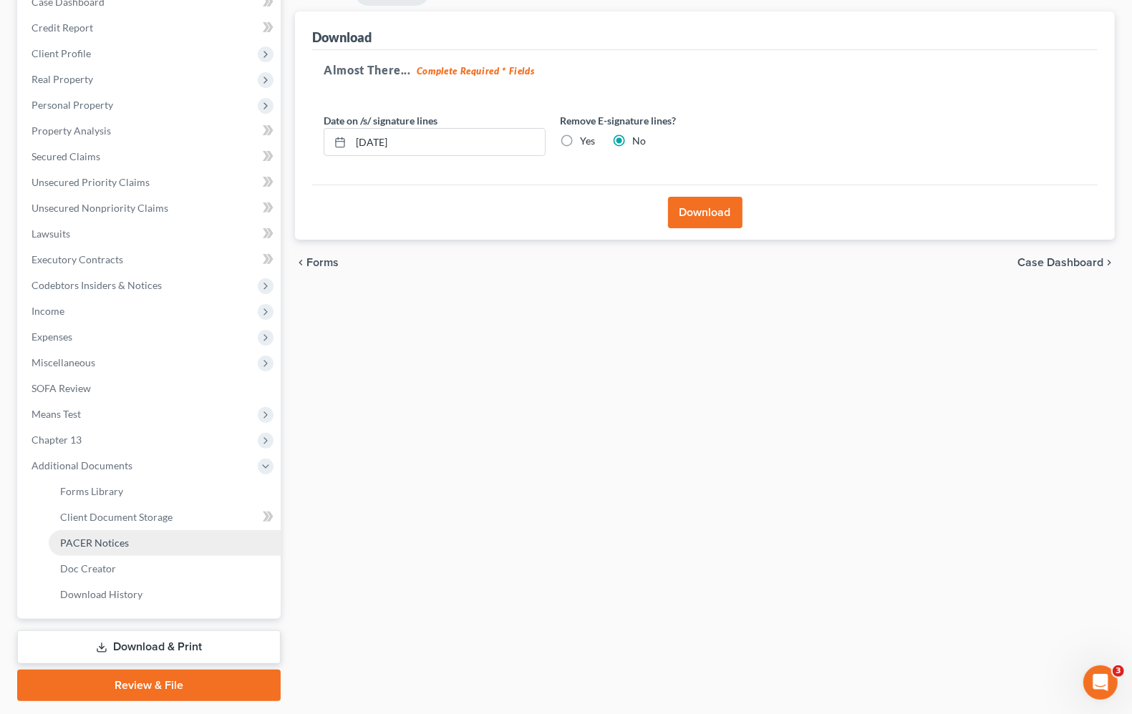
scroll to position [199, 0]
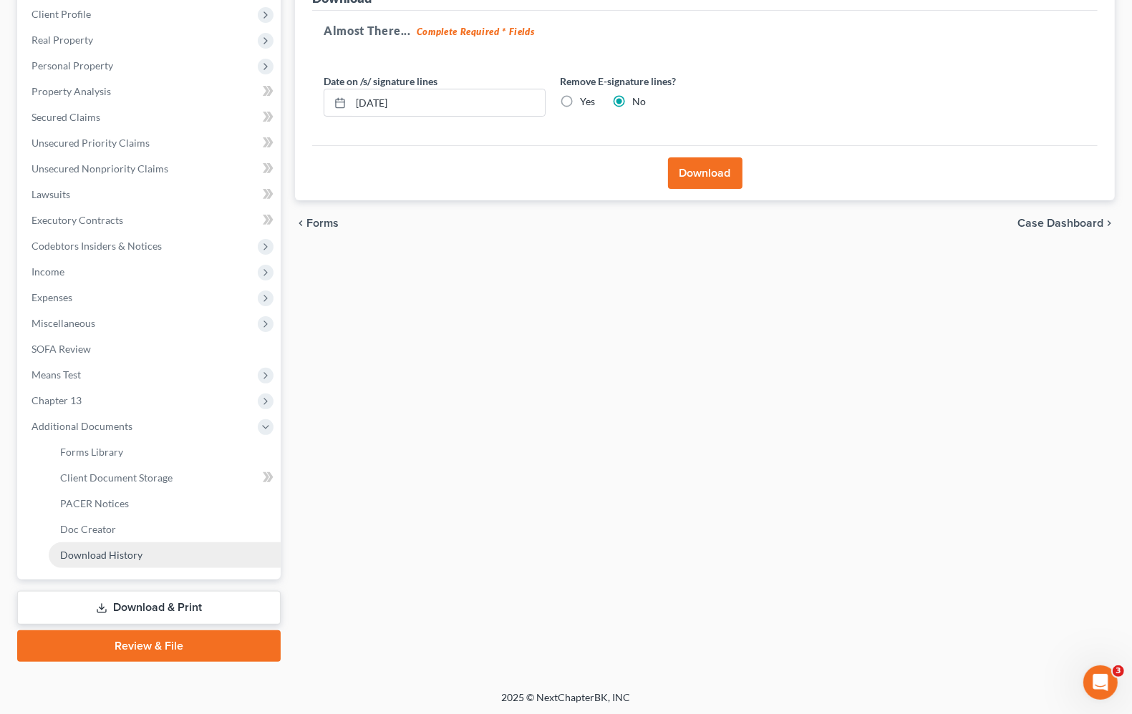
click at [133, 555] on span "Download History" at bounding box center [101, 555] width 82 height 12
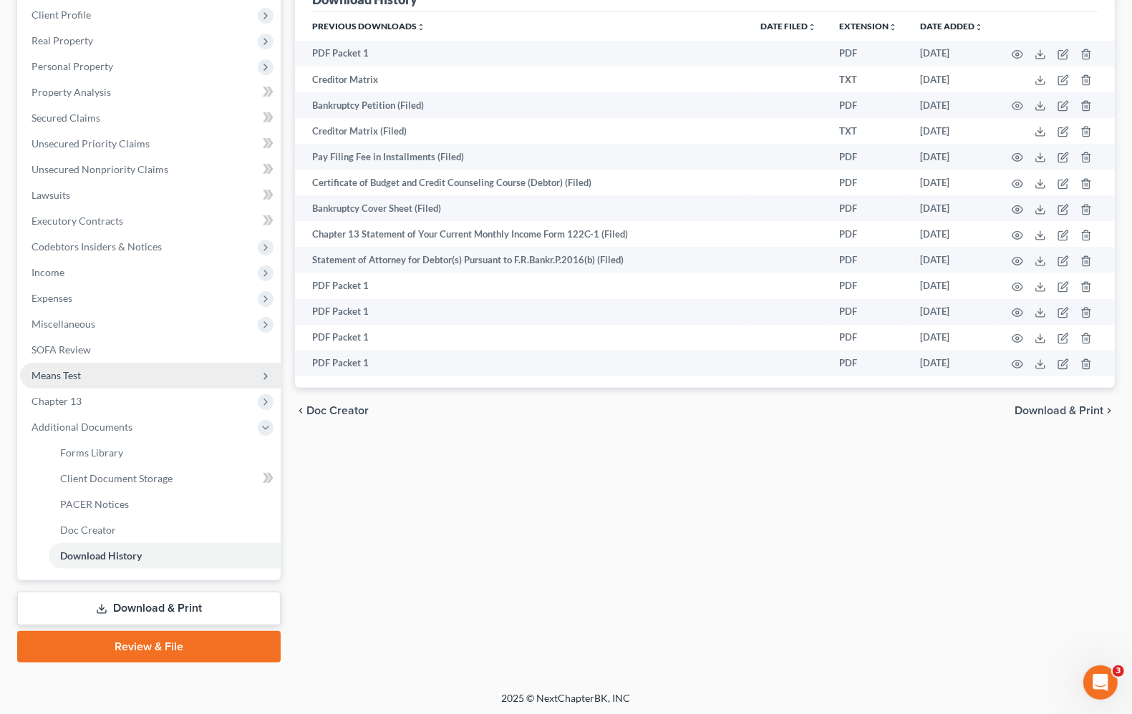
scroll to position [199, 0]
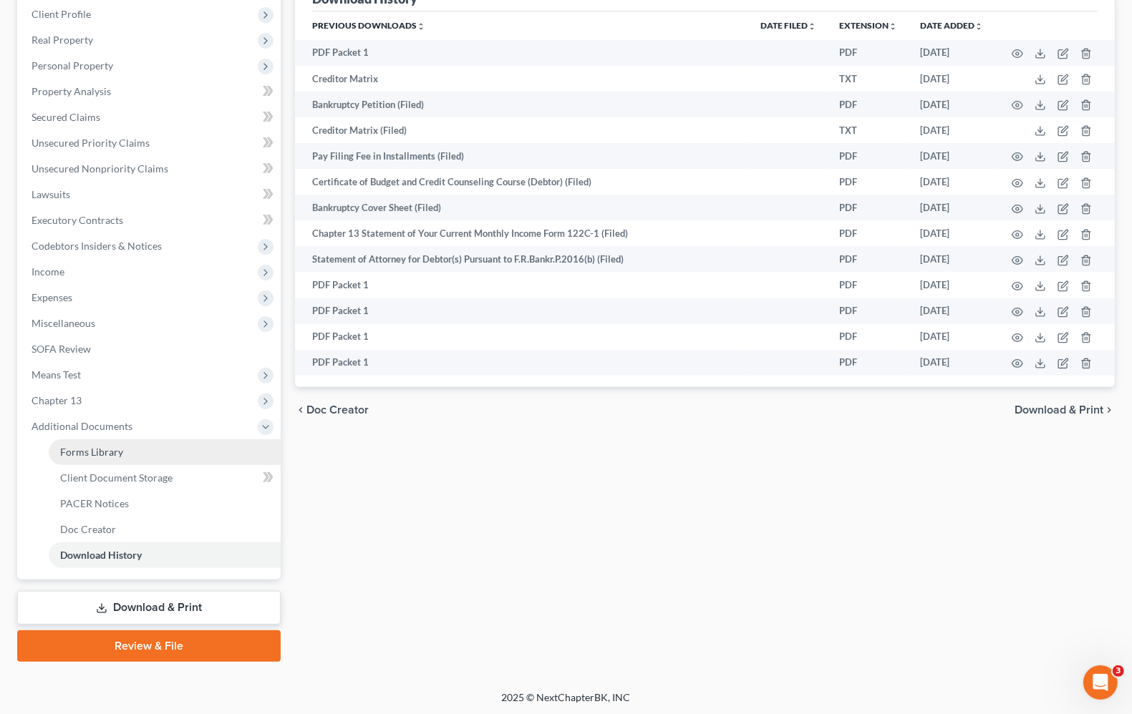
click at [120, 452] on span "Forms Library" at bounding box center [91, 452] width 63 height 12
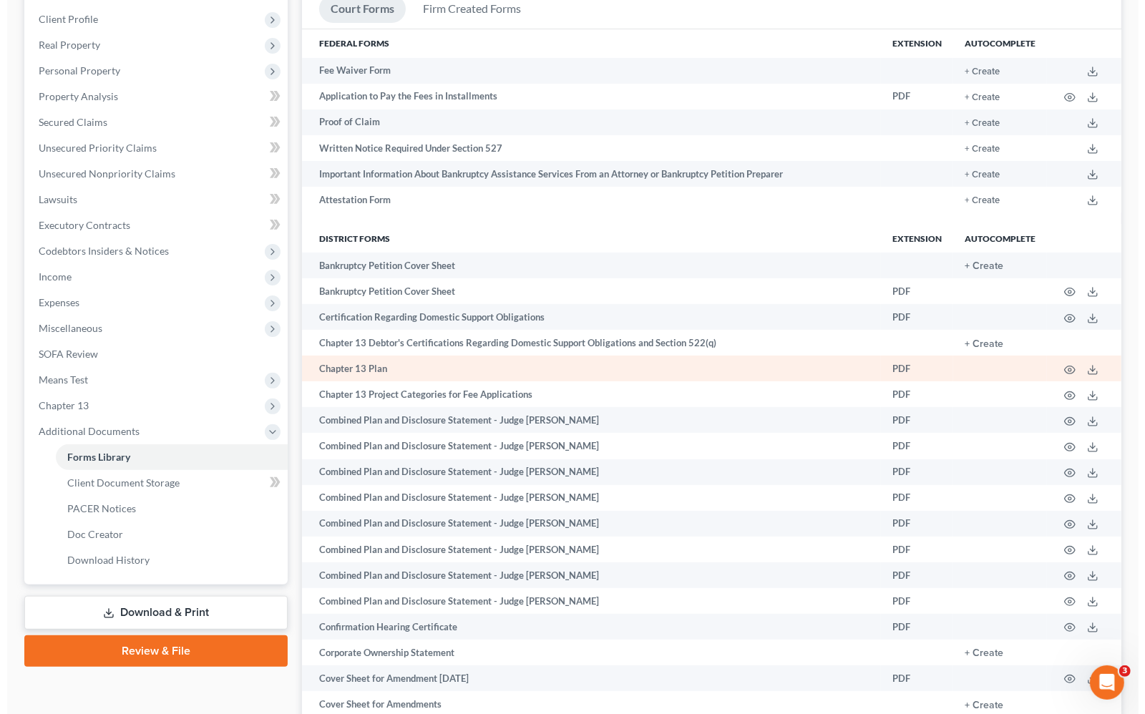
scroll to position [268, 0]
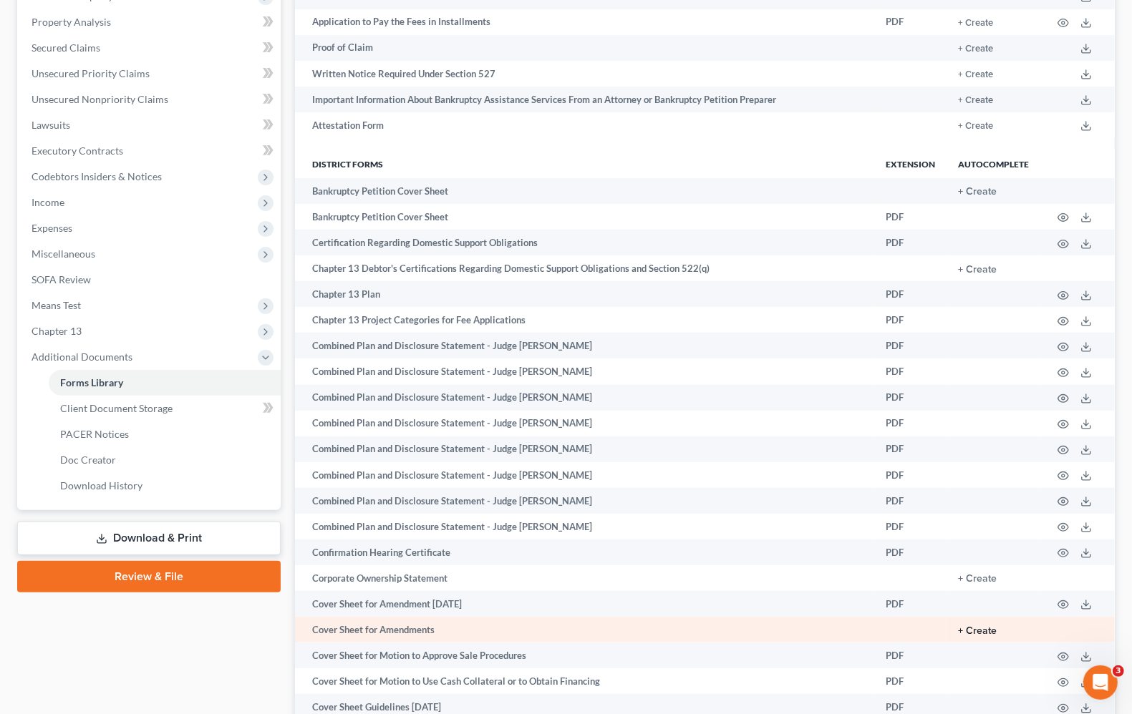
click at [970, 631] on button "+ Create" at bounding box center [977, 631] width 39 height 10
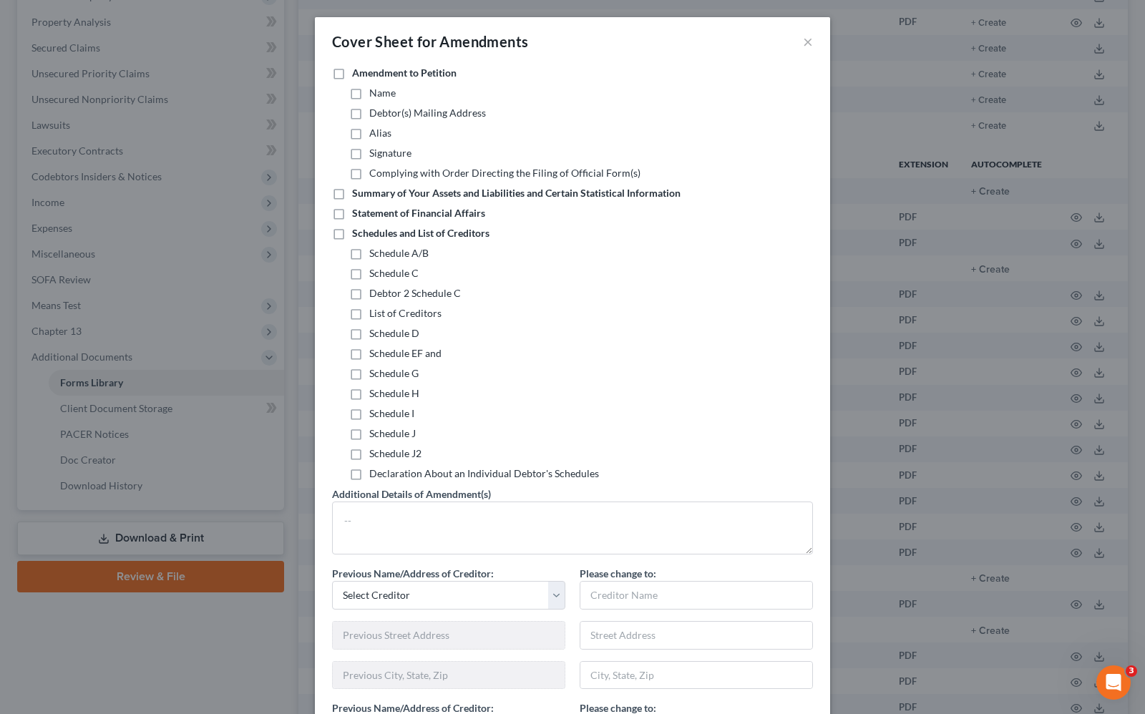
click at [352, 238] on label "Schedules and List of Creditors" at bounding box center [420, 233] width 137 height 14
click at [358, 235] on input "Schedules and List of Creditors" at bounding box center [362, 230] width 9 height 9
checkbox input "true"
click at [369, 413] on label "Schedule I" at bounding box center [391, 414] width 45 height 14
click at [375, 413] on input "Schedule I" at bounding box center [379, 411] width 9 height 9
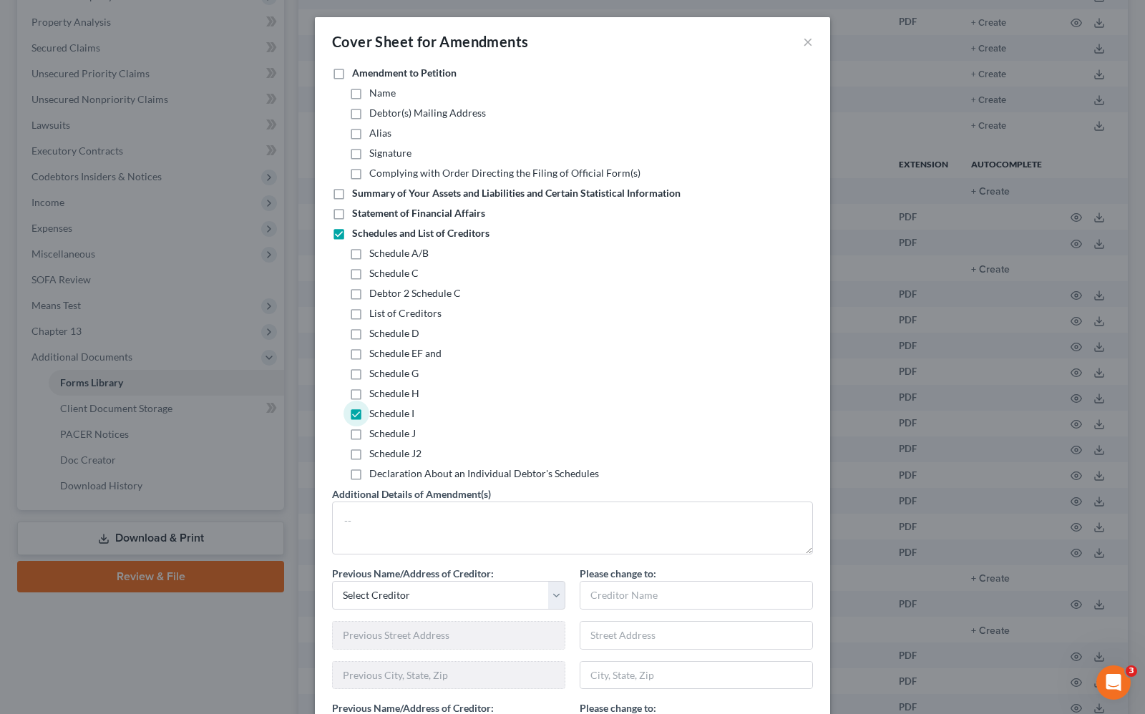
drag, startPoint x: 345, startPoint y: 417, endPoint x: 344, endPoint y: 444, distance: 26.5
click at [369, 417] on label "Schedule I" at bounding box center [391, 414] width 45 height 14
click at [375, 416] on input "Schedule I" at bounding box center [379, 411] width 9 height 9
click at [369, 416] on label "Schedule I" at bounding box center [391, 414] width 45 height 14
click at [375, 416] on input "Schedule I" at bounding box center [379, 411] width 9 height 9
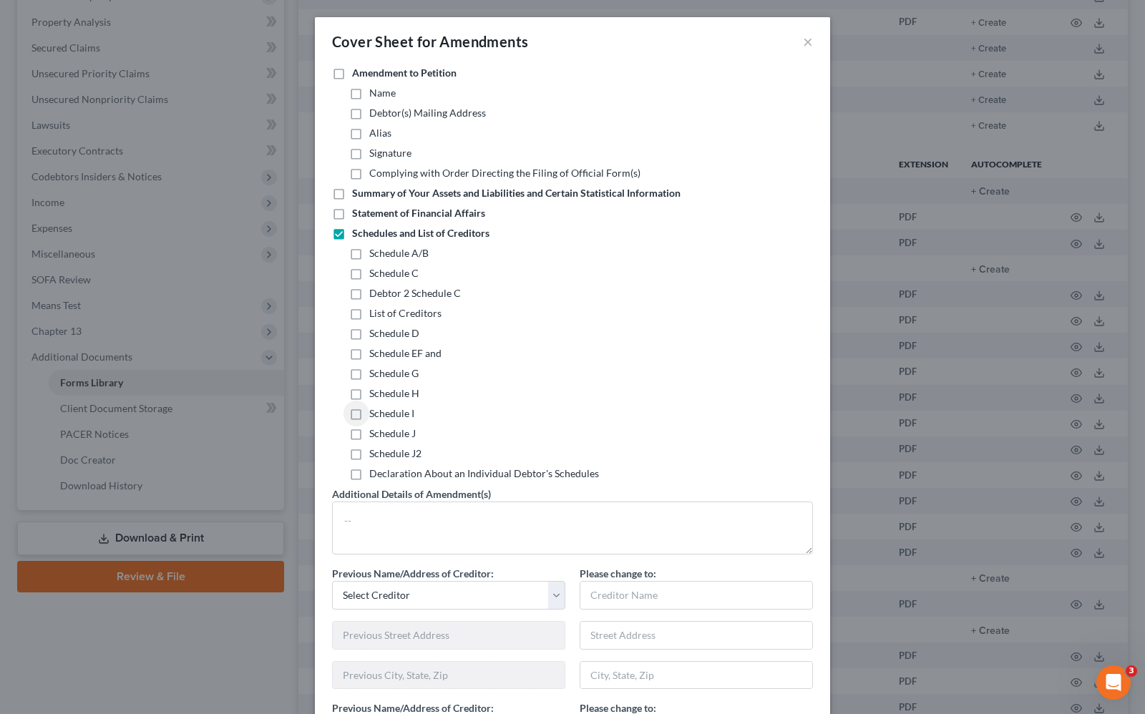
checkbox input "true"
click at [369, 438] on label "Schedule J" at bounding box center [392, 434] width 47 height 14
click at [375, 436] on input "Schedule J" at bounding box center [379, 431] width 9 height 9
checkbox input "true"
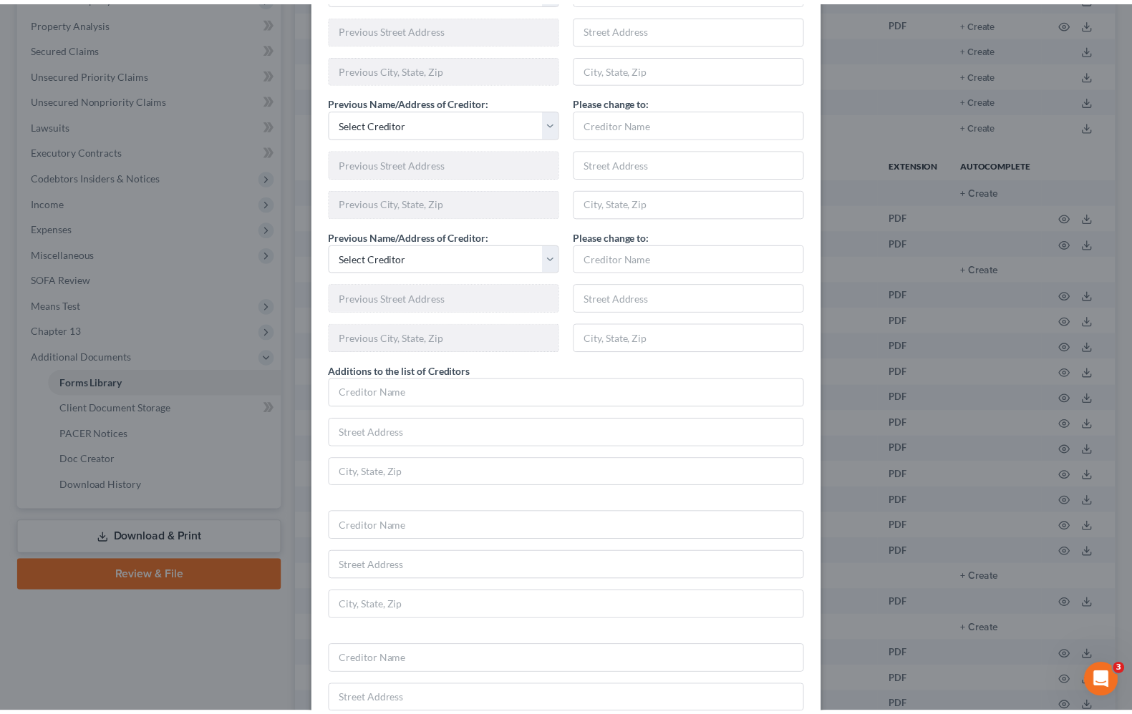
scroll to position [799, 0]
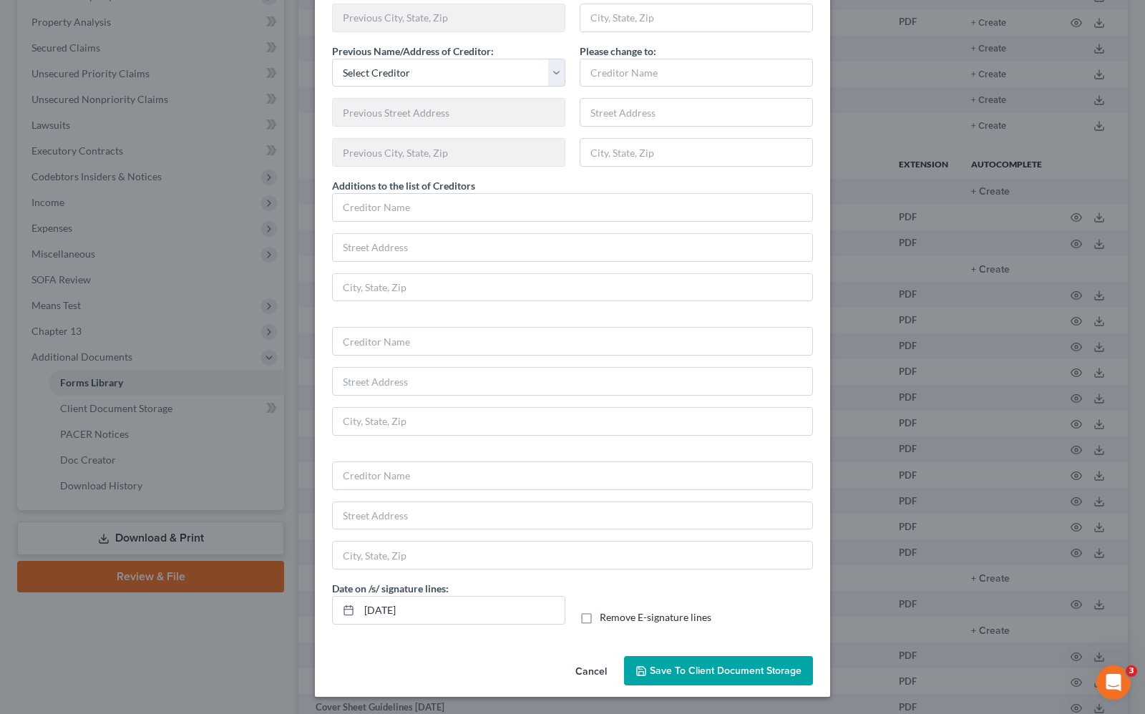
click at [724, 667] on span "Save to Client Document Storage" at bounding box center [726, 671] width 152 height 12
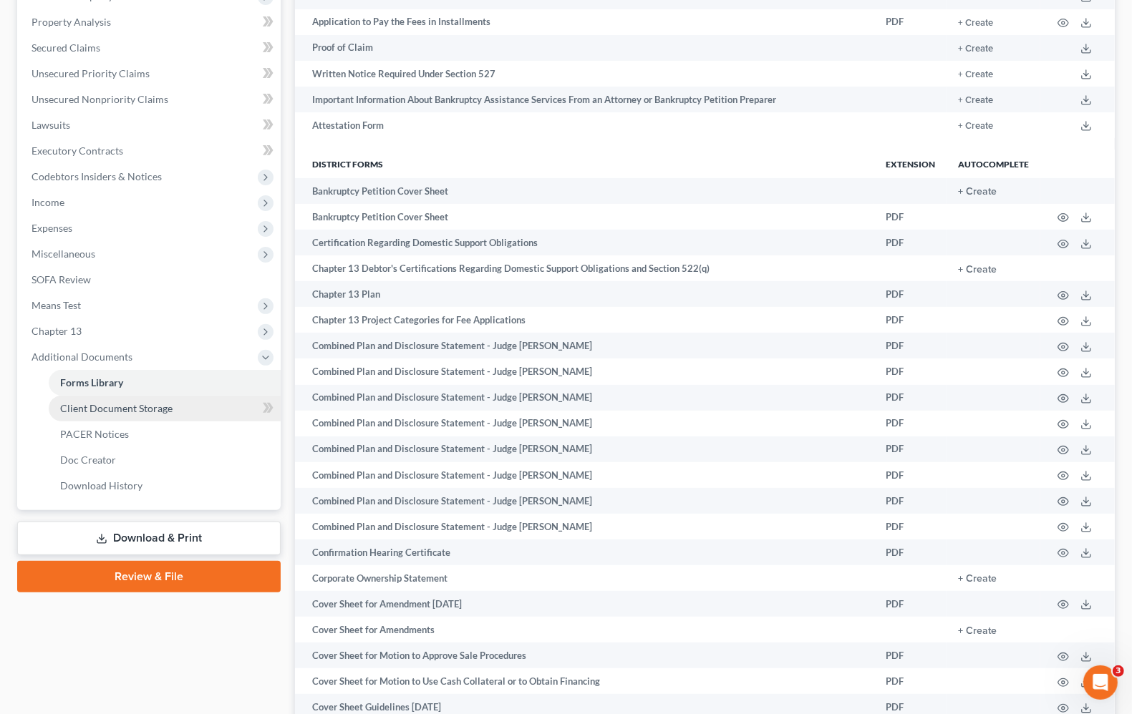
click at [131, 413] on link "Client Document Storage" at bounding box center [165, 409] width 232 height 26
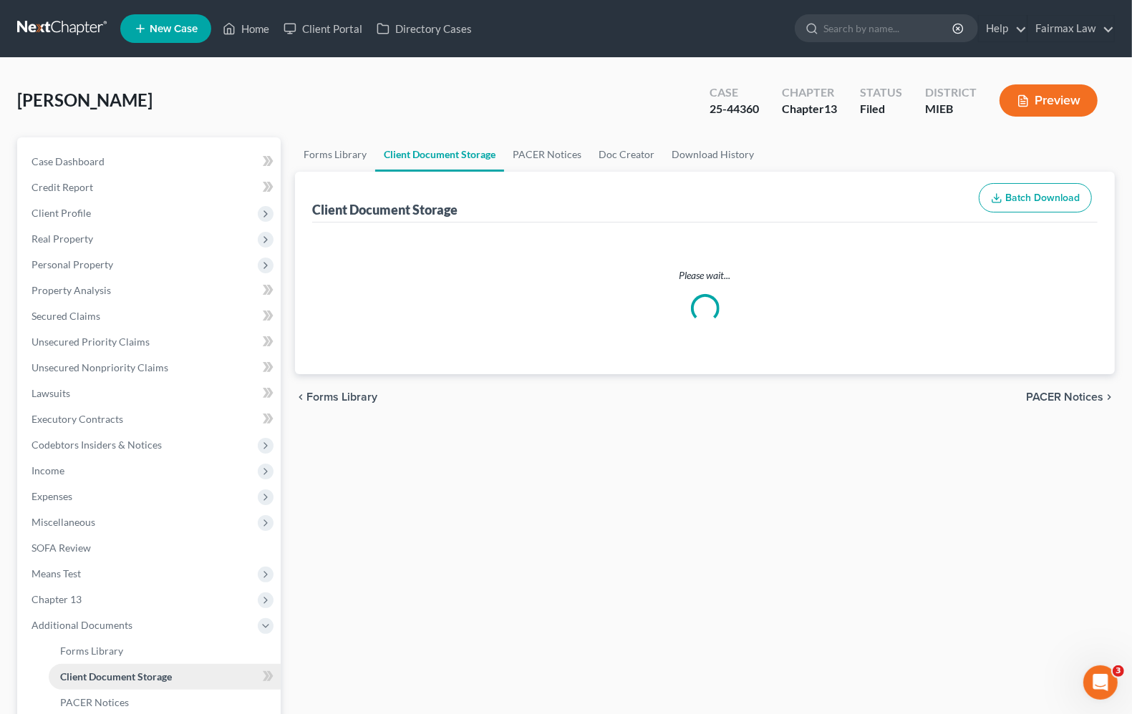
select select "7"
select select "6"
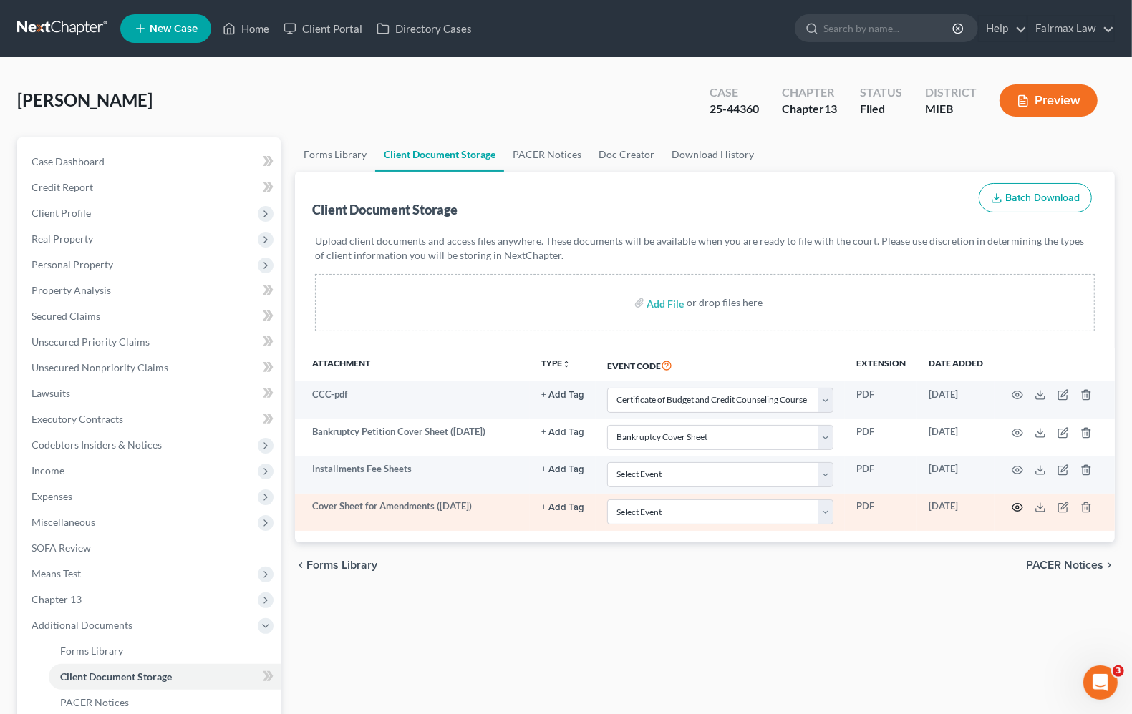
click at [1014, 510] on icon "button" at bounding box center [1016, 507] width 11 height 11
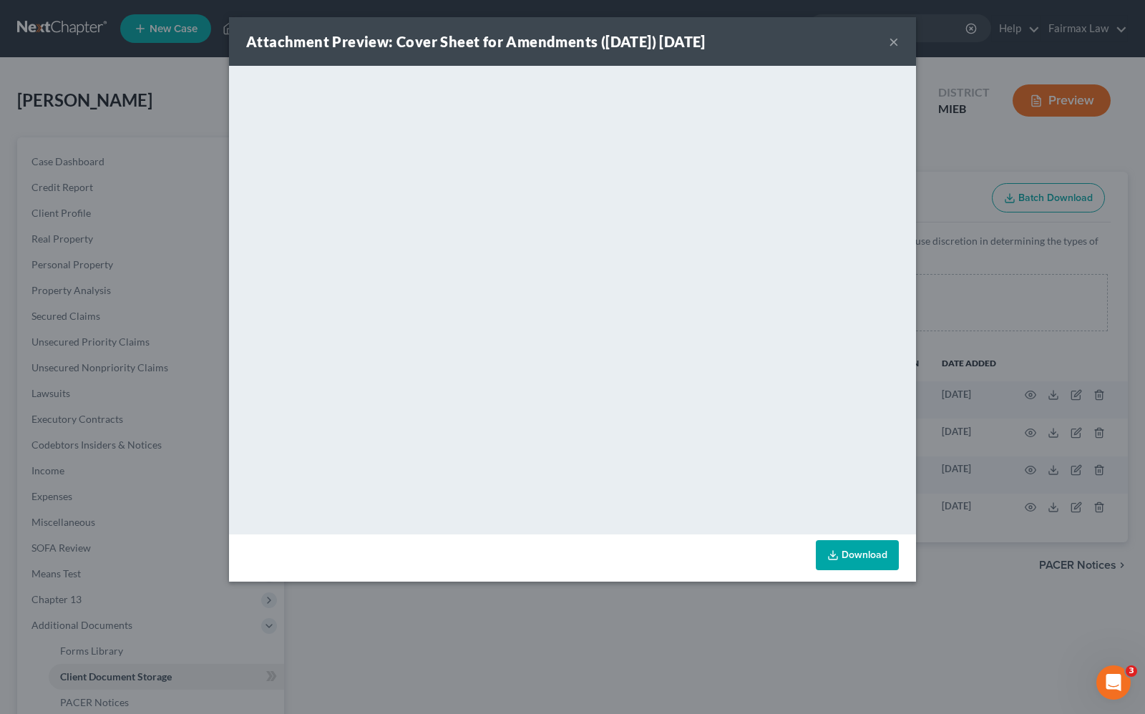
drag, startPoint x: 899, startPoint y: 37, endPoint x: 900, endPoint y: 44, distance: 7.3
click at [893, 41] on div "Attachment Preview: Cover Sheet for Amendments ([DATE]) [DATE] ×" at bounding box center [572, 41] width 687 height 49
drag, startPoint x: 898, startPoint y: 41, endPoint x: 896, endPoint y: 67, distance: 25.9
click at [897, 41] on button "×" at bounding box center [894, 41] width 10 height 17
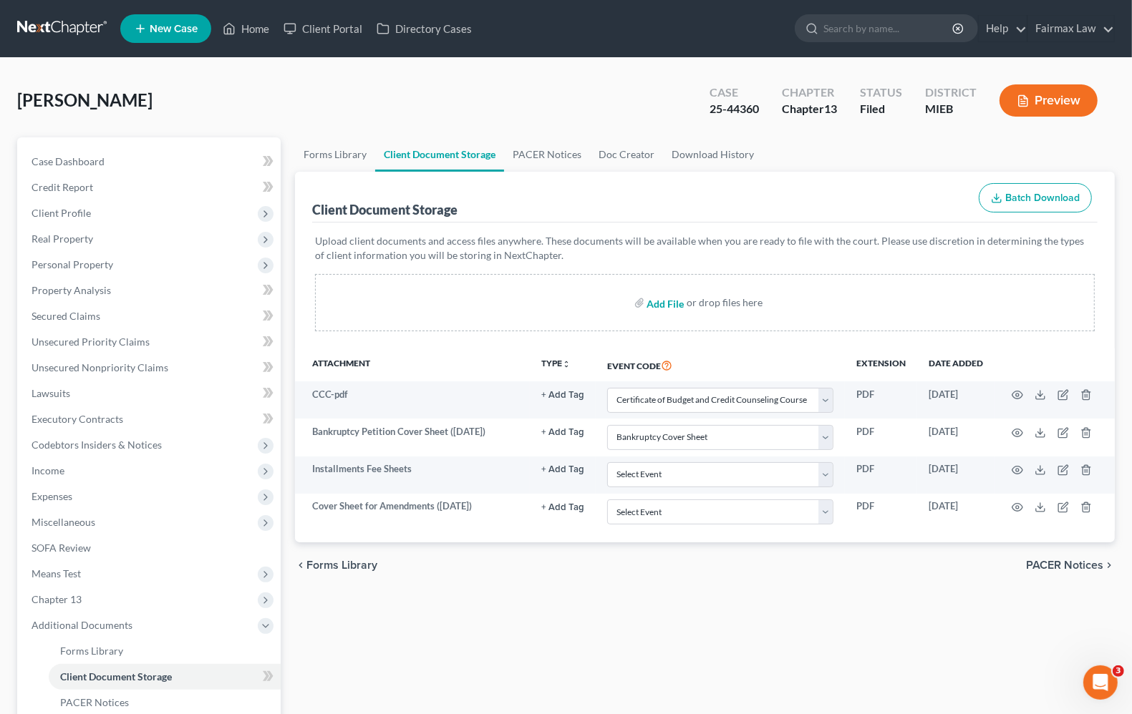
click at [664, 302] on input "file" at bounding box center [664, 303] width 34 height 26
type input "C:\fakepath\[PERSON_NAME] Amd IJ.pdf"
select select "7"
select select "6"
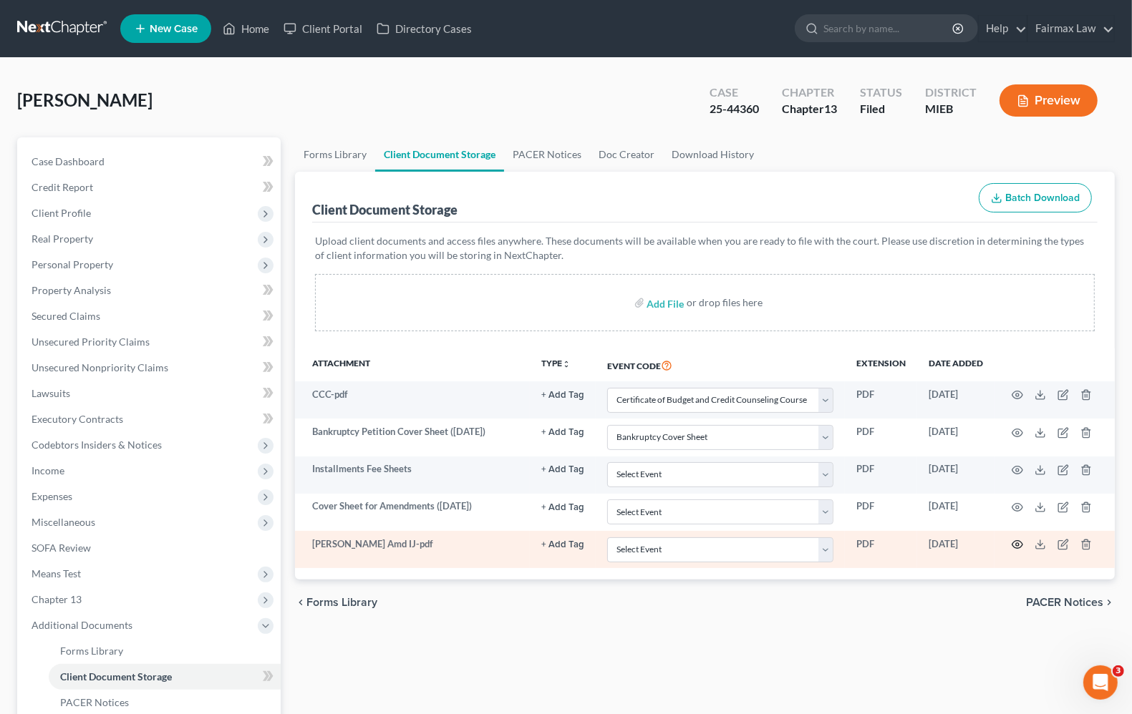
click at [1015, 550] on icon "button" at bounding box center [1016, 544] width 11 height 11
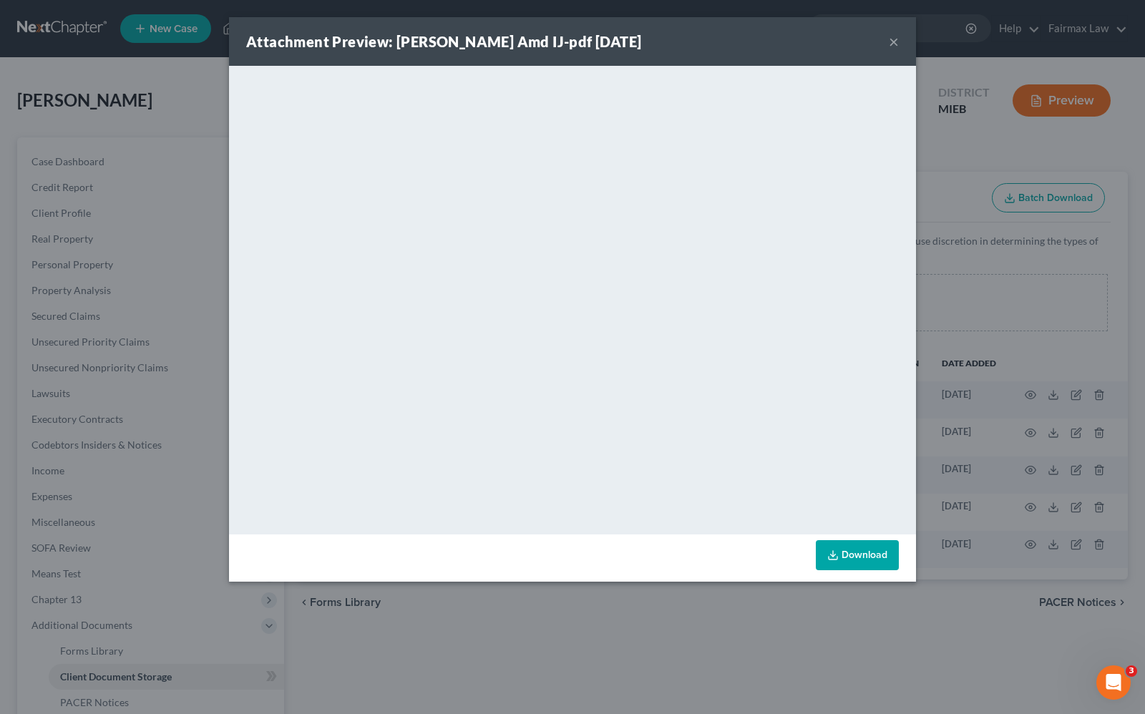
click at [897, 42] on button "×" at bounding box center [894, 41] width 10 height 17
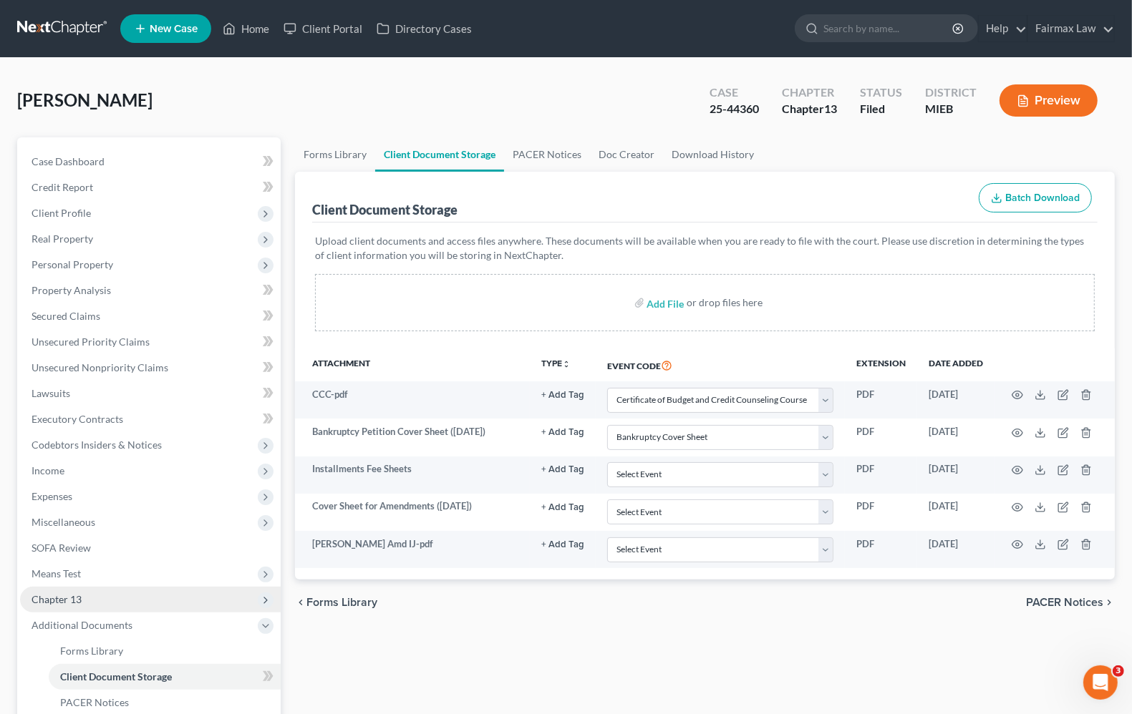
click at [45, 606] on span "Chapter 13" at bounding box center [150, 600] width 261 height 26
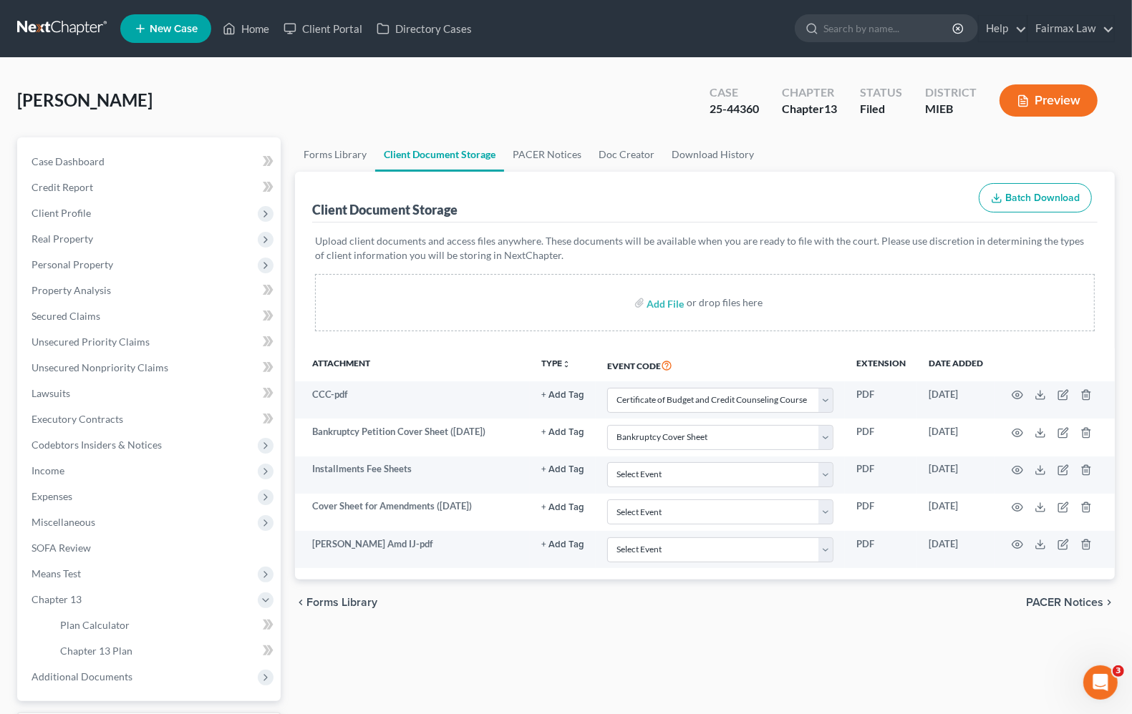
click at [606, 644] on div "Forms Library Client Document Storage PACER Notices Doc Creator Download Histor…" at bounding box center [705, 460] width 834 height 646
click at [40, 575] on span "Means Test" at bounding box center [55, 574] width 49 height 12
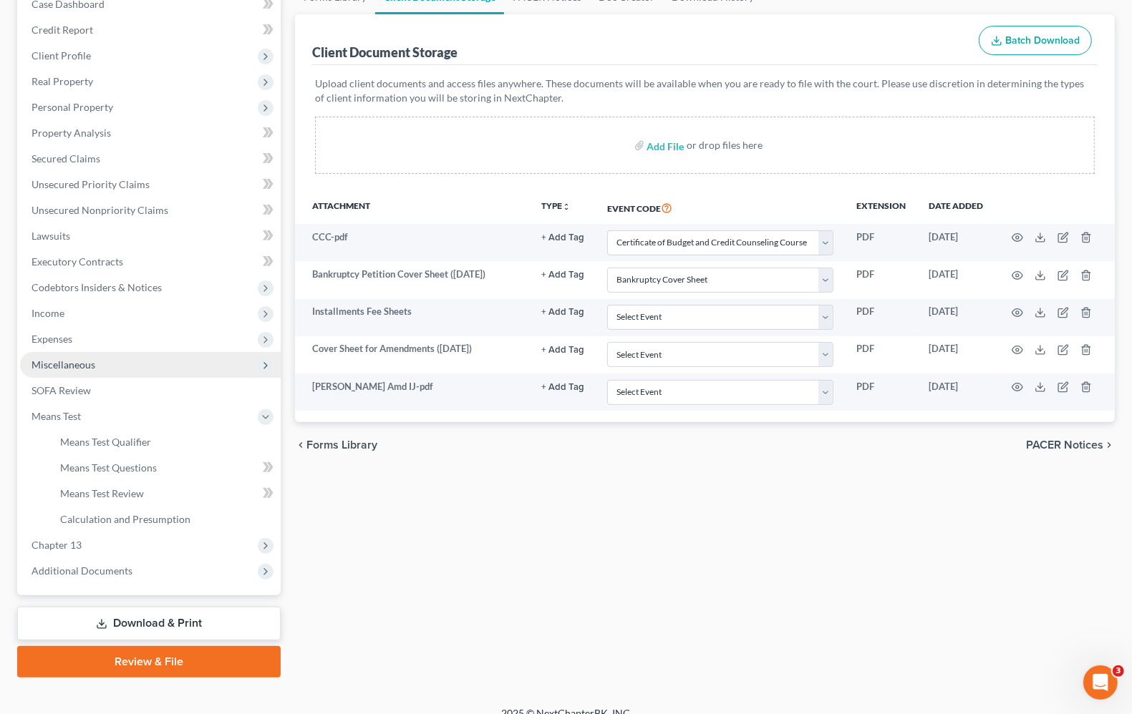
scroll to position [173, 0]
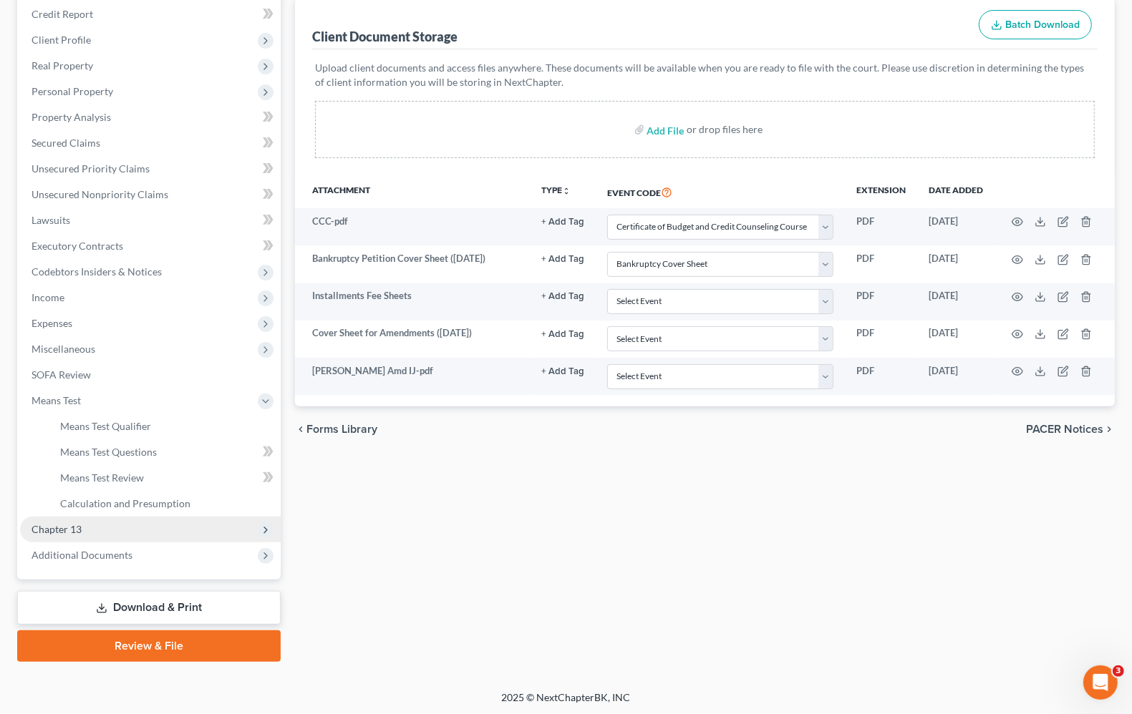
click at [34, 535] on span "Chapter 13" at bounding box center [150, 530] width 261 height 26
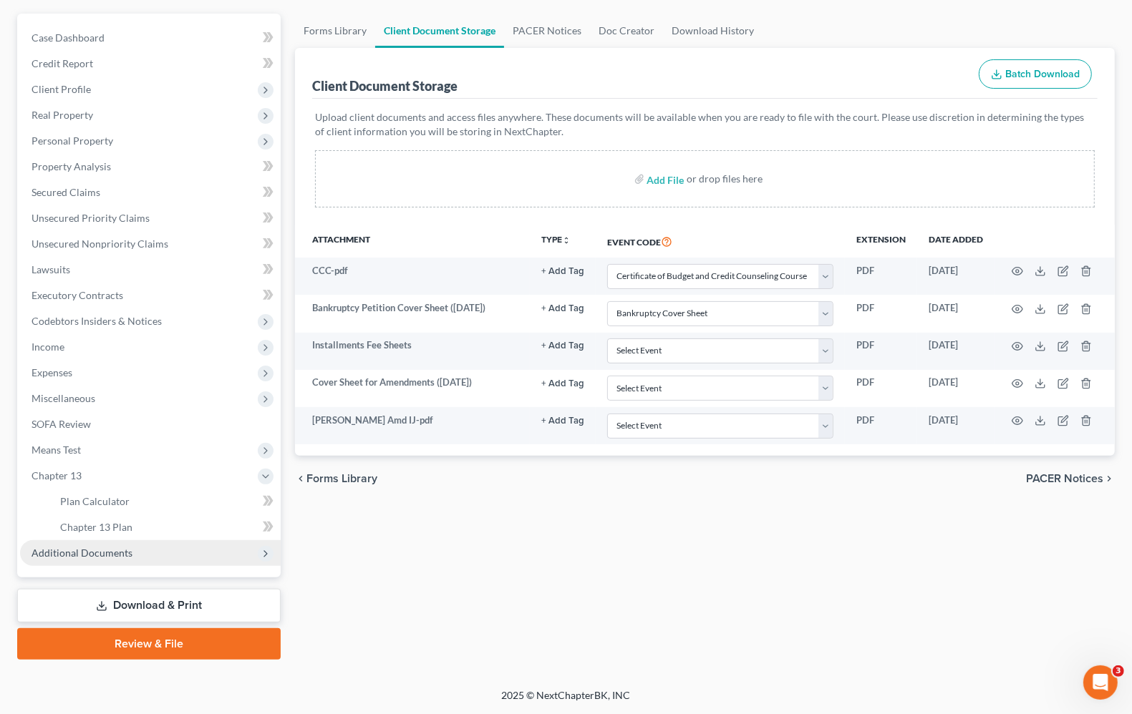
scroll to position [122, 0]
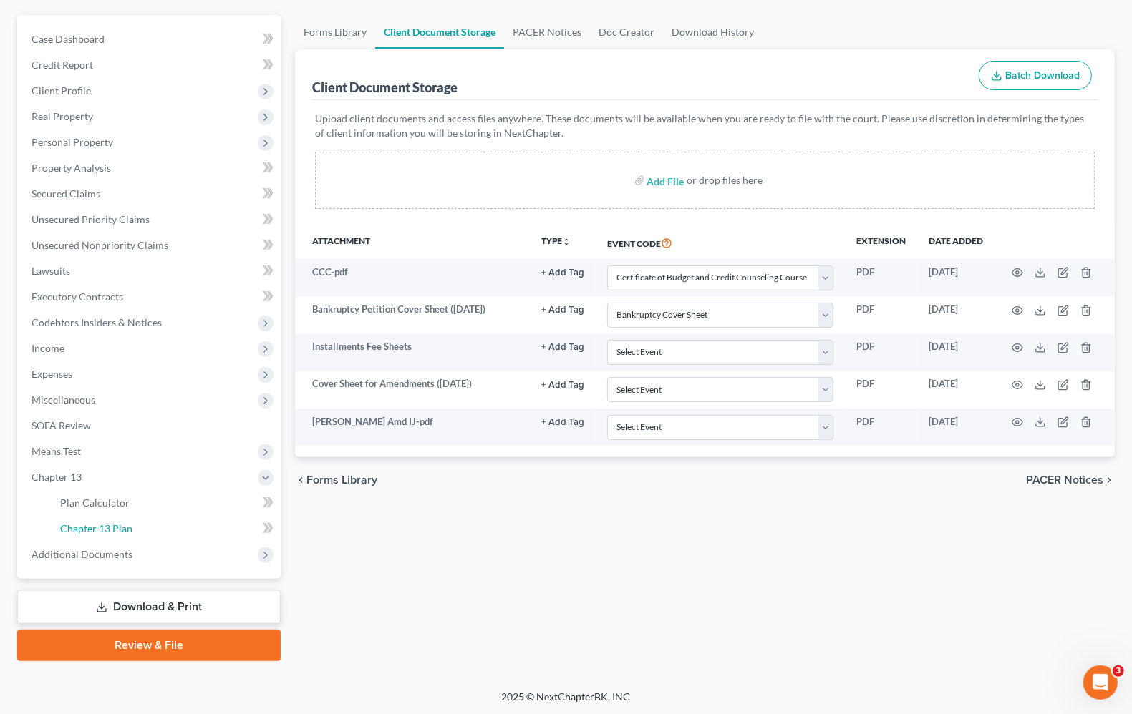
drag, startPoint x: 81, startPoint y: 528, endPoint x: 835, endPoint y: 542, distance: 754.6
click at [82, 528] on span "Chapter 13 Plan" at bounding box center [96, 529] width 72 height 12
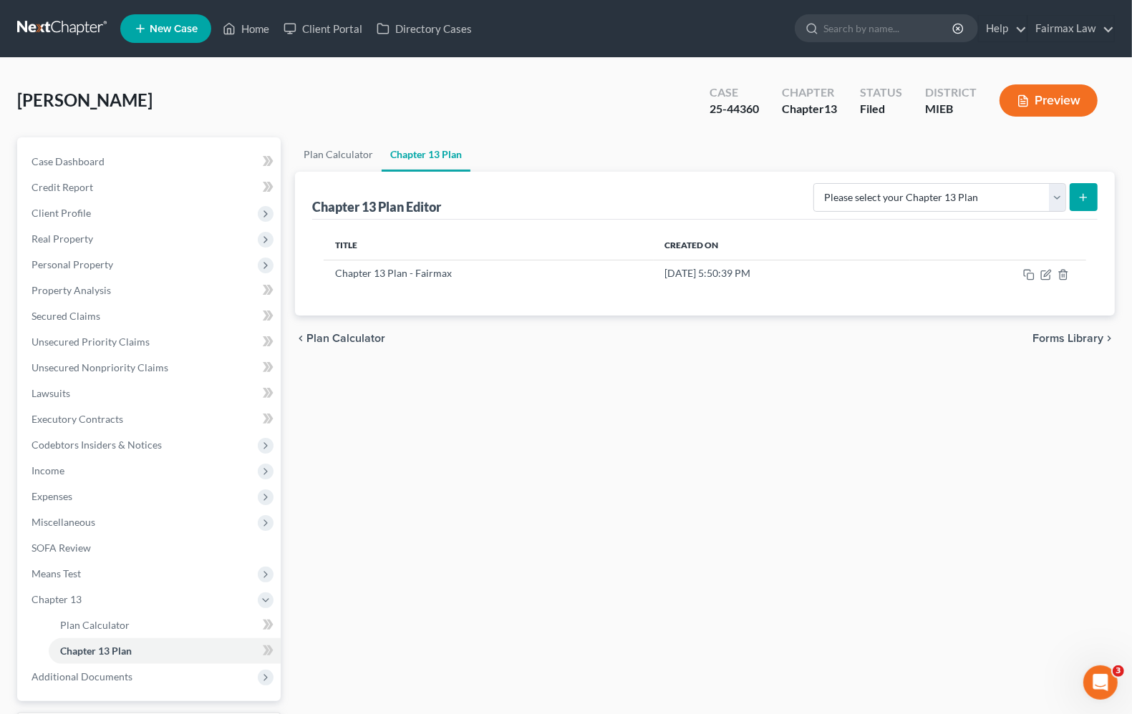
click at [1056, 335] on span "Forms Library" at bounding box center [1067, 338] width 71 height 11
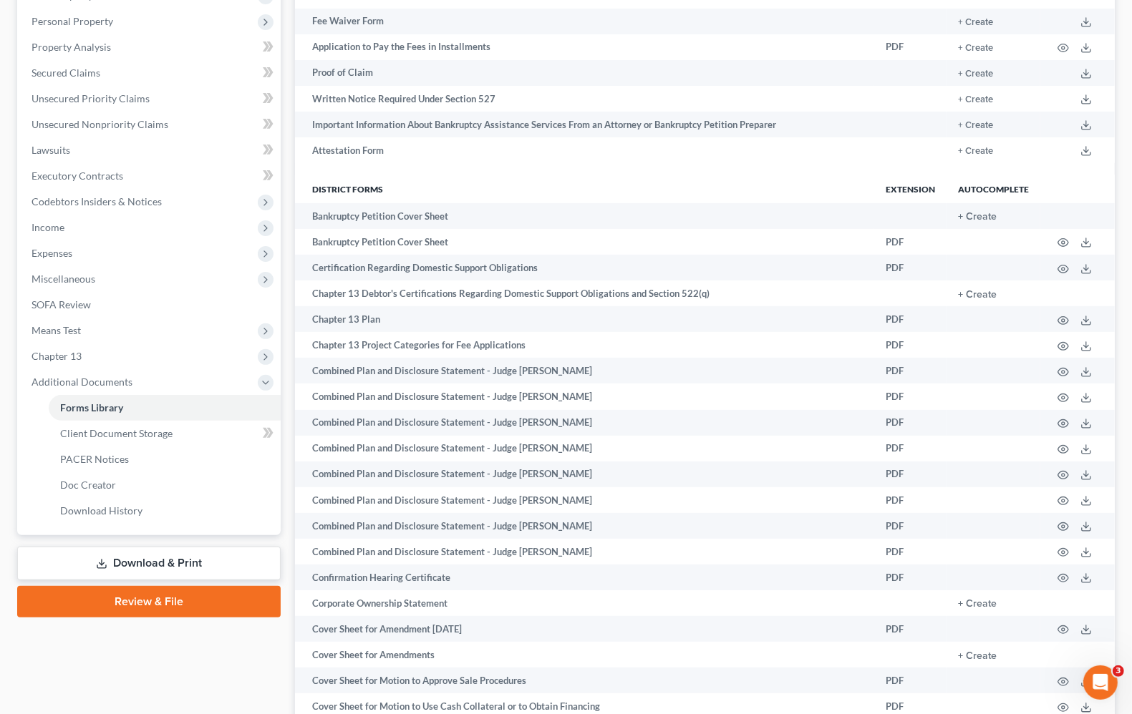
scroll to position [241, 0]
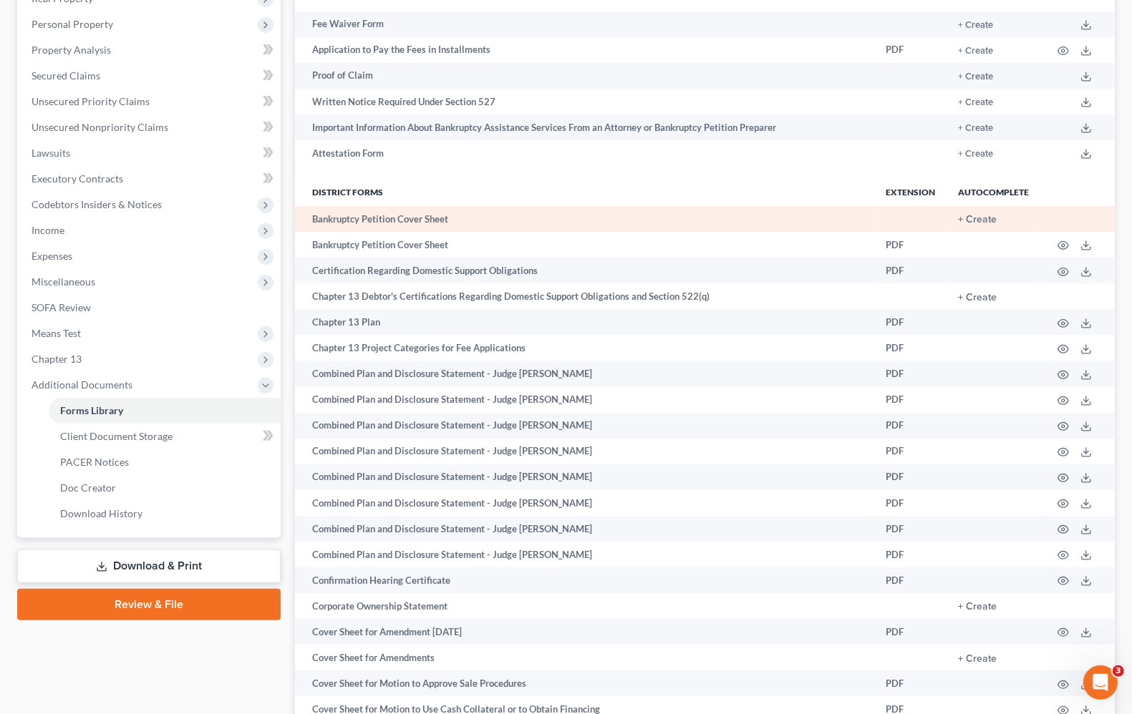
drag, startPoint x: 126, startPoint y: 686, endPoint x: 1003, endPoint y: 206, distance: 999.4
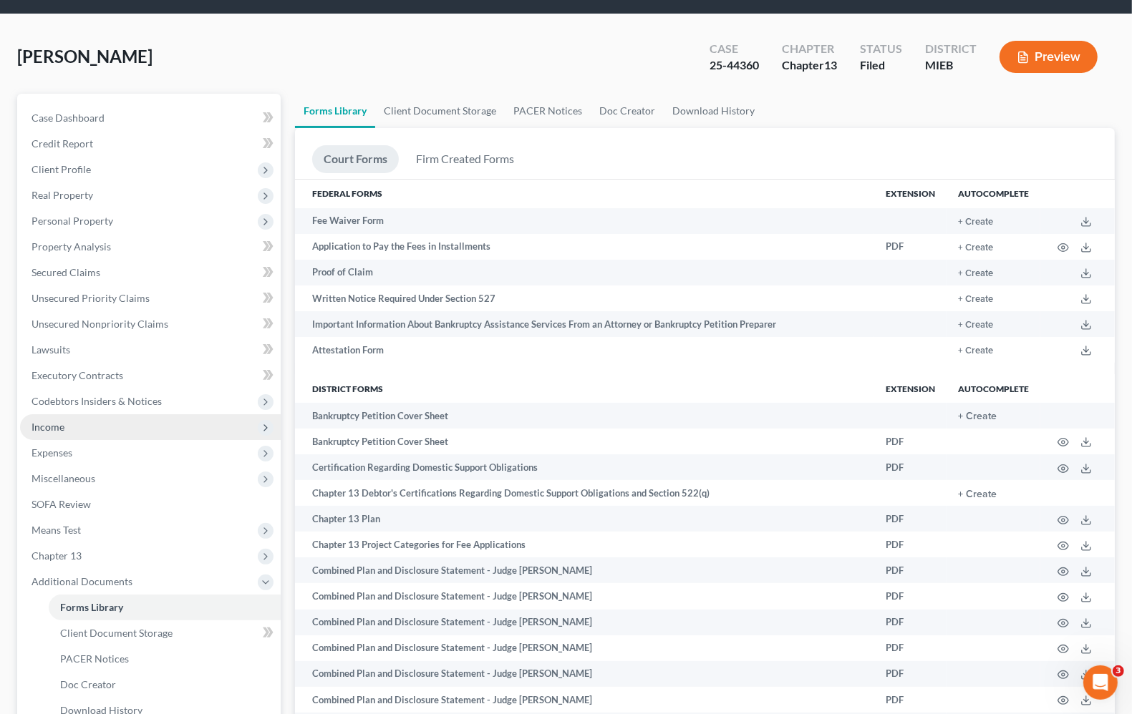
scroll to position [0, 0]
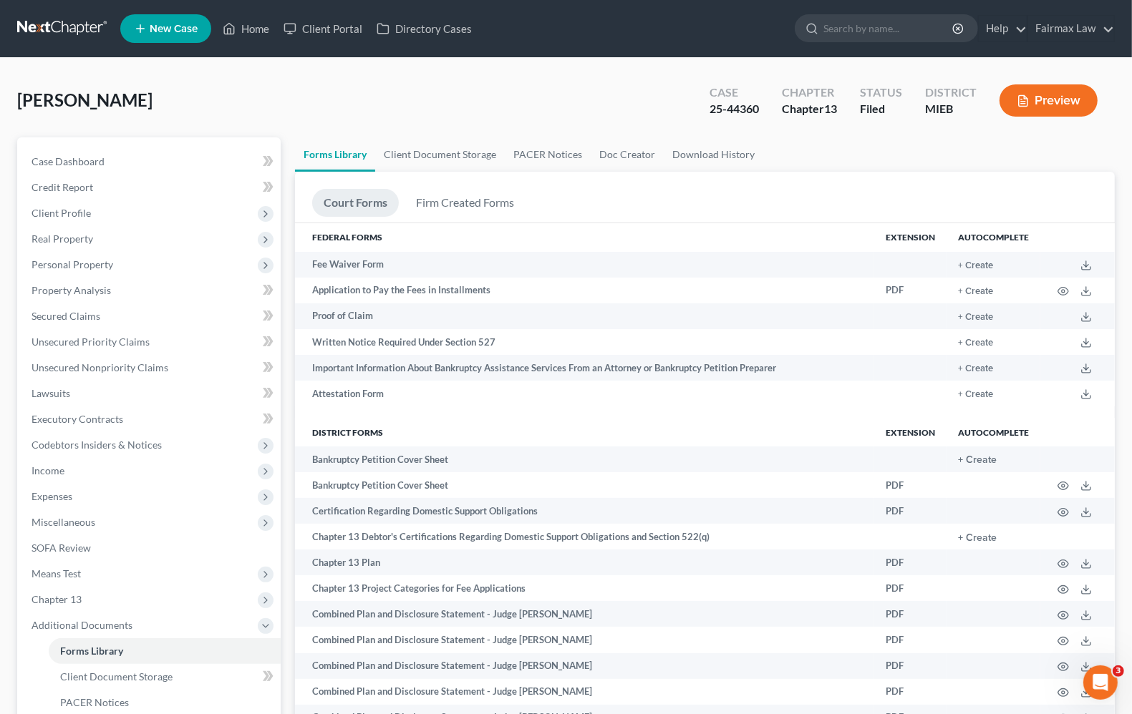
click at [120, 97] on div "[PERSON_NAME] Upgraded Case 25-44360 Chapter Chapter 13 Status Filed District M…" at bounding box center [565, 106] width 1097 height 62
drag, startPoint x: 152, startPoint y: 109, endPoint x: -31, endPoint y: 109, distance: 184.0
copy span "[PERSON_NAME]"
